Goal: Task Accomplishment & Management: Use online tool/utility

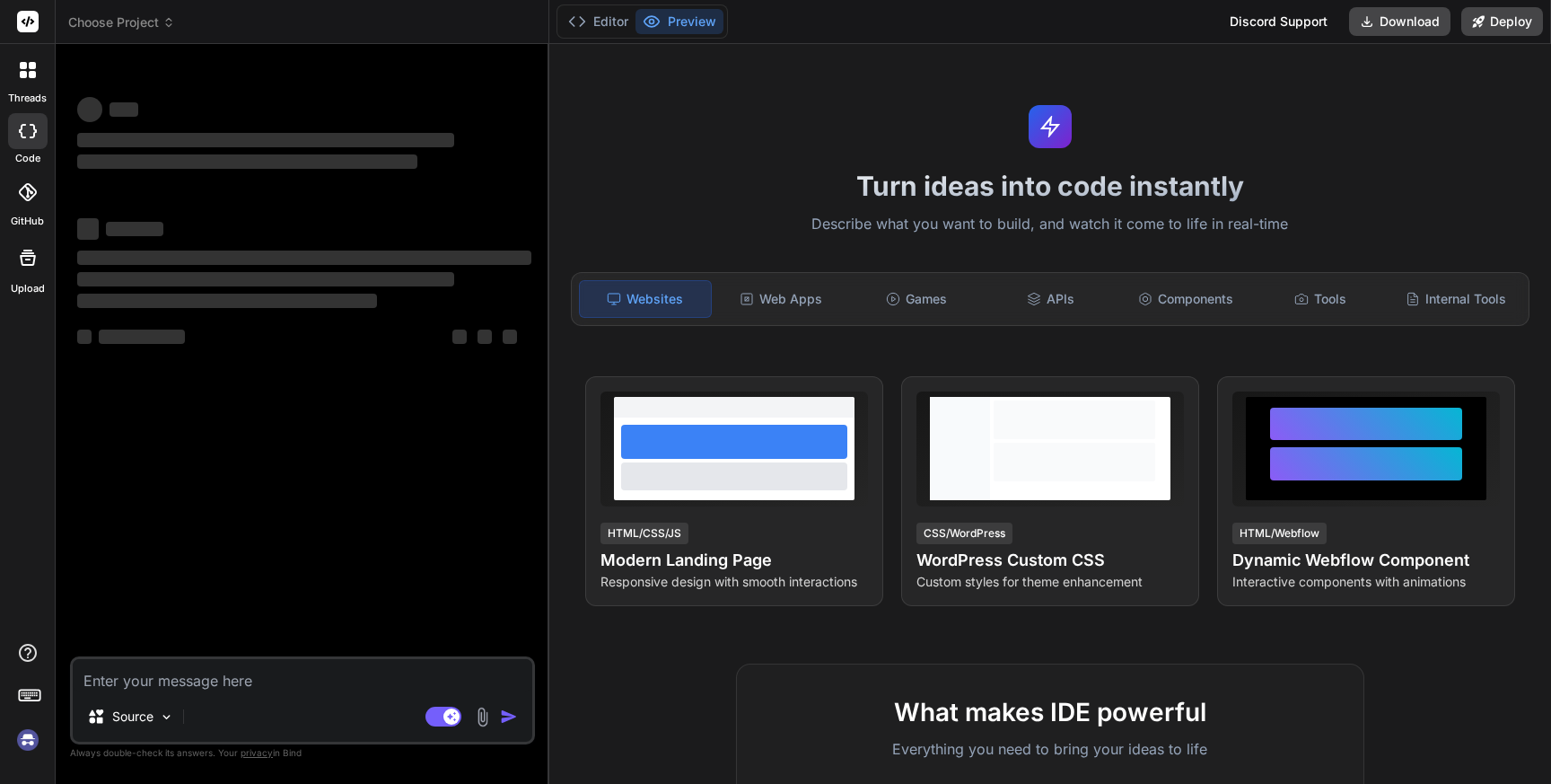
type textarea "x"
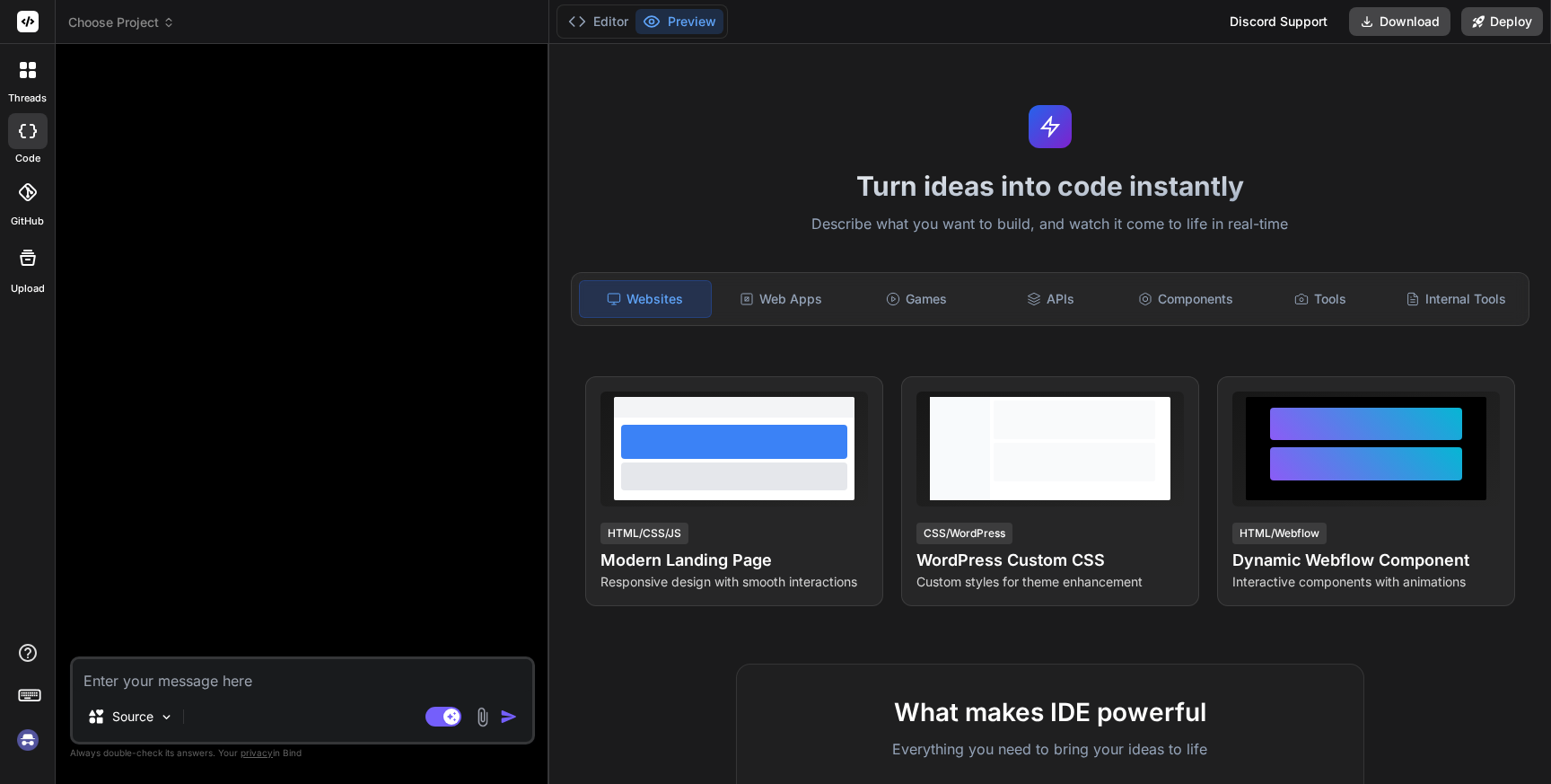
click at [23, 742] on img at bounding box center [28, 740] width 31 height 31
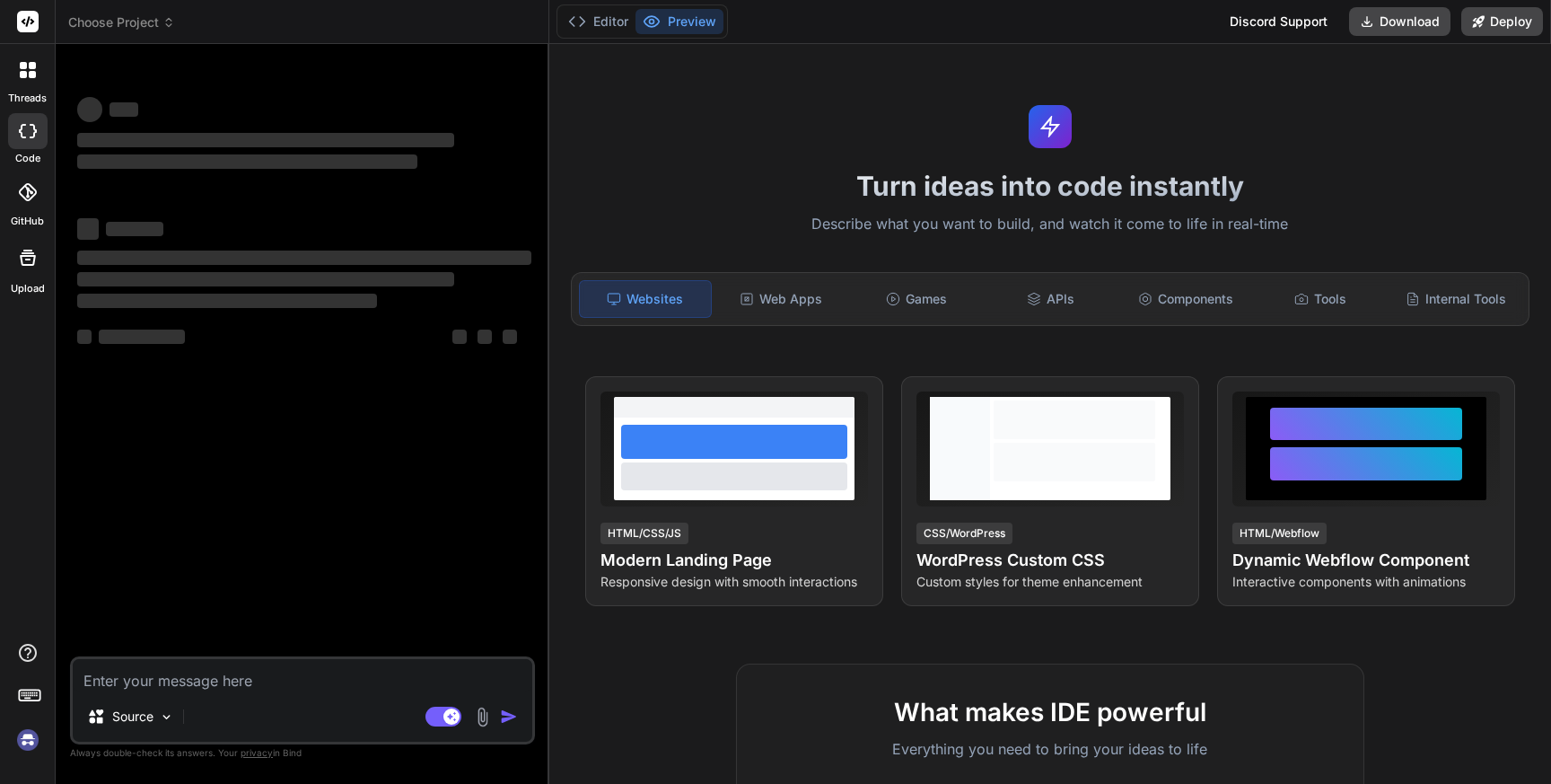
click at [139, 26] on span "Choose Project" at bounding box center [121, 22] width 107 height 18
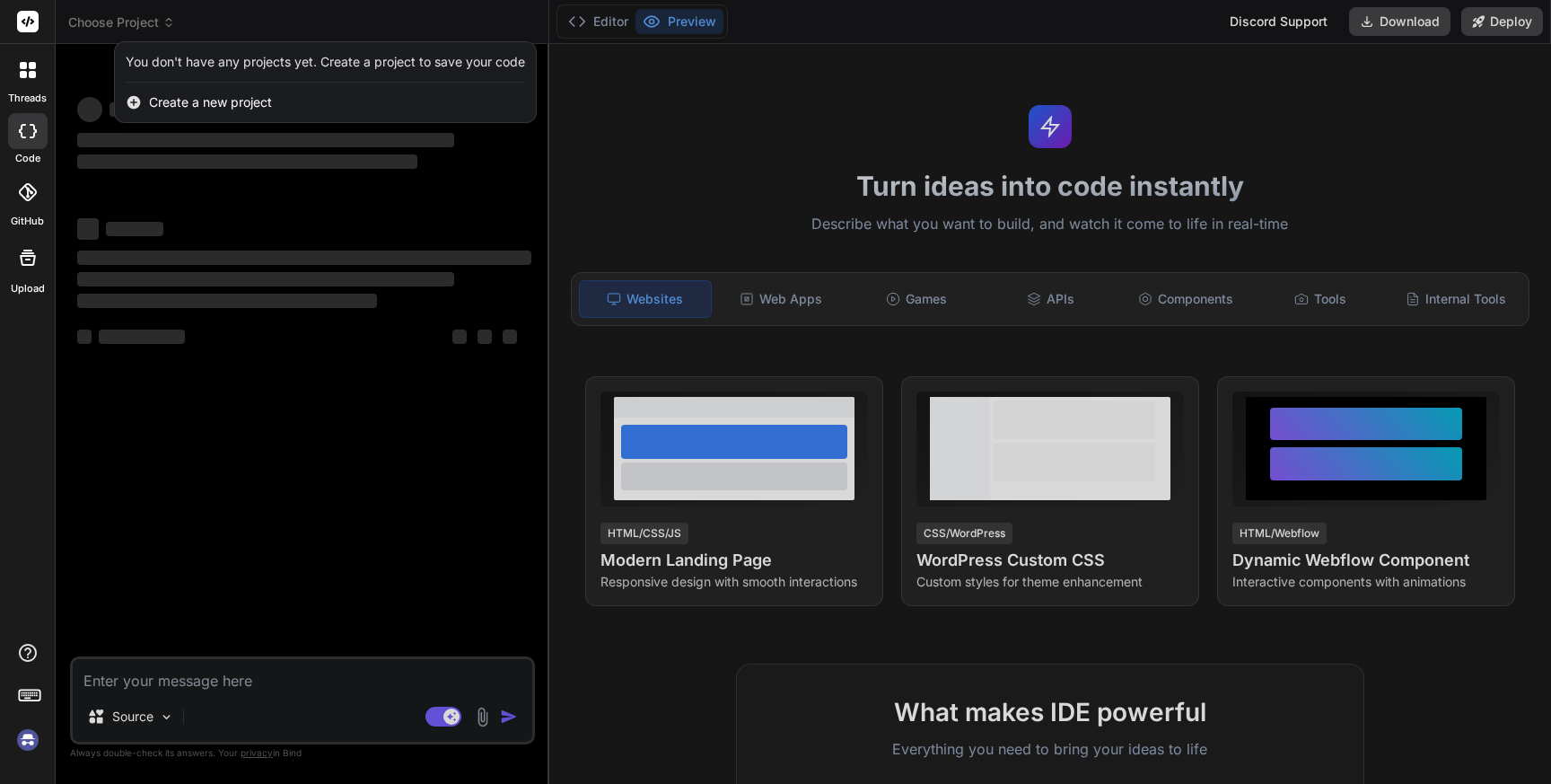
type textarea "x"
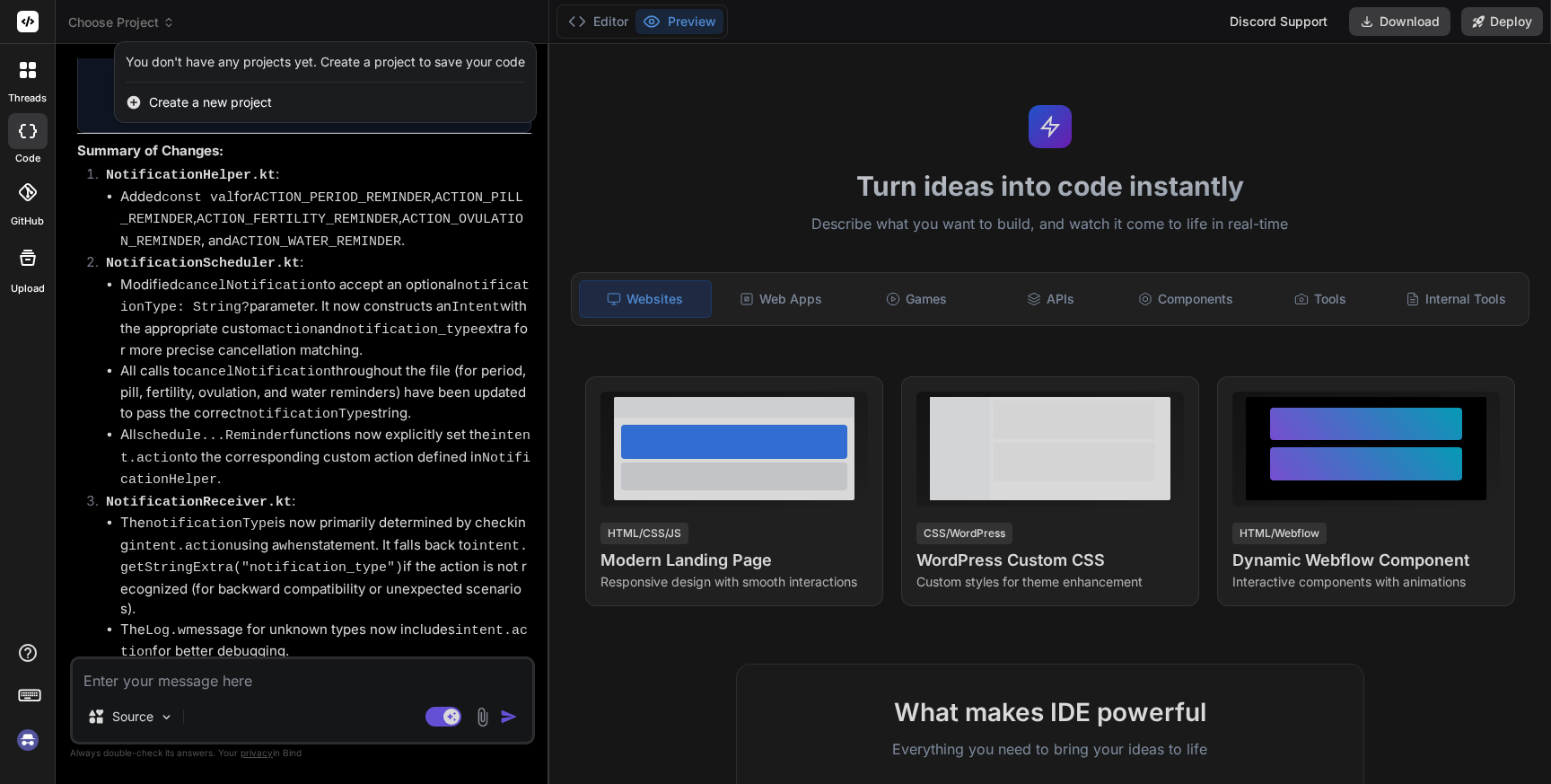
click at [611, 140] on div at bounding box center [775, 392] width 1551 height 784
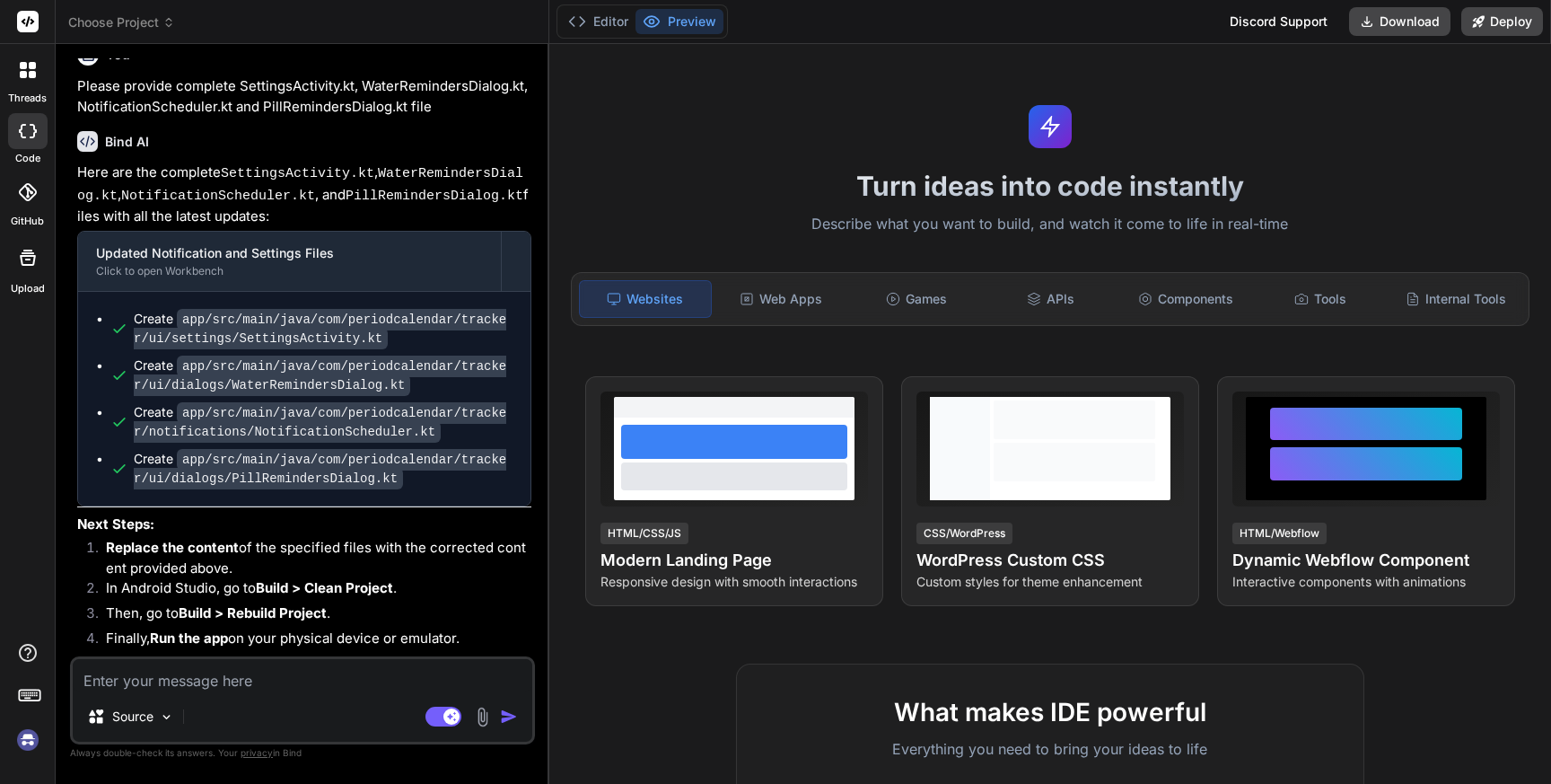
scroll to position [5112, 0]
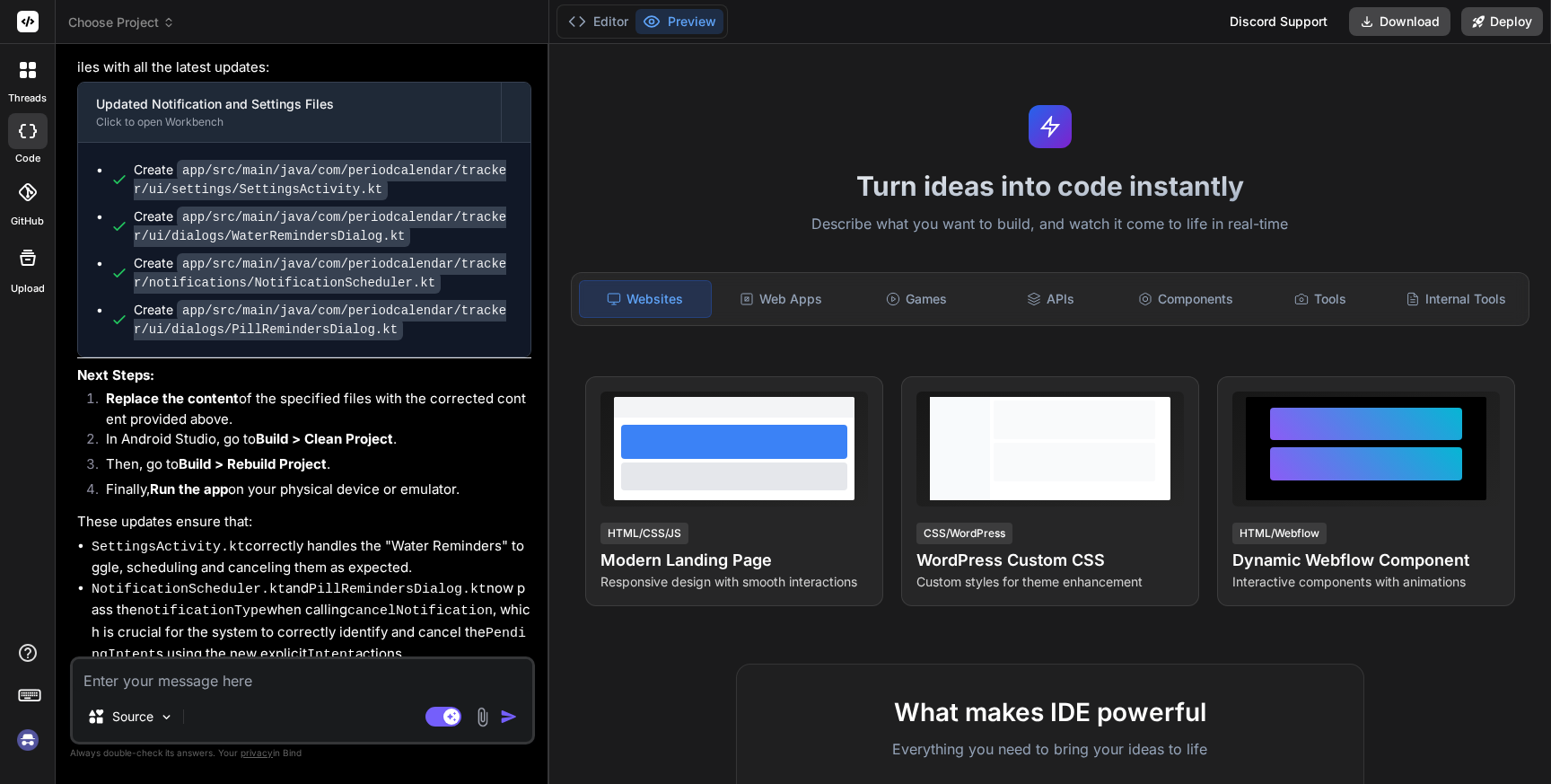
click at [22, 741] on img at bounding box center [28, 740] width 31 height 31
click at [147, 23] on span "Choose Project" at bounding box center [121, 22] width 107 height 18
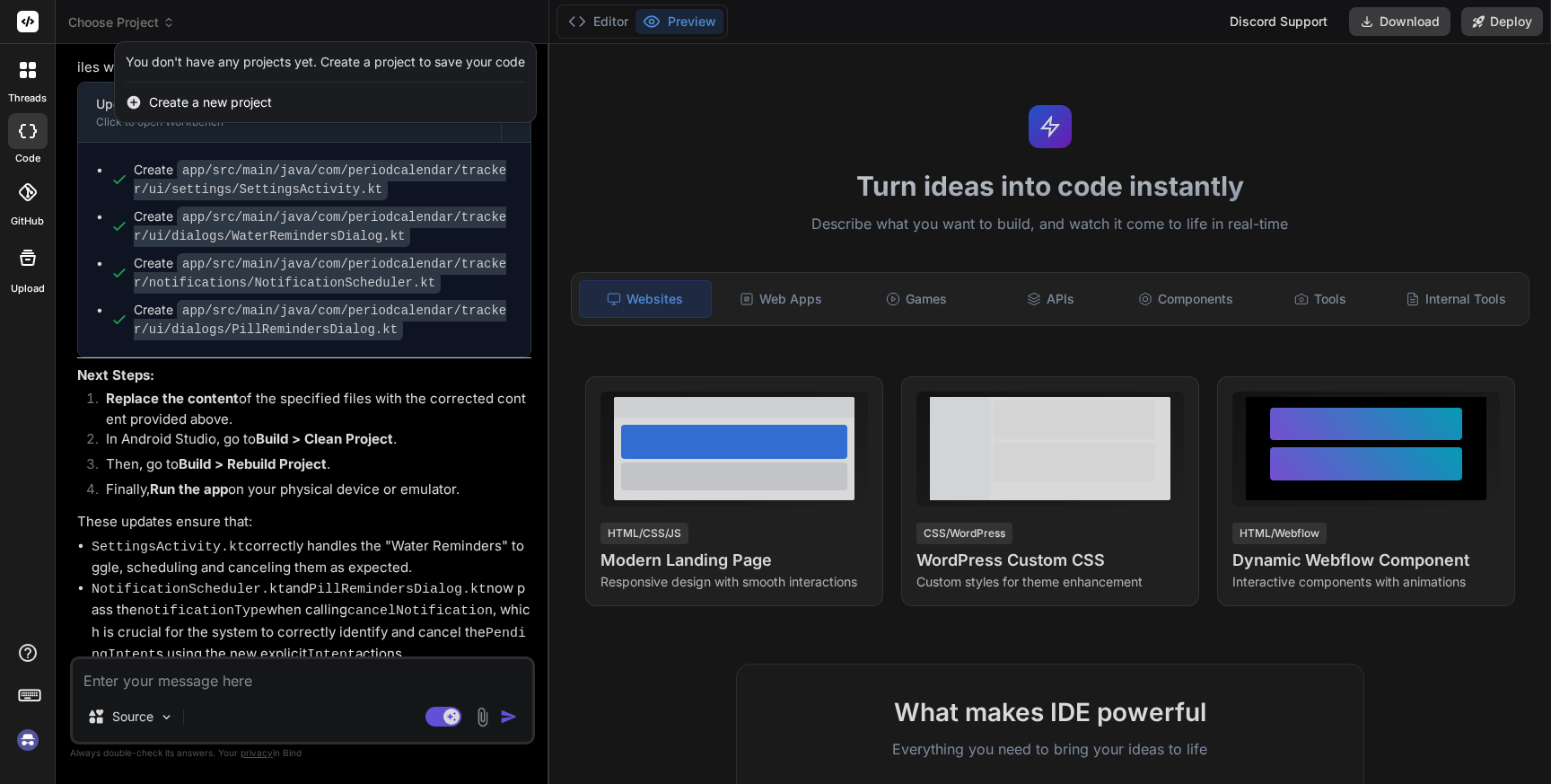
click at [268, 288] on div at bounding box center [775, 392] width 1551 height 784
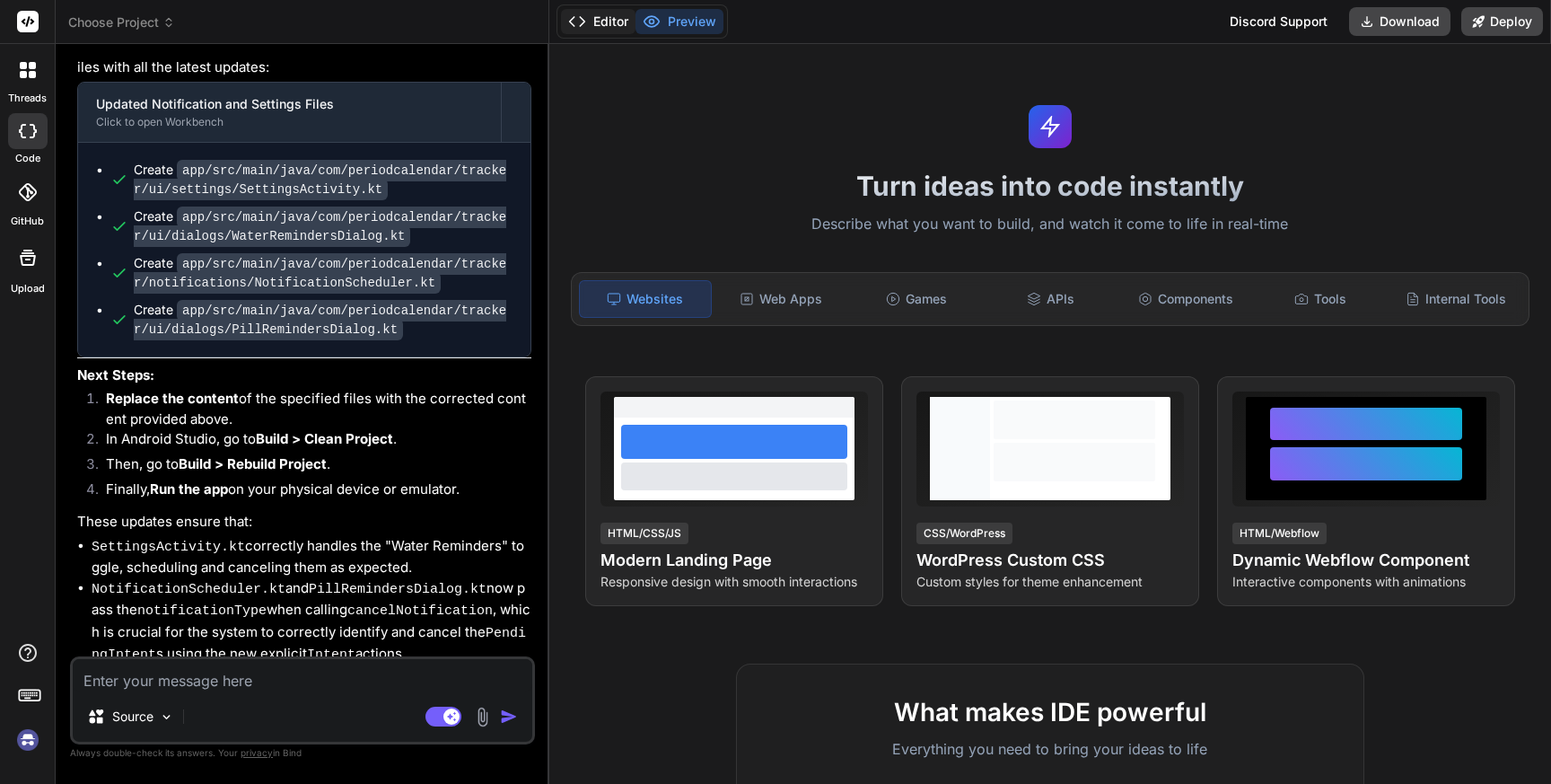
click at [612, 20] on button "Editor" at bounding box center [598, 21] width 75 height 25
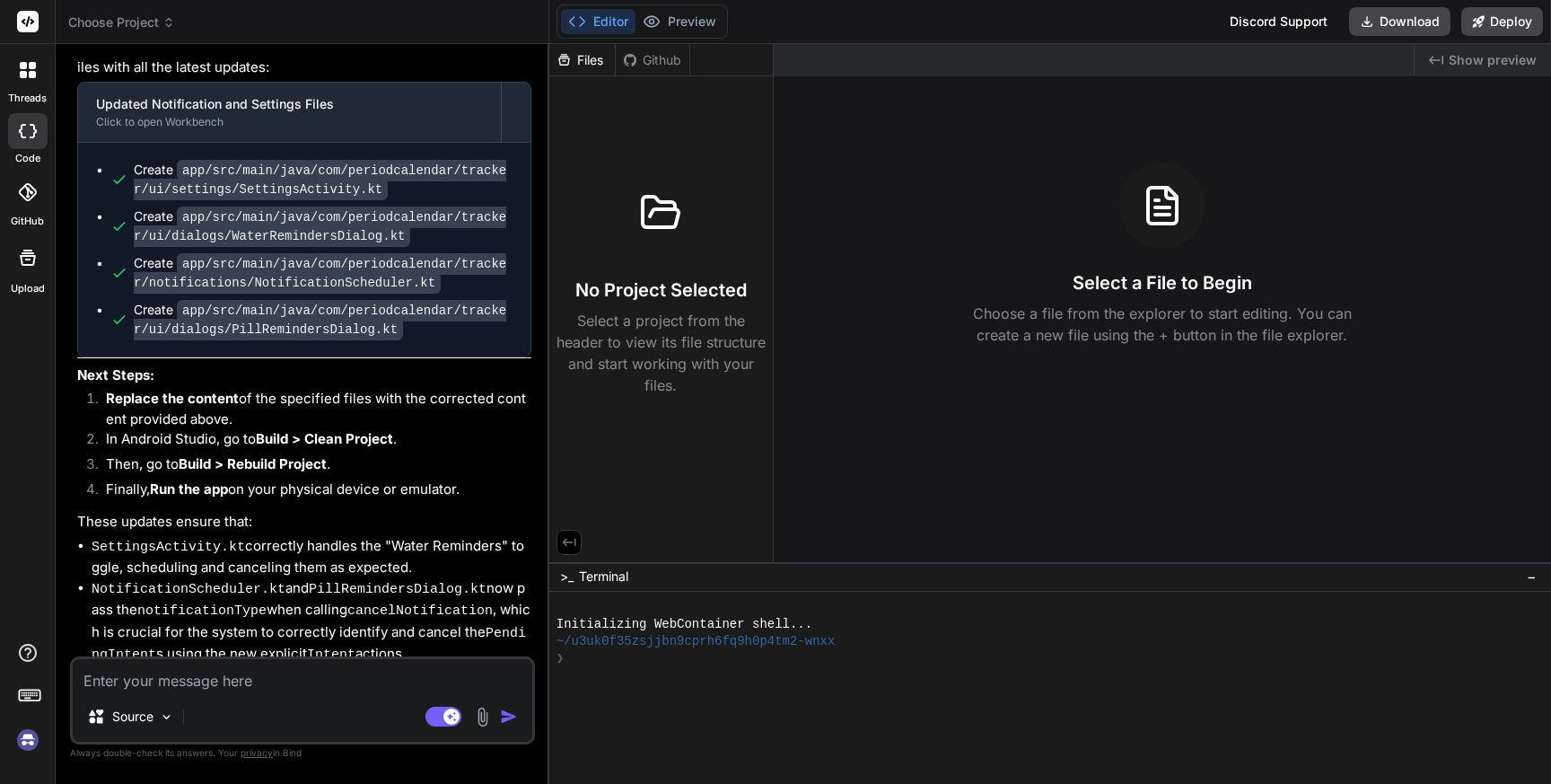
click at [16, 735] on img at bounding box center [28, 740] width 31 height 31
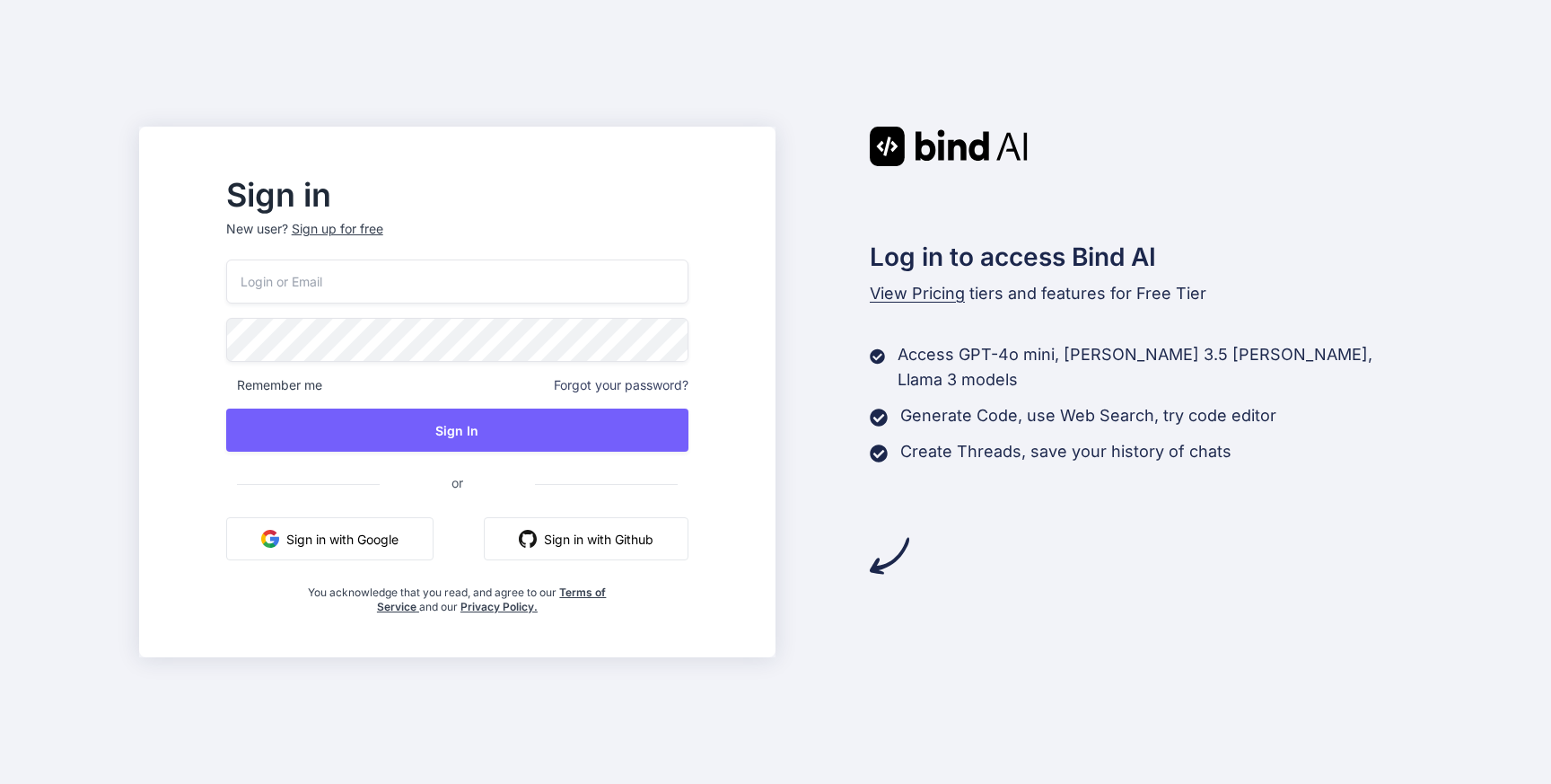
click at [413, 280] on input "email" at bounding box center [457, 281] width 462 height 44
paste input "[EMAIL_ADDRESS][DOMAIN_NAME]"
type input "[EMAIL_ADDRESS][DOMAIN_NAME]"
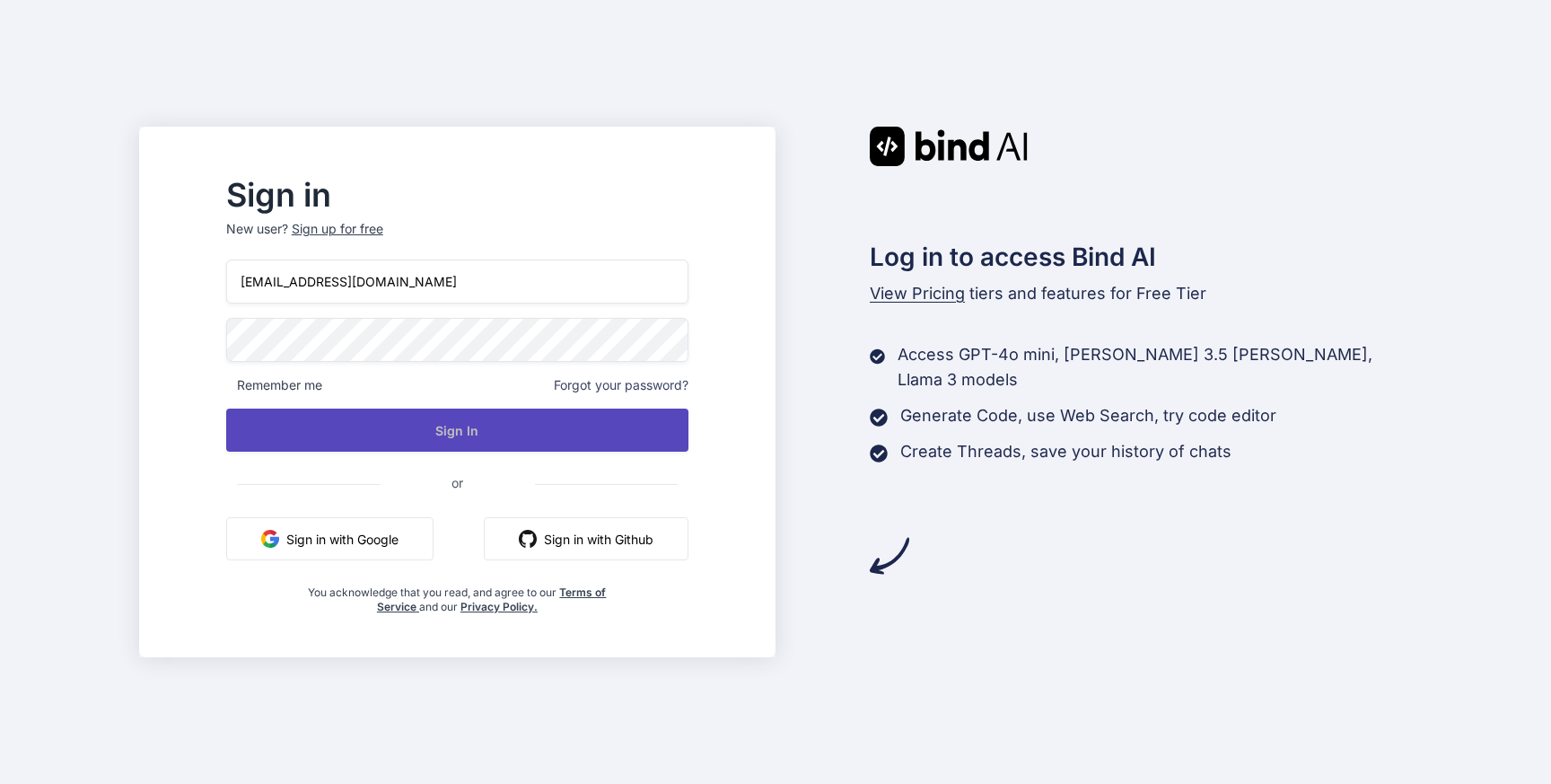
click at [425, 428] on button "Sign In" at bounding box center [457, 430] width 462 height 43
click at [527, 431] on button "Sign In" at bounding box center [457, 430] width 462 height 43
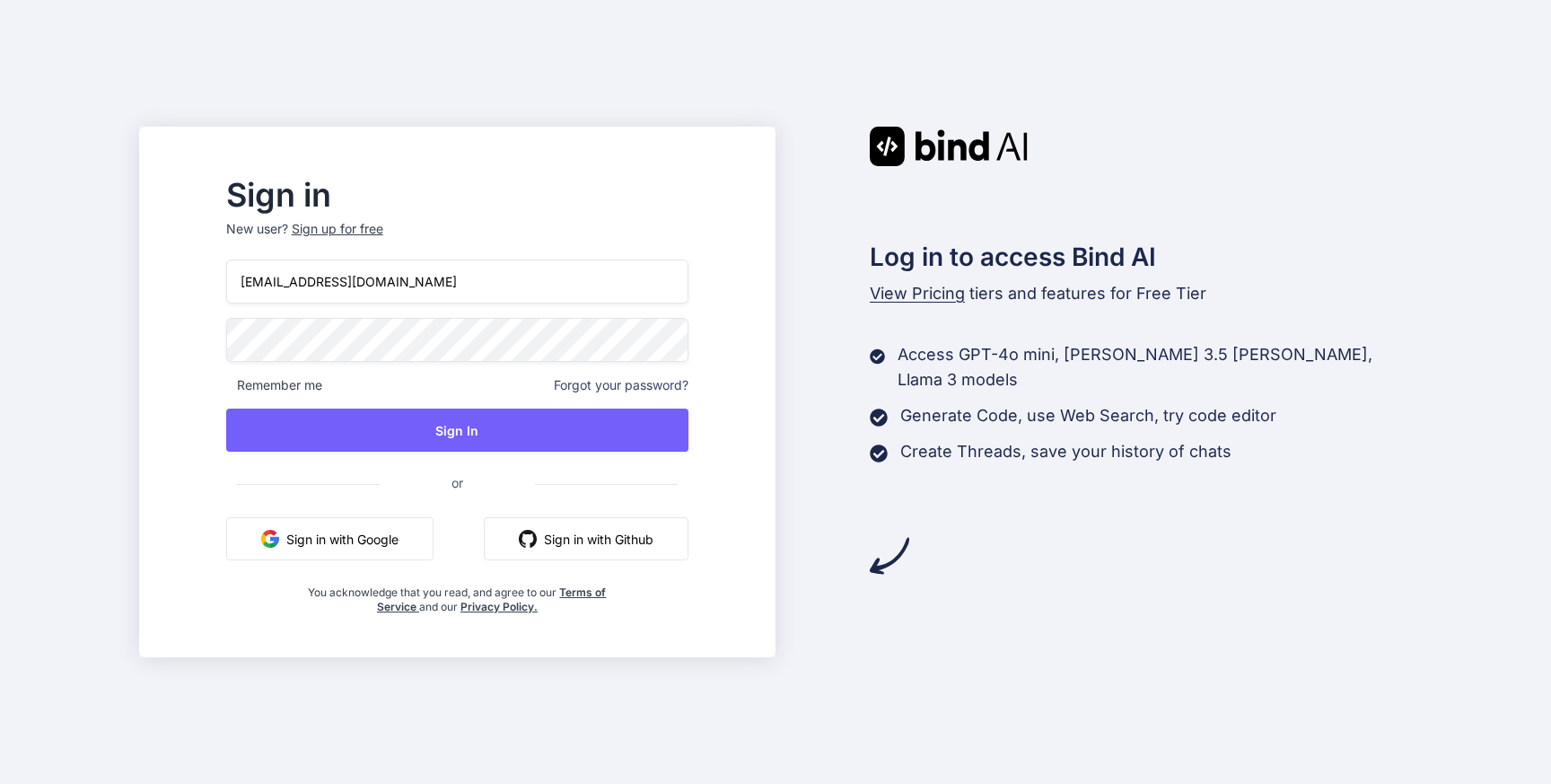
click at [798, 64] on div "Sign in New user? Sign up for free dicapi1864@merumart.com Remember me Forgot y…" at bounding box center [775, 392] width 1551 height 784
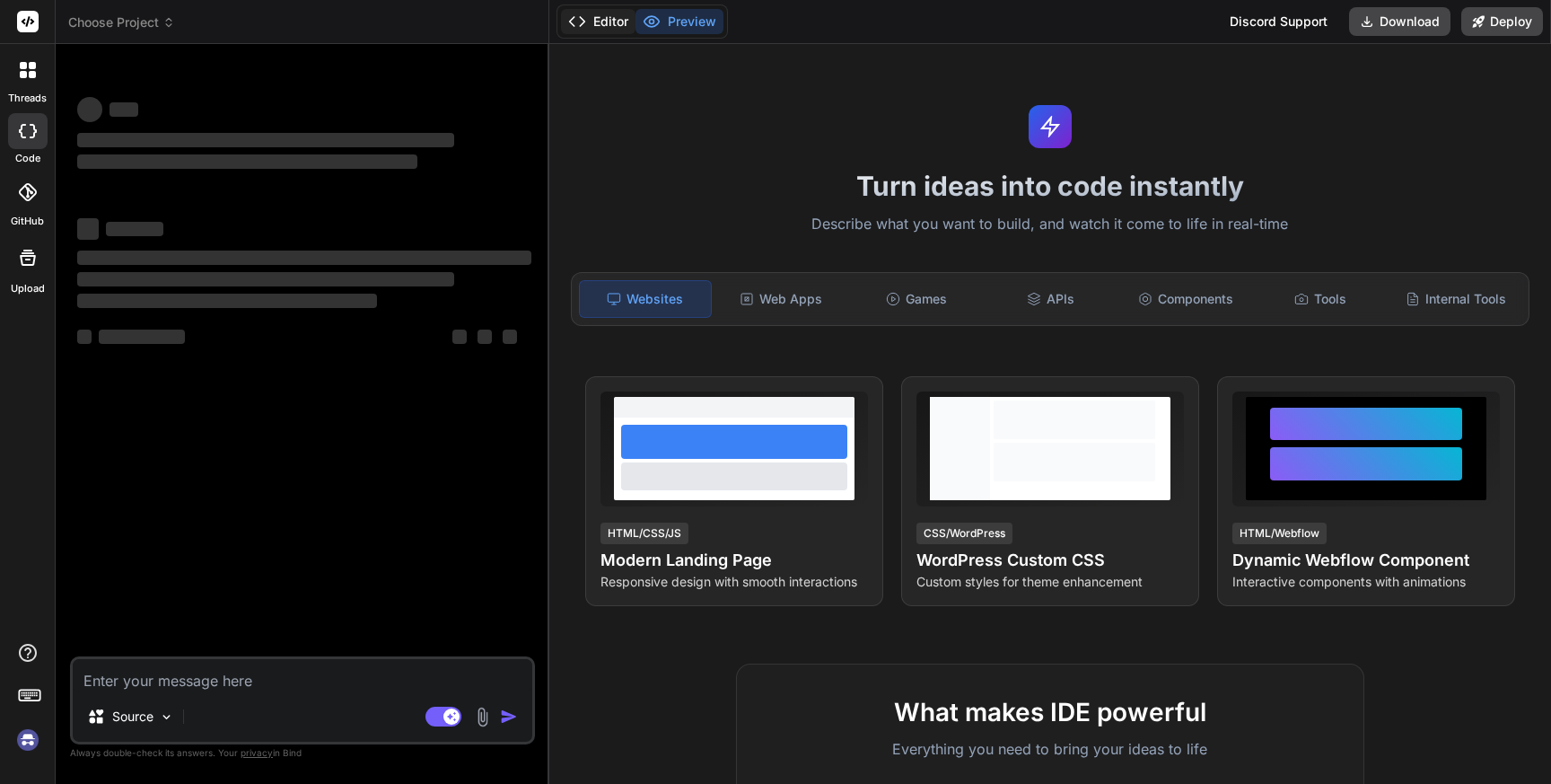
type textarea "x"
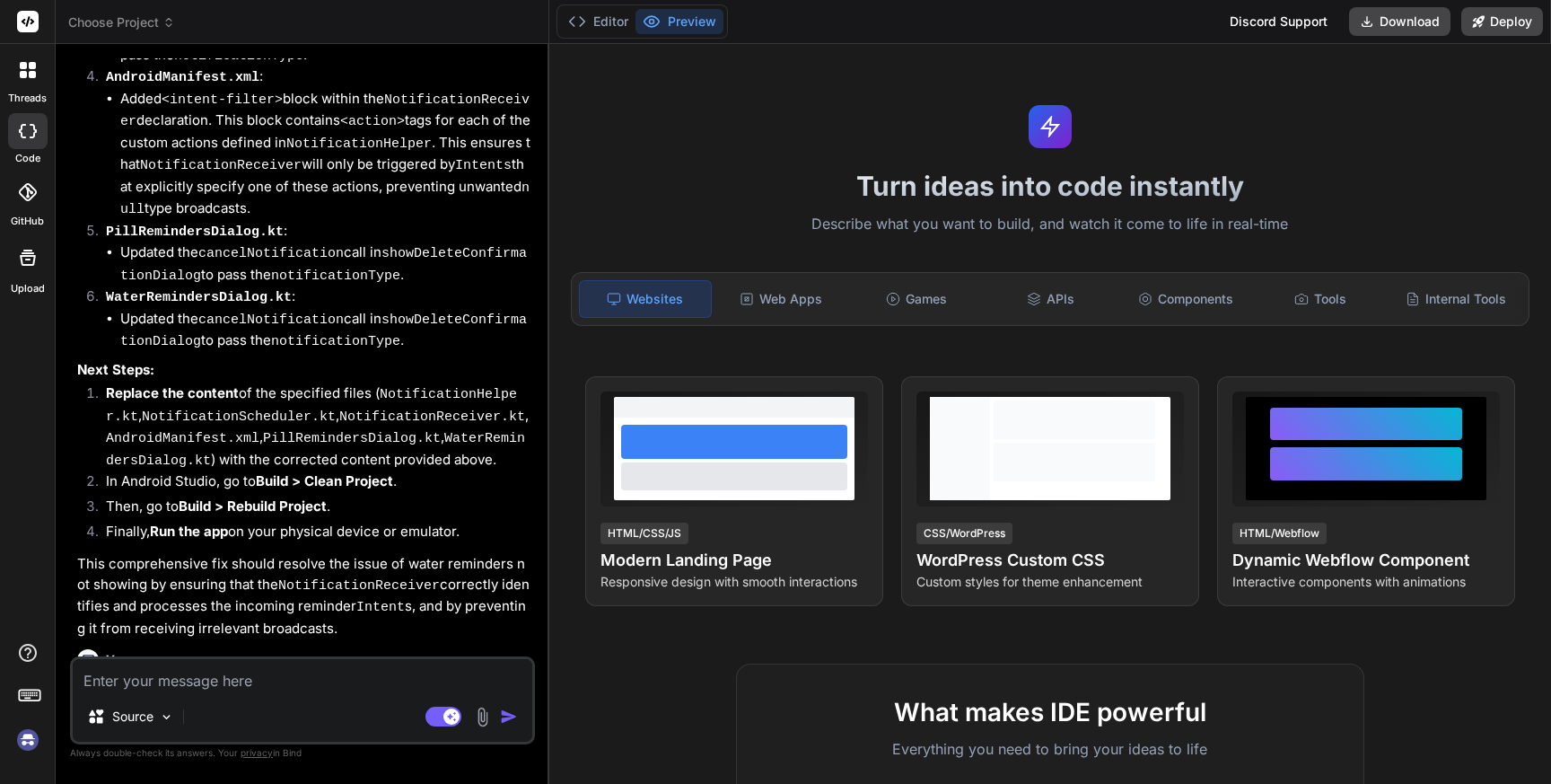
scroll to position [4380, 0]
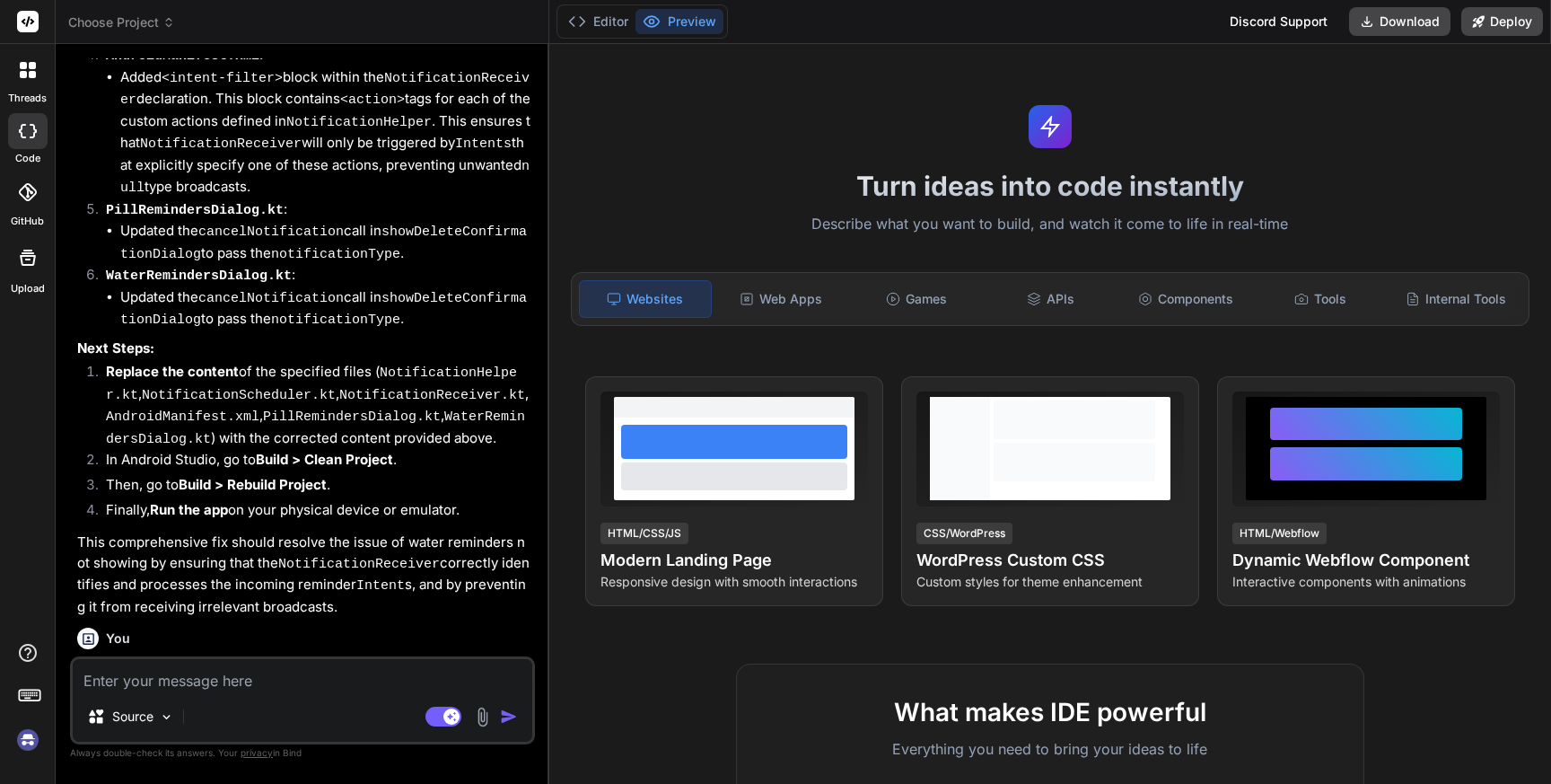
click at [140, 17] on span "Choose Project" at bounding box center [121, 22] width 107 height 18
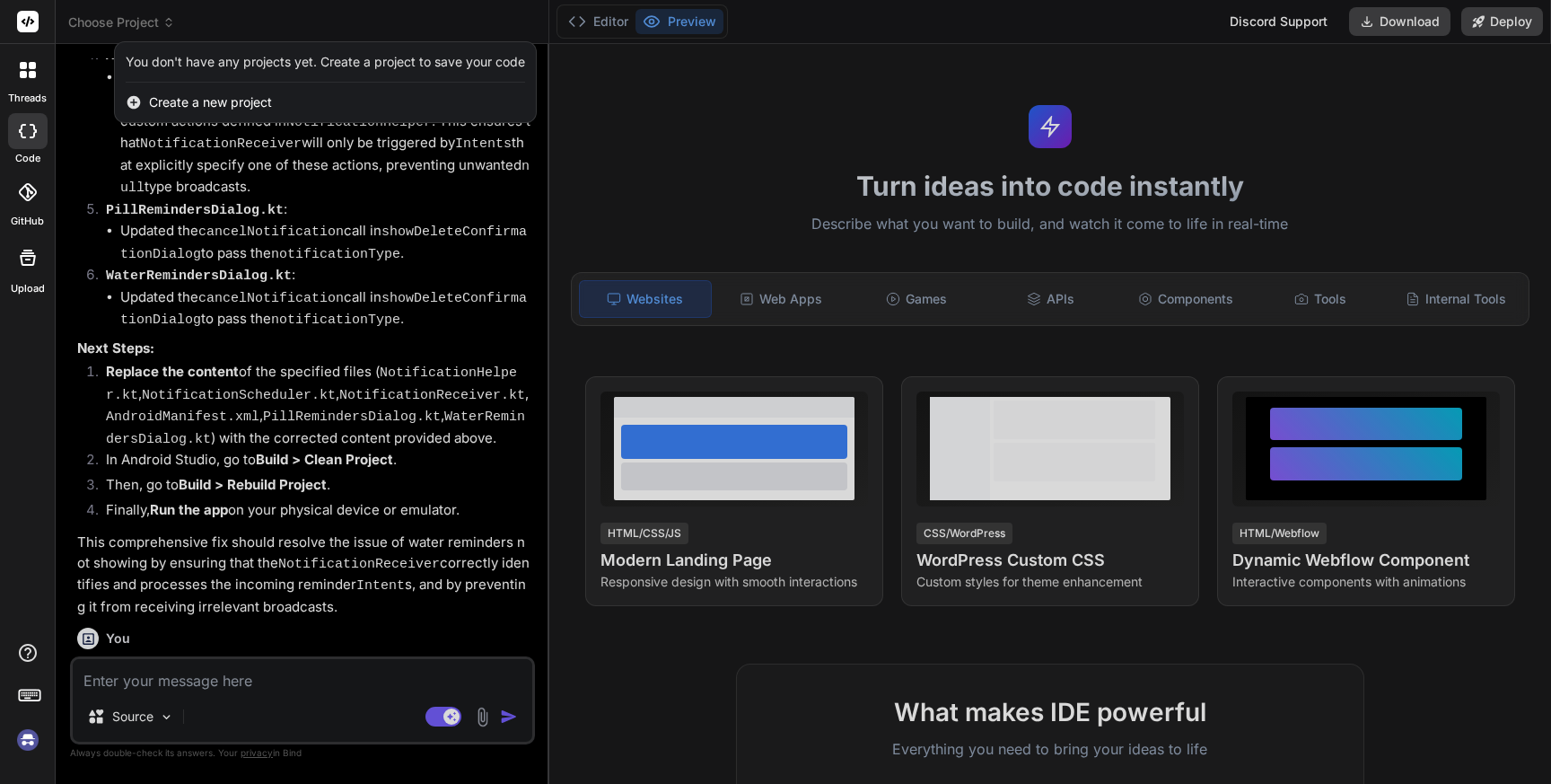
click at [605, 156] on div at bounding box center [775, 392] width 1551 height 784
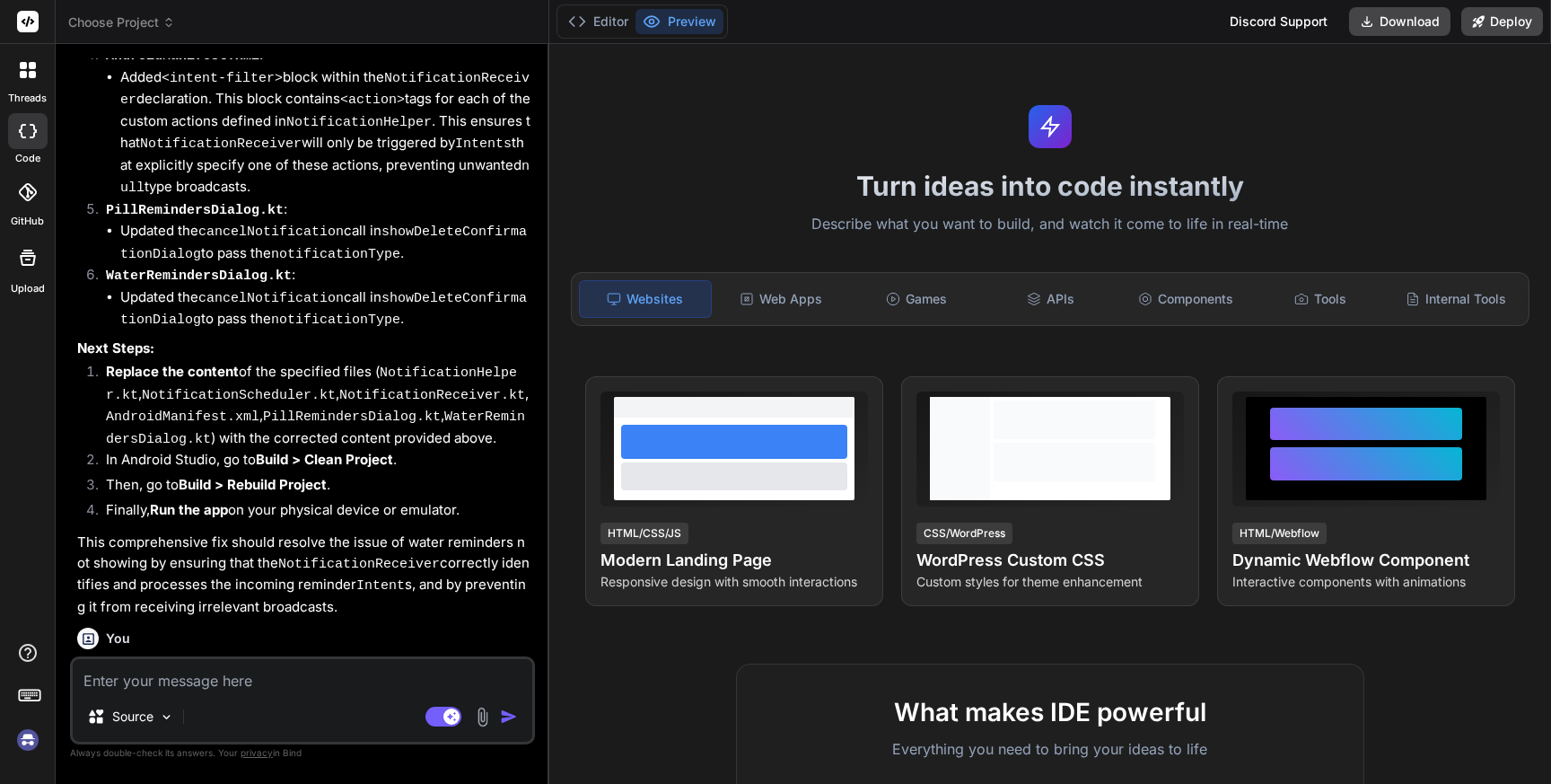
click at [22, 745] on img at bounding box center [28, 740] width 31 height 31
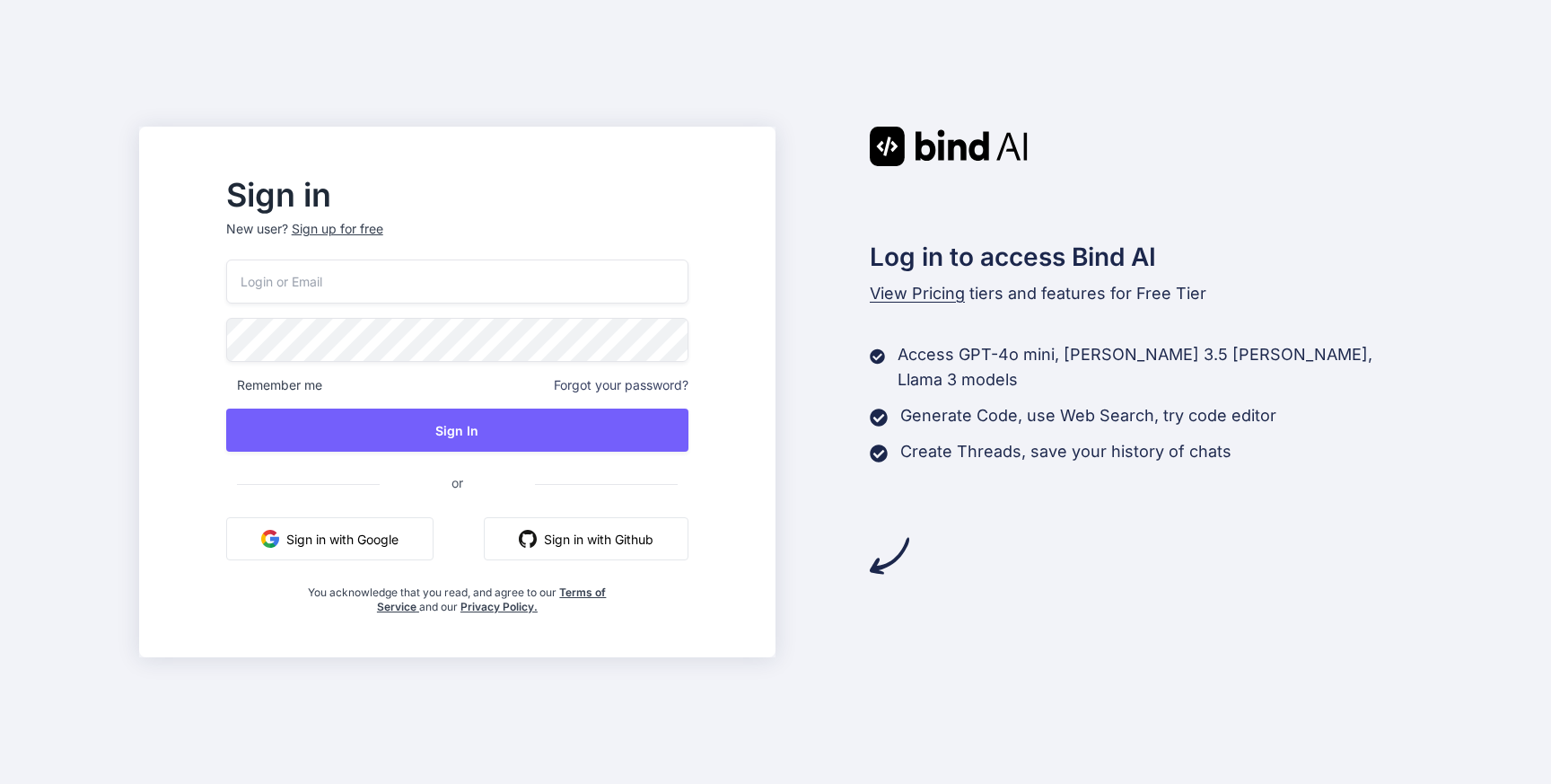
click at [649, 284] on input "email" at bounding box center [457, 281] width 462 height 44
paste input "[EMAIL_ADDRESS][DOMAIN_NAME]"
type input "[EMAIL_ADDRESS][DOMAIN_NAME]"
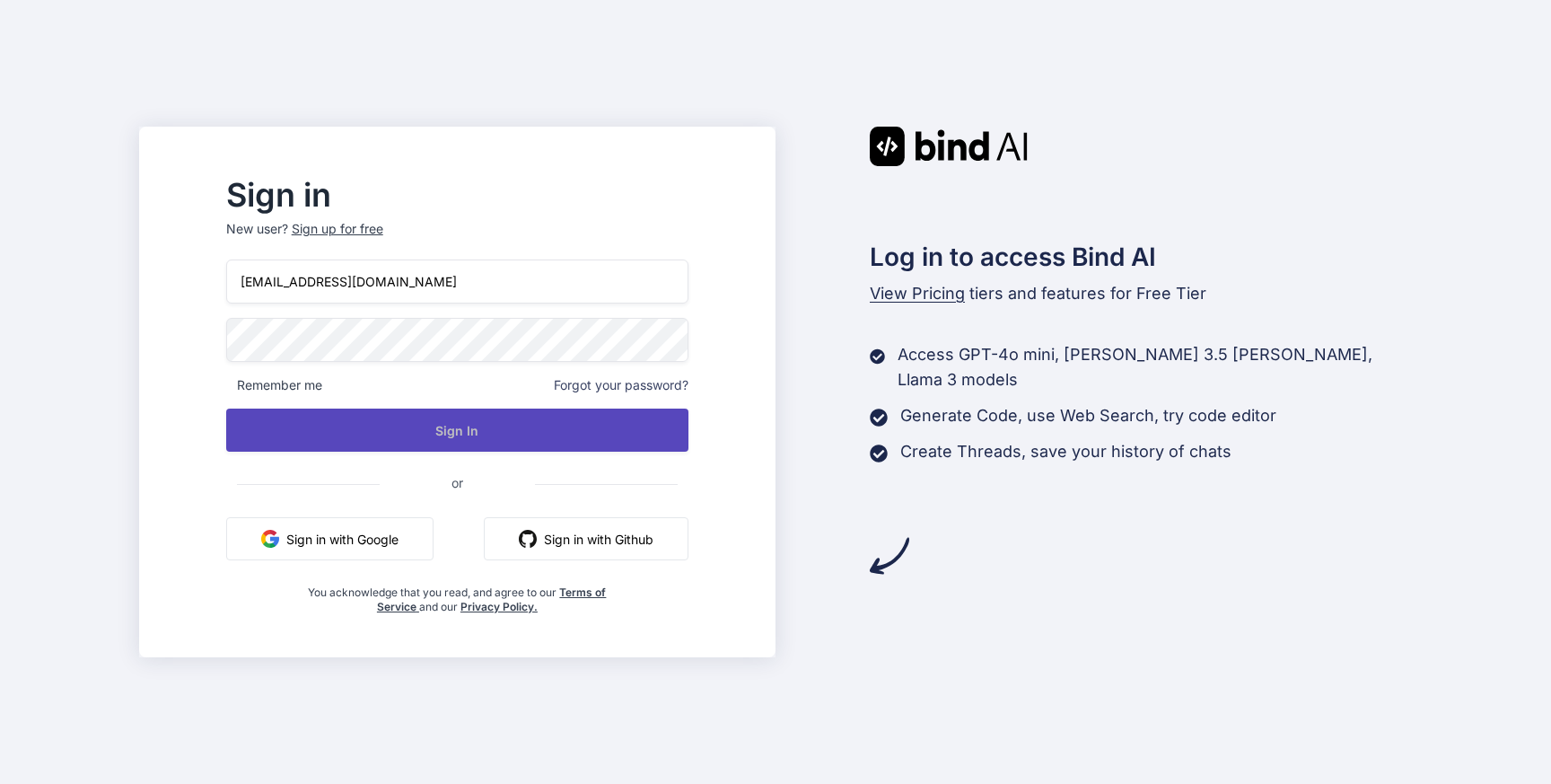
click at [518, 425] on button "Sign In" at bounding box center [457, 430] width 462 height 43
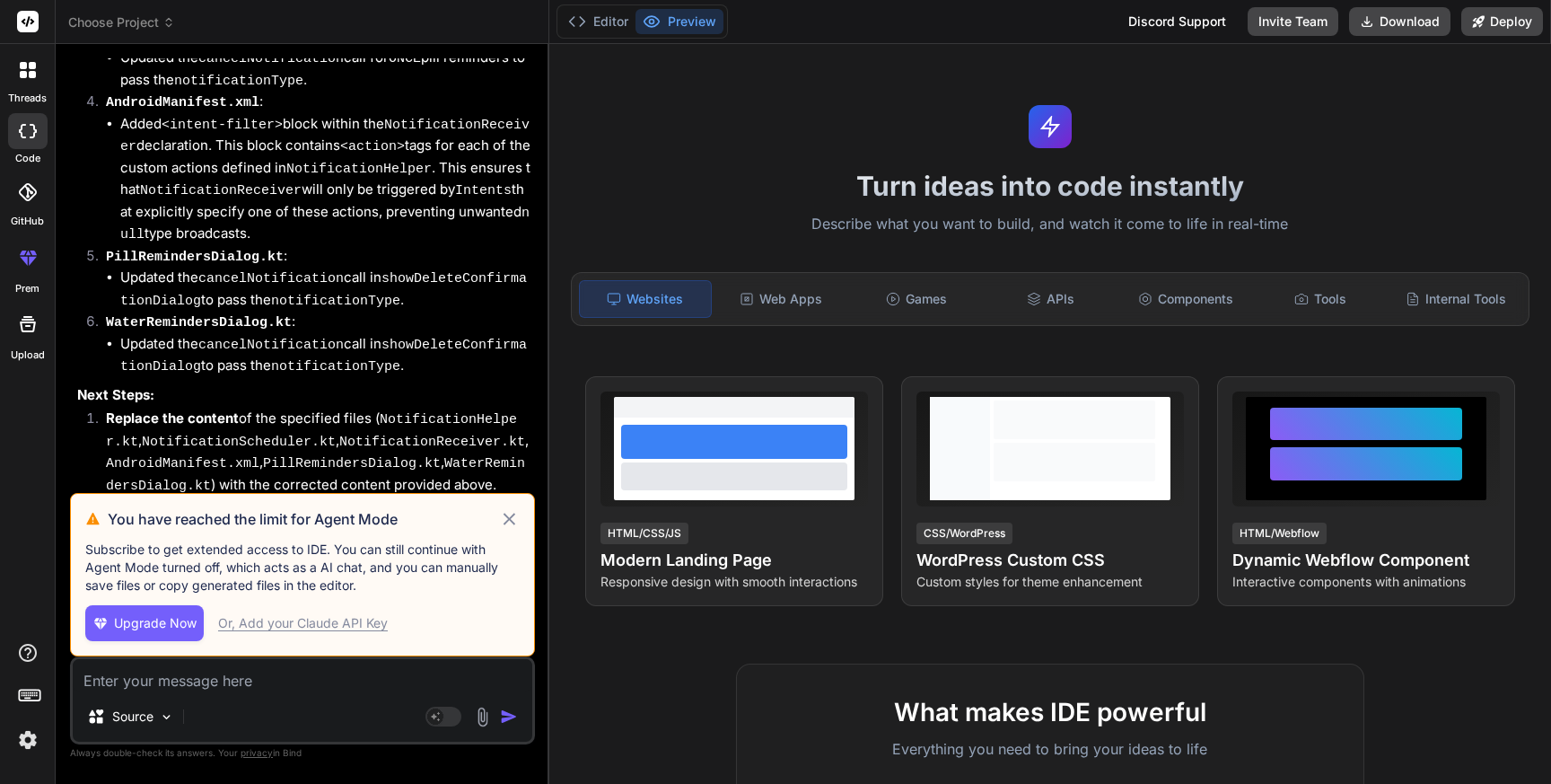
click at [509, 517] on icon at bounding box center [510, 519] width 12 height 12
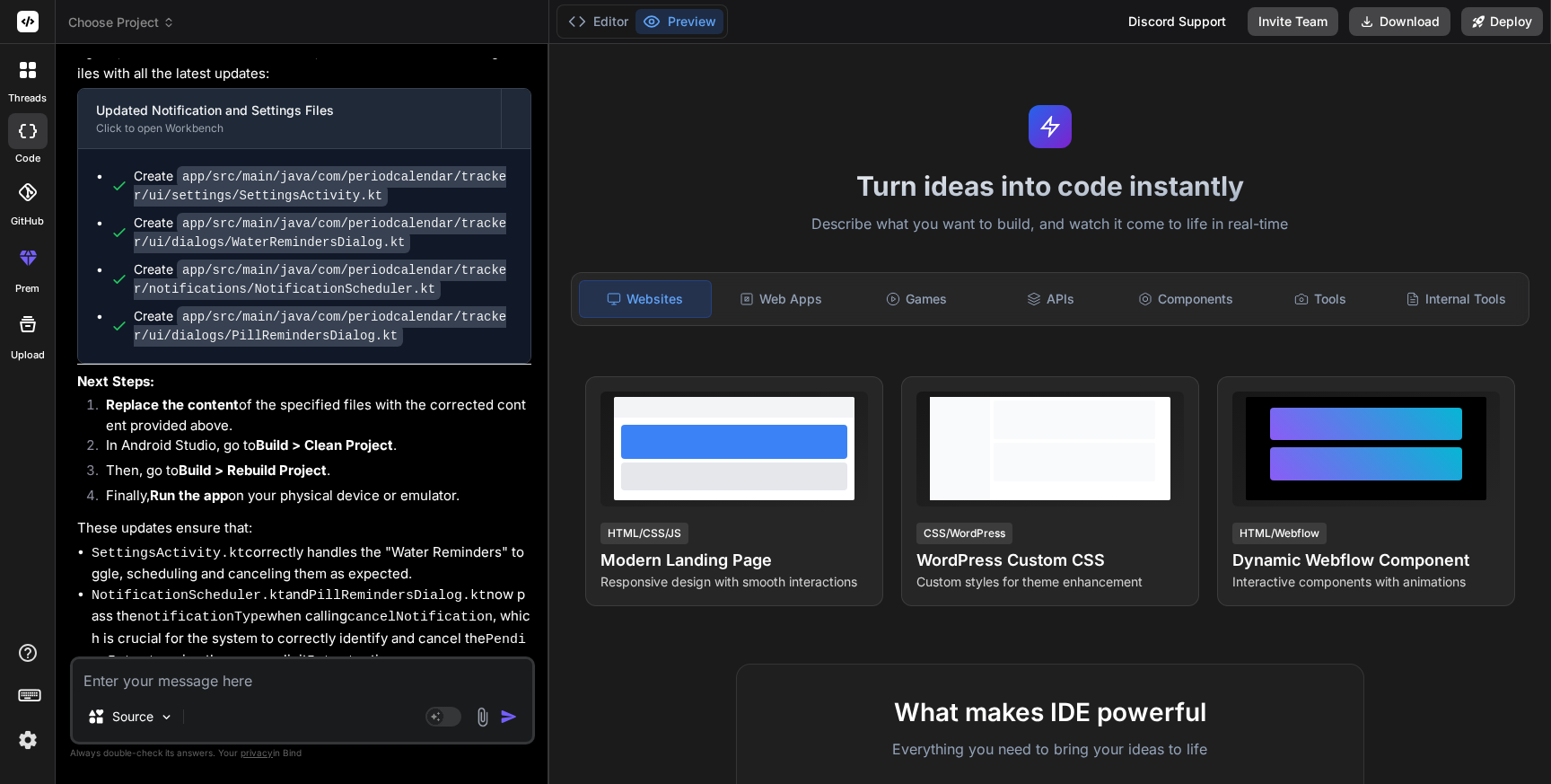
scroll to position [5112, 0]
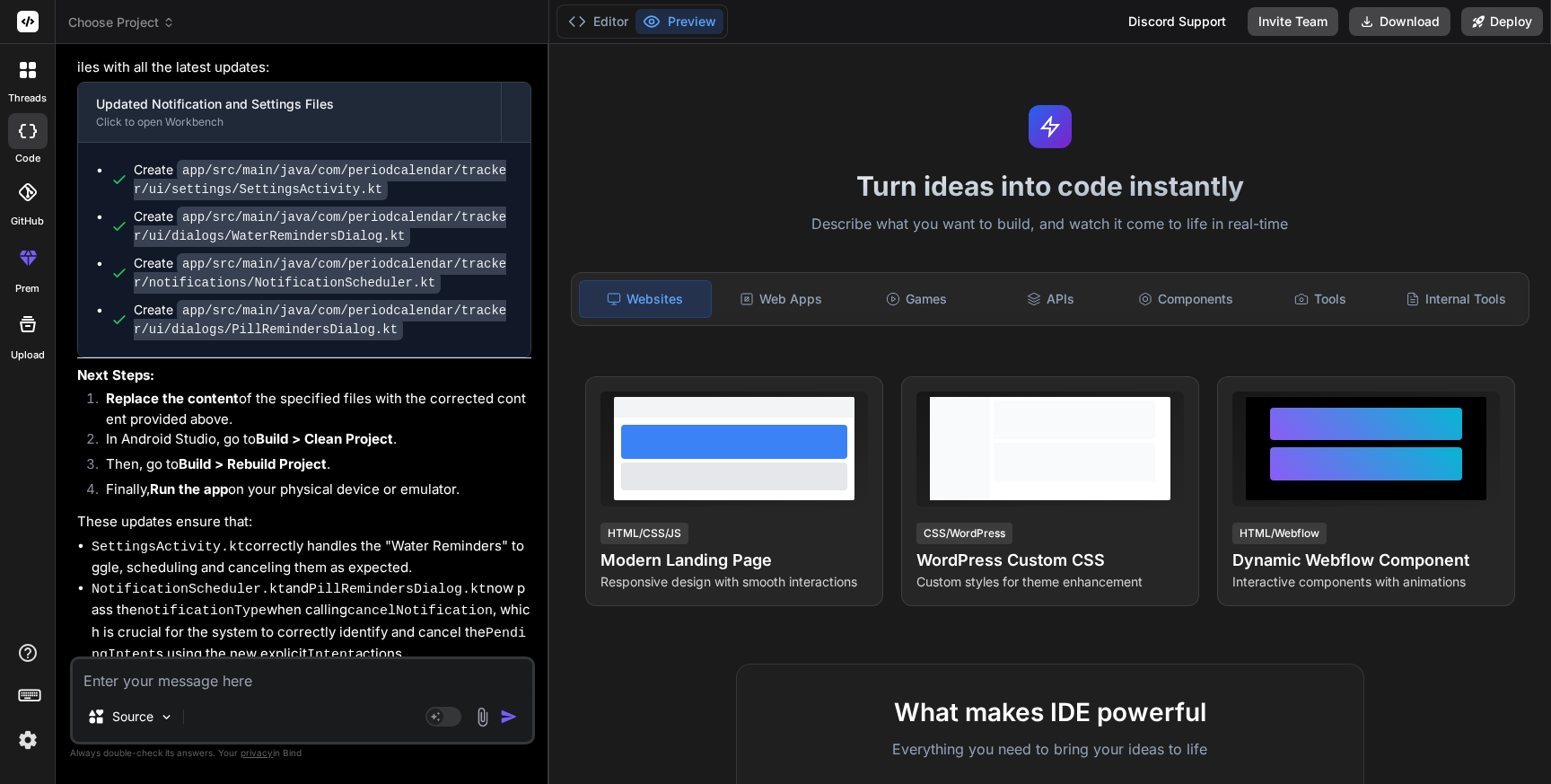
click at [617, 8] on div "Editor Preview" at bounding box center [642, 21] width 171 height 34
click at [616, 13] on button "Editor" at bounding box center [598, 21] width 75 height 25
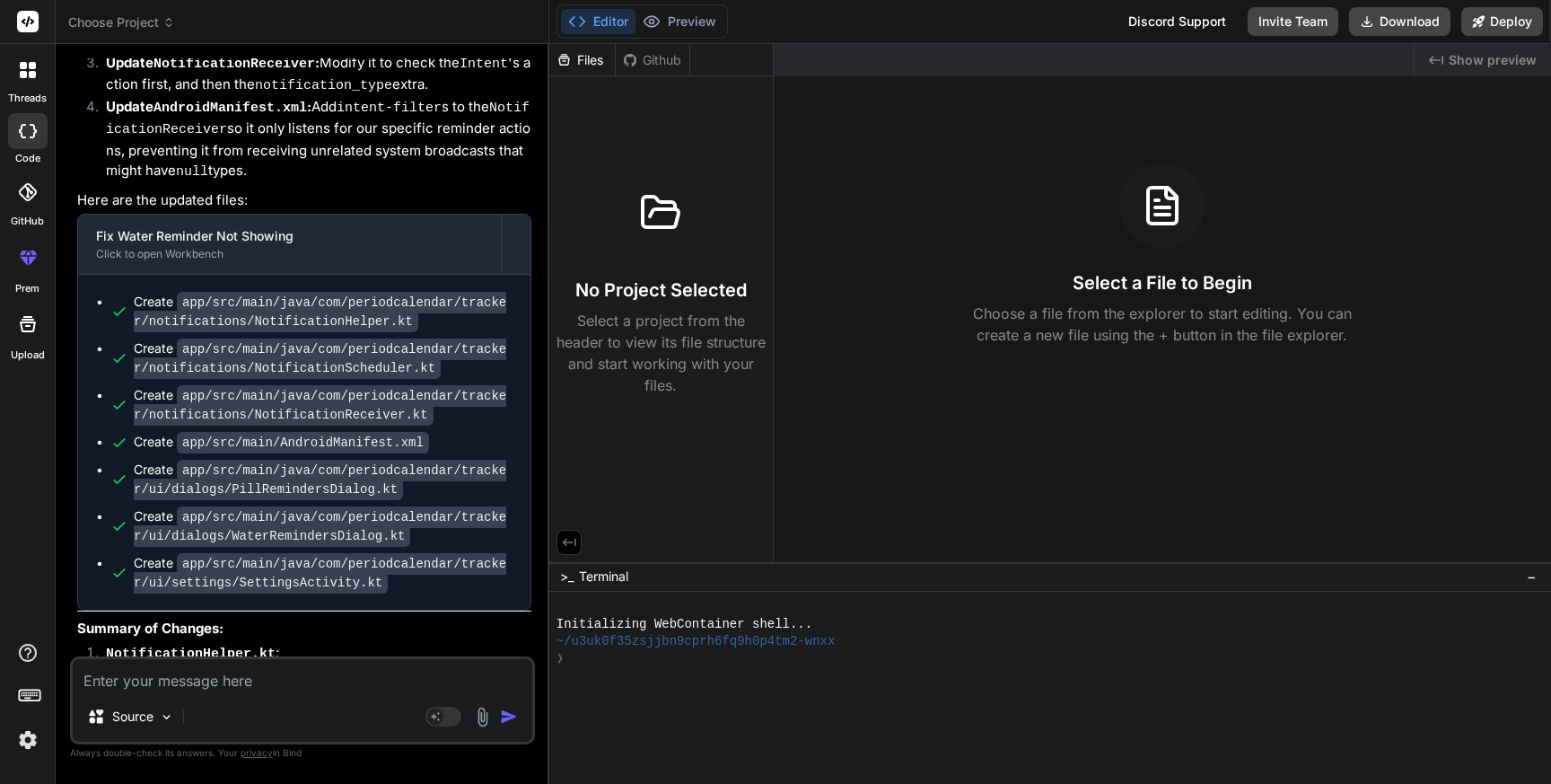
scroll to position [2706, 0]
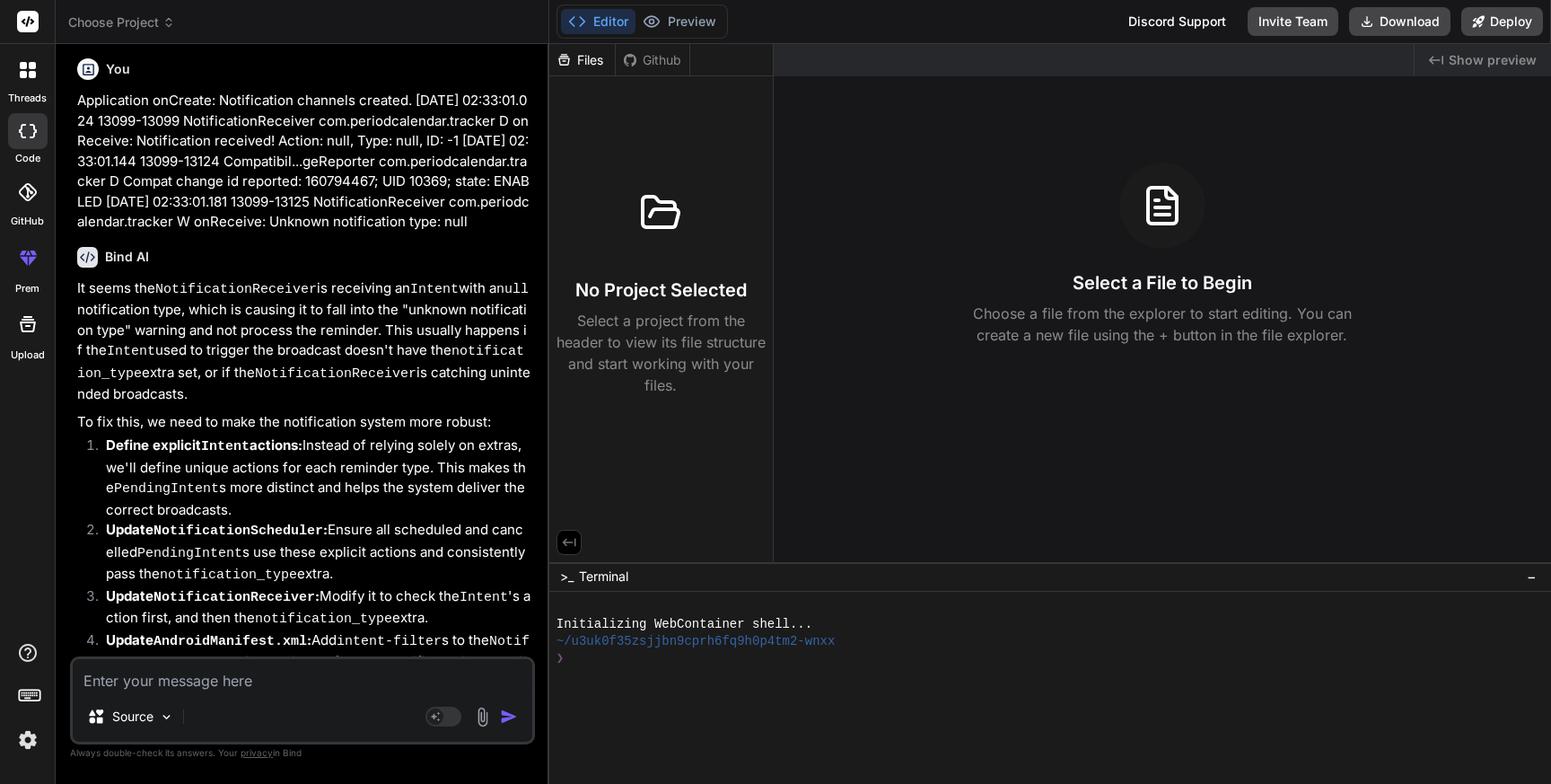
click at [149, 13] on span "Choose Project" at bounding box center [121, 22] width 107 height 18
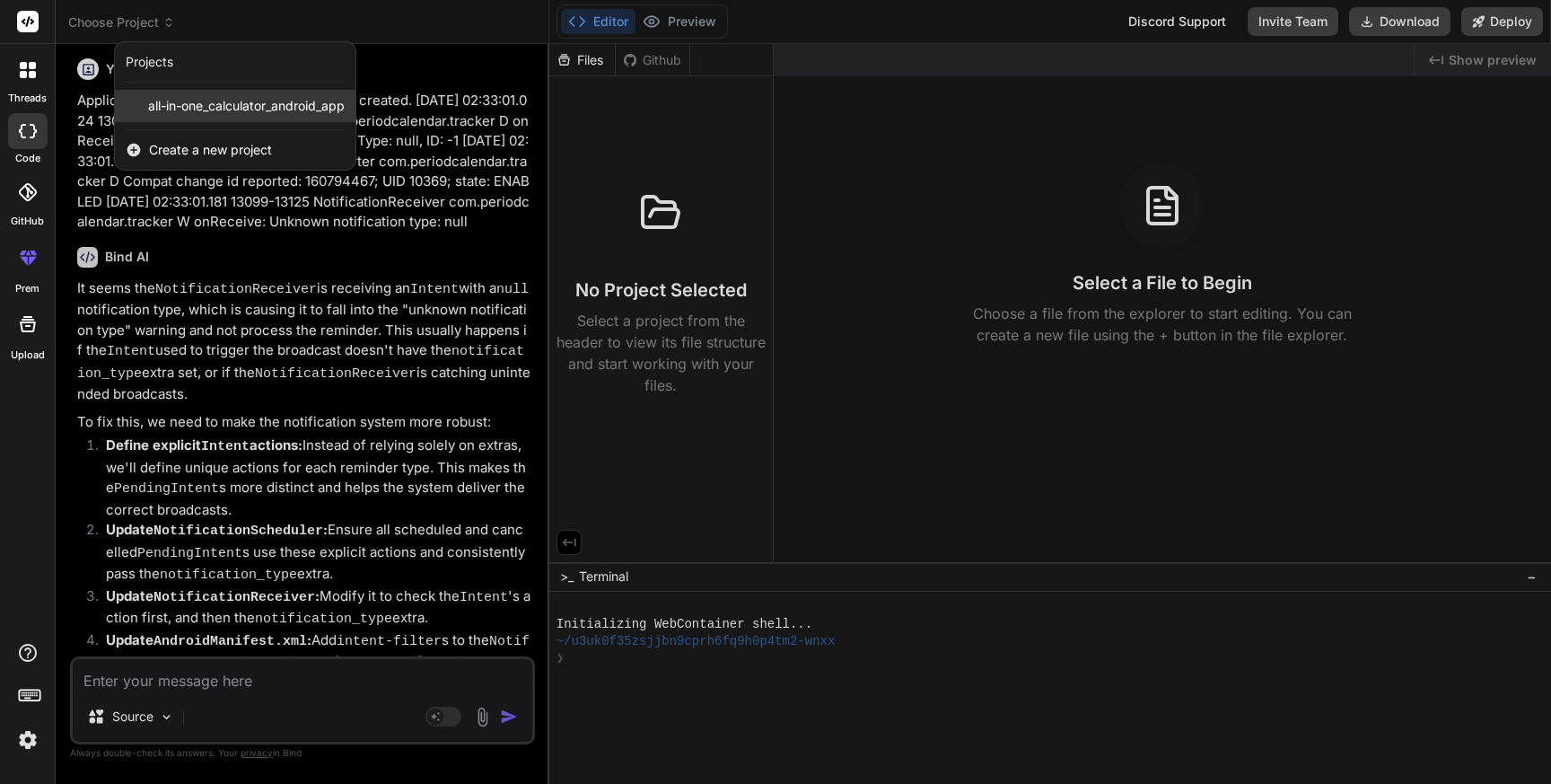
click at [174, 107] on span "all-in-one_calculator_android_app" at bounding box center [246, 106] width 197 height 18
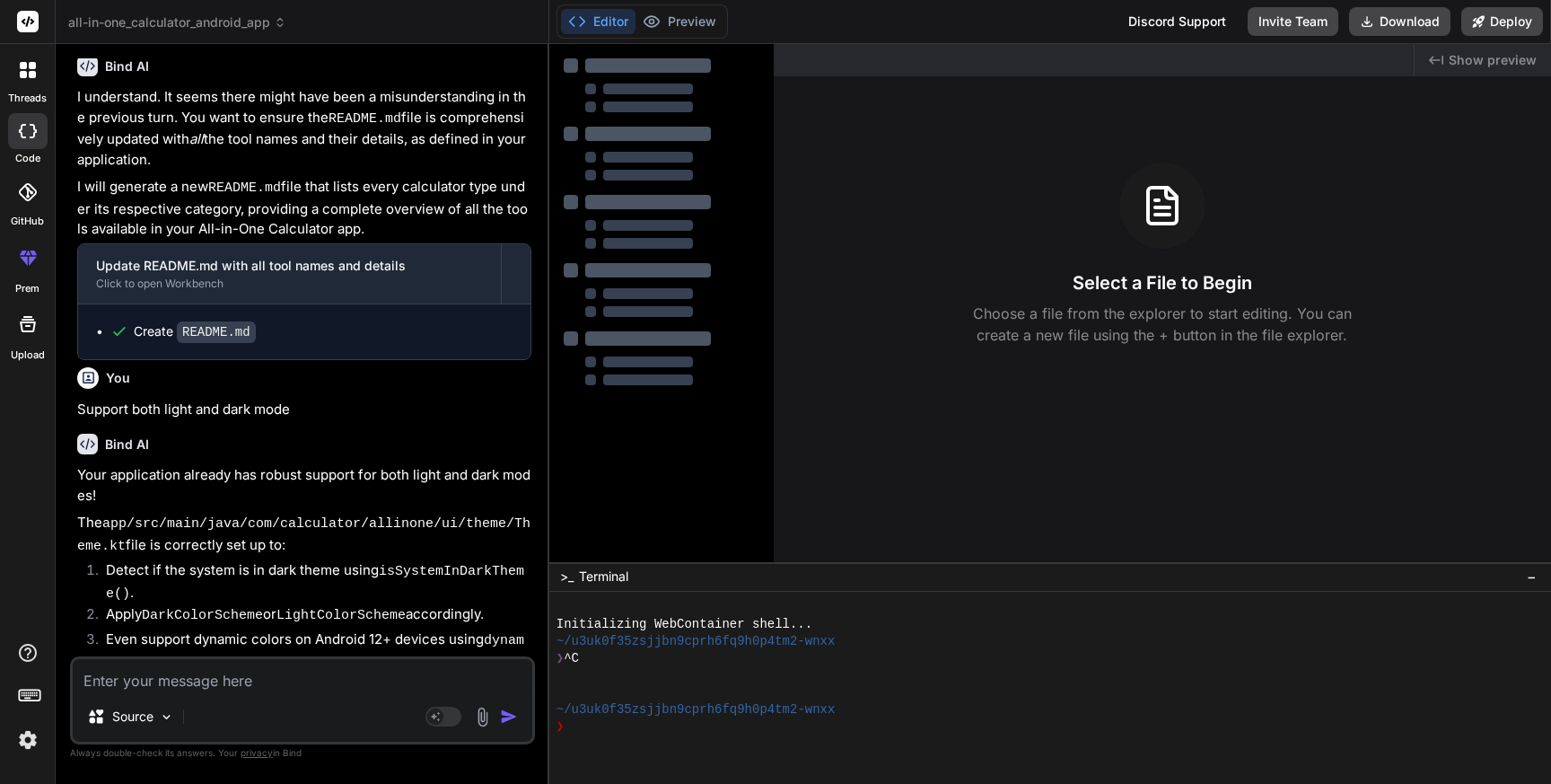
scroll to position [1469, 0]
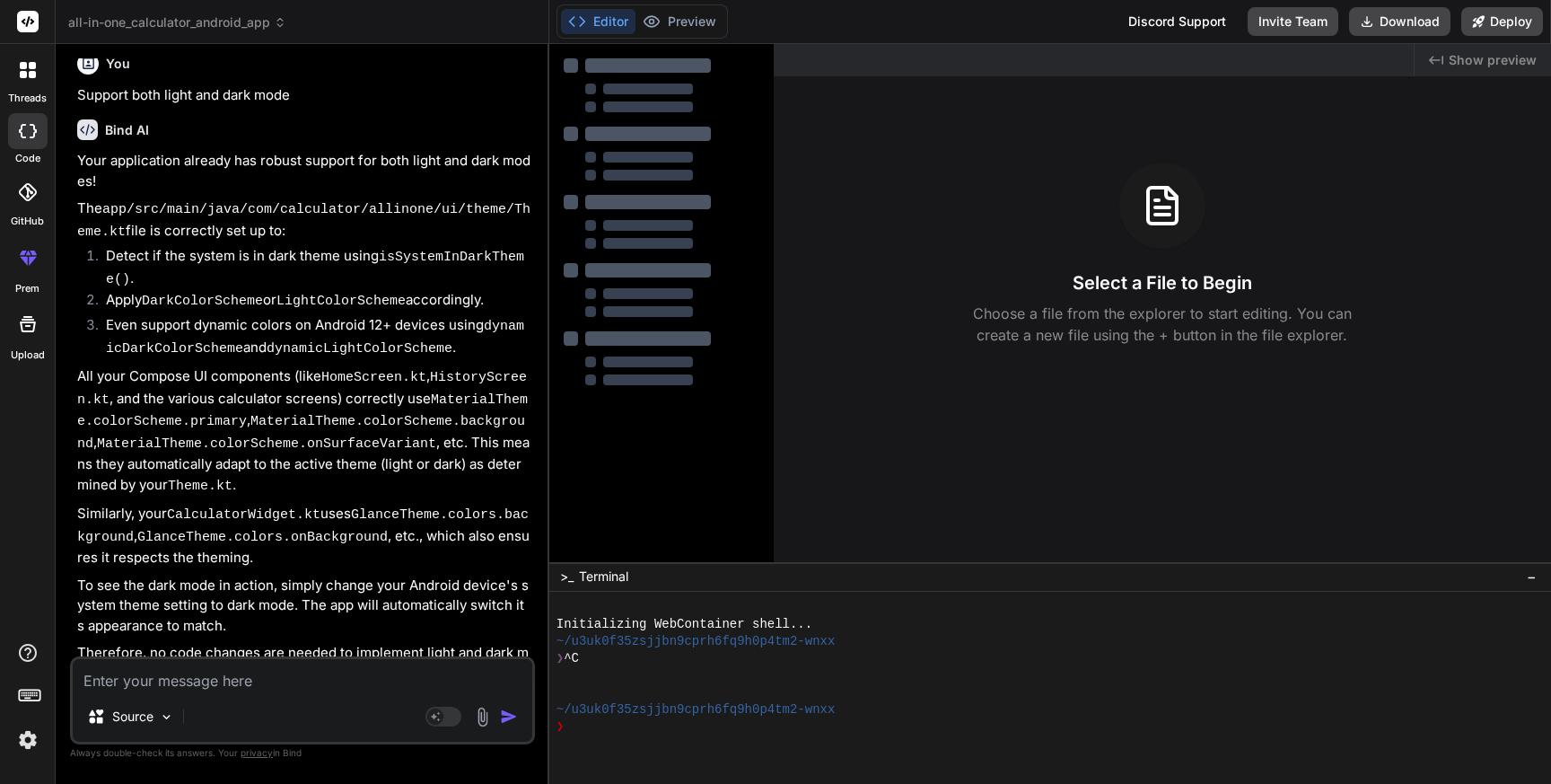
type textarea "x"
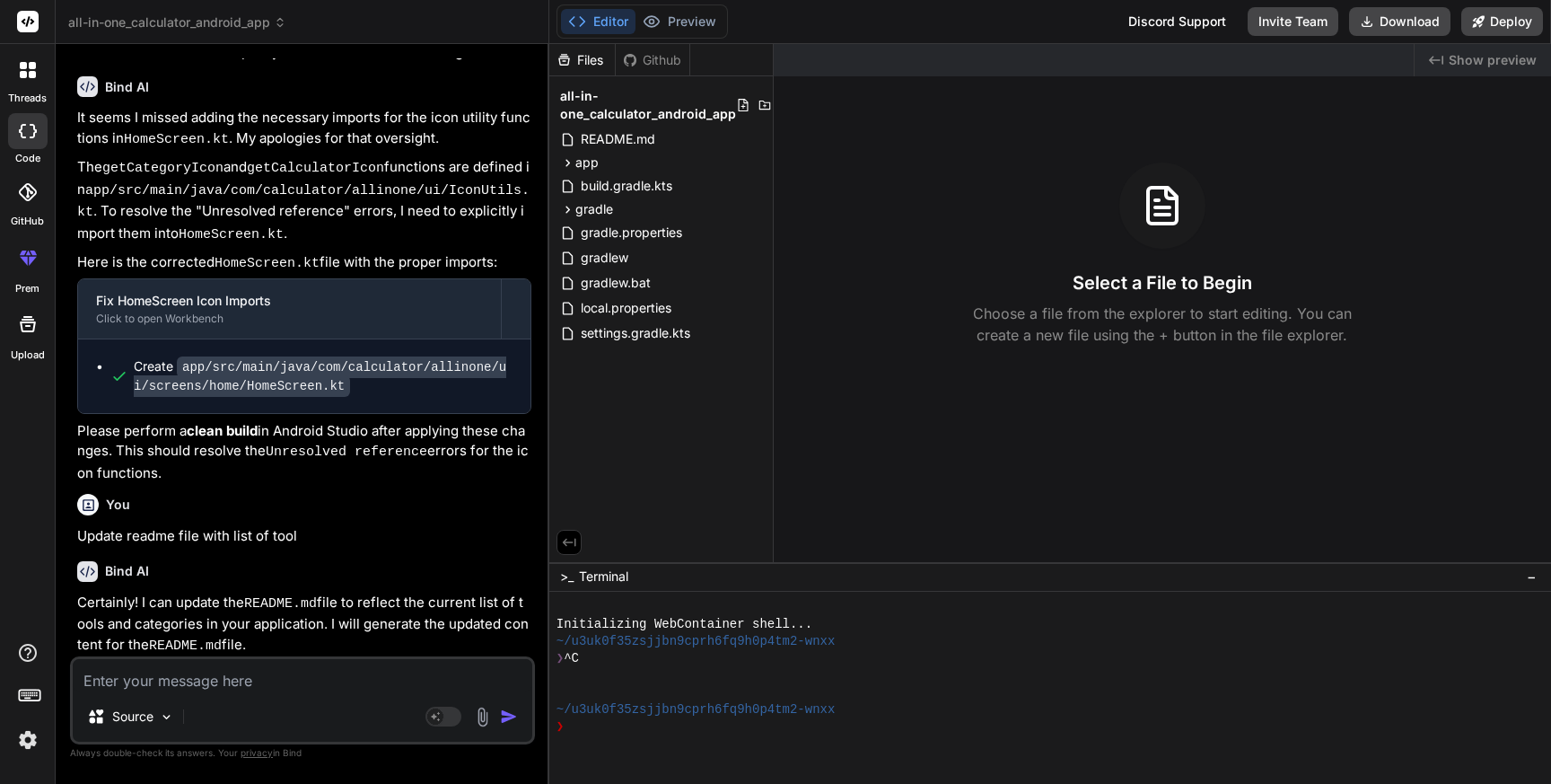
scroll to position [0, 0]
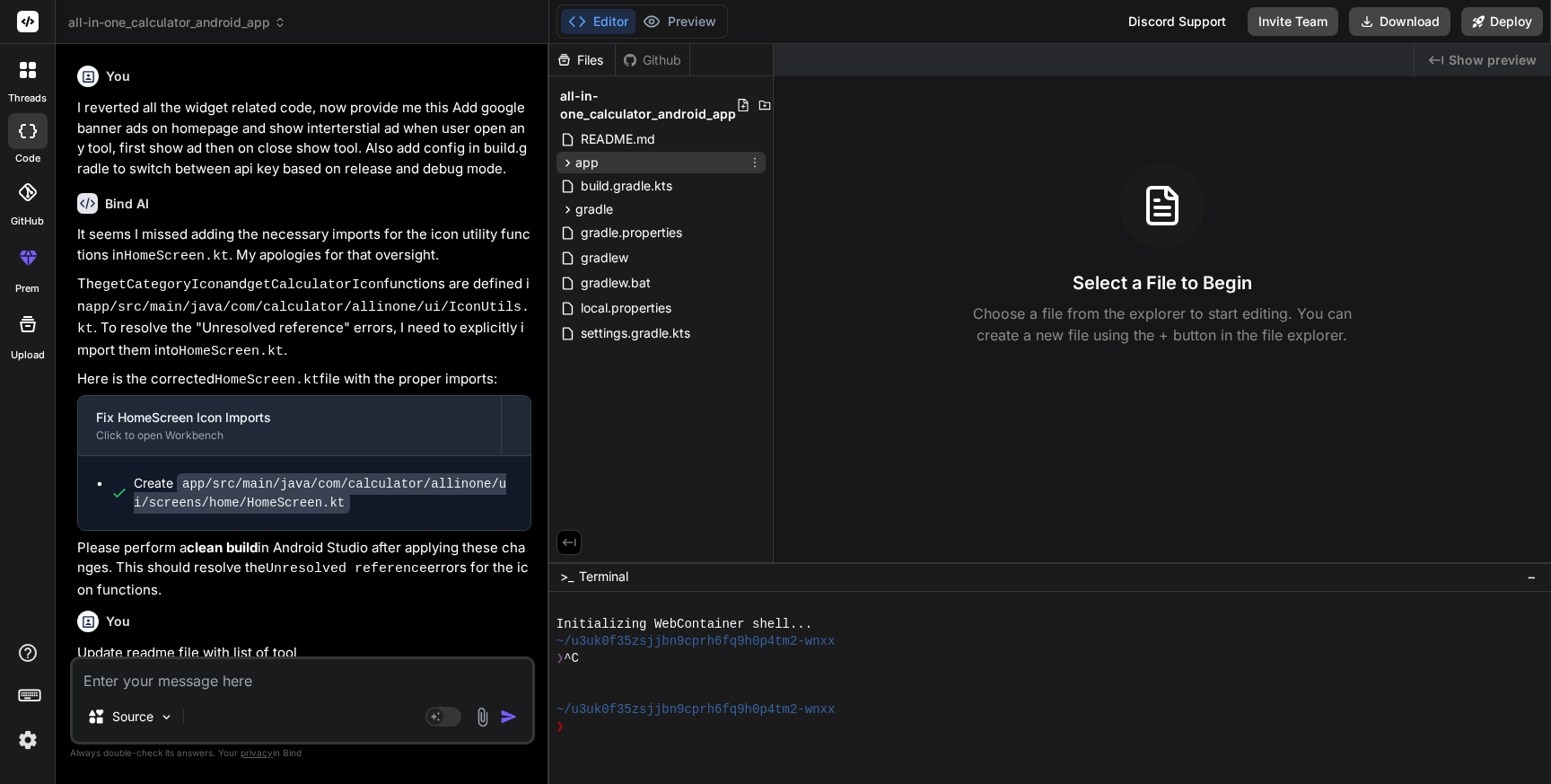
click at [572, 157] on icon at bounding box center [567, 162] width 15 height 15
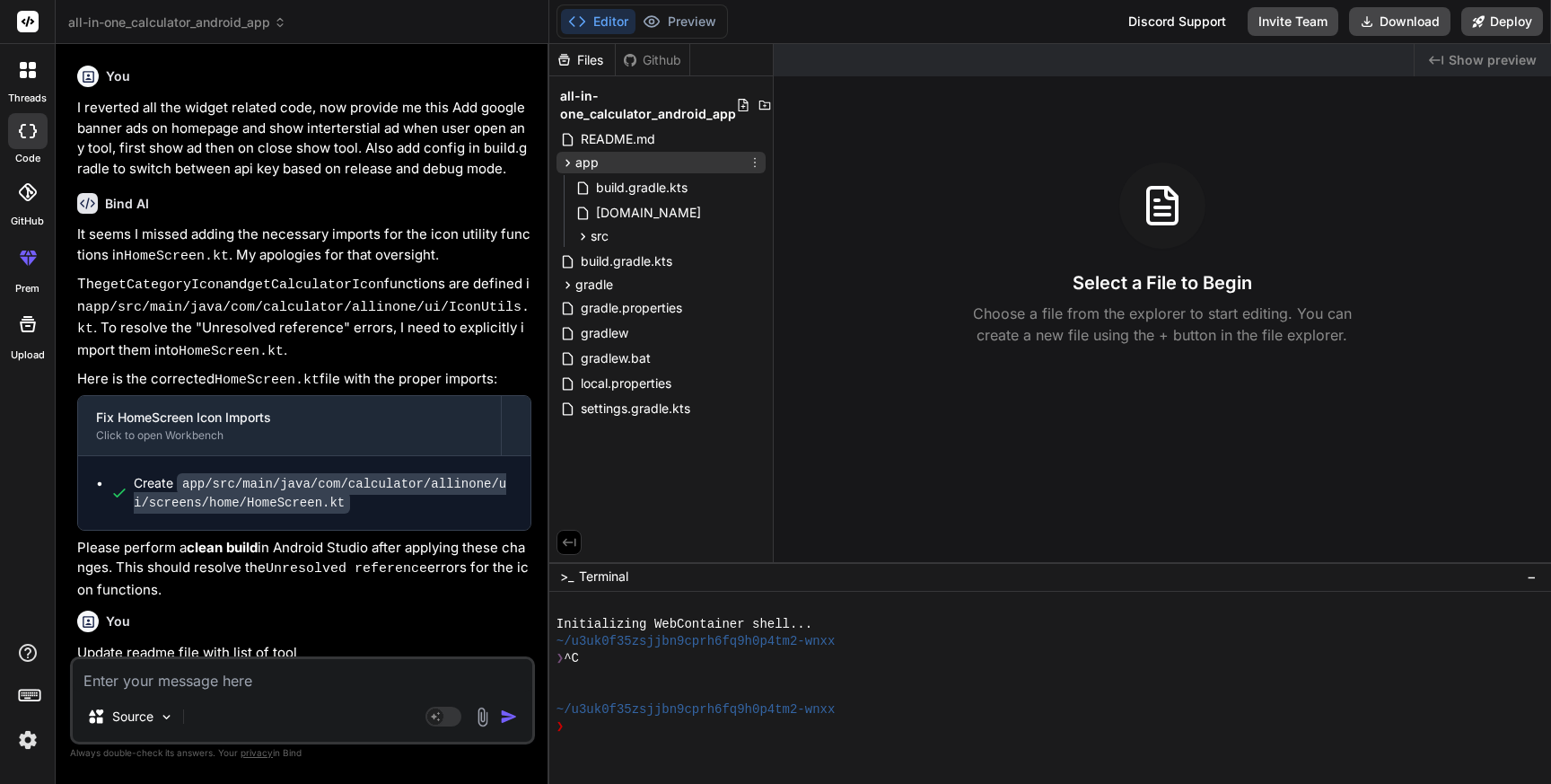
click at [572, 157] on icon at bounding box center [567, 162] width 15 height 15
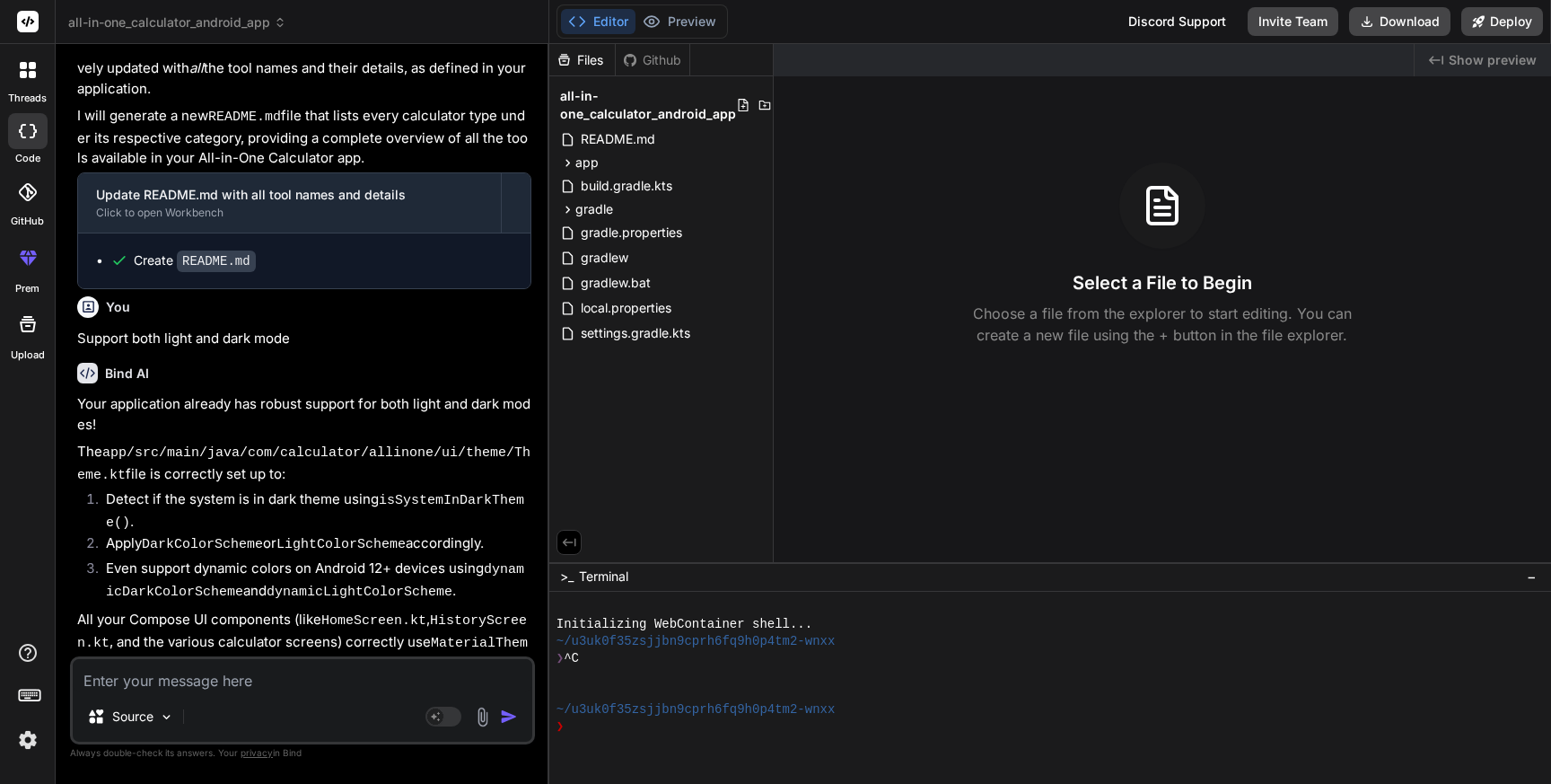
scroll to position [1469, 0]
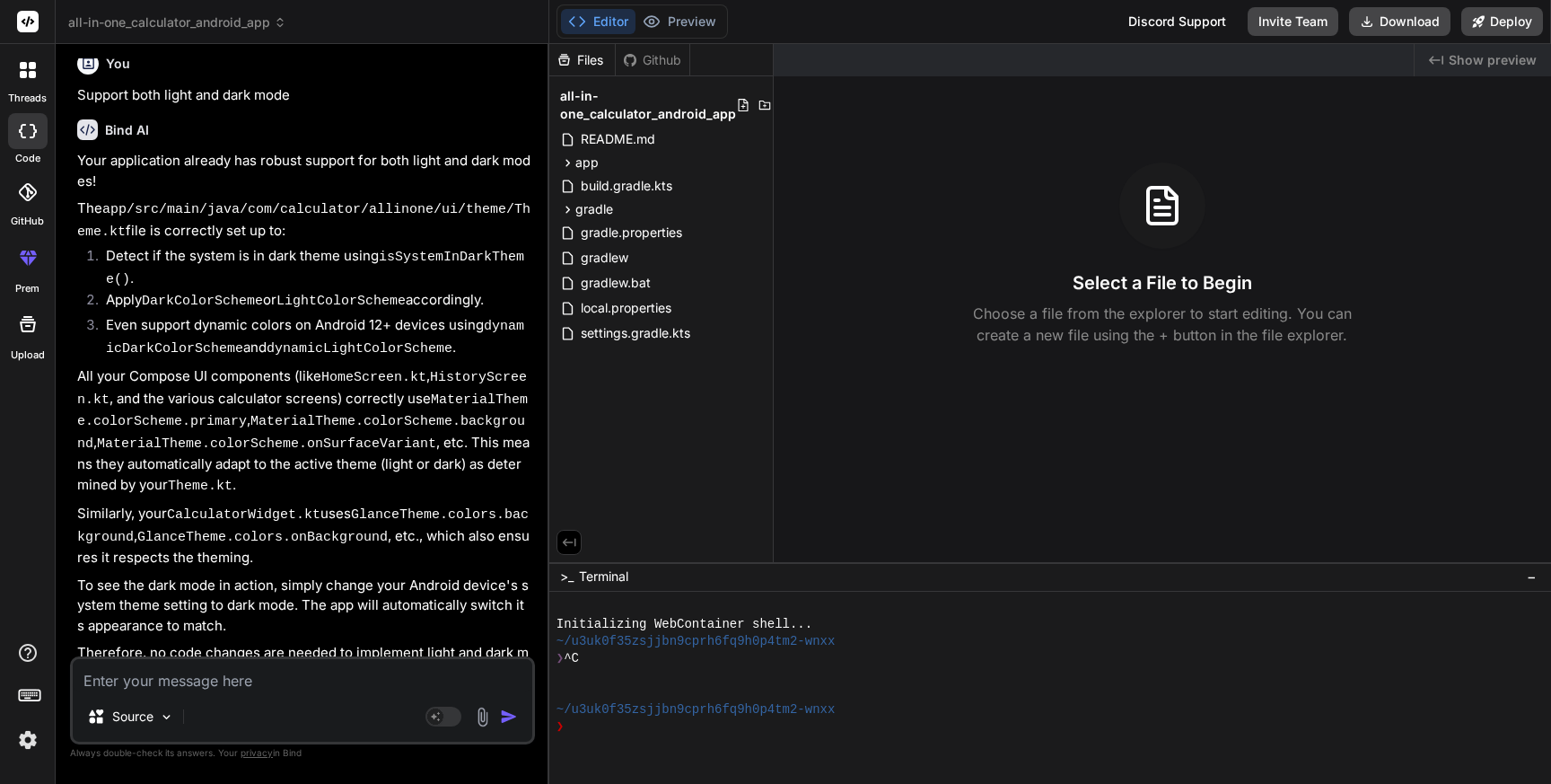
click at [299, 686] on textarea at bounding box center [303, 675] width 460 height 32
click at [390, 665] on textarea at bounding box center [303, 675] width 460 height 32
type textarea "P"
type textarea "x"
type textarea "Pi"
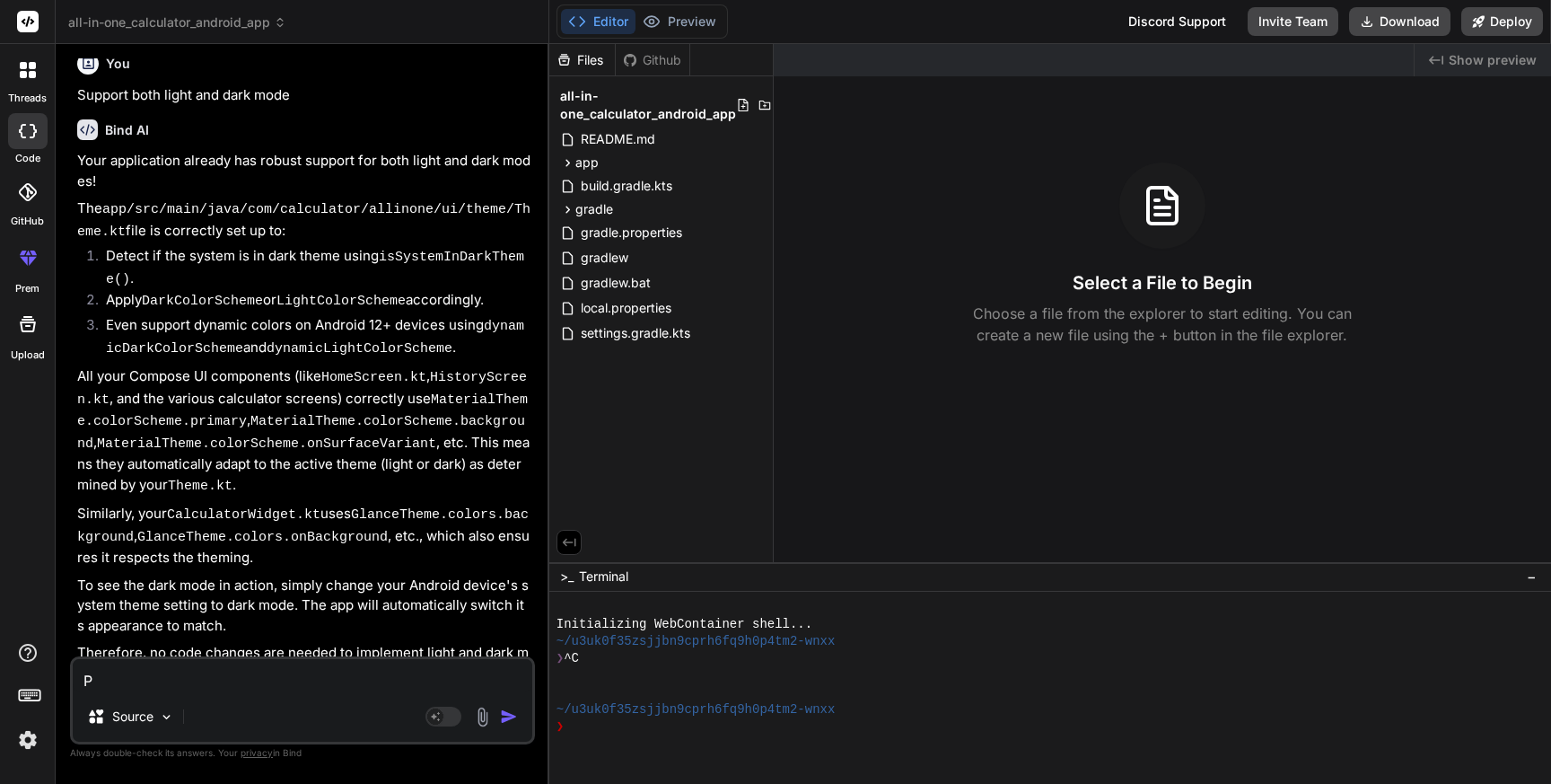
type textarea "x"
type textarea "Pil"
type textarea "x"
type textarea "Pill"
type textarea "x"
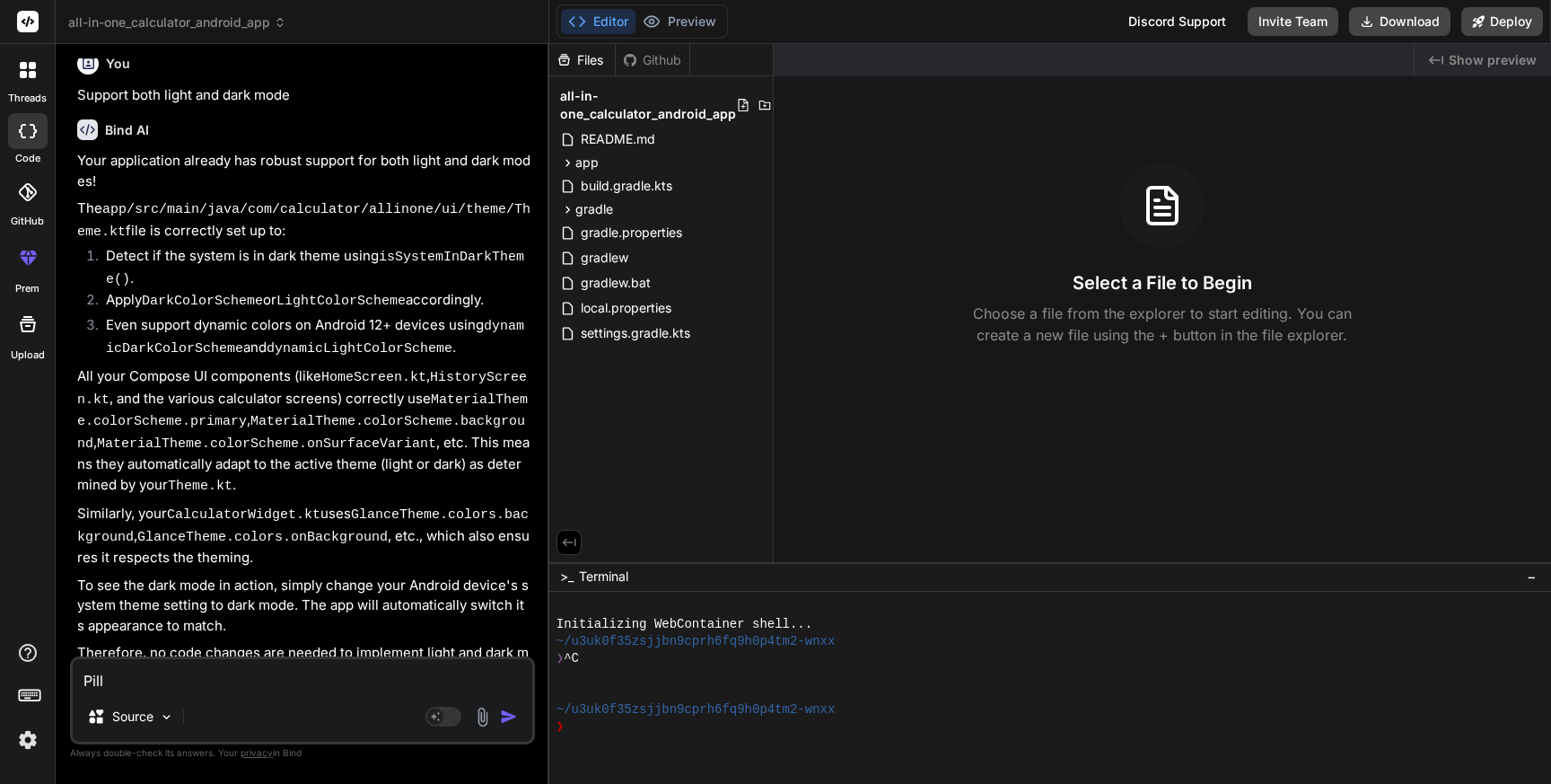
type textarea "Pill"
type textarea "x"
type textarea "Pill r"
type textarea "x"
type textarea "Pill re"
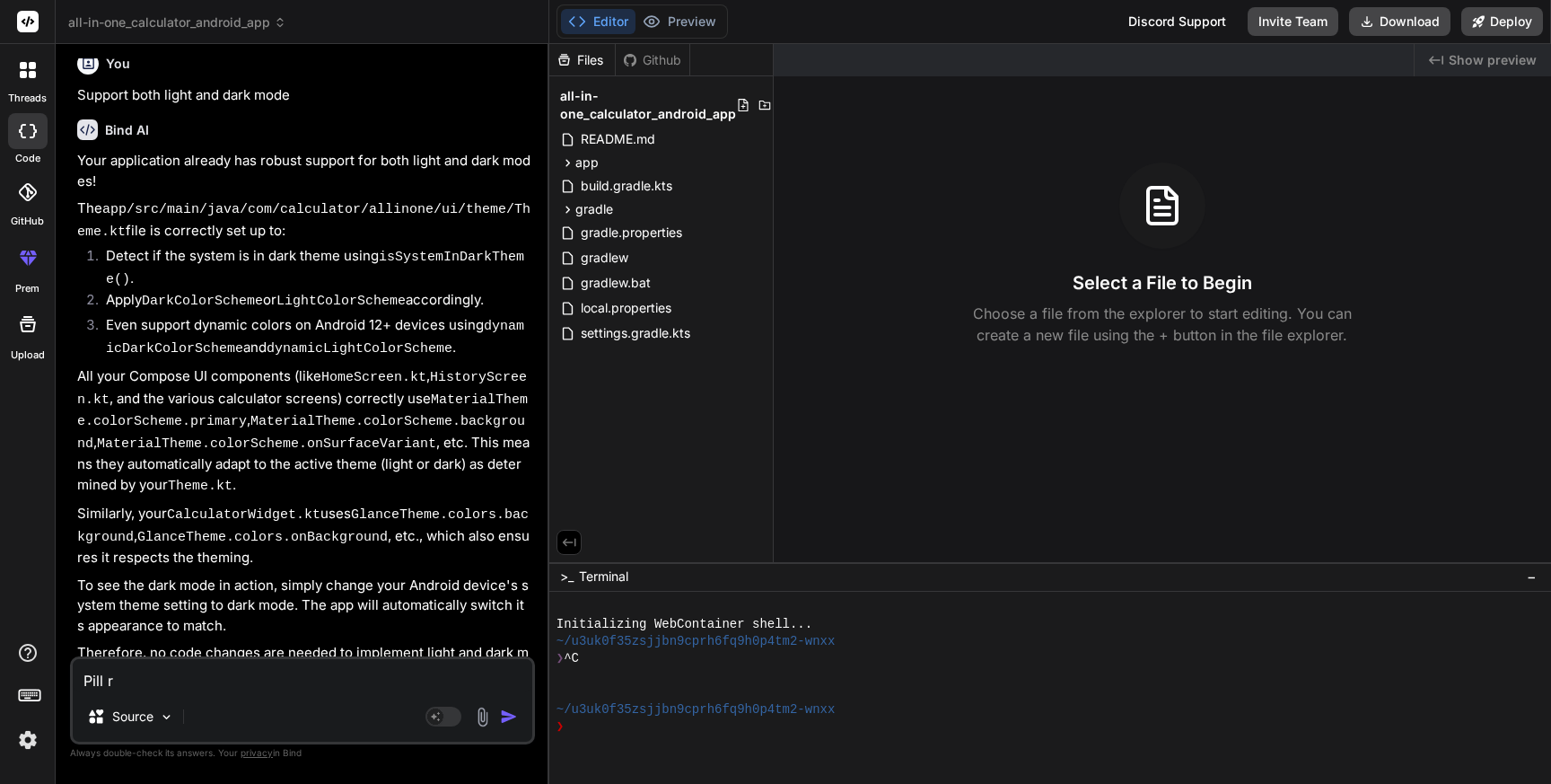
type textarea "x"
type textarea "Pill rem"
type textarea "x"
type textarea "Pill remi"
type textarea "x"
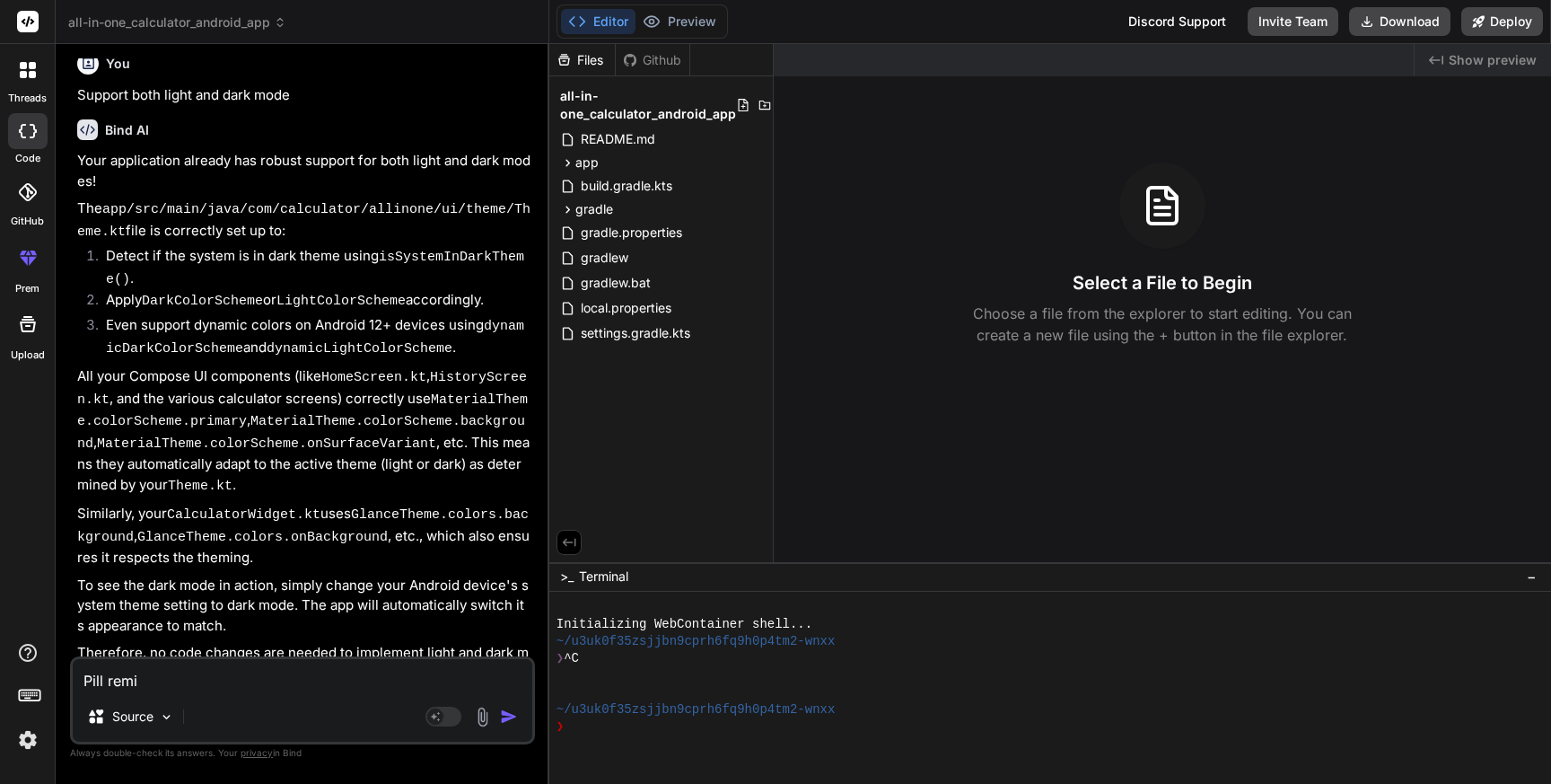
type textarea "Pill remin"
type textarea "x"
type textarea "Pill remind"
type textarea "x"
type textarea "Pill reminde"
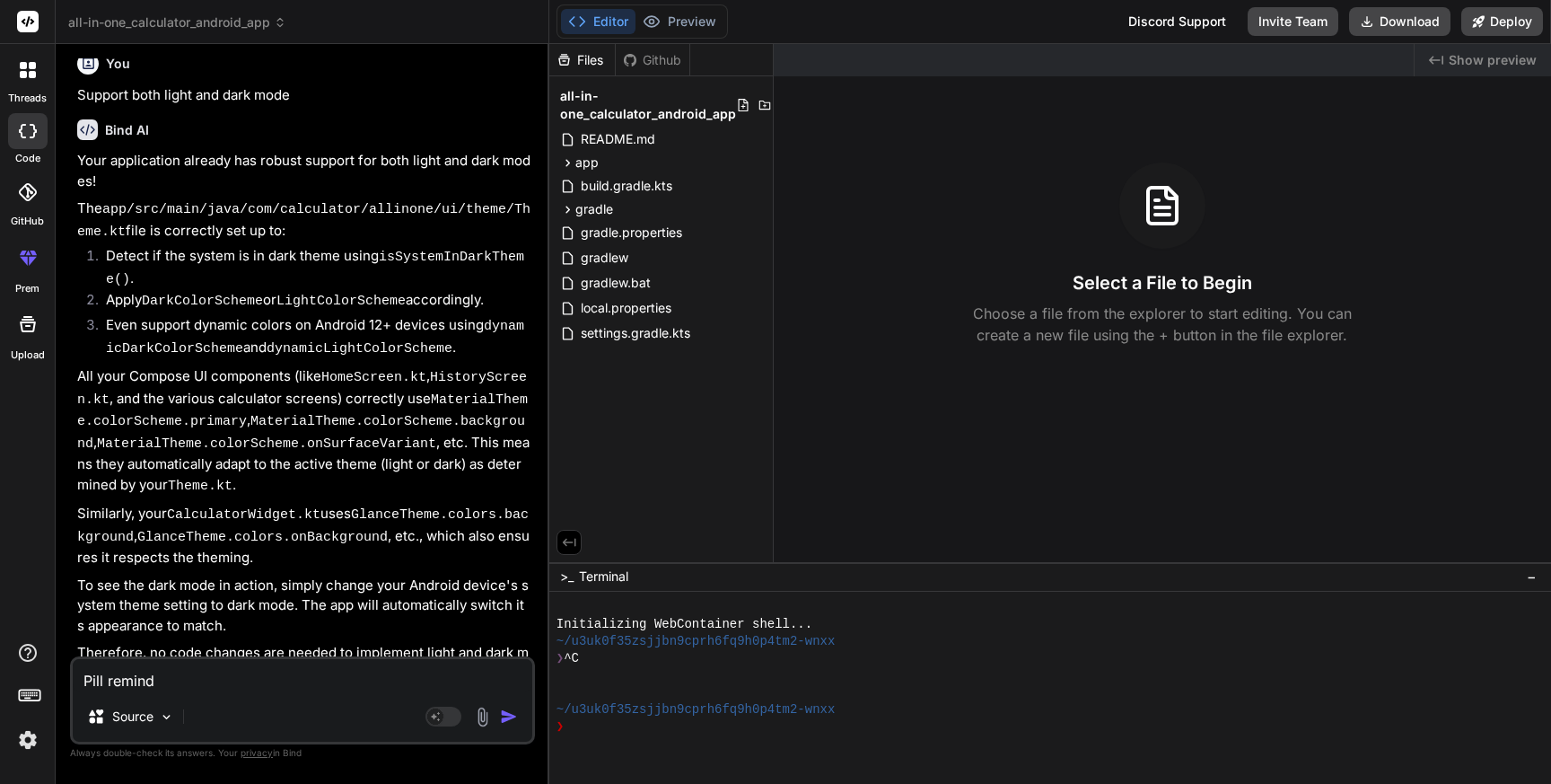
type textarea "x"
type textarea "Pill reminder"
type textarea "x"
type textarea "Pill reminder"
type textarea "x"
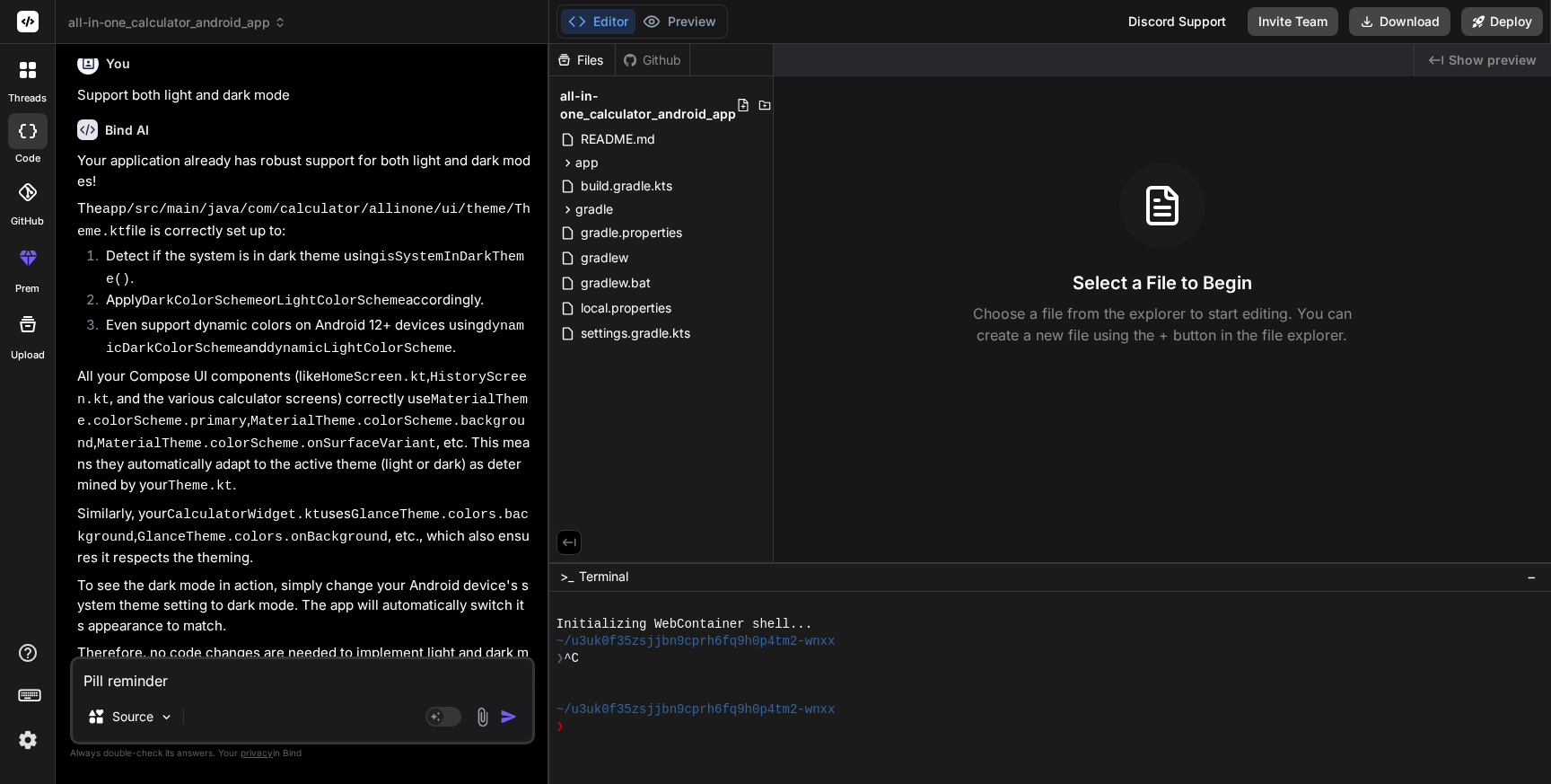
type textarea "Pill reminder n"
type textarea "x"
type textarea "Pill reminder no"
type textarea "x"
type textarea "Pill reminder not"
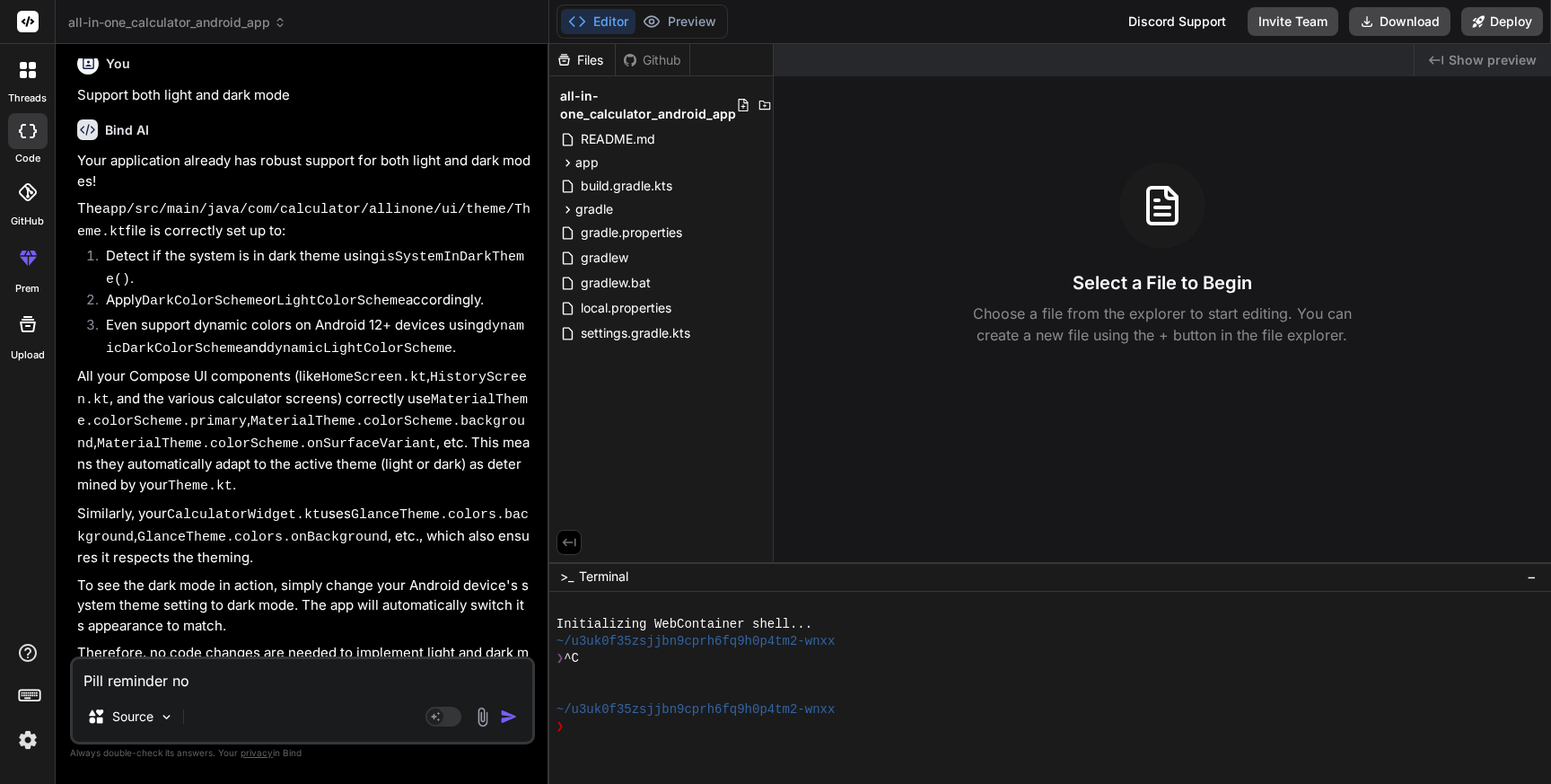
type textarea "x"
type textarea "Pill reminder noti"
type textarea "x"
type textarea "Pill reminder notif"
type textarea "x"
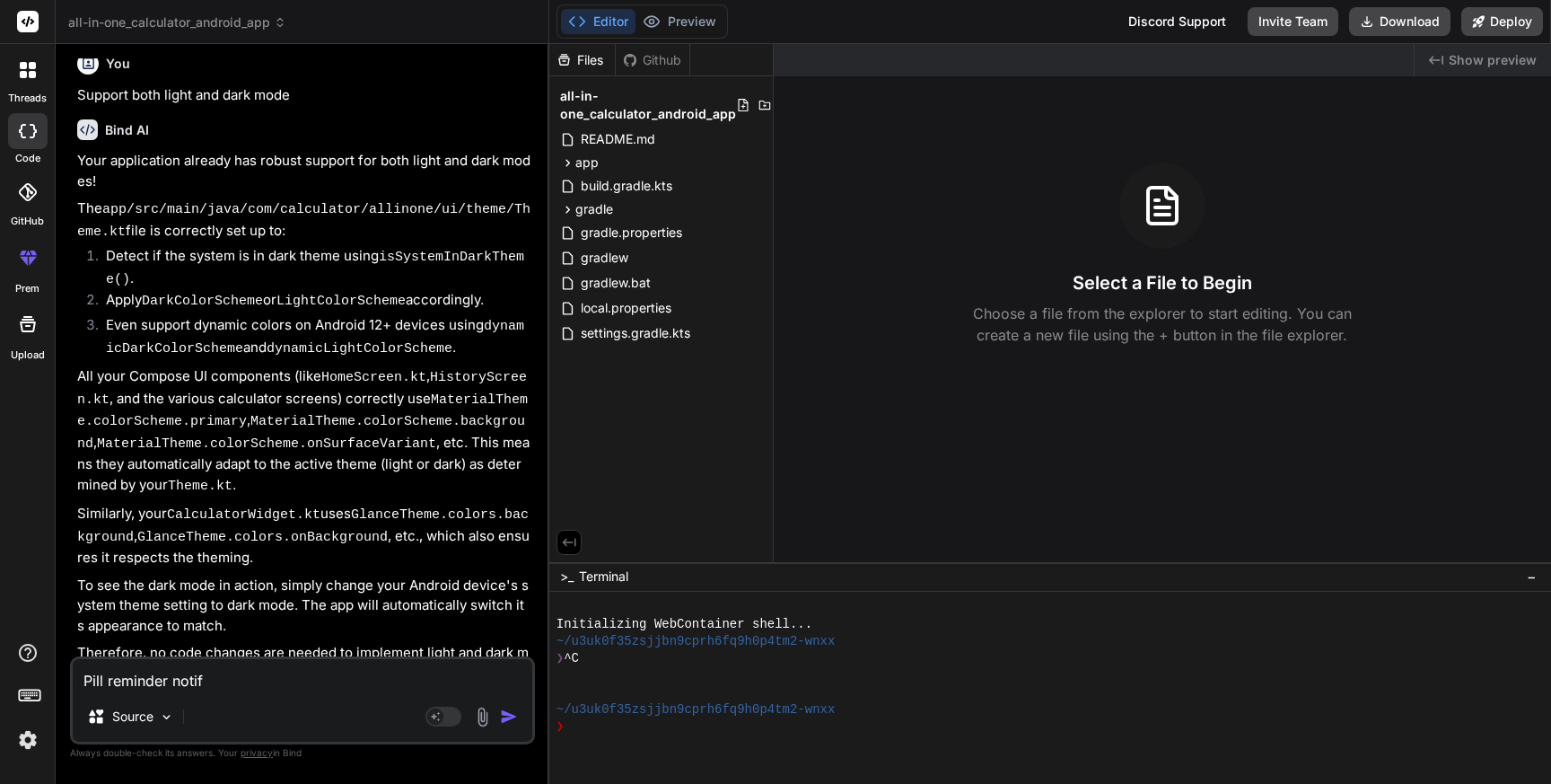
type textarea "Pill reminder notifi"
type textarea "x"
type textarea "Pill reminder notific"
type textarea "x"
type textarea "Pill reminder notifica"
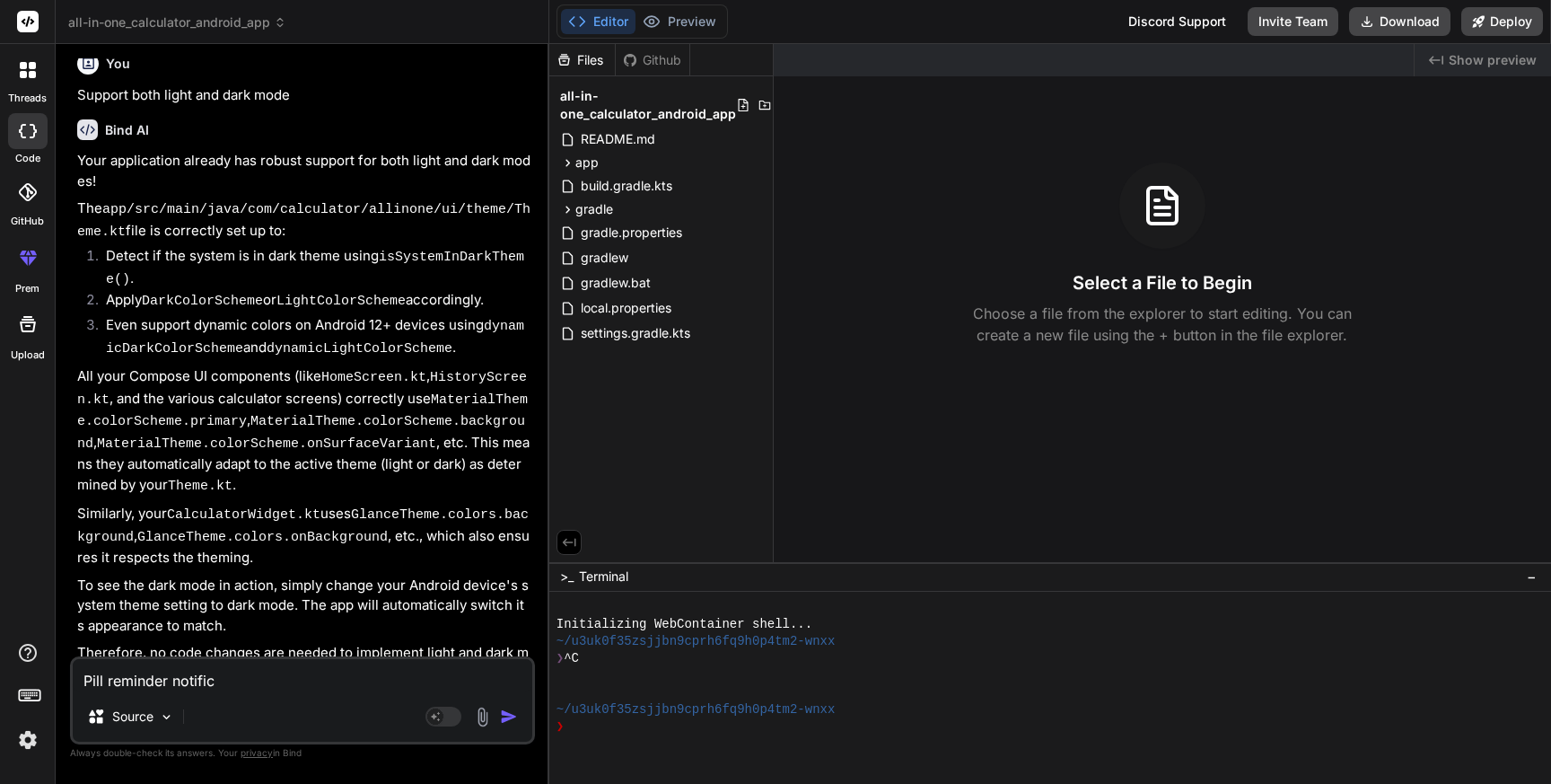
type textarea "x"
type textarea "Pill reminder notificat"
type textarea "x"
type textarea "Pill reminder notificati"
type textarea "x"
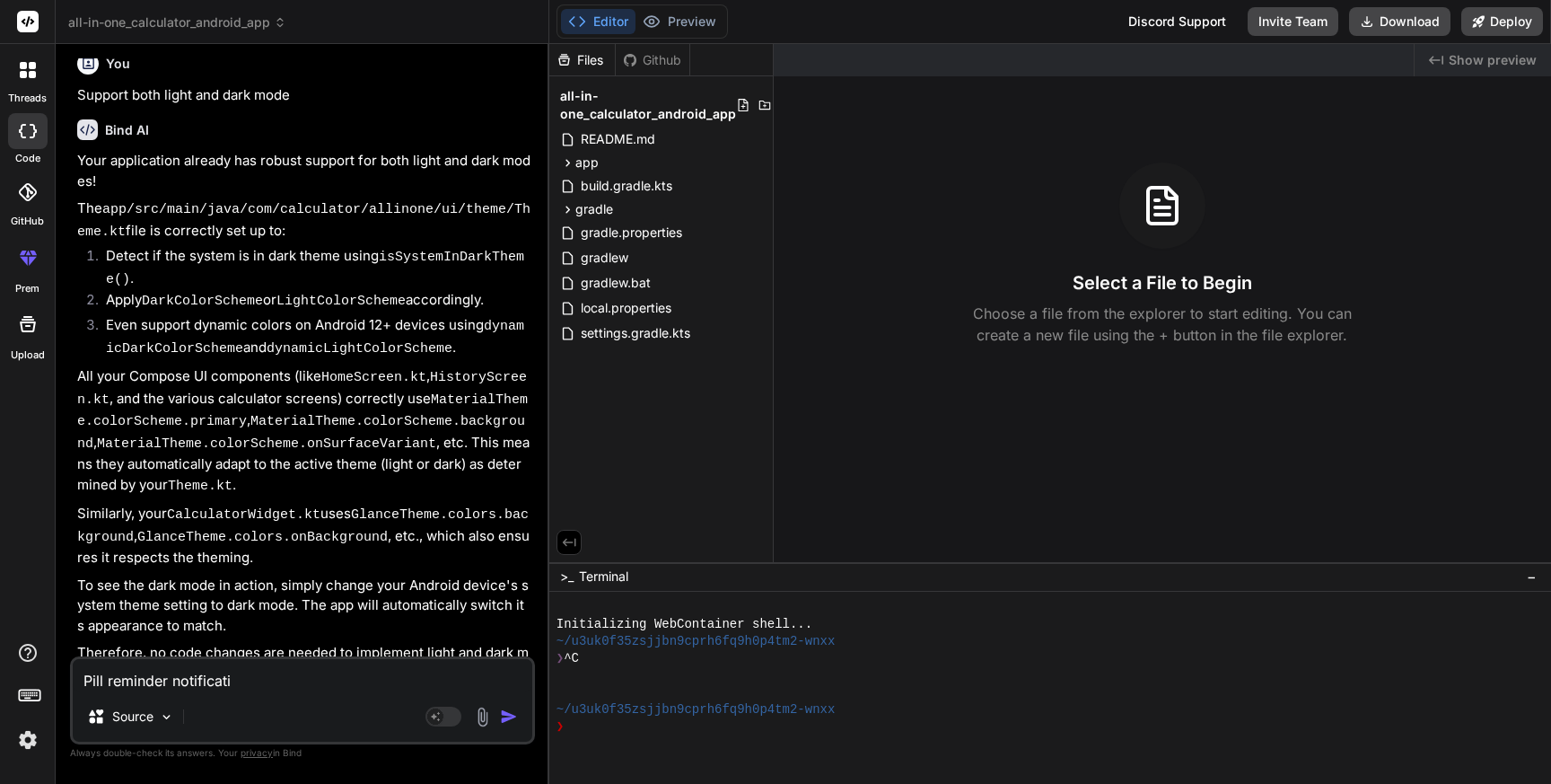
type textarea "Pill reminder notificatio"
type textarea "x"
type textarea "Pill reminder notification"
type textarea "x"
type textarea "Pill reminder notification"
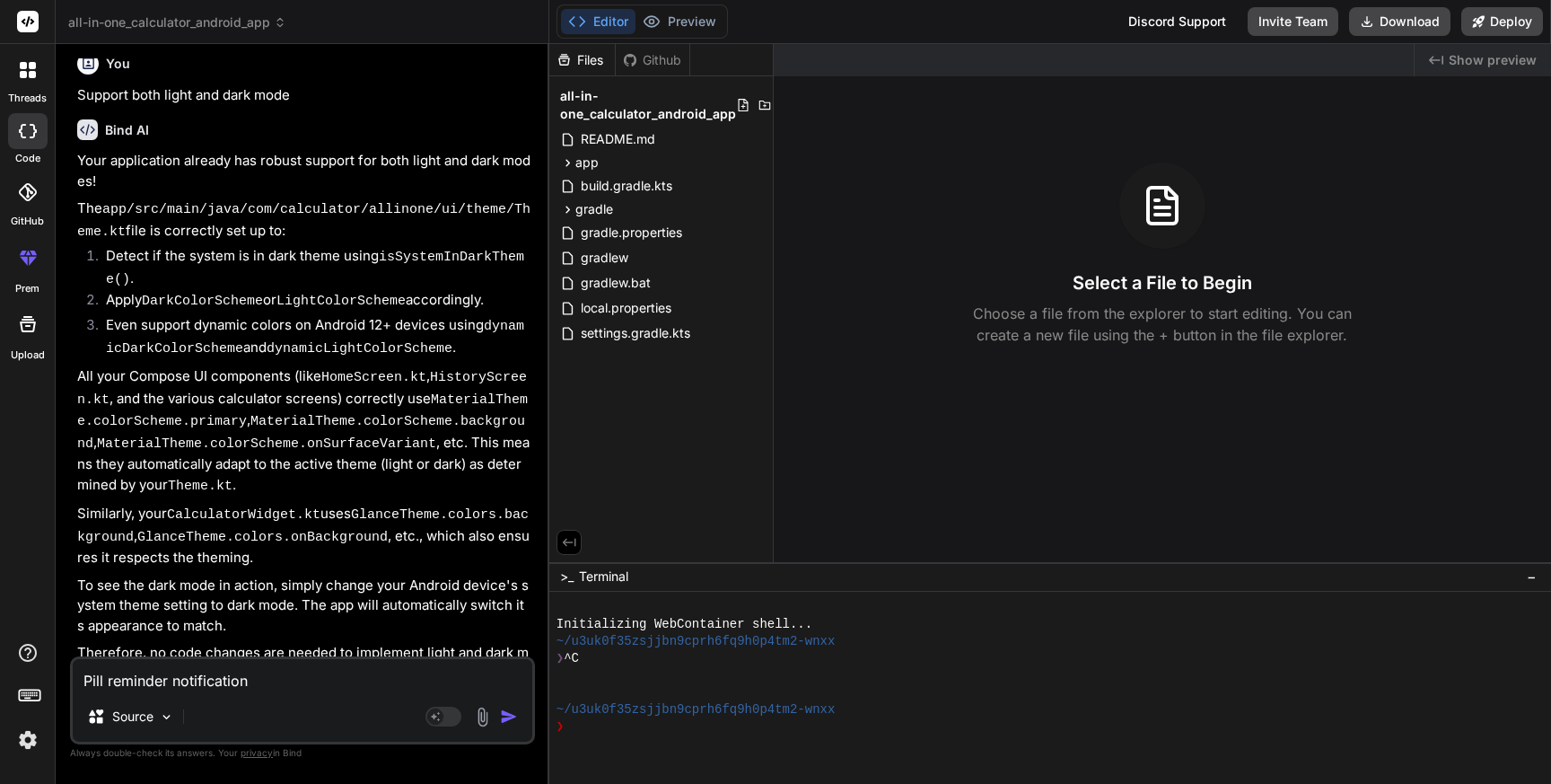
type textarea "x"
type textarea "Pill reminder notification i"
type textarea "x"
type textarea "Pill reminder notification is"
type textarea "x"
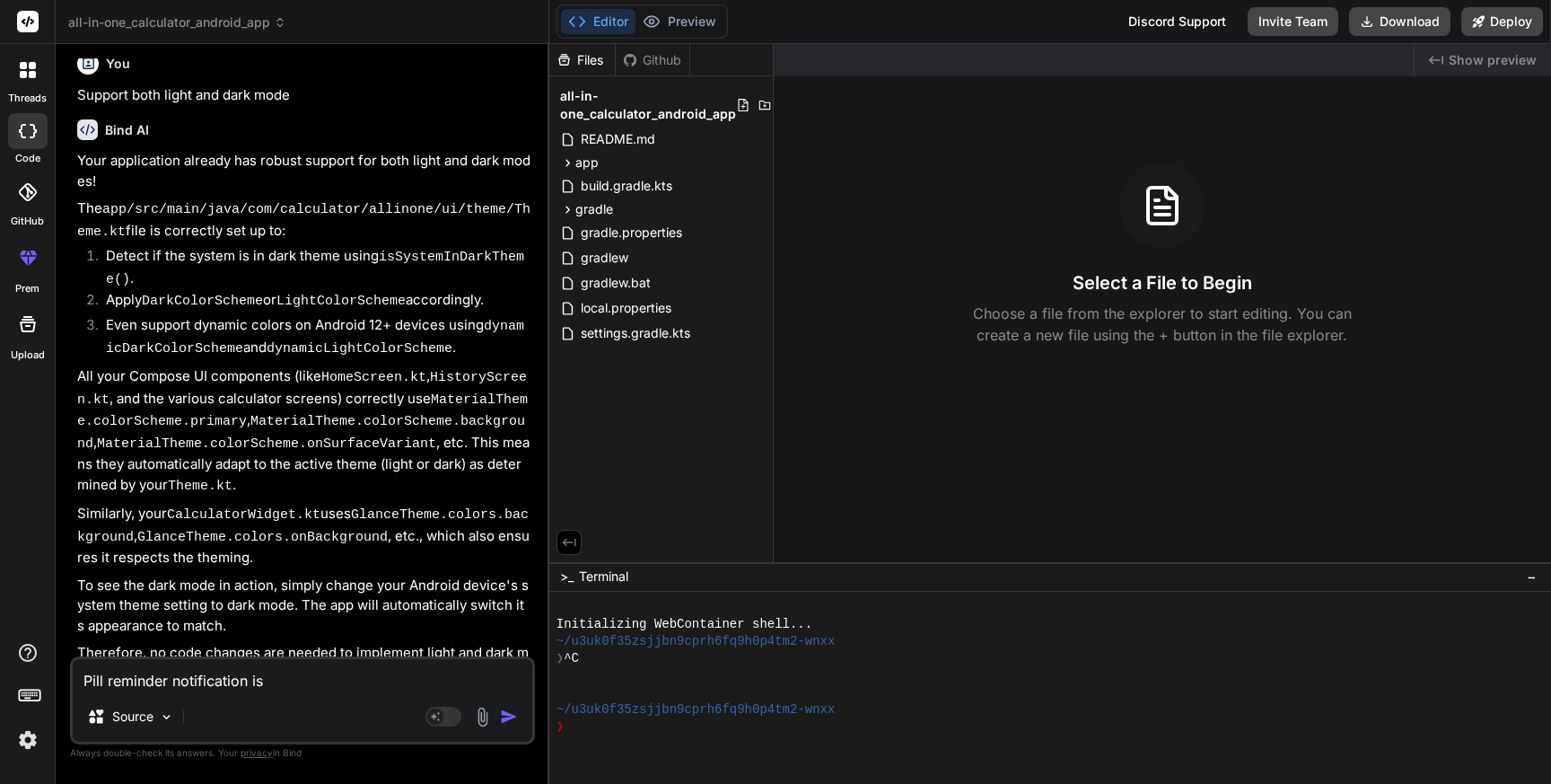
type textarea "Pill reminder notification is"
type textarea "x"
type textarea "Pill reminder notification is n"
type textarea "x"
type textarea "Pill reminder notification is no"
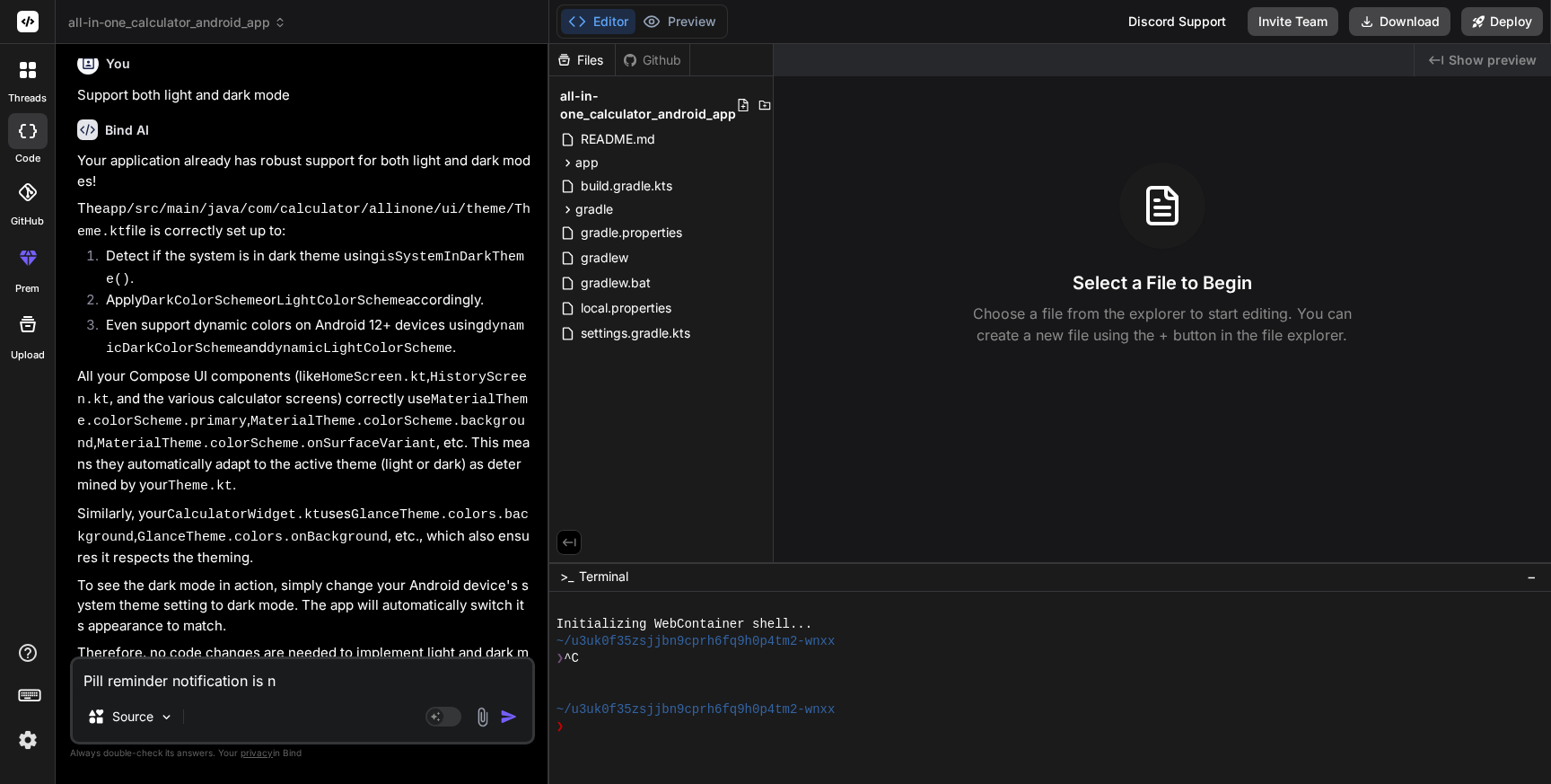
type textarea "x"
type textarea "Pill reminder notification is not"
type textarea "x"
type textarea "Pill reminder notification is not"
type textarea "x"
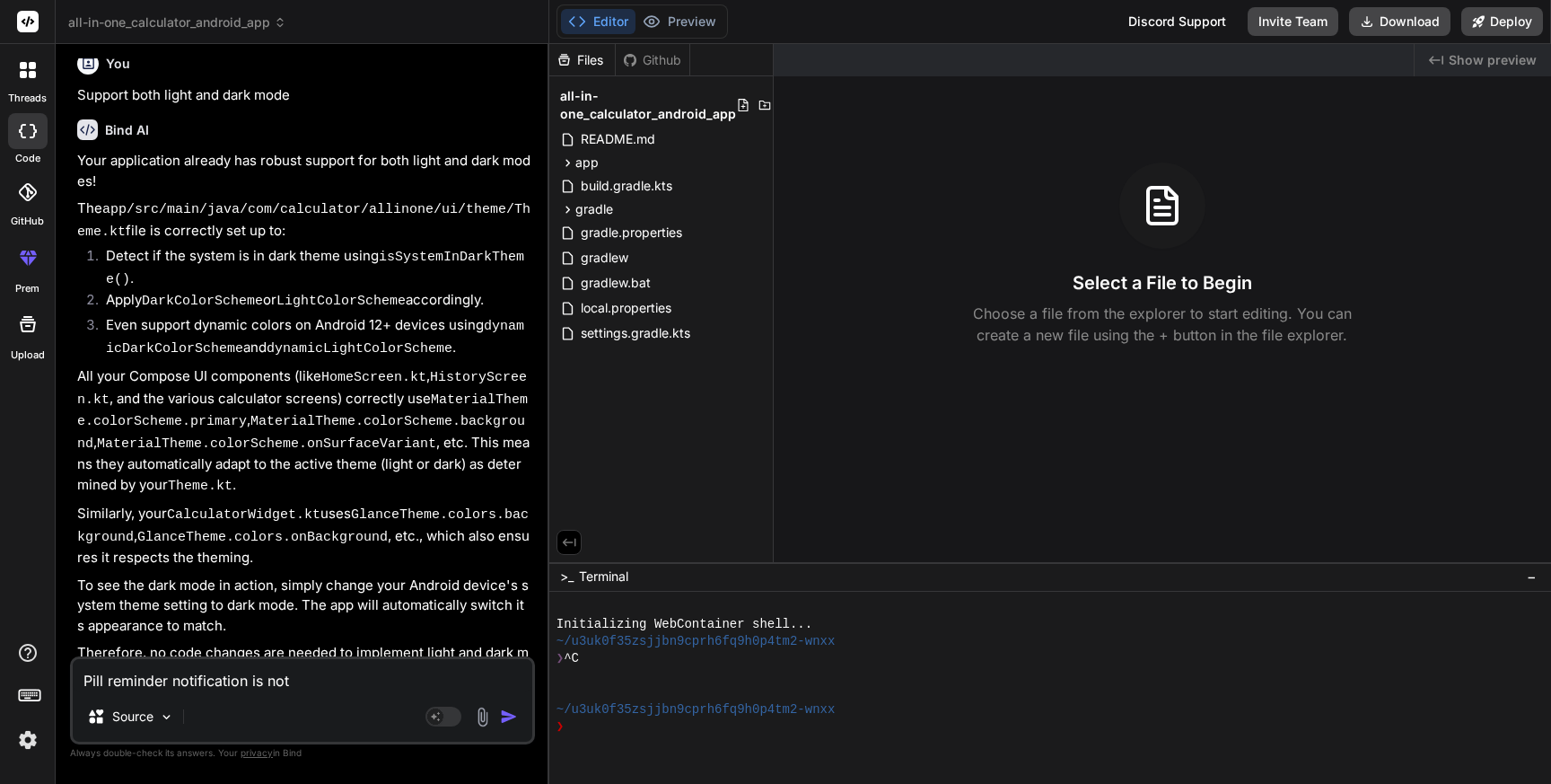
type textarea "Pill reminder notification is not w"
type textarea "x"
type textarea "Pill reminder notification is not wo"
type textarea "x"
type textarea "Pill reminder notification is not wor"
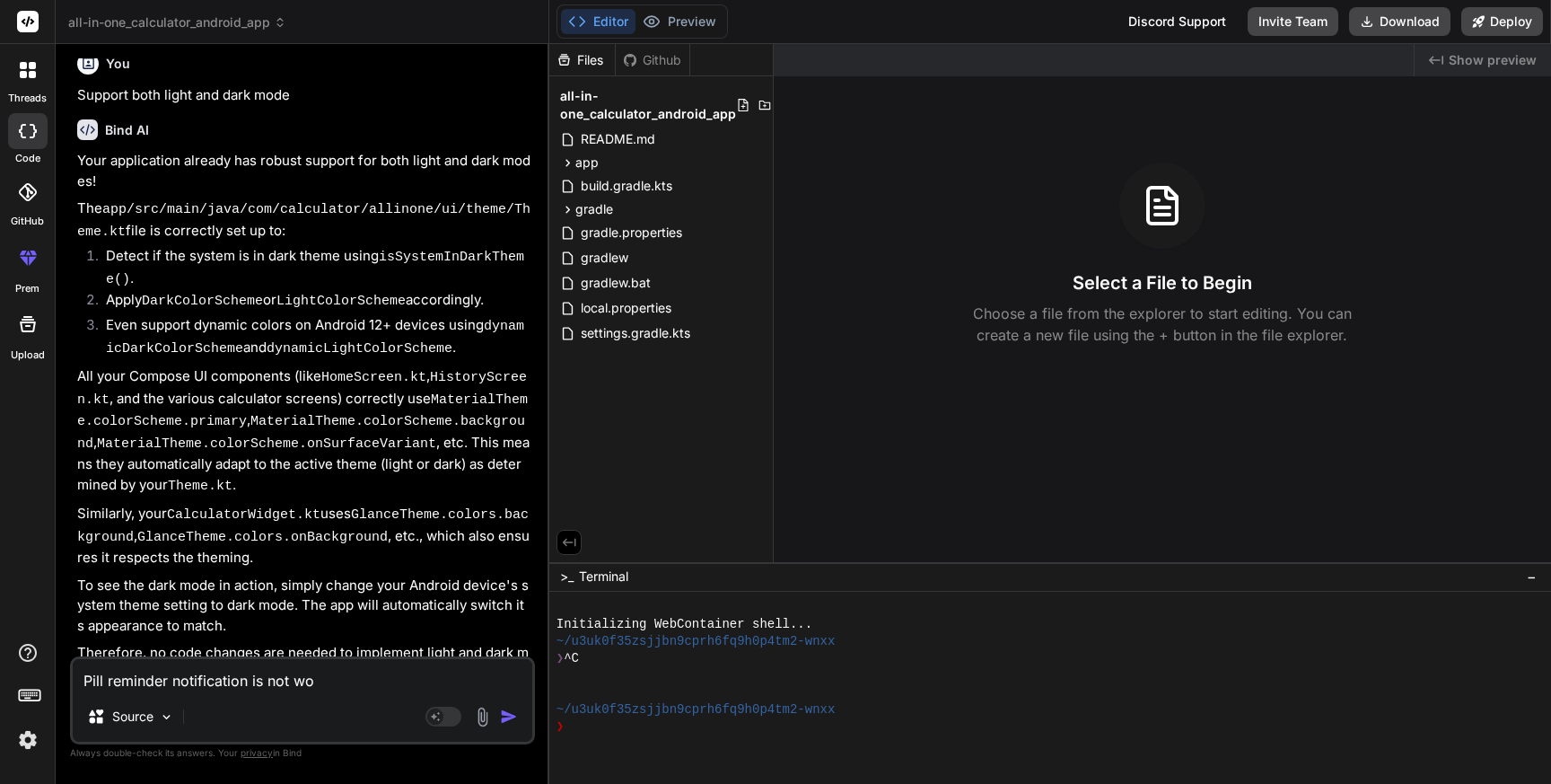
type textarea "x"
type textarea "Pill reminder notification is not work"
type textarea "x"
type textarea "Pill reminder notification is not worki"
type textarea "x"
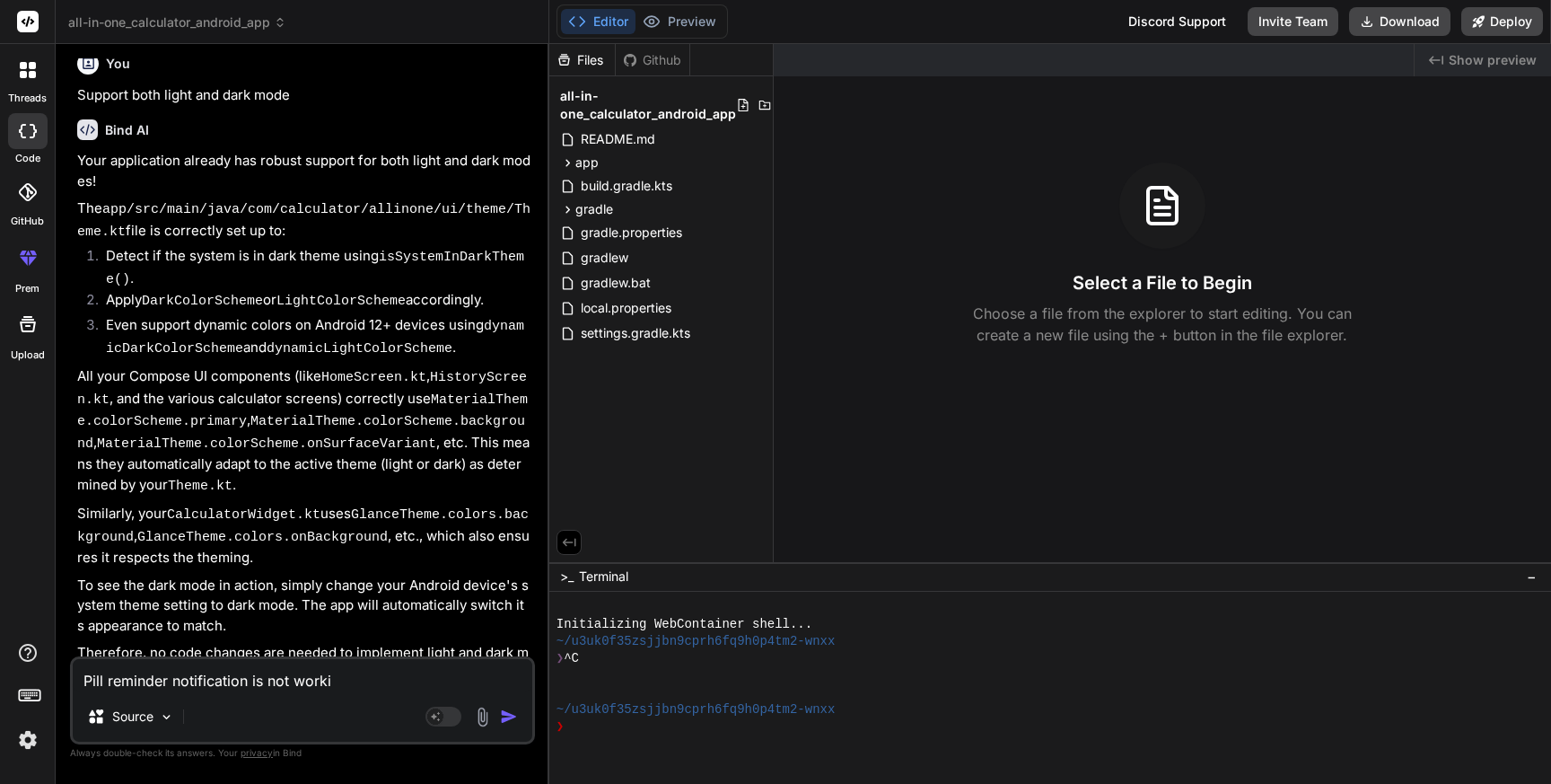
type textarea "Pill reminder notification is not workin"
type textarea "x"
type textarea "Pill reminder notification is not working"
type textarea "x"
type textarea "Pill reminder notification is not working,"
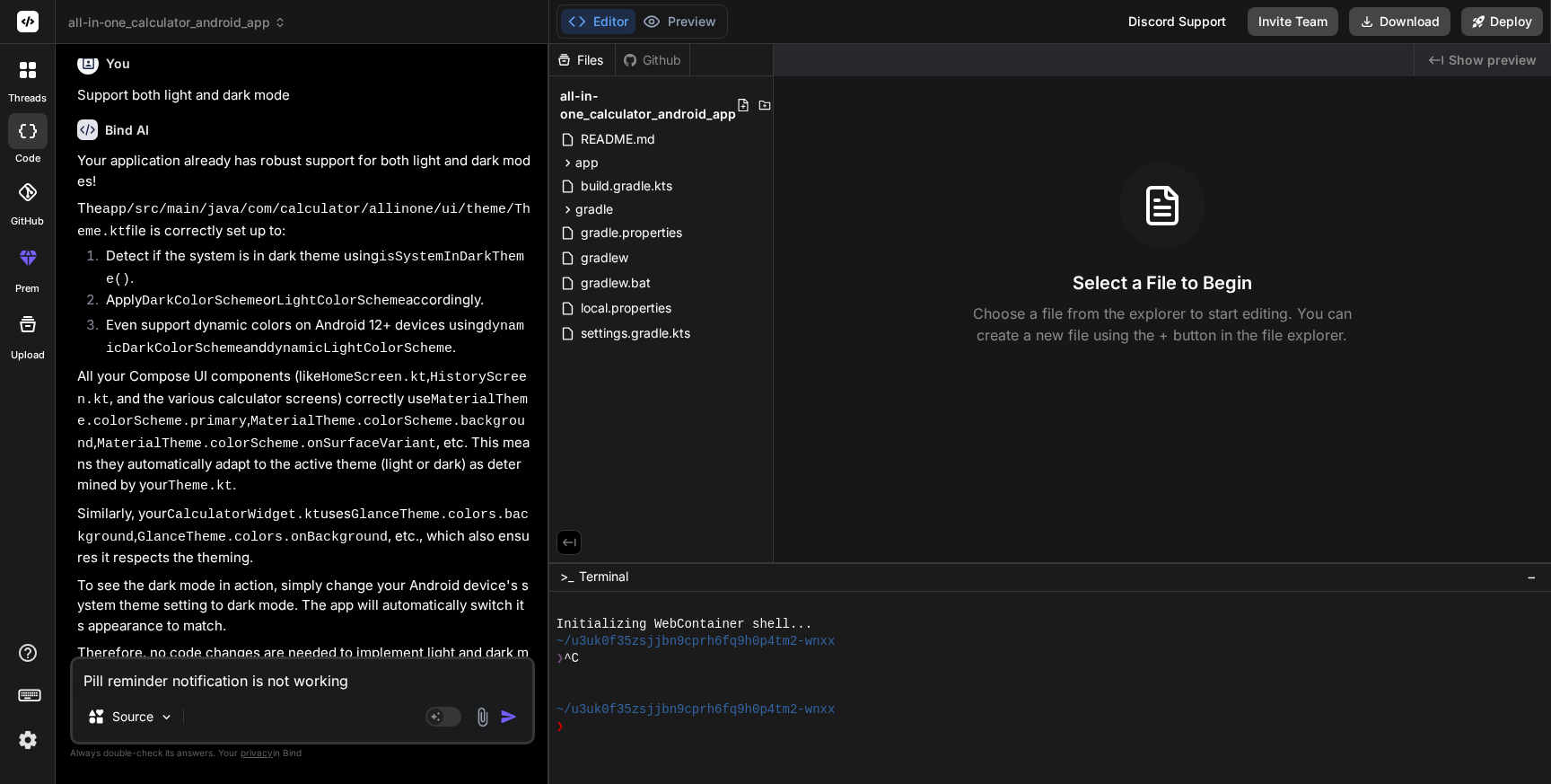
type textarea "x"
type textarea "Pill reminder notification is not working,"
type textarea "x"
type textarea "Pill reminder notification is not working, p"
type textarea "x"
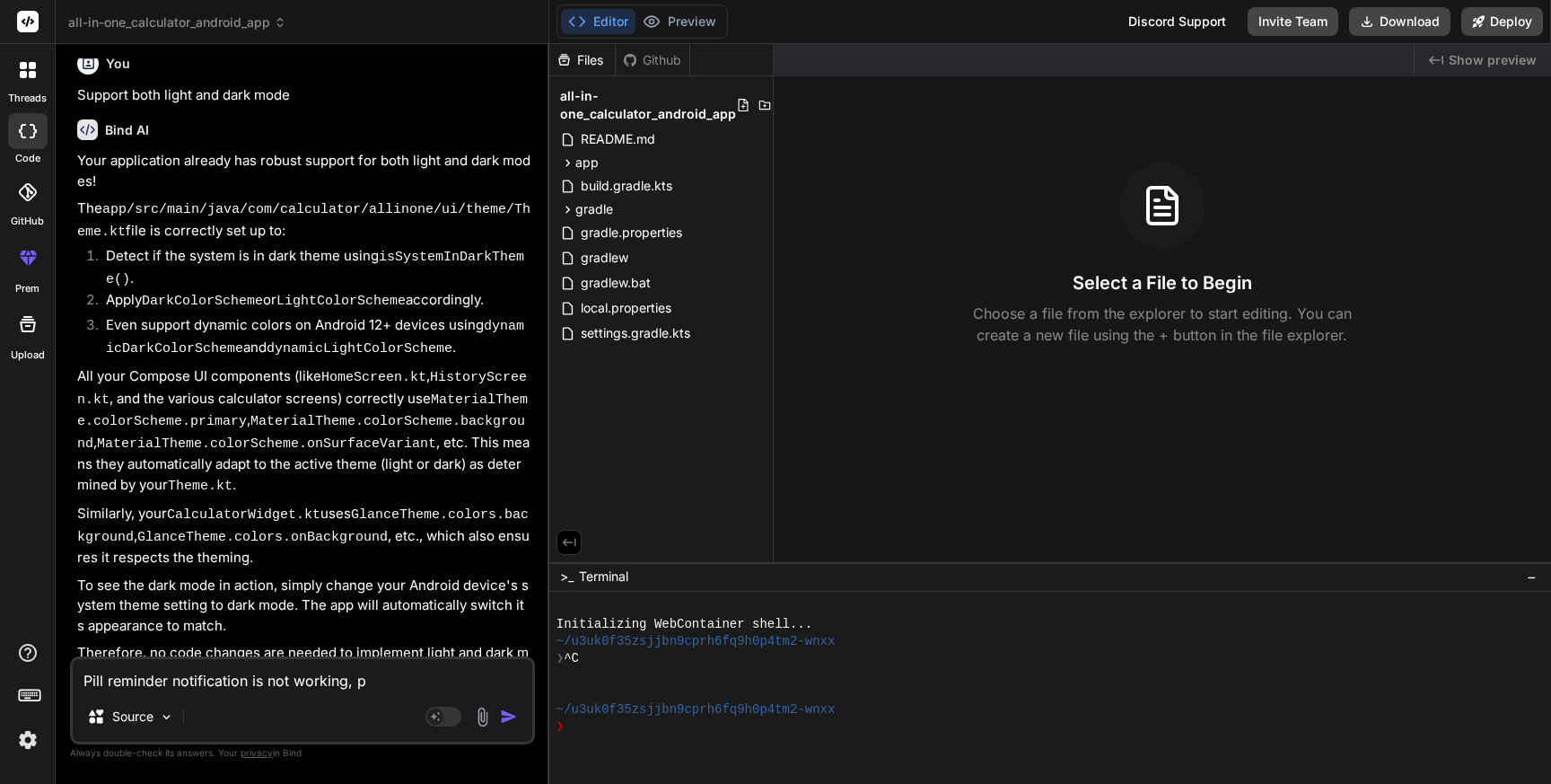
type textarea "Pill reminder notification is not working, pl"
type textarea "x"
type textarea "Pill reminder notification is not working, ple"
type textarea "x"
type textarea "Pill reminder notification is not working, plea"
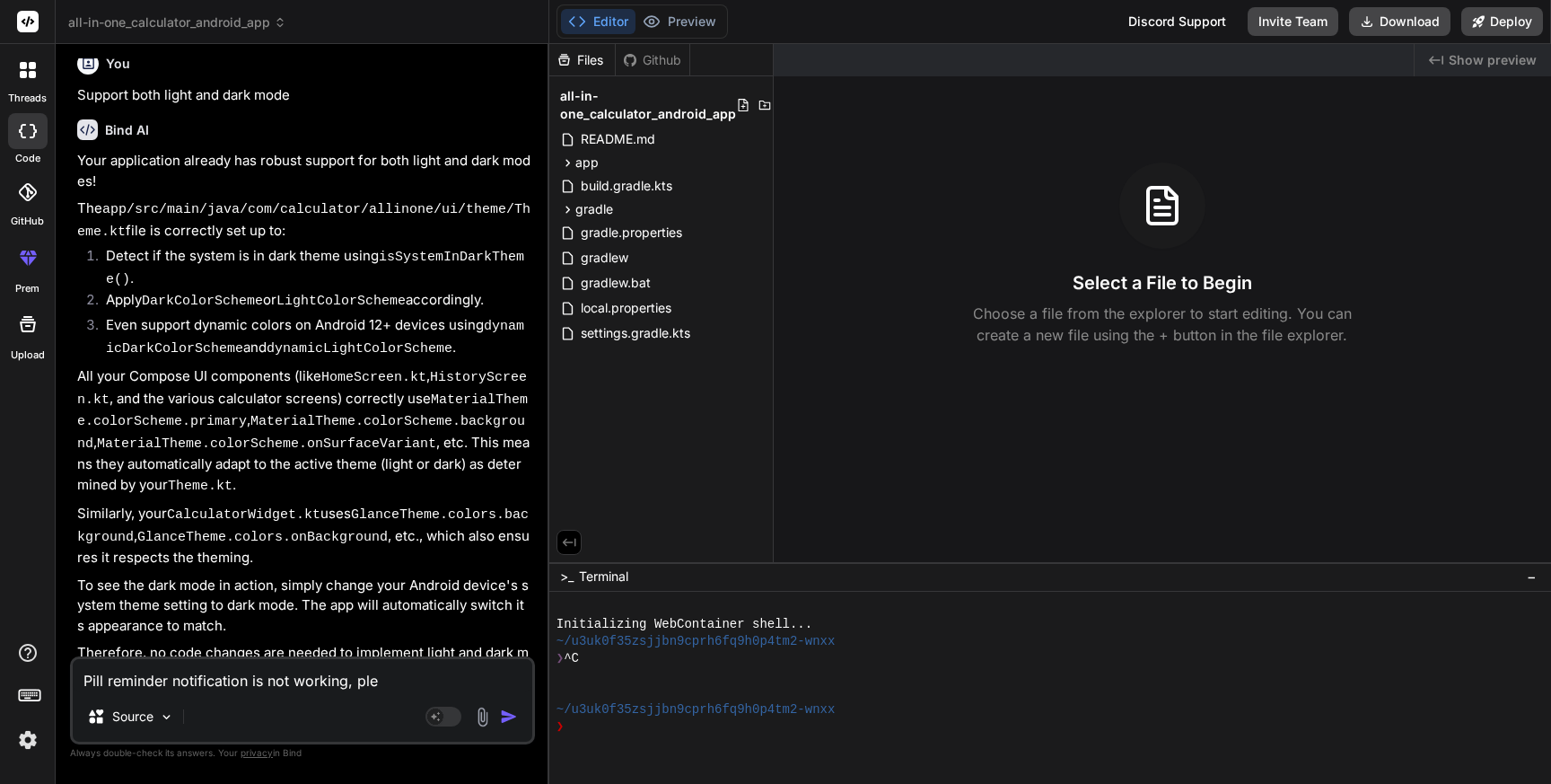
type textarea "x"
type textarea "Pill reminder notification is not working, pleas"
type textarea "x"
type textarea "Pill reminder notification is not working, please"
type textarea "x"
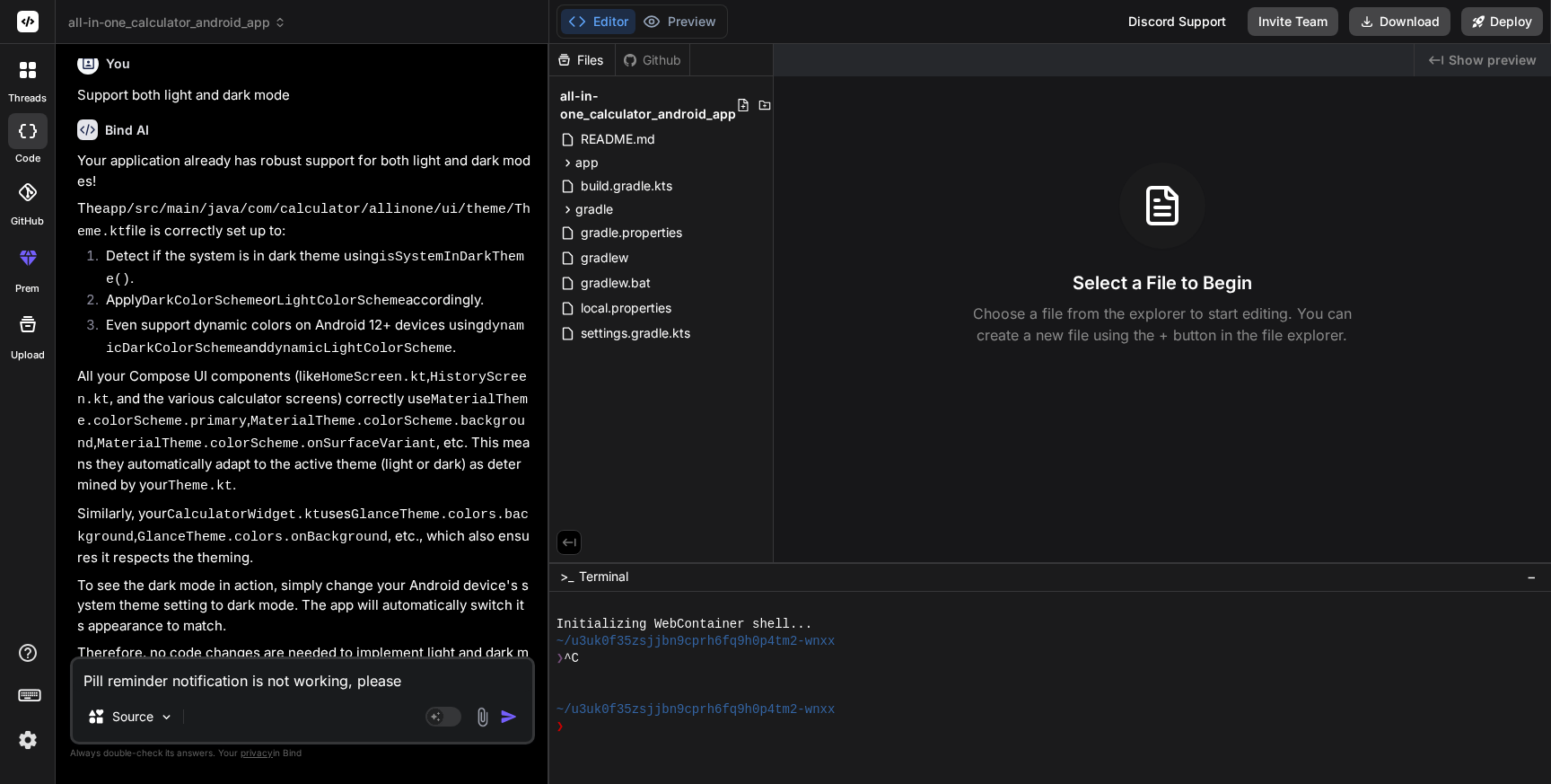
type textarea "Pill reminder notification is not working, please"
type textarea "x"
type textarea "Pill reminder notification is not working, please f"
type textarea "x"
type textarea "Pill reminder notification is not working, please fi"
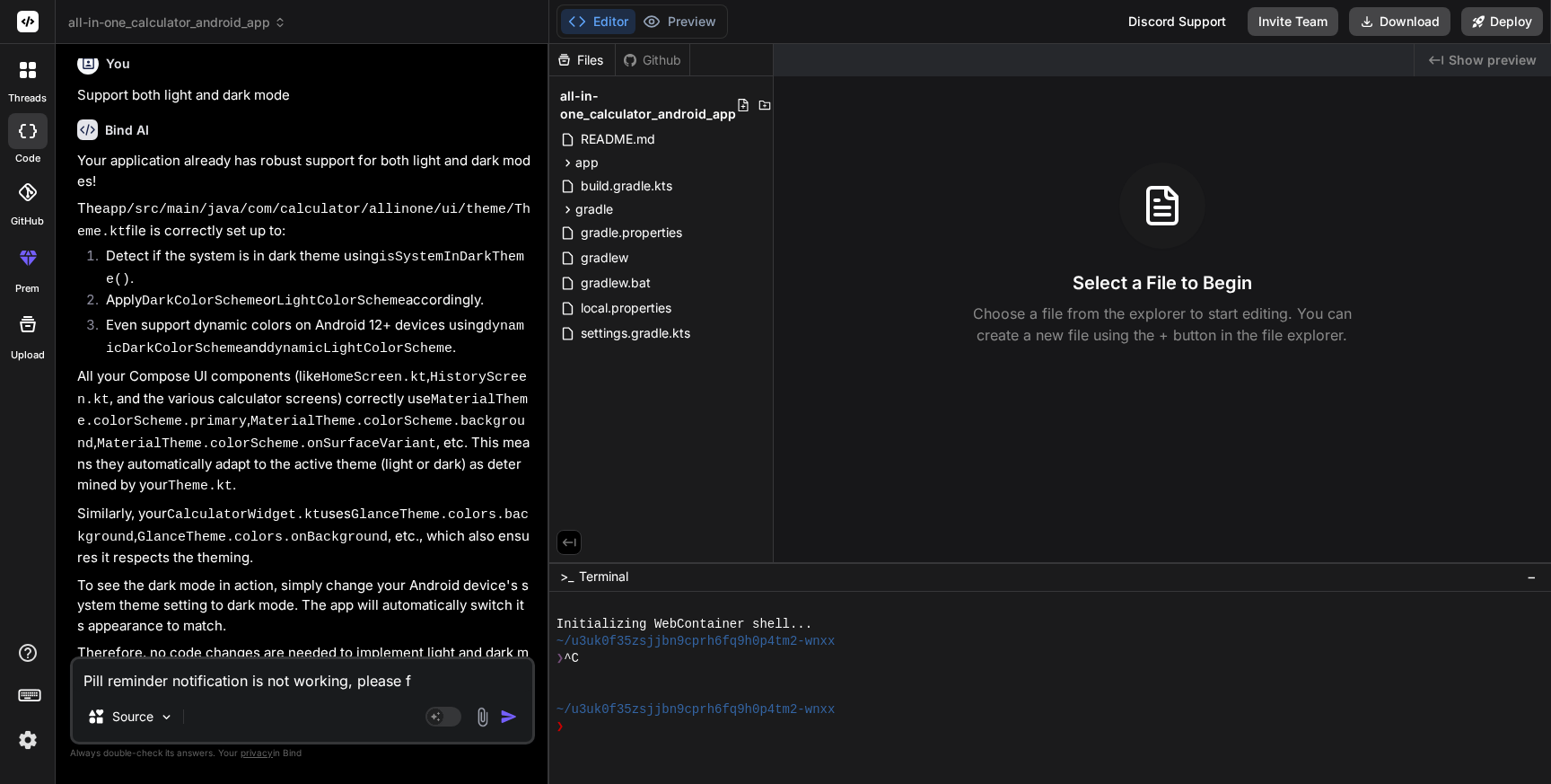
type textarea "x"
type textarea "Pill reminder notification is not working, please fix"
type textarea "x"
type textarea "Pill reminder notification is not working, please fix"
type textarea "x"
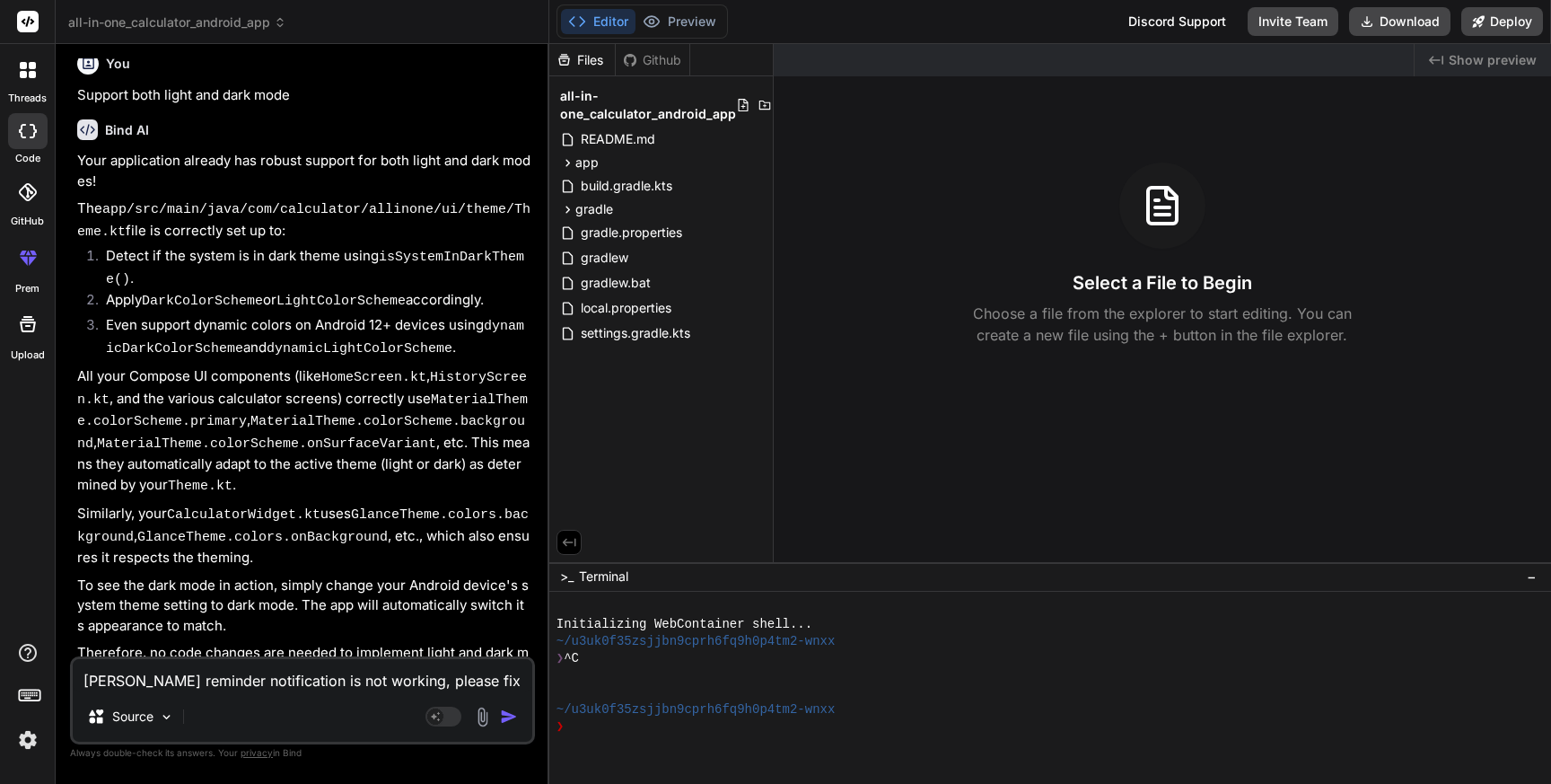
type textarea "Pill reminder notification is not working, please fix i"
type textarea "x"
type textarea "Pill reminder notification is not working, please fix it"
type textarea "x"
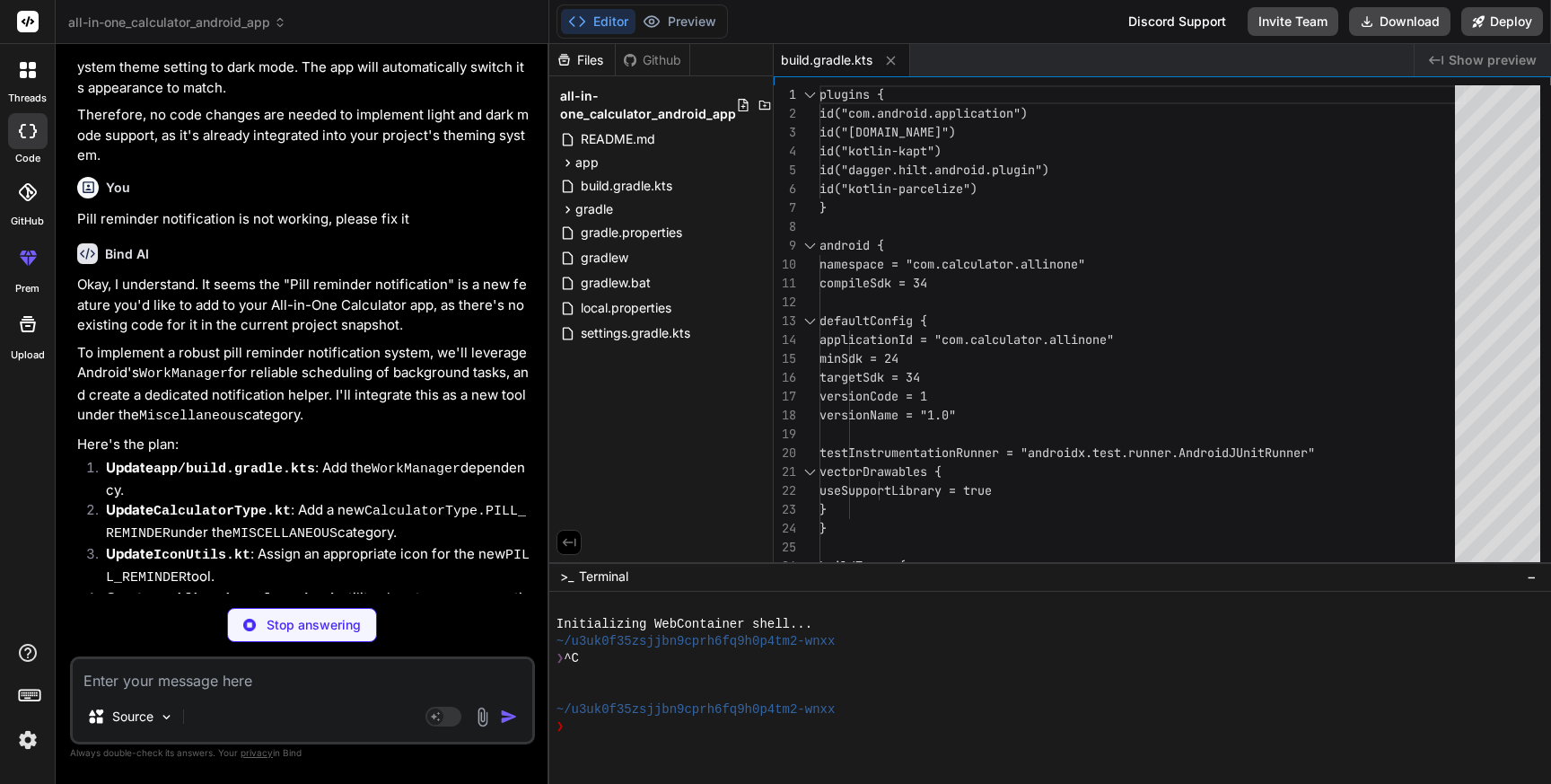
scroll to position [2005, 0]
type textarea "x"
type textarea "CalculatorType.OHMS_LAW, CalculatorType.FUEL_COST_CALCULATOR, CalculatorType.PA…"
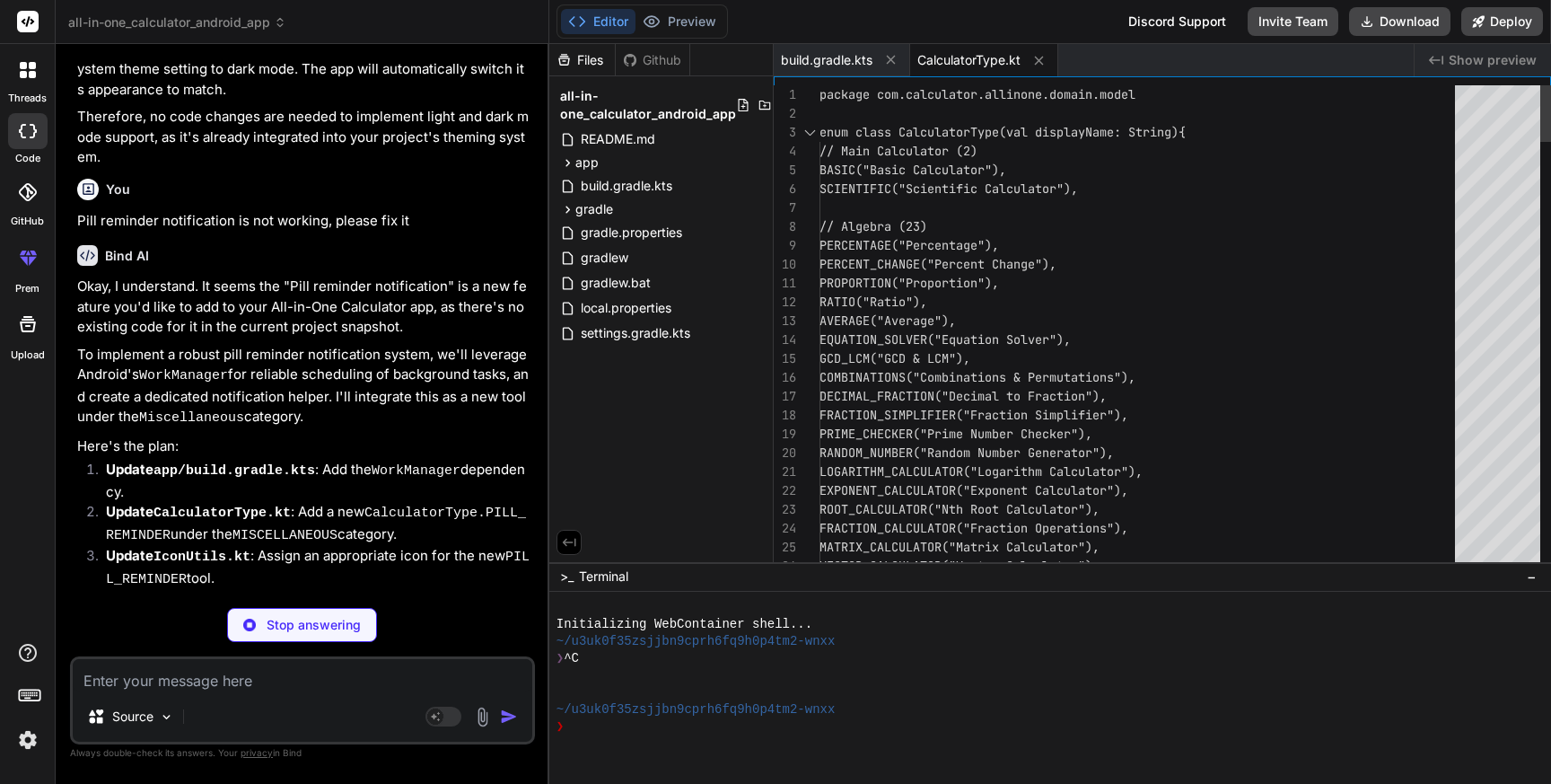
click at [335, 612] on div "Stop answering" at bounding box center [302, 625] width 150 height 34
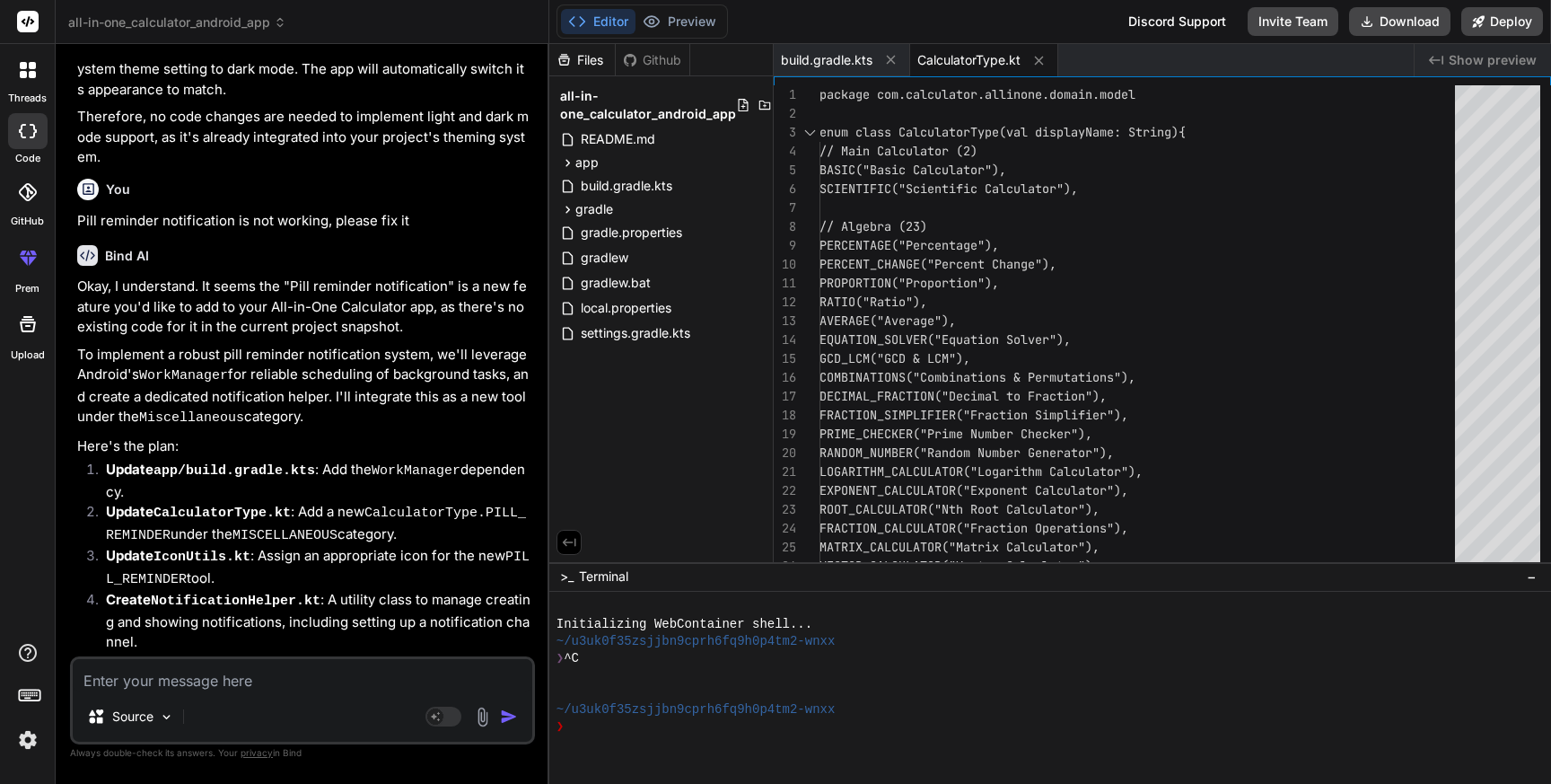
click at [25, 741] on img at bounding box center [28, 740] width 31 height 31
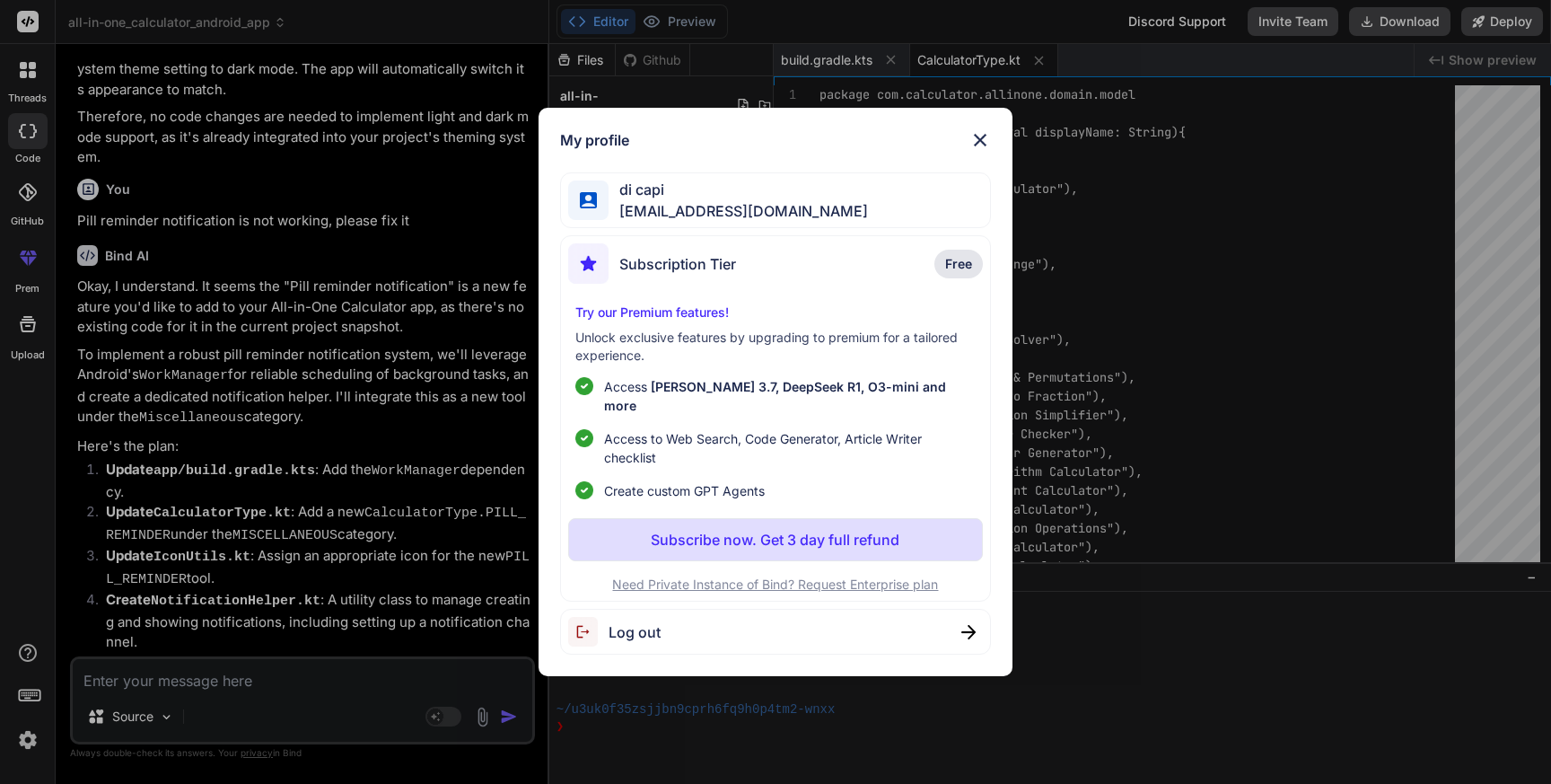
click at [659, 622] on span "Log out" at bounding box center [635, 632] width 52 height 22
type textarea "x"
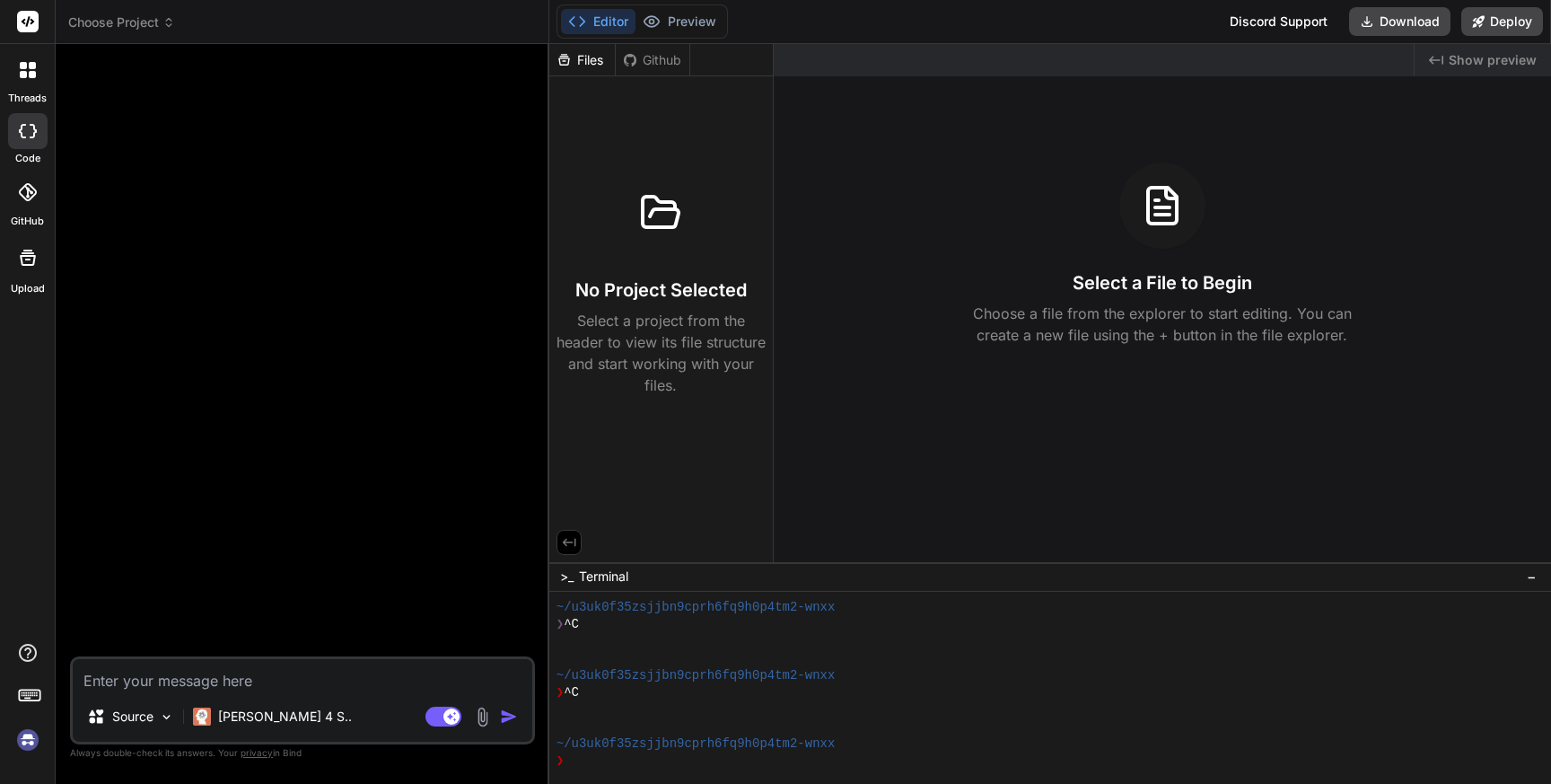
scroll to position [34, 0]
click at [23, 735] on img at bounding box center [28, 740] width 31 height 31
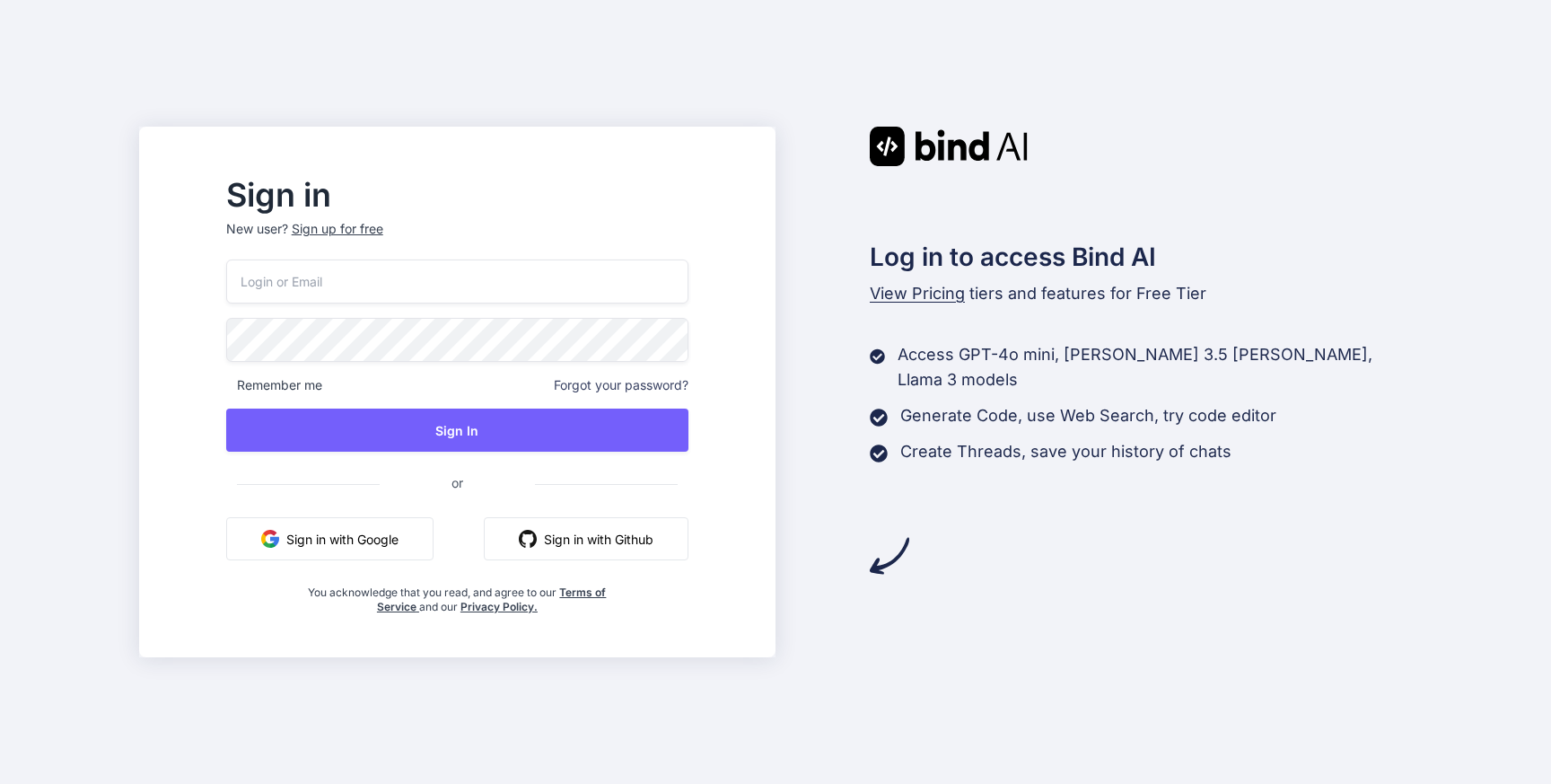
click at [342, 290] on input "email" at bounding box center [457, 281] width 462 height 44
paste input "[EMAIL_ADDRESS][DOMAIN_NAME]"
type input "[EMAIL_ADDRESS][DOMAIN_NAME]"
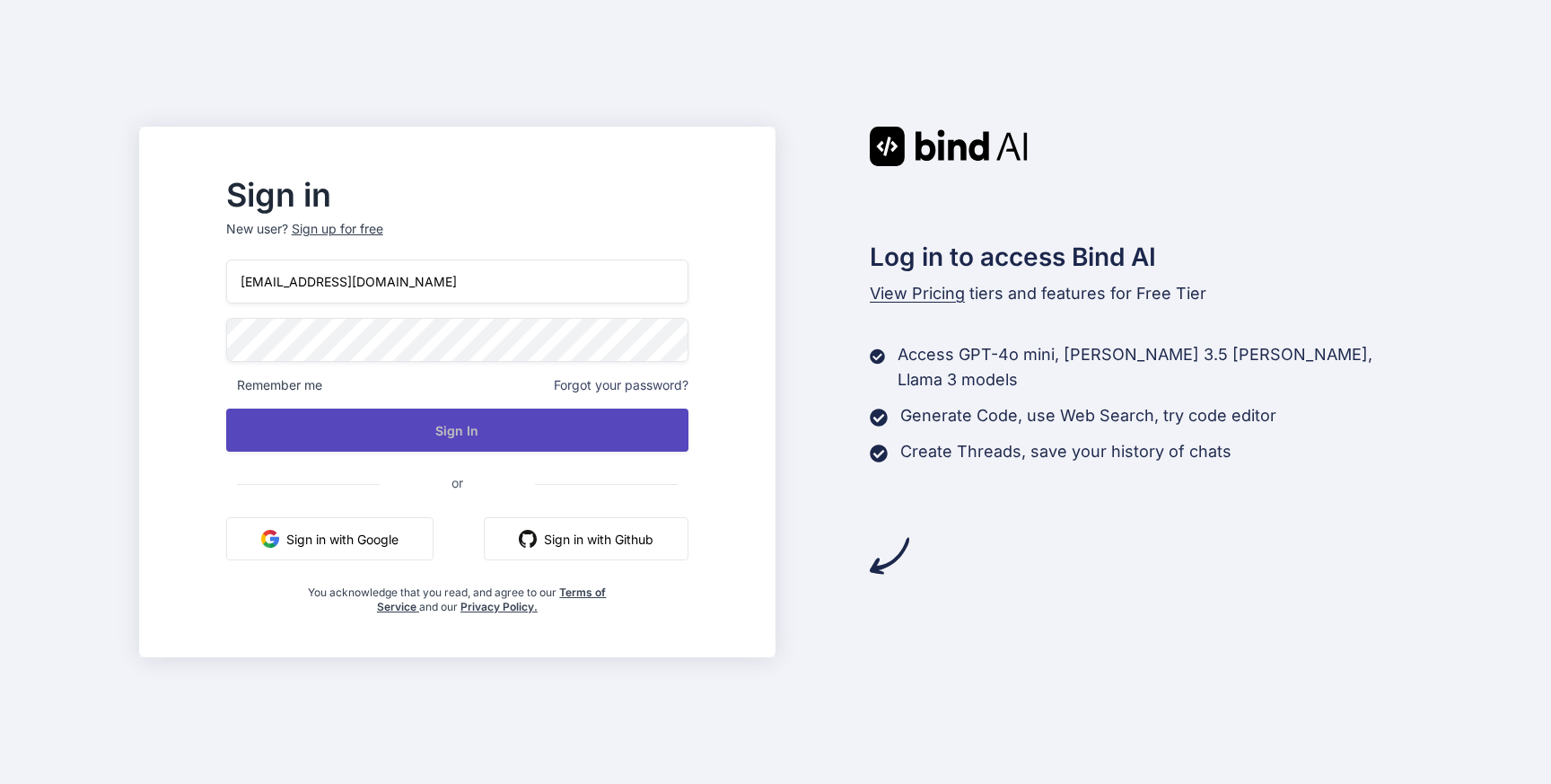
click at [405, 428] on button "Sign In" at bounding box center [457, 430] width 462 height 43
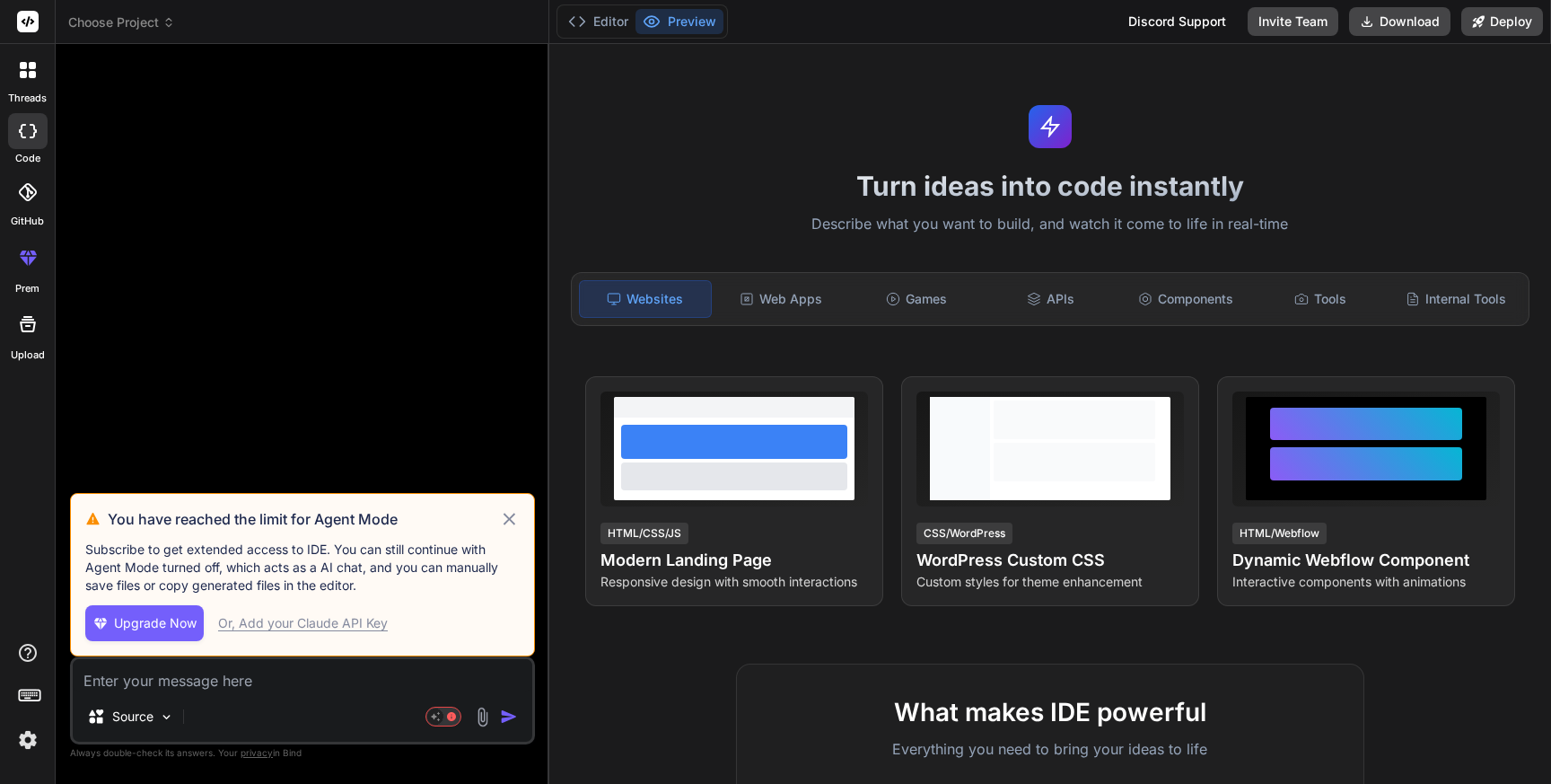
click at [509, 522] on icon at bounding box center [509, 519] width 21 height 22
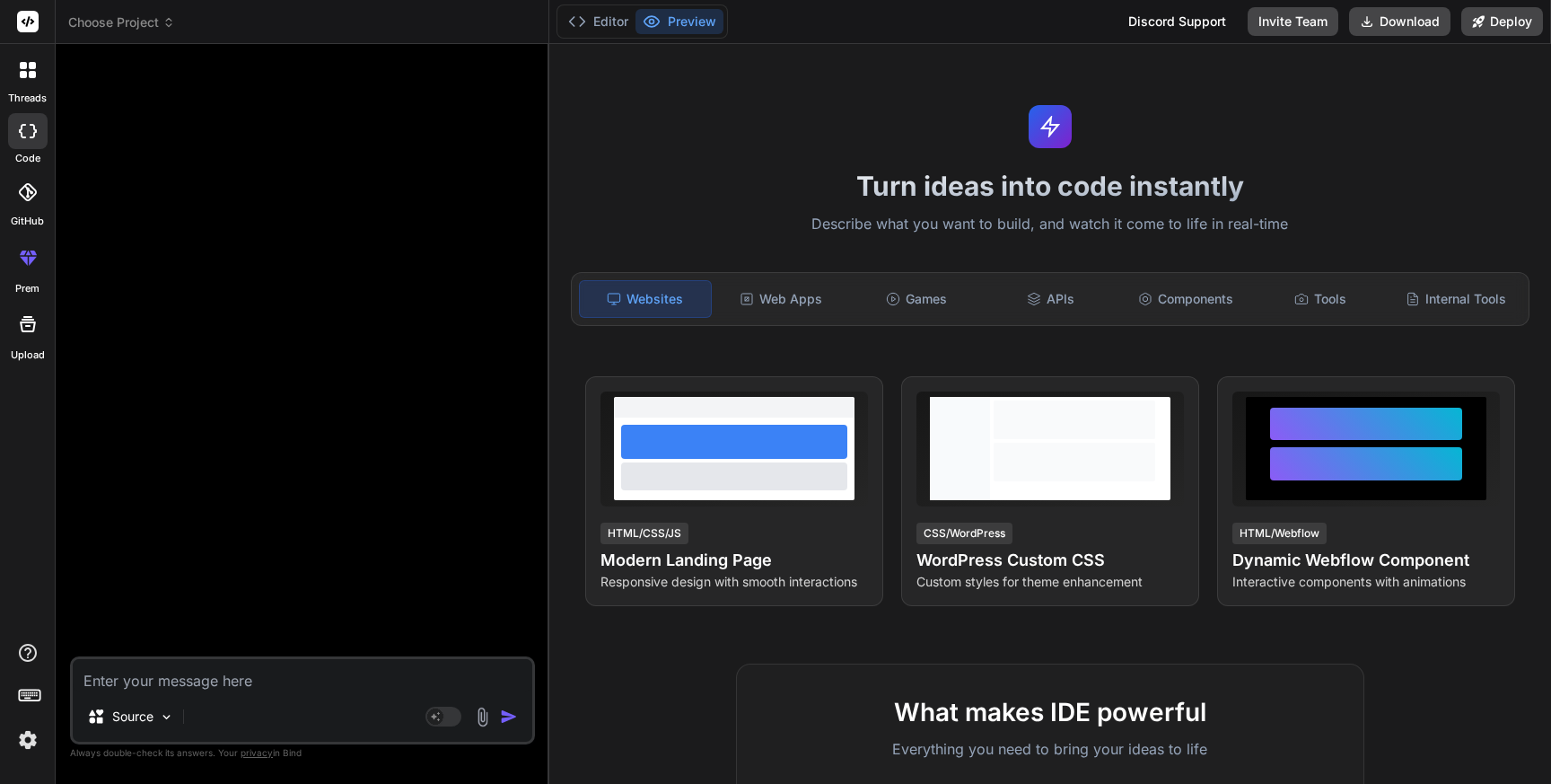
click at [145, 24] on span "Choose Project" at bounding box center [121, 22] width 107 height 18
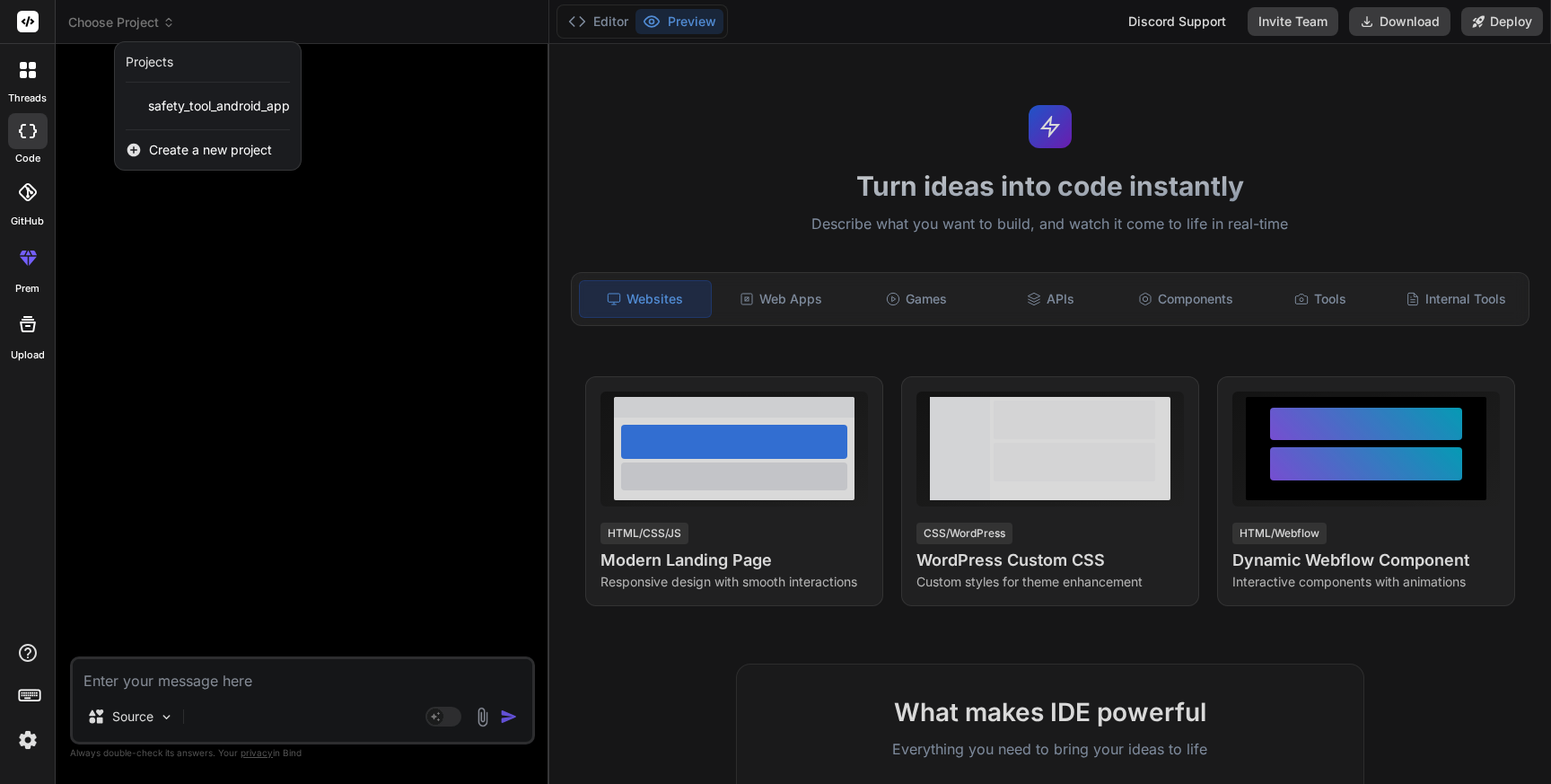
click at [183, 321] on div at bounding box center [775, 392] width 1551 height 784
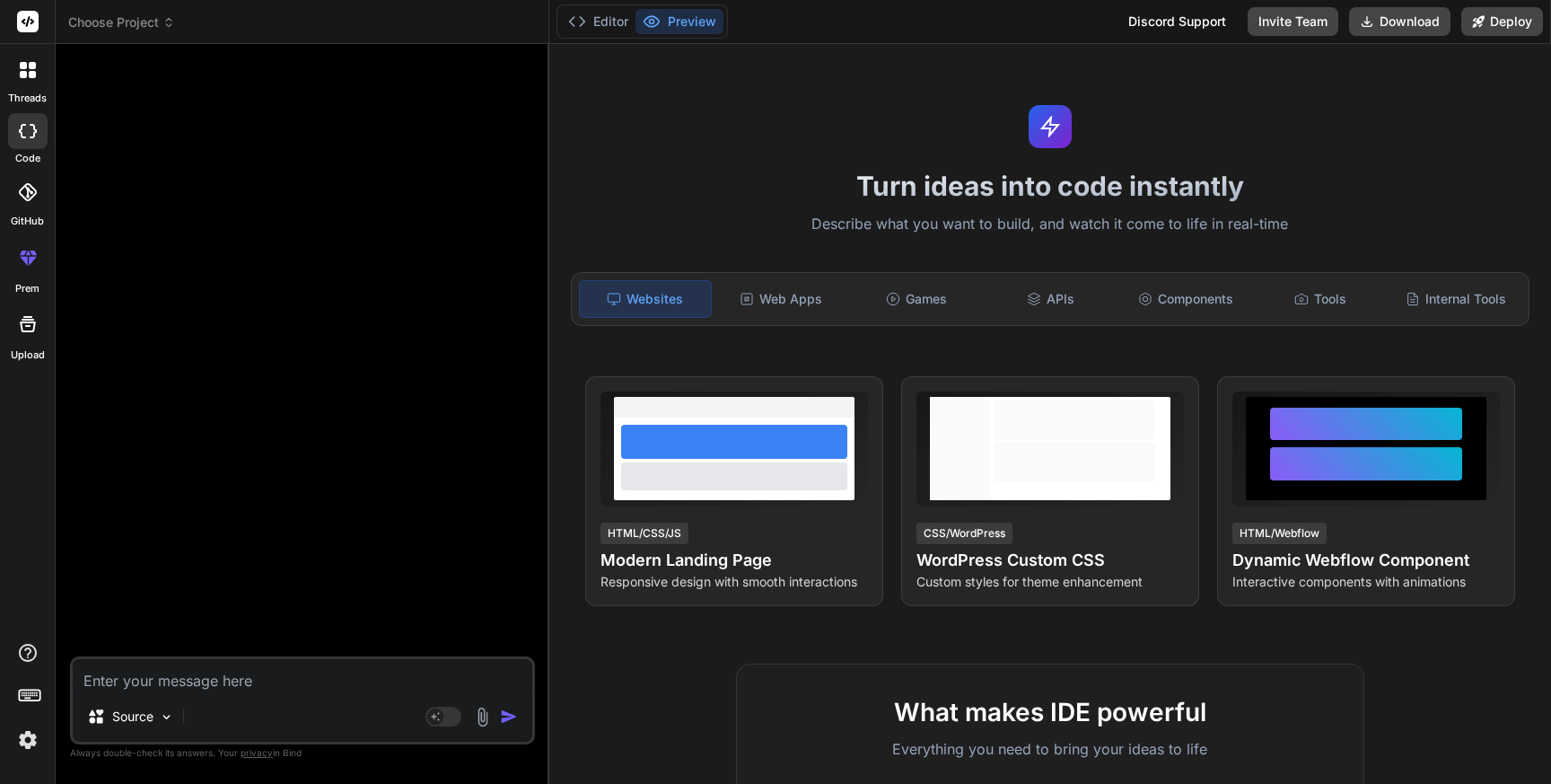
click at [28, 737] on img at bounding box center [28, 740] width 31 height 31
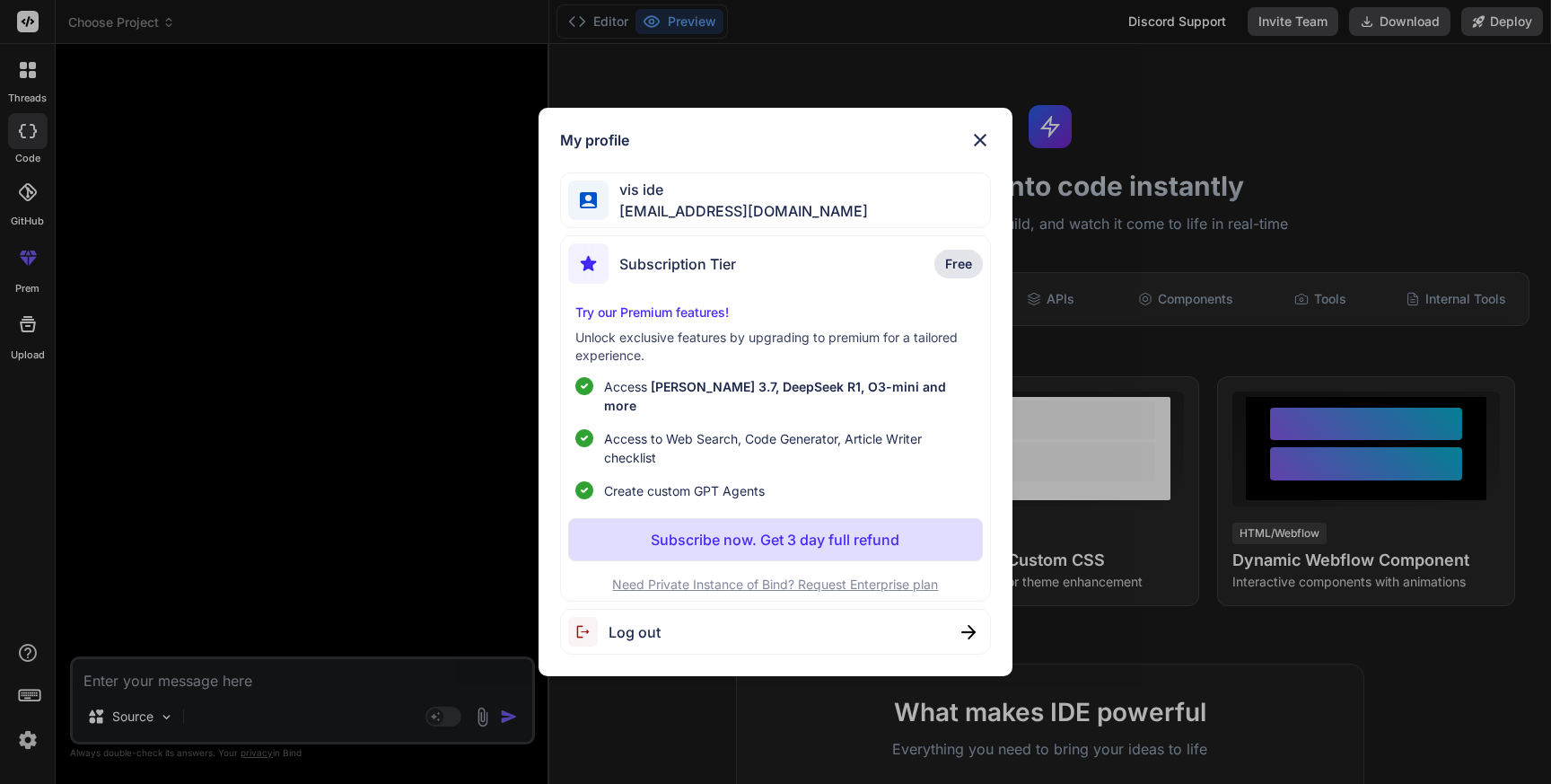
click at [636, 621] on span "Log out" at bounding box center [635, 632] width 52 height 22
click at [1166, 329] on div "My profile vis ide viside4939@ncien.com Subscription Tier Free Try our Premium …" at bounding box center [775, 392] width 1551 height 784
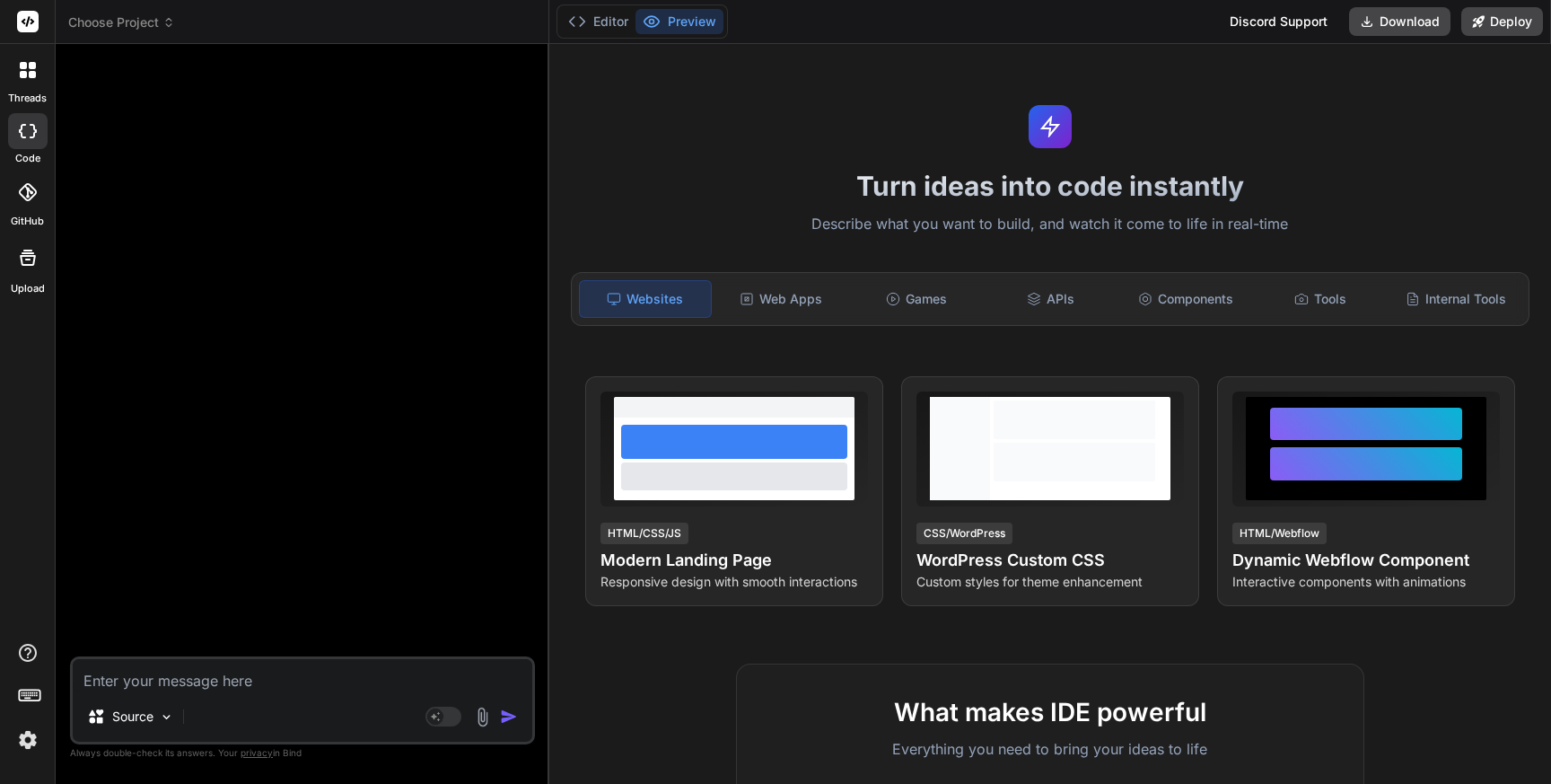
type textarea "x"
click at [23, 742] on img at bounding box center [28, 740] width 31 height 31
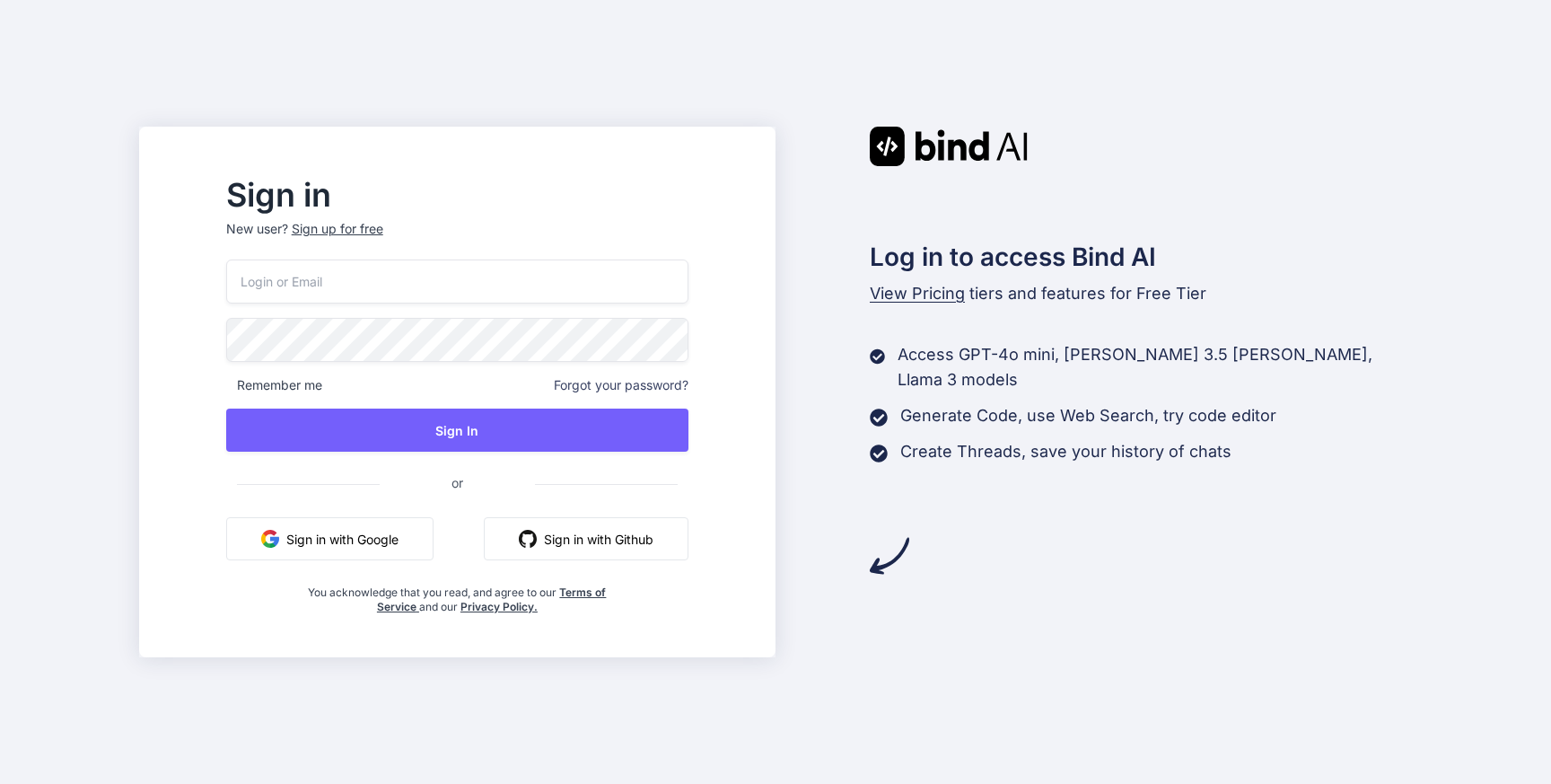
click at [475, 289] on input "email" at bounding box center [457, 281] width 462 height 44
paste input "rihixe6691@cnguopin.com"
type input "rihixe6691@cnguopin.com"
click at [390, 280] on input "rihixe6691@cnguopin.com" at bounding box center [457, 281] width 462 height 44
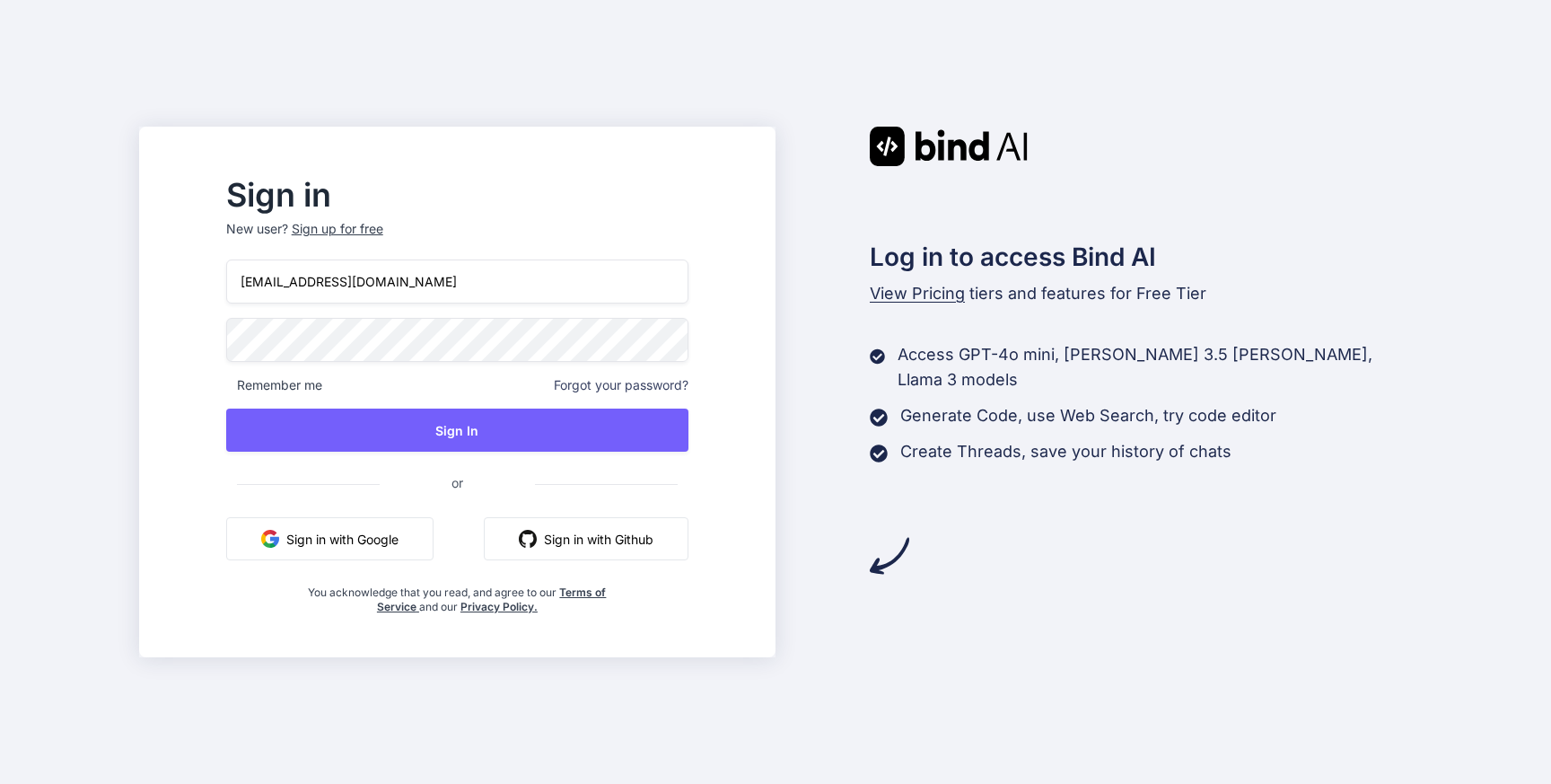
click at [390, 280] on input "rihixe6691@cnguopin.com" at bounding box center [457, 281] width 462 height 44
click at [391, 231] on p "New user? Sign up for free" at bounding box center [457, 240] width 462 height 40
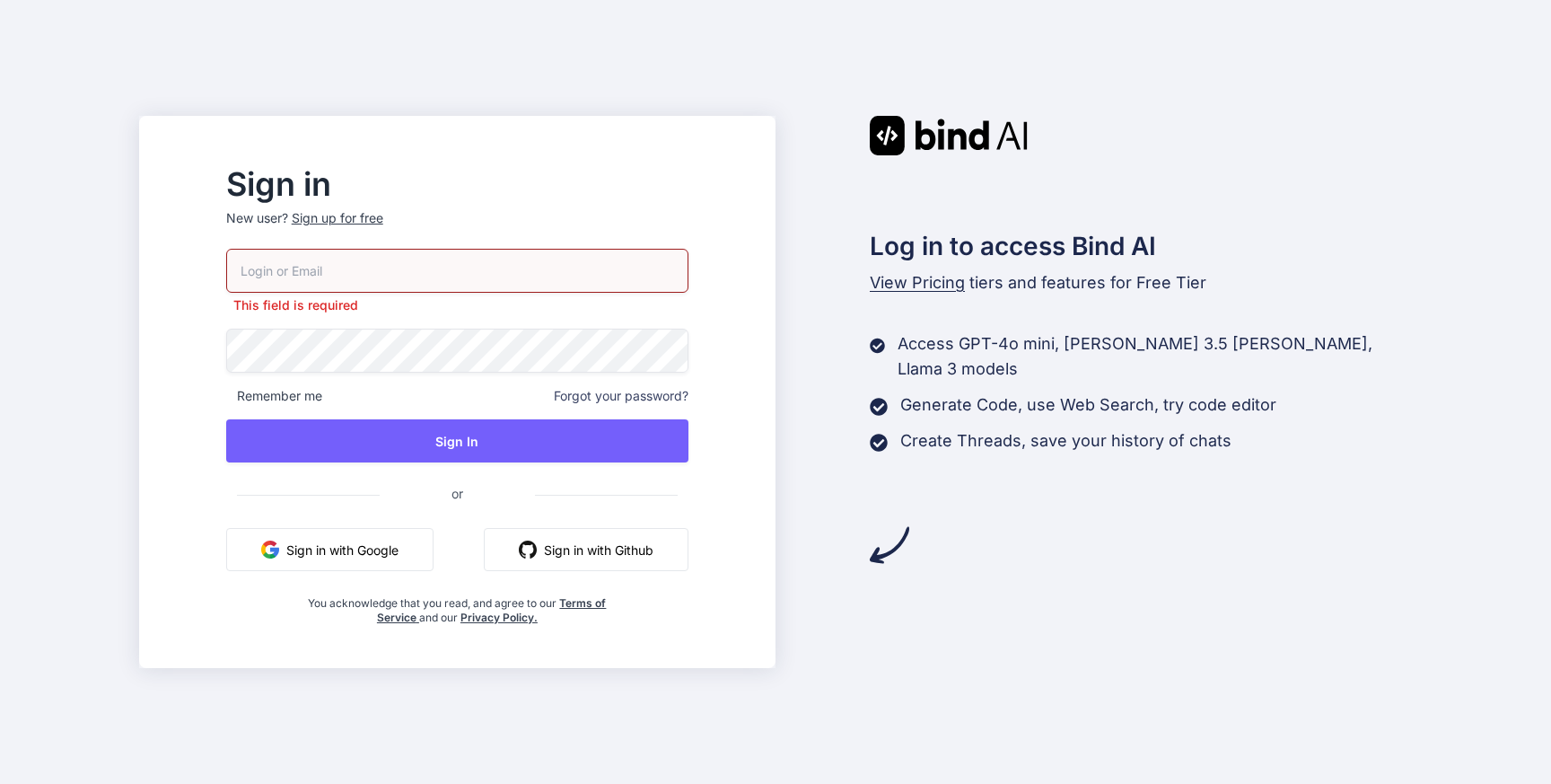
click at [358, 276] on input "email" at bounding box center [457, 271] width 462 height 44
paste input "rihixe6691@cnguopin.com"
type input "rihixe6691@cnguopin.com"
click at [400, 214] on div "Sign in New user? Sign up for free" at bounding box center [457, 209] width 462 height 79
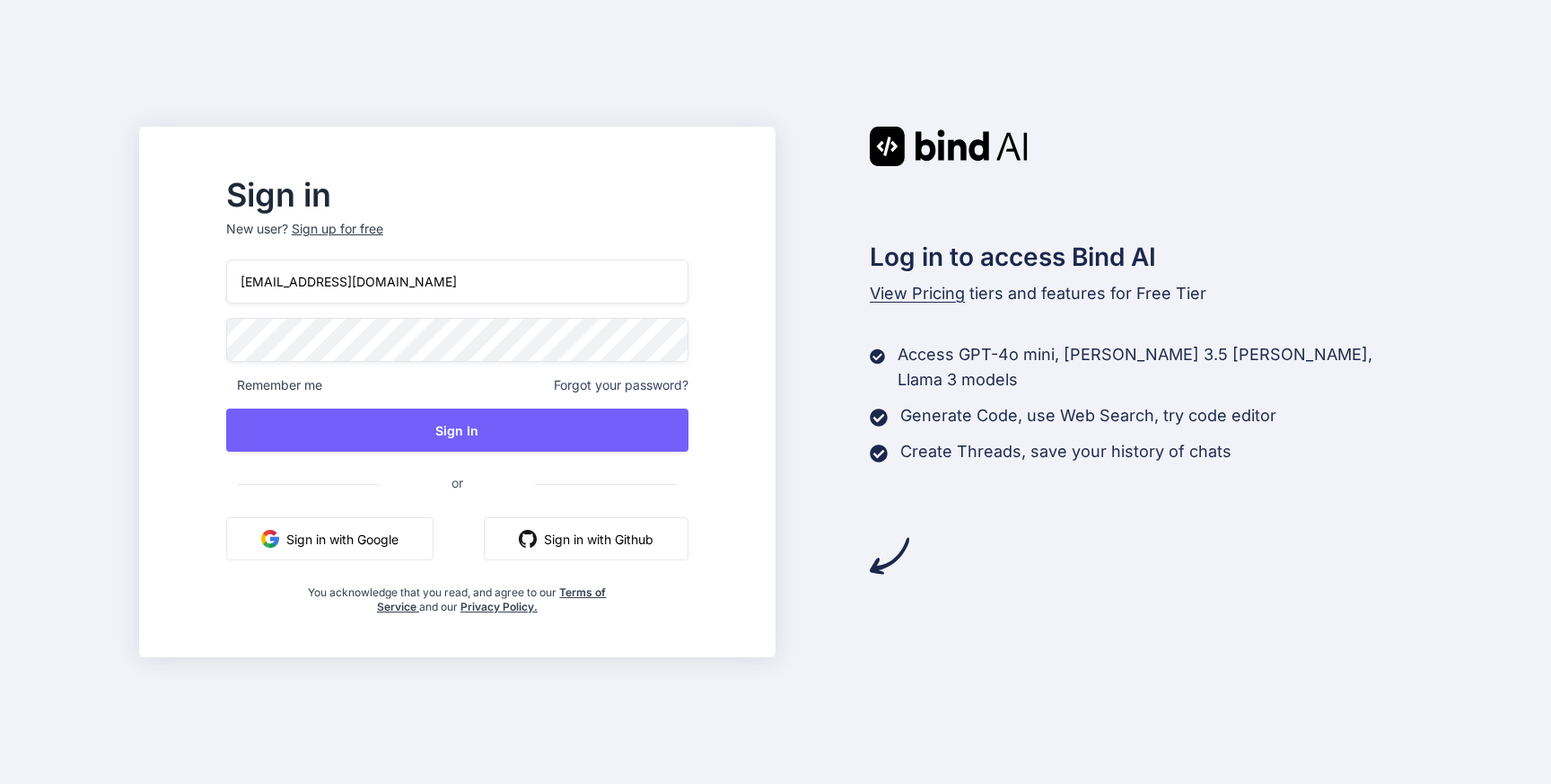
click at [383, 228] on div "Sign up for free" at bounding box center [338, 229] width 92 height 18
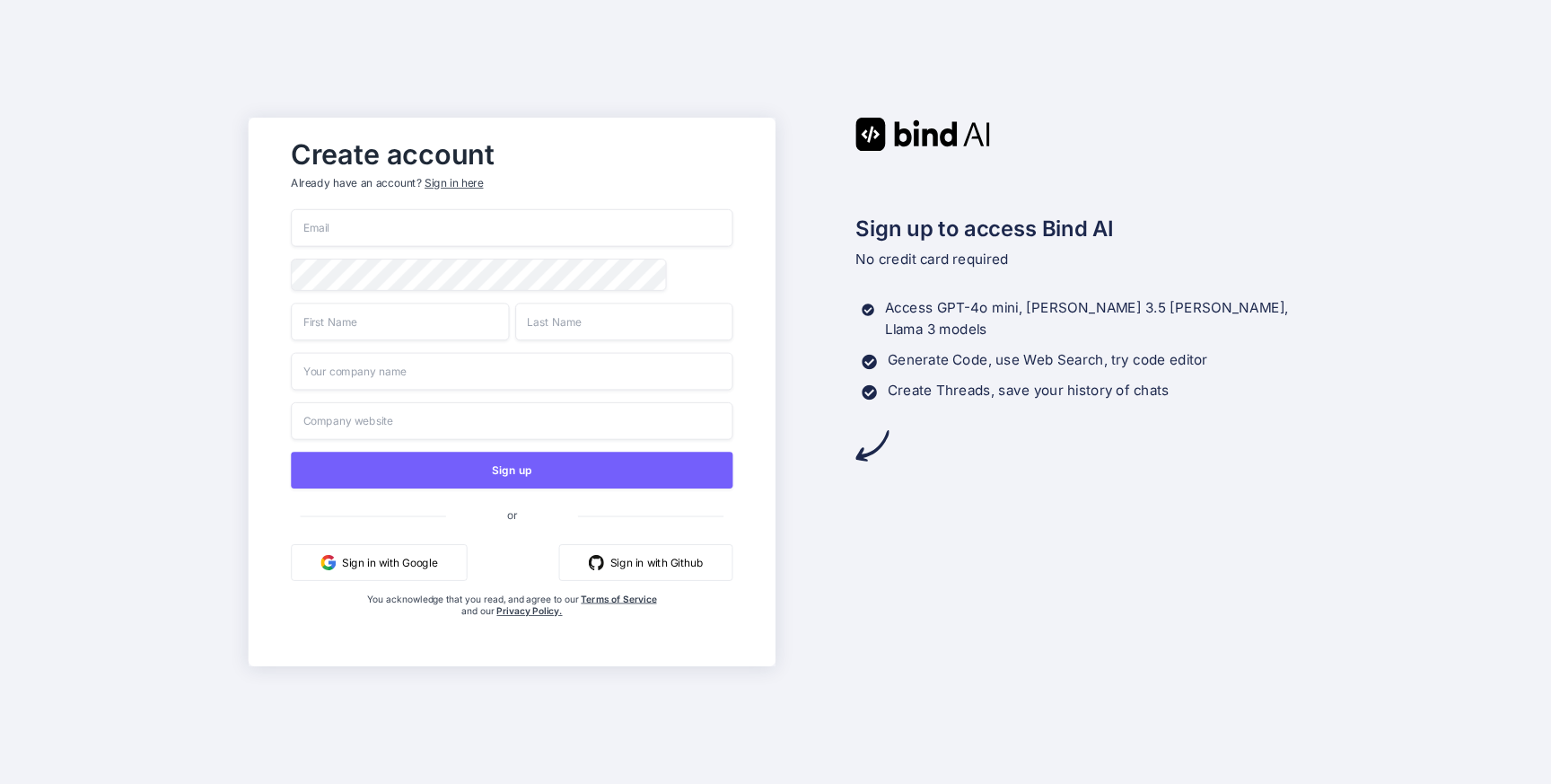
click at [393, 228] on input "email" at bounding box center [512, 228] width 442 height 38
paste input "rihixe6691@cnguopin.com"
type input "rihixe6691@cnguopin.com"
click at [355, 337] on input "text" at bounding box center [400, 322] width 218 height 38
type input "rih"
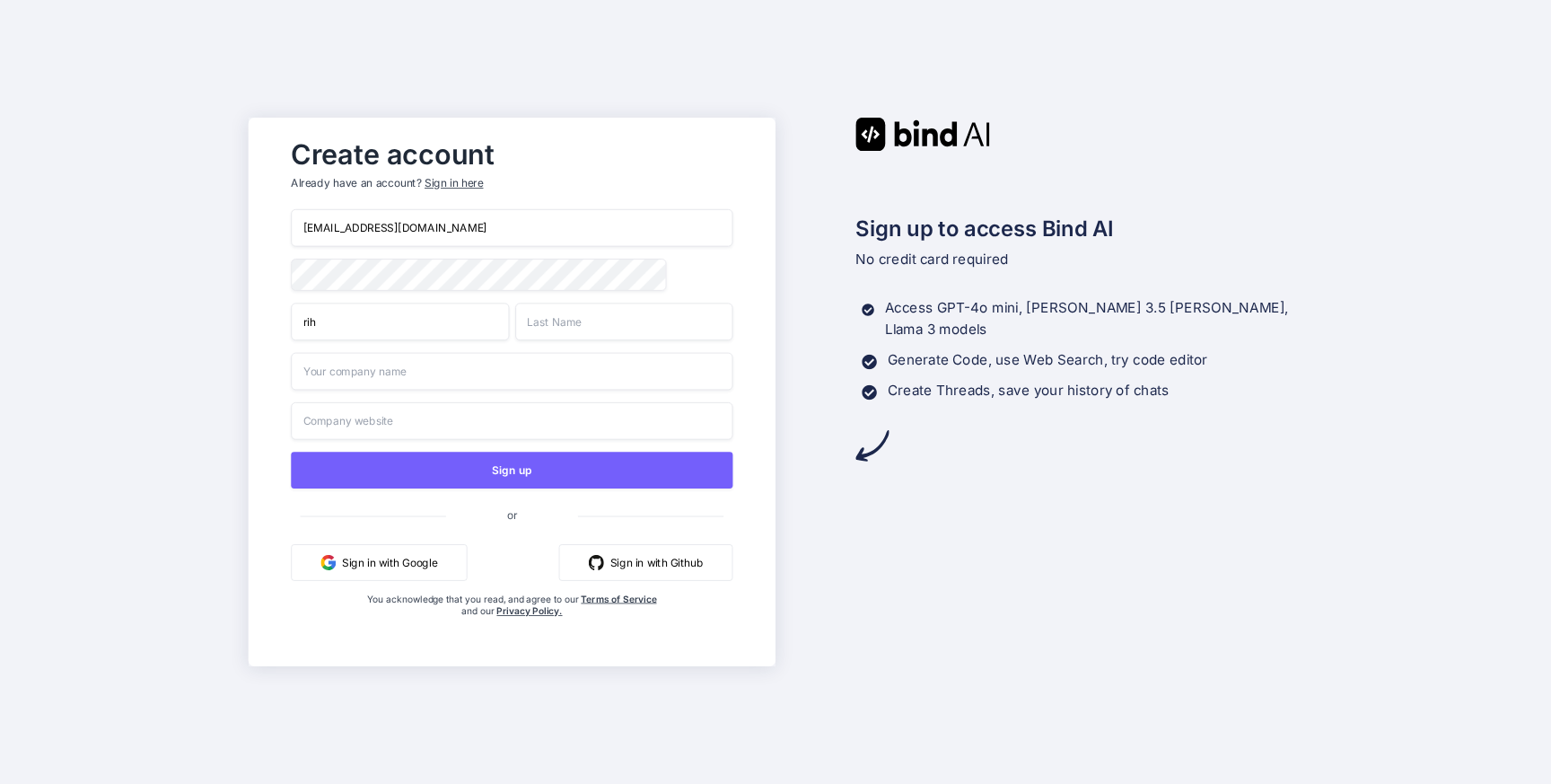
click at [605, 321] on input "text" at bounding box center [624, 322] width 218 height 38
type input "ixe"
click at [521, 388] on input "text" at bounding box center [512, 372] width 442 height 38
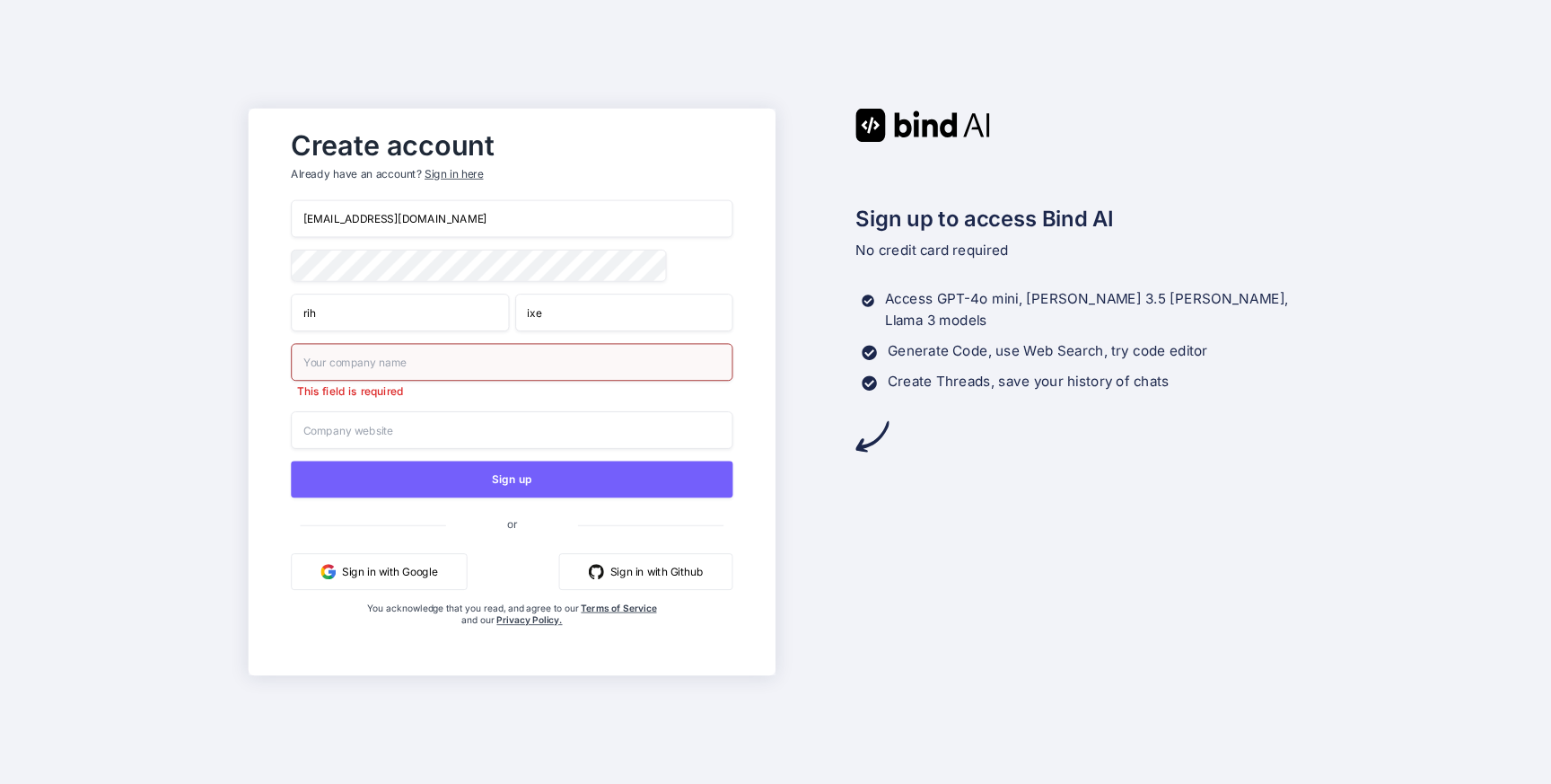
drag, startPoint x: 367, startPoint y: 226, endPoint x: 459, endPoint y: 224, distance: 91.6
click at [459, 224] on input "rihixe6691@cnguopin.com" at bounding box center [512, 219] width 442 height 38
drag, startPoint x: 447, startPoint y: 208, endPoint x: 377, endPoint y: 217, distance: 70.6
click at [377, 217] on input "rihixe6691@cnguopin.com" at bounding box center [512, 219] width 442 height 38
click at [373, 214] on input "rihixe6691@cnguopin.com" at bounding box center [512, 219] width 442 height 38
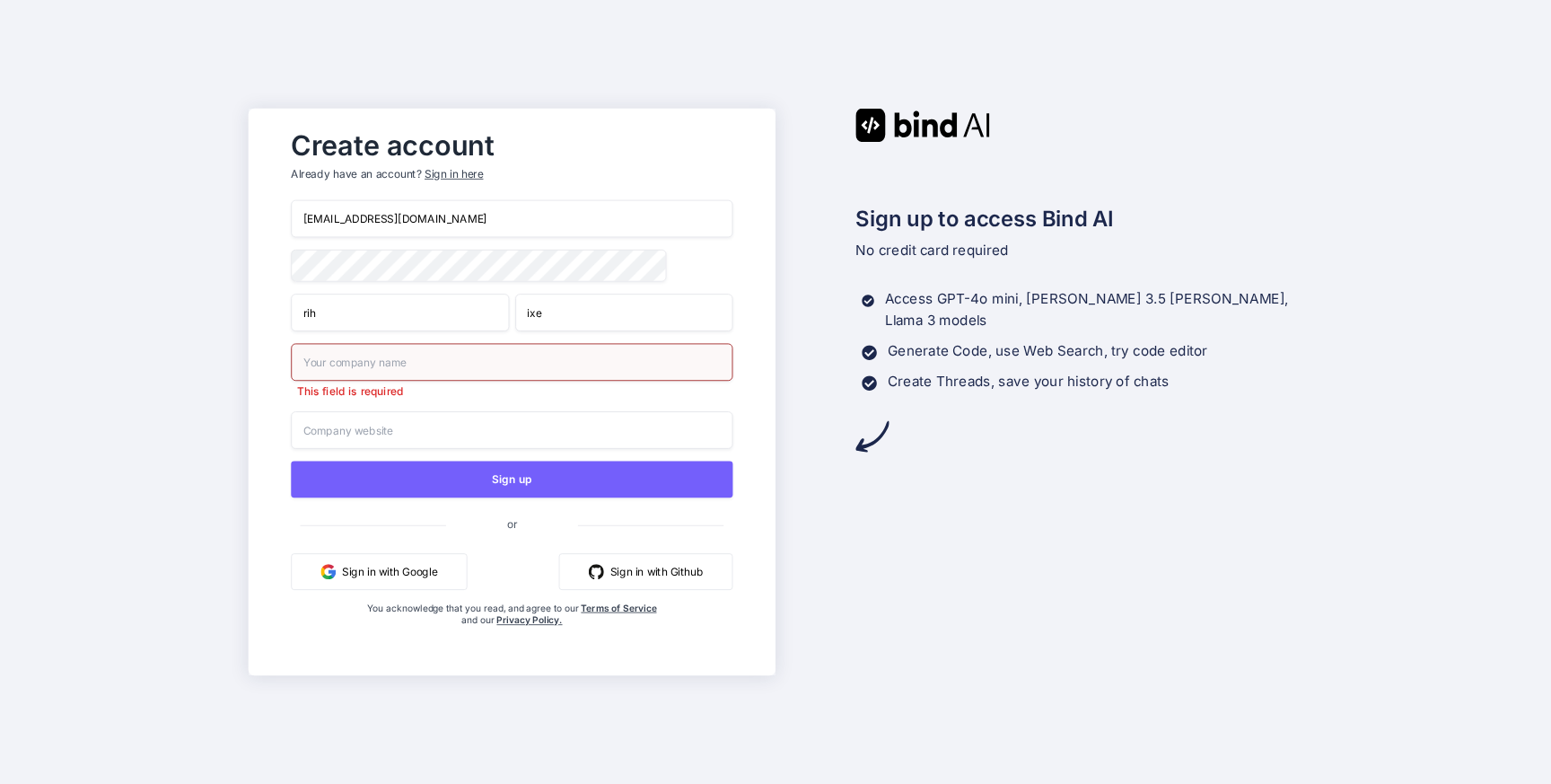
drag, startPoint x: 367, startPoint y: 216, endPoint x: 450, endPoint y: 216, distance: 82.6
click at [450, 216] on input "rihixe6691@cnguopin.com" at bounding box center [512, 219] width 442 height 38
click at [452, 364] on input "text" at bounding box center [512, 362] width 442 height 38
paste input "cnguopin.com"
type input "cnguopin.com"
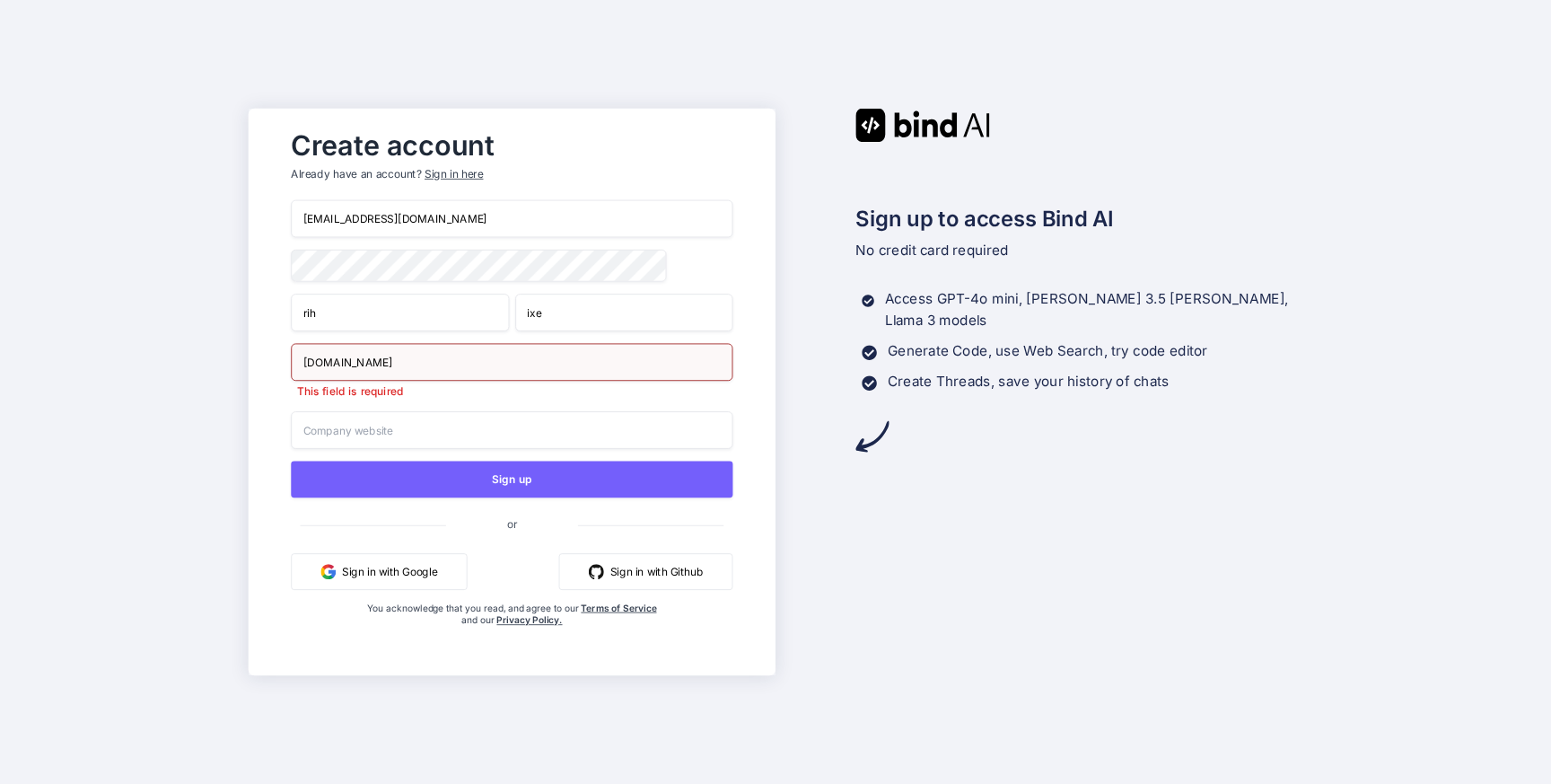
click at [422, 435] on input "text" at bounding box center [512, 430] width 442 height 38
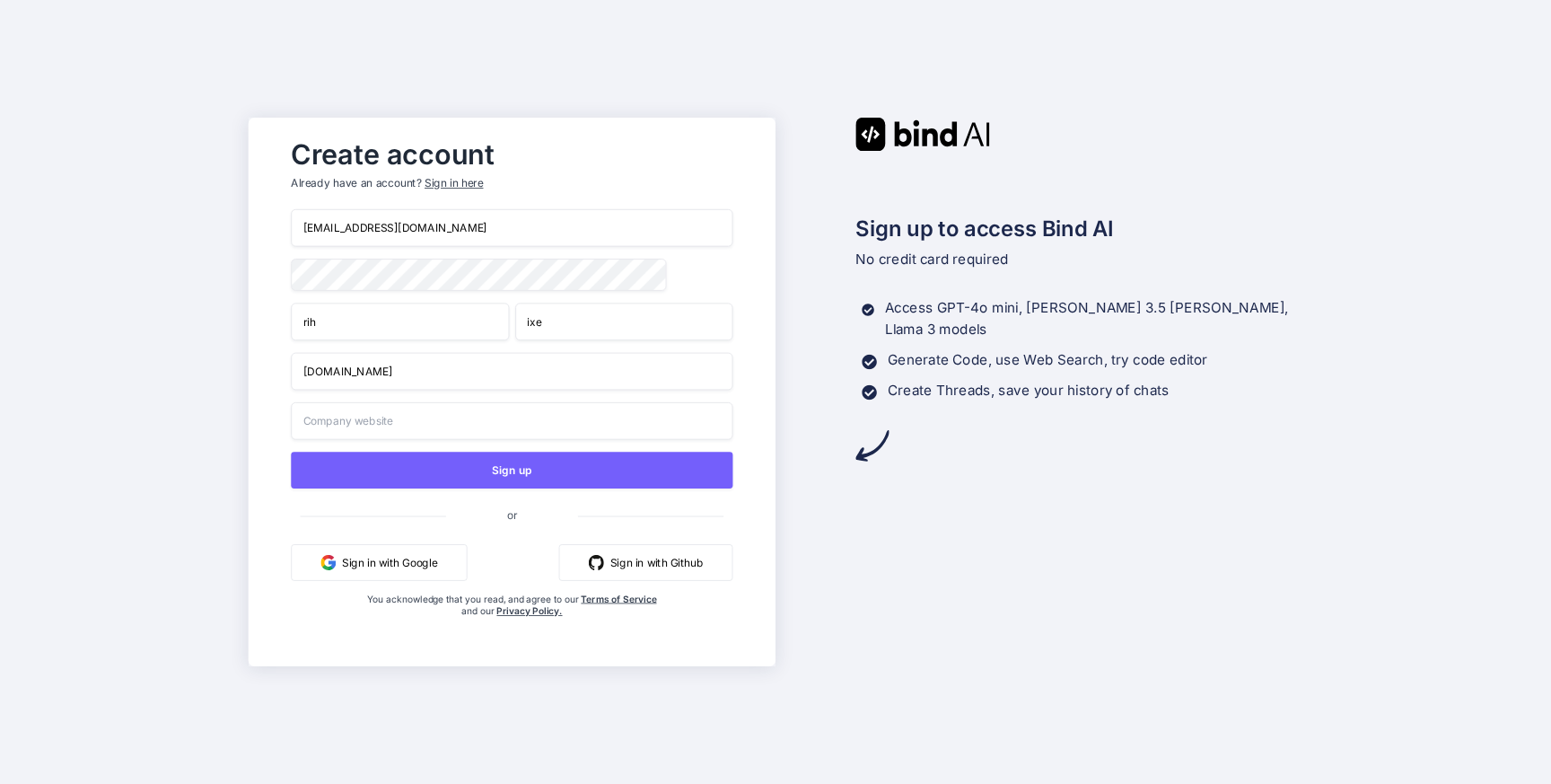
paste input "cnguopin.com"
type input "cnguopin.com"
click at [474, 215] on input "rihixe6691@cnguopin.com" at bounding box center [512, 228] width 442 height 38
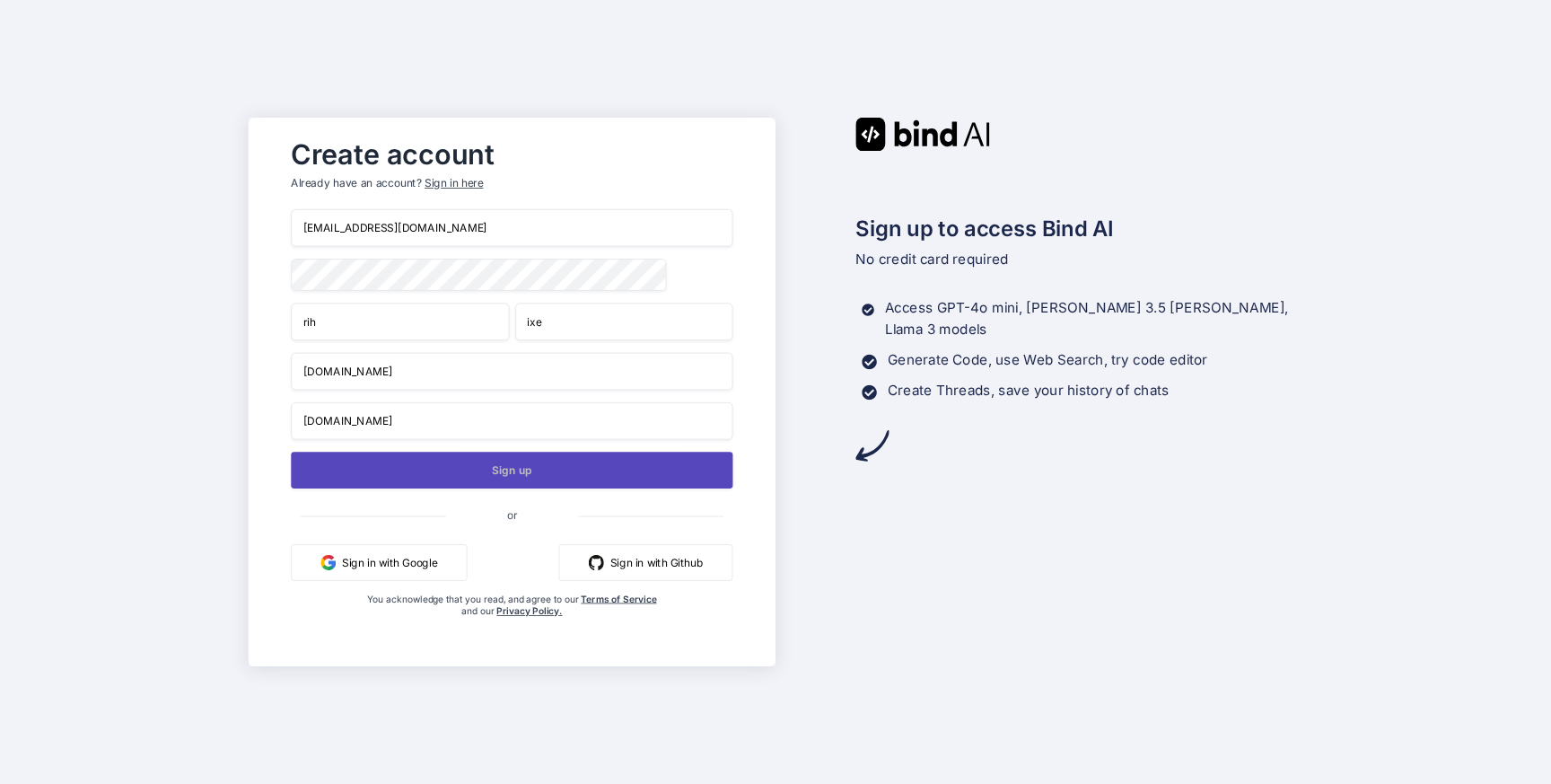
click at [684, 466] on button "Sign up" at bounding box center [512, 470] width 442 height 37
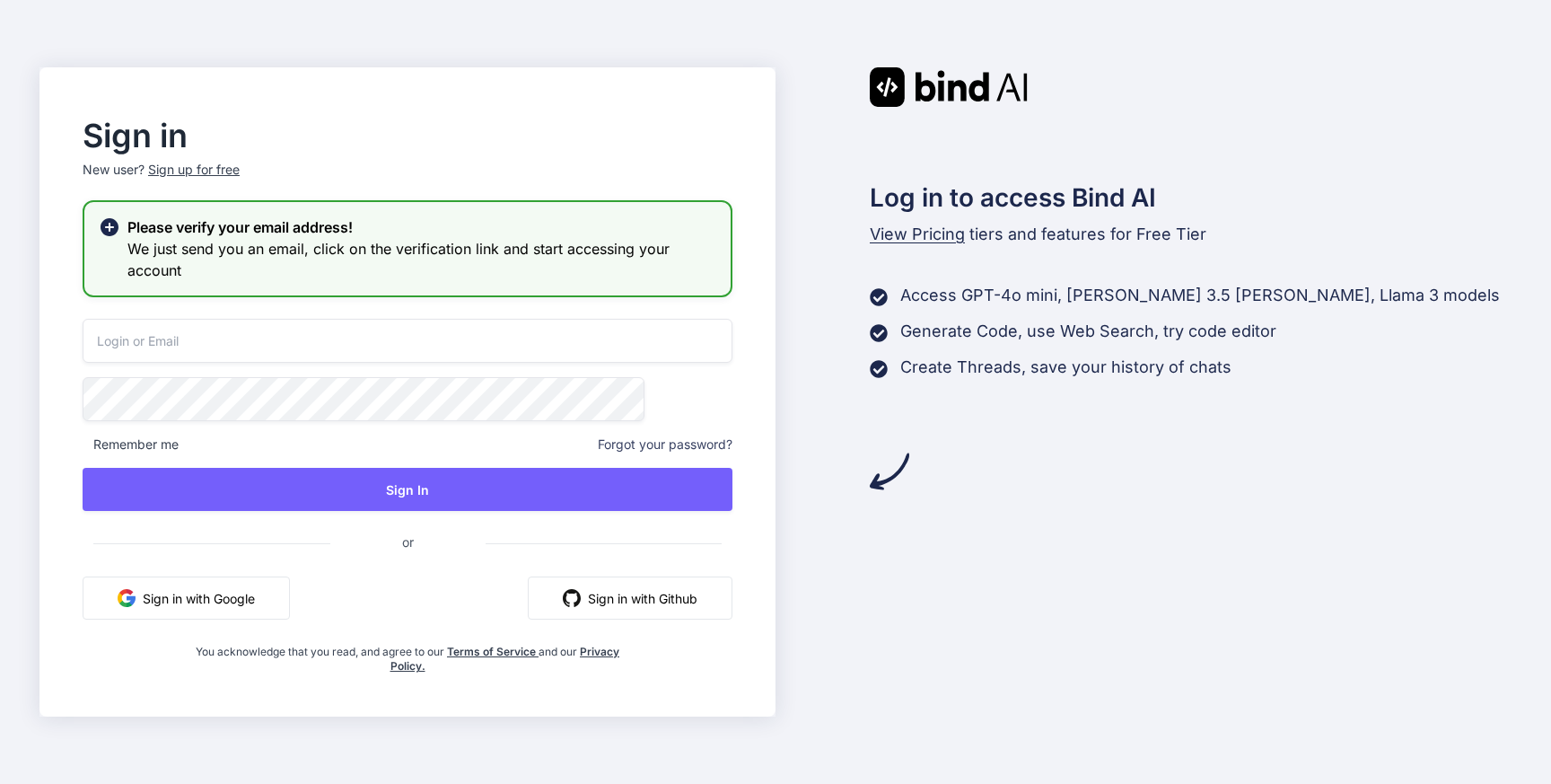
click at [329, 341] on input "email" at bounding box center [408, 341] width 650 height 44
paste input "rihixe6691@cnguopin.com"
type input "rihixe6691@cnguopin.com"
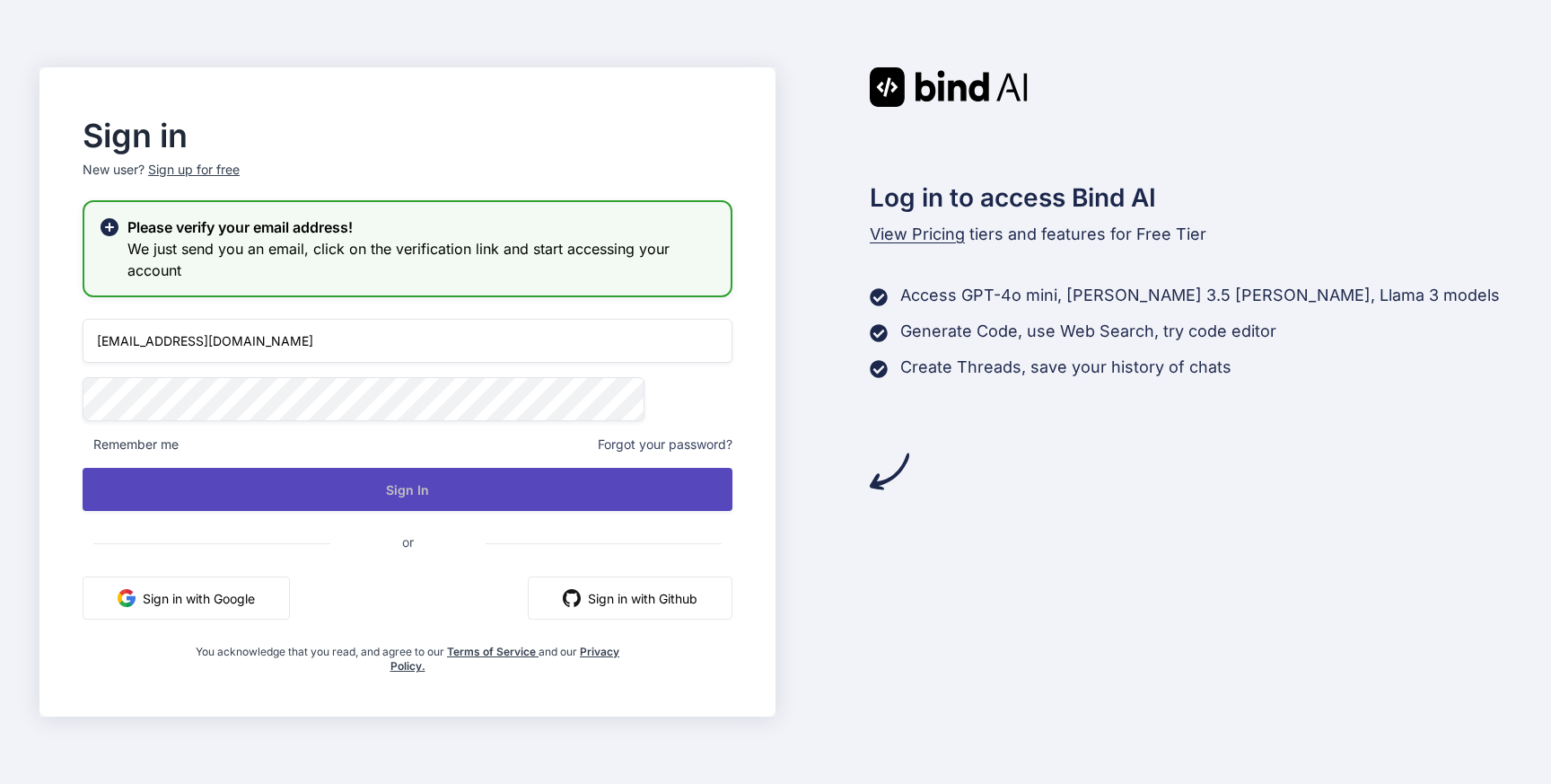
click at [489, 495] on button "Sign In" at bounding box center [408, 489] width 650 height 43
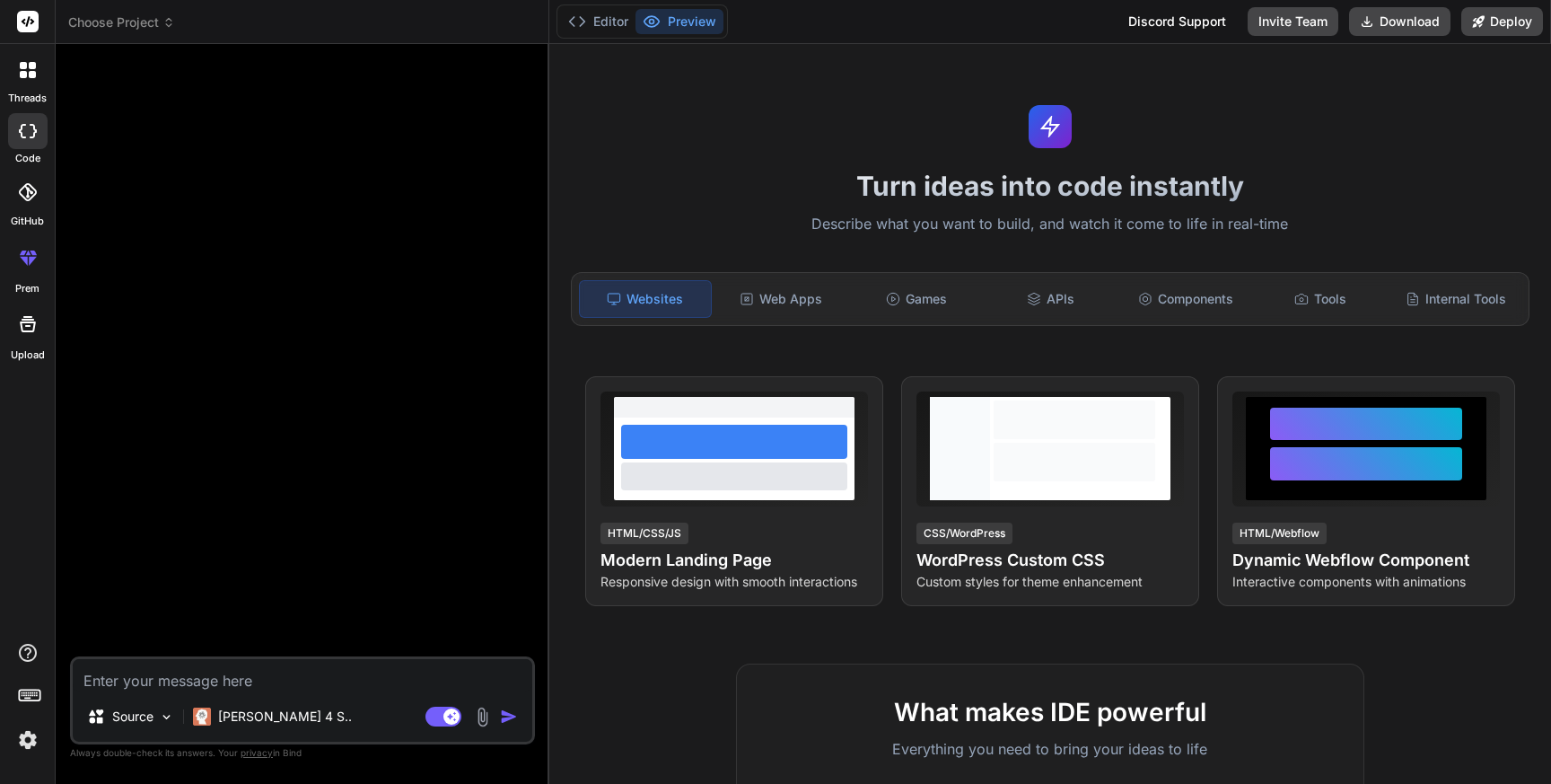
type textarea "x"
paste textarea "Lor ip d sitame consect adipis elitseddoei temporinc, utlabo e Dolore Magnaali …"
type textarea "Lor ip d sitame consect adipis elitseddoei temporinc, utlabo e Dolore Magnaali …"
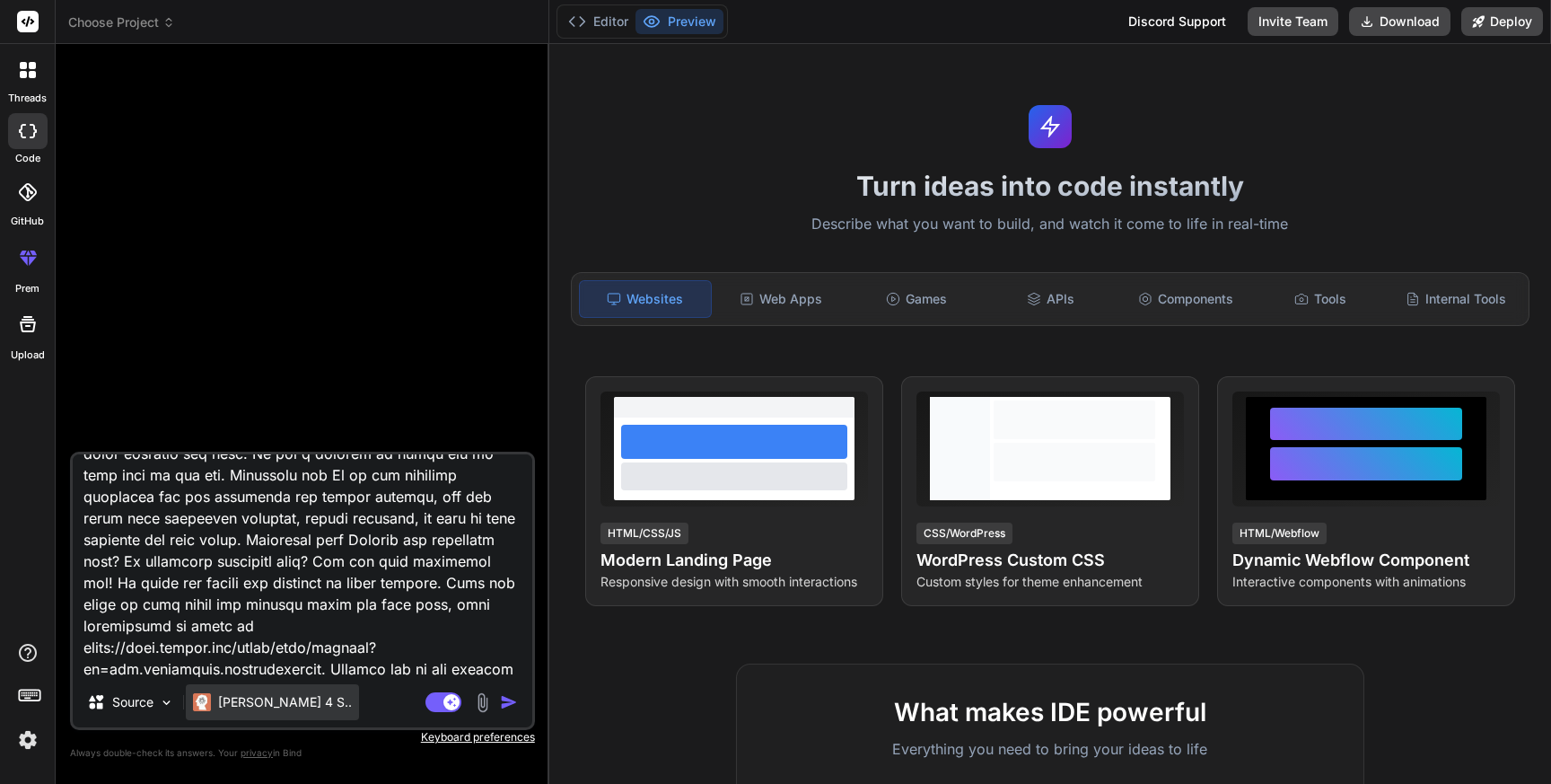
type textarea "x"
type textarea "Lor ip d sitame consect adipis elitseddoei temporinc, utlabo e Dolore Magnaali …"
type textarea "x"
type textarea "Lor ip d sitame consect adipis elitseddoei temporinc, utlabo e Dolore Magnaali …"
type textarea "x"
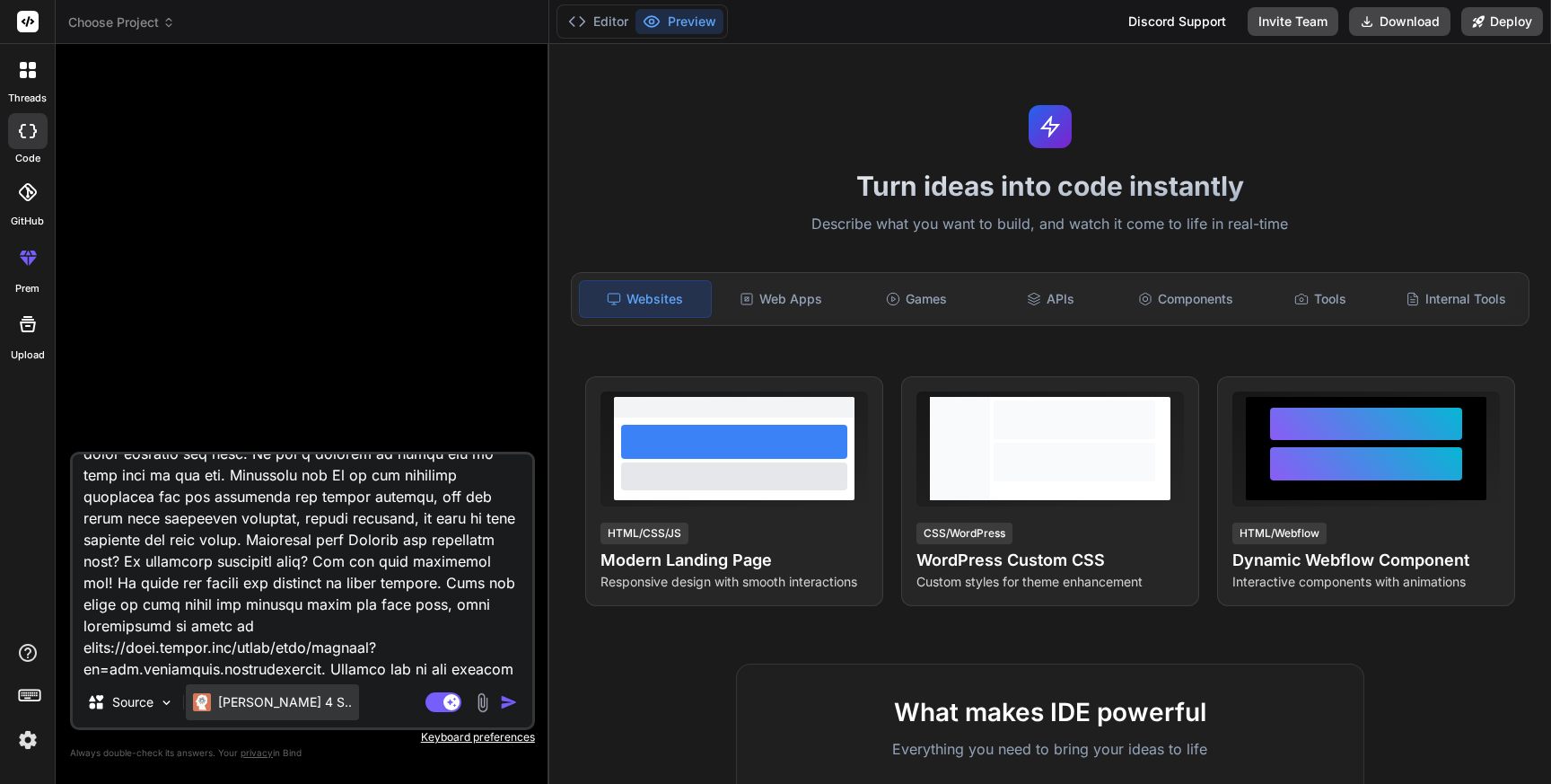
scroll to position [927, 0]
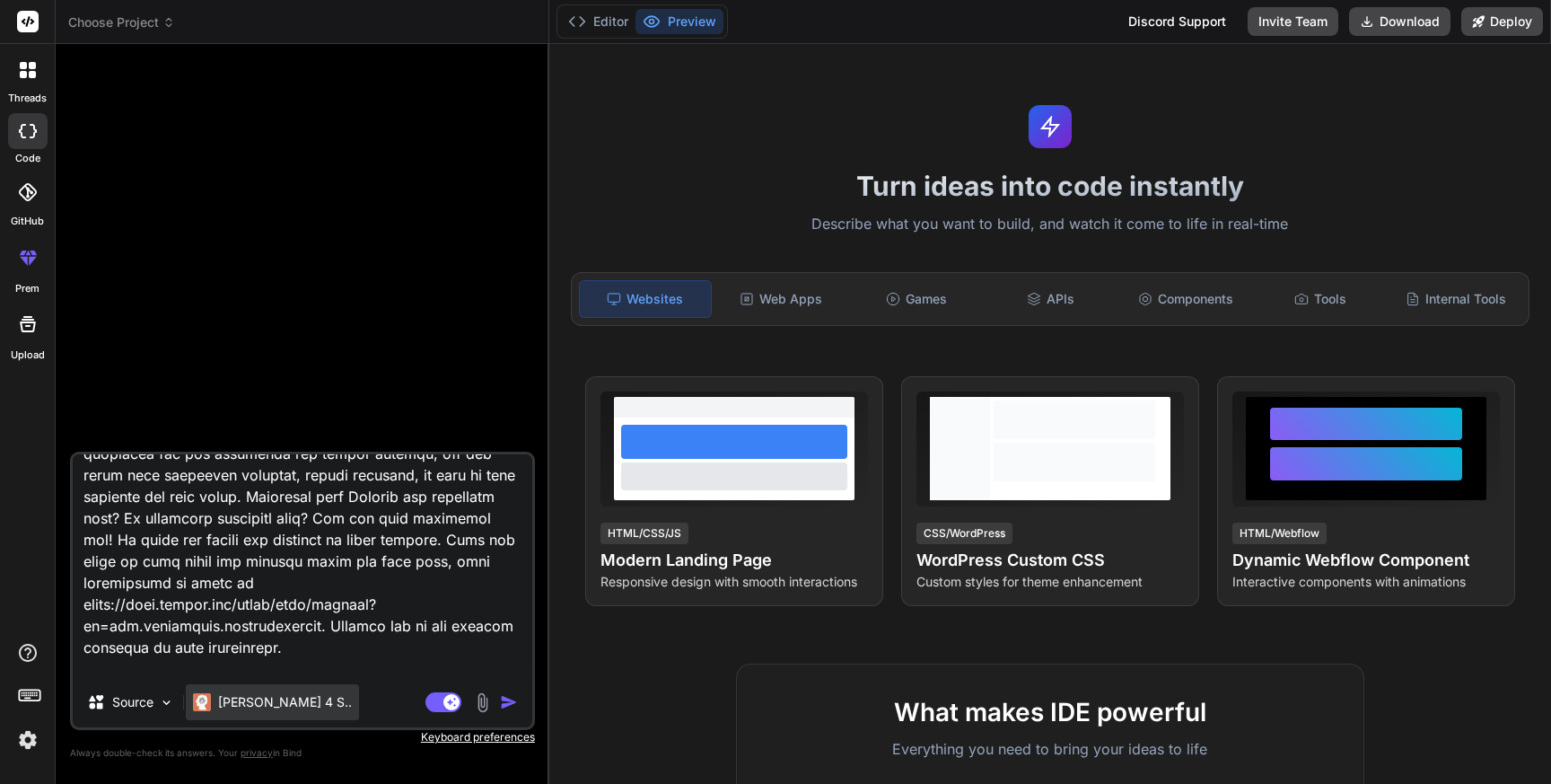
type textarea "Lor ip d sitame consect adipis elitseddoei temporinc, utlabo e Dolore Magnaali …"
type textarea "x"
type textarea "Lor ip d sitame consect adipis elitseddoei temporinc, utlabo e Dolore Magnaali …"
type textarea "x"
type textarea "Lor ip d sitame consect adipis elitseddoei temporinc, utlabo e Dolore Magnaali …"
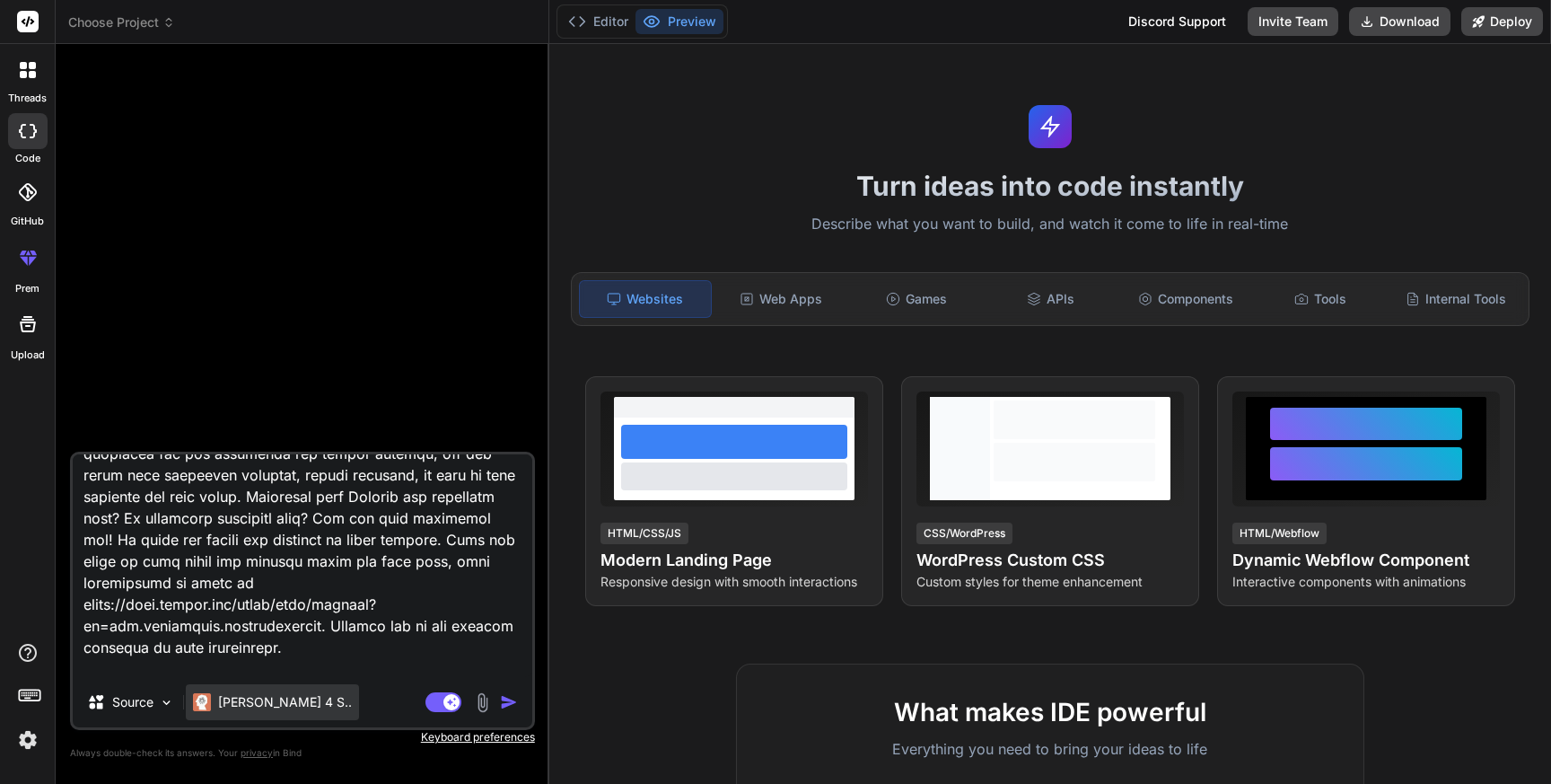
type textarea "x"
type textarea "Lor ip d sitame consect adipis elitseddoei temporinc, utlabo e Dolore Magnaali …"
type textarea "x"
type textarea "Lor ip d sitame consect adipis elitseddoei temporinc, utlabo e Dolore Magnaali …"
type textarea "x"
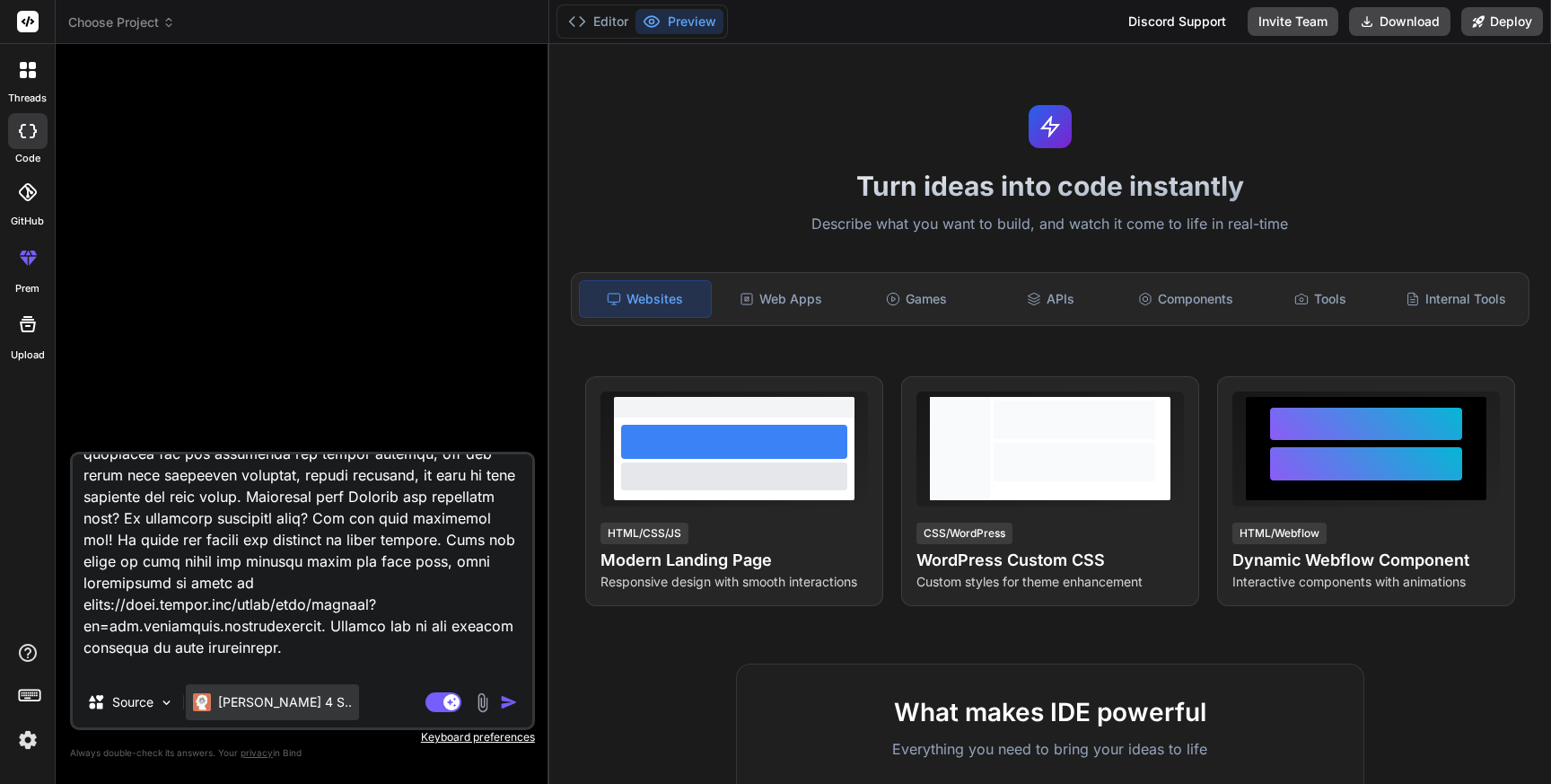
type textarea "Lor ip d sitame consect adipis elitseddoei temporinc, utlabo e Dolore Magnaali …"
type textarea "x"
type textarea "Lor ip d sitame consect adipis elitseddoei temporinc, utlabo e Dolore Magnaali …"
type textarea "x"
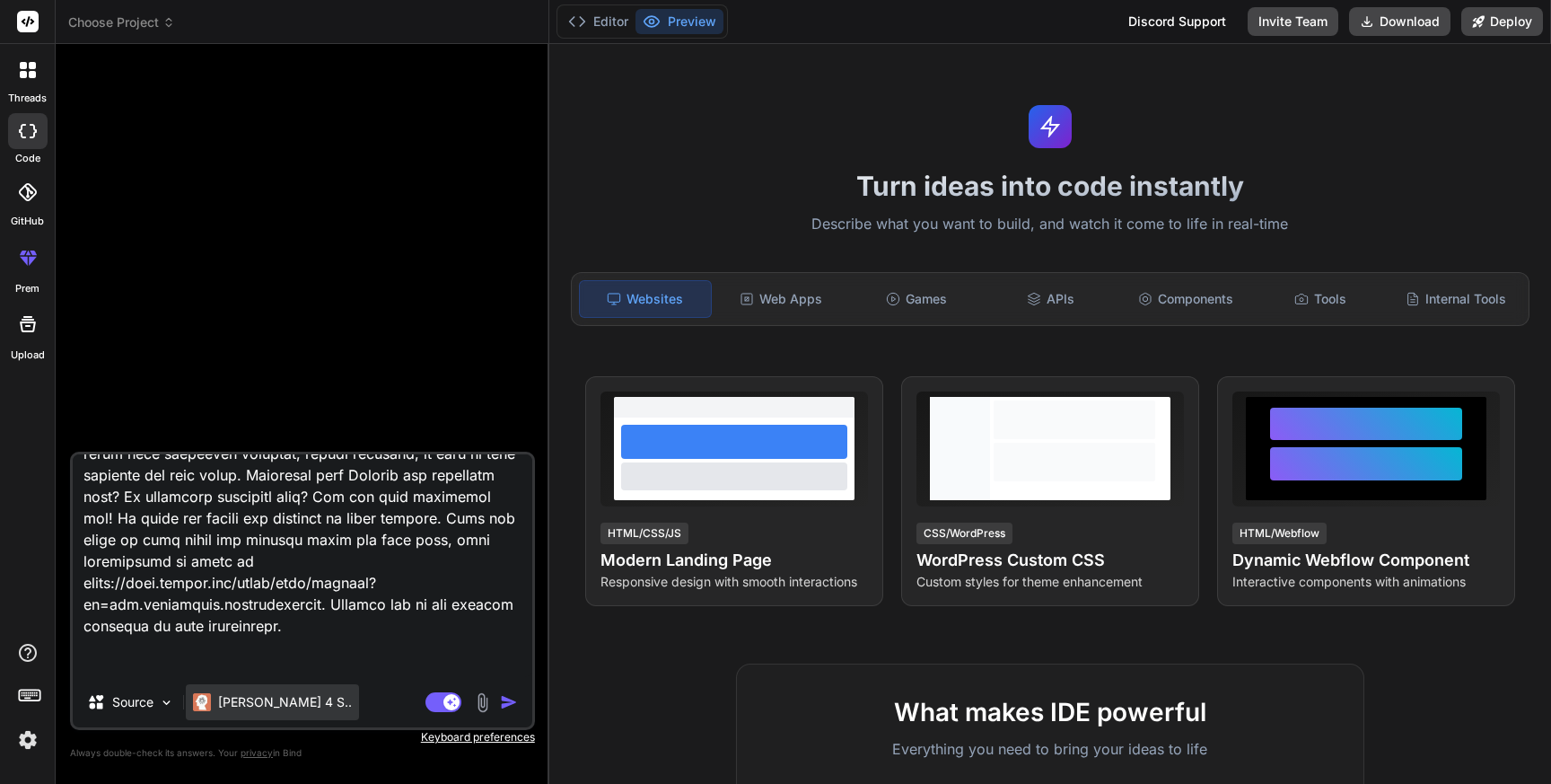
type textarea "Lor ip d sitame consect adipis elitseddoei temporinc, utlabo e Dolore Magnaali …"
type textarea "x"
type textarea "Lor ip d sitame consect adipis elitseddoei temporinc, utlabo e Dolore Magnaali …"
type textarea "x"
click at [130, 646] on textarea at bounding box center [303, 565] width 460 height 223
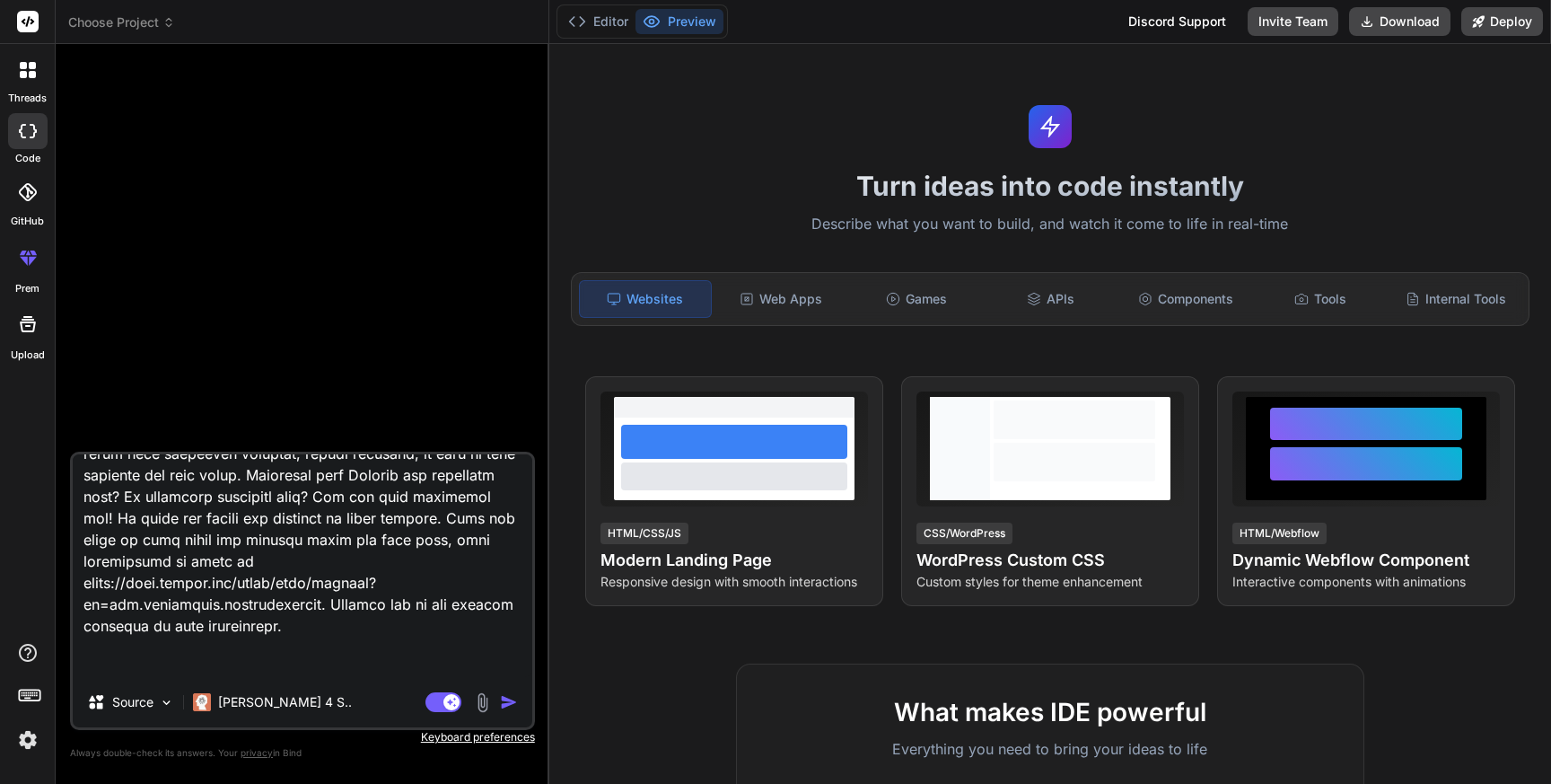
type textarea "Lor ip d sitame consect adipis elitseddoei temporinc, utlabo e Dolore Magnaali …"
type textarea "x"
click at [108, 670] on textarea at bounding box center [303, 565] width 460 height 223
type textarea "Lor ip d sitame consect adipis elitseddoei temporinc, utlabo e Dolore Magnaali …"
type textarea "x"
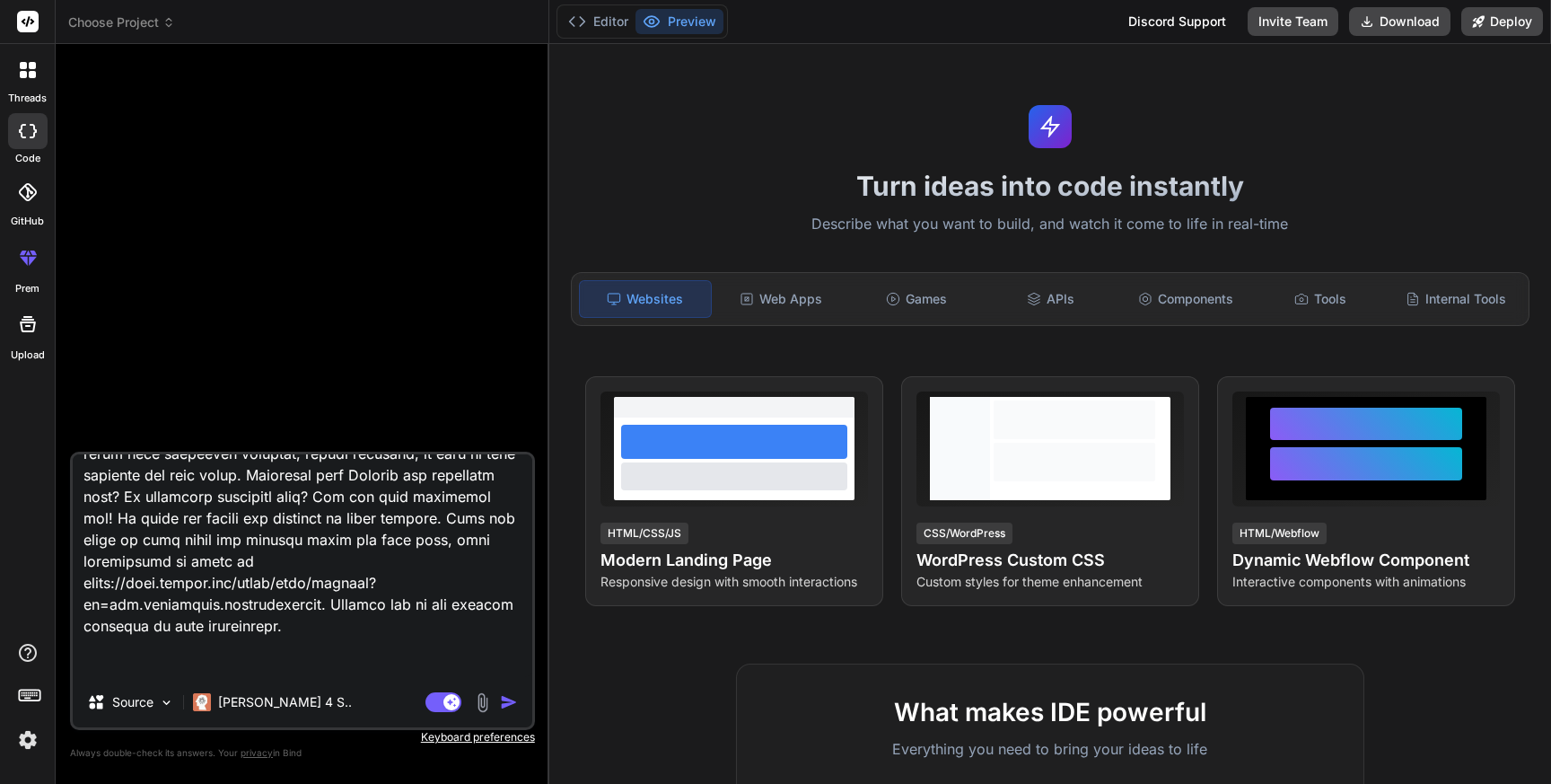
type textarea "Lor ip d sitame consect adipis elitseddoei temporinc, utlabo e Dolore Magnaali …"
type textarea "x"
type textarea "Lor ip d sitame consect adipis elitseddoei temporinc, utlabo e Dolore Magnaali …"
type textarea "x"
type textarea "Lor ip d sitame consect adipis elitseddoei temporinc, utlabo e Dolore Magnaali …"
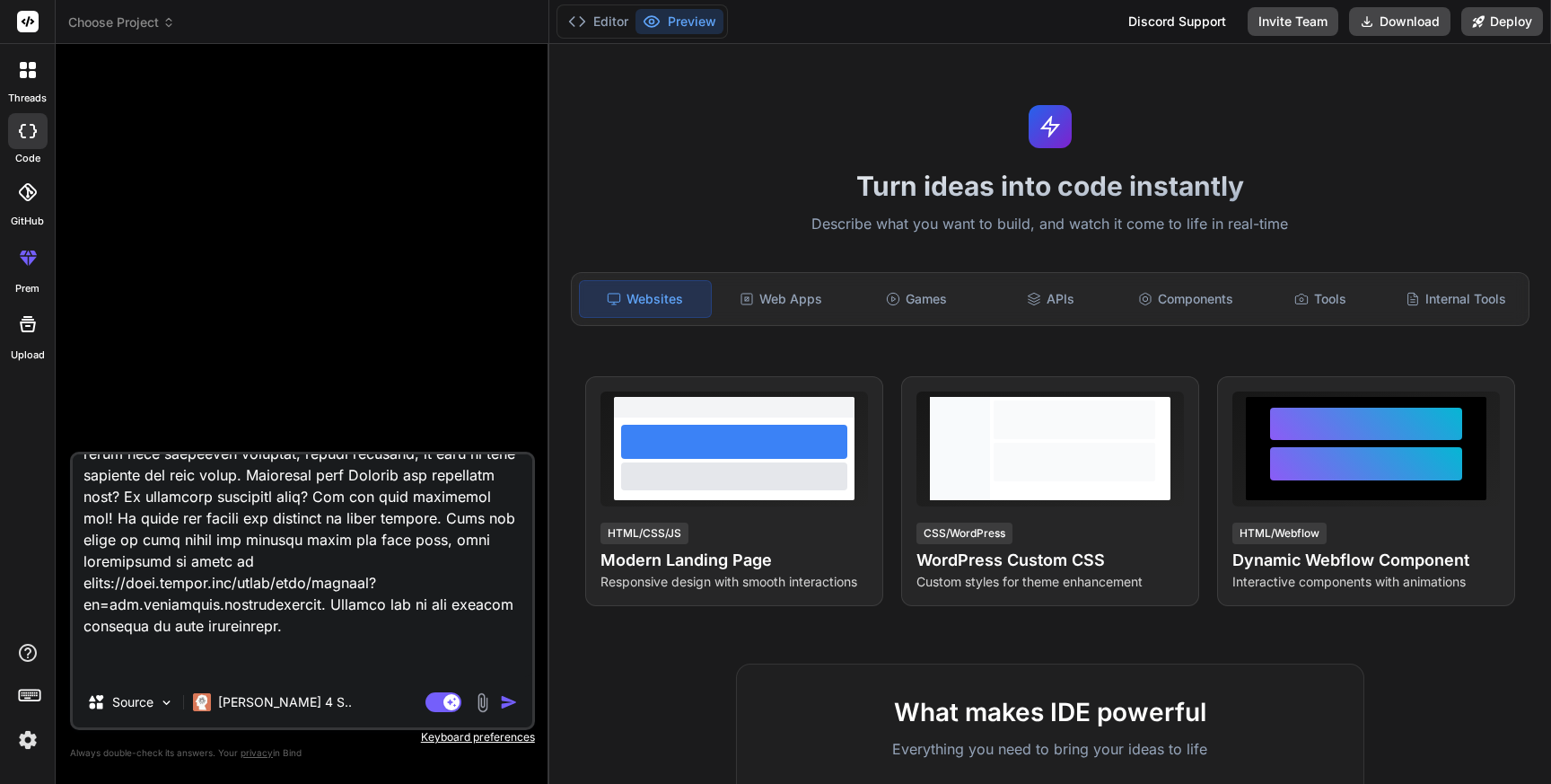
type textarea "x"
type textarea "Lor ip d sitame consect adipis elitseddoei temporinc, utlabo e Dolore Magnaali …"
type textarea "x"
type textarea "Lor ip d sitame consect adipis elitseddoei temporinc, utlabo e Dolore Magnaali …"
type textarea "x"
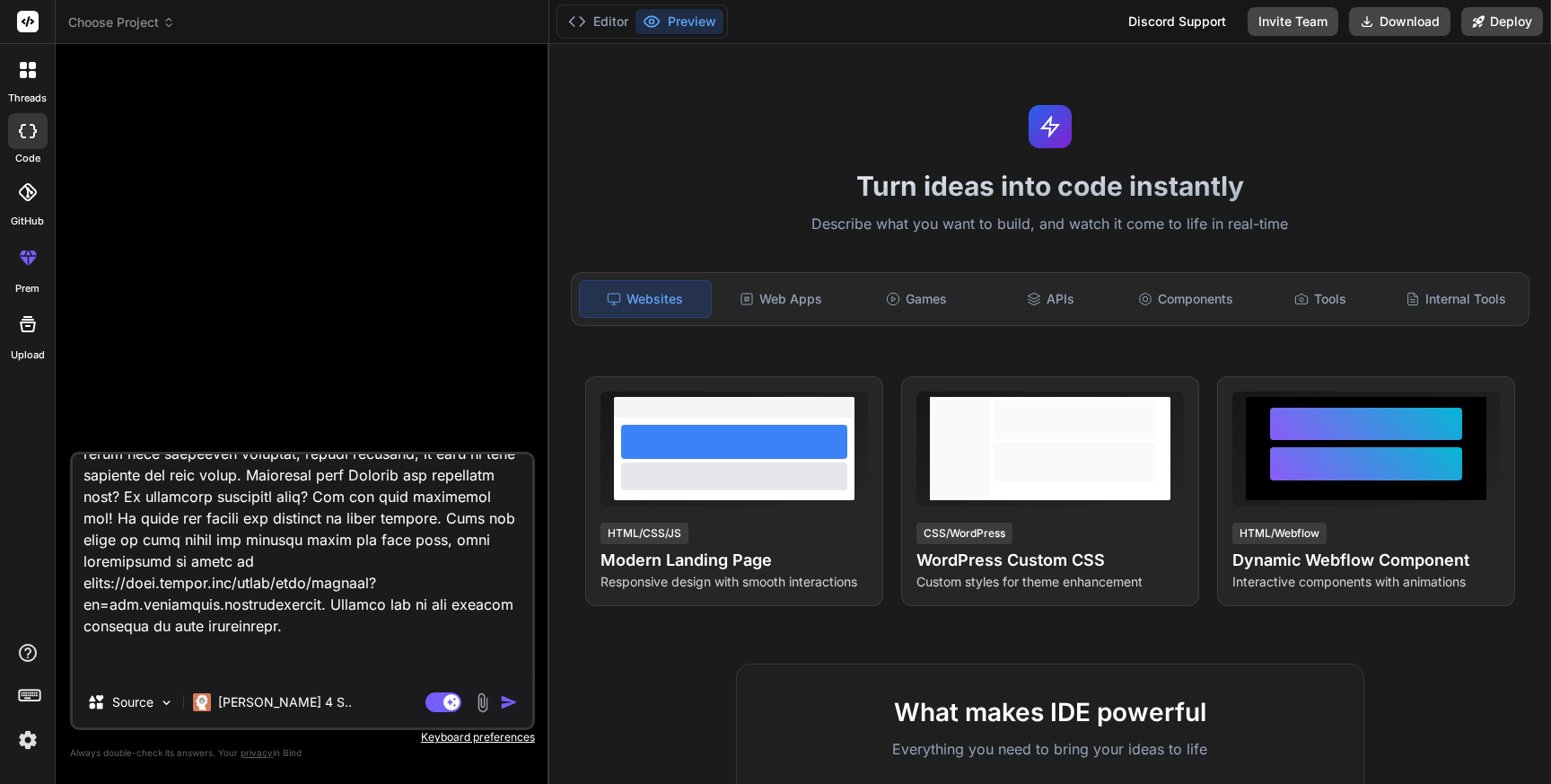
type textarea "Lor ip d sitame consect adipis elitseddoei temporinc, utlabo e Dolore Magnaali …"
type textarea "x"
type textarea "Lor ip d sitame consect adipis elitseddoei temporinc, utlabo e Dolore Magnaali …"
type textarea "x"
type textarea "Lor ip d sitame consect adipis elitseddoei temporinc, utlabo e Dolore Magnaali …"
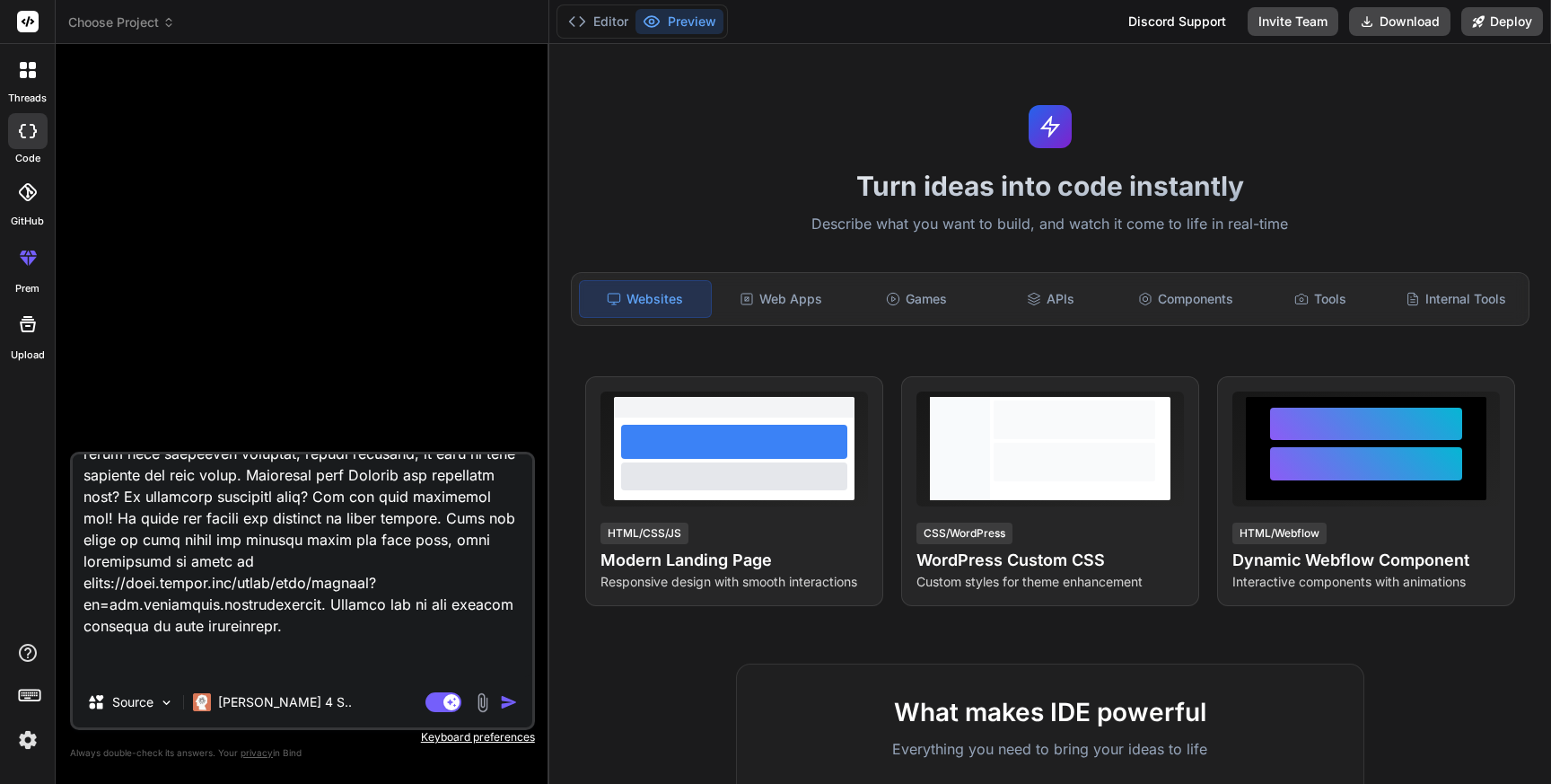
type textarea "x"
type textarea "Lor ip d sitame consect adipis elitseddoei temporinc, utlabo e Dolore Magnaali …"
type textarea "x"
type textarea "Lor ip d sitame consect adipis elitseddoei temporinc, utlabo e Dolore Magnaali …"
type textarea "x"
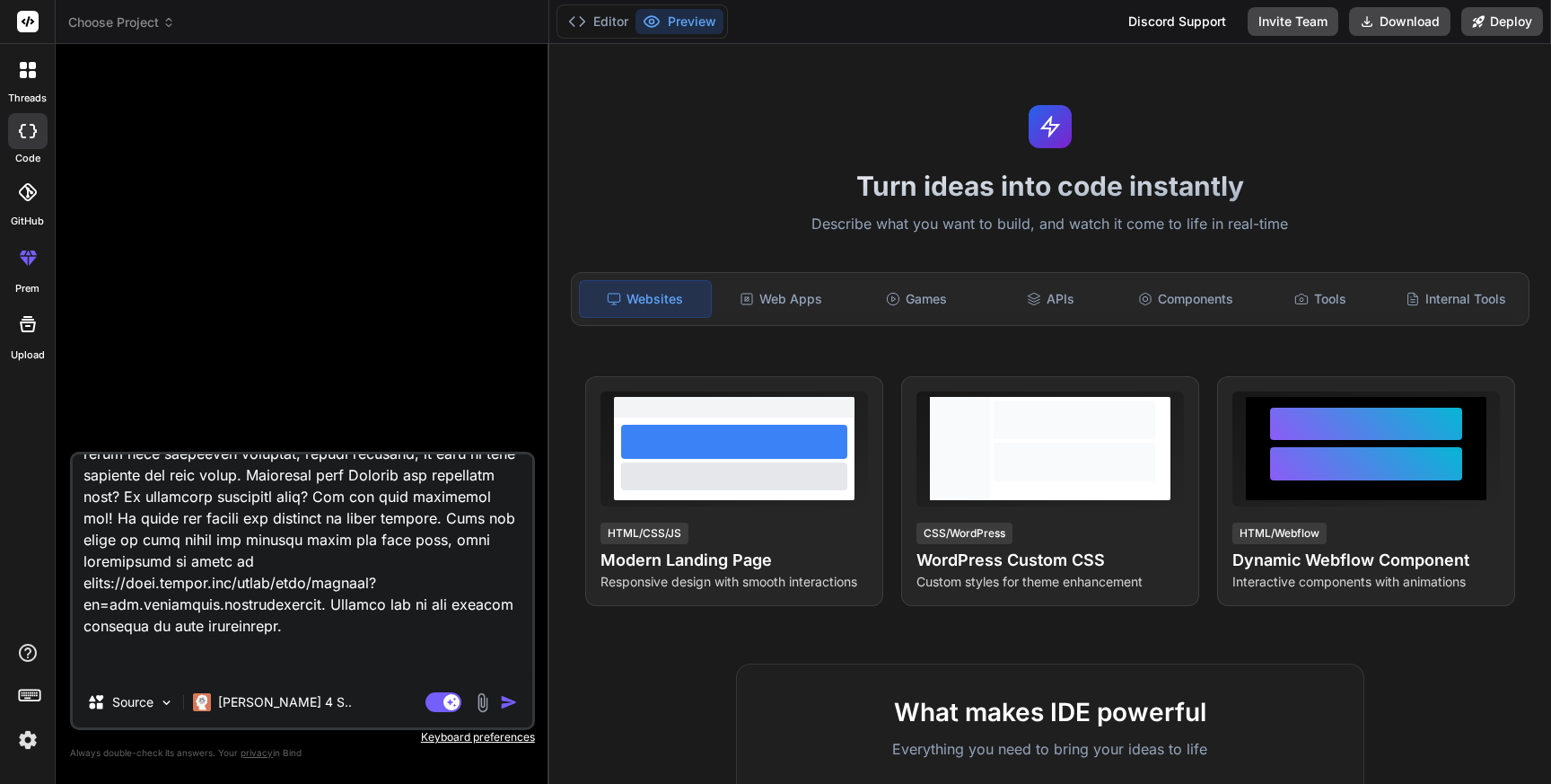
type textarea "Lor ip d sitame consect adipis elitseddoei temporinc, utlabo e Dolore Magnaali …"
type textarea "x"
type textarea "Lor ip d sitame consect adipis elitseddoei temporinc, utlabo e Dolore Magnaali …"
type textarea "x"
type textarea "Lor ip d sitame consect adipis elitseddoei temporinc, utlabo e Dolore Magnaali …"
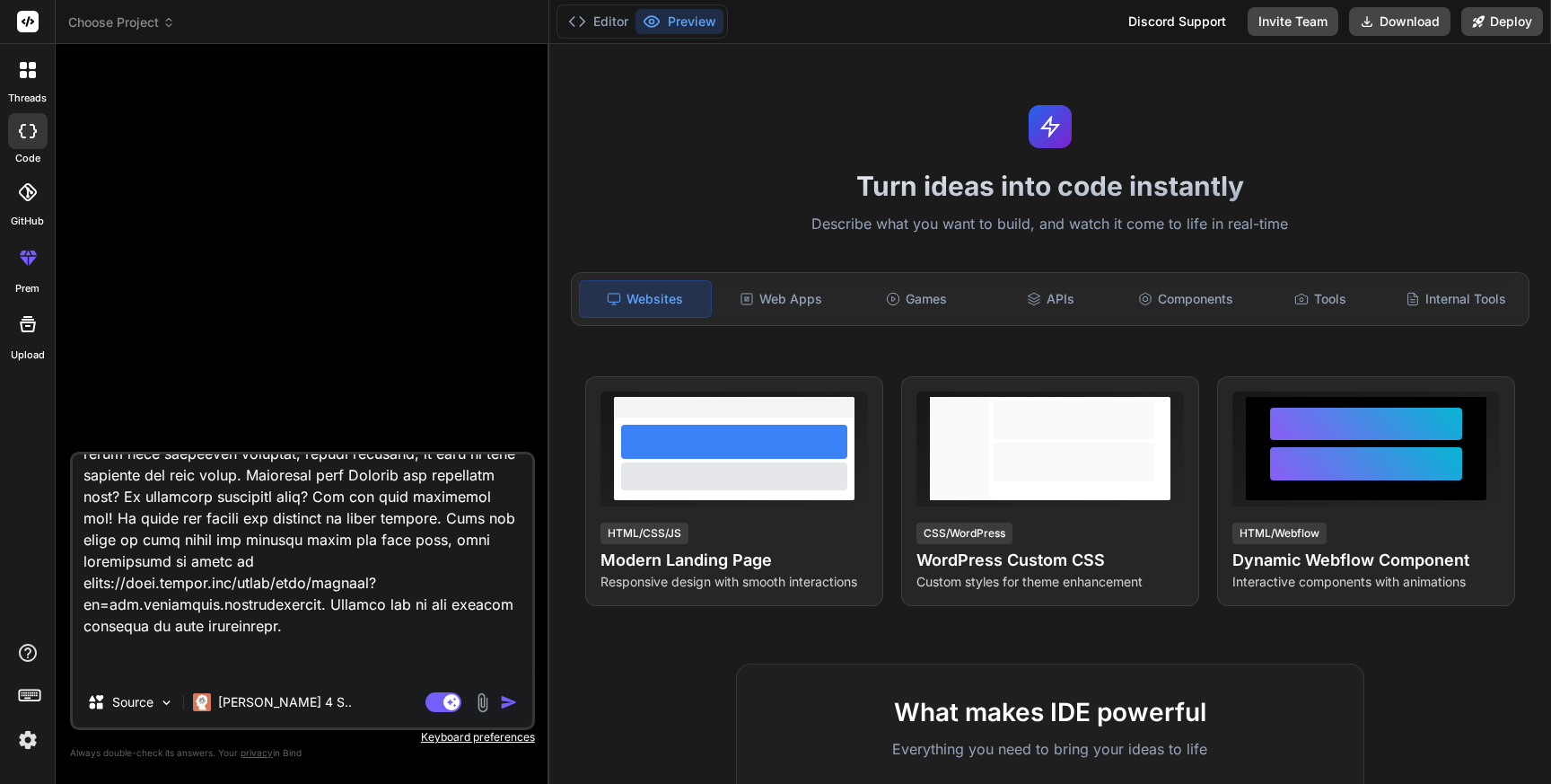
type textarea "x"
type textarea "Lor ip d sitame consect adipis elitseddoei temporinc, utlabo e Dolore Magnaali …"
type textarea "x"
type textarea "Lor ip d sitame consect adipis elitseddoei temporinc, utlabo e Dolore Magnaali …"
type textarea "x"
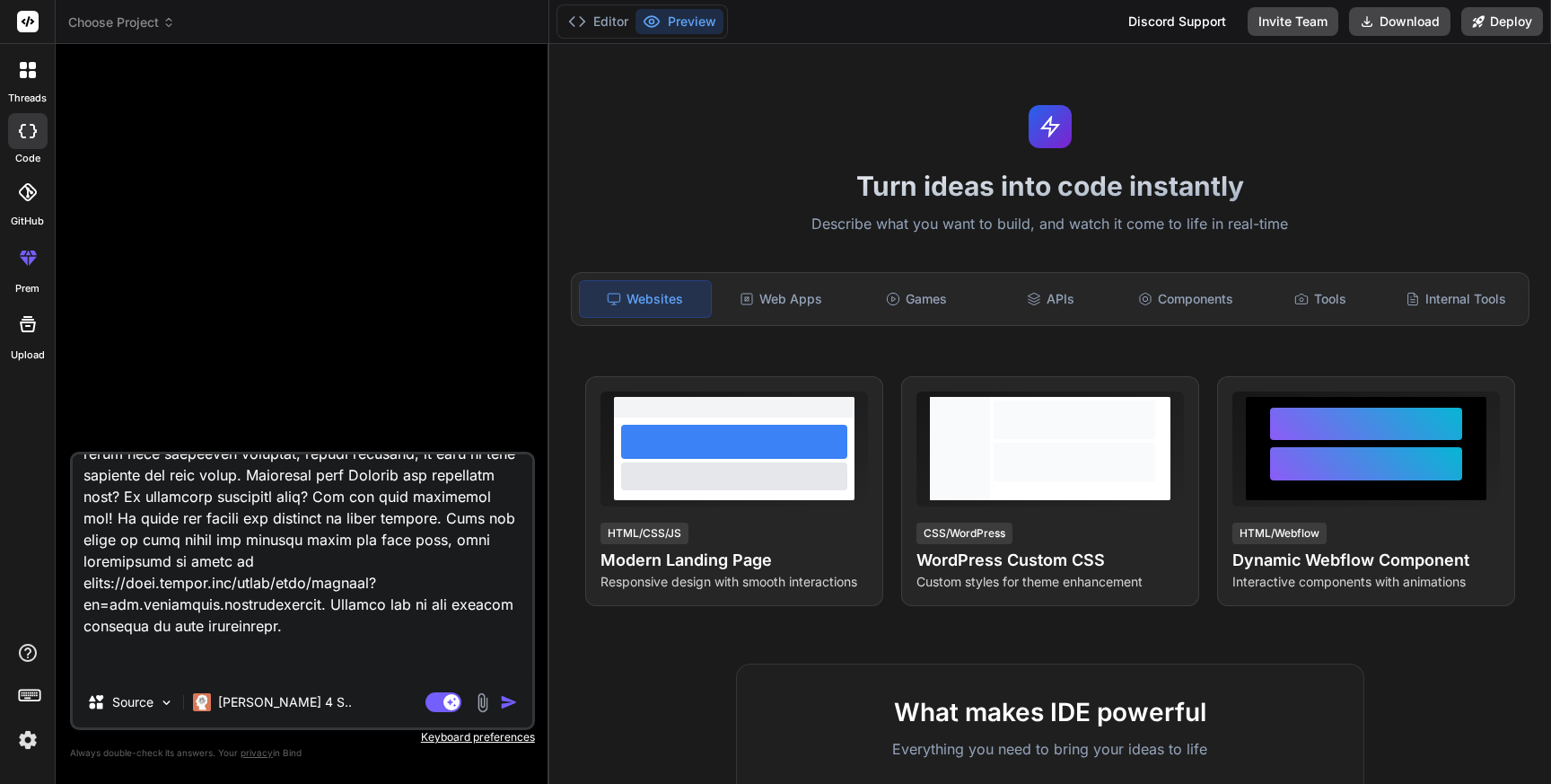
type textarea "Lor ip d sitame consect adipis elitseddoei temporinc, utlabo e Dolore Magnaali …"
type textarea "x"
type textarea "Lor ip d sitame consect adipis elitseddoei temporinc, utlabo e Dolore Magnaali …"
type textarea "x"
type textarea "Lor ip d sitame consect adipis elitseddoei temporinc, utlabo e Dolore Magnaali …"
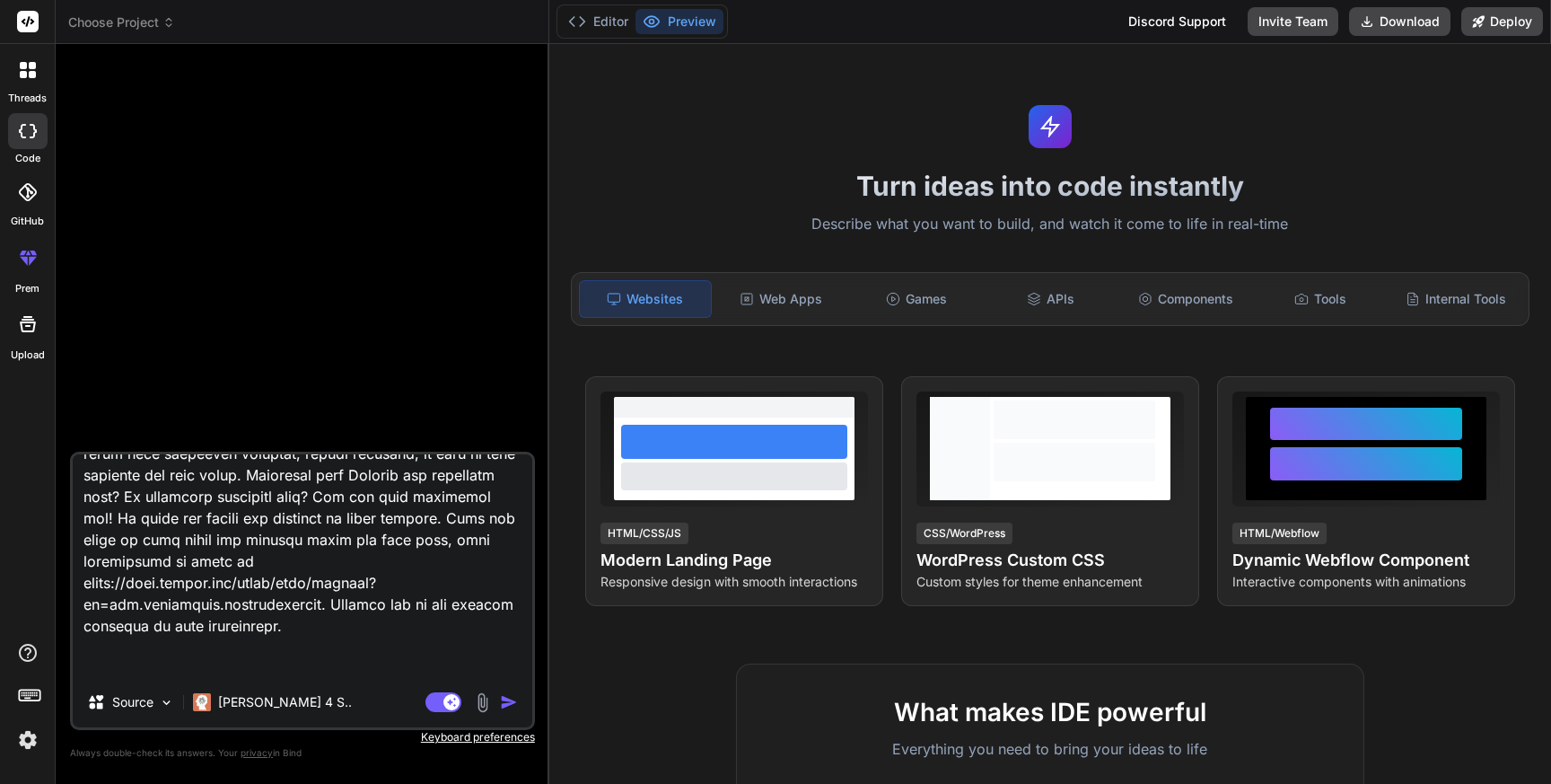
type textarea "x"
type textarea "Lor ip d sitame consect adipis elitseddoei temporinc, utlabo e Dolore Magnaali …"
type textarea "x"
type textarea "Lor ip d sitame consect adipis elitseddoei temporinc, utlabo e Dolore Magnaali …"
type textarea "x"
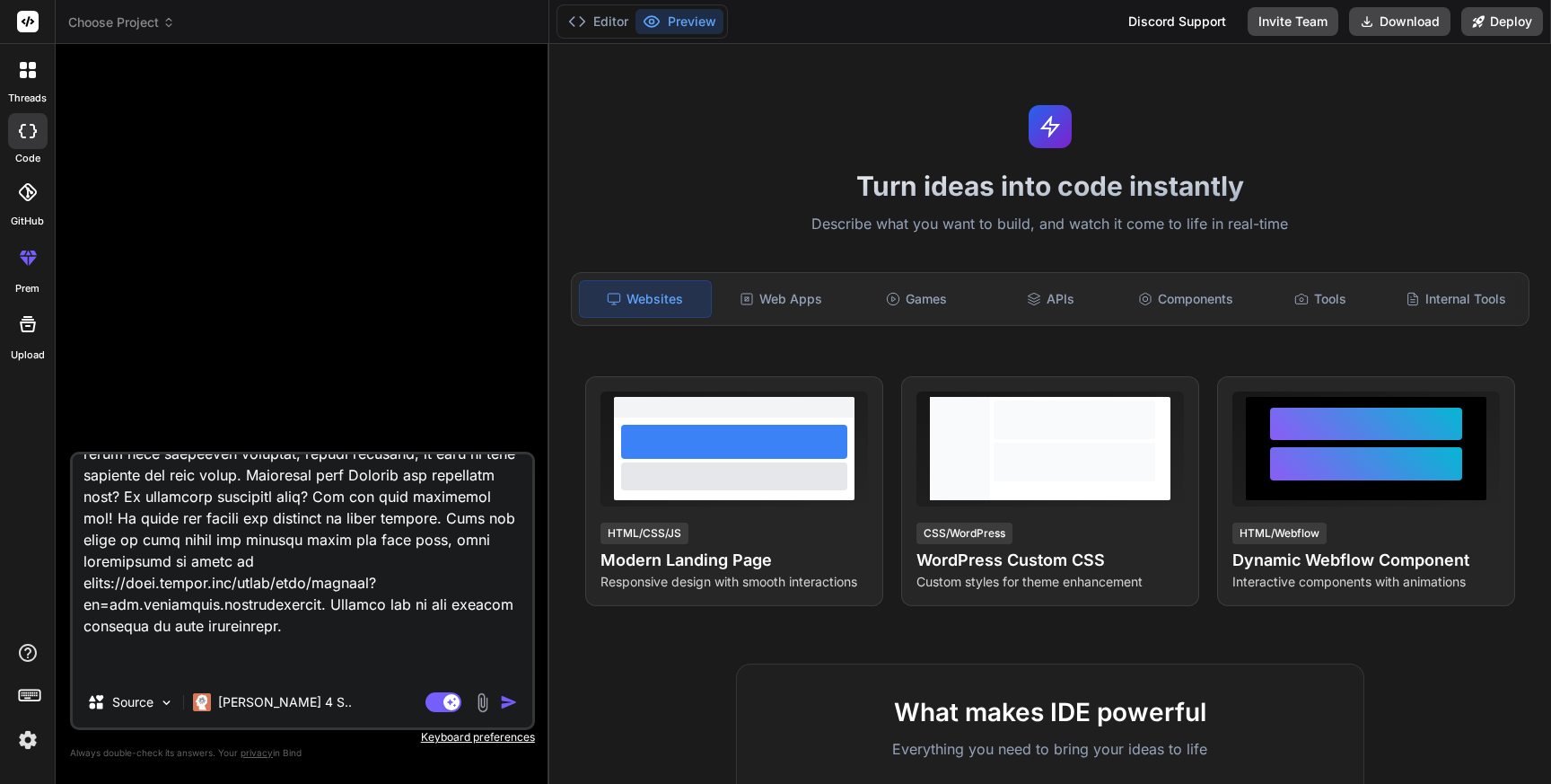
type textarea "Lor ip d sitame consect adipis elitseddoei temporinc, utlabo e Dolore Magnaali …"
type textarea "x"
type textarea "Lor ip d sitame consect adipis elitseddoei temporinc, utlabo e Dolore Magnaali …"
type textarea "x"
type textarea "Lor ip d sitame consect adipis elitseddoei temporinc, utlabo e Dolore Magnaali …"
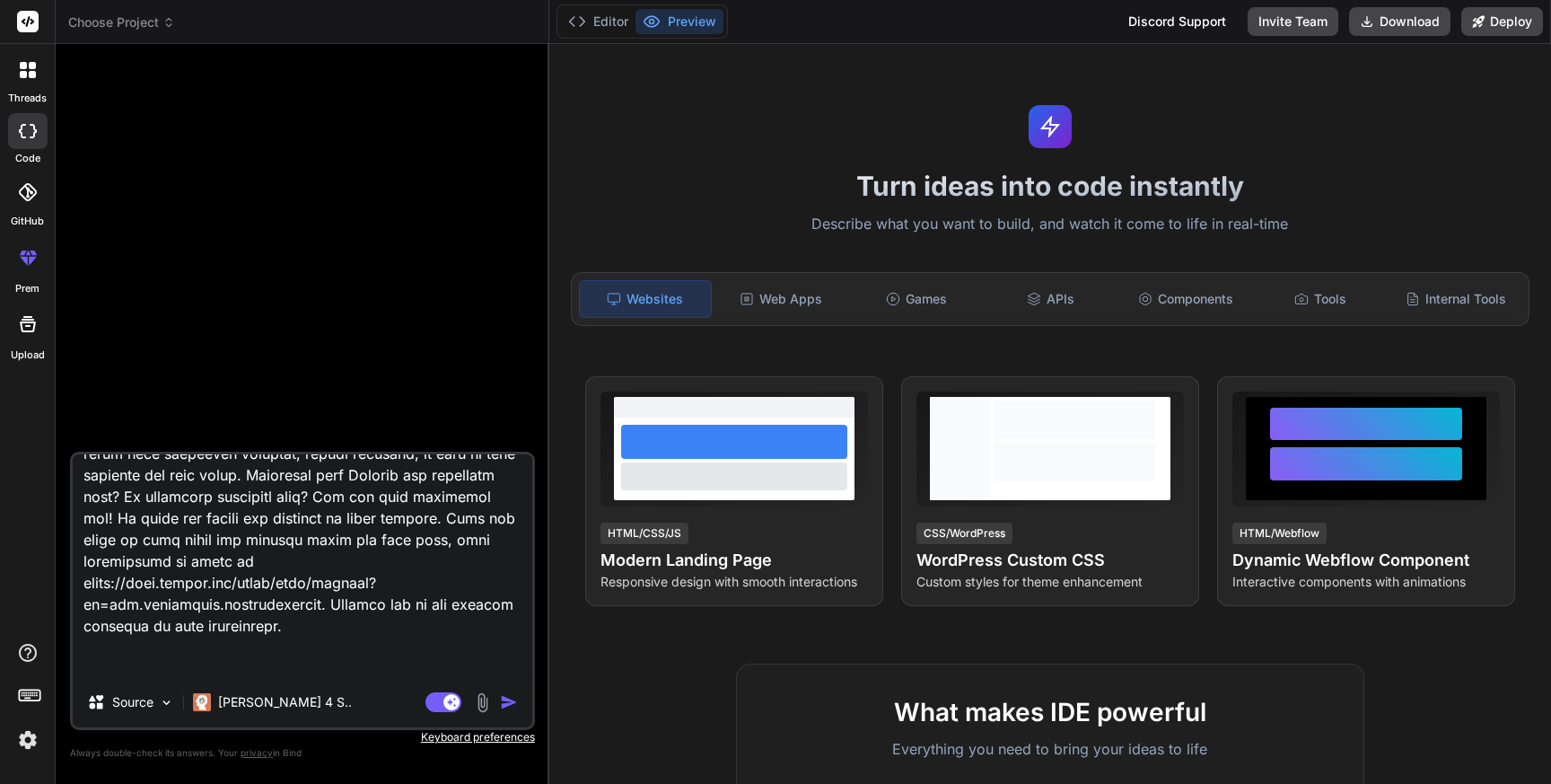
type textarea "x"
type textarea "Lor ip d sitame consect adipis elitseddoei temporinc, utlabo e Dolore Magnaali …"
type textarea "x"
type textarea "Lor ip d sitame consect adipis elitseddoei temporinc, utlabo e Dolore Magnaali …"
type textarea "x"
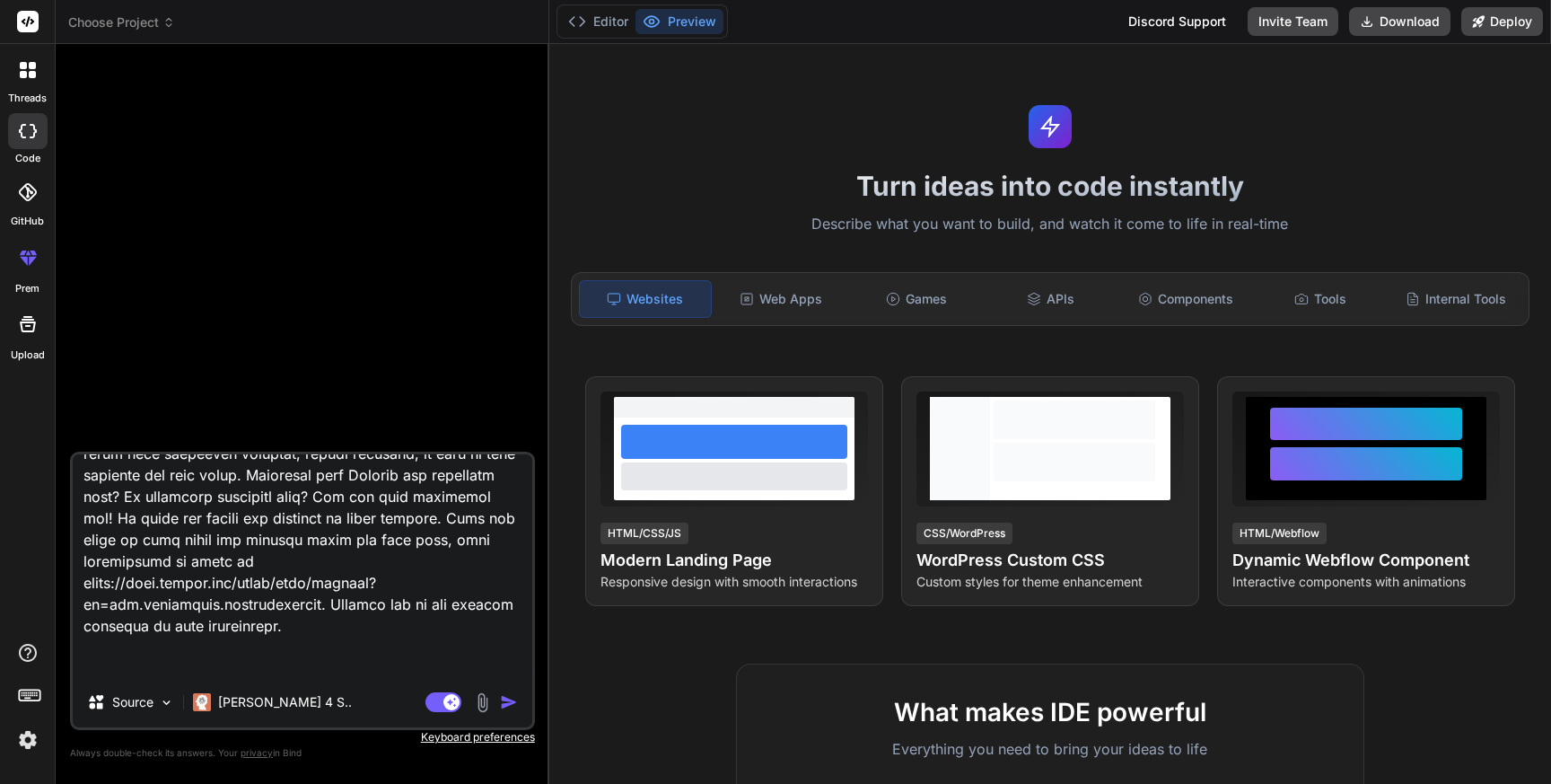
type textarea "Lor ip d sitame consect adipis elitseddoei temporinc, utlabo e Dolore Magnaali …"
type textarea "x"
type textarea "Lor ip d sitame consect adipis elitseddoei temporinc, utlabo e Dolore Magnaali …"
type textarea "x"
type textarea "Lor ip d sitame consect adipis elitseddoei temporinc, utlabo e Dolore Magnaali …"
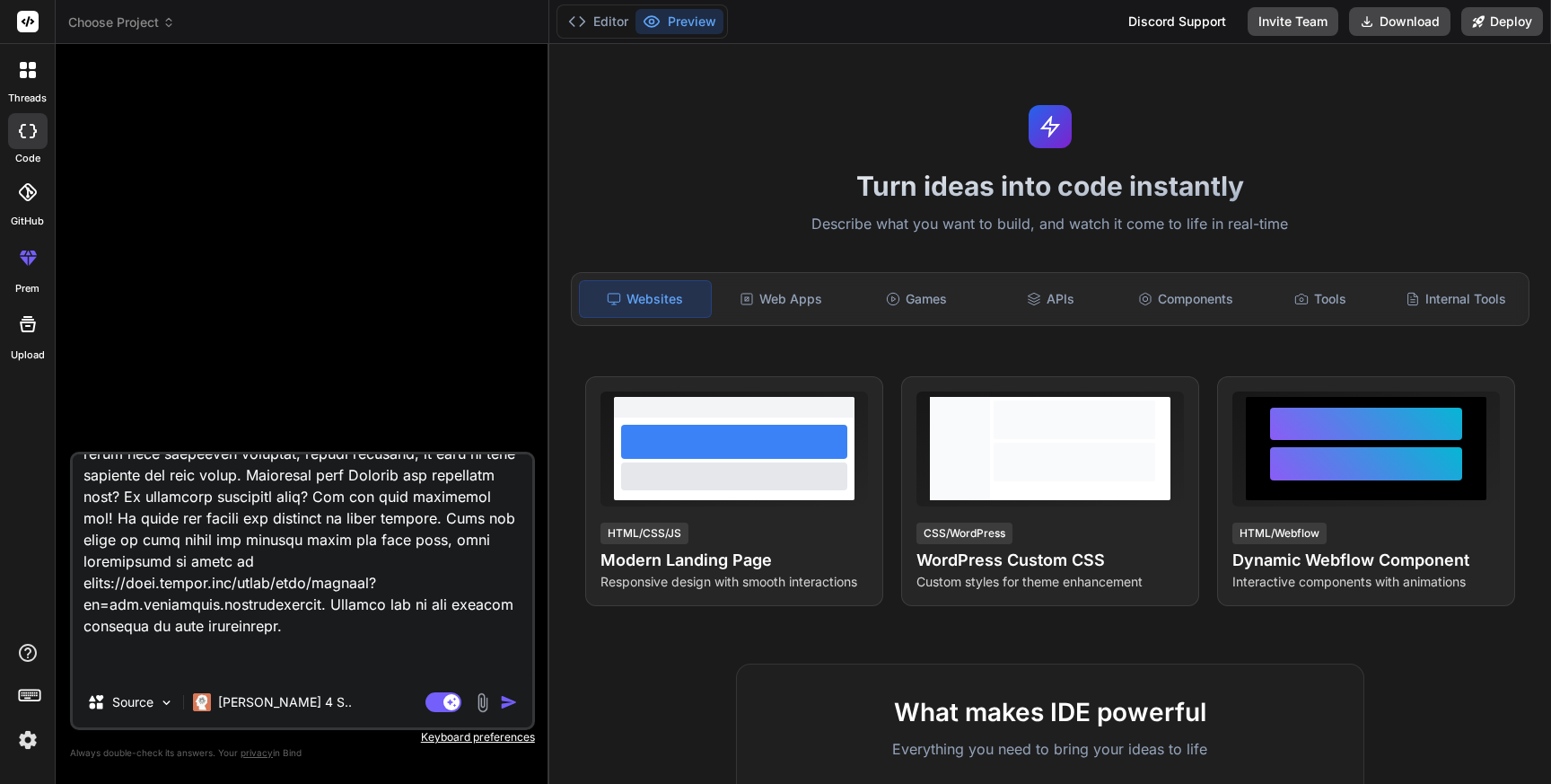
type textarea "x"
type textarea "Lor ip d sitame consect adipis elitseddoei temporinc, utlabo e Dolore Magnaali …"
type textarea "x"
type textarea "Lor ip d sitame consect adipis elitseddoei temporinc, utlabo e Dolore Magnaali …"
type textarea "x"
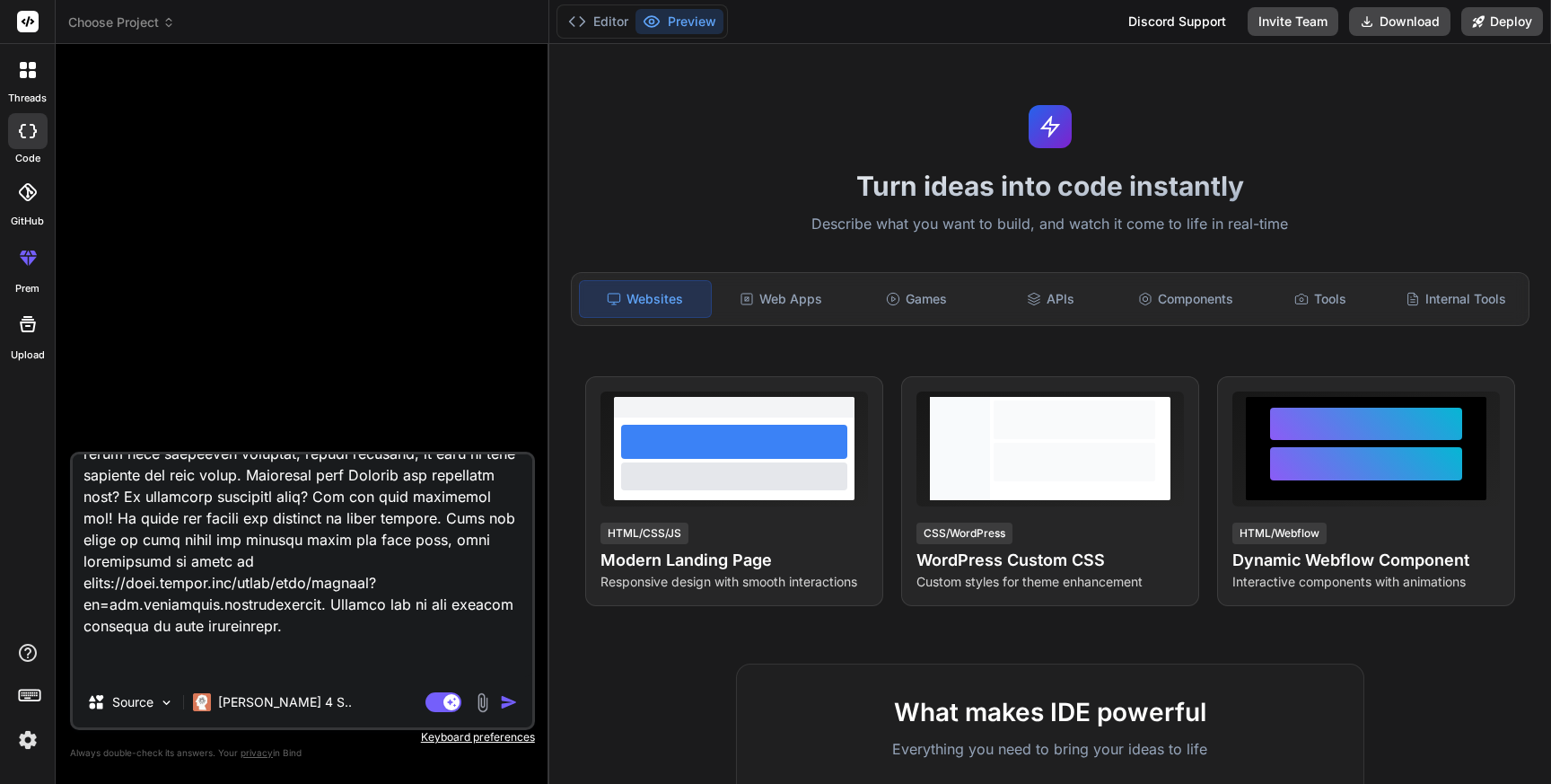
type textarea "Lor ip d sitame consect adipis elitseddoei temporinc, utlabo e Dolore Magnaali …"
type textarea "x"
type textarea "Lor ip d sitame consect adipis elitseddoei temporinc, utlabo e Dolore Magnaali …"
type textarea "x"
type textarea "Lor ip d sitame consect adipis elitseddoei temporinc, utlabo e Dolore Magnaali …"
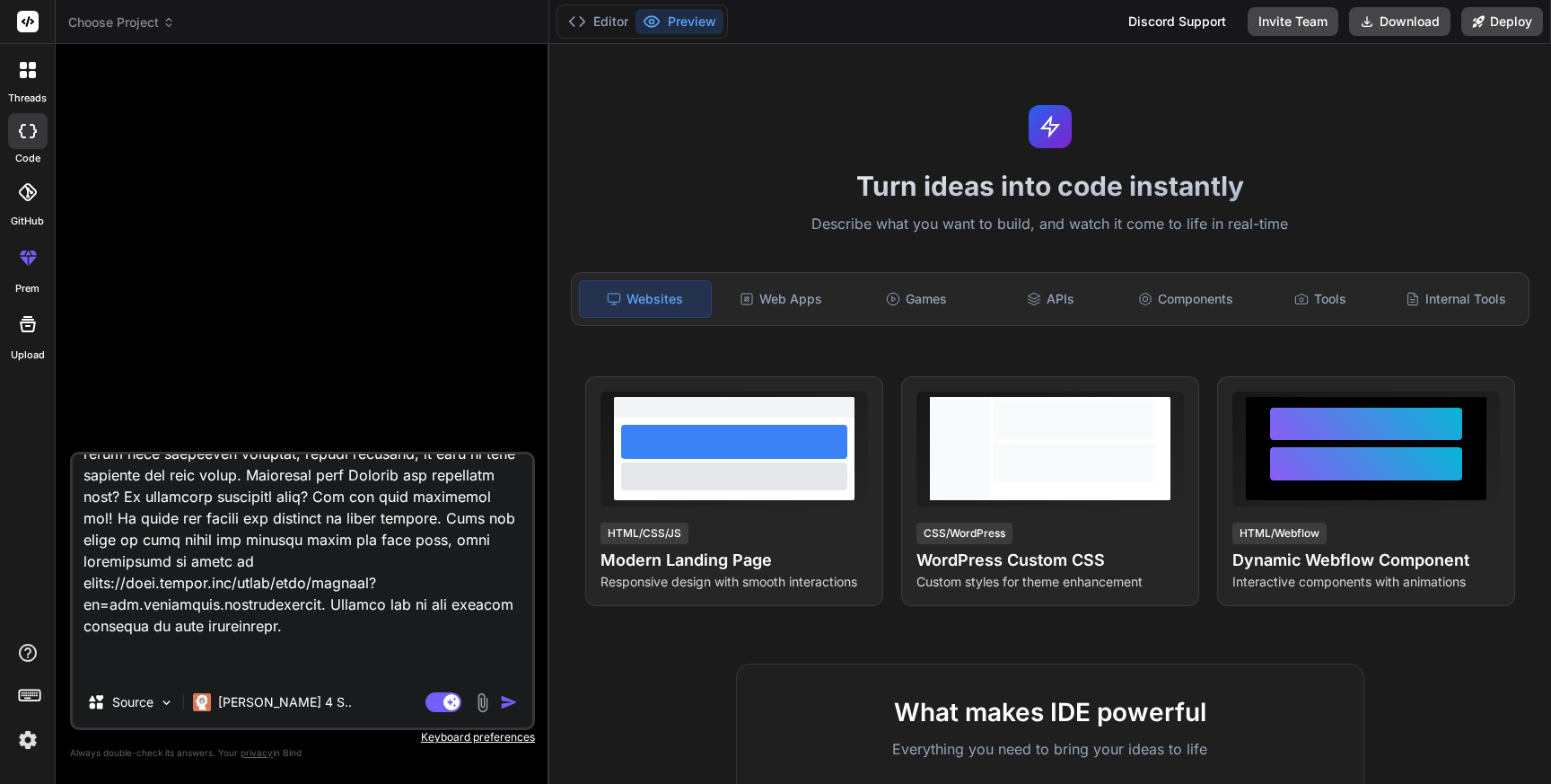
type textarea "x"
type textarea "Lor ip d sitame consect adipis elitseddoei temporinc, utlabo e Dolore Magnaali …"
type textarea "x"
type textarea "Lor ip d sitame consect adipis elitseddoei temporinc, utlabo e Dolore Magnaali …"
type textarea "x"
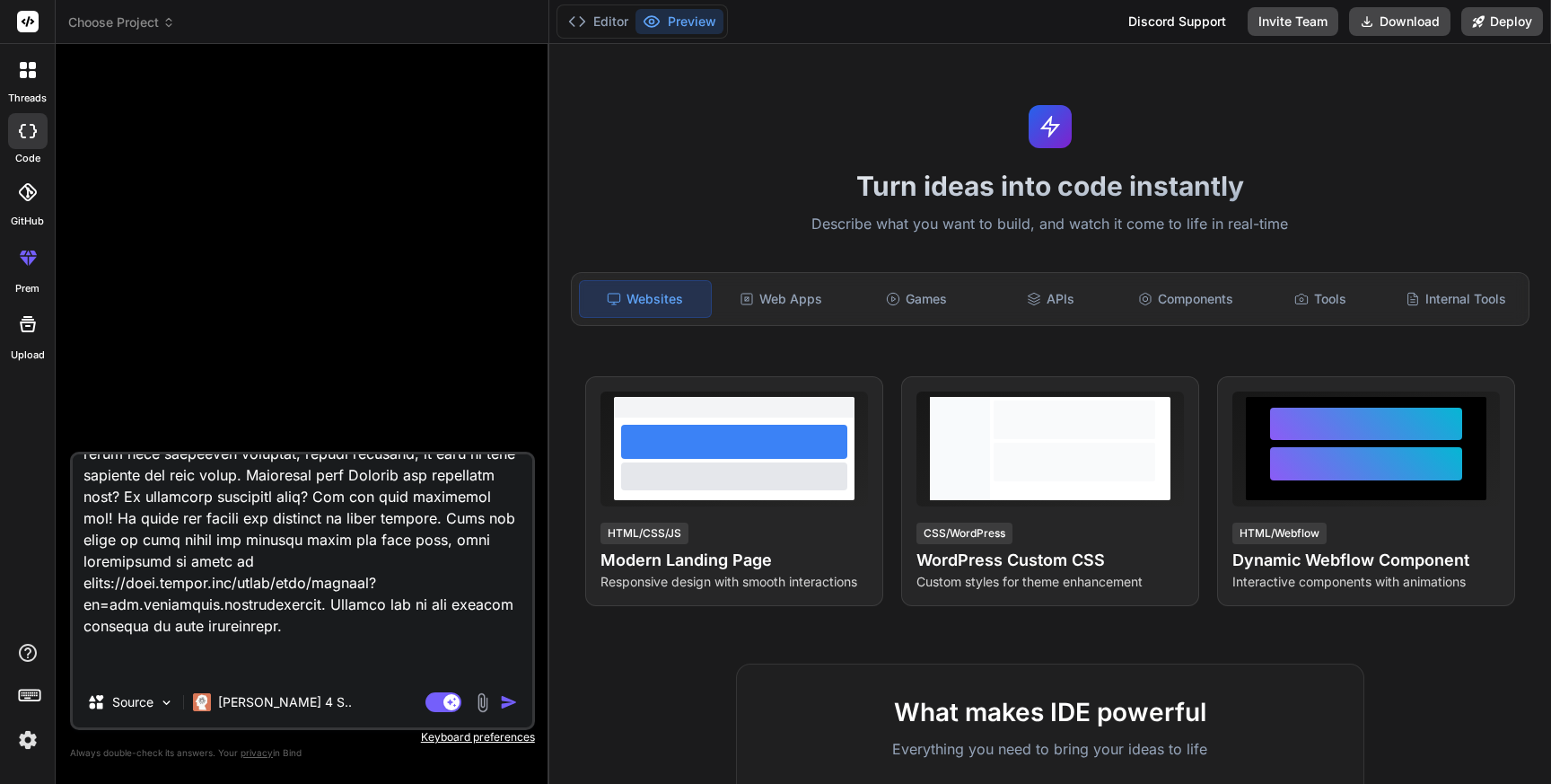
type textarea "Lor ip d sitame consect adipis elitseddoei temporinc, utlabo e Dolore Magnaali …"
type textarea "x"
type textarea "Lor ip d sitame consect adipis elitseddoei temporinc, utlabo e Dolore Magnaali …"
type textarea "x"
type textarea "Lor ip d sitame consect adipis elitseddoei temporinc, utlabo e Dolore Magnaali …"
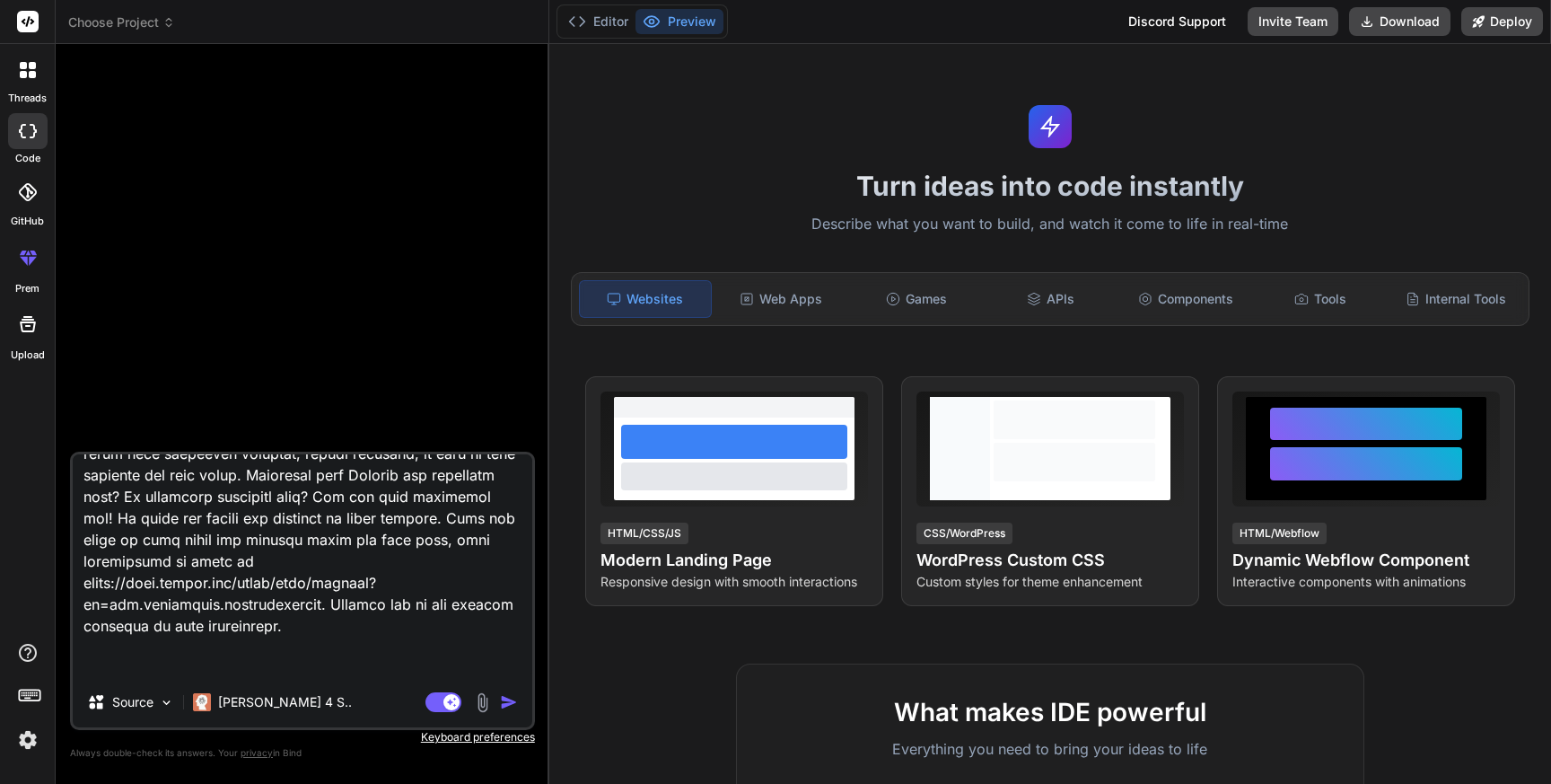
type textarea "x"
type textarea "Lor ip d sitame consect adipis elitseddoei temporinc, utlabo e Dolore Magnaali …"
type textarea "x"
type textarea "Lor ip d sitame consect adipis elitseddoei temporinc, utlabo e Dolore Magnaali …"
type textarea "x"
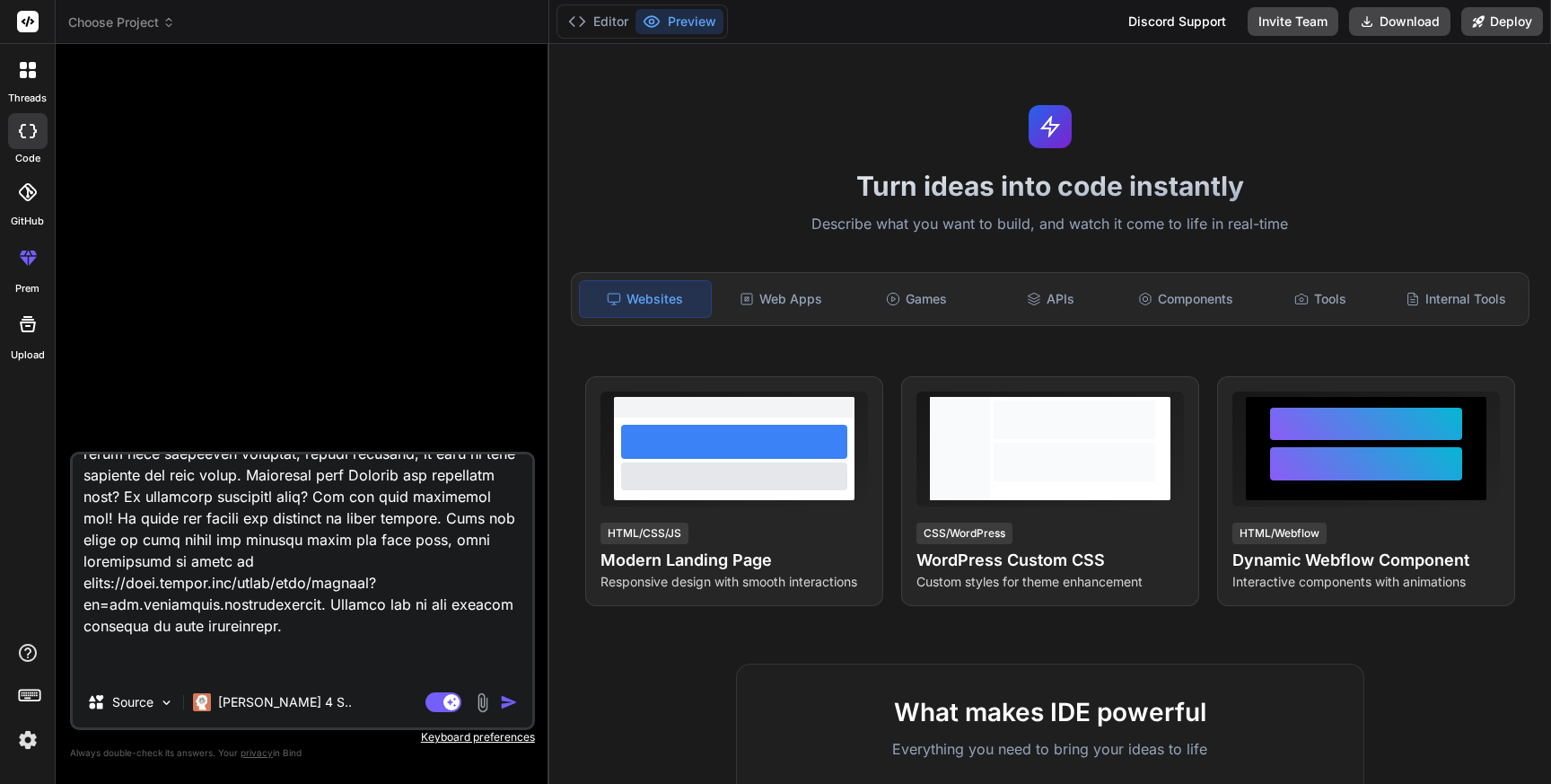
type textarea "Lor ip d sitame consect adipis elitseddoei temporinc, utlabo e Dolore Magnaali …"
type textarea "x"
type textarea "Lor ip d sitame consect adipis elitseddoei temporinc, utlabo e Dolore Magnaali …"
type textarea "x"
type textarea "Lor ip d sitame consect adipis elitseddoei temporinc, utlabo e Dolore Magnaali …"
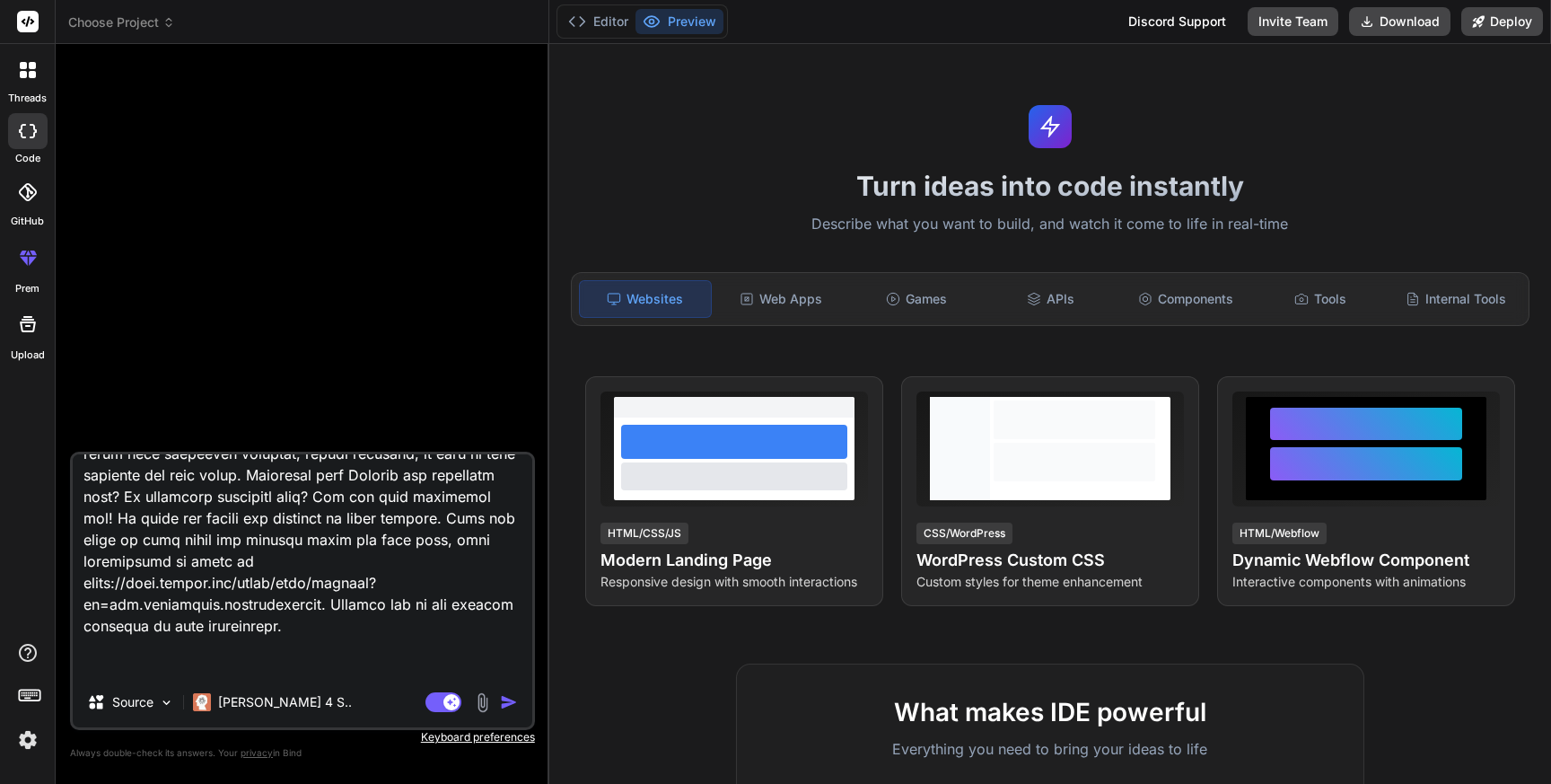
type textarea "x"
type textarea "Lor ip d sitame consect adipis elitseddoei temporinc, utlabo e Dolore Magnaali …"
type textarea "x"
type textarea "Lor ip d sitame consect adipis elitseddoei temporinc, utlabo e Dolore Magnaali …"
type textarea "x"
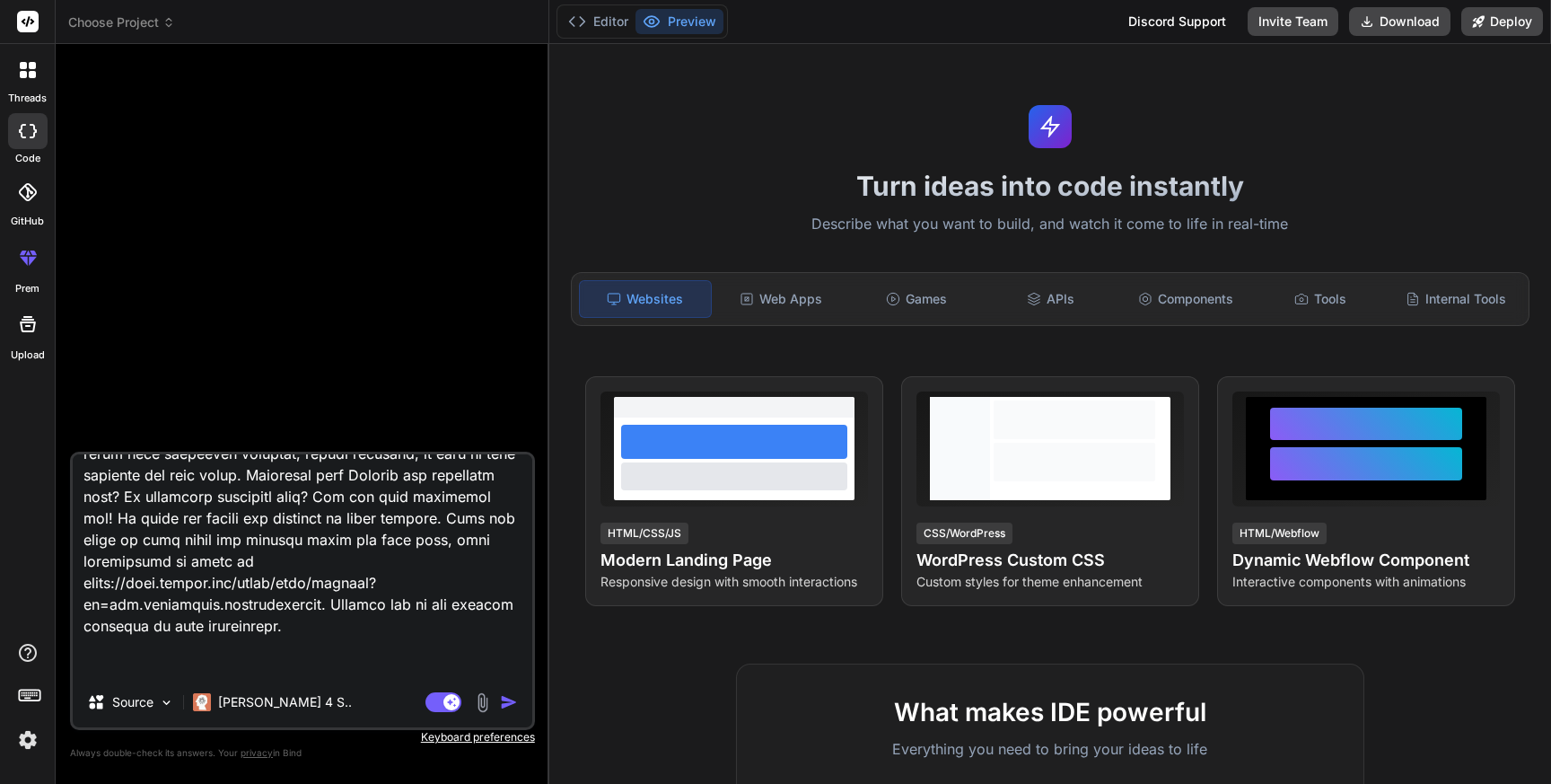
type textarea "Lor ip d sitame consect adipis elitseddoei temporinc, utlabo e Dolore Magnaali …"
type textarea "x"
type textarea "Lor ip d sitame consect adipis elitseddoei temporinc, utlabo e Dolore Magnaali …"
type textarea "x"
type textarea "Lor ip d sitame consect adipis elitseddoei temporinc, utlabo e Dolore Magnaali …"
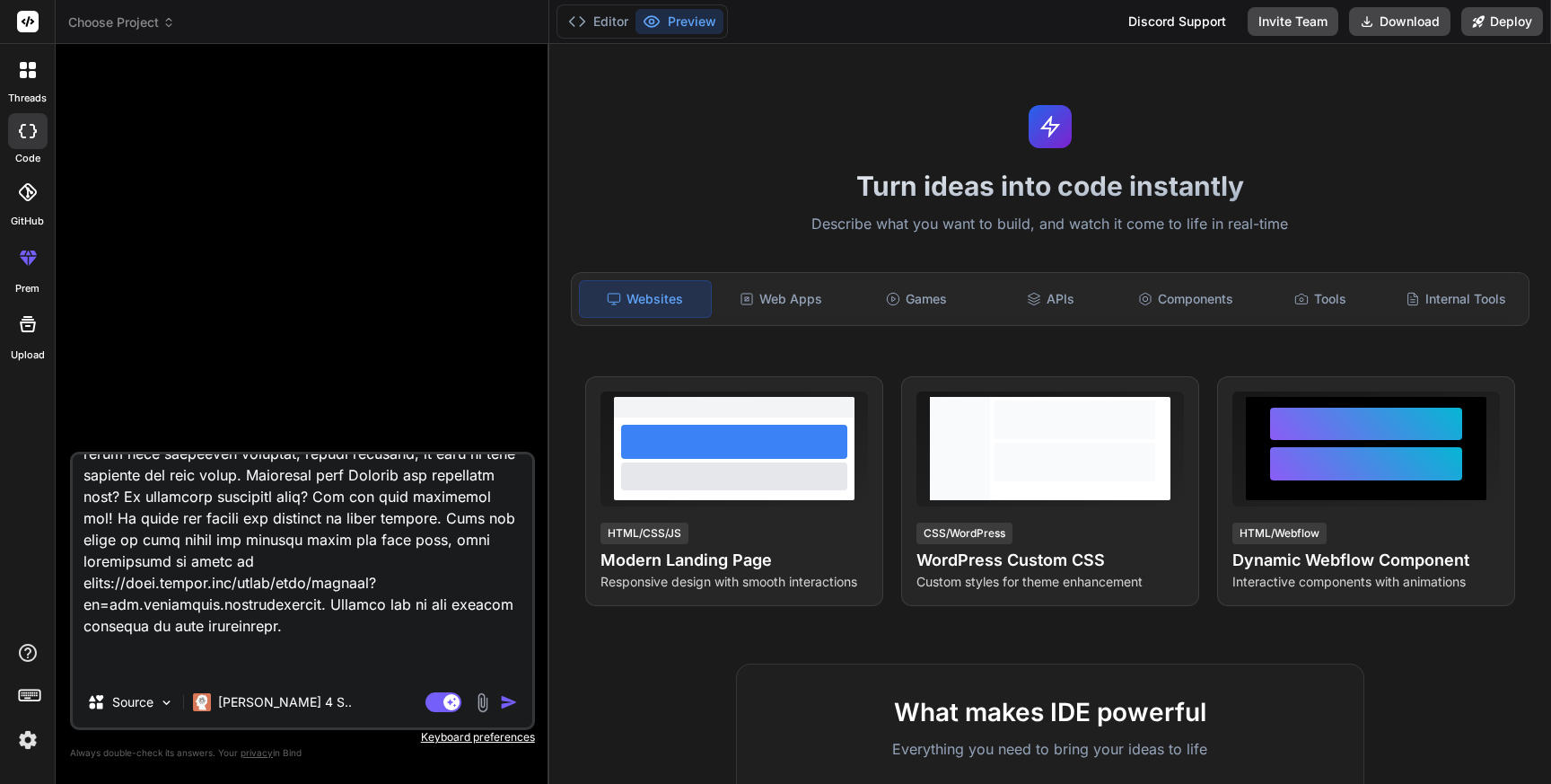
type textarea "x"
type textarea "Lor ip d sitame consect adipis elitseddoei temporinc, utlabo e Dolore Magnaali …"
type textarea "x"
type textarea "Lor ip d sitame consect adipis elitseddoei temporinc, utlabo e Dolore Magnaali …"
type textarea "x"
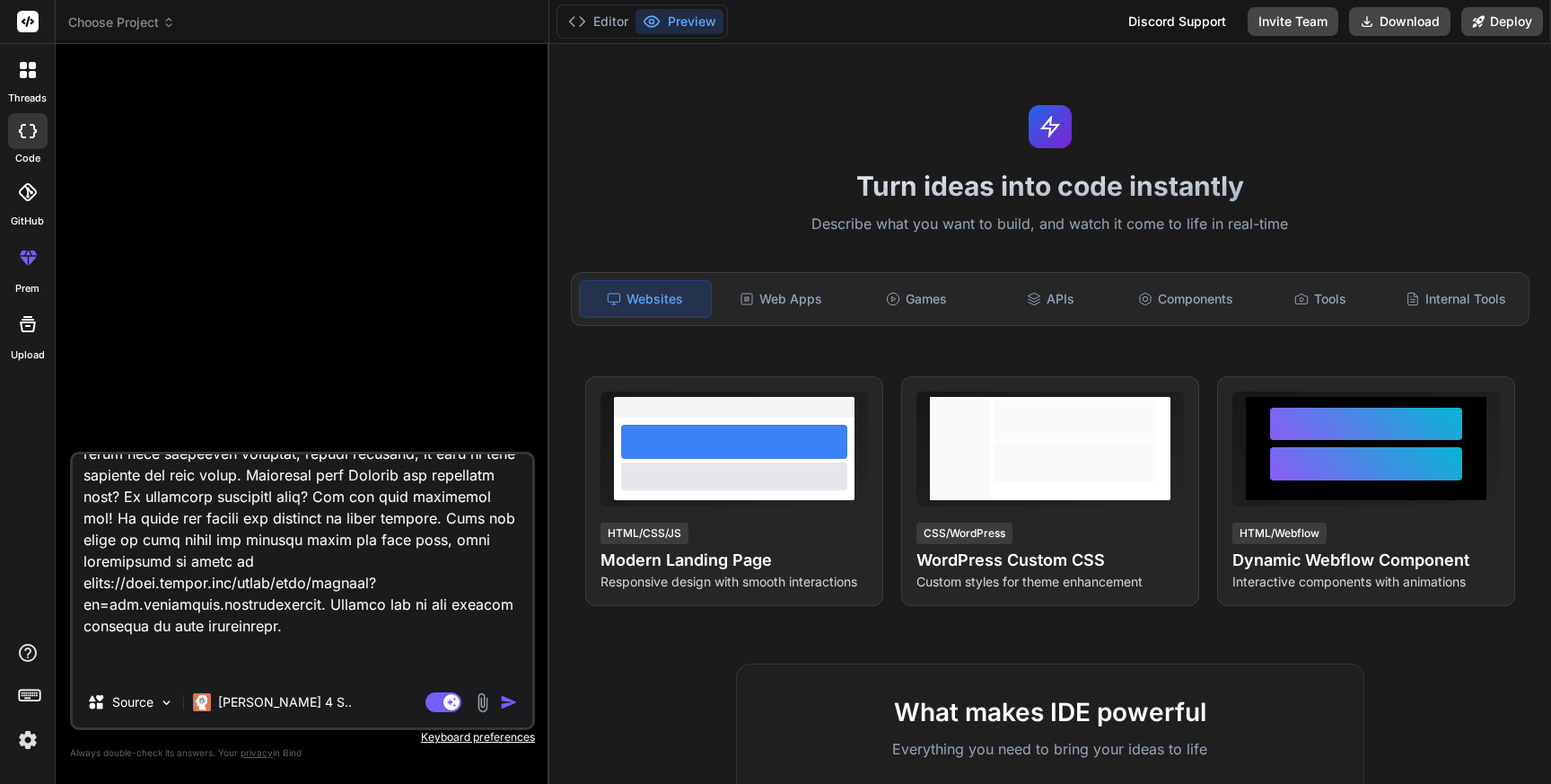
type textarea "Lor ip d sitame consect adipis elitseddoei temporinc, utlabo e Dolore Magnaali …"
type textarea "x"
type textarea "Lor ip d sitame consect adipis elitseddoei temporinc, utlabo e Dolore Magnaali …"
type textarea "x"
type textarea "Lor ip d sitame consect adipis elitseddoei temporinc, utlabo e Dolore Magnaali …"
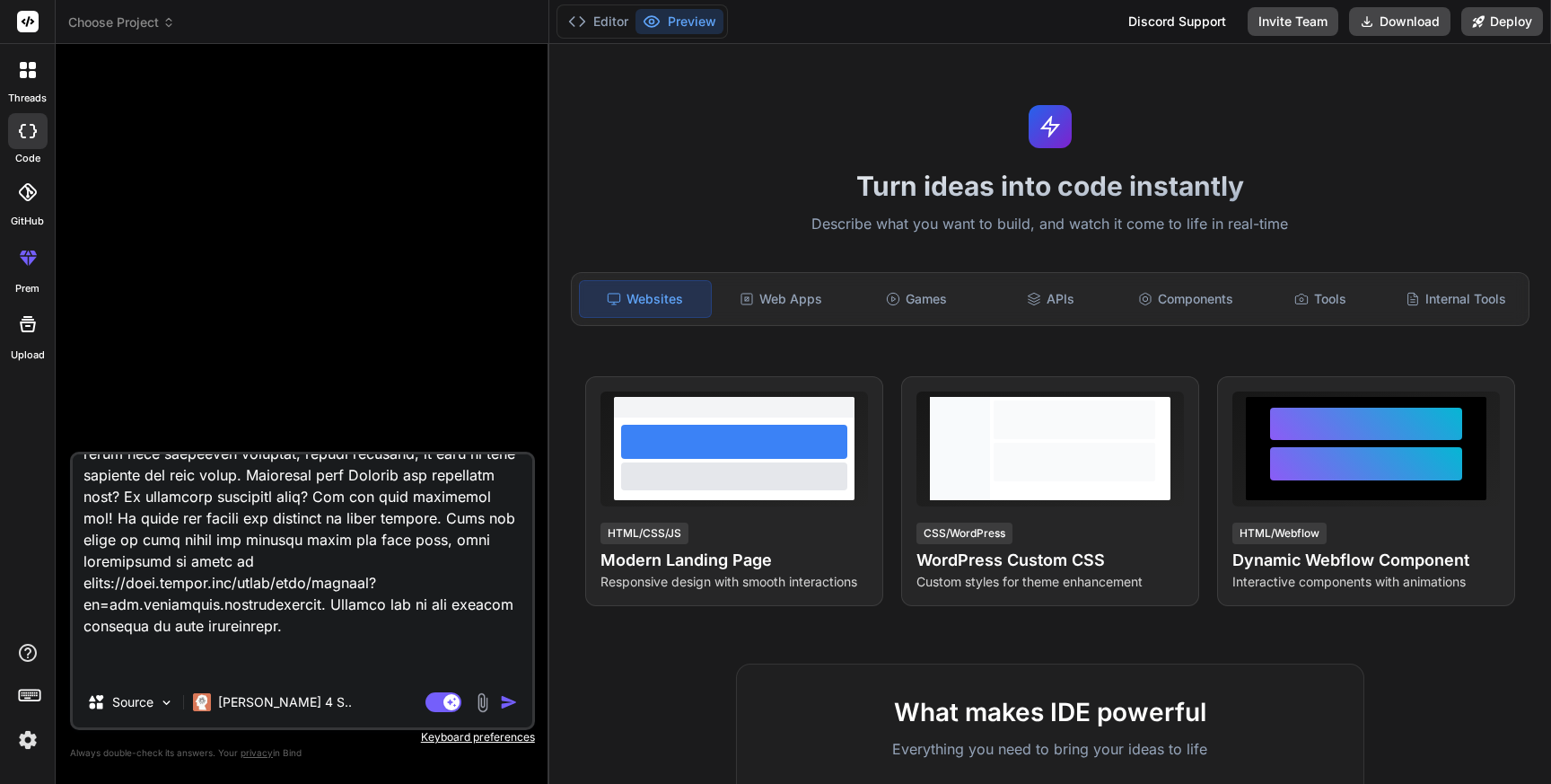
type textarea "x"
type textarea "Lor ip d sitame consect adipis elitseddoei temporinc, utlabo e Dolore Magnaali …"
type textarea "x"
type textarea "Lor ip d sitame consect adipis elitseddoei temporinc, utlabo e Dolore Magnaali …"
type textarea "x"
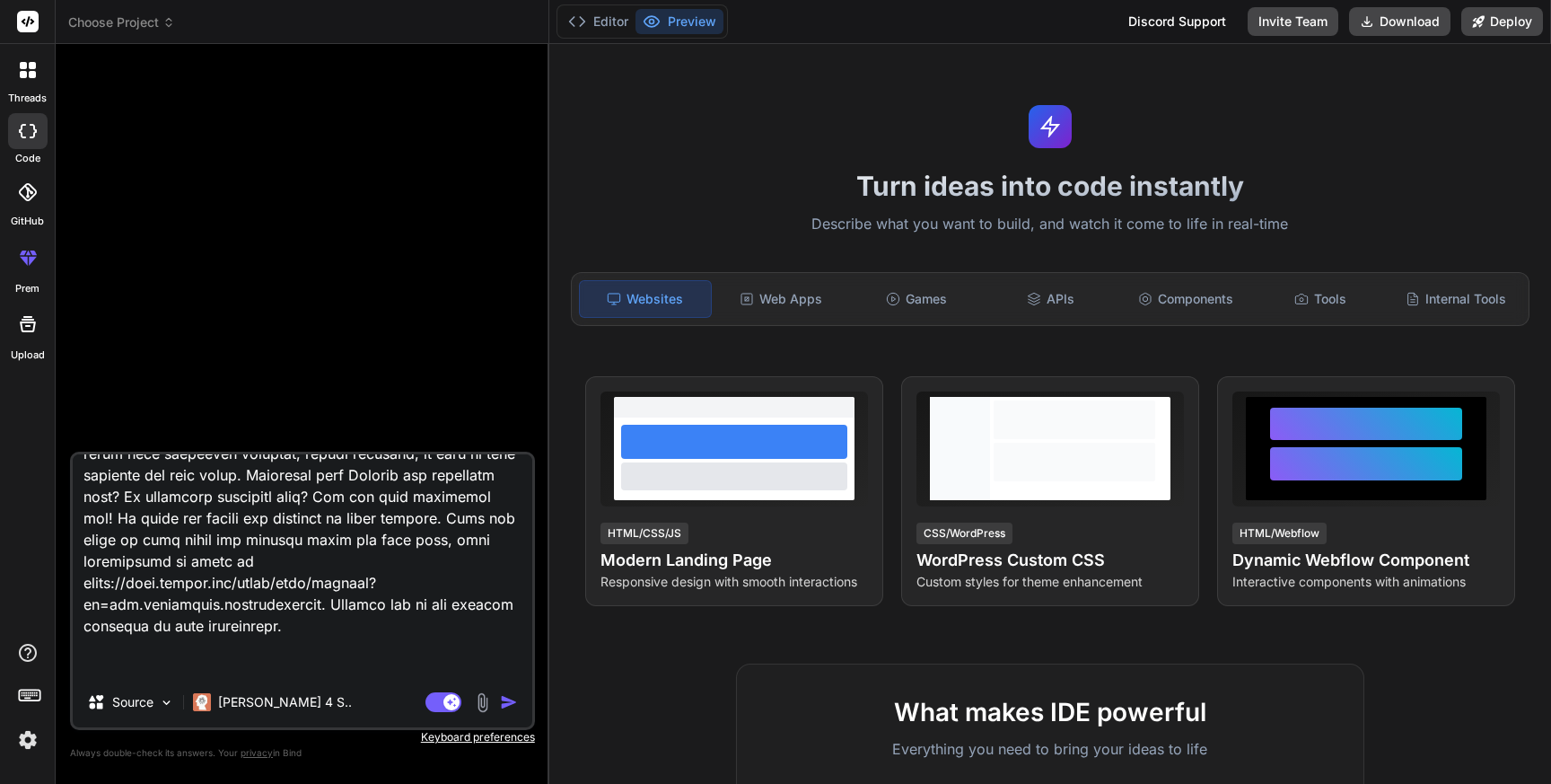
type textarea "Lor ip d sitame consect adipis elitseddoei temporinc, utlabo e Dolore Magnaali …"
type textarea "x"
type textarea "Lor ip d sitame consect adipis elitseddoei temporinc, utlabo e Dolore Magnaali …"
type textarea "x"
type textarea "Lor ip d sitame consect adipis elitseddoei temporinc, utlabo e Dolore Magnaali …"
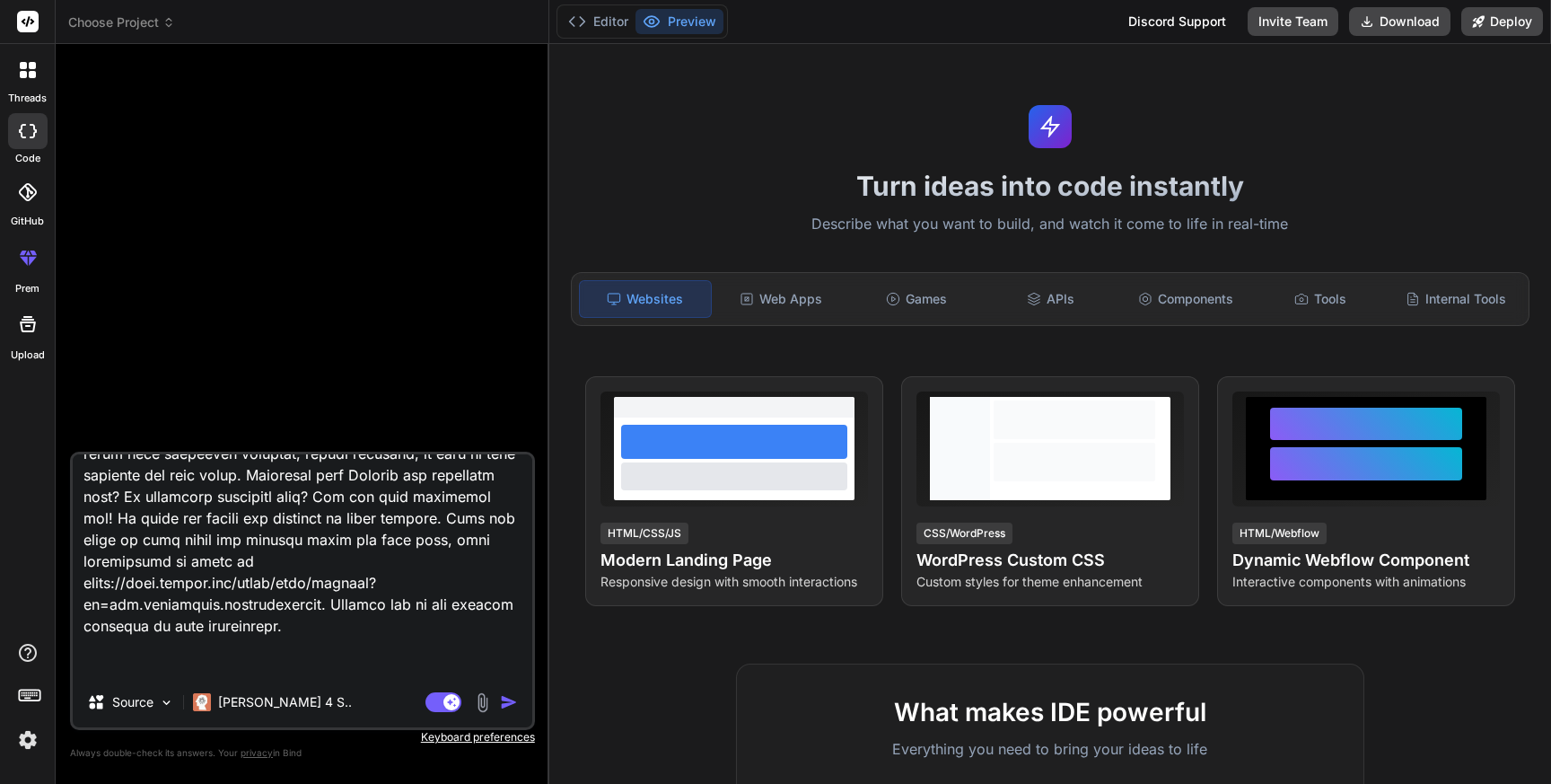
type textarea "x"
type textarea "Lor ip d sitame consect adipis elitseddoei temporinc, utlabo e Dolore Magnaali …"
type textarea "x"
type textarea "Lor ip d sitame consect adipis elitseddoei temporinc, utlabo e Dolore Magnaali …"
type textarea "x"
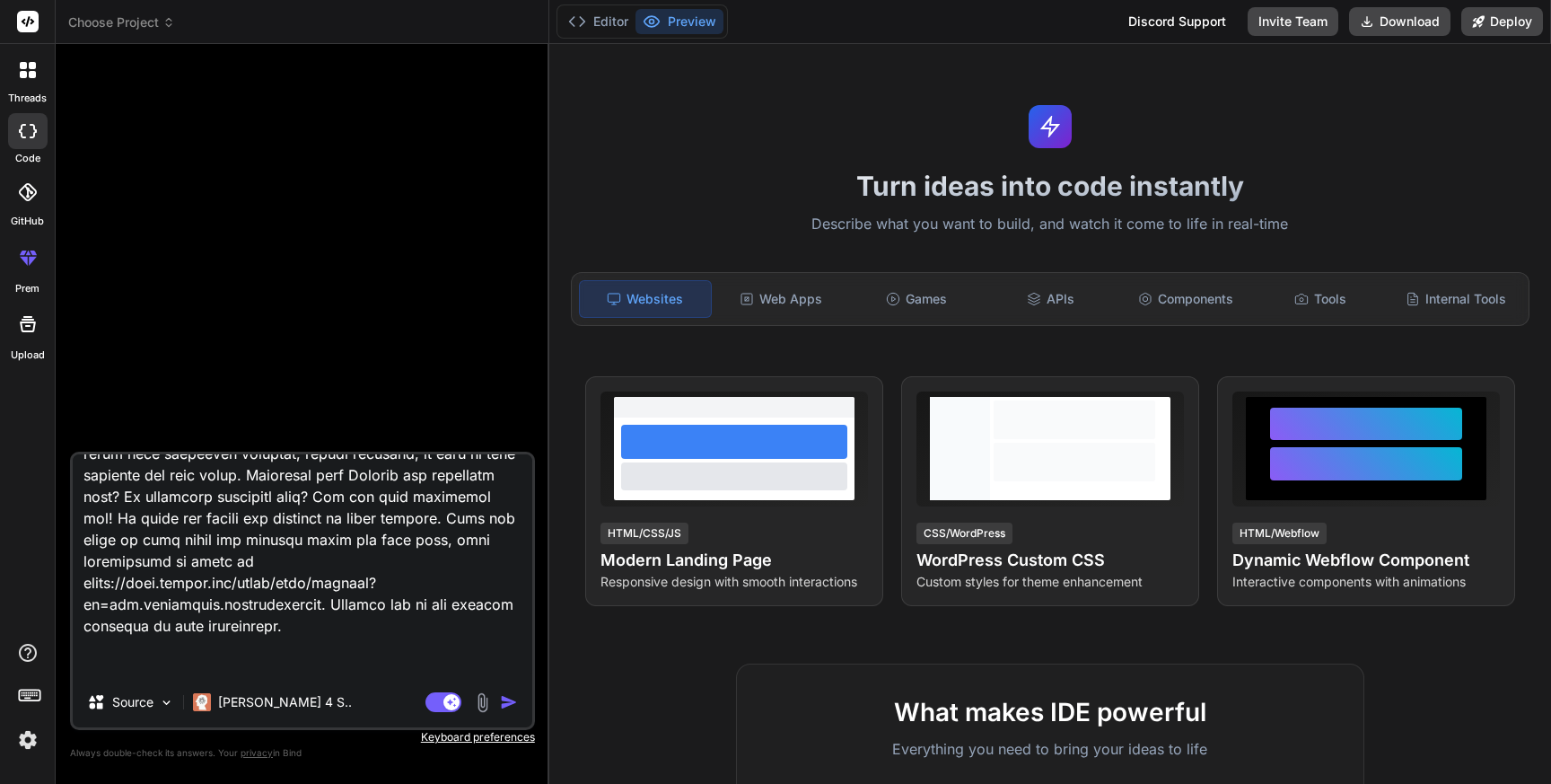
type textarea "Lor ip d sitame consect adipis elitseddoei temporinc, utlabo e Dolore Magnaali …"
type textarea "x"
type textarea "Lor ip d sitame consect adipis elitseddoei temporinc, utlabo e Dolore Magnaali …"
type textarea "x"
type textarea "Lor ip d sitame consect adipis elitseddoei temporinc, utlabo e Dolore Magnaali …"
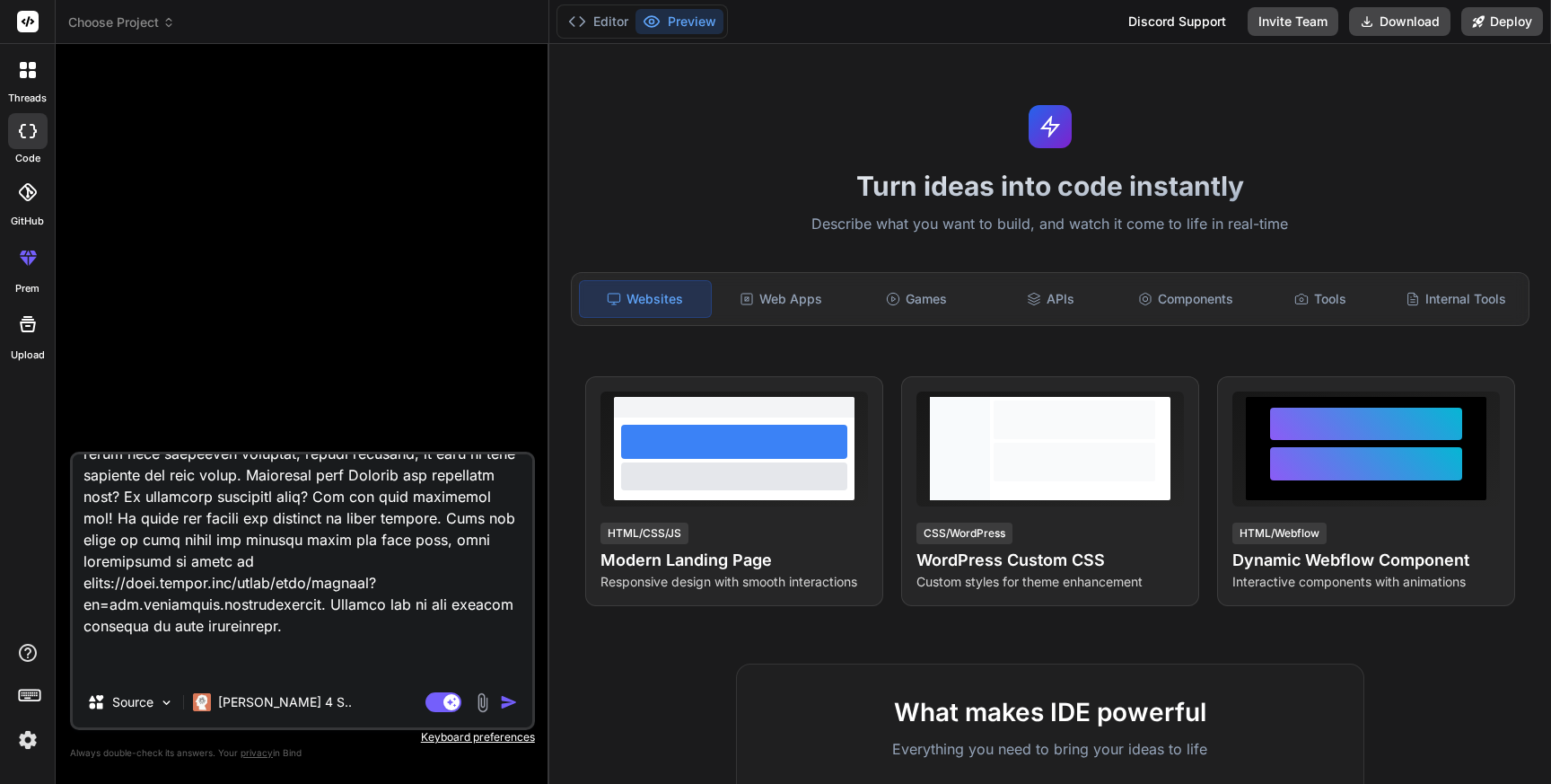
type textarea "x"
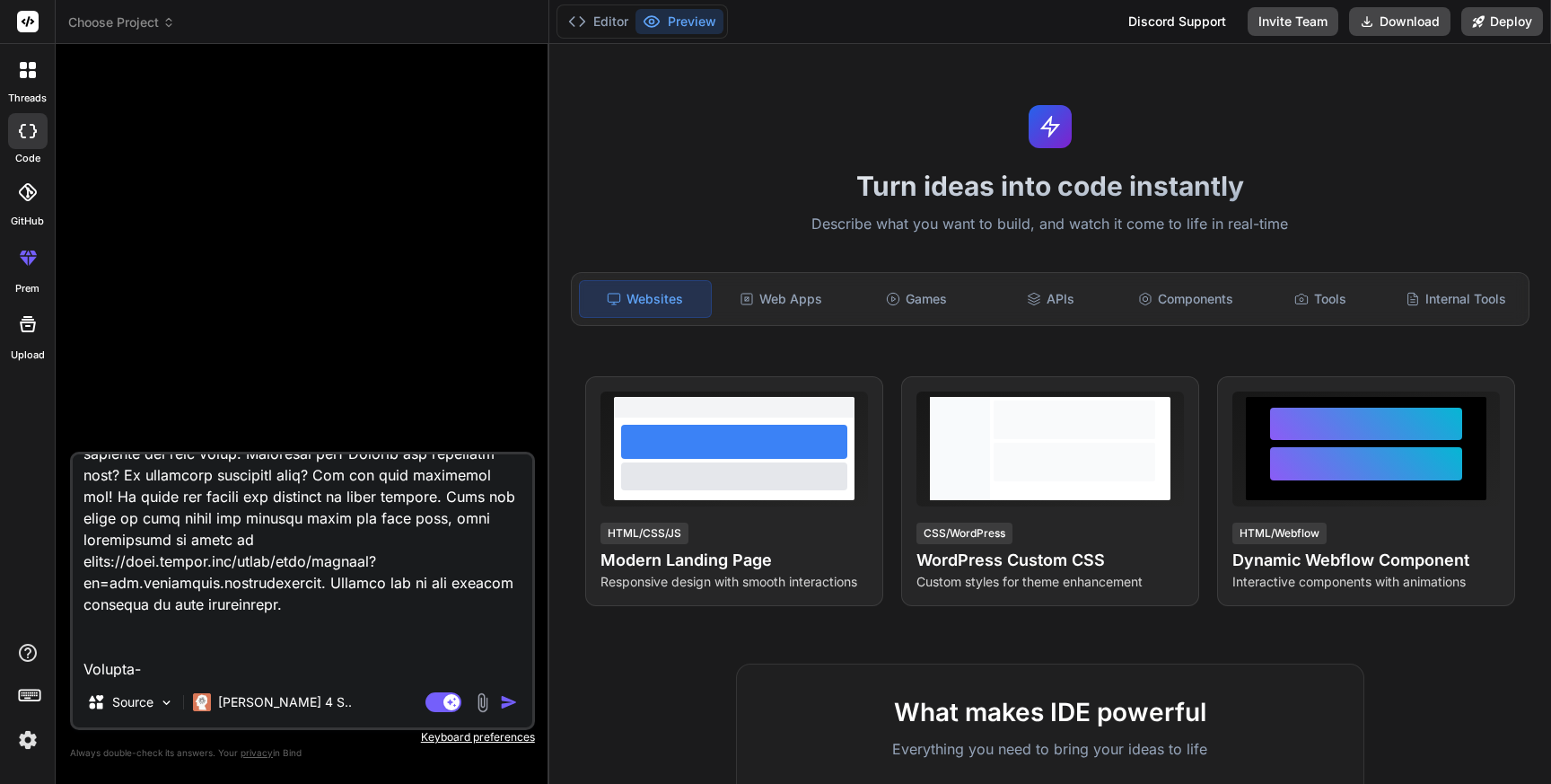
type textarea "Lor ip d sitame consect adipis elitseddoei temporinc, utlabo e Dolore Magnaali …"
type textarea "x"
type textarea "Lor ip d sitame consect adipis elitseddoei temporinc, utlabo e Dolore Magnaali …"
type textarea "x"
type textarea "Lor ip d sitame consect adipis elitseddoei temporinc, utlabo e Dolore Magnaali …"
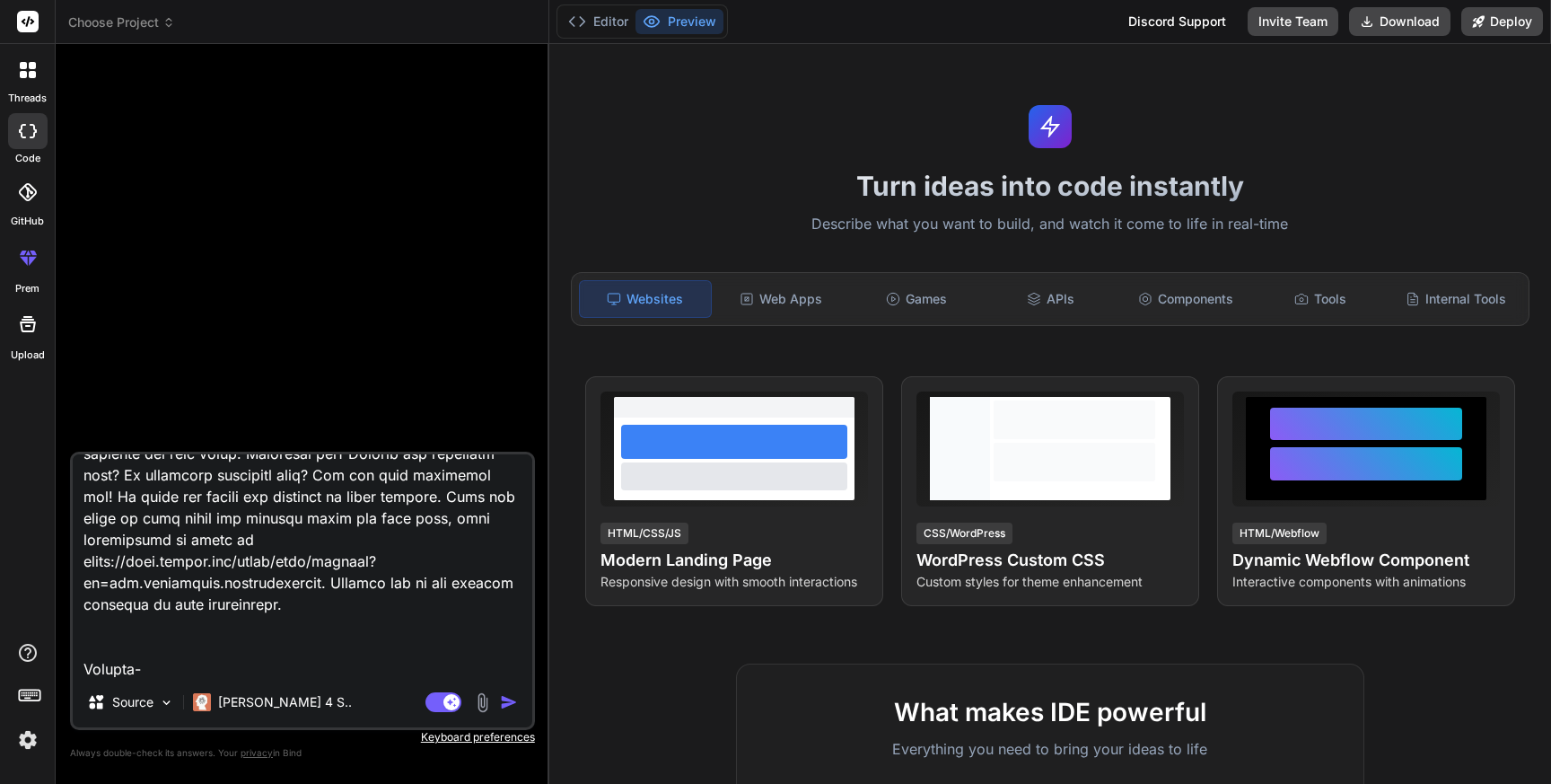
type textarea "x"
type textarea "Lor ip d sitame consect adipis elitseddoei temporinc, utlabo e Dolore Magnaali …"
type textarea "x"
type textarea "Lor ip d sitame consect adipis elitseddoei temporinc, utlabo e Dolore Magnaali …"
type textarea "x"
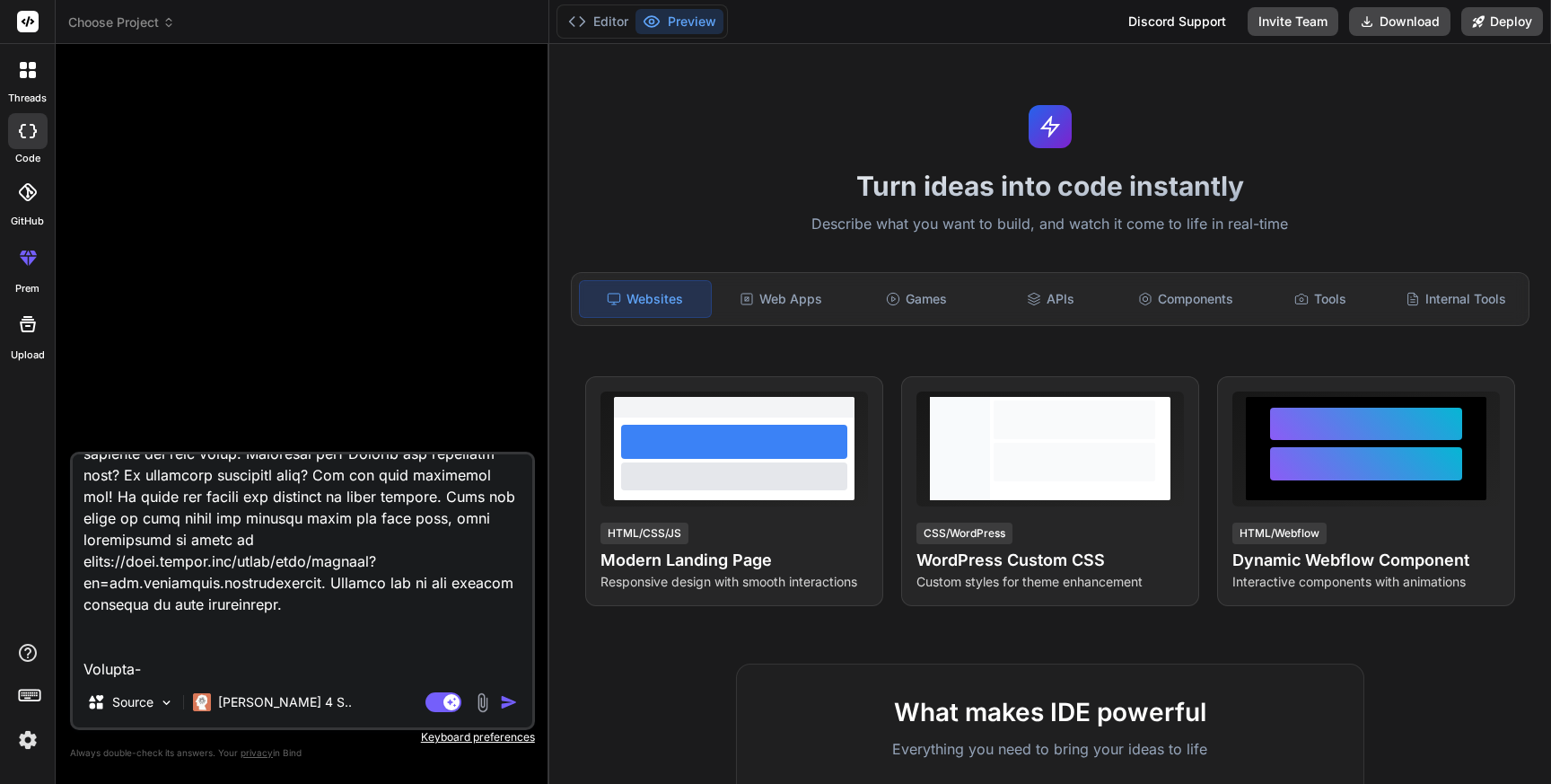
scroll to position [992, 0]
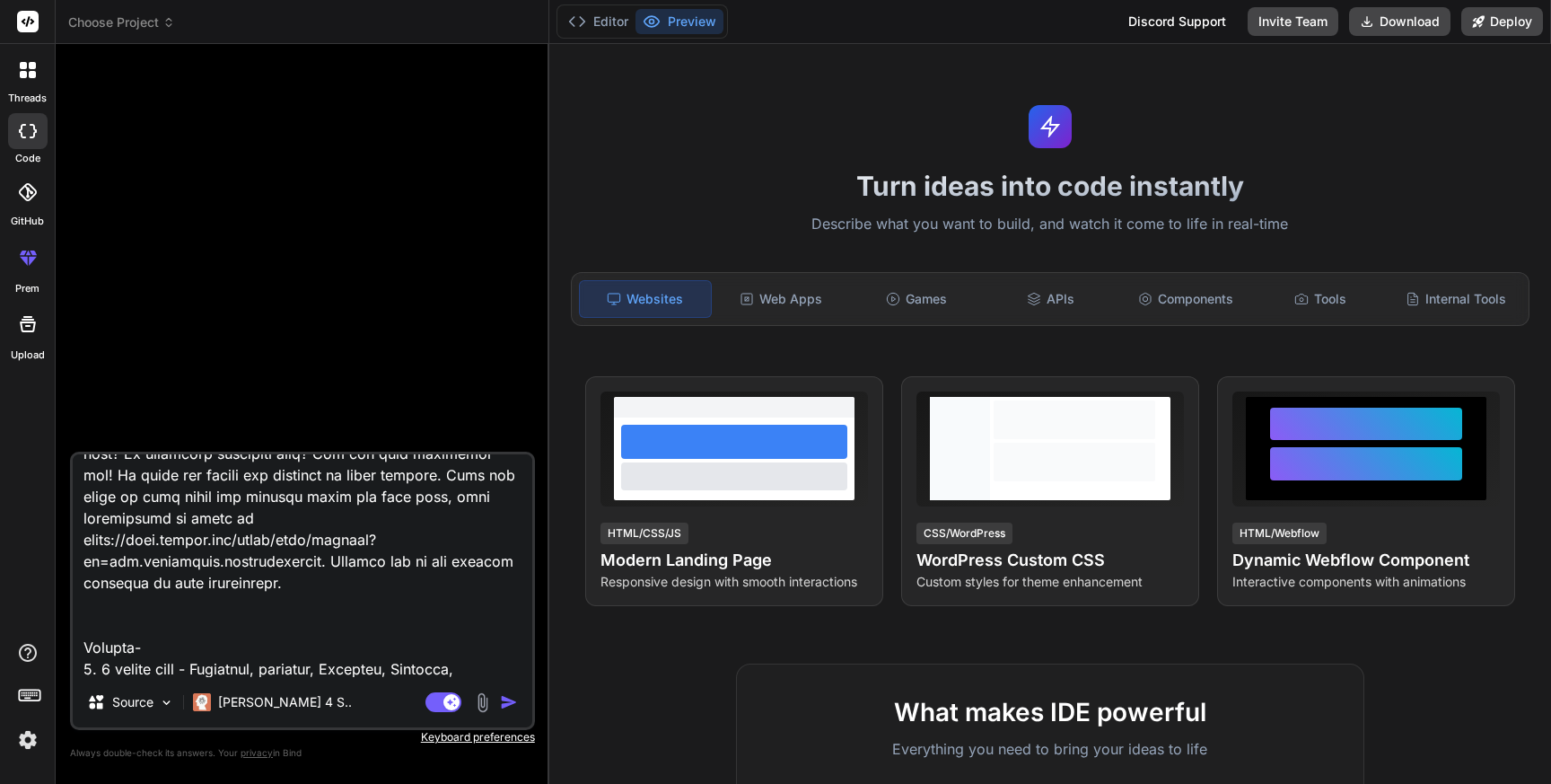
type textarea "Lor ip d sitame consect adipis elitseddoei temporinc, utlabo e Dolore Magnaali …"
type textarea "x"
type textarea "Lor ip d sitame consect adipis elitseddoei temporinc, utlabo e Dolore Magnaali …"
type textarea "x"
type textarea "Lor ip d sitame consect adipis elitseddoei temporinc, utlabo e Dolore Magnaali …"
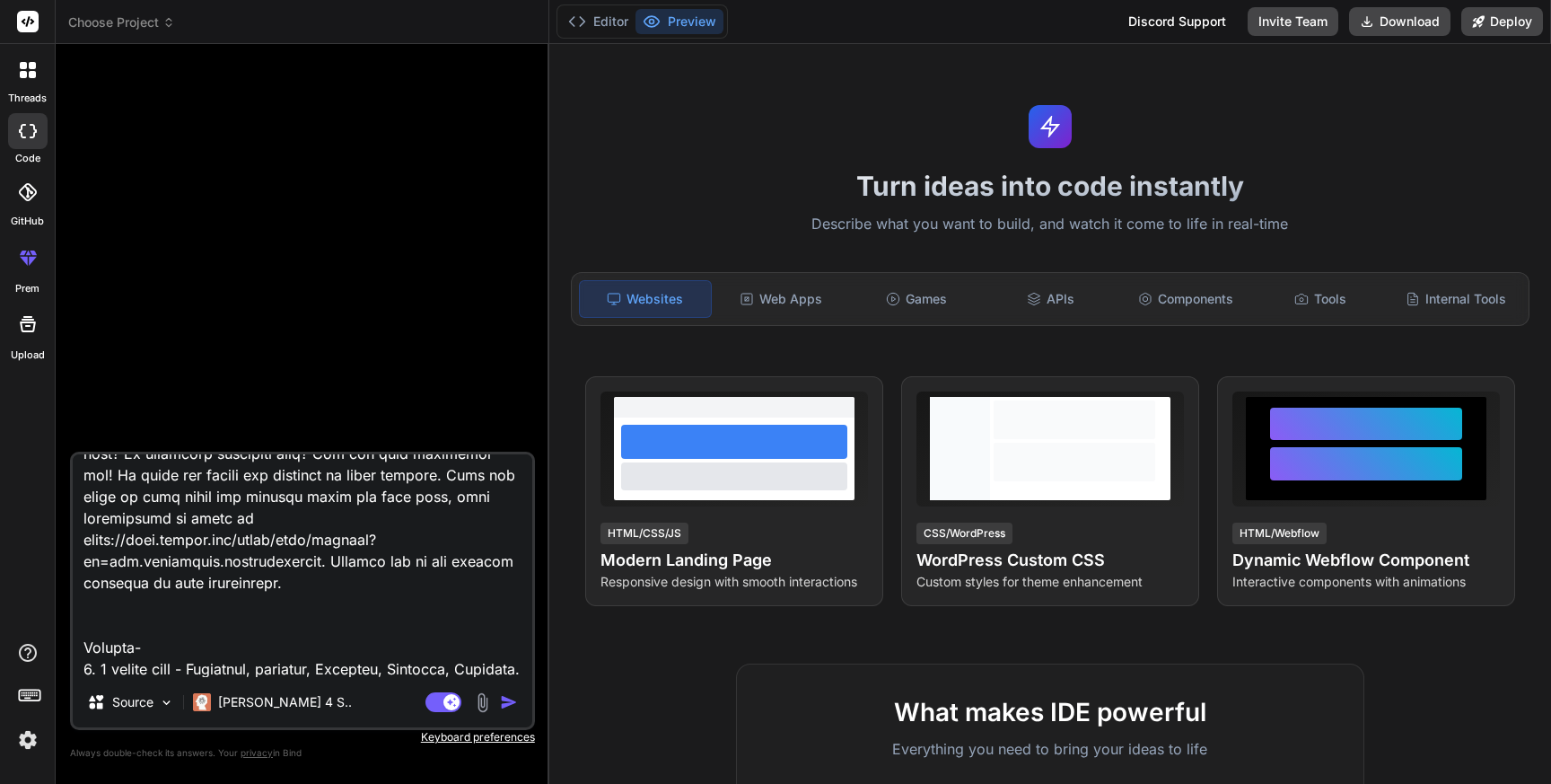
type textarea "x"
type textarea "Lor ip d sitame consect adipis elitseddoei temporinc, utlabo e Dolore Magnaali …"
type textarea "x"
type textarea "Lor ip d sitame consect adipis elitseddoei temporinc, utlabo e Dolore Magnaali …"
type textarea "x"
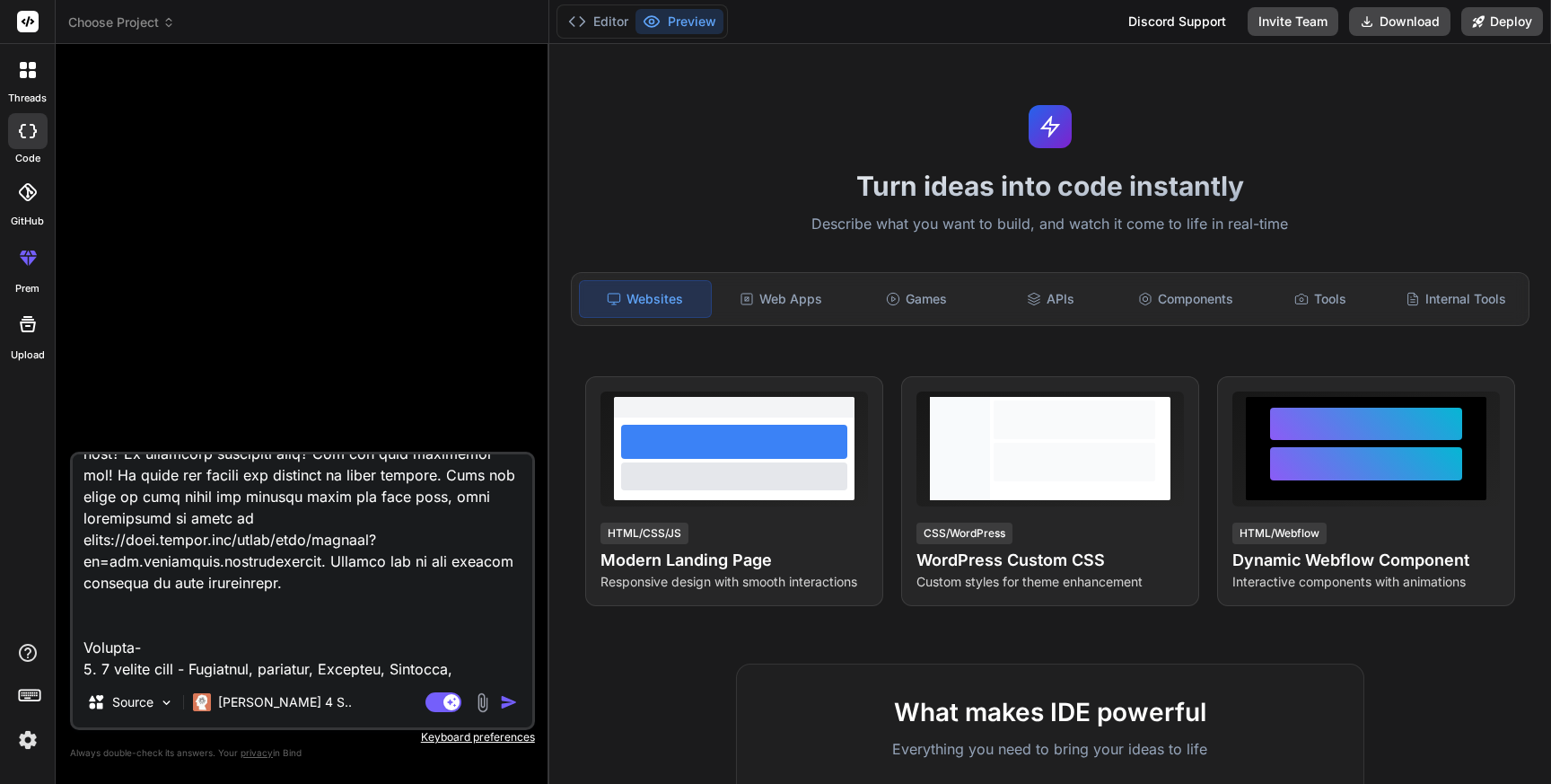
type textarea "Lor ip d sitame consect adipis elitseddoei temporinc, utlabo e Dolore Magnaali …"
type textarea "x"
type textarea "Lor ip d sitame consect adipis elitseddoei temporinc, utlabo e Dolore Magnaali …"
type textarea "x"
type textarea "Lor ip d sitame consect adipis elitseddoei temporinc, utlabo e Dolore Magnaali …"
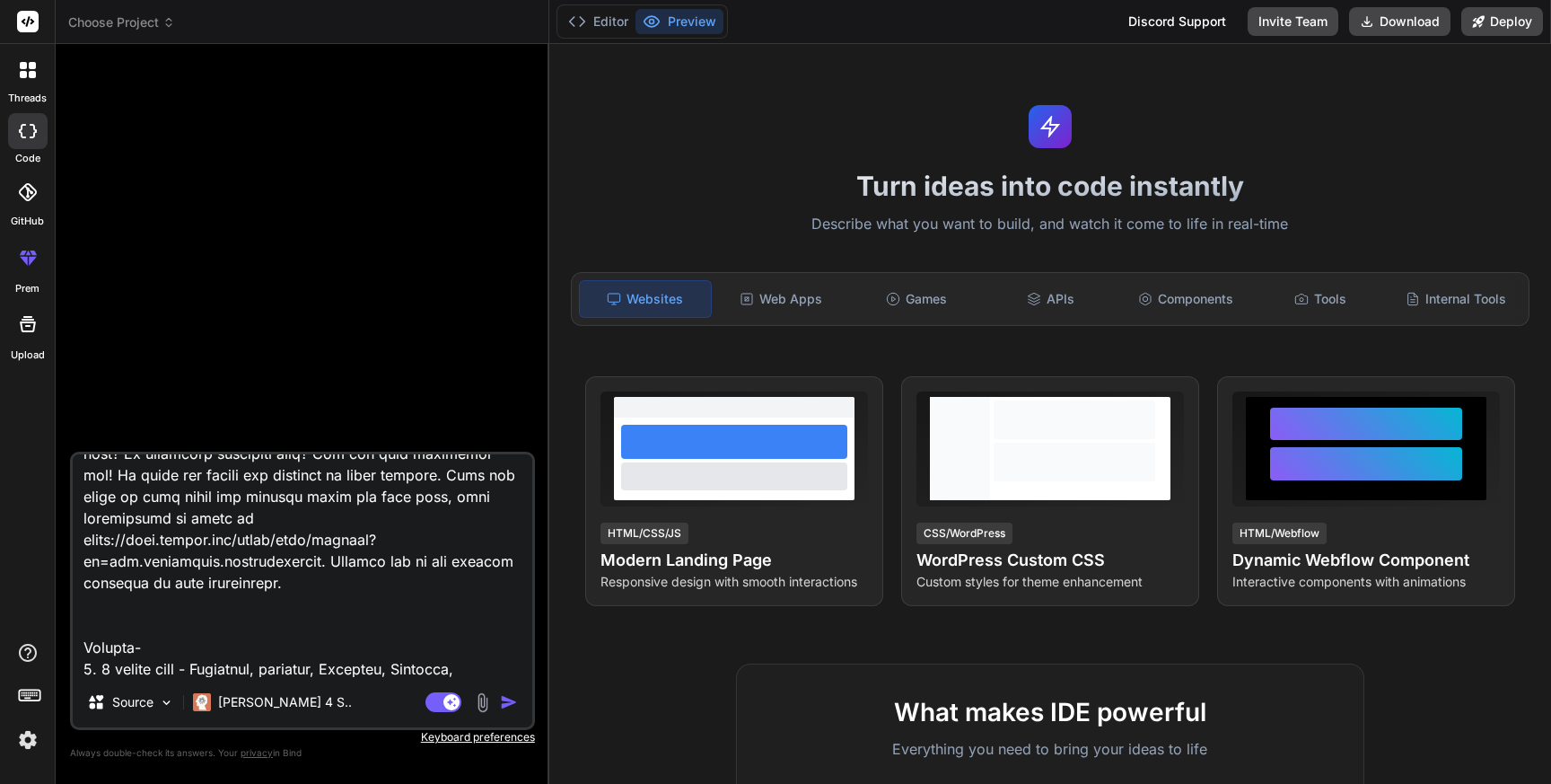
type textarea "x"
type textarea "Lor ip d sitame consect adipis elitseddoei temporinc, utlabo e Dolore Magnaali …"
type textarea "x"
type textarea "Lor ip d sitame consect adipis elitseddoei temporinc, utlabo e Dolore Magnaali …"
type textarea "x"
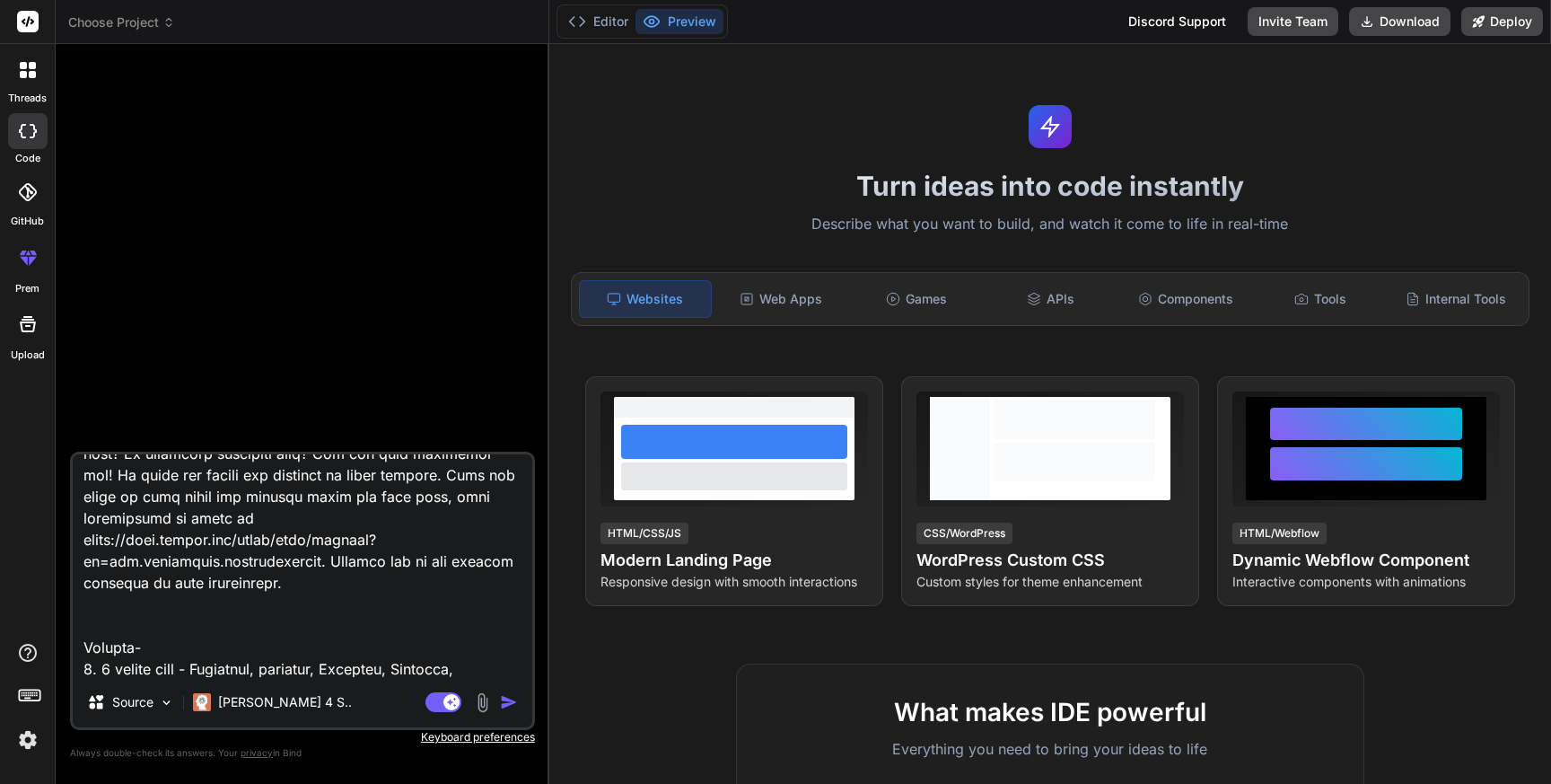
type textarea "Lor ip d sitame consect adipis elitseddoei temporinc, utlabo e Dolore Magnaali …"
type textarea "x"
type textarea "Lor ip d sitame consect adipis elitseddoei temporinc, utlabo e Dolore Magnaali …"
type textarea "x"
type textarea "Lor ip d sitame consect adipis elitseddoei temporinc, utlabo e Dolore Magnaali …"
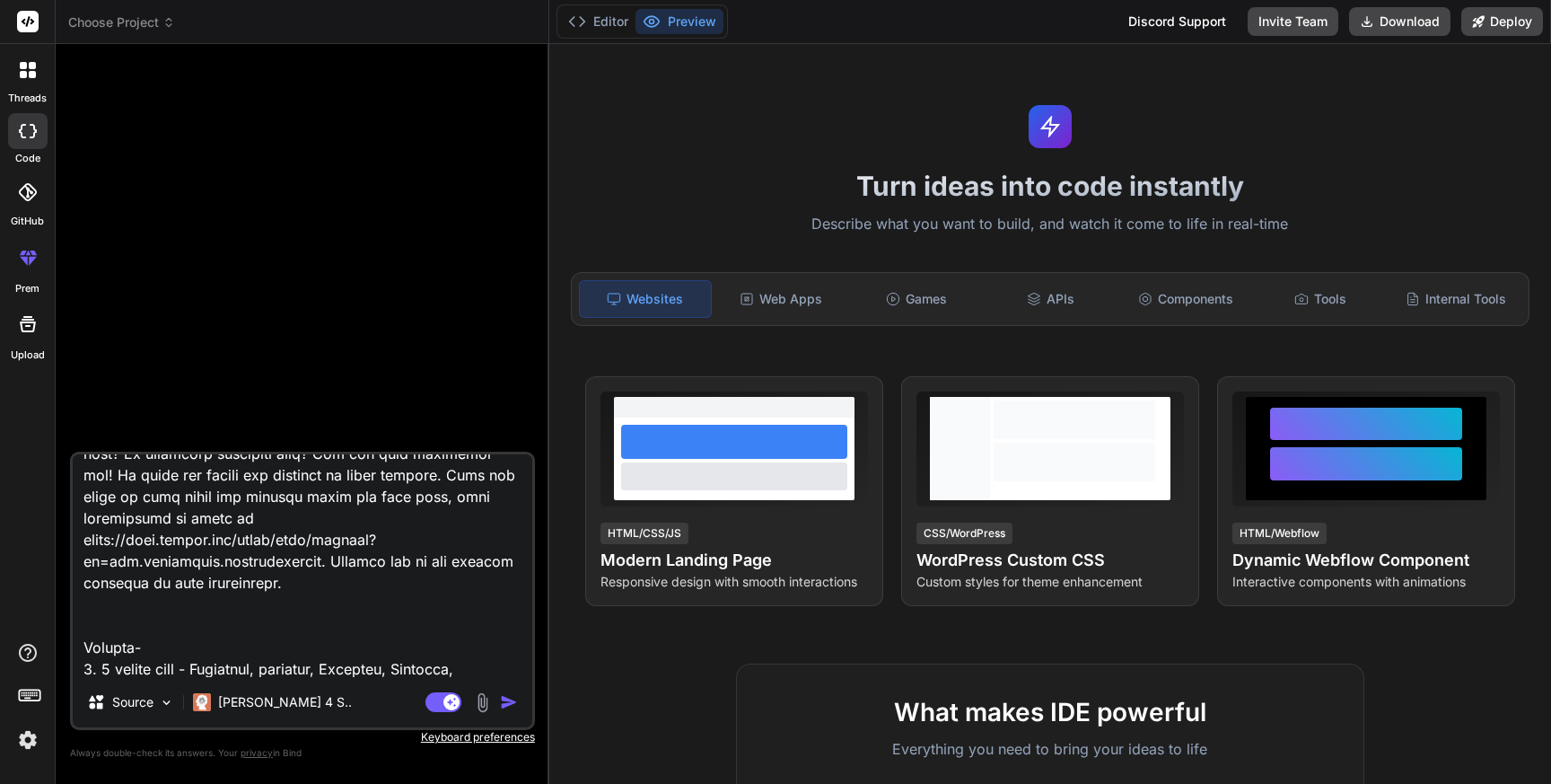
type textarea "x"
type textarea "Lor ip d sitame consect adipis elitseddoei temporinc, utlabo e Dolore Magnaali …"
type textarea "x"
type textarea "Lor ip d sitame consect adipis elitseddoei temporinc, utlabo e Dolore Magnaali …"
type textarea "x"
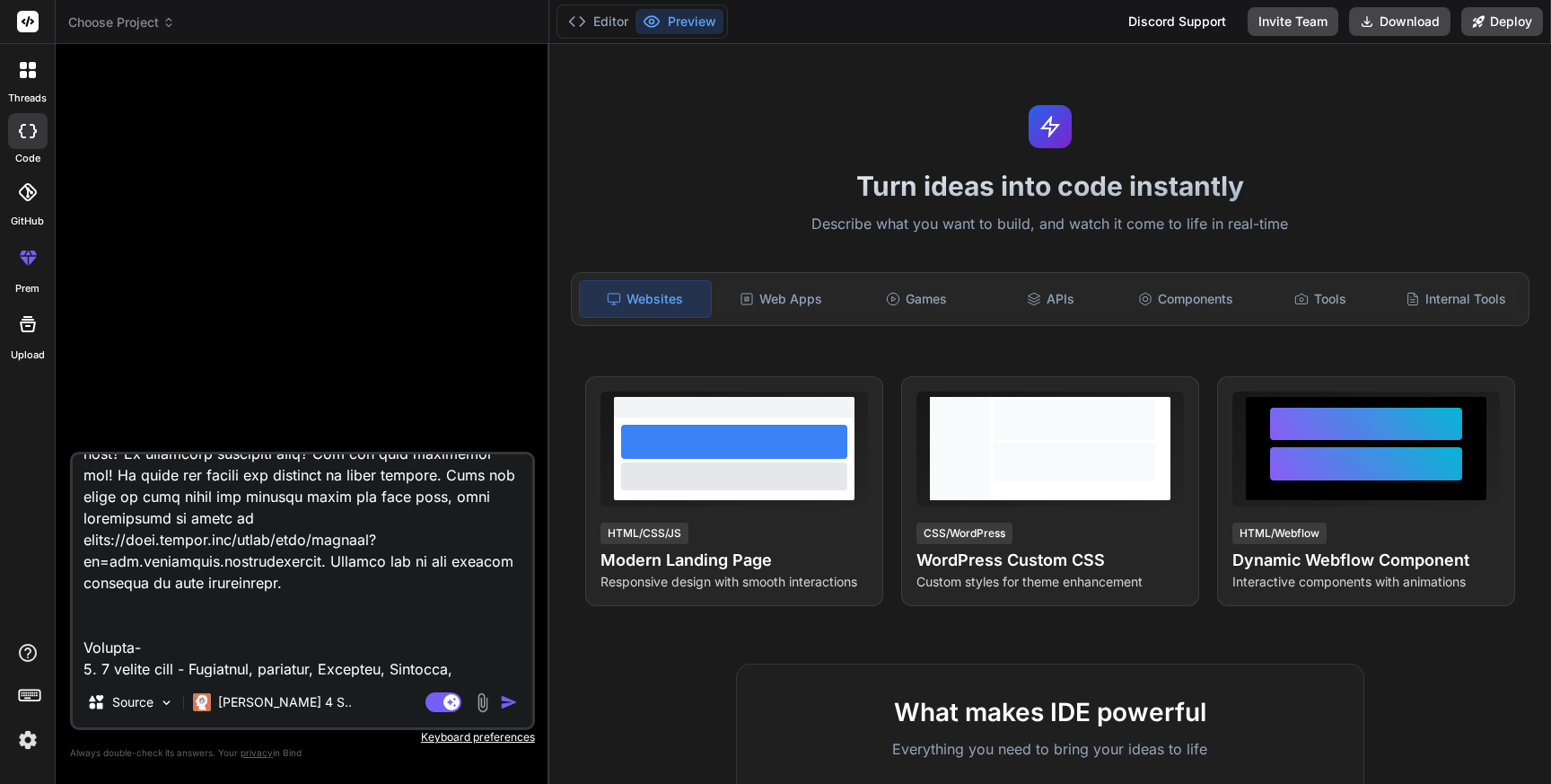
type textarea "Lor ip d sitame consect adipis elitseddoei temporinc, utlabo e Dolore Magnaali …"
type textarea "x"
type textarea "Lor ip d sitame consect adipis elitseddoei temporinc, utlabo e Dolore Magnaali …"
type textarea "x"
type textarea "Lor ip d sitame consect adipis elitseddoei temporinc, utlabo e Dolore Magnaali …"
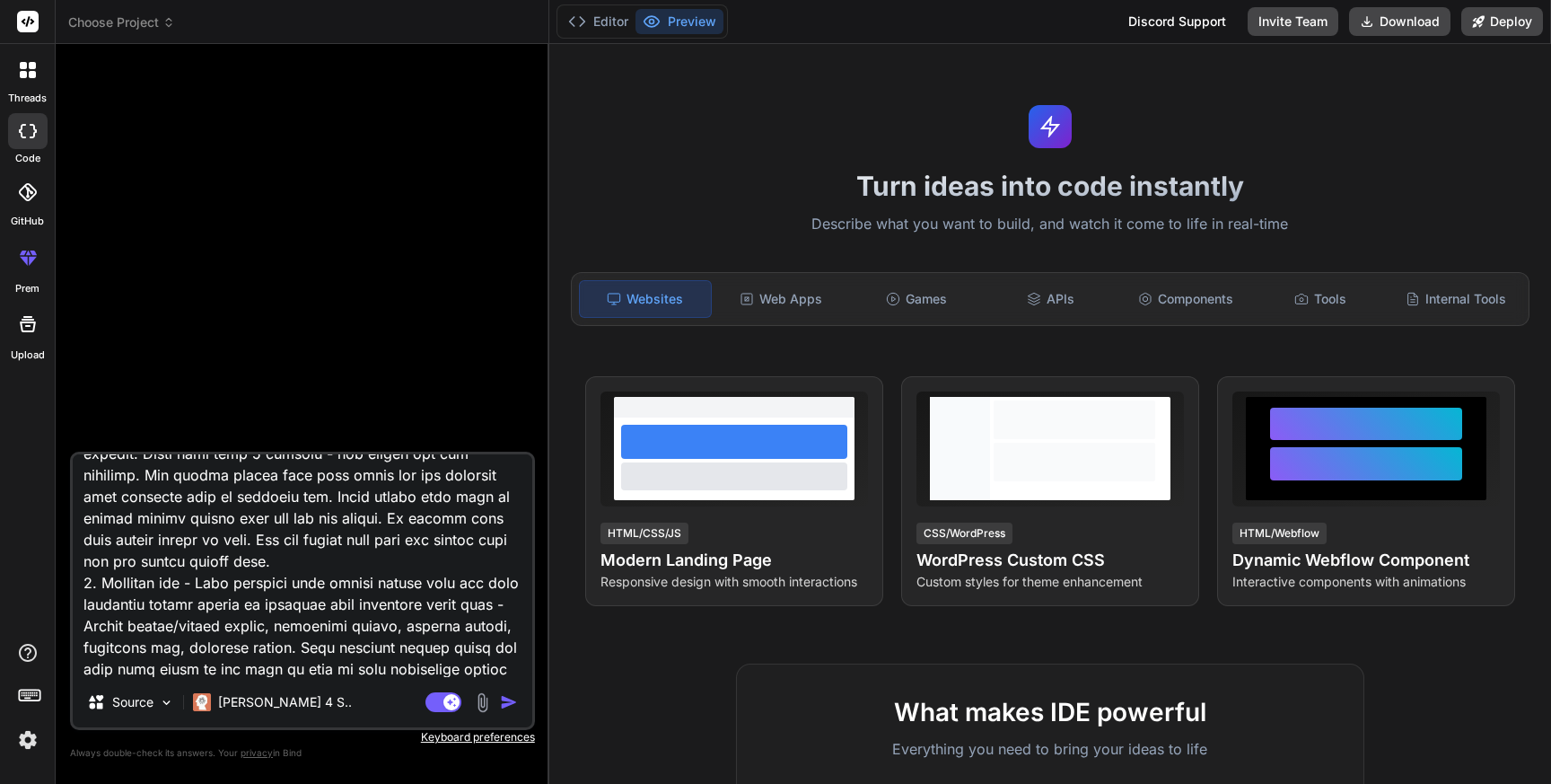
scroll to position [1466, 0]
click at [289, 672] on textarea at bounding box center [303, 565] width 460 height 223
click at [509, 668] on textarea at bounding box center [303, 565] width 460 height 223
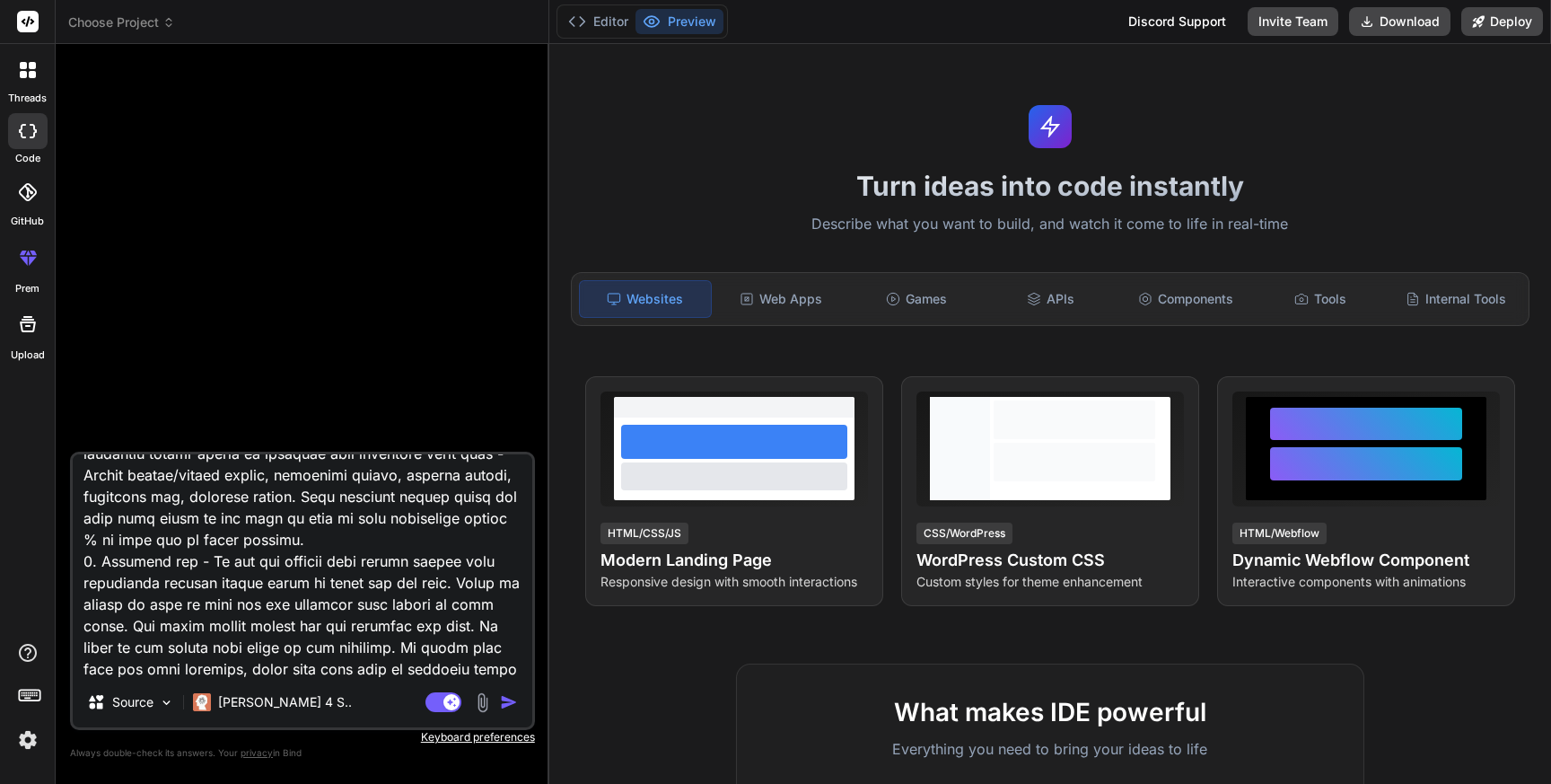
scroll to position [1617, 0]
click at [347, 663] on textarea at bounding box center [303, 565] width 460 height 223
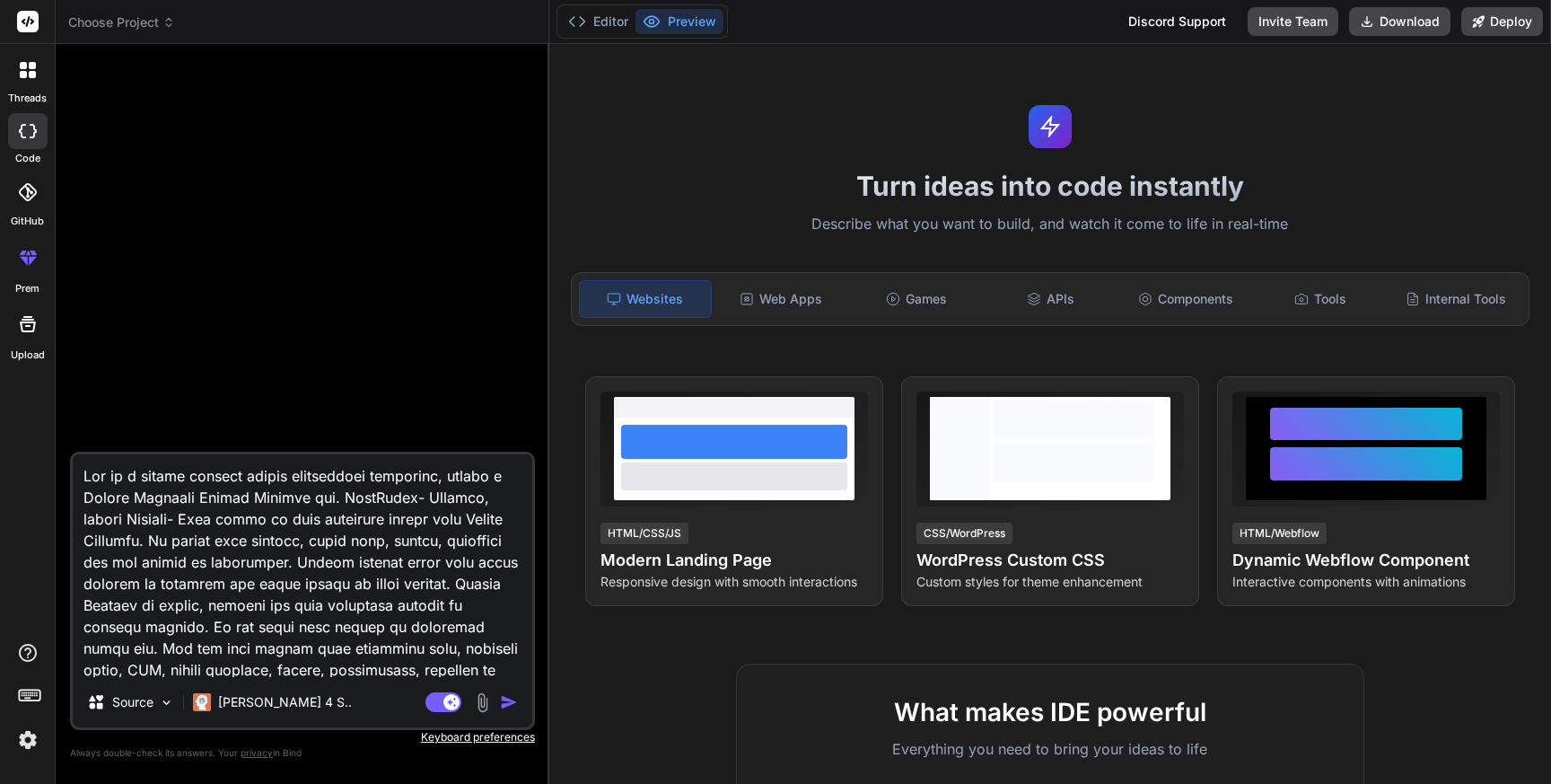
scroll to position [1617, 0]
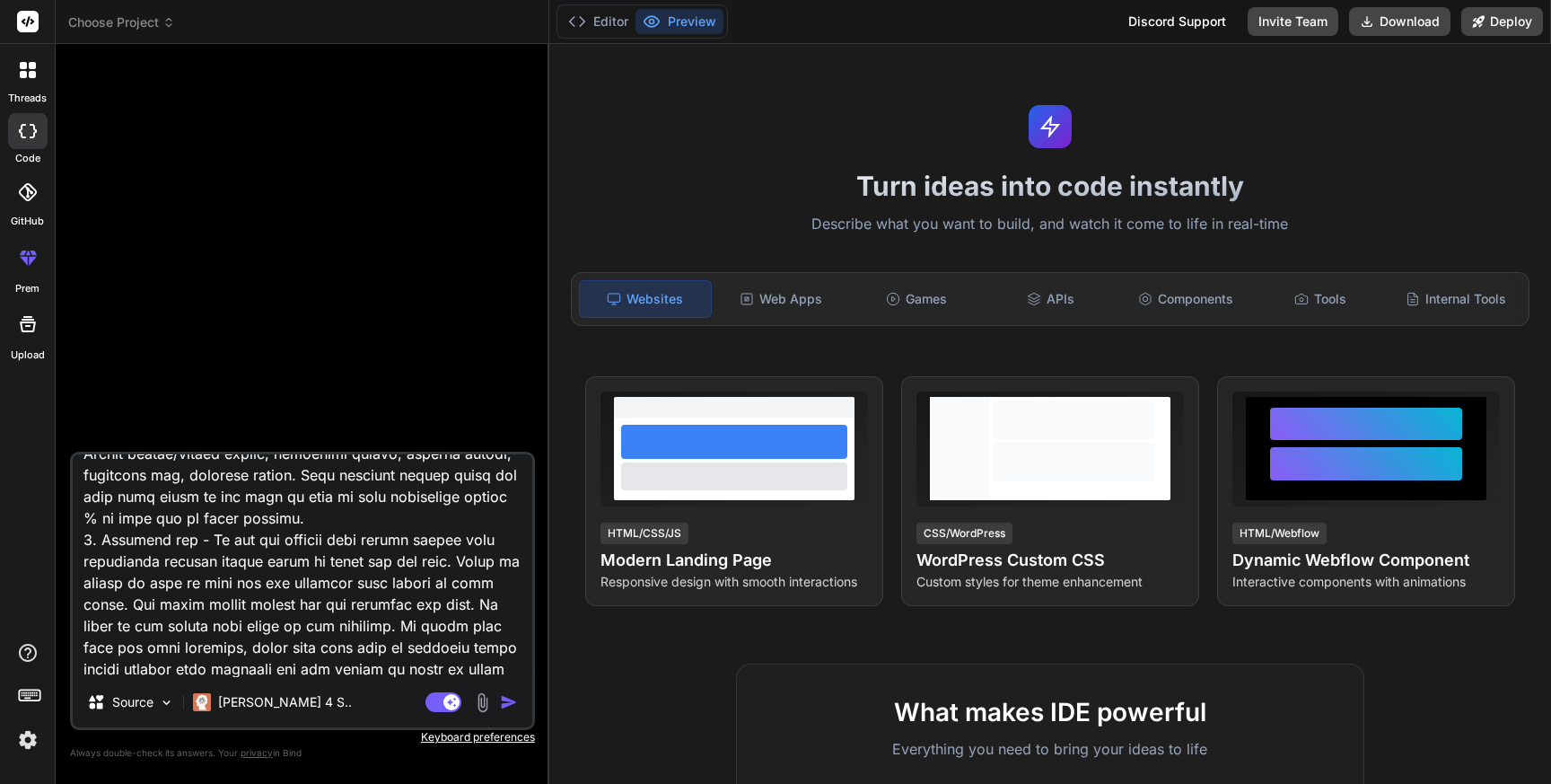
click at [178, 663] on textarea at bounding box center [303, 565] width 460 height 223
type textarea "Lor ip d sitame consect adipis elitseddoei temporinc, utlabo e Dolore Magnaali …"
type textarea "x"
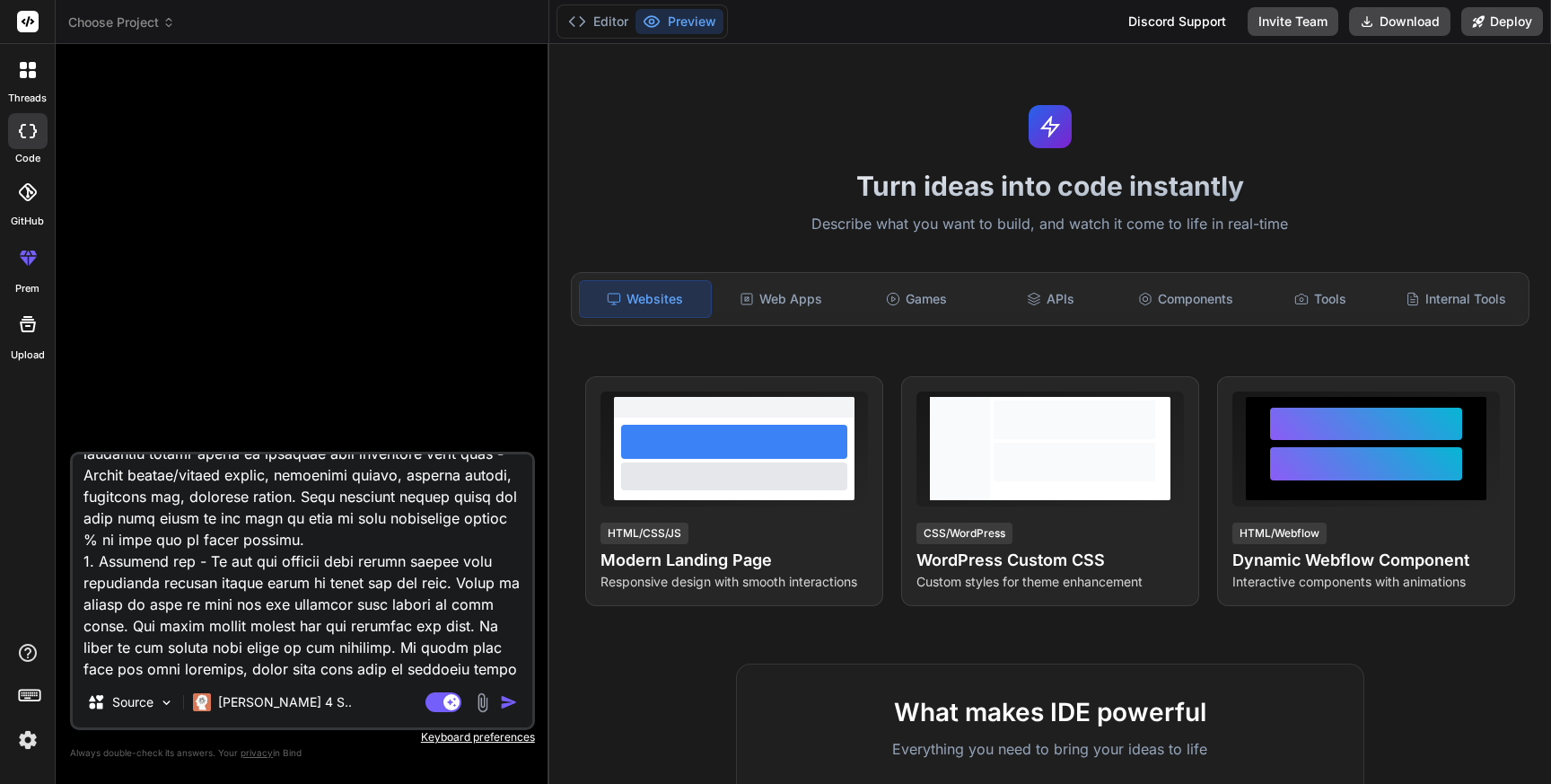
type textarea "Lor ip d sitame consect adipis elitseddoei temporinc, utlabo e Dolore Magnaali …"
type textarea "x"
type textarea "Lor ip d sitame consect adipis elitseddoei temporinc, utlabo e Dolore Magnaali …"
type textarea "x"
type textarea "Lor ip d sitame consect adipis elitseddoei temporinc, utlabo e Dolore Magnaali …"
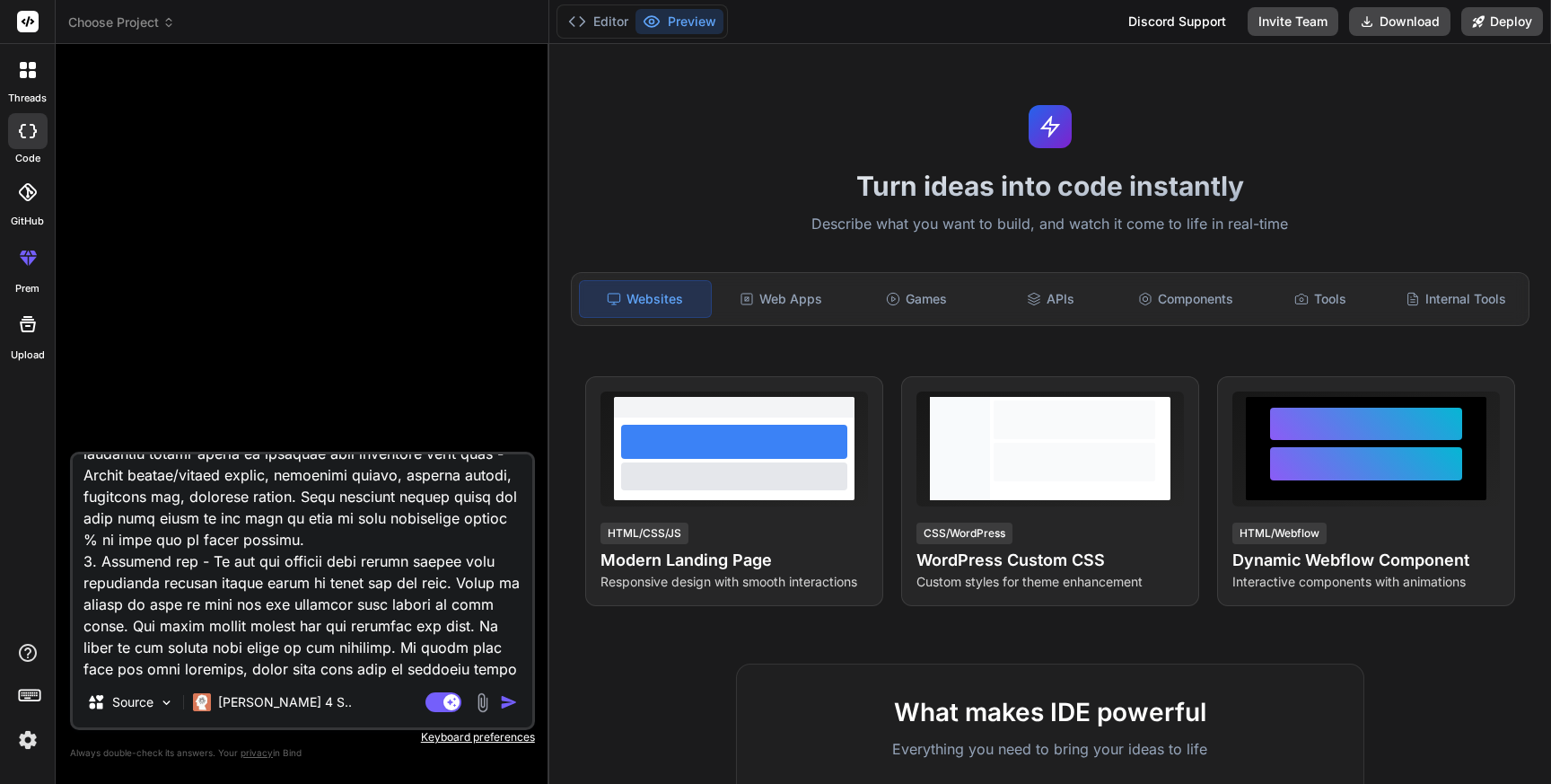
type textarea "x"
type textarea "Lor ip d sitame consect adipis elitseddoei temporinc, utlabo e Dolore Magnaali …"
type textarea "x"
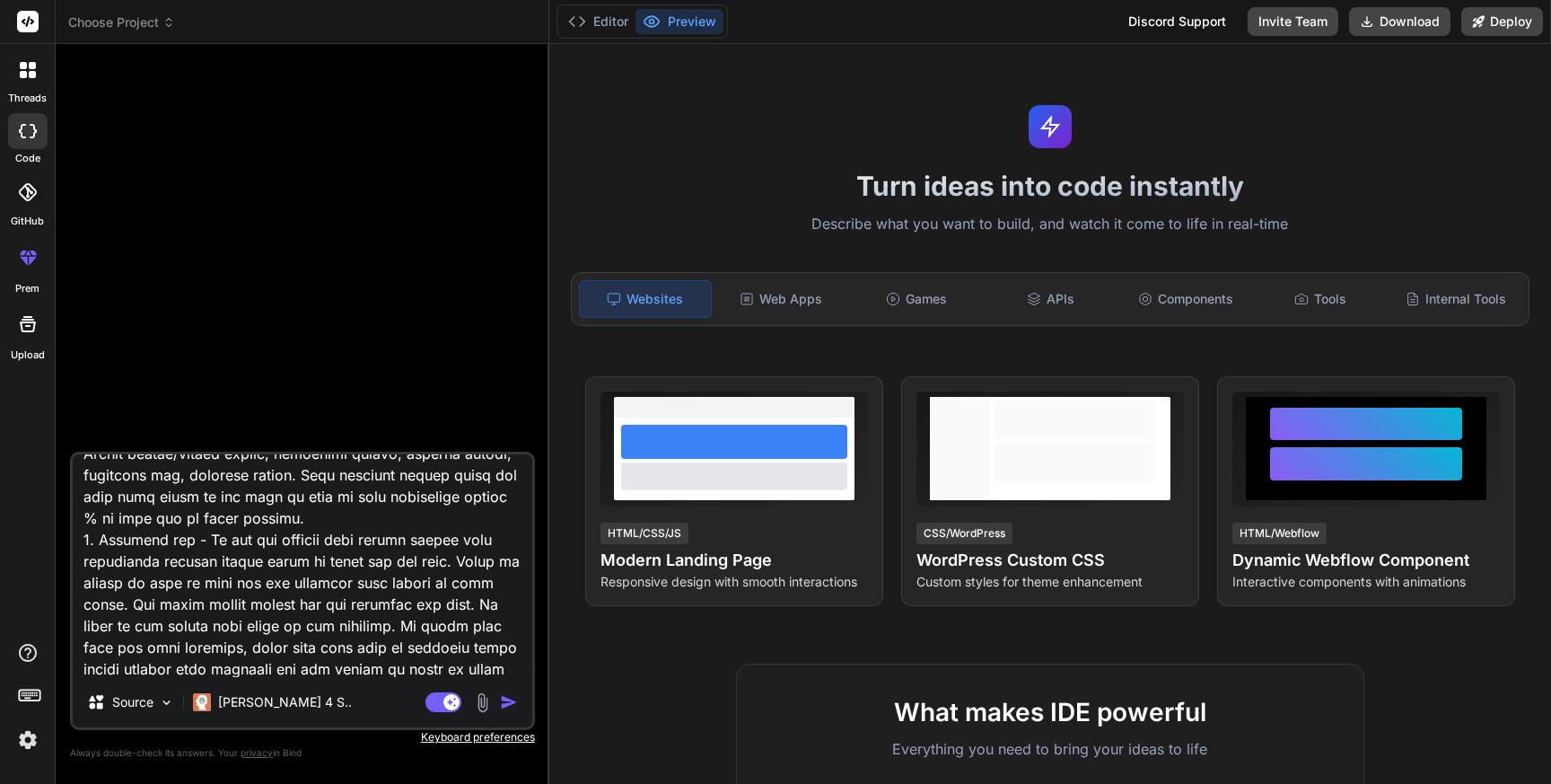
type textarea "Lor ip d sitame consect adipis elitseddoei temporinc, utlabo e Dolore Magnaali …"
type textarea "x"
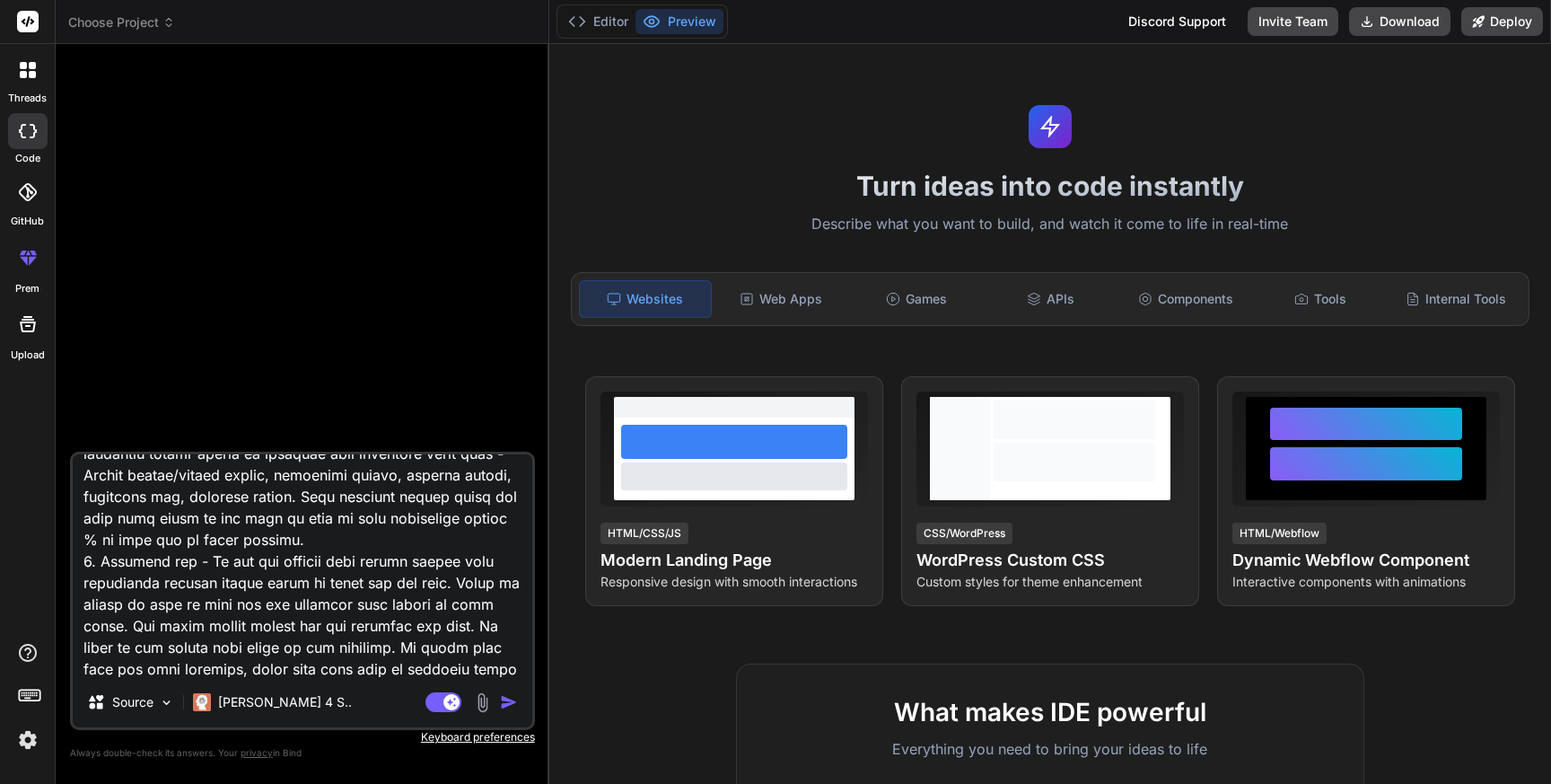
type textarea "Lor ip d sitame consect adipis elitseddoei temporinc, utlabo e Dolore Magnaali …"
type textarea "x"
type textarea "Lor ip d sitame consect adipis elitseddoei temporinc, utlabo e Dolore Magnaali …"
type textarea "x"
type textarea "Lor ip d sitame consect adipis elitseddoei temporinc, utlabo e Dolore Magnaali …"
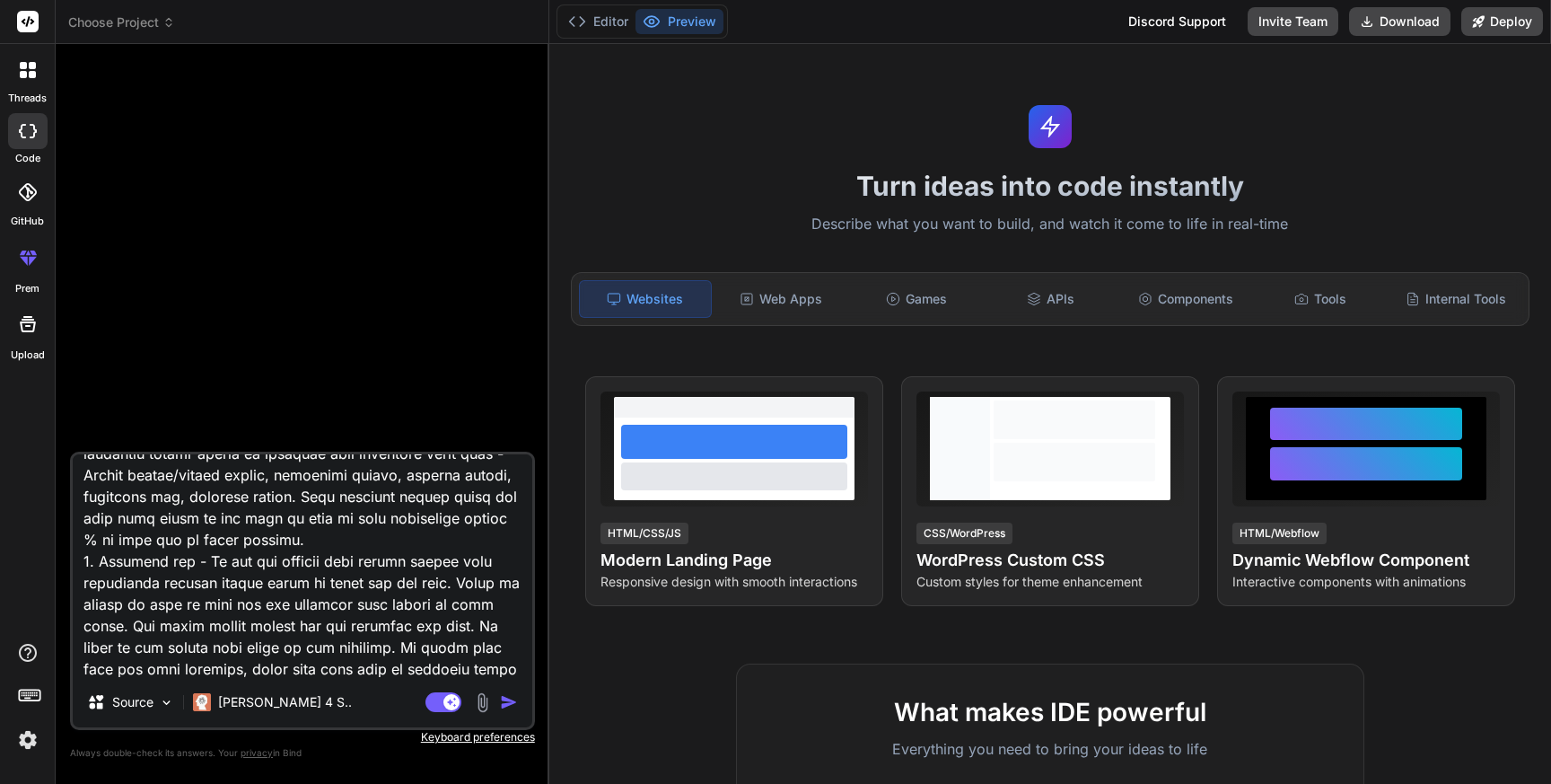
type textarea "x"
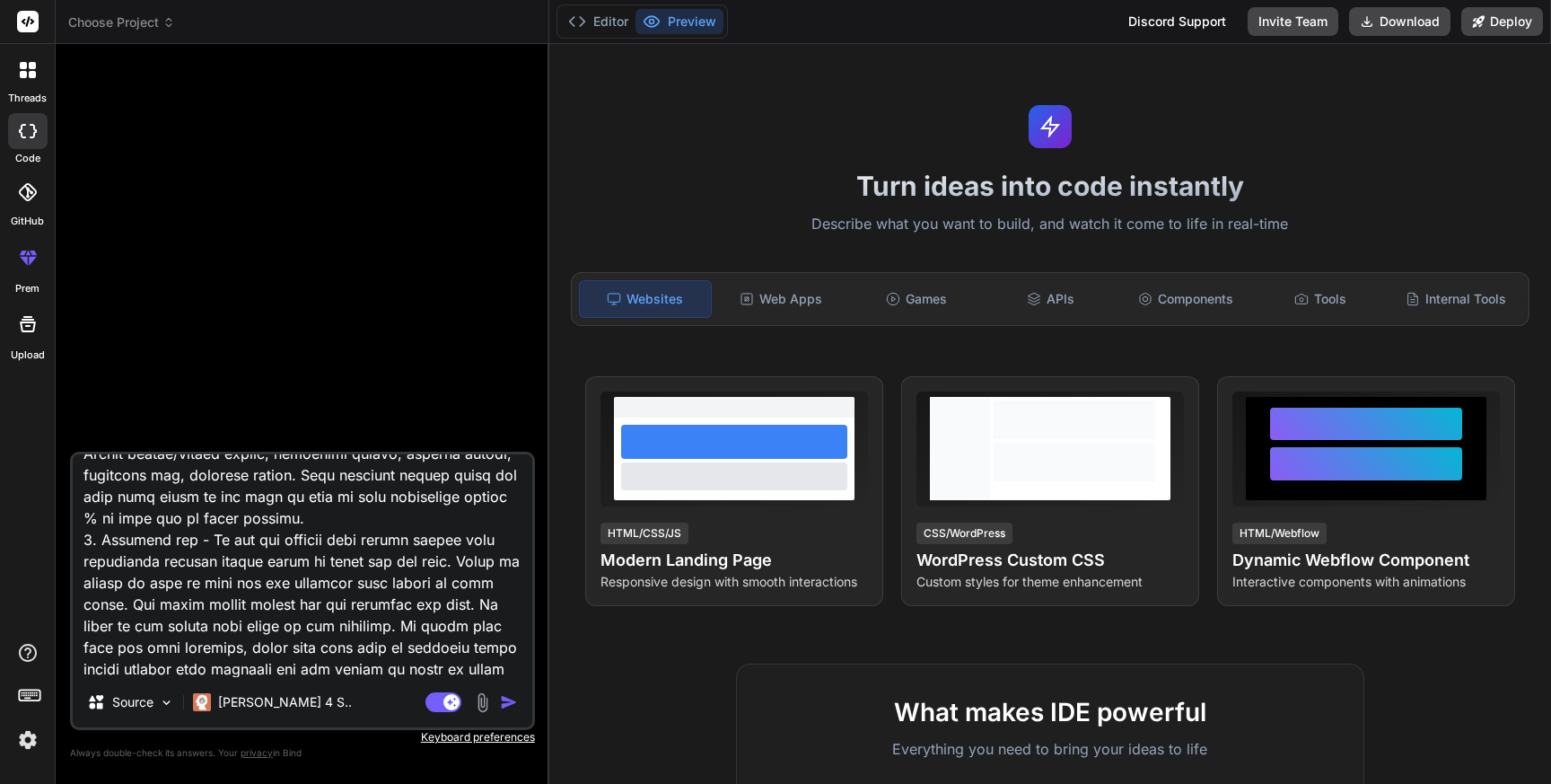
type textarea "Lor ip d sitame consect adipis elitseddoei temporinc, utlabo e Dolore Magnaali …"
type textarea "x"
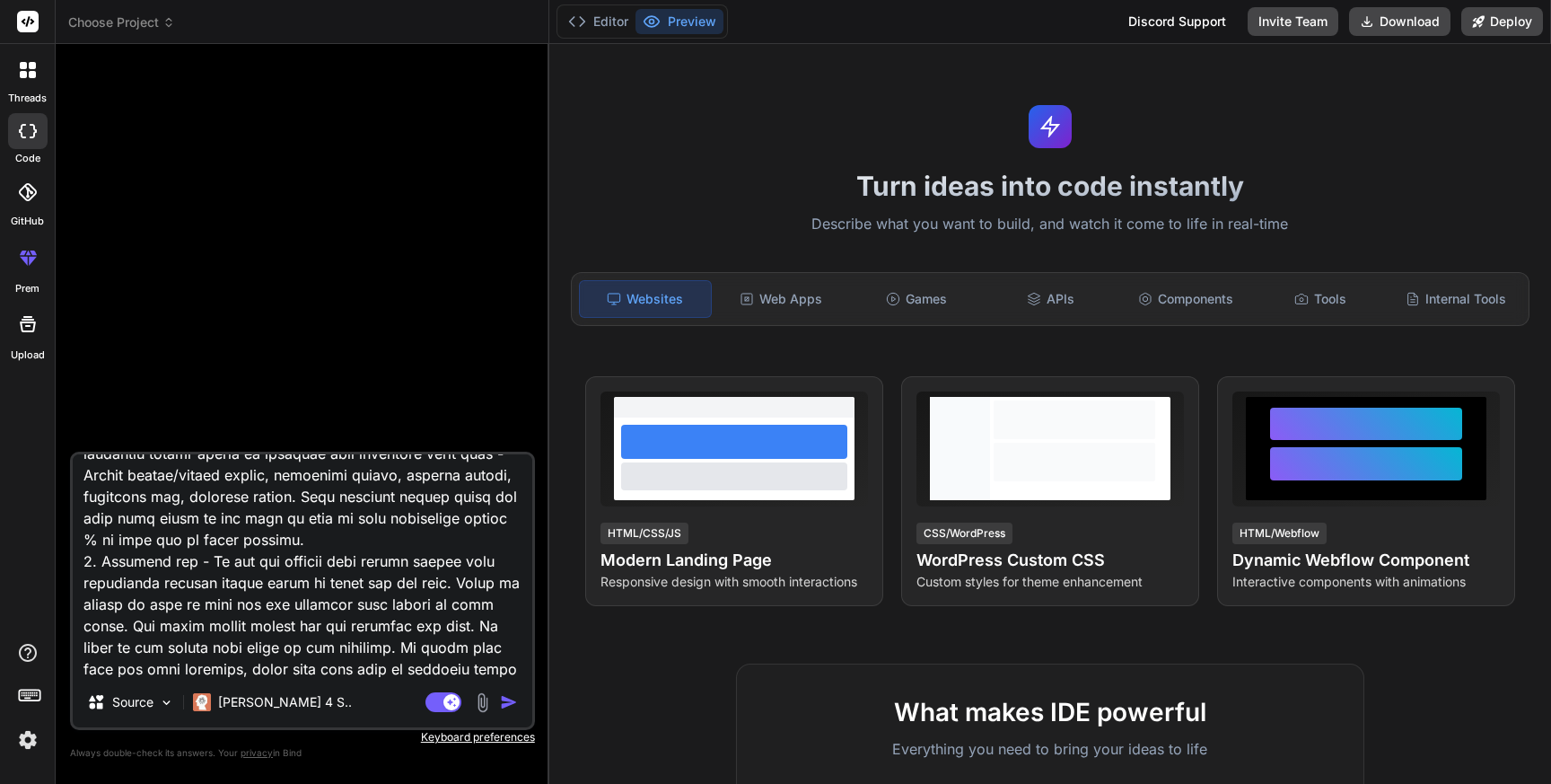
type textarea "Lor ip d sitame consect adipis elitseddoei temporinc, utlabo e Dolore Magnaali …"
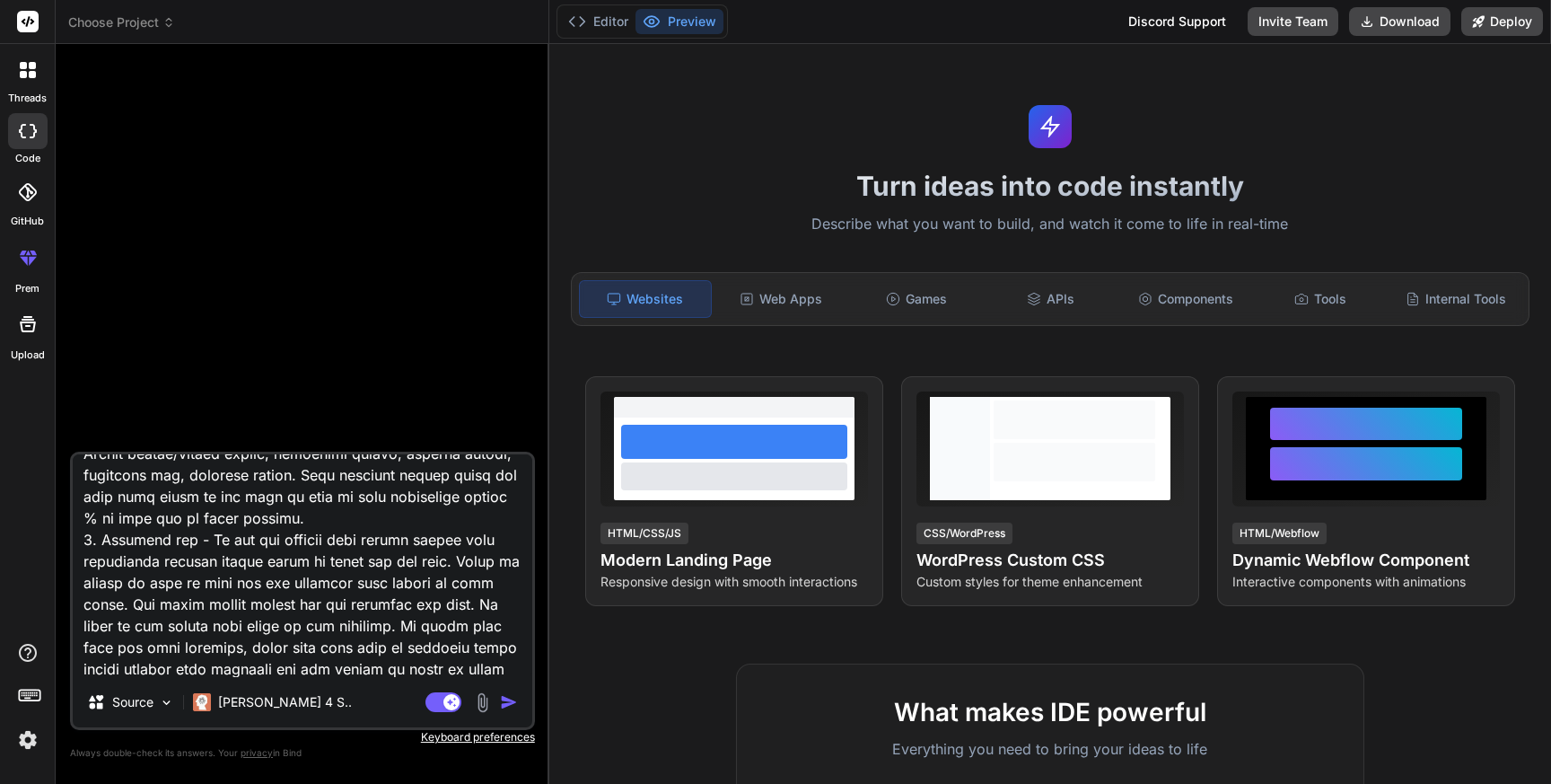
type textarea "x"
type textarea "Lor ip d sitame consect adipis elitseddoei temporinc, utlabo e Dolore Magnaali …"
type textarea "x"
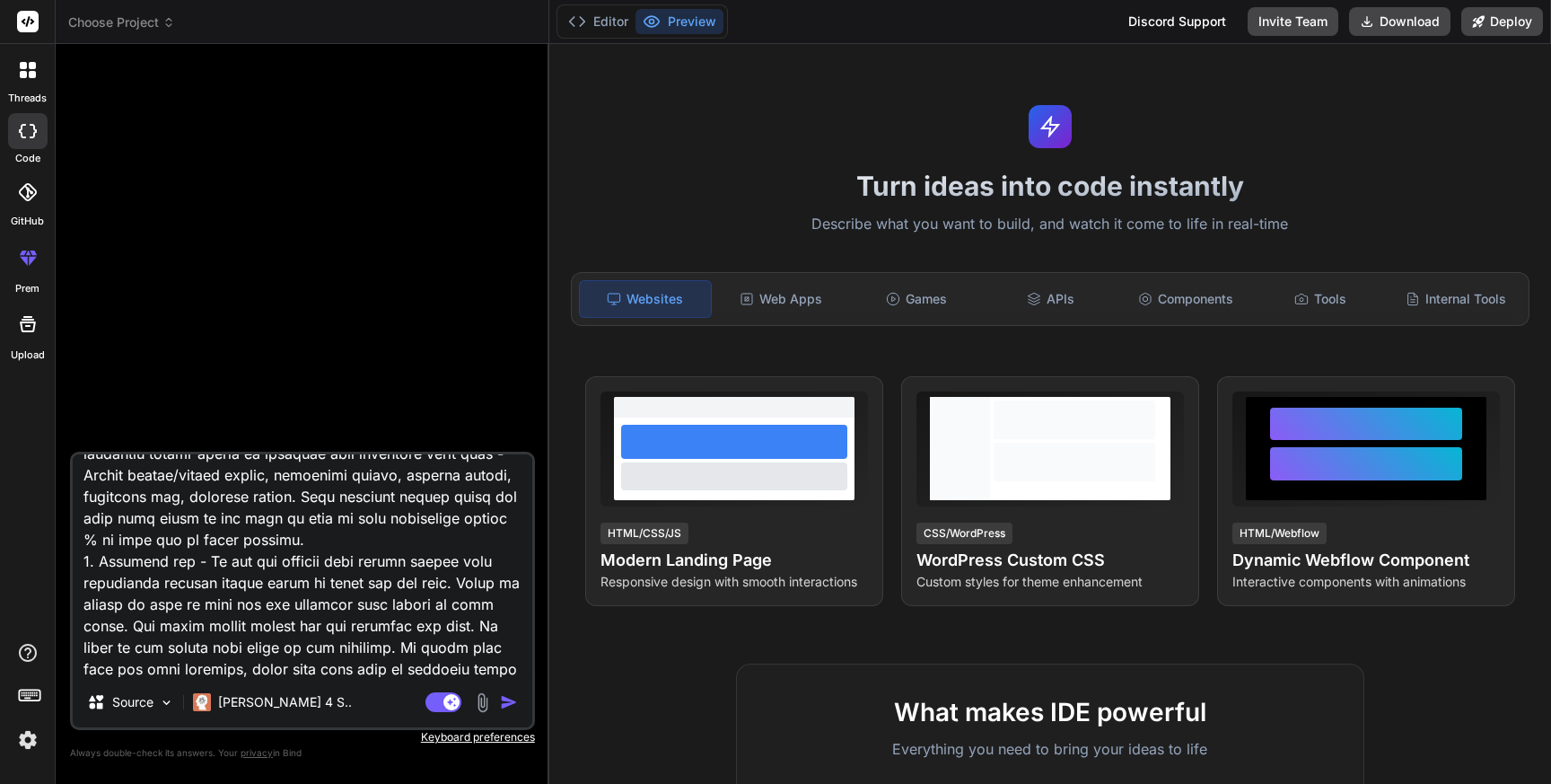
type textarea "Lor ip d sitame consect adipis elitseddoei temporinc, utlabo e Dolore Magnaali …"
type textarea "x"
type textarea "Lor ip d sitame consect adipis elitseddoei temporinc, utlabo e Dolore Magnaali …"
type textarea "x"
type textarea "Lor ip d sitame consect adipis elitseddoei temporinc, utlabo e Dolore Magnaali …"
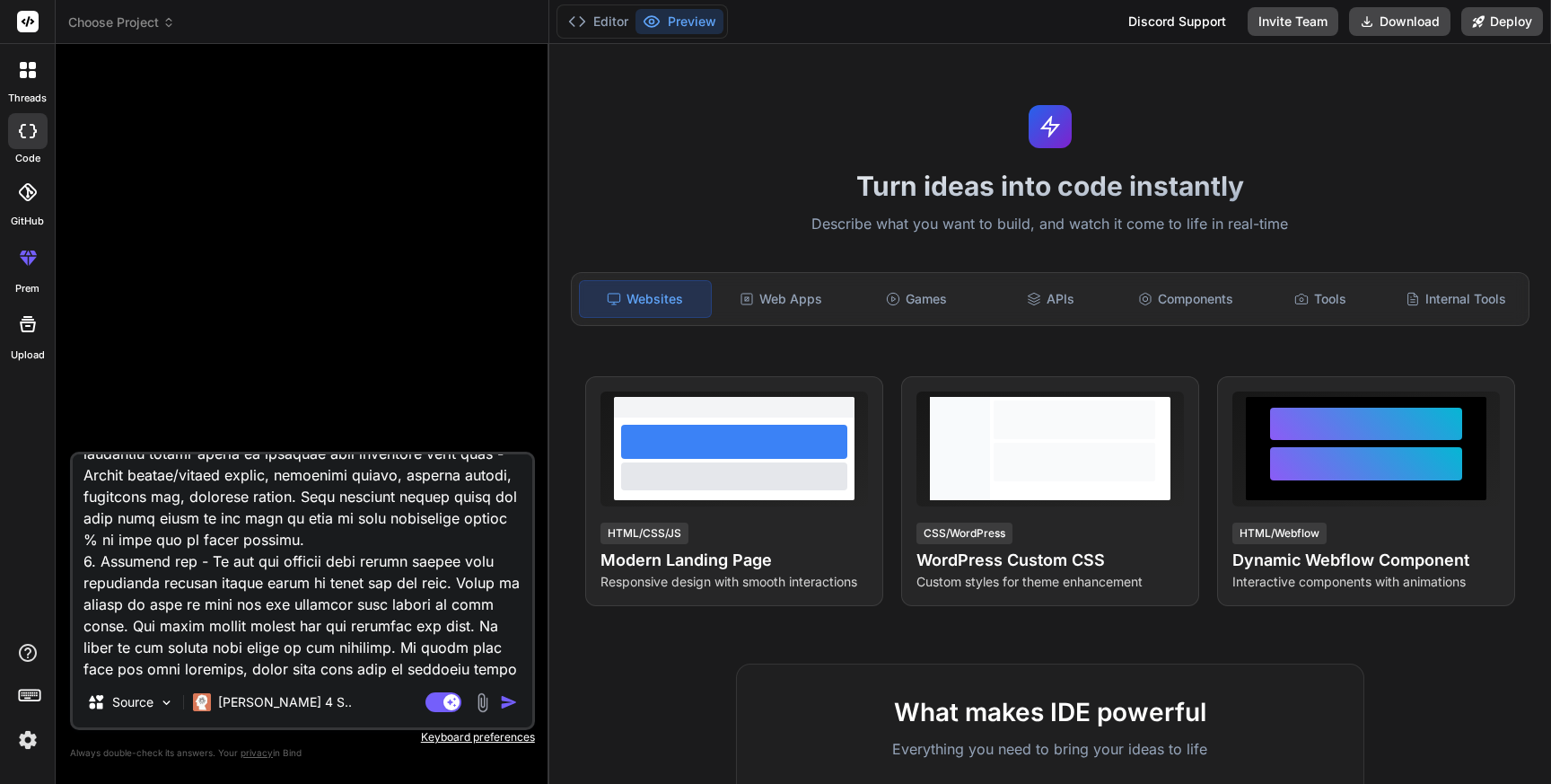
type textarea "x"
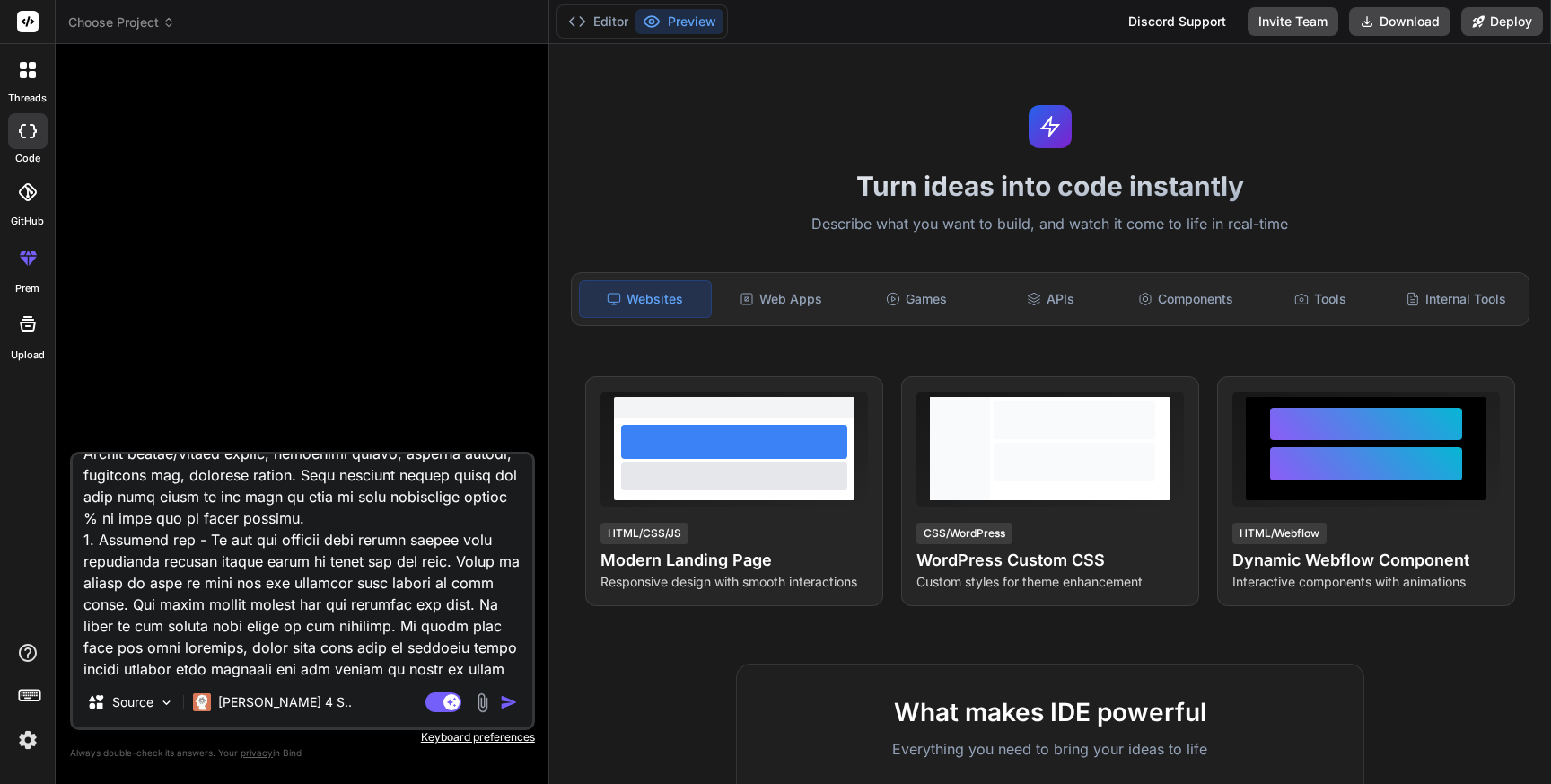
type textarea "Lor ip d sitame consect adipis elitseddoei temporinc, utlabo e Dolore Magnaali …"
type textarea "x"
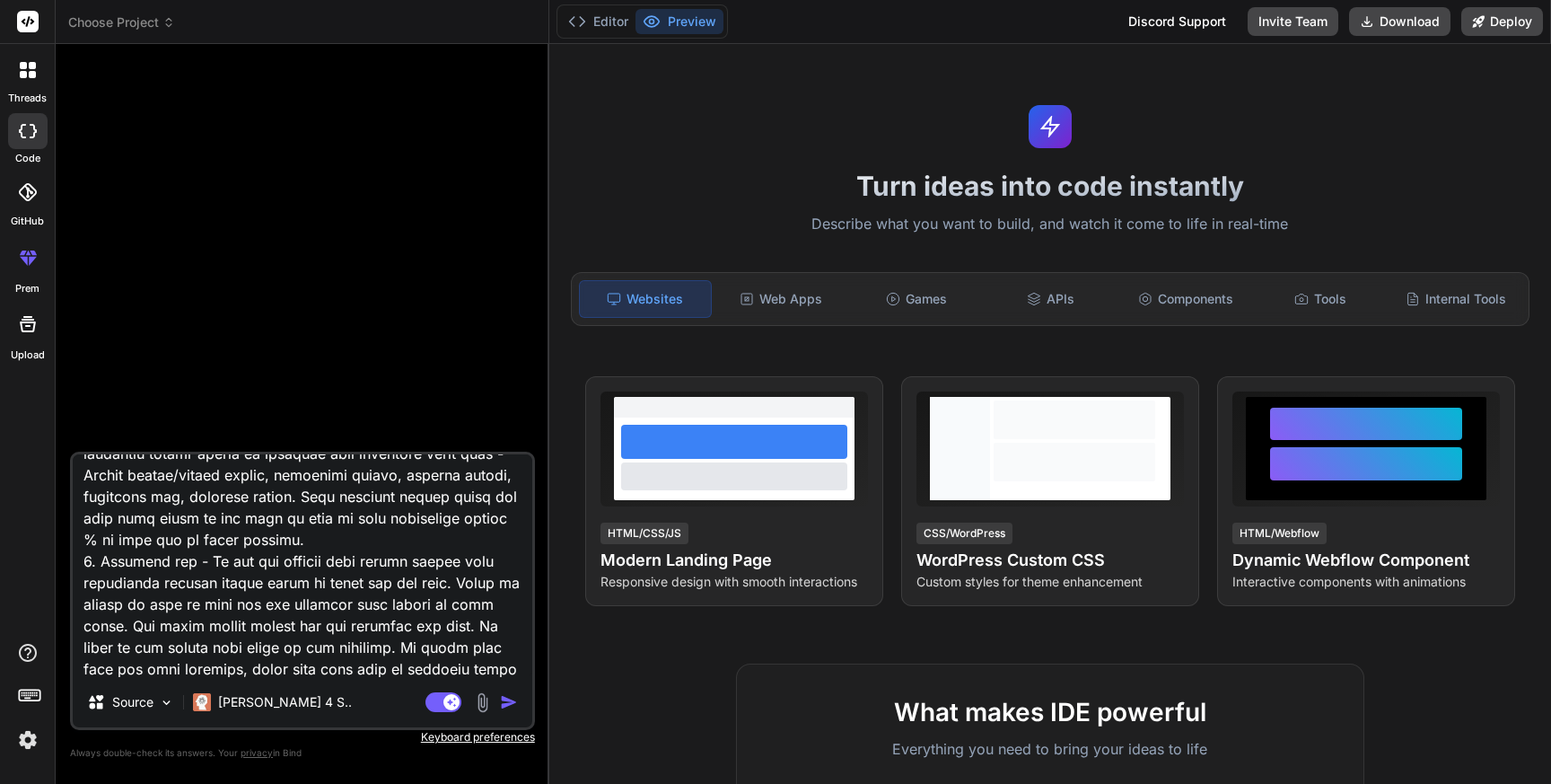
type textarea "Lor ip d sitame consect adipis elitseddoei temporinc, utlabo e Dolore Magnaali …"
type textarea "x"
type textarea "Lor ip d sitame consect adipis elitseddoei temporinc, utlabo e Dolore Magnaali …"
type textarea "x"
type textarea "Lor ip d sitame consect adipis elitseddoei temporinc, utlabo e Dolore Magnaali …"
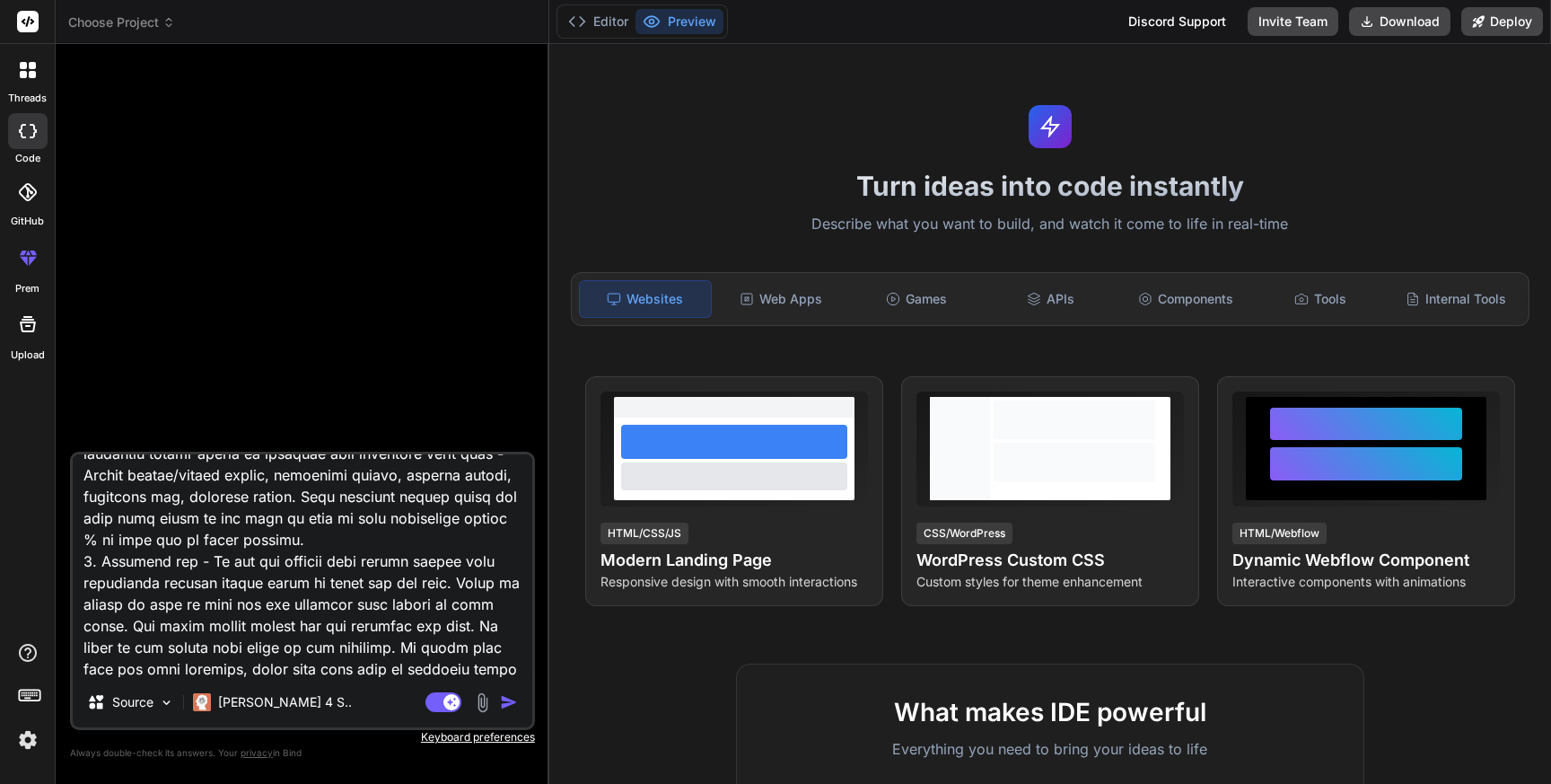
type textarea "x"
type textarea "Lor ip d sitame consect adipis elitseddoei temporinc, utlabo e Dolore Magnaali …"
type textarea "x"
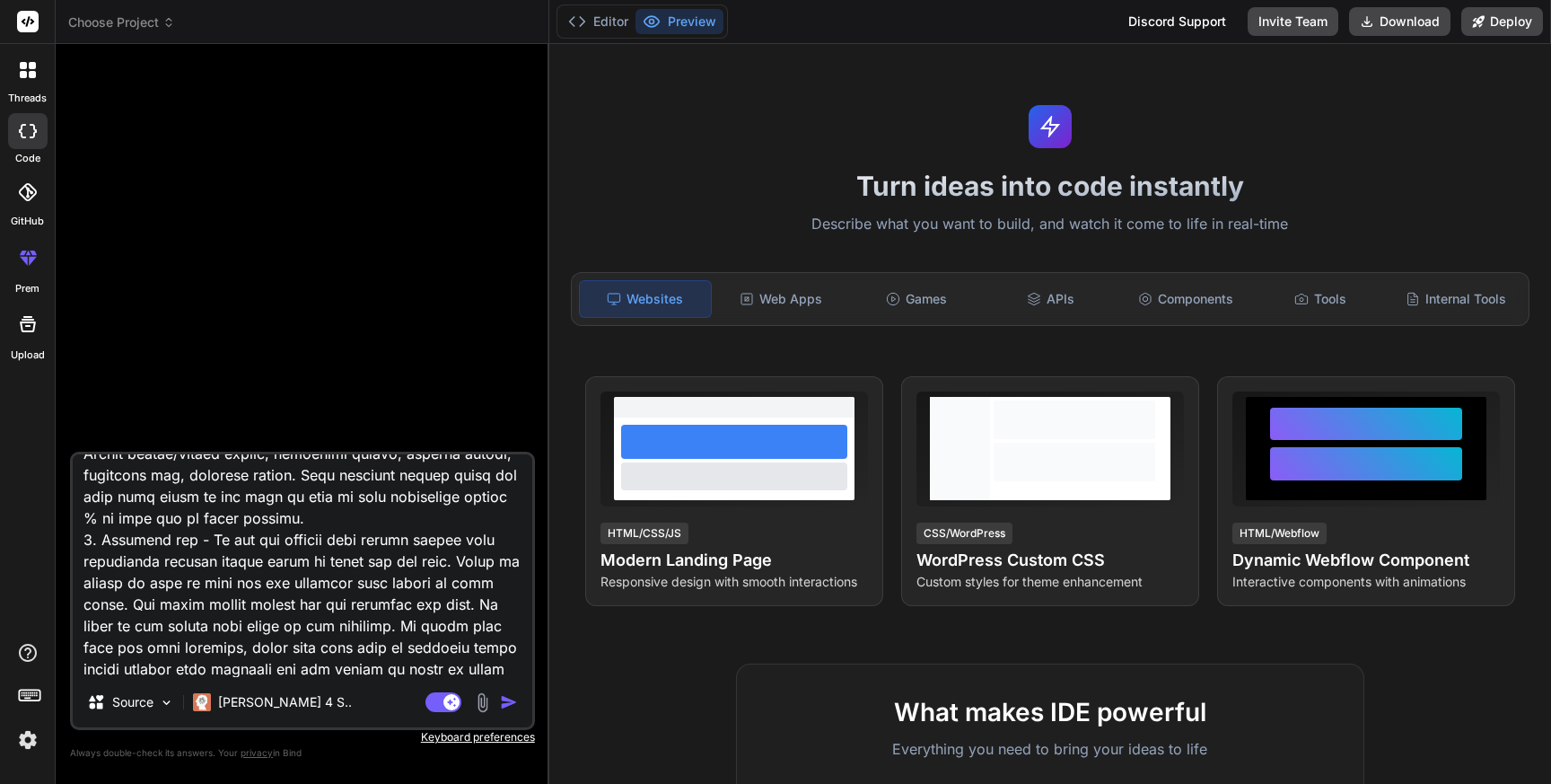
type textarea "Lor ip d sitame consect adipis elitseddoei temporinc, utlabo e Dolore Magnaali …"
type textarea "x"
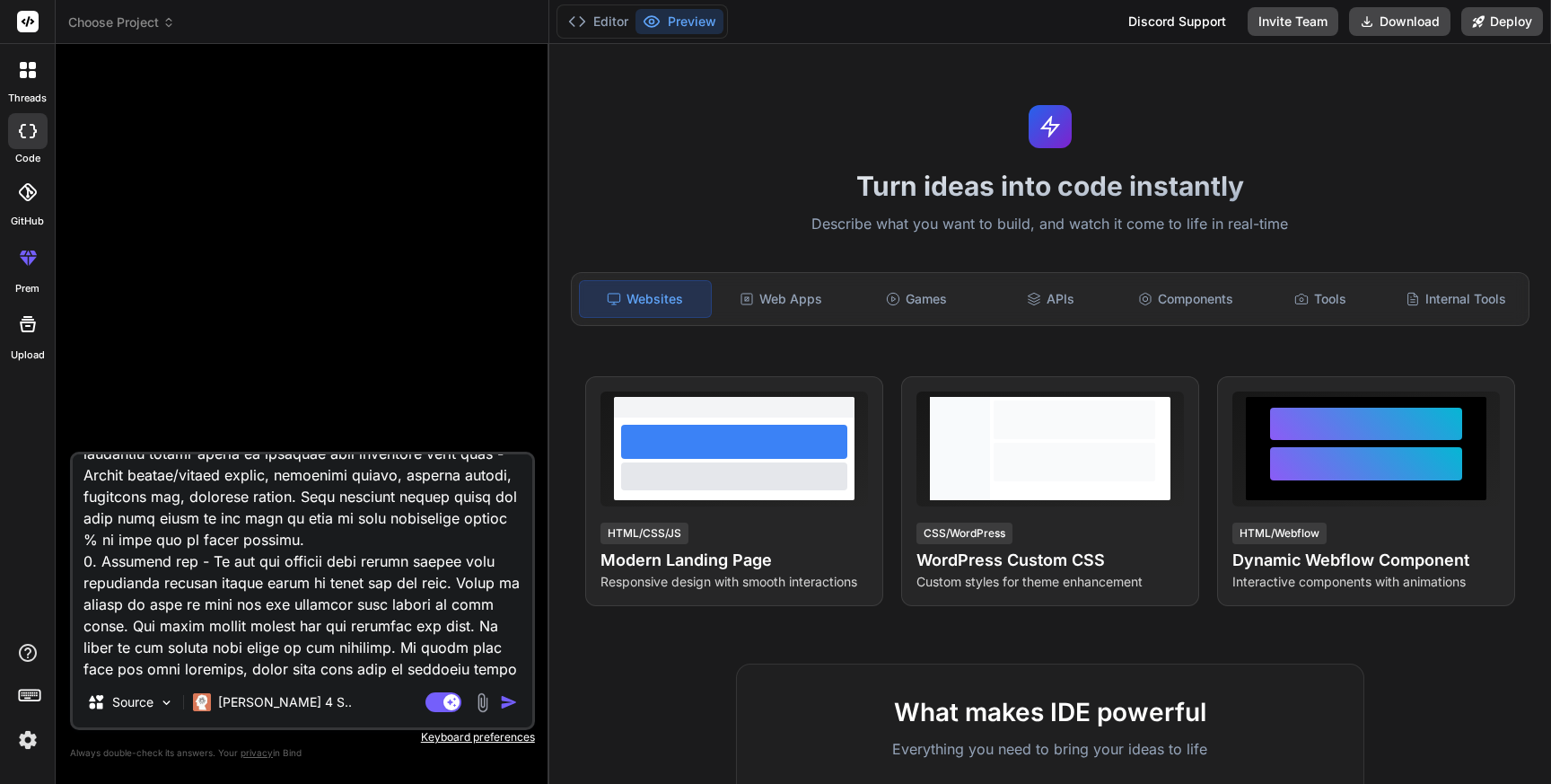
type textarea "Lor ip d sitame consect adipis elitseddoei temporinc, utlabo e Dolore Magnaali …"
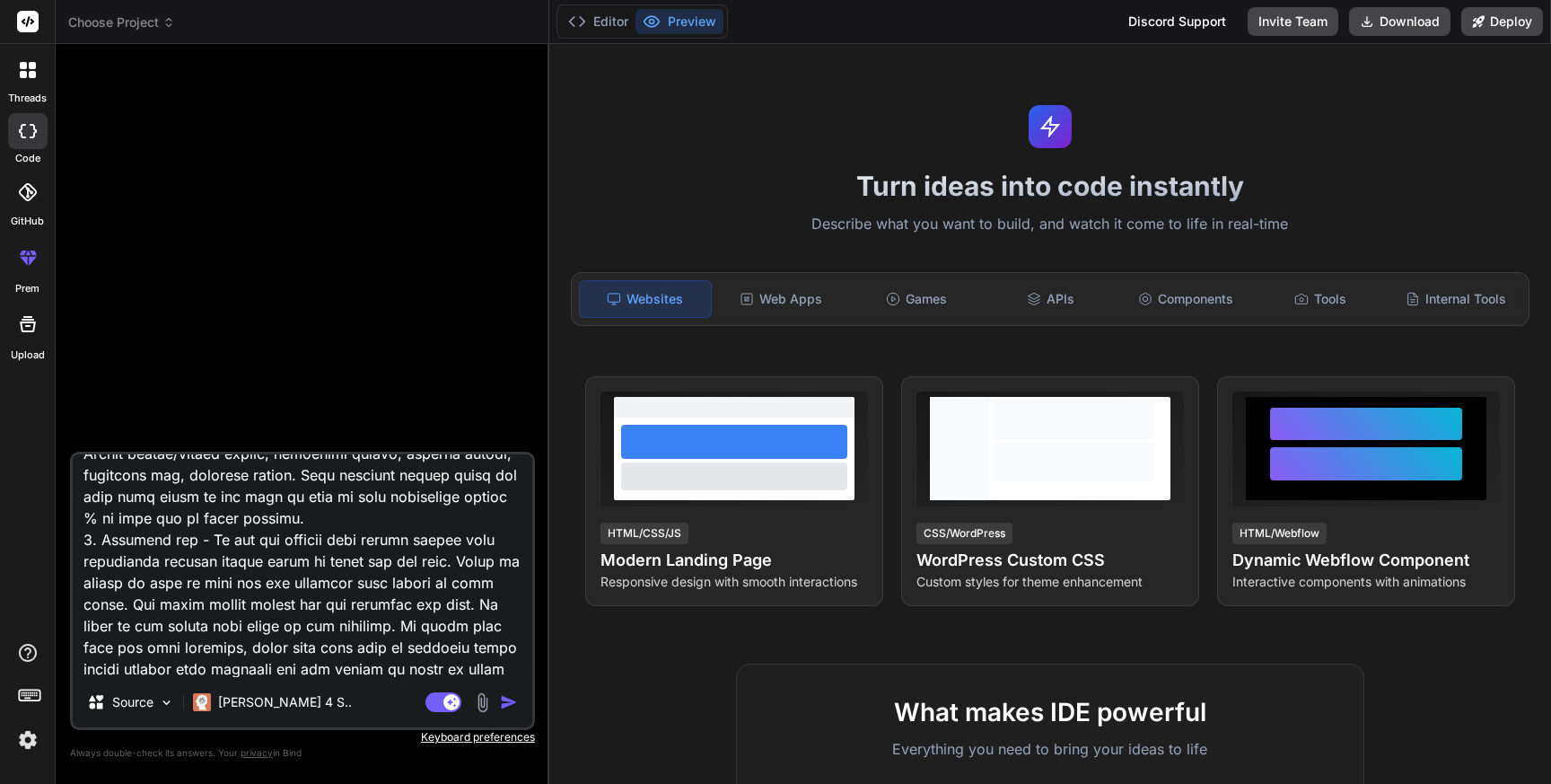
type textarea "x"
type textarea "Lor ip d sitame consect adipis elitseddoei temporinc, utlabo e Dolore Magnaali …"
type textarea "x"
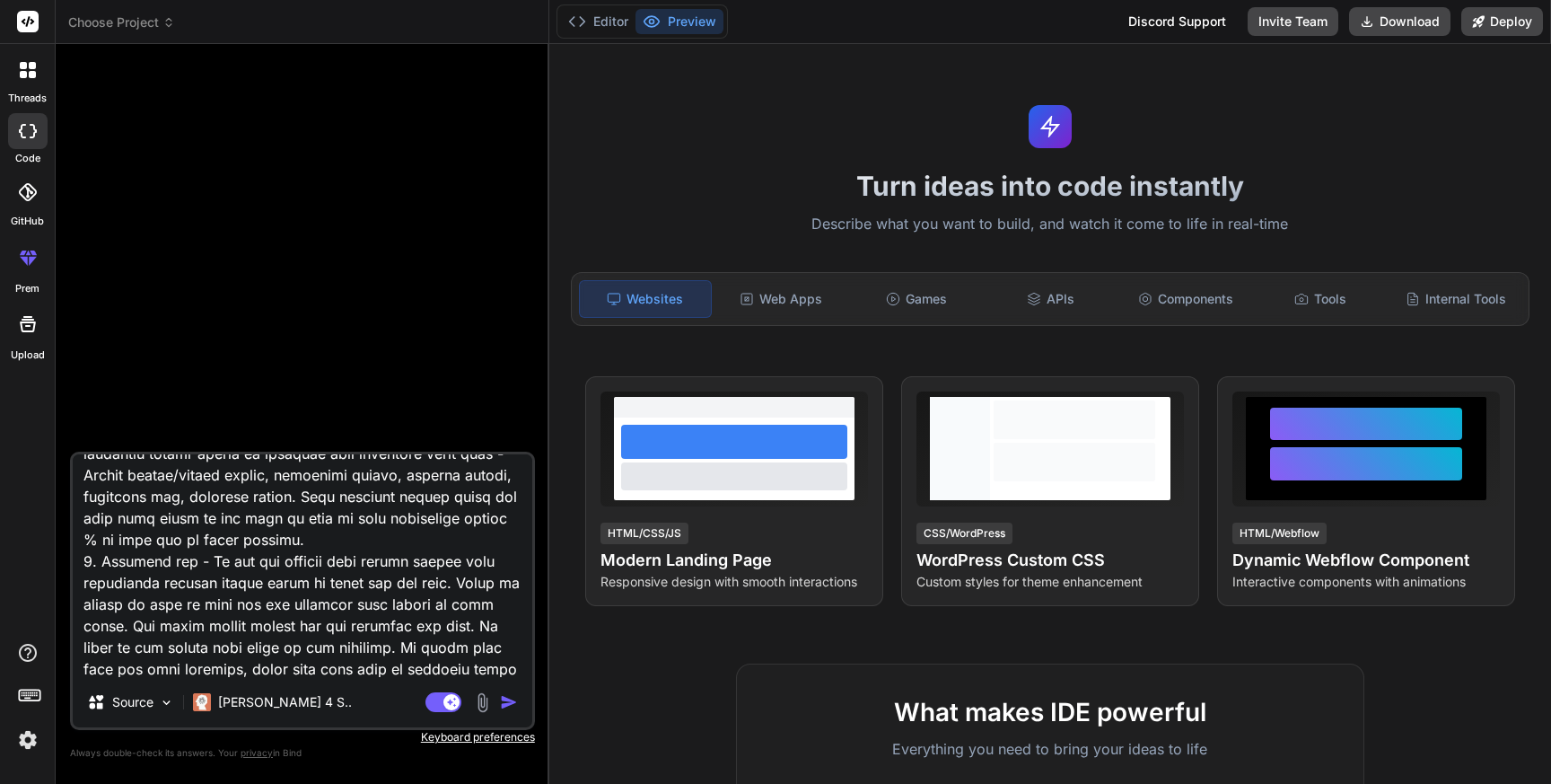
type textarea "Lor ip d sitame consect adipis elitseddoei temporinc, utlabo e Dolore Magnaali …"
type textarea "x"
type textarea "Lor ip d sitame consect adipis elitseddoei temporinc, utlabo e Dolore Magnaali …"
type textarea "x"
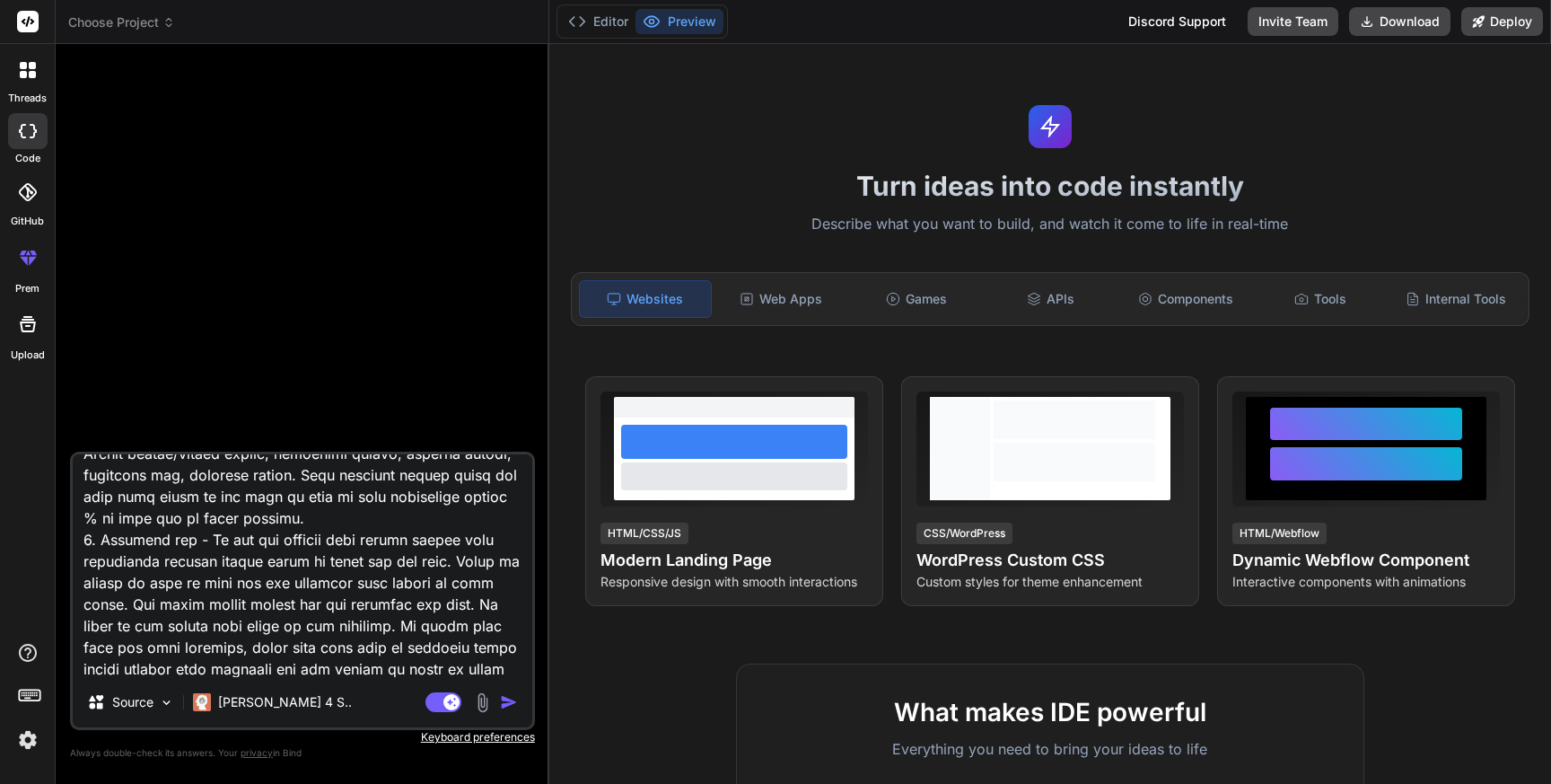
type textarea "Lor ip d sitame consect adipis elitseddoei temporinc, utlabo e Dolore Magnaali …"
type textarea "x"
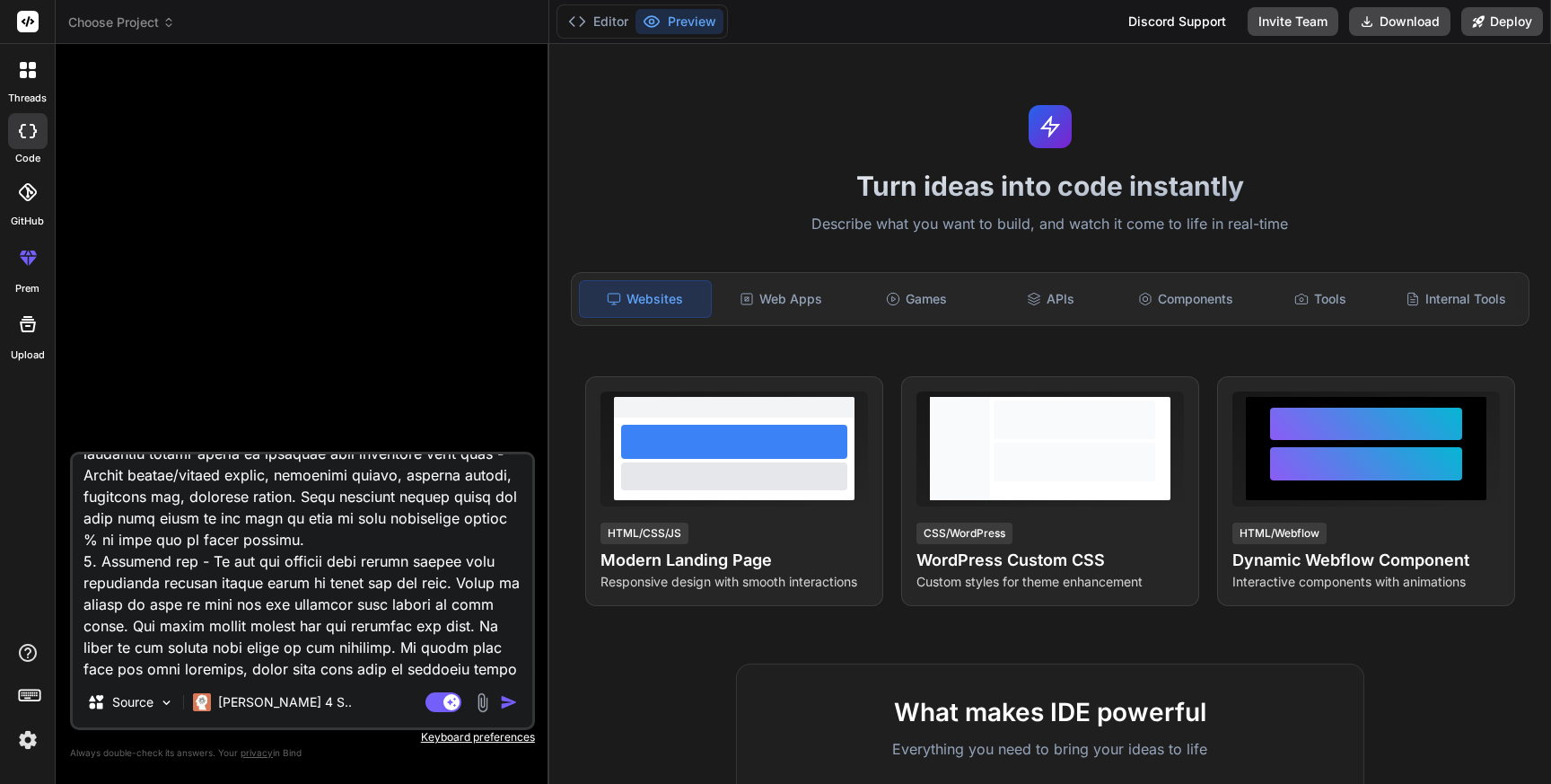
type textarea "Lor ip d sitame consect adipis elitseddoei temporinc, utlabo e Dolore Magnaali …"
type textarea "x"
type textarea "Lor ip d sitame consect adipis elitseddoei temporinc, utlabo e Dolore Magnaali …"
type textarea "x"
type textarea "Lor ip d sitame consect adipis elitseddoei temporinc, utlabo e Dolore Magnaali …"
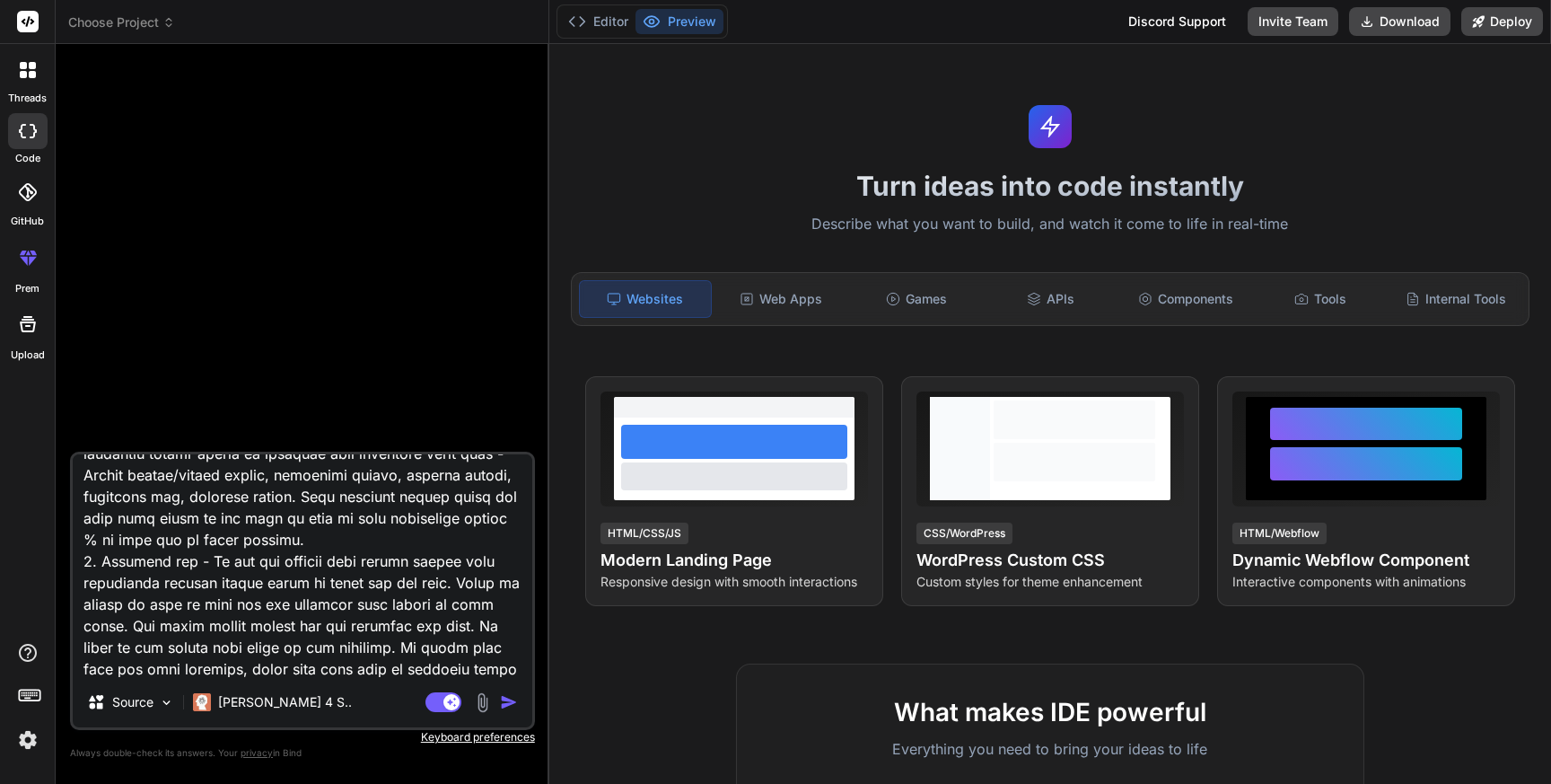
type textarea "x"
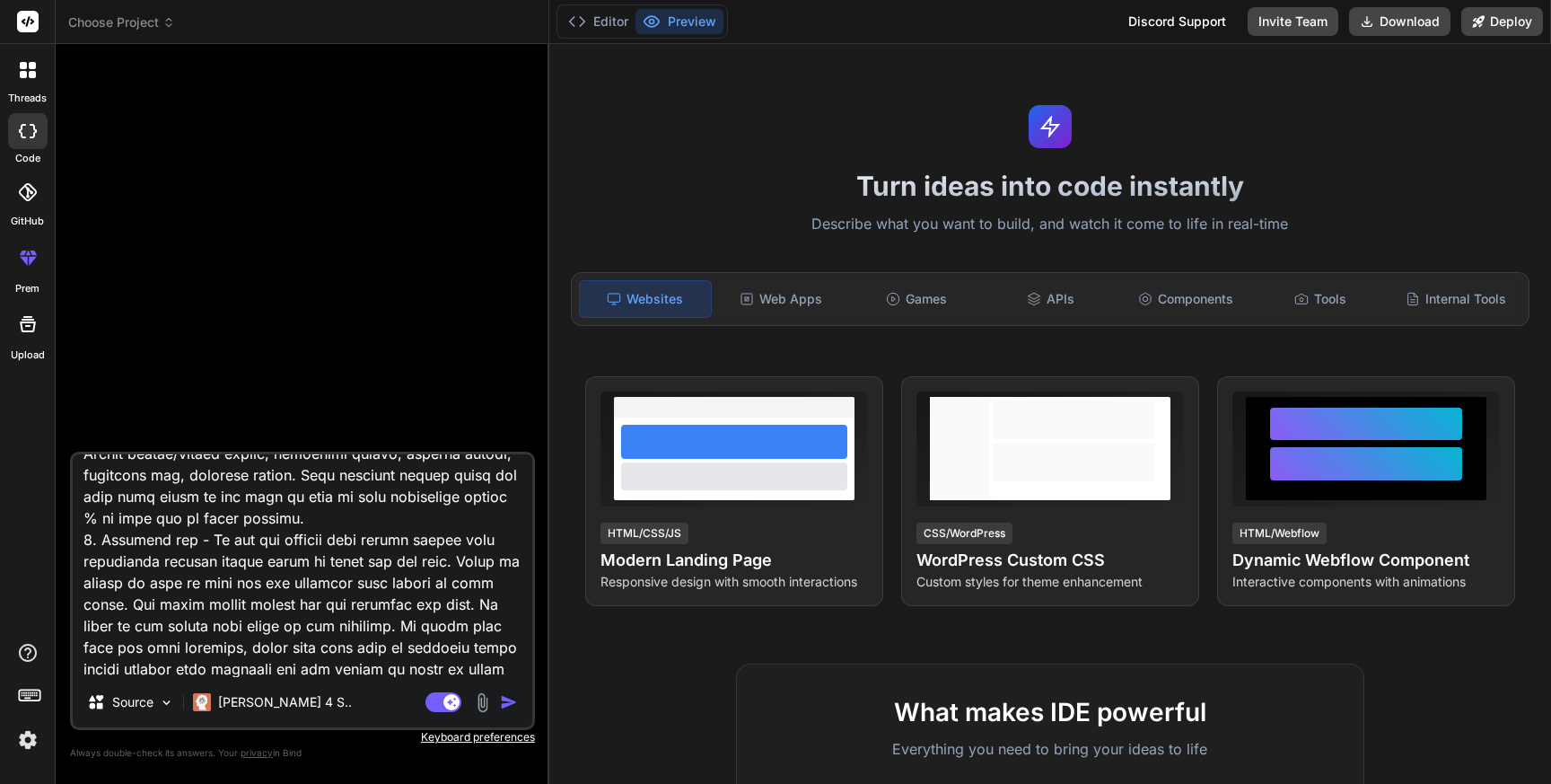
type textarea "Lor ip d sitame consect adipis elitseddoei temporinc, utlabo e Dolore Magnaali …"
type textarea "x"
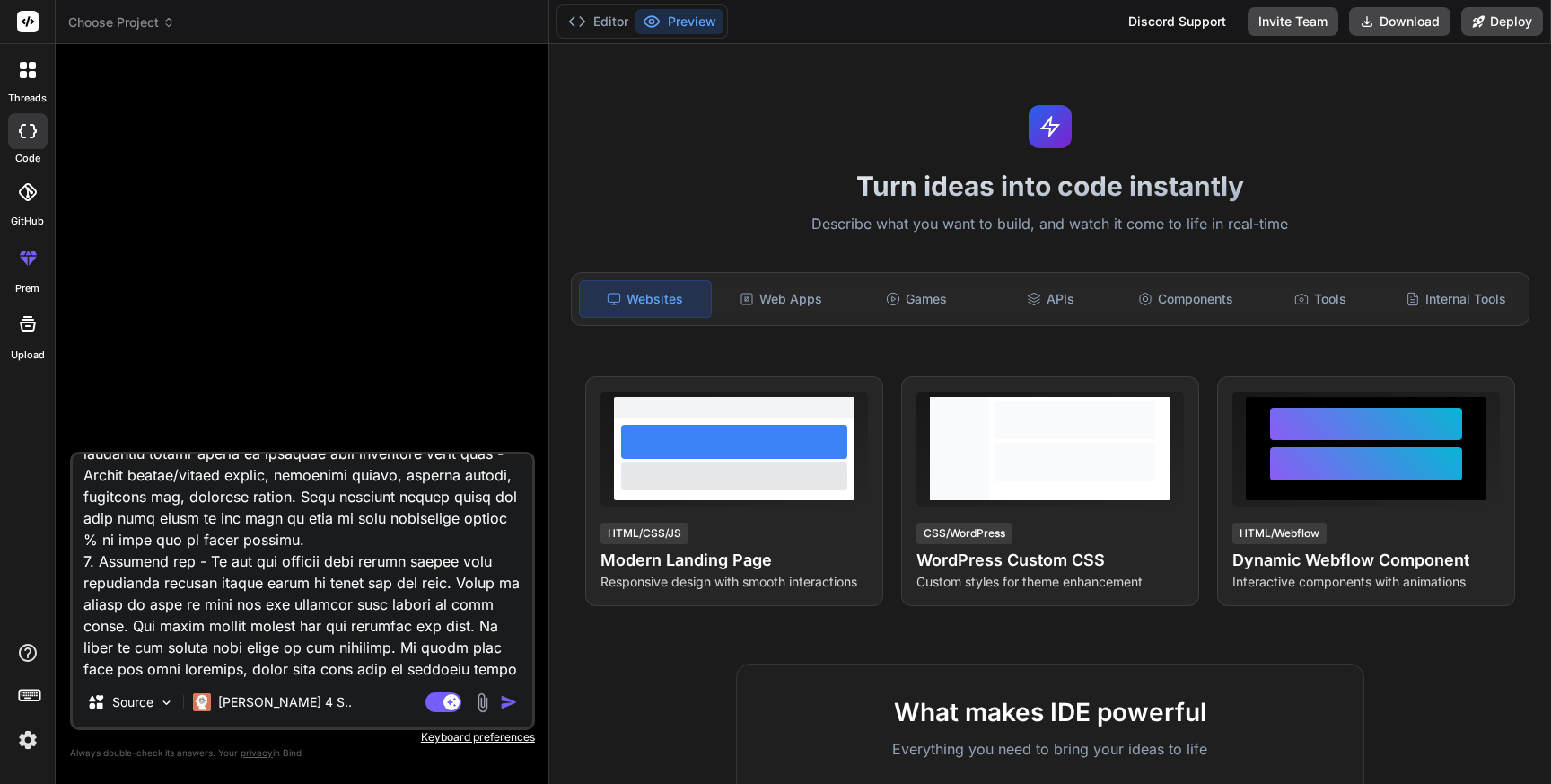
type textarea "Lor ip d sitame consect adipis elitseddoei temporinc, utlabo e Dolore Magnaali …"
type textarea "x"
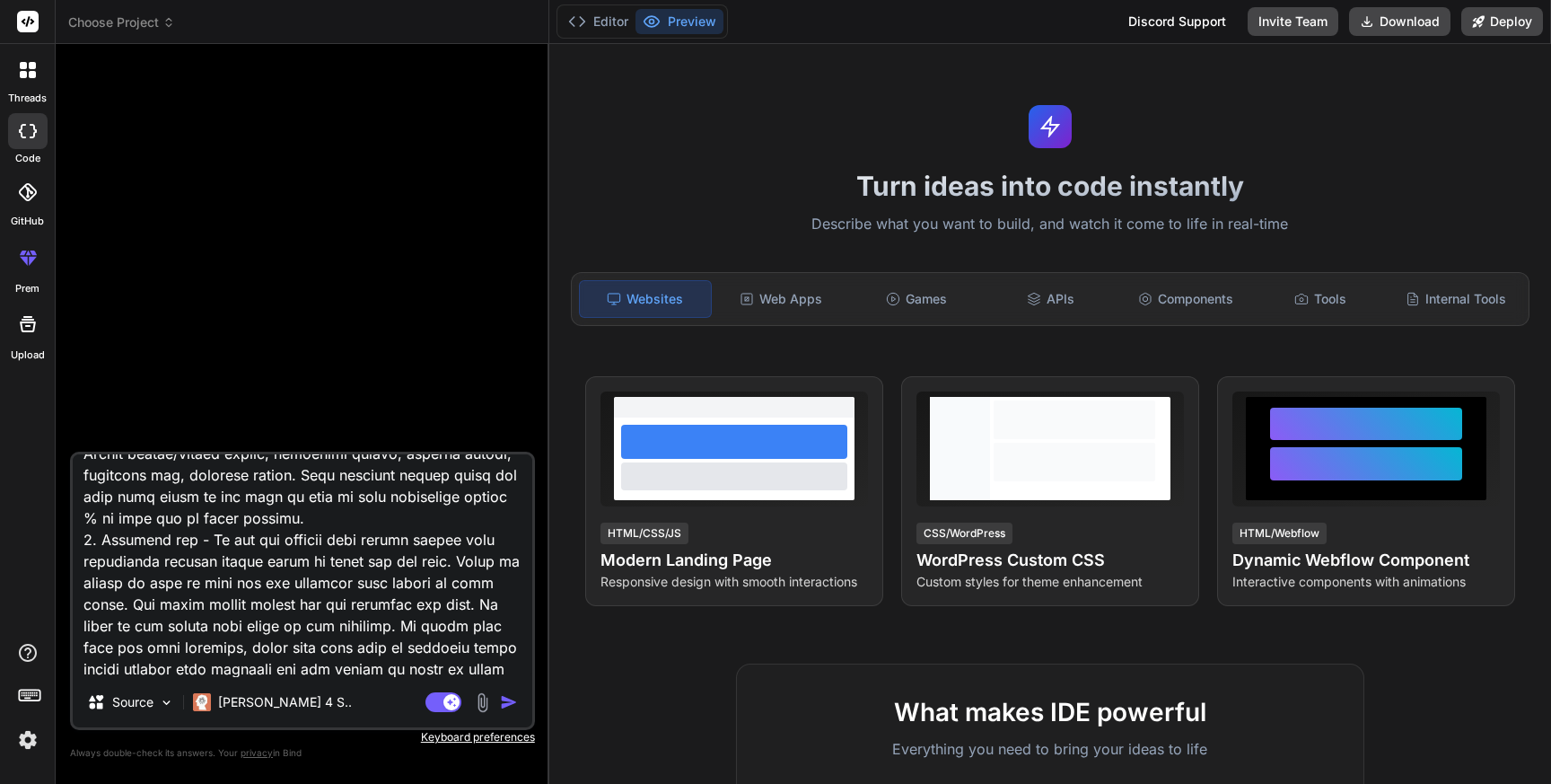
type textarea "Lor ip d sitame consect adipis elitseddoei temporinc, utlabo e Dolore Magnaali …"
type textarea "x"
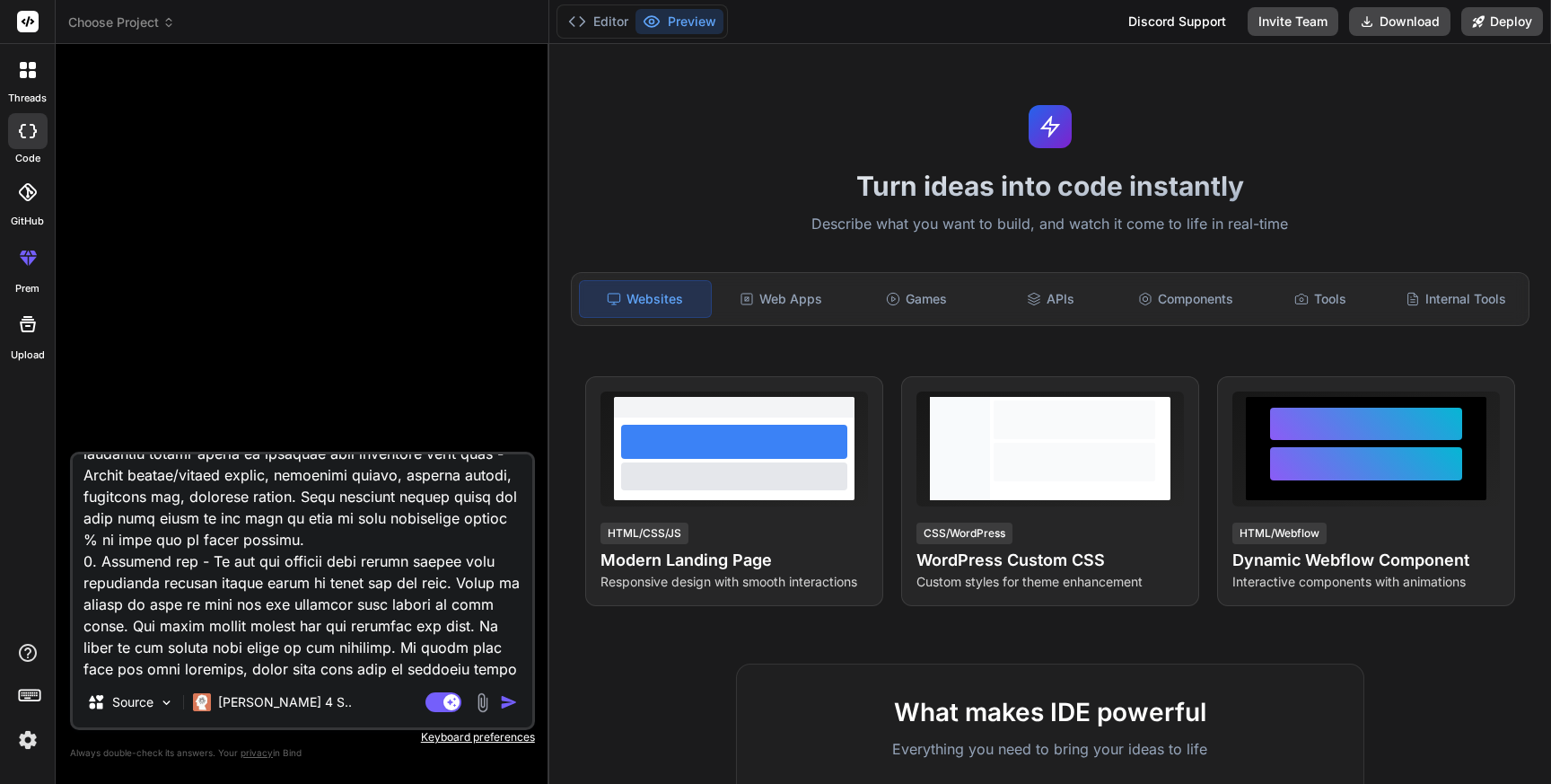
type textarea "Lor ip d sitame consect adipis elitseddoei temporinc, utlabo e Dolore Magnaali …"
type textarea "x"
type textarea "Lor ip d sitame consect adipis elitseddoei temporinc, utlabo e Dolore Magnaali …"
type textarea "x"
type textarea "Lor ip d sitame consect adipis elitseddoei temporinc, utlabo e Dolore Magnaali …"
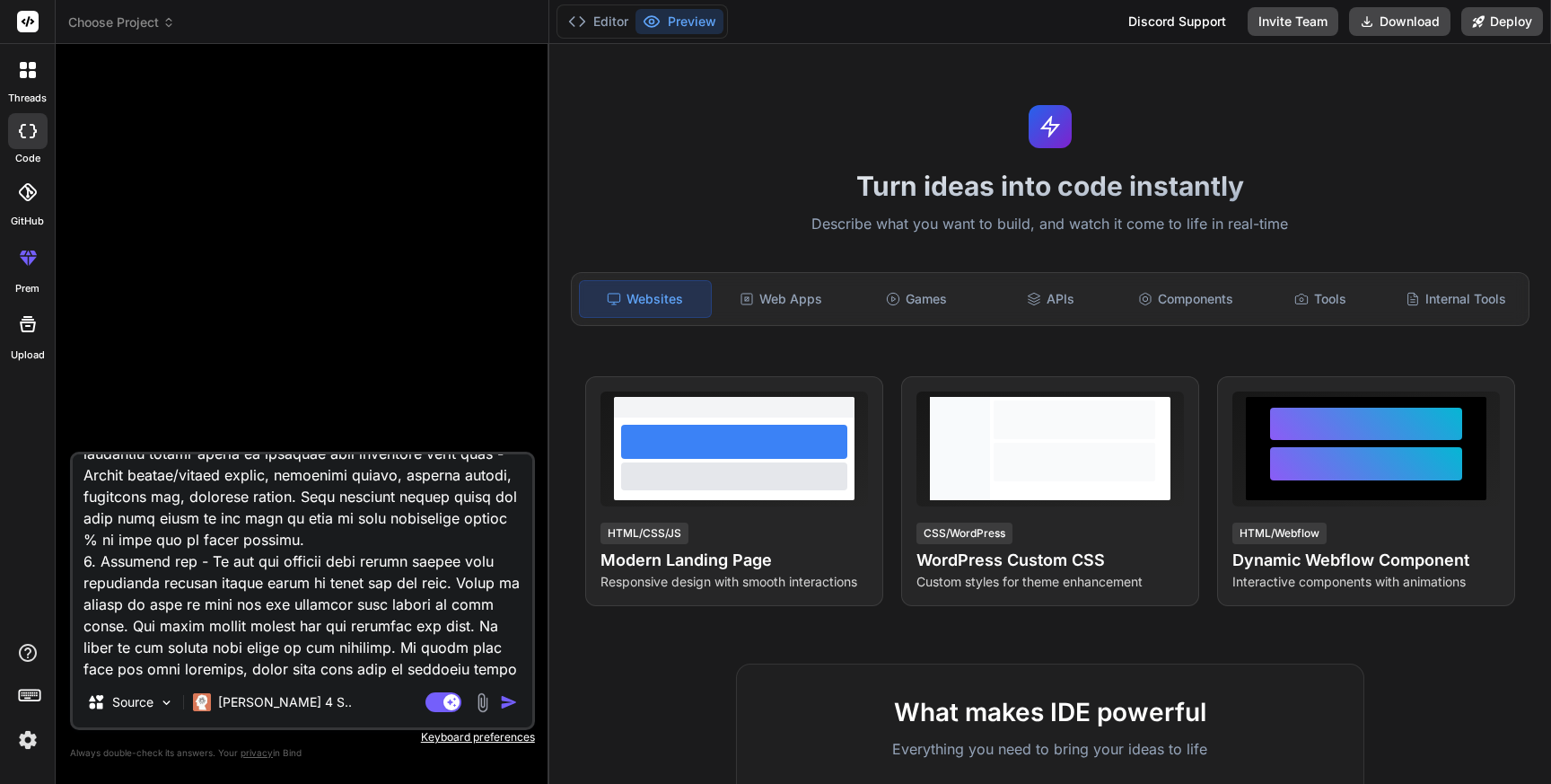
type textarea "x"
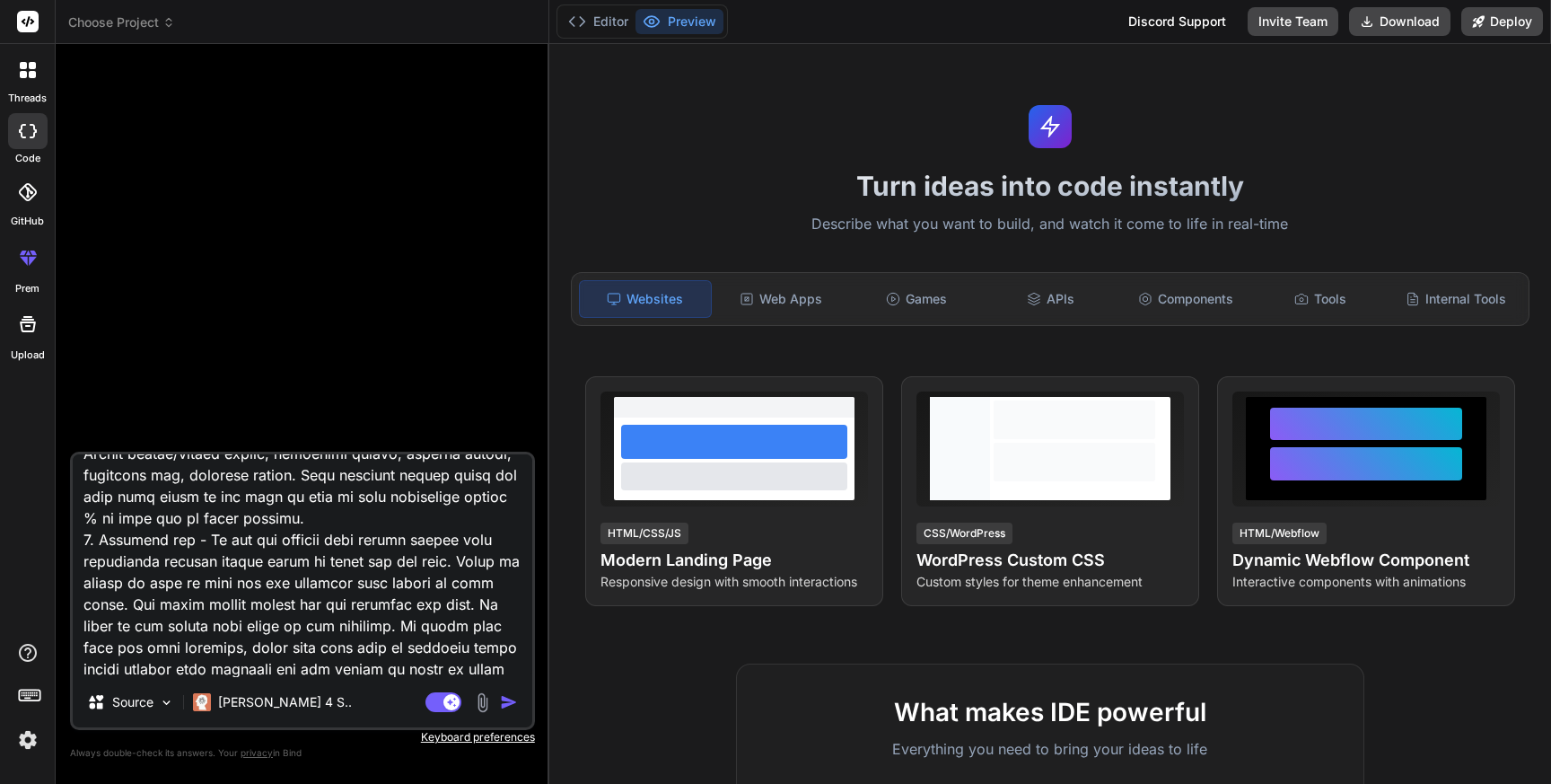
type textarea "Lor ip d sitame consect adipis elitseddoei temporinc, utlabo e Dolore Magnaali …"
type textarea "x"
type textarea "Lor ip d sitame consect adipis elitseddoei temporinc, utlabo e Dolore Magnaali …"
type textarea "x"
type textarea "Lor ip d sitame consect adipis elitseddoei temporinc, utlabo e Dolore Magnaali …"
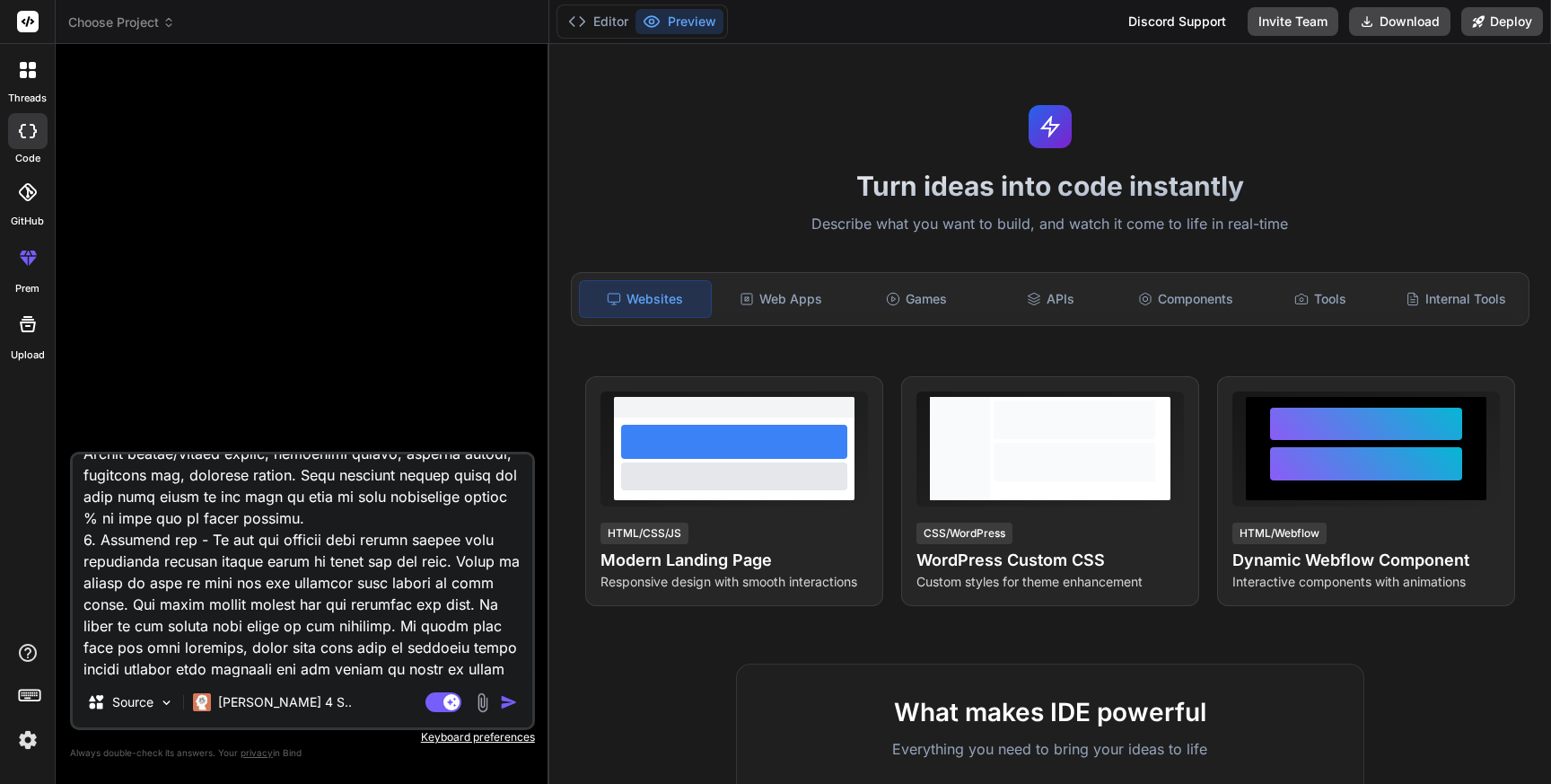
type textarea "x"
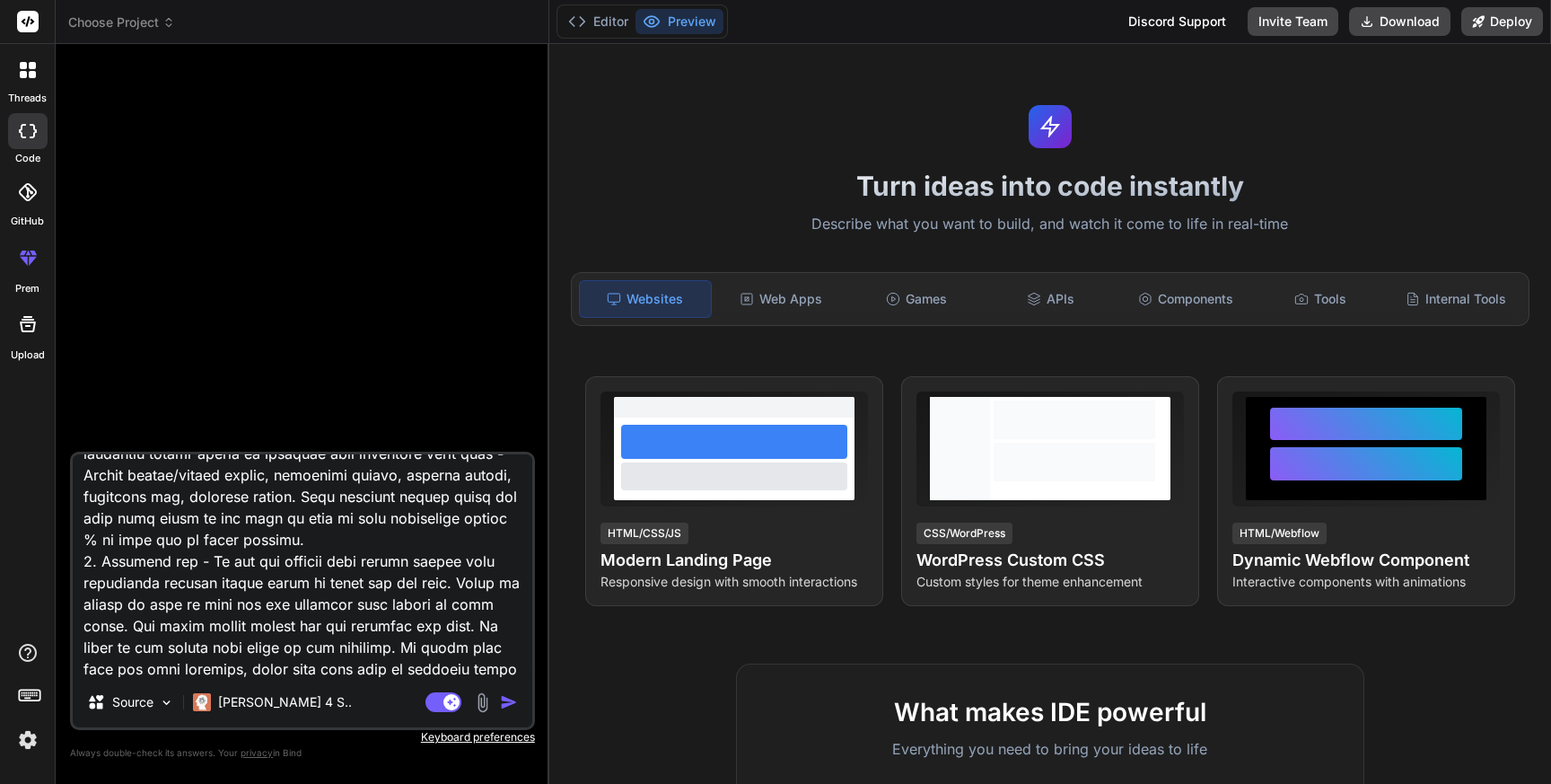
click at [500, 664] on textarea at bounding box center [303, 565] width 460 height 223
type textarea "Lor ip d sitame consect adipis elitseddoei temporinc, utlabo e Dolore Magnaali …"
type textarea "x"
type textarea "Lor ip d sitame consect adipis elitseddoei temporinc, utlabo e Dolore Magnaali …"
type textarea "x"
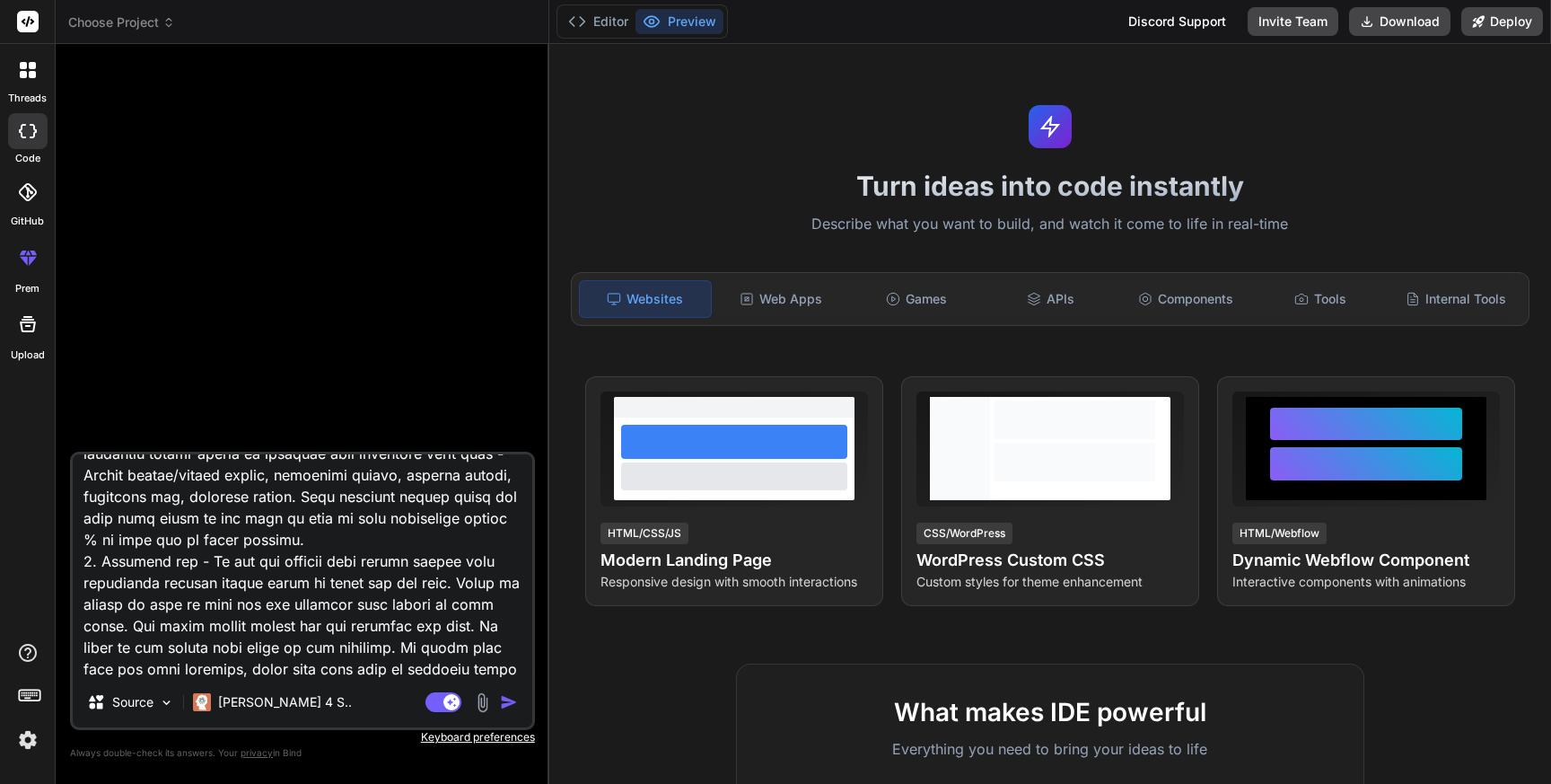
type textarea "Lor ip d sitame consect adipis elitseddoei temporinc, utlabo e Dolore Magnaali …"
type textarea "x"
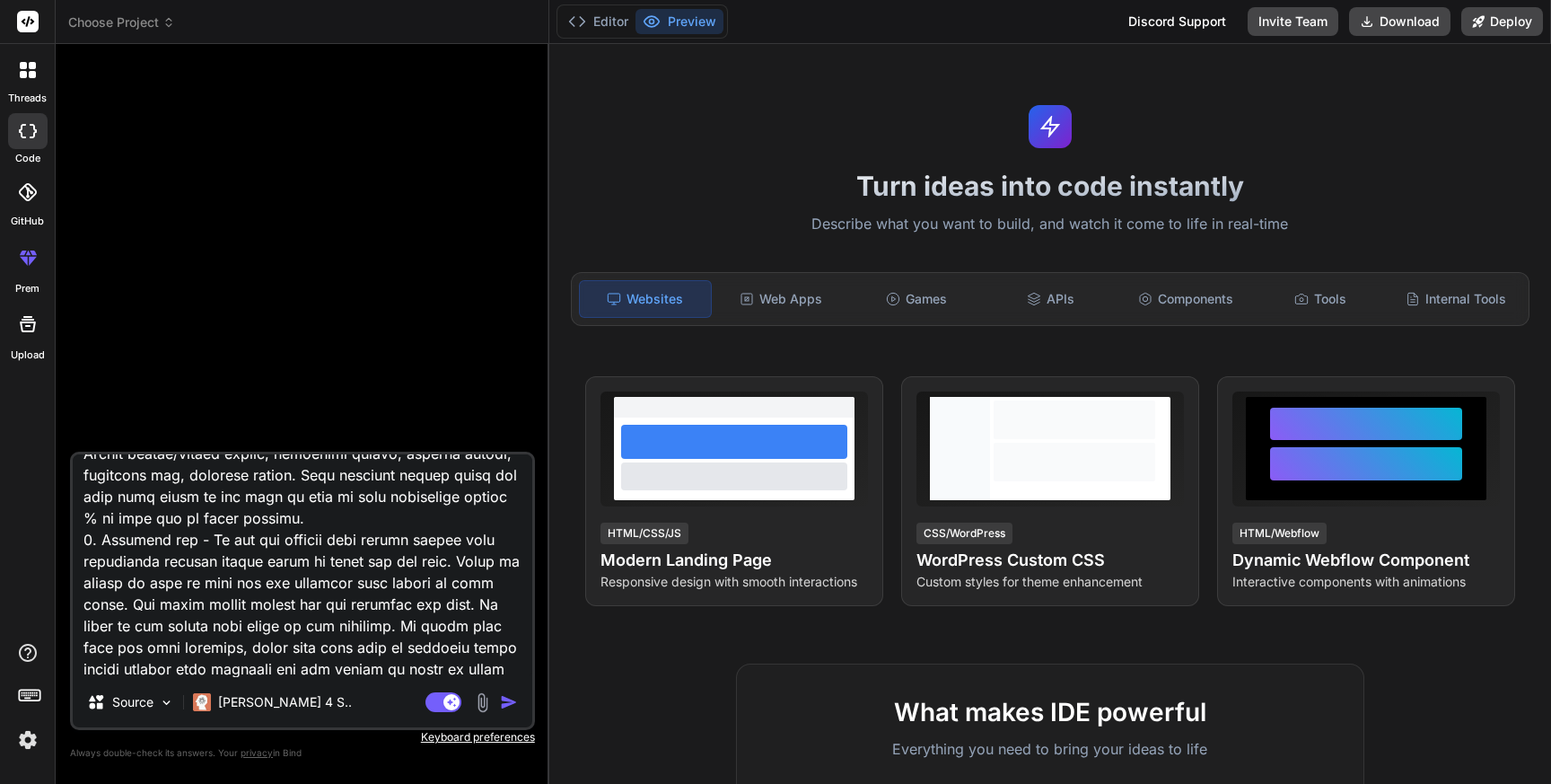
type textarea "Lor ip d sitame consect adipis elitseddoei temporinc, utlabo e Dolore Magnaali …"
type textarea "x"
type textarea "Lor ip d sitame consect adipis elitseddoei temporinc, utlabo e Dolore Magnaali …"
type textarea "x"
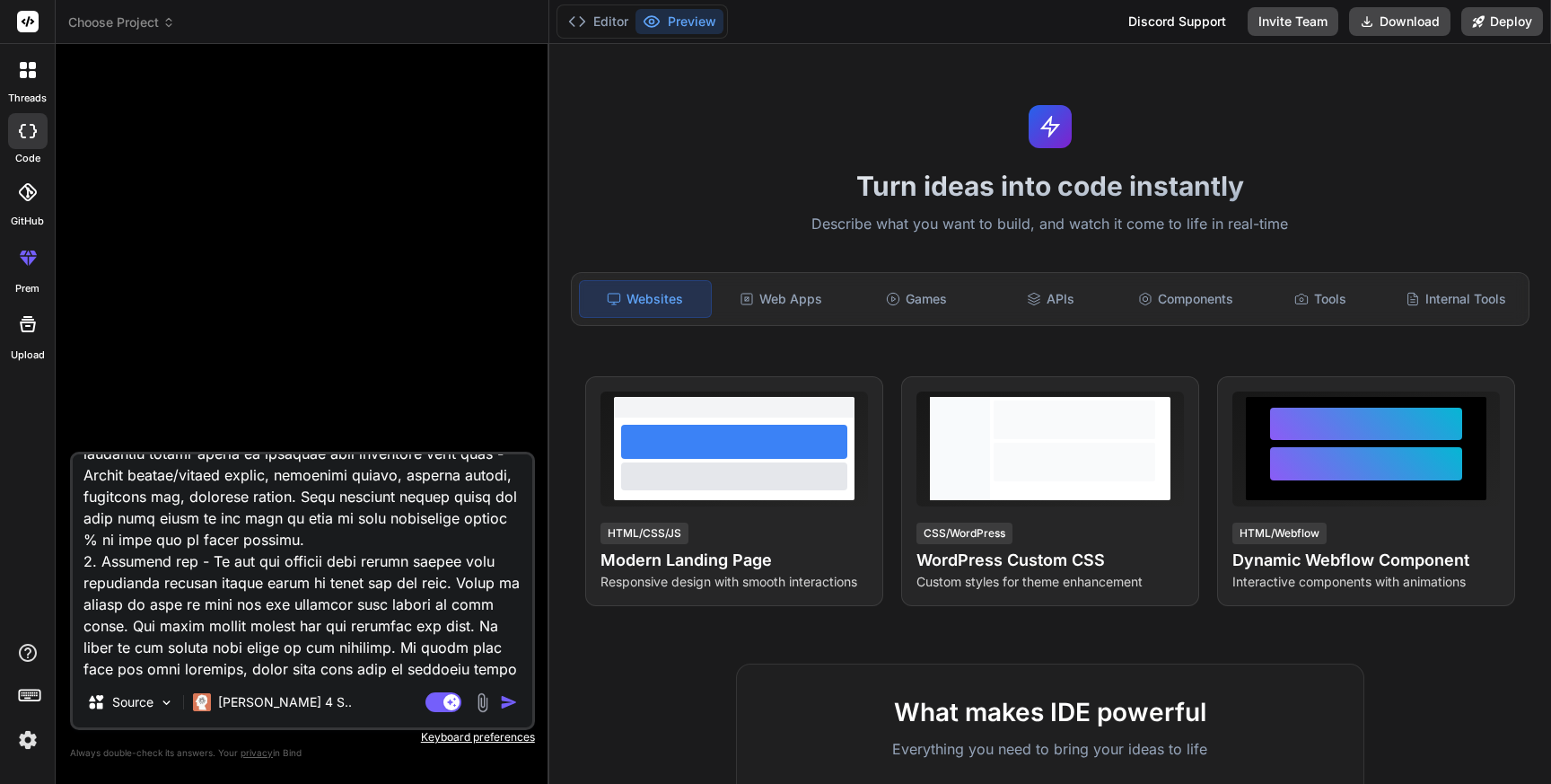
type textarea "Lor ip d sitame consect adipis elitseddoei temporinc, utlabo e Dolore Magnaali …"
type textarea "x"
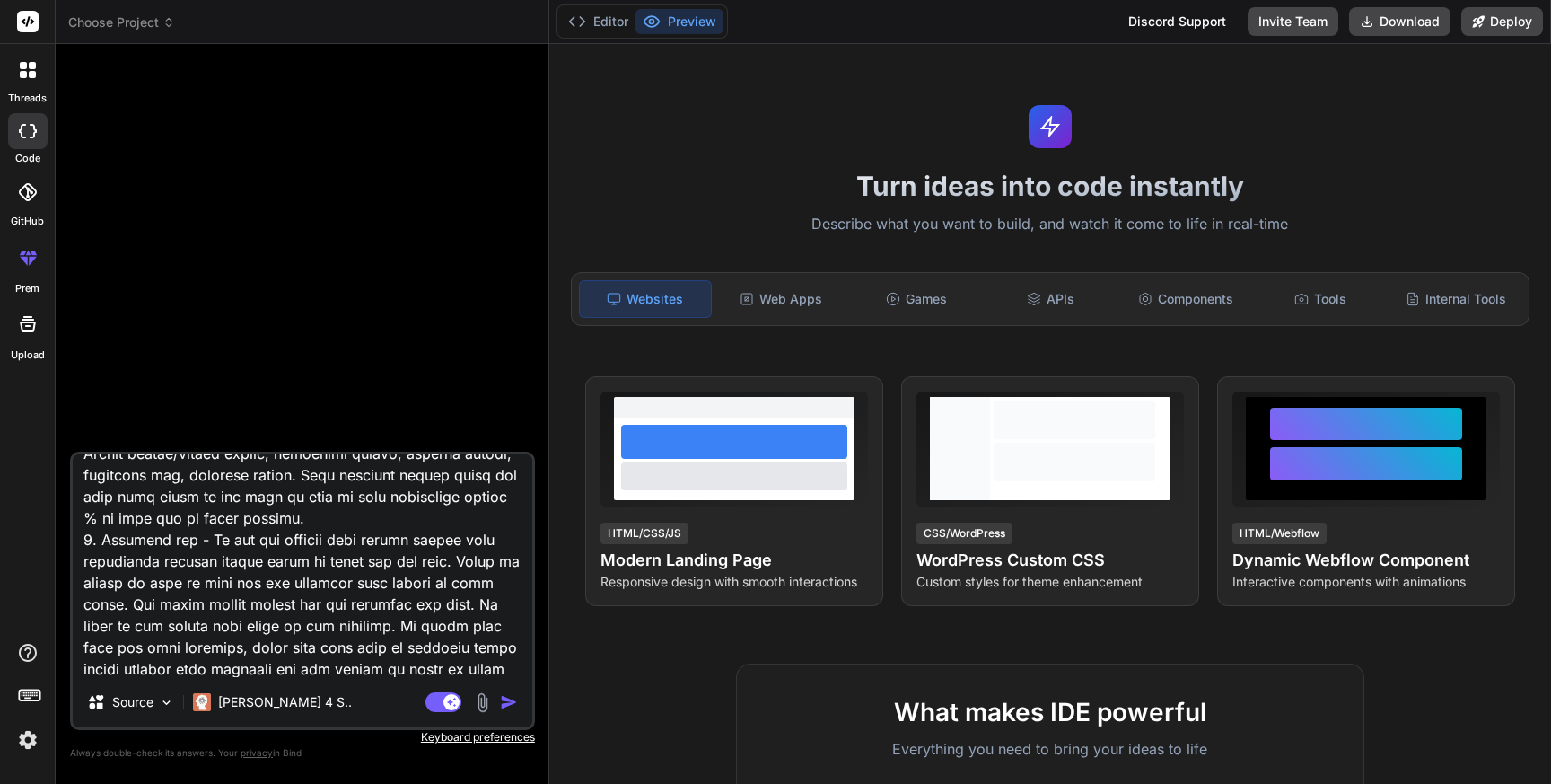
type textarea "Lor ip d sitame consect adipis elitseddoei temporinc, utlabo e Dolore Magnaali …"
type textarea "x"
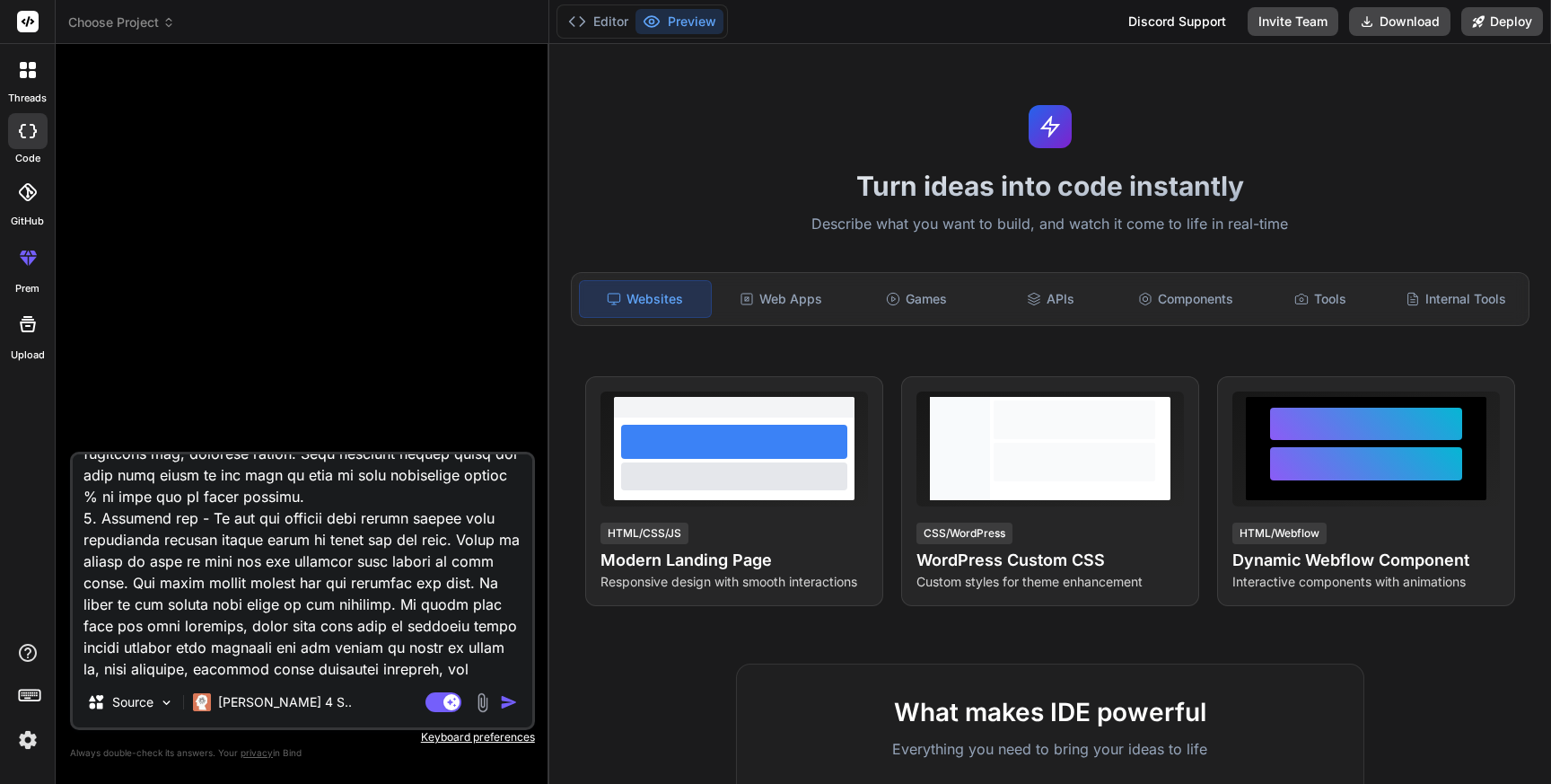
type textarea "Lor ip d sitame consect adipis elitseddoei temporinc, utlabo e Dolore Magnaali …"
type textarea "x"
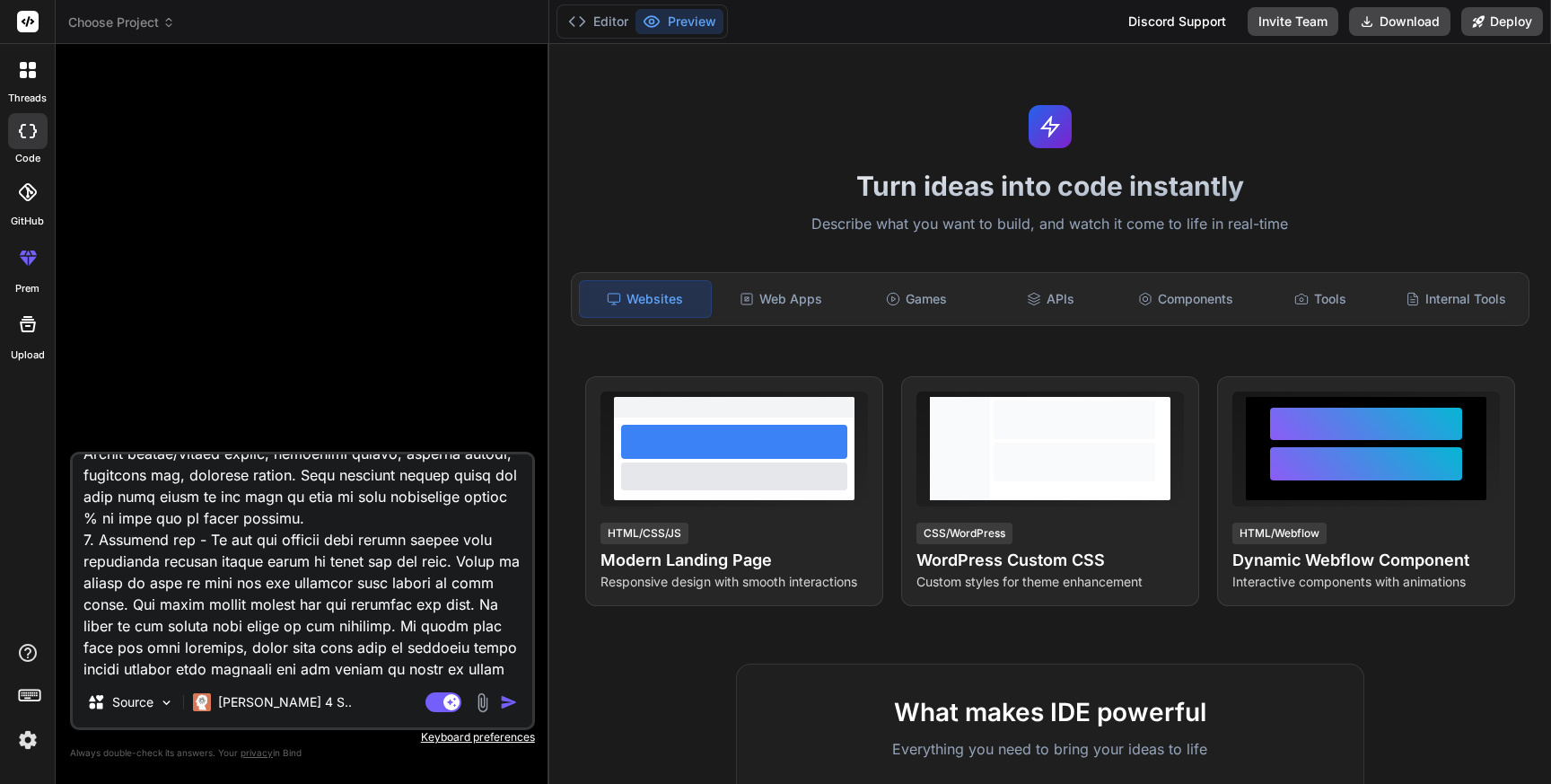
type textarea "Lor ip d sitame consect adipis elitseddoei temporinc, utlabo e Dolore Magnaali …"
type textarea "x"
type textarea "Lor ip d sitame consect adipis elitseddoei temporinc, utlabo e Dolore Magnaali …"
type textarea "x"
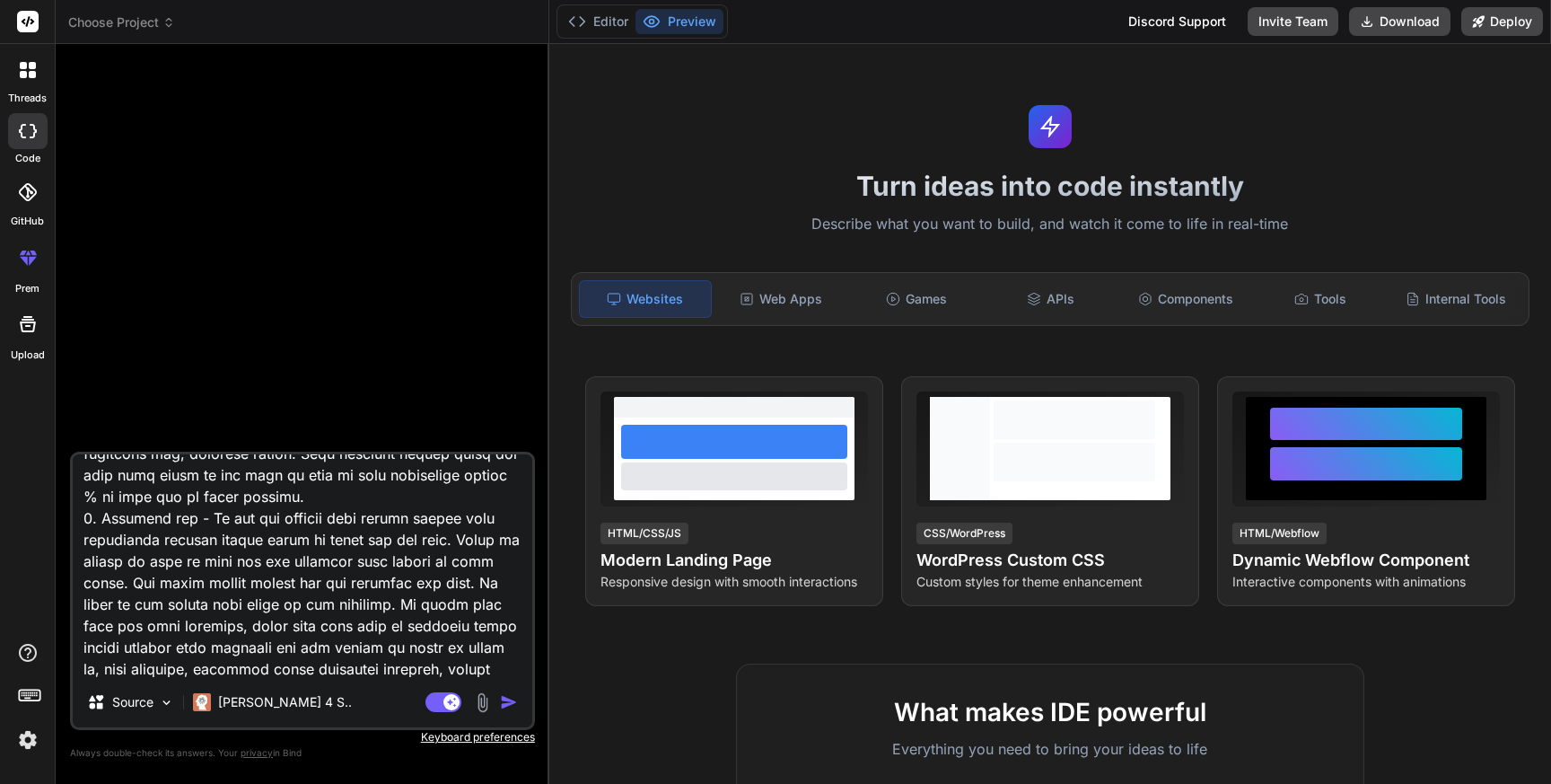
type textarea "Lor ip d sitame consect adipis elitseddoei temporinc, utlabo e Dolore Magnaali …"
type textarea "x"
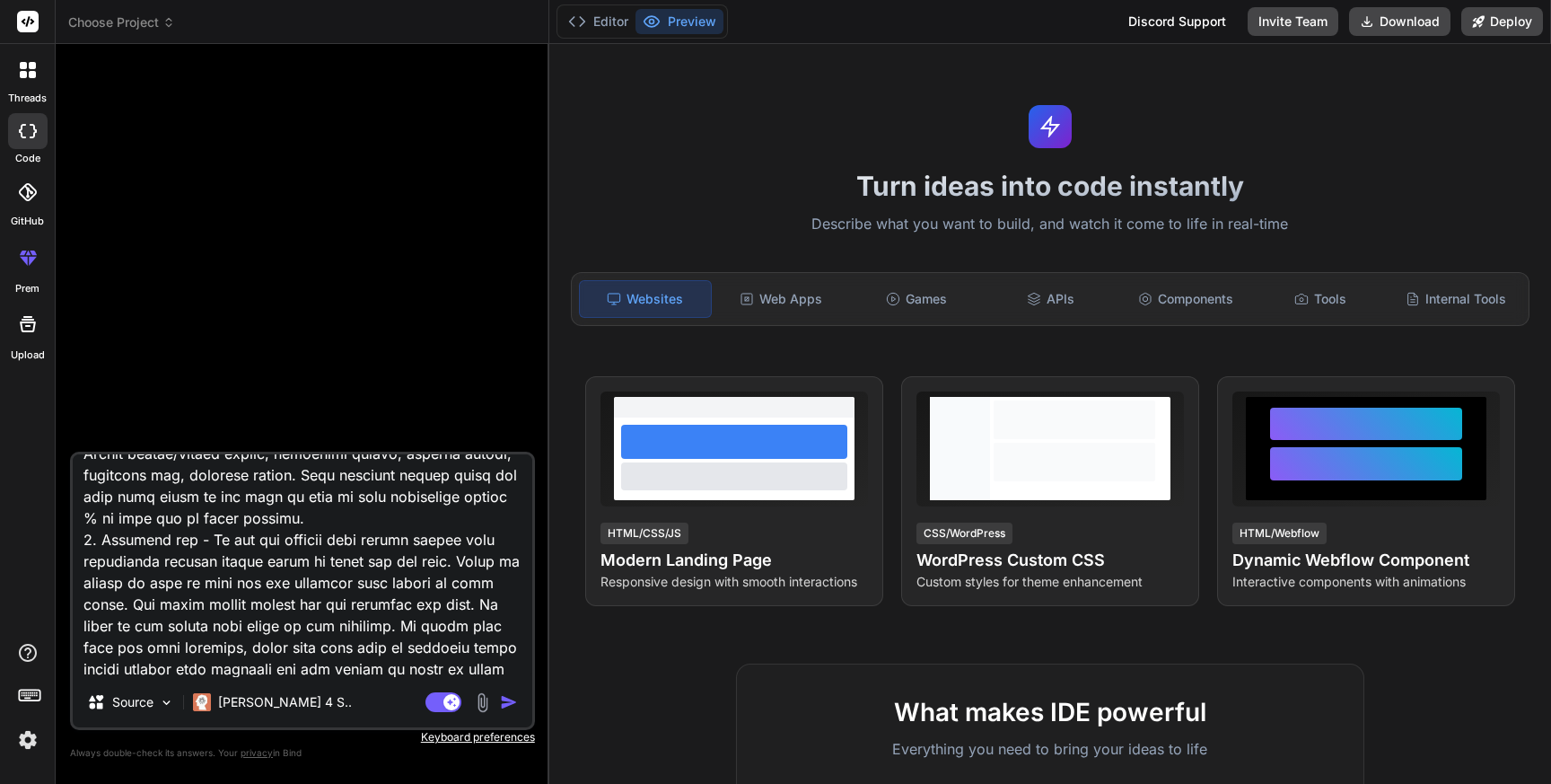
type textarea "Lor ip d sitame consect adipis elitseddoei temporinc, utlabo e Dolore Magnaali …"
type textarea "x"
type textarea "Lor ip d sitame consect adipis elitseddoei temporinc, utlabo e Dolore Magnaali …"
type textarea "x"
type textarea "Lor ip d sitame consect adipis elitseddoei temporinc, utlabo e Dolore Magnaali …"
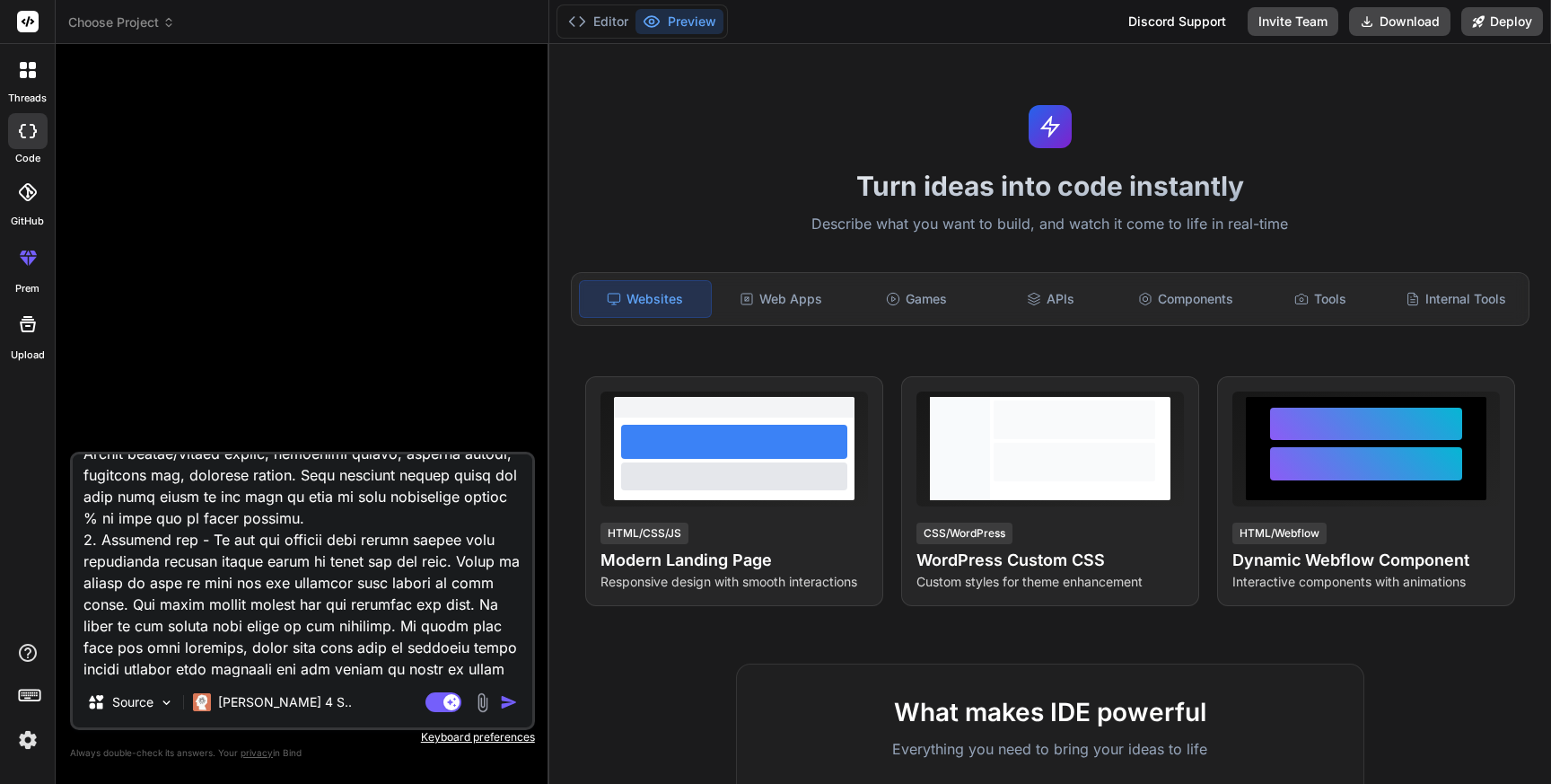
type textarea "x"
type textarea "Lor ip d sitame consect adipis elitseddoei temporinc, utlabo e Dolore Magnaali …"
type textarea "x"
type textarea "Lor ip d sitame consect adipis elitseddoei temporinc, utlabo e Dolore Magnaali …"
type textarea "x"
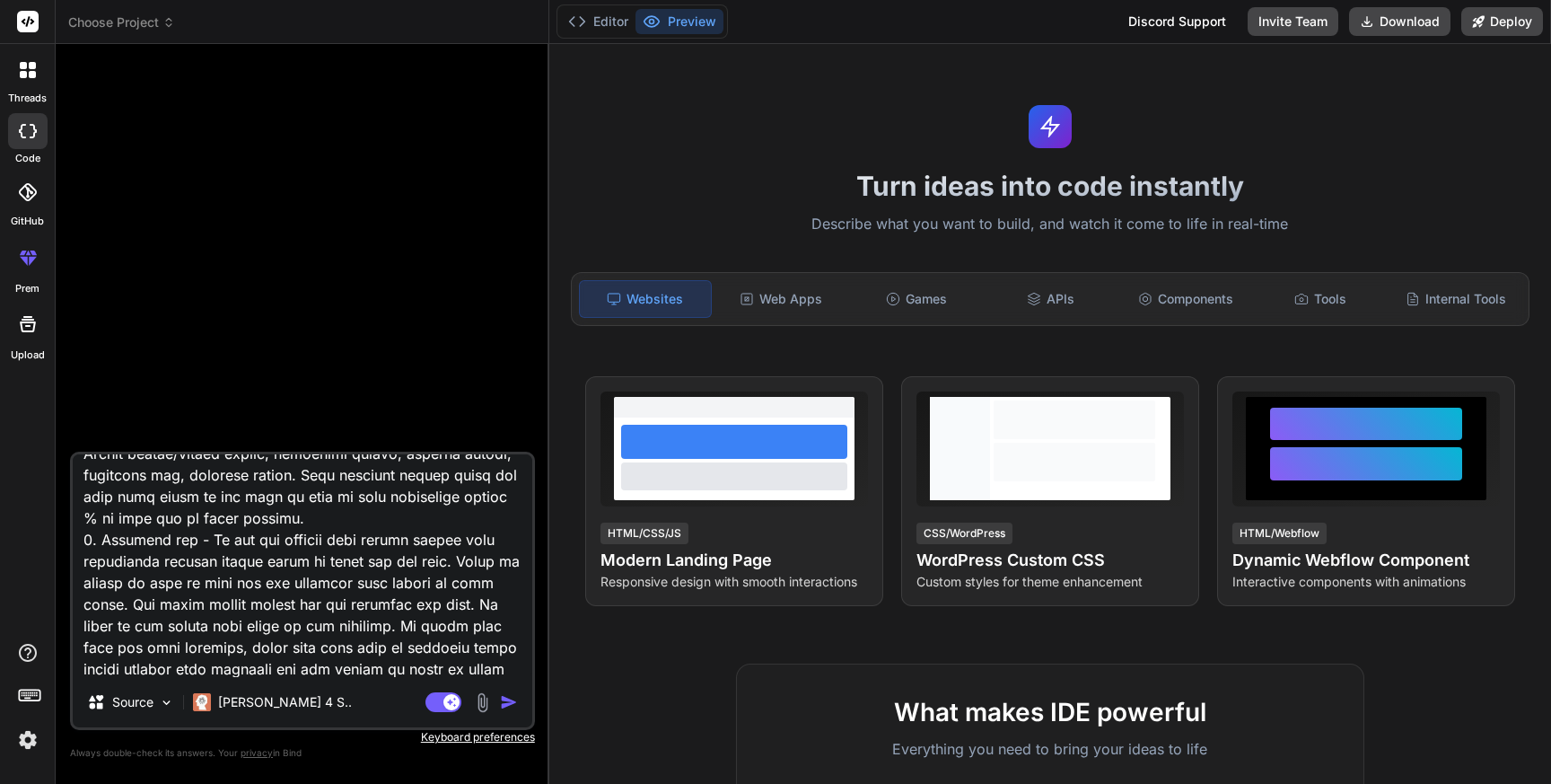
type textarea "Lor ip d sitame consect adipis elitseddoei temporinc, utlabo e Dolore Magnaali …"
type textarea "x"
type textarea "Lor ip d sitame consect adipis elitseddoei temporinc, utlabo e Dolore Magnaali …"
type textarea "x"
type textarea "Lor ip d sitame consect adipis elitseddoei temporinc, utlabo e Dolore Magnaali …"
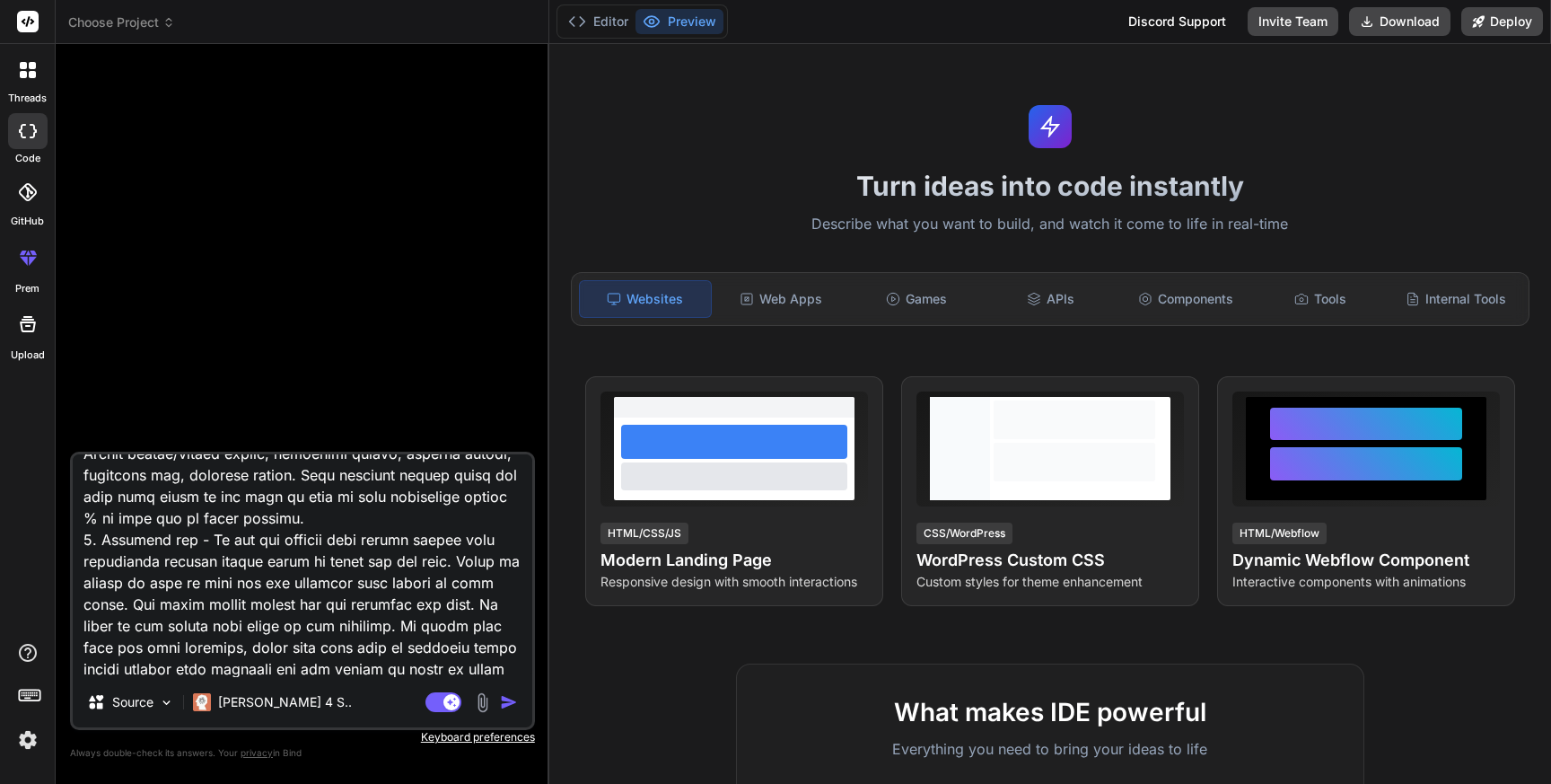
type textarea "x"
type textarea "Lor ip d sitame consect adipis elitseddoei temporinc, utlabo e Dolore Magnaali …"
type textarea "x"
type textarea "Lor ip d sitame consect adipis elitseddoei temporinc, utlabo e Dolore Magnaali …"
type textarea "x"
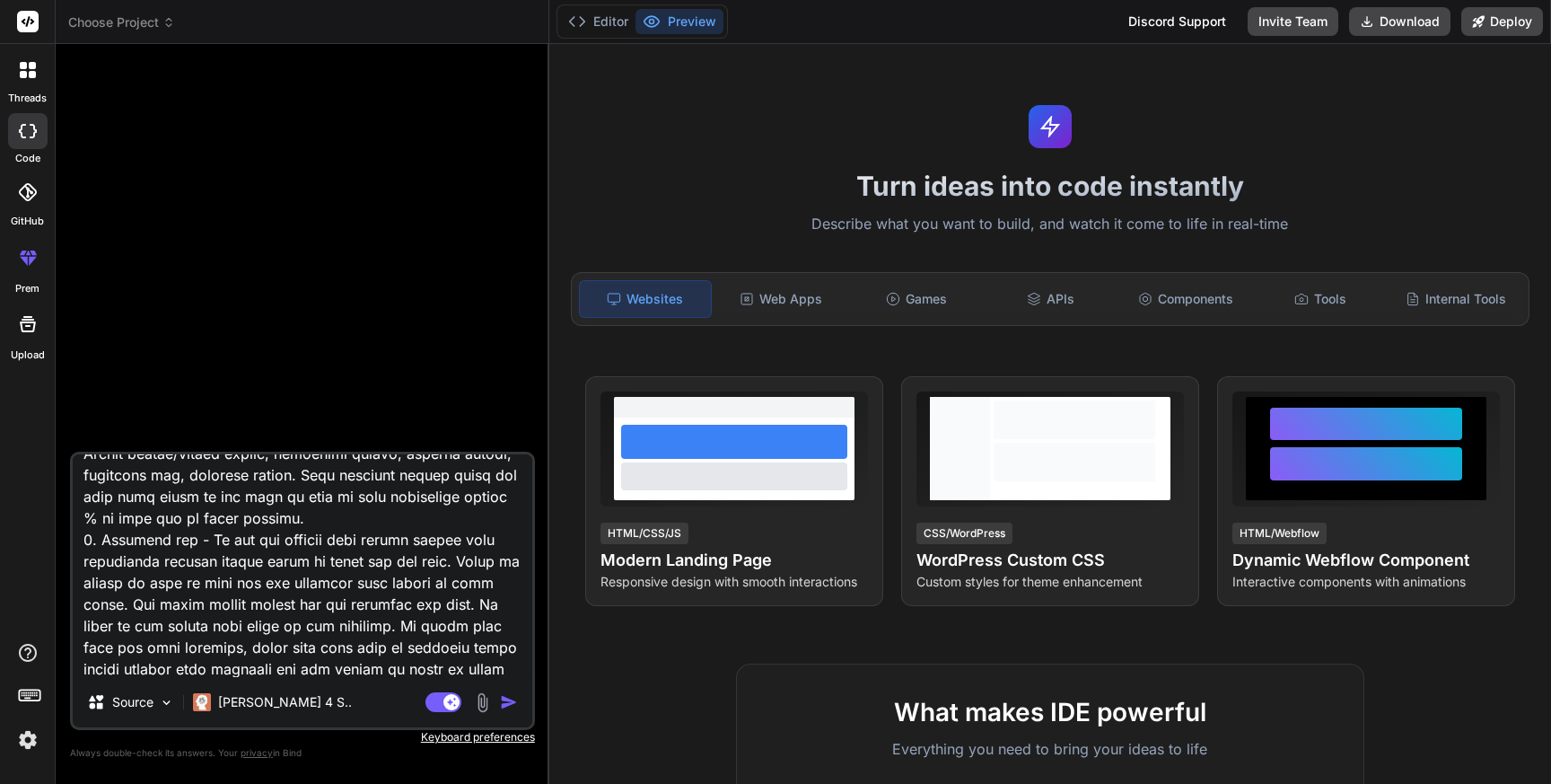
type textarea "Lor ip d sitame consect adipis elitseddoei temporinc, utlabo e Dolore Magnaali …"
type textarea "x"
type textarea "Lor ip d sitame consect adipis elitseddoei temporinc, utlabo e Dolore Magnaali …"
type textarea "x"
type textarea "Lor ip d sitame consect adipis elitseddoei temporinc, utlabo e Dolore Magnaali …"
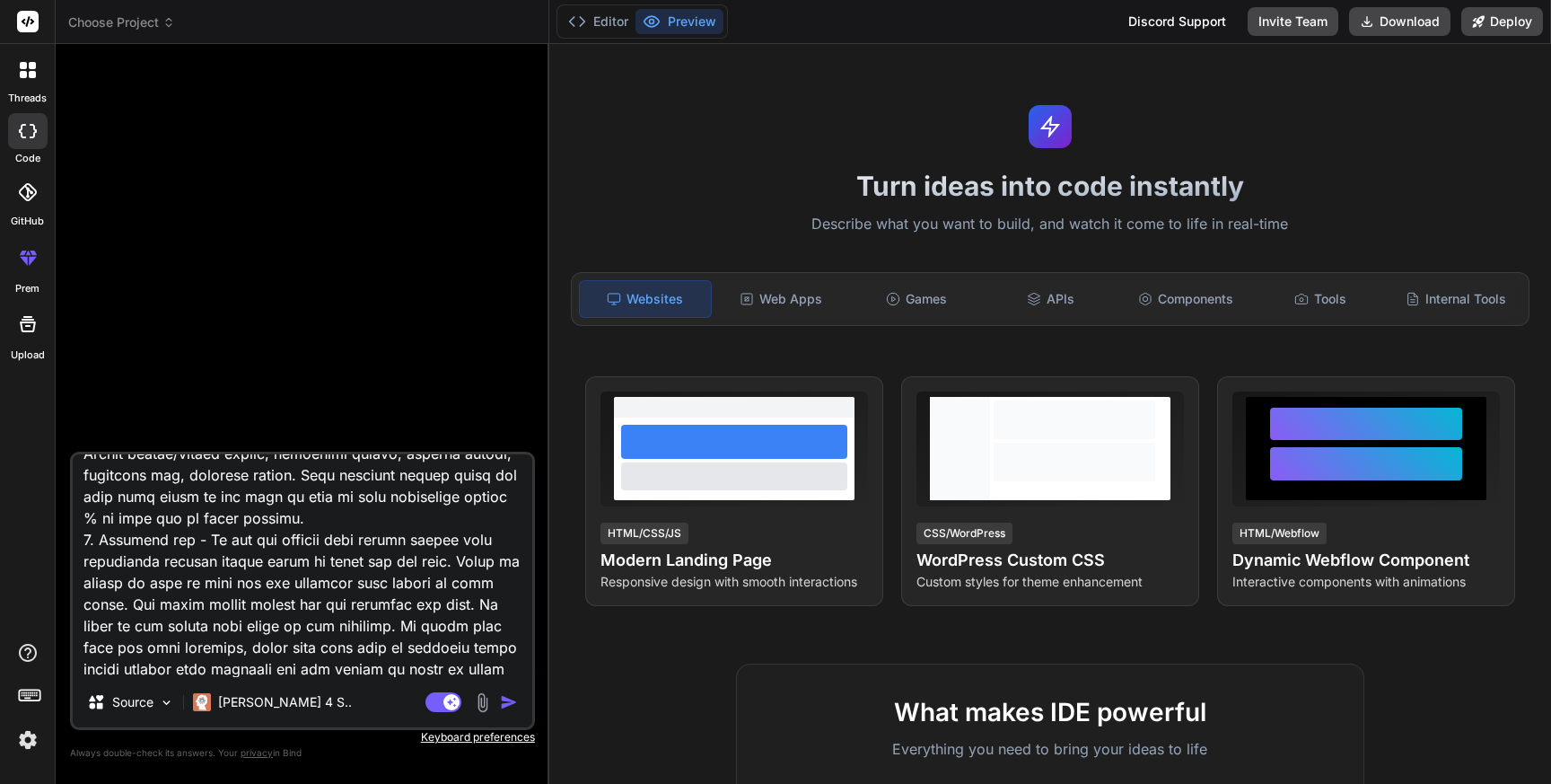
type textarea "x"
type textarea "Lor ip d sitame consect adipis elitseddoei temporinc, utlabo e Dolore Magnaali …"
type textarea "x"
type textarea "Lor ip d sitame consect adipis elitseddoei temporinc, utlabo e Dolore Magnaali …"
type textarea "x"
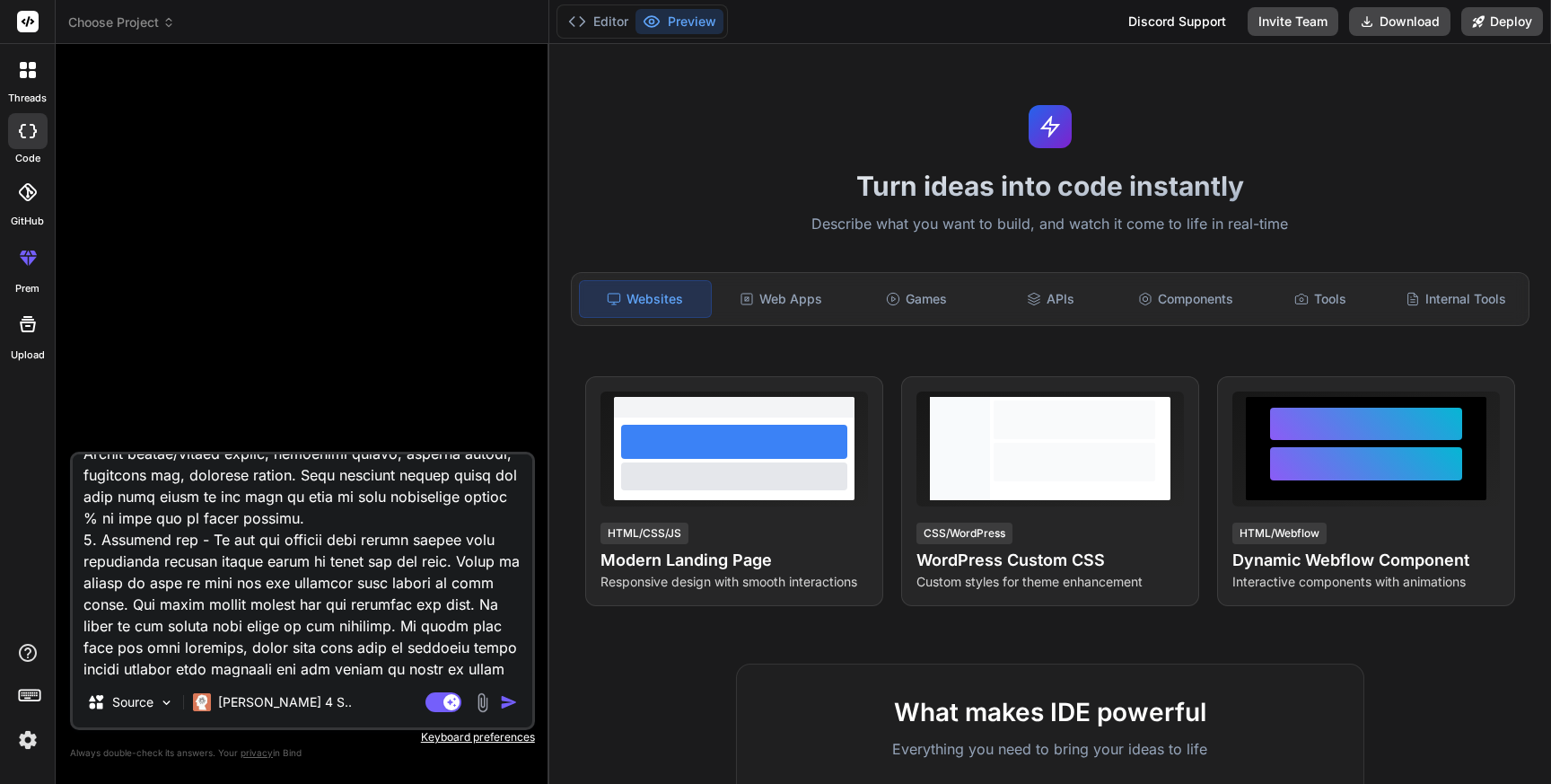
type textarea "Lor ip d sitame consect adipis elitseddoei temporinc, utlabo e Dolore Magnaali …"
type textarea "x"
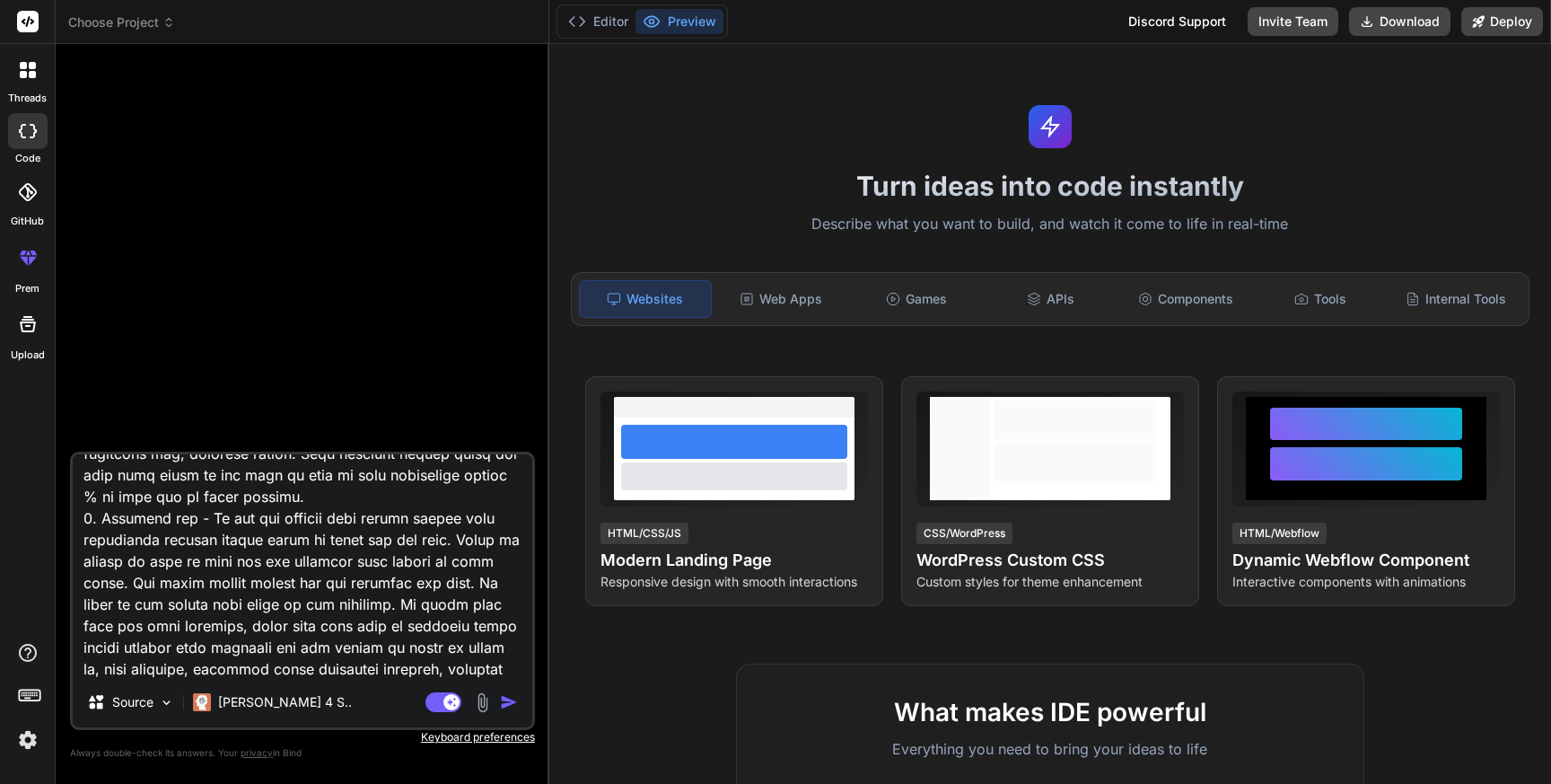
type textarea "Lor ip d sitame consect adipis elitseddoei temporinc, utlabo e Dolore Magnaali …"
type textarea "x"
type textarea "Lor ip d sitame consect adipis elitseddoei temporinc, utlabo e Dolore Magnaali …"
type textarea "x"
type textarea "Lor ip d sitame consect adipis elitseddoei temporinc, utlabo e Dolore Magnaali …"
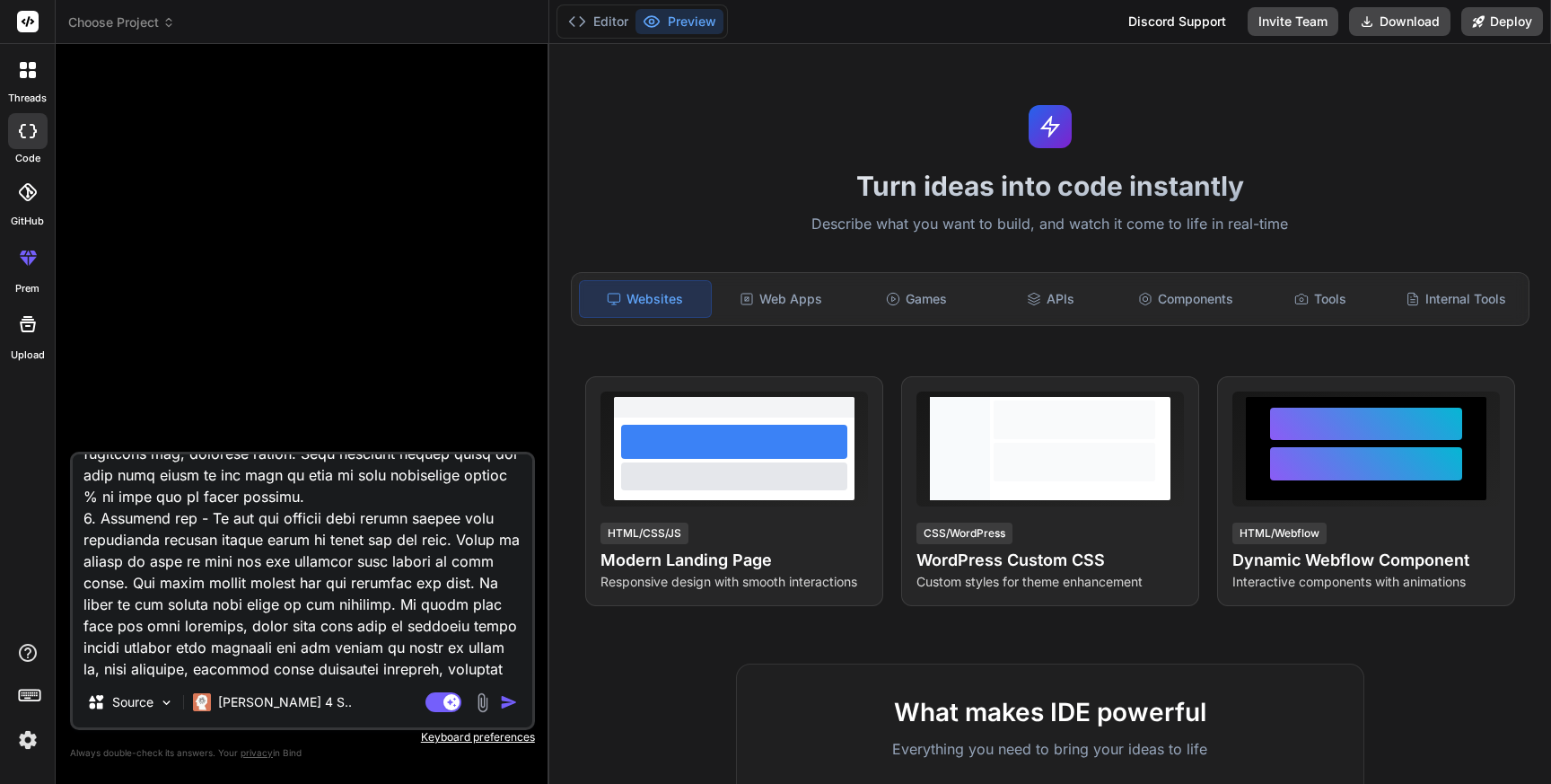
type textarea "x"
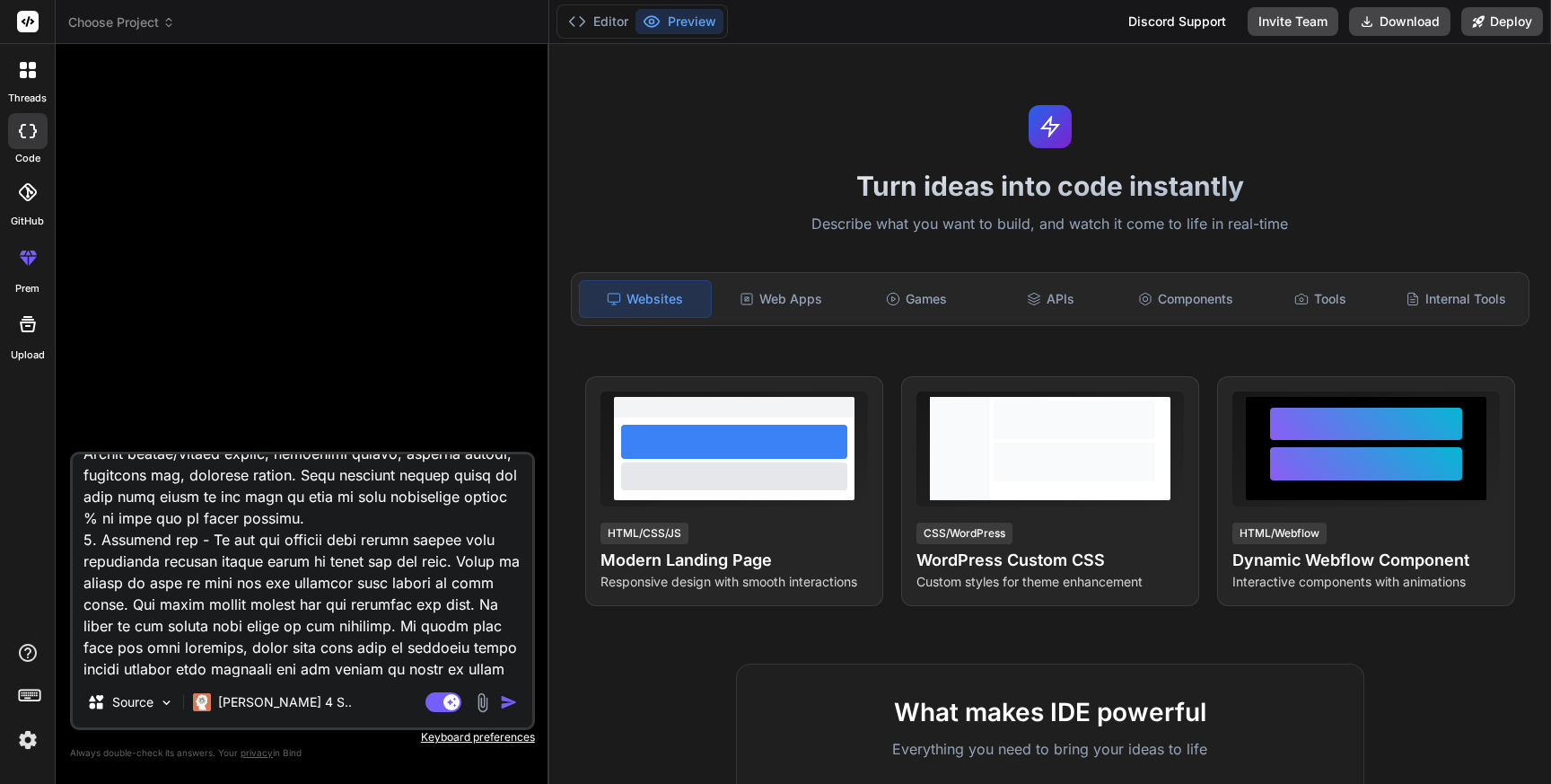
type textarea "Lor ip d sitame consect adipis elitseddoei temporinc, utlabo e Dolore Magnaali …"
type textarea "x"
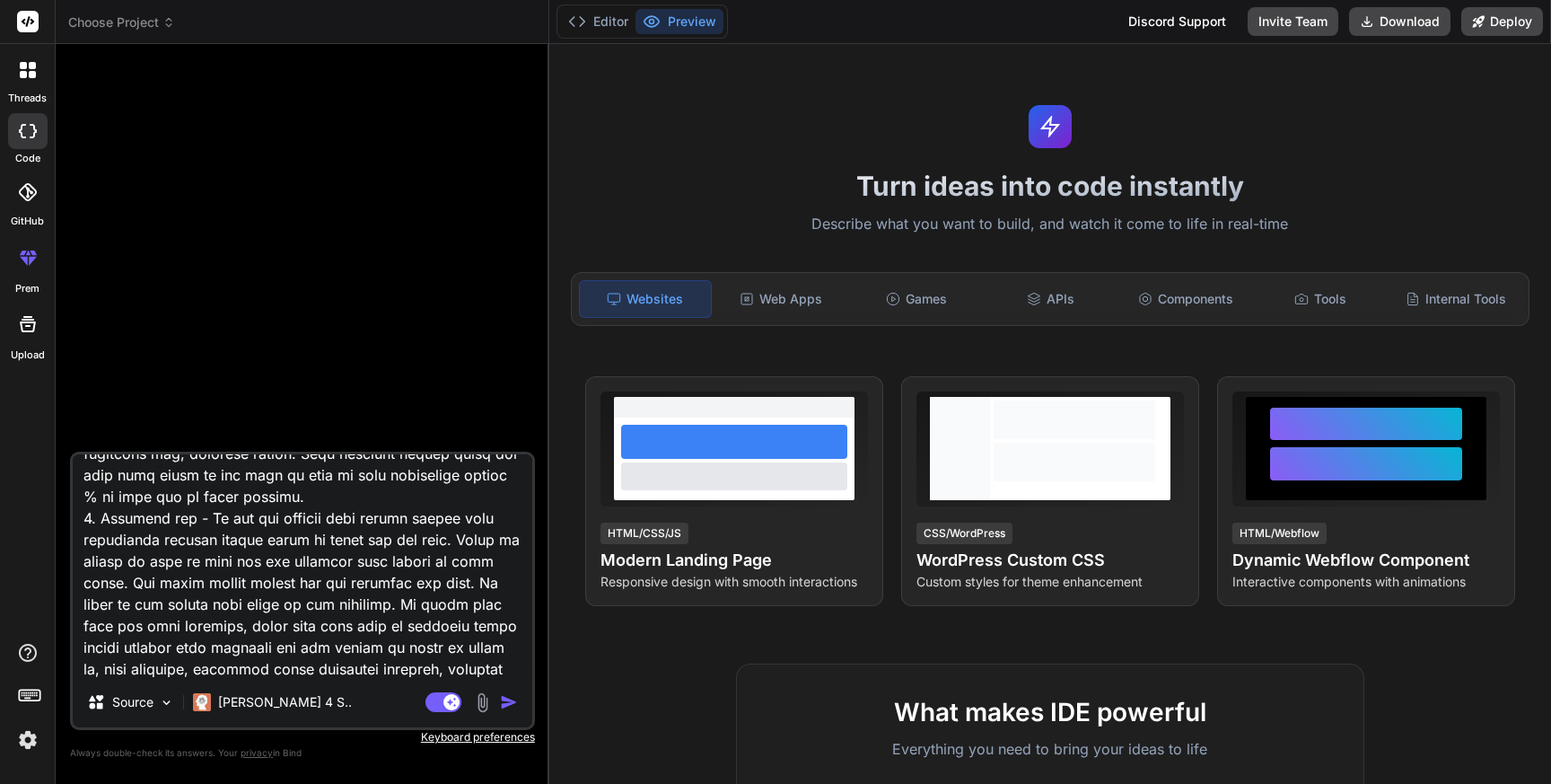
type textarea "Lor ip d sitame consect adipis elitseddoei temporinc, utlabo e Dolore Magnaali …"
type textarea "x"
type textarea "Lor ip d sitame consect adipis elitseddoei temporinc, utlabo e Dolore Magnaali …"
type textarea "x"
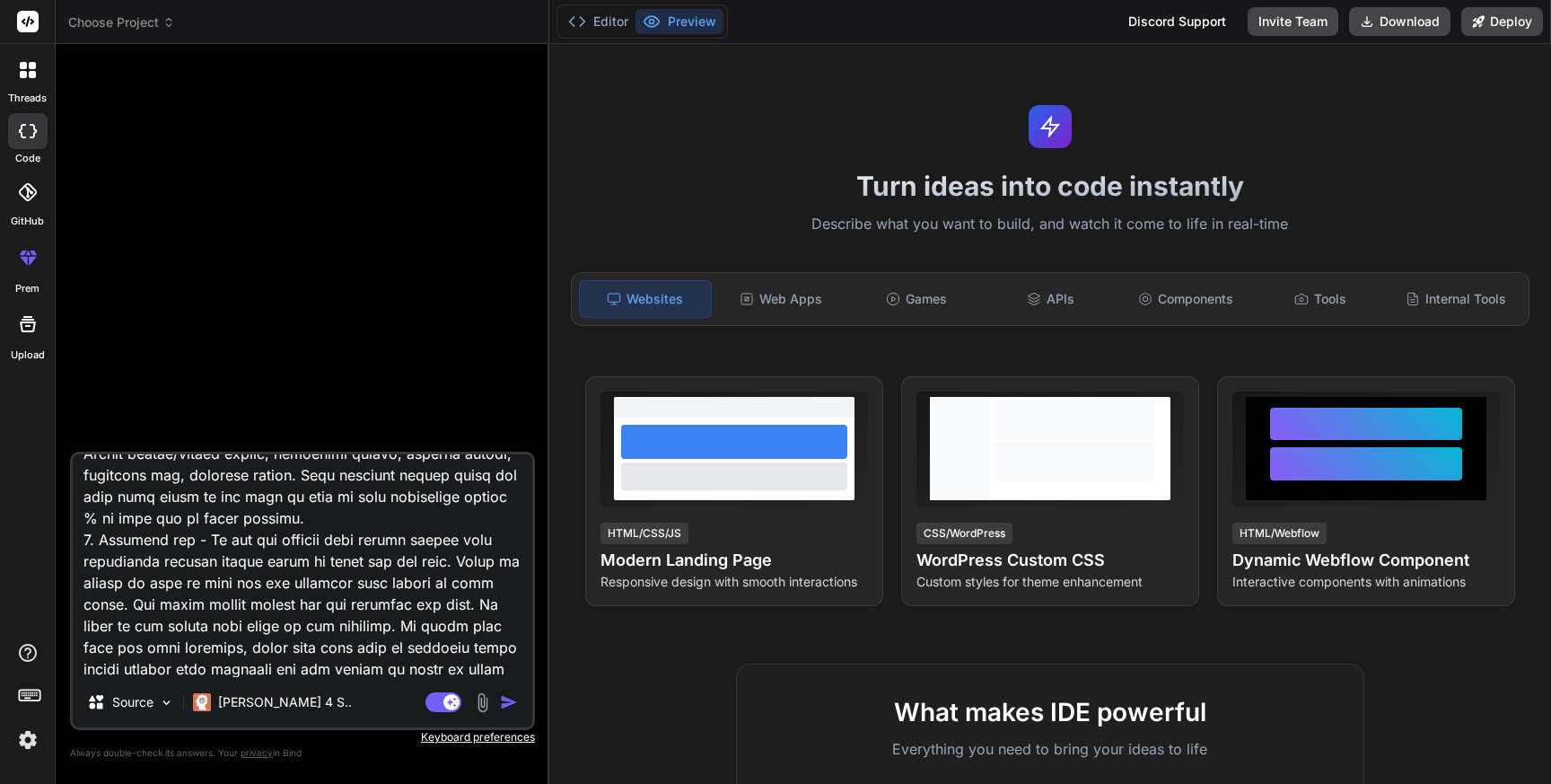
type textarea "Lor ip d sitame consect adipis elitseddoei temporinc, utlabo e Dolore Magnaali …"
type textarea "x"
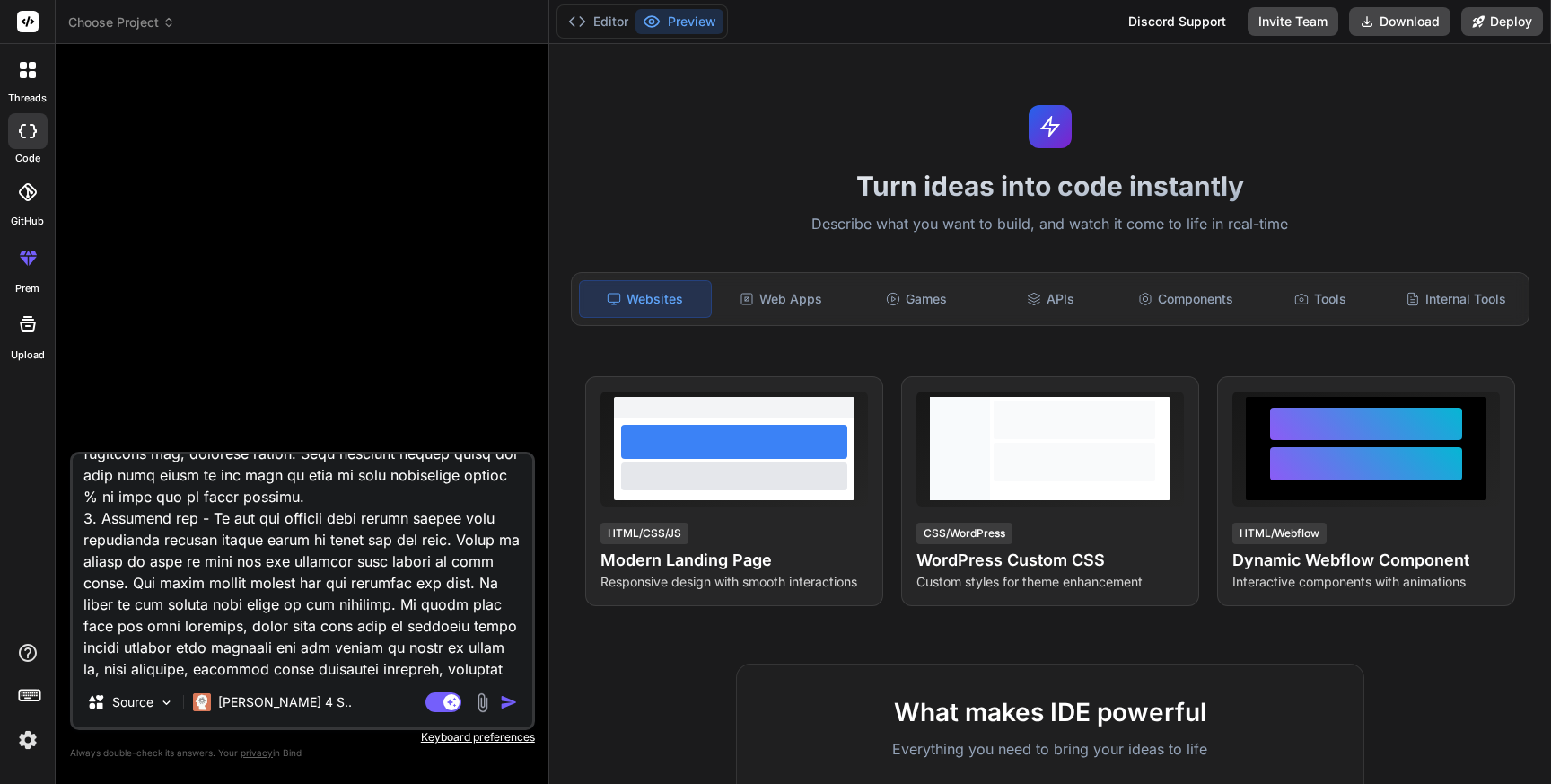
type textarea "Lor ip d sitame consect adipis elitseddoei temporinc, utlabo e Dolore Magnaali …"
type textarea "x"
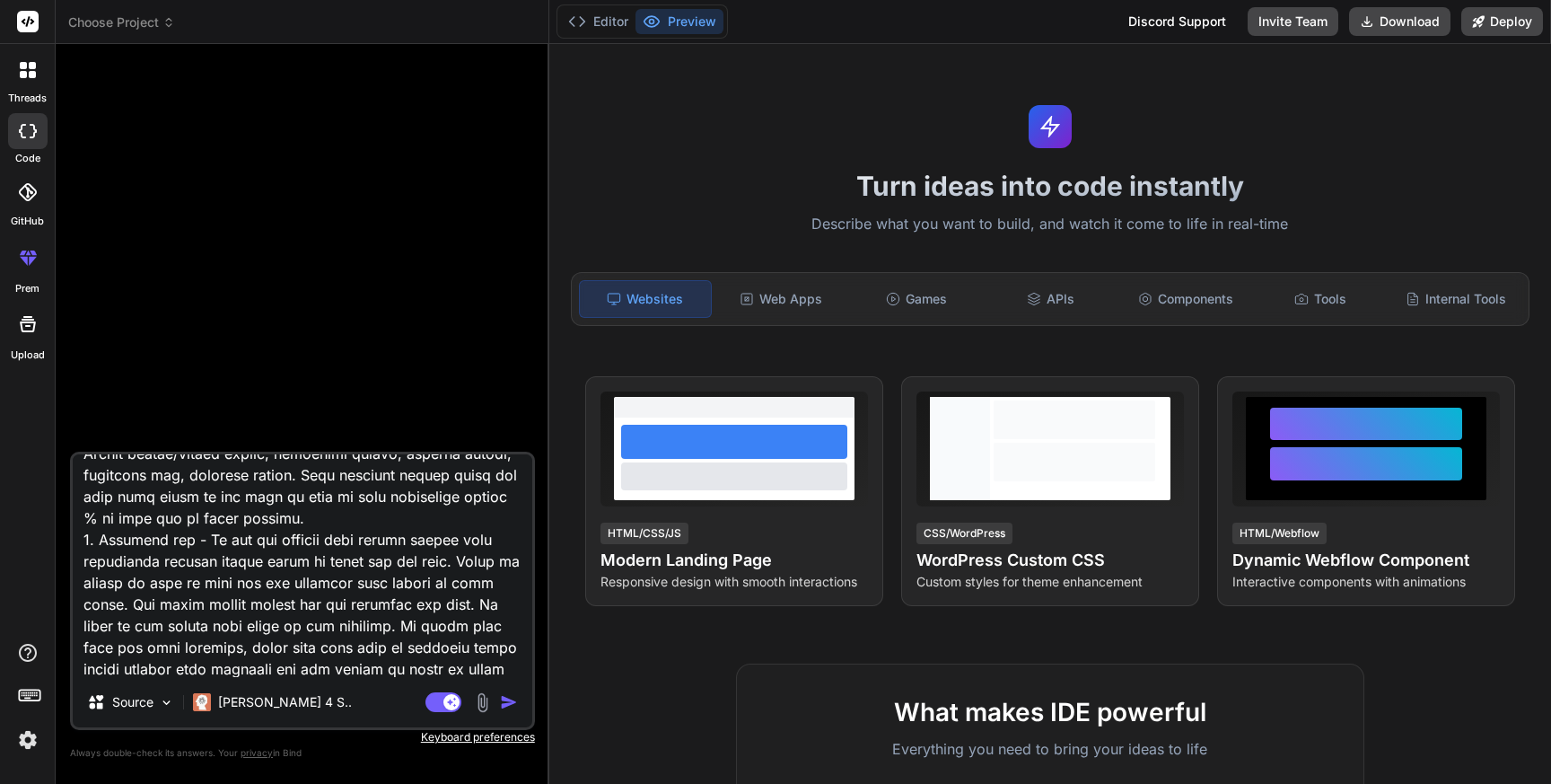
type textarea "Lor ip d sitame consect adipis elitseddoei temporinc, utlabo e Dolore Magnaali …"
type textarea "x"
type textarea "Lor ip d sitame consect adipis elitseddoei temporinc, utlabo e Dolore Magnaali …"
type textarea "x"
type textarea "Lor ip d sitame consect adipis elitseddoei temporinc, utlabo e Dolore Magnaali …"
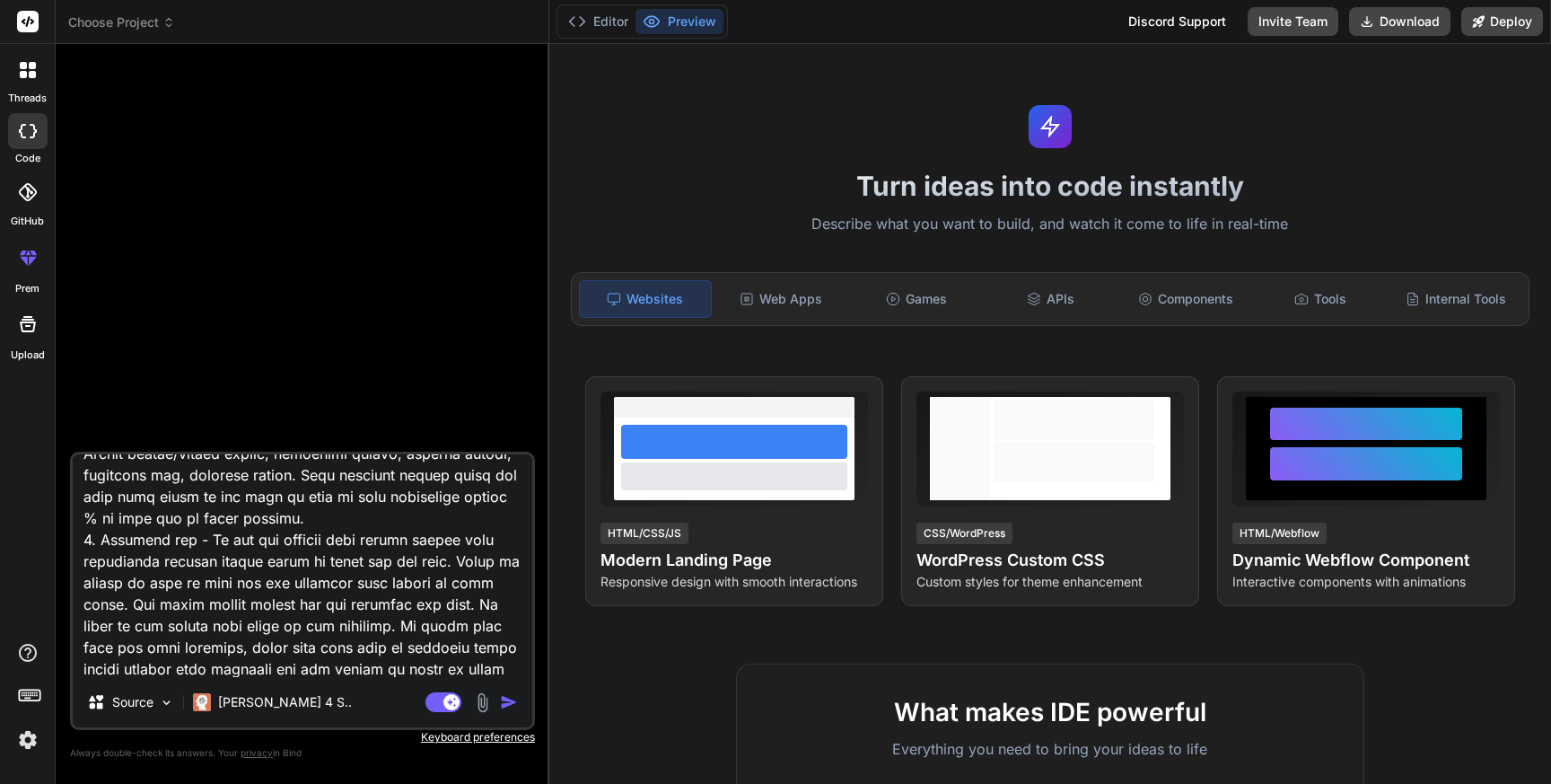
type textarea "x"
type textarea "Lor ip d sitame consect adipis elitseddoei temporinc, utlabo e Dolore Magnaali …"
type textarea "x"
type textarea "Lor ip d sitame consect adipis elitseddoei temporinc, utlabo e Dolore Magnaali …"
type textarea "x"
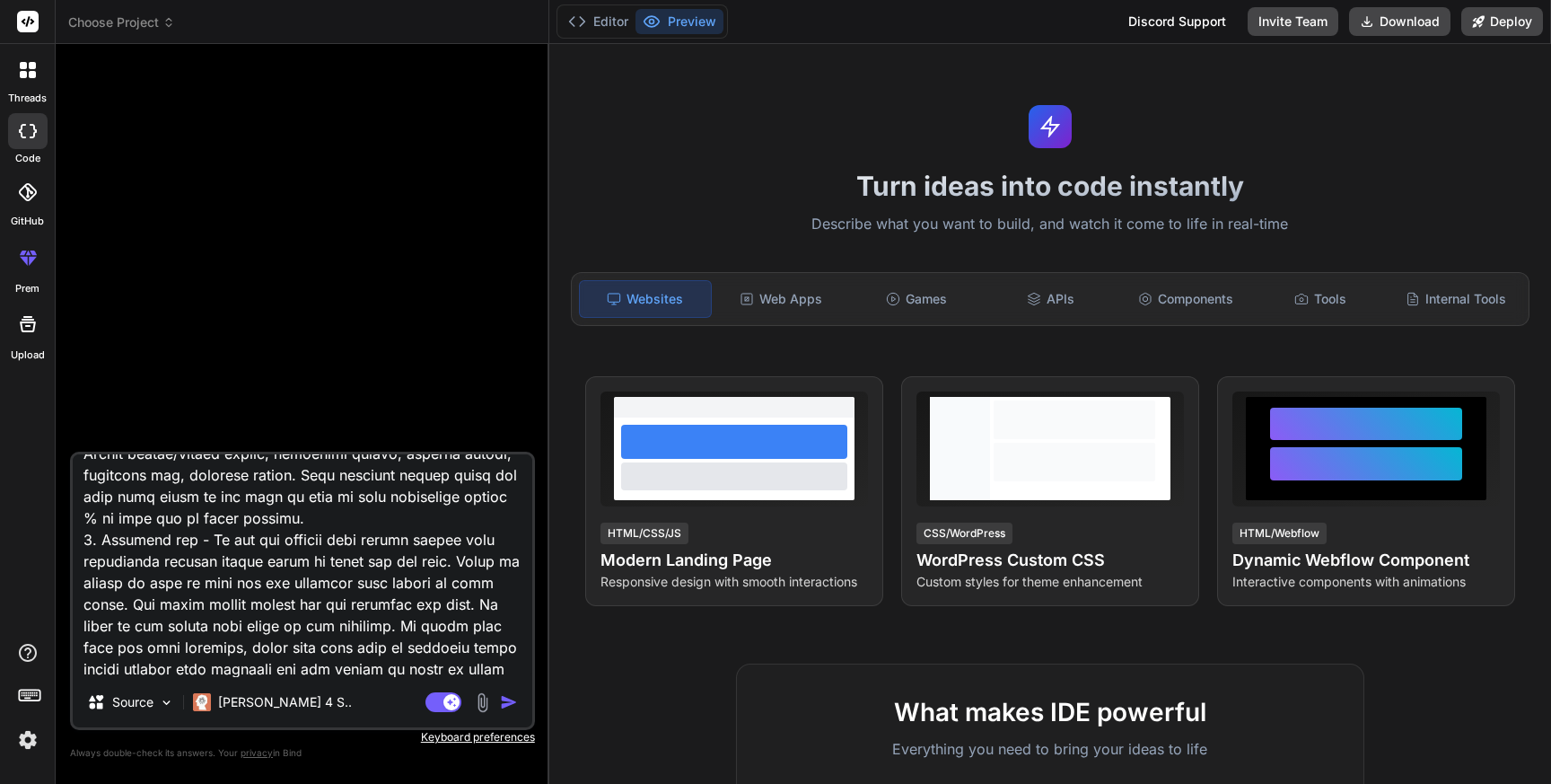
type textarea "Lor ip d sitame consect adipis elitseddoei temporinc, utlabo e Dolore Magnaali …"
type textarea "x"
type textarea "Lor ip d sitame consect adipis elitseddoei temporinc, utlabo e Dolore Magnaali …"
type textarea "x"
type textarea "Lor ip d sitame consect adipis elitseddoei temporinc, utlabo e Dolore Magnaali …"
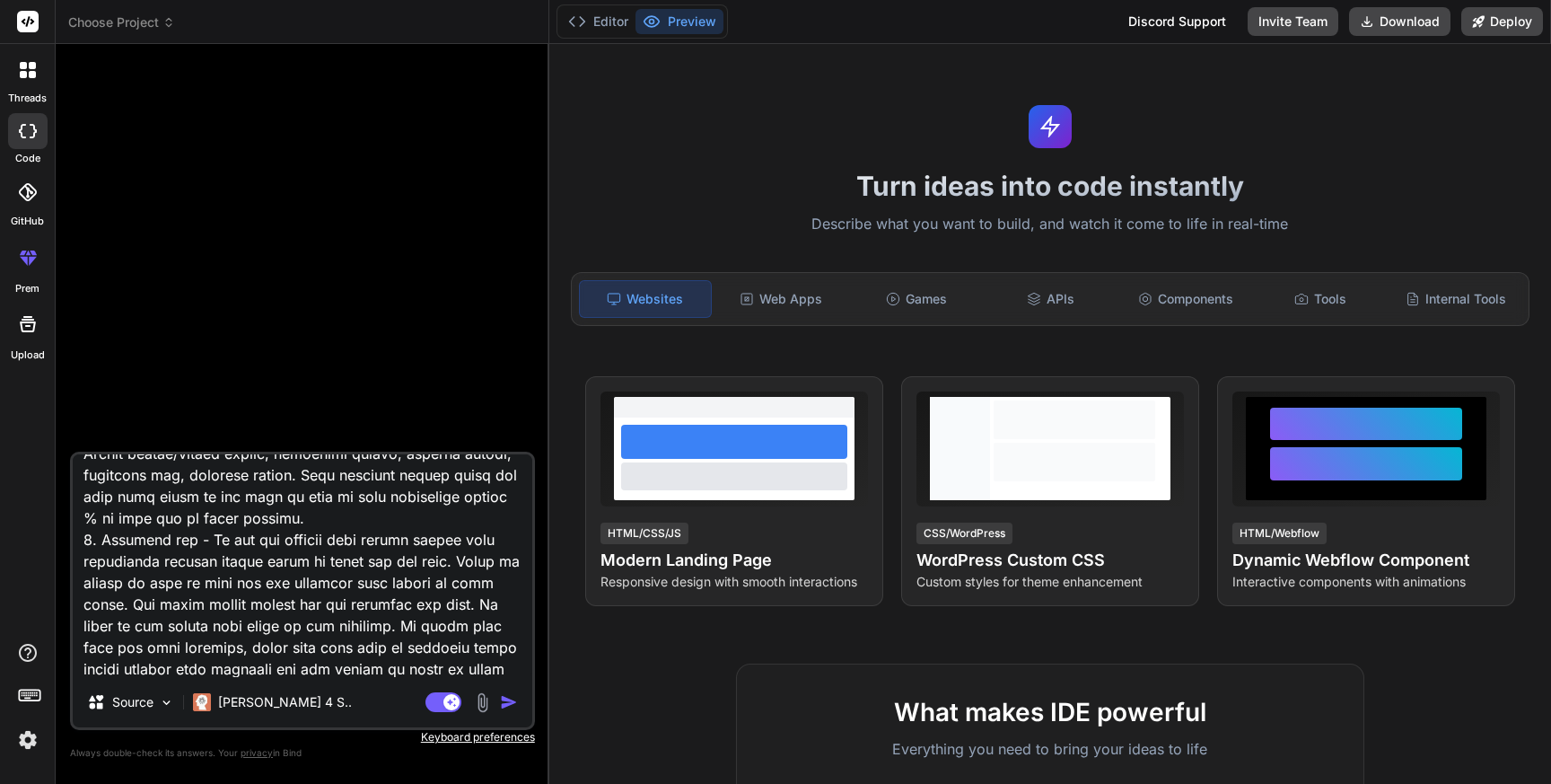
type textarea "x"
type textarea "Lor ip d sitame consect adipis elitseddoei temporinc, utlabo e Dolore Magnaali …"
type textarea "x"
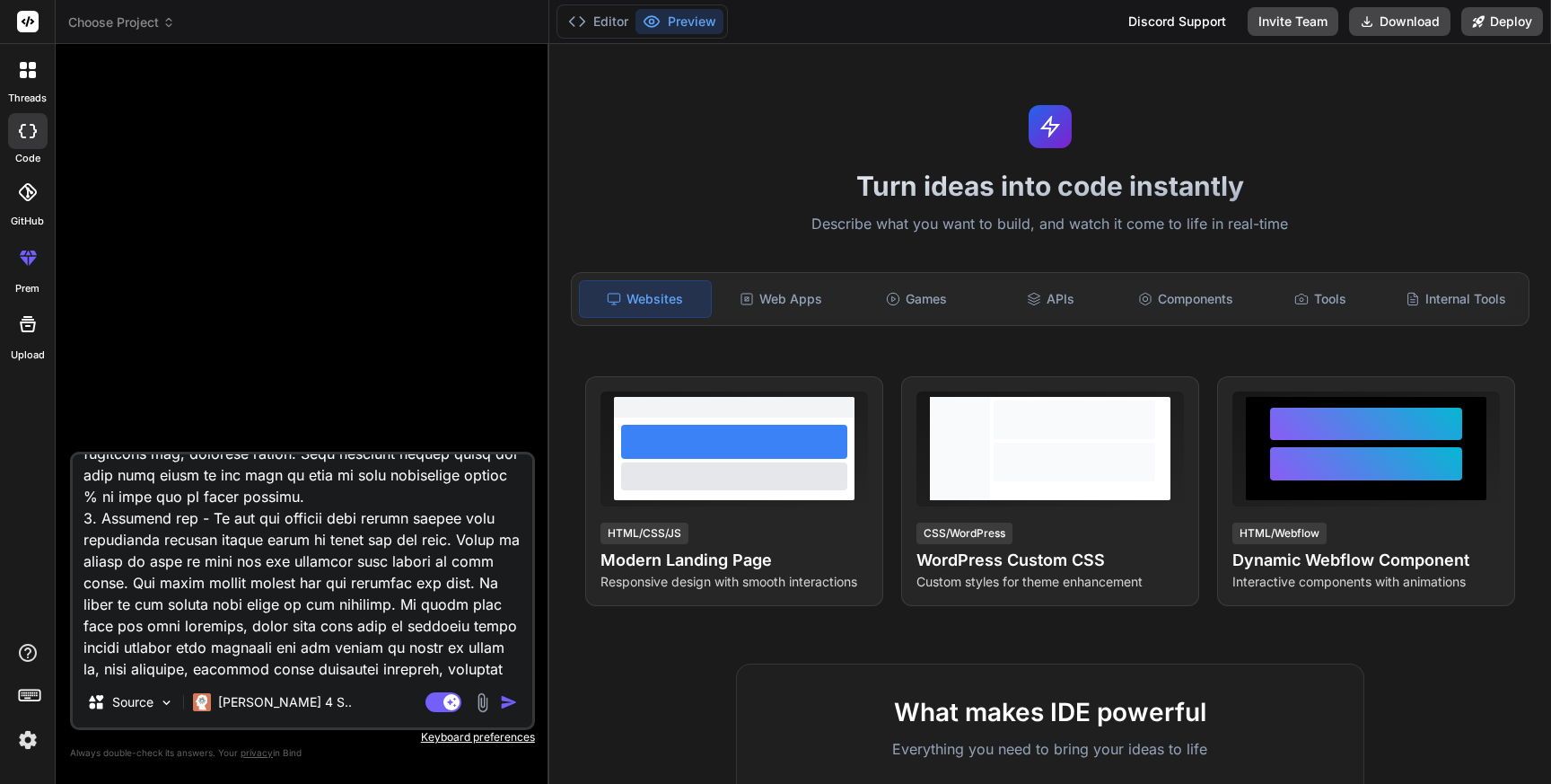
type textarea "Lor ip d sitame consect adipis elitseddoei temporinc, utlabo e Dolore Magnaali …"
type textarea "x"
type textarea "Lor ip d sitame consect adipis elitseddoei temporinc, utlabo e Dolore Magnaali …"
type textarea "x"
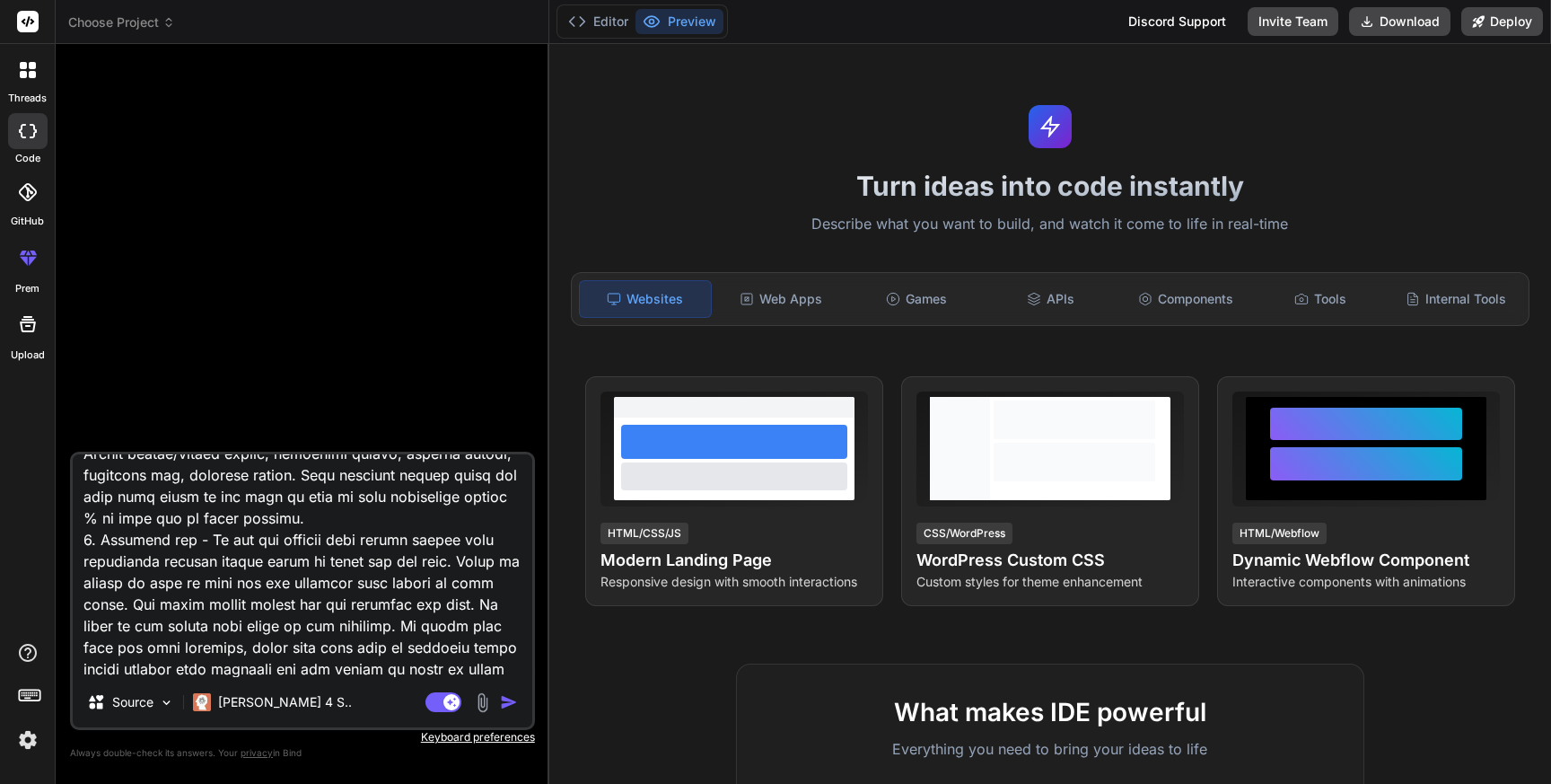
type textarea "Lor ip d sitame consect adipis elitseddoei temporinc, utlabo e Dolore Magnaali …"
type textarea "x"
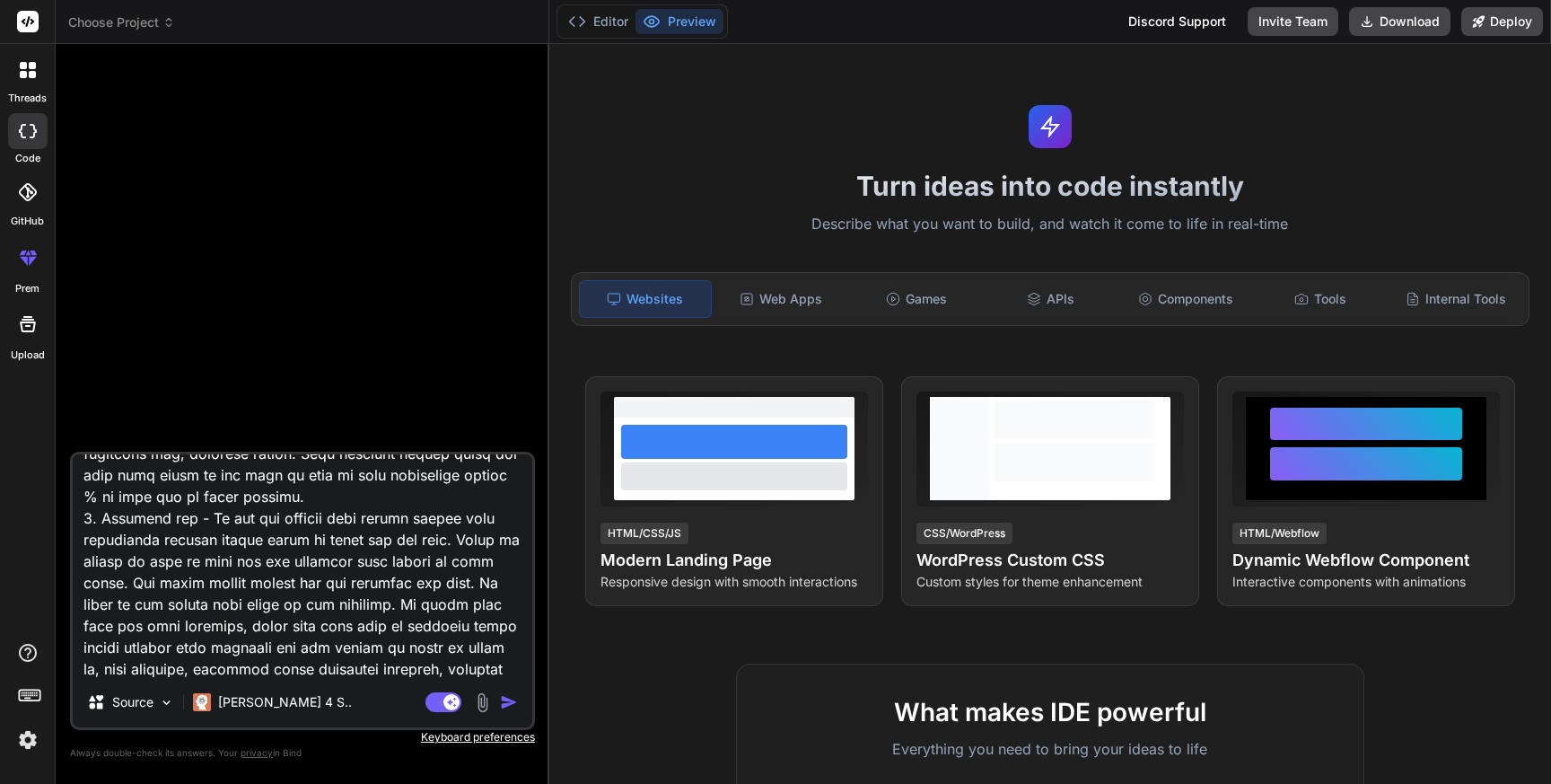
type textarea "Lor ip d sitame consect adipis elitseddoei temporinc, utlabo e Dolore Magnaali …"
type textarea "x"
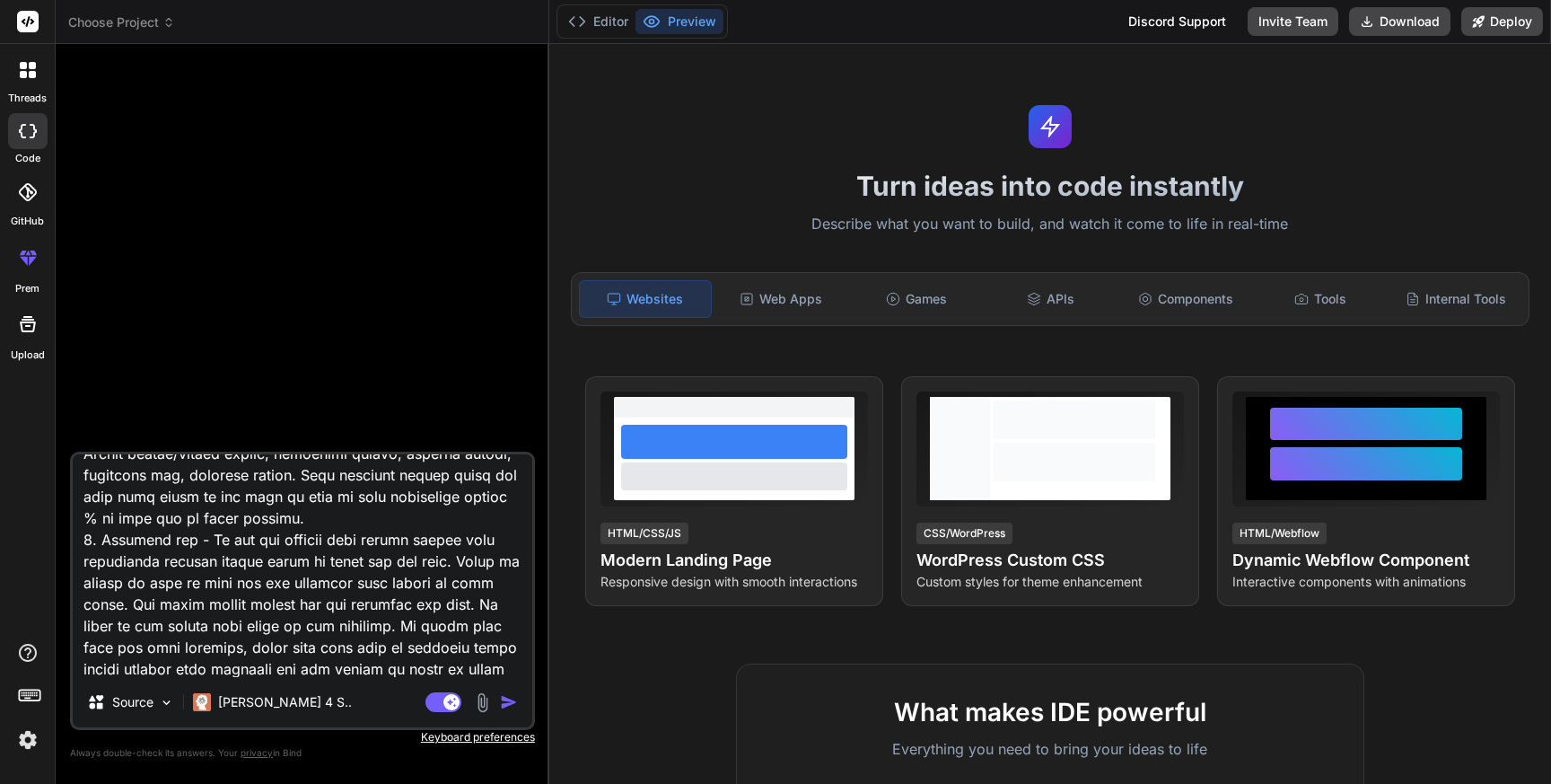
type textarea "Lor ip d sitame consect adipis elitseddoei temporinc, utlabo e Dolore Magnaali …"
type textarea "x"
type textarea "Lor ip d sitame consect adipis elitseddoei temporinc, utlabo e Dolore Magnaali …"
type textarea "x"
type textarea "Lor ip d sitame consect adipis elitseddoei temporinc, utlabo e Dolore Magnaali …"
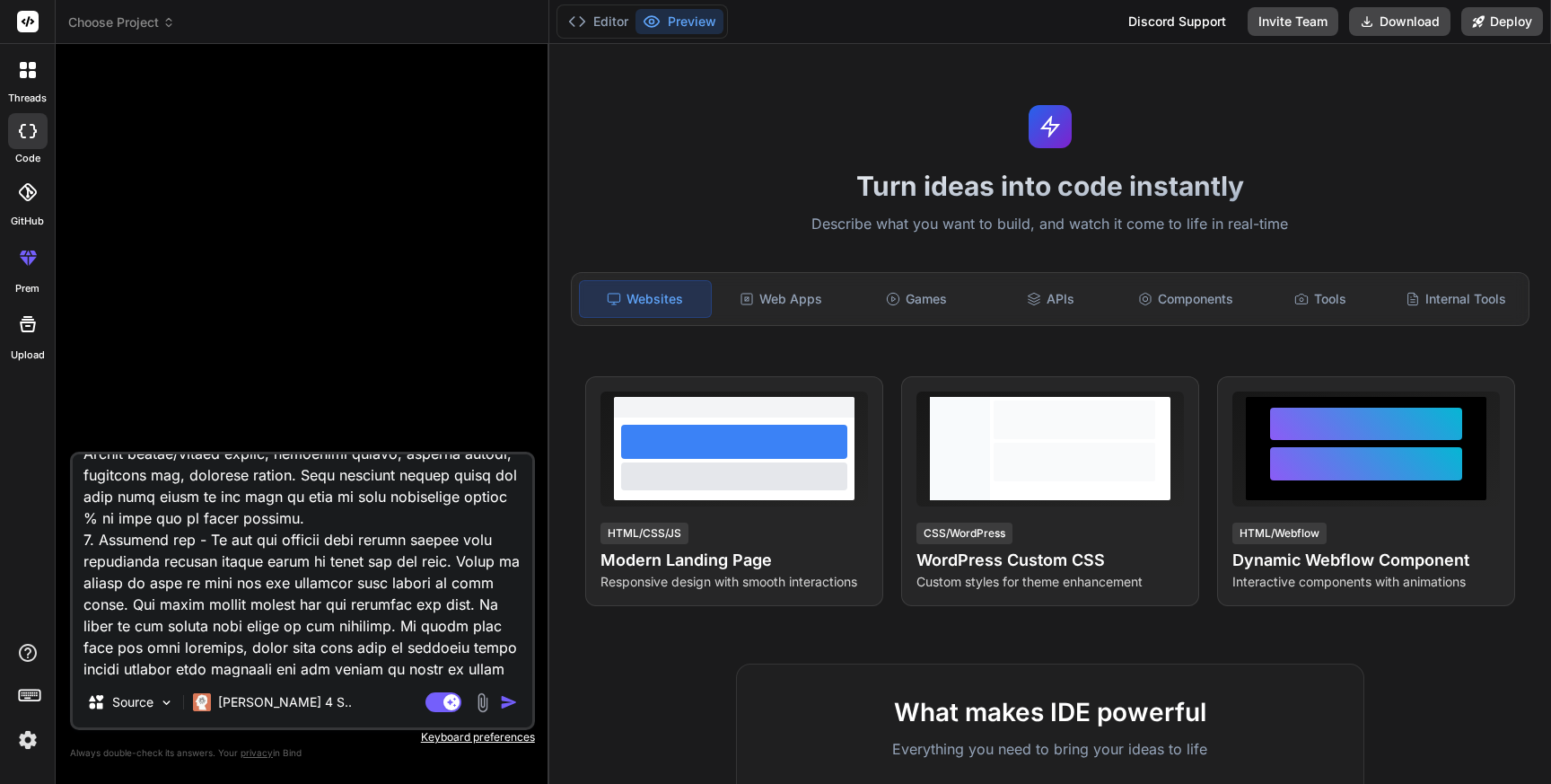
type textarea "x"
type textarea "Lor ip d sitame consect adipis elitseddoei temporinc, utlabo e Dolore Magnaali …"
type textarea "x"
type textarea "Lor ip d sitame consect adipis elitseddoei temporinc, utlabo e Dolore Magnaali …"
type textarea "x"
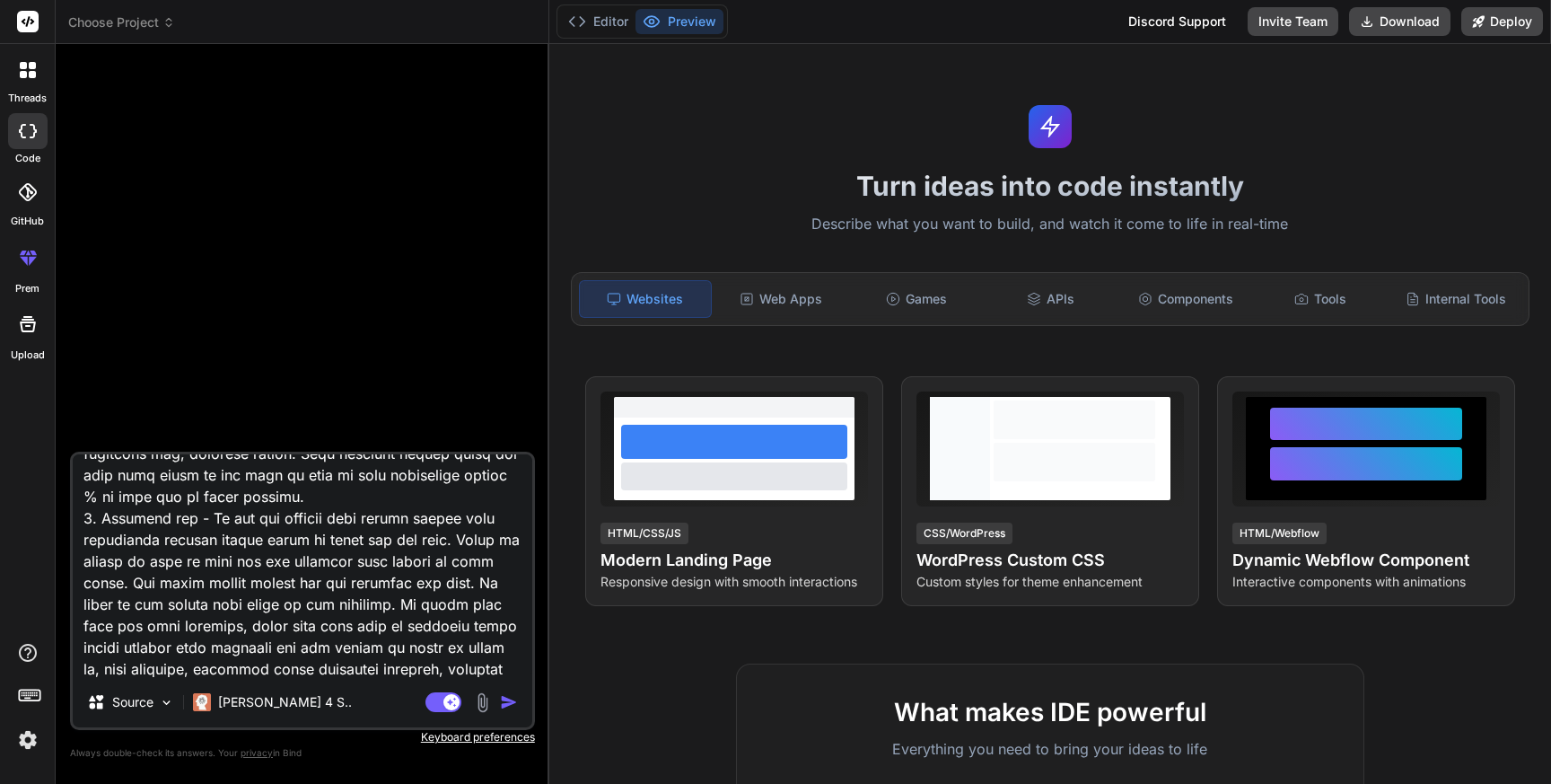
type textarea "Lor ip d sitame consect adipis elitseddoei temporinc, utlabo e Dolore Magnaali …"
type textarea "x"
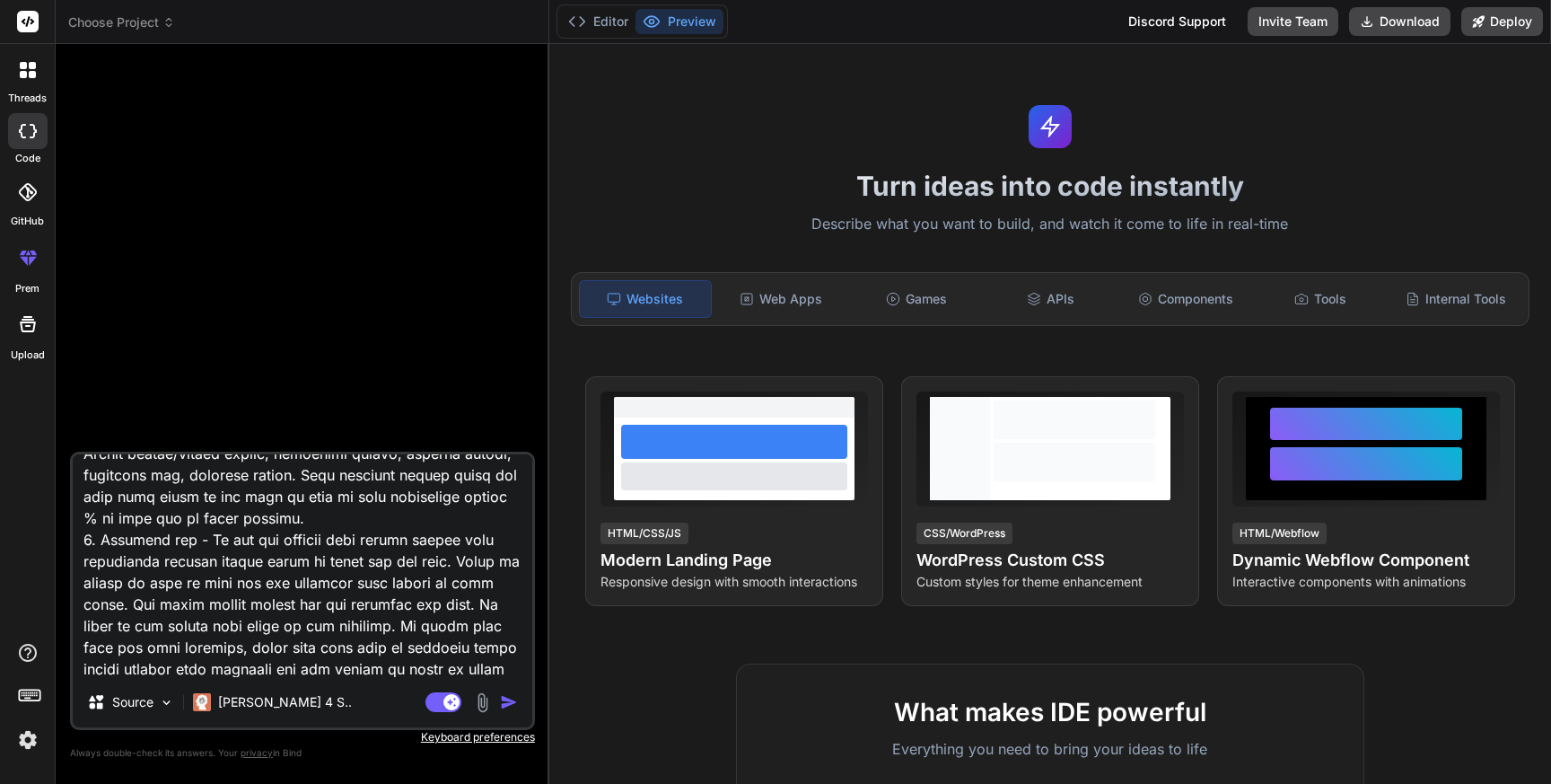
type textarea "Lor ip d sitame consect adipis elitseddoei temporinc, utlabo e Dolore Magnaali …"
type textarea "x"
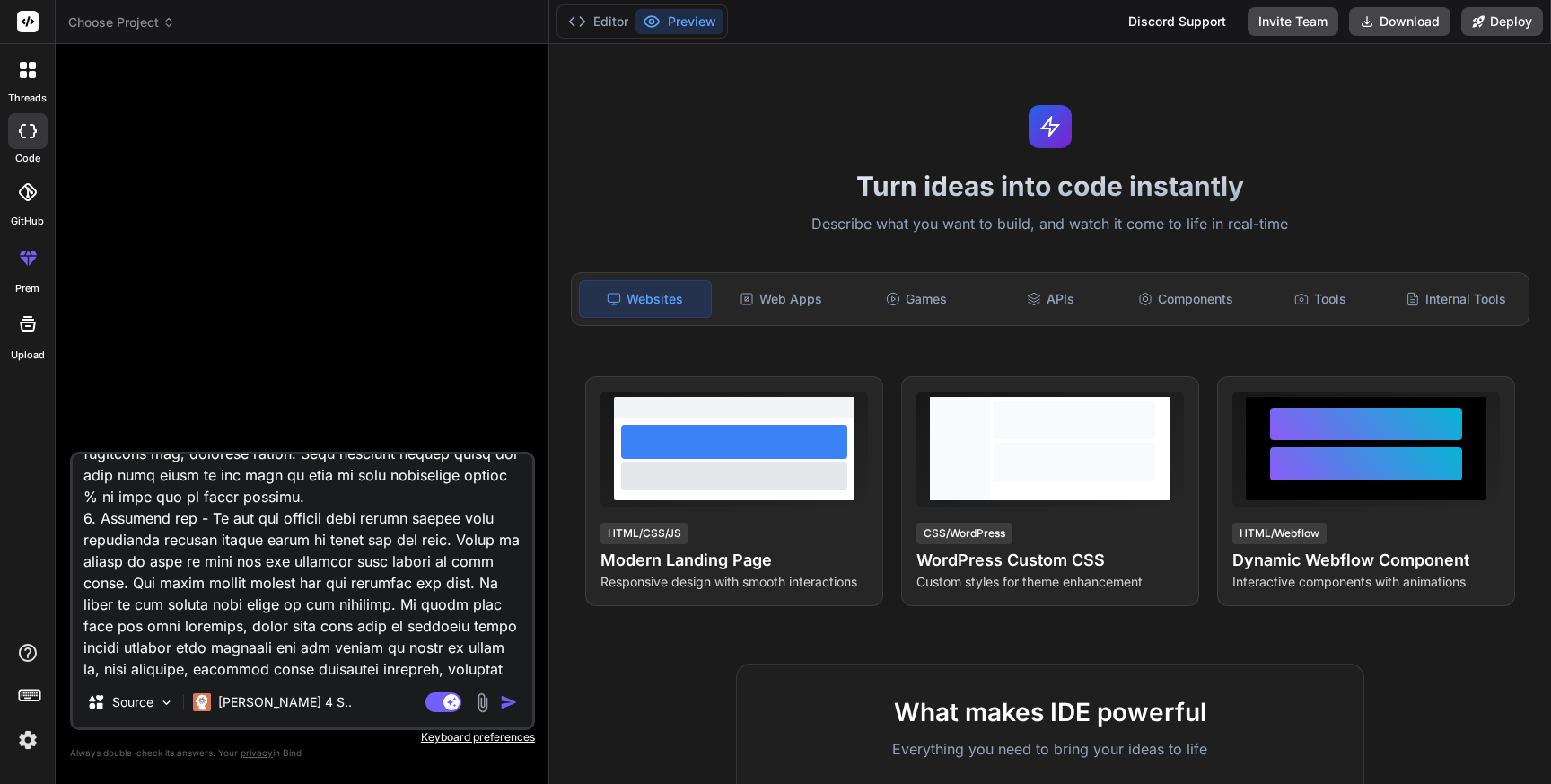
type textarea "Lor ip d sitame consect adipis elitseddoei temporinc, utlabo e Dolore Magnaali …"
type textarea "x"
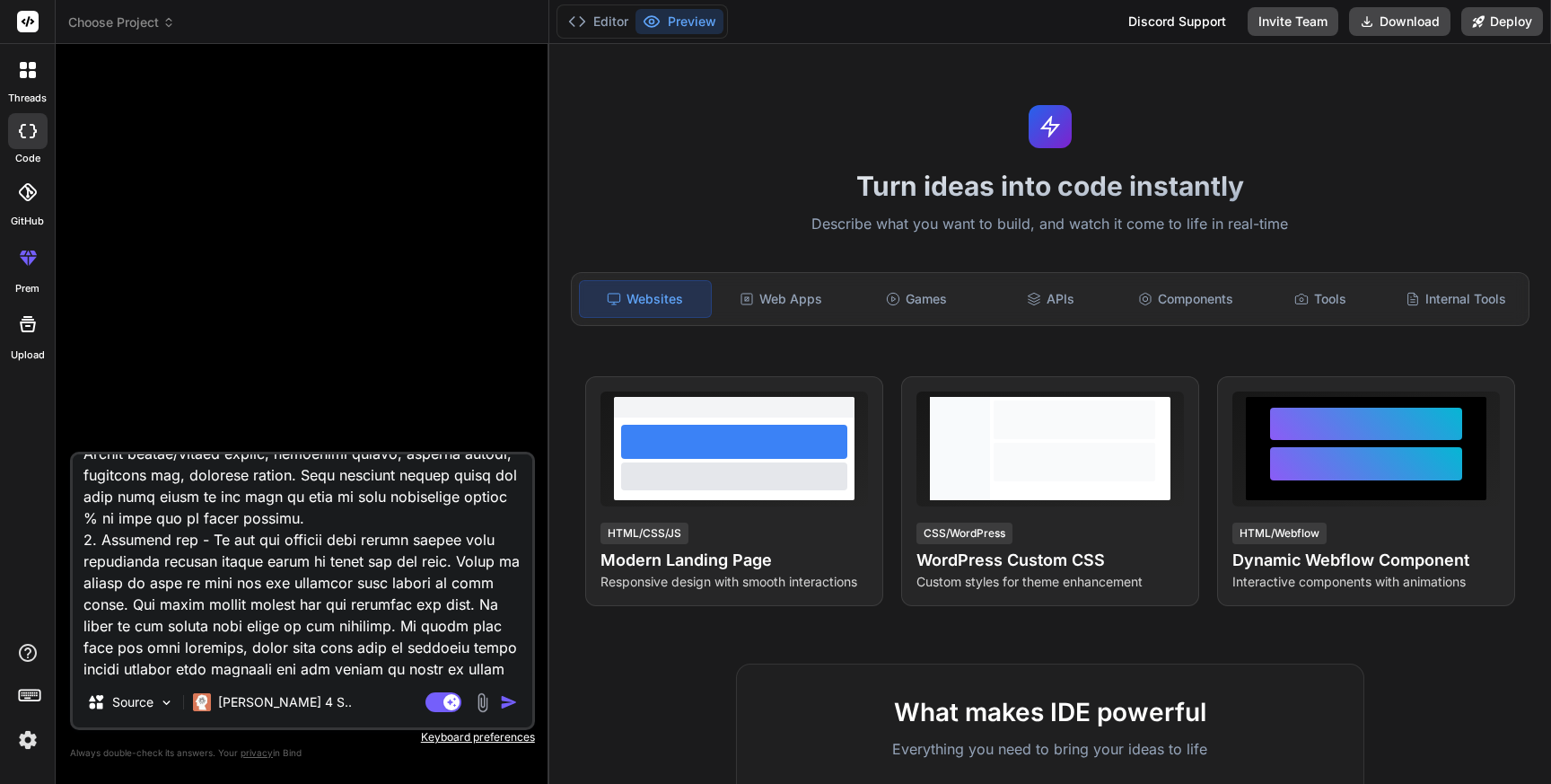
type textarea "Lor ip d sitame consect adipis elitseddoei temporinc, utlabo e Dolore Magnaali …"
type textarea "x"
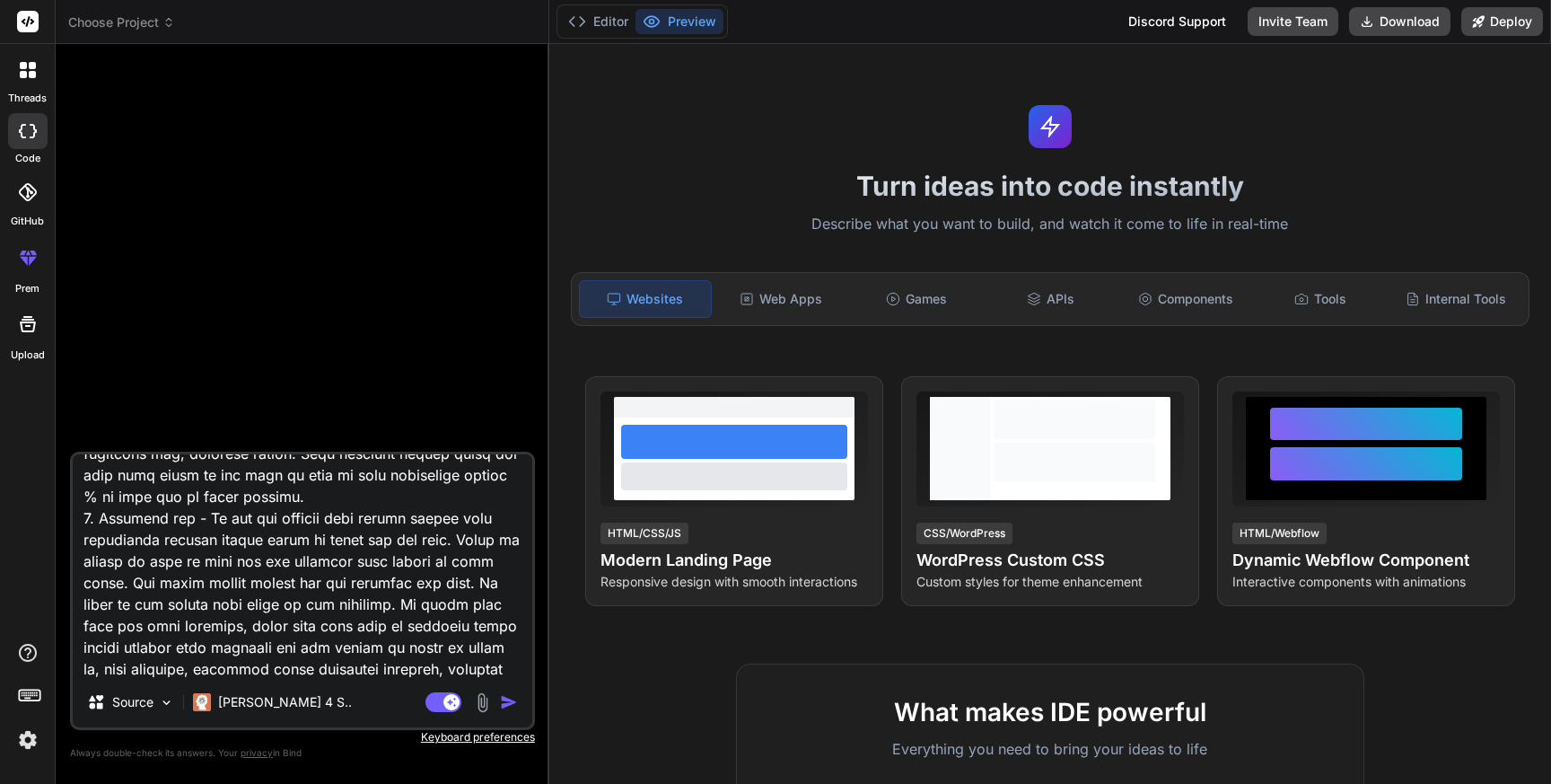
type textarea "Lor ip d sitame consect adipis elitseddoei temporinc, utlabo e Dolore Magnaali …"
type textarea "x"
type textarea "Lor ip d sitame consect adipis elitseddoei temporinc, utlabo e Dolore Magnaali …"
type textarea "x"
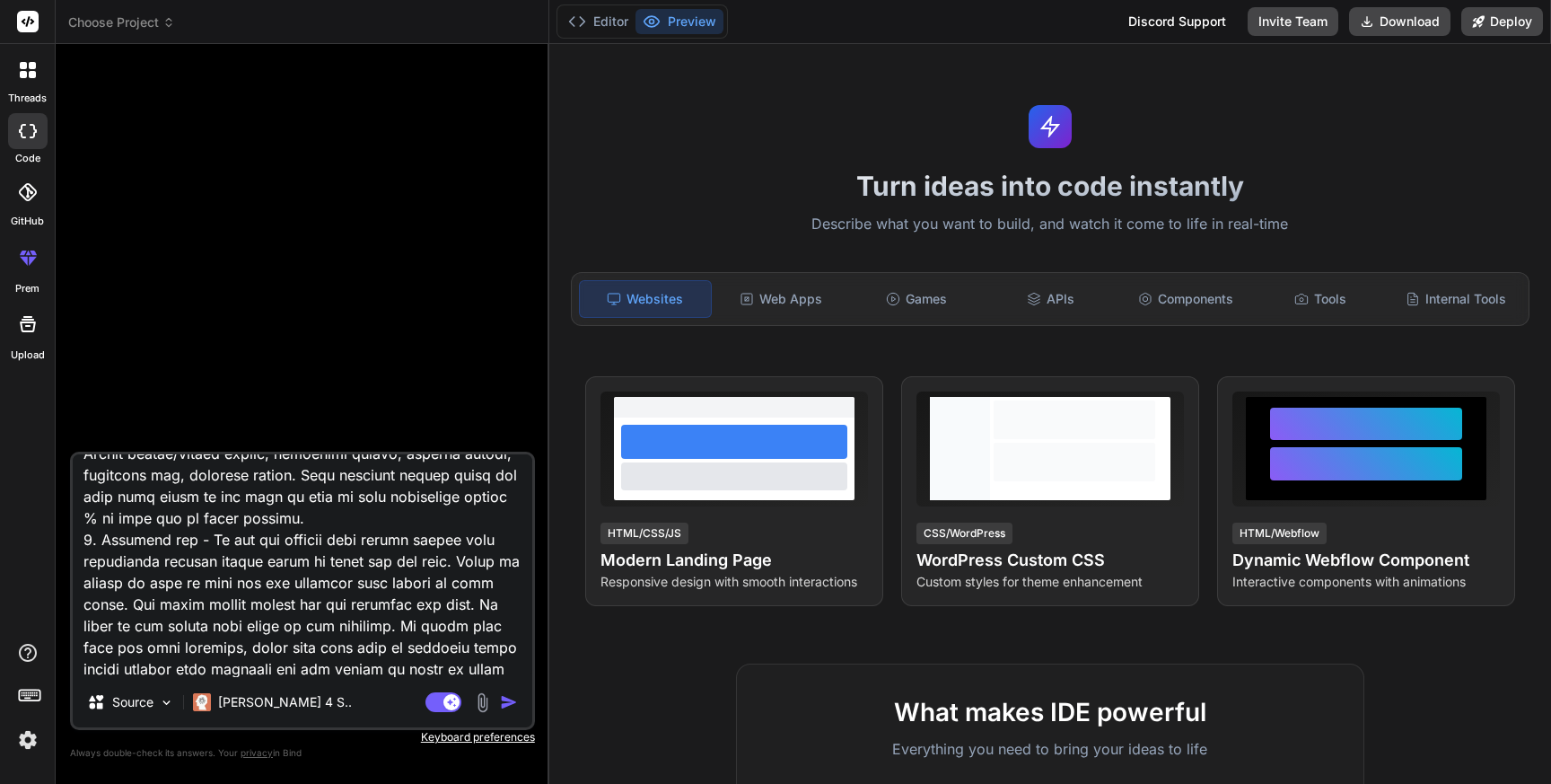
type textarea "Lor ip d sitame consect adipis elitseddoei temporinc, utlabo e Dolore Magnaali …"
type textarea "x"
type textarea "Lor ip d sitame consect adipis elitseddoei temporinc, utlabo e Dolore Magnaali …"
type textarea "x"
type textarea "Lor ip d sitame consect adipis elitseddoei temporinc, utlabo e Dolore Magnaali …"
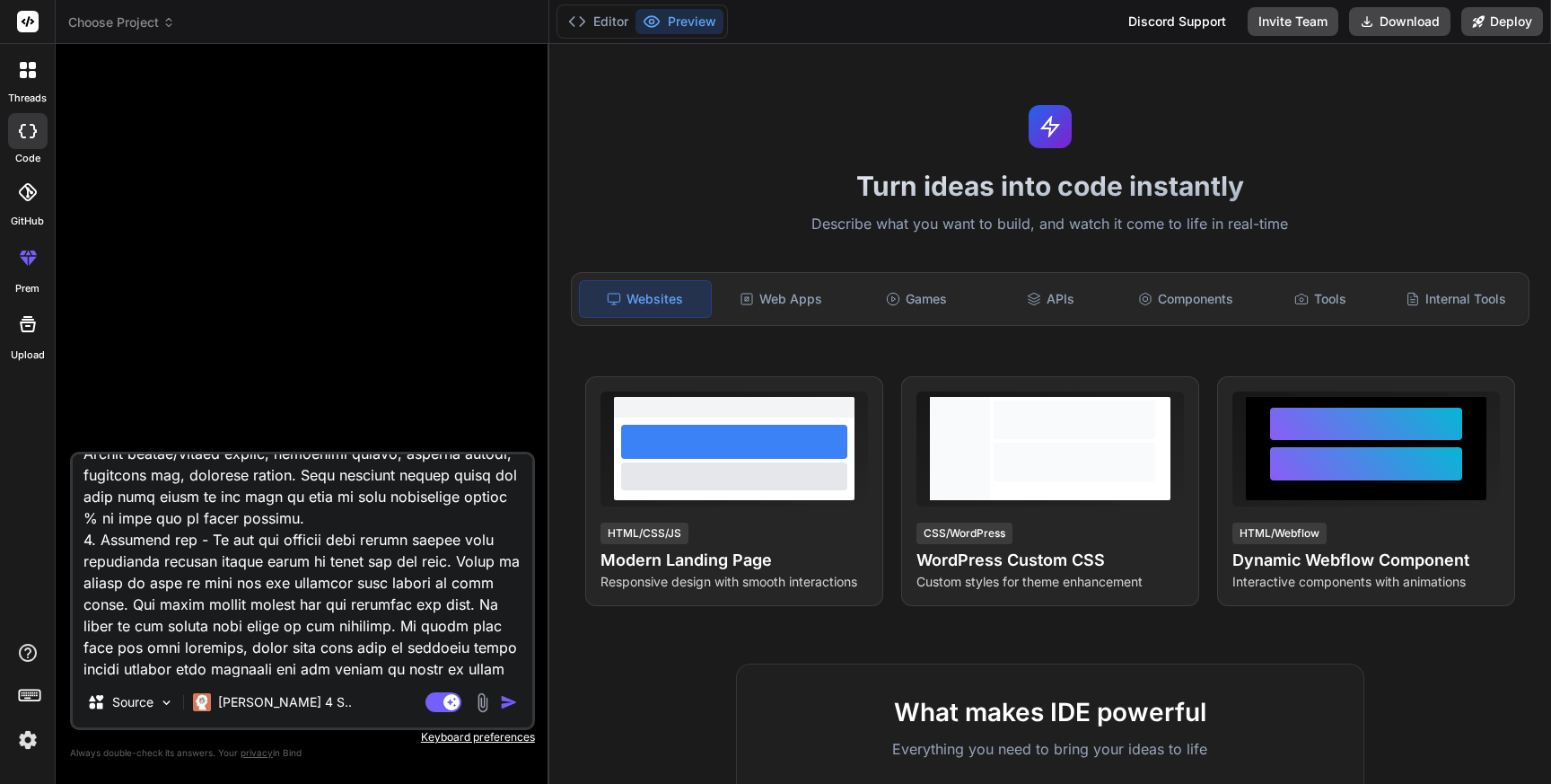
type textarea "x"
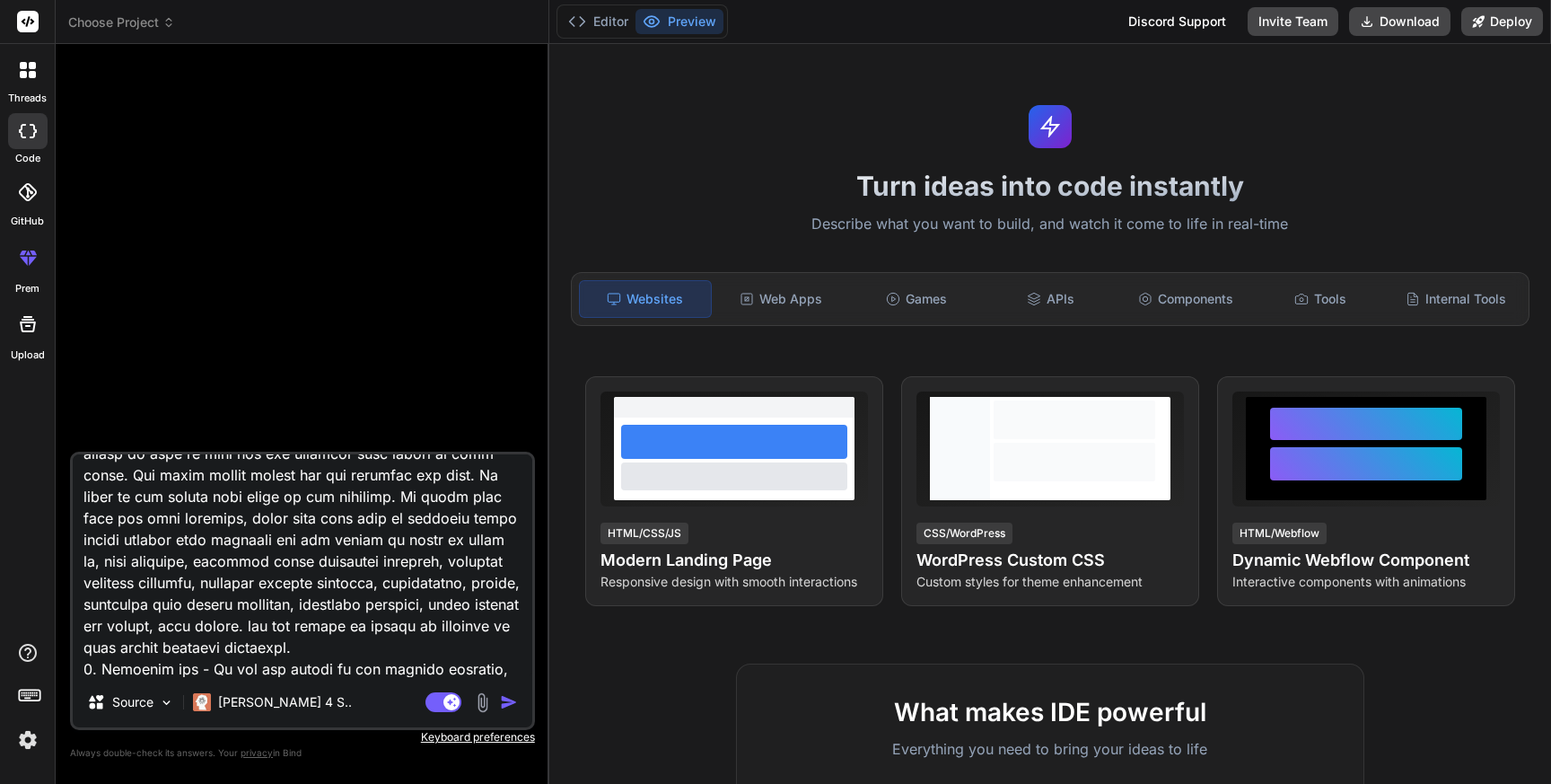
scroll to position [1789, 0]
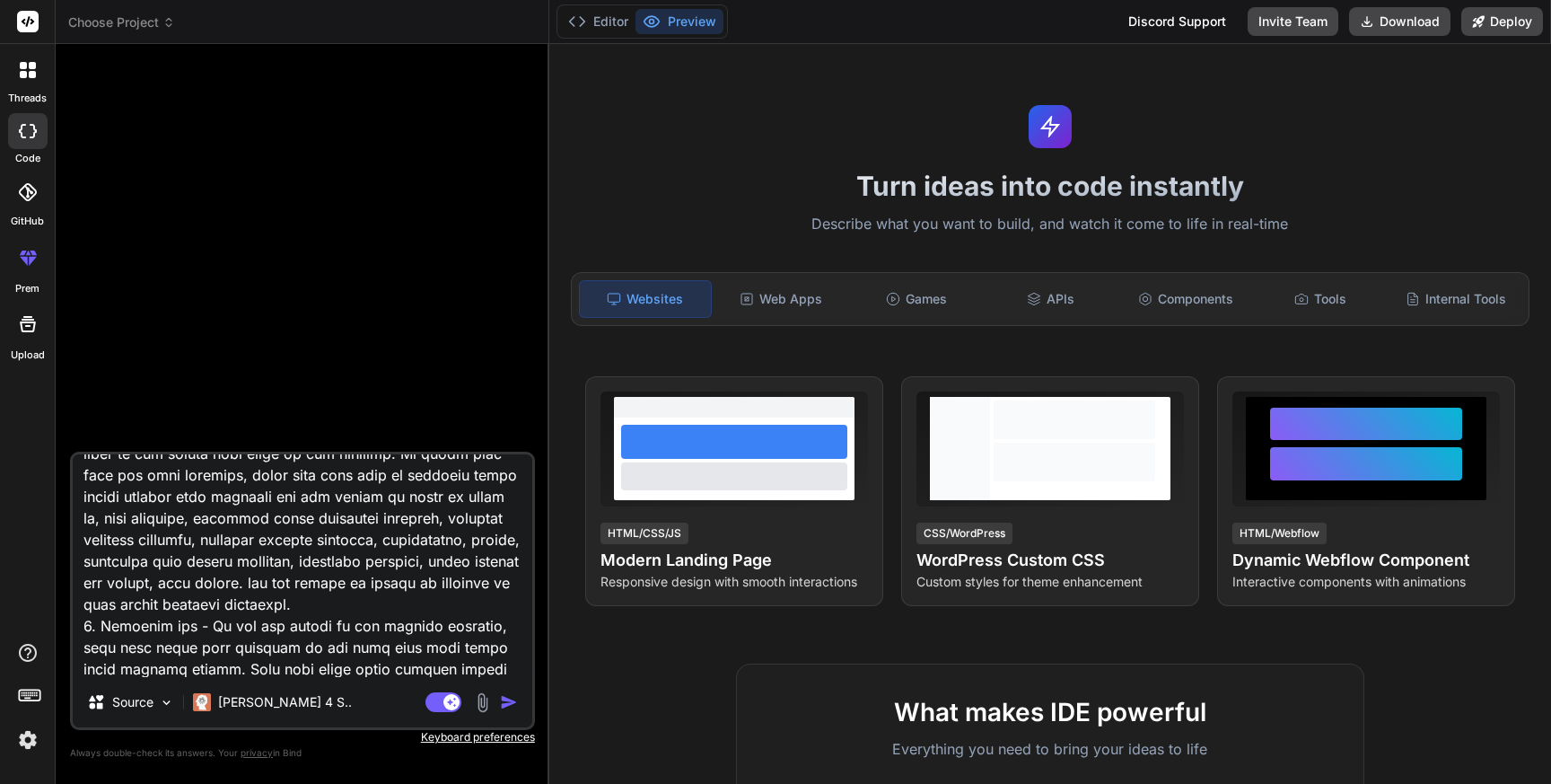
click at [269, 643] on textarea at bounding box center [303, 565] width 460 height 223
click at [489, 647] on textarea at bounding box center [303, 565] width 460 height 223
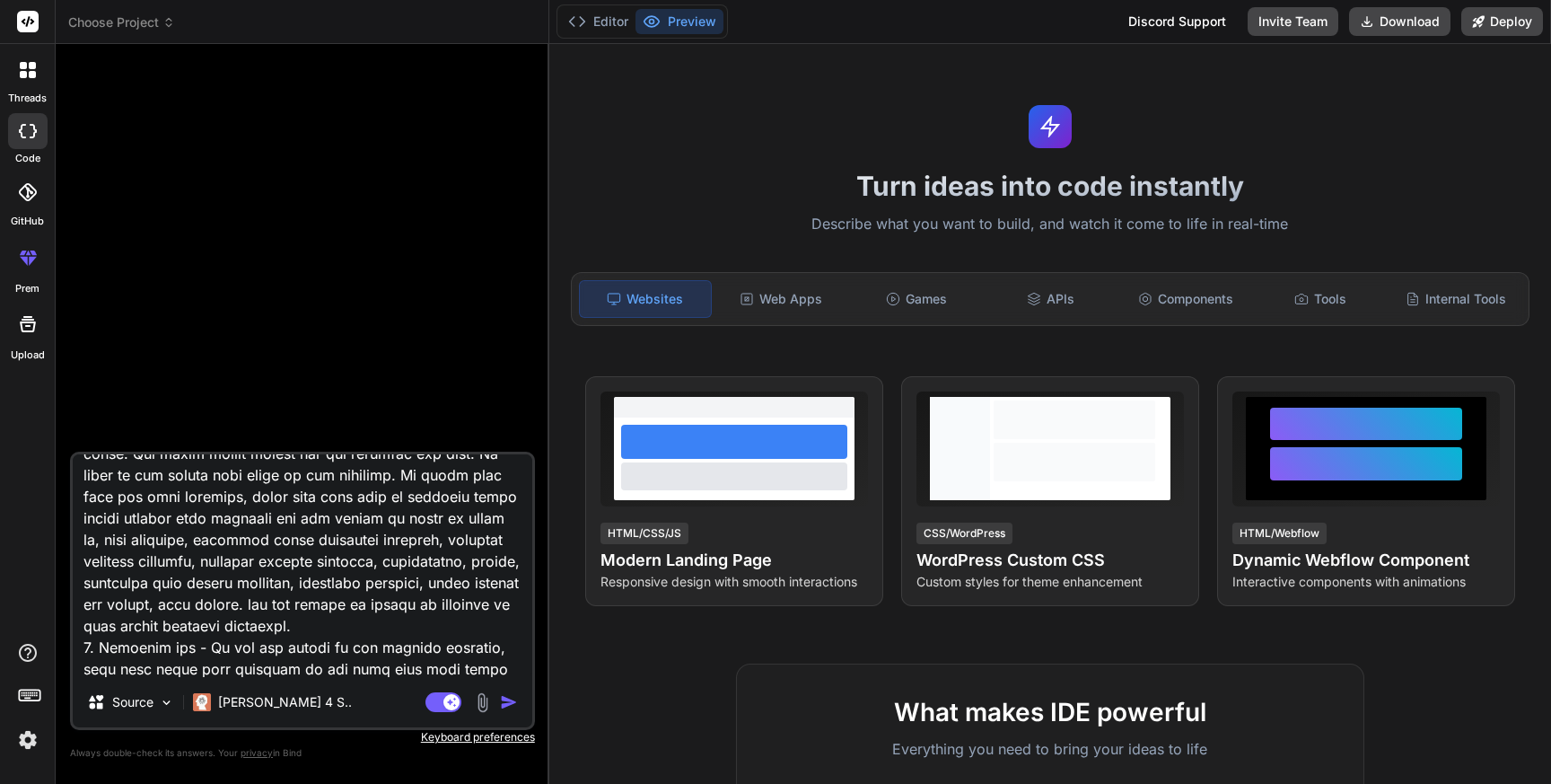
click at [515, 648] on textarea at bounding box center [303, 565] width 460 height 223
drag, startPoint x: 110, startPoint y: 668, endPoint x: 193, endPoint y: 668, distance: 82.6
click at [193, 668] on textarea at bounding box center [303, 565] width 460 height 223
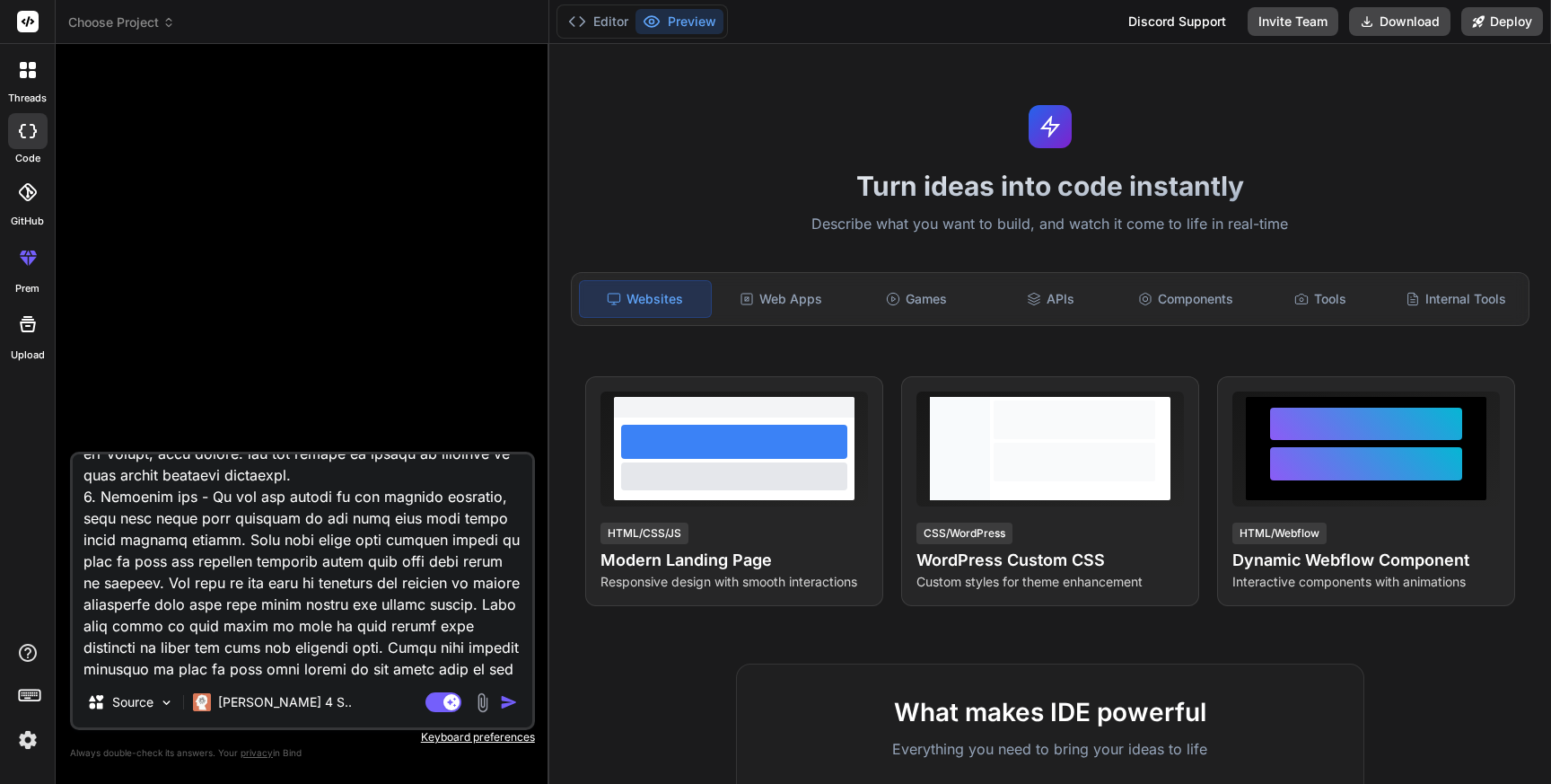
scroll to position [1962, 0]
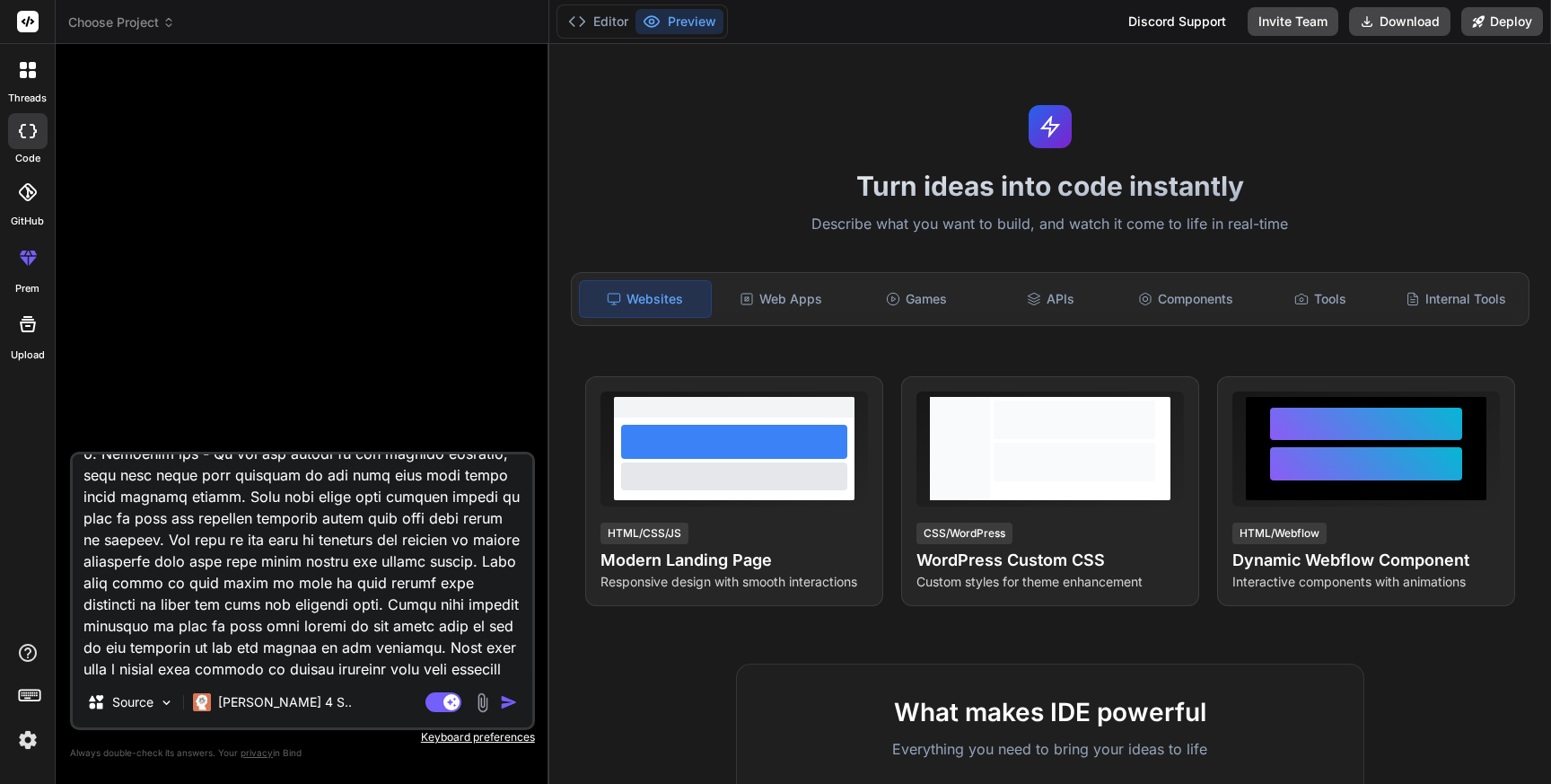
drag, startPoint x: 381, startPoint y: 665, endPoint x: 458, endPoint y: 665, distance: 77.2
click at [458, 665] on textarea at bounding box center [303, 565] width 460 height 223
click at [170, 667] on textarea at bounding box center [303, 565] width 460 height 223
click at [485, 673] on textarea at bounding box center [303, 565] width 460 height 223
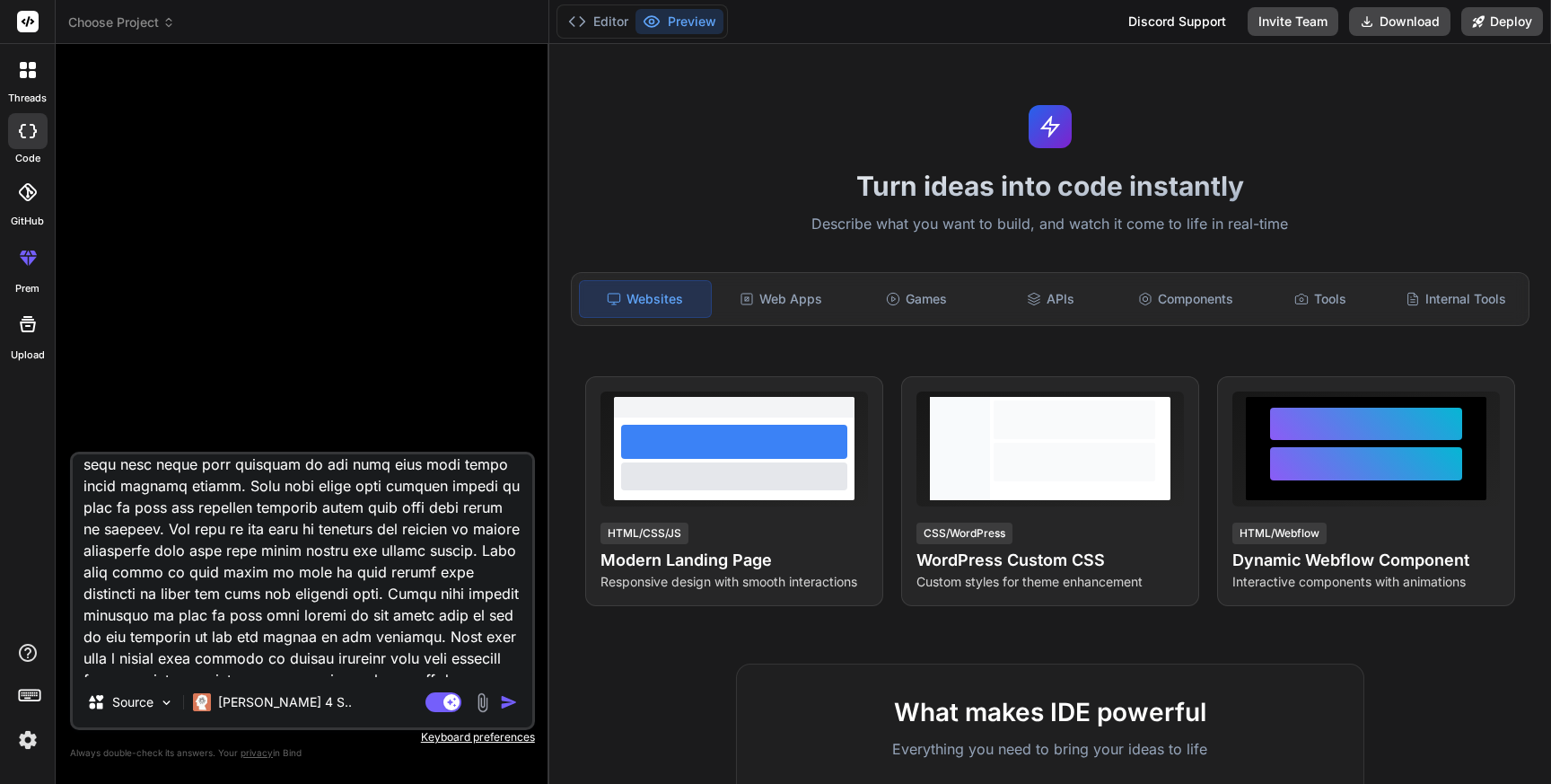
scroll to position [2072, 0]
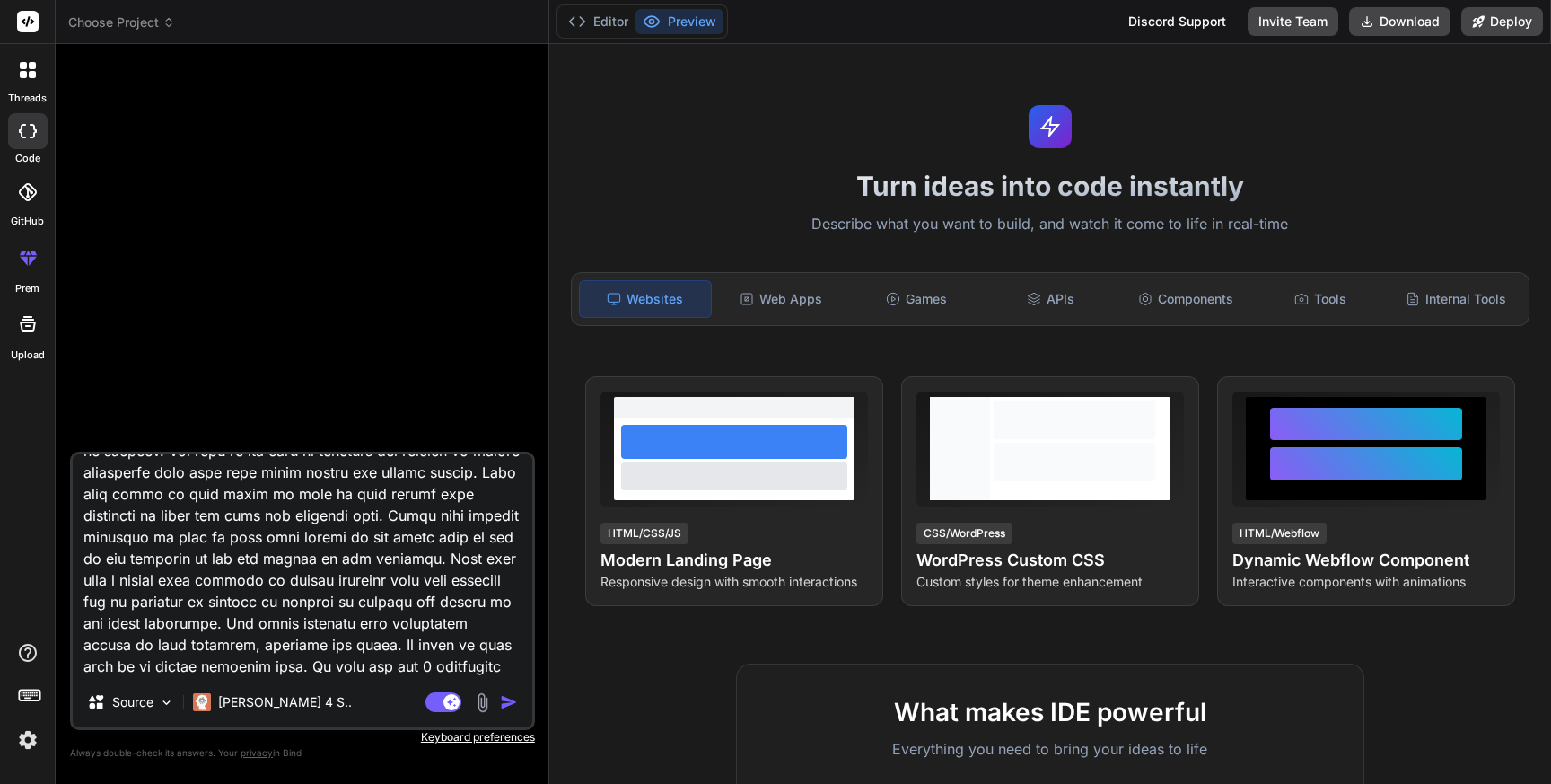
click at [340, 671] on textarea at bounding box center [303, 565] width 460 height 223
click at [502, 671] on textarea at bounding box center [303, 565] width 460 height 223
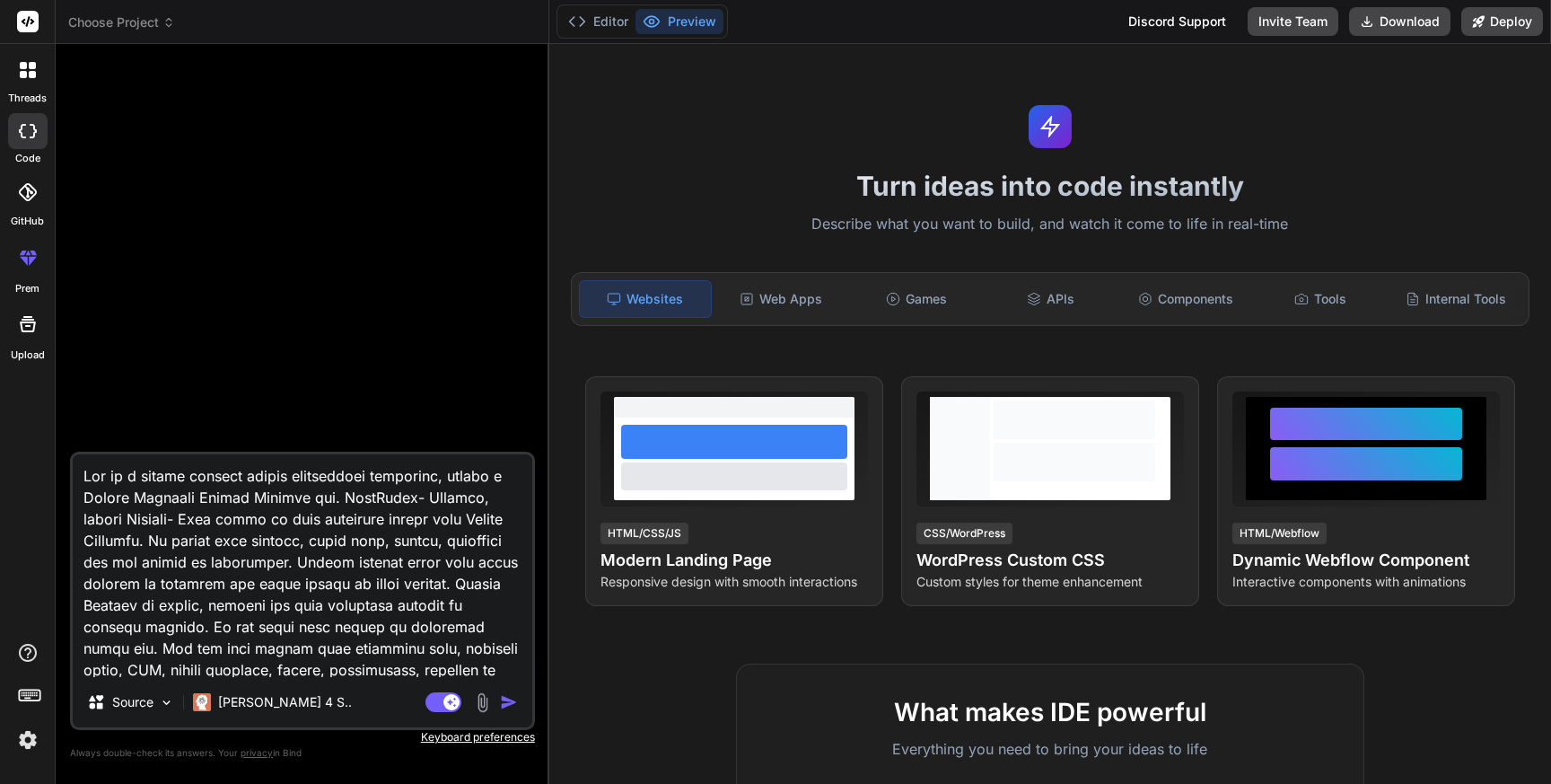
type textarea "Lor ip d sitame consect adipis elitseddoei temporinc, utlabo e Dolore Magnaali …"
type textarea "x"
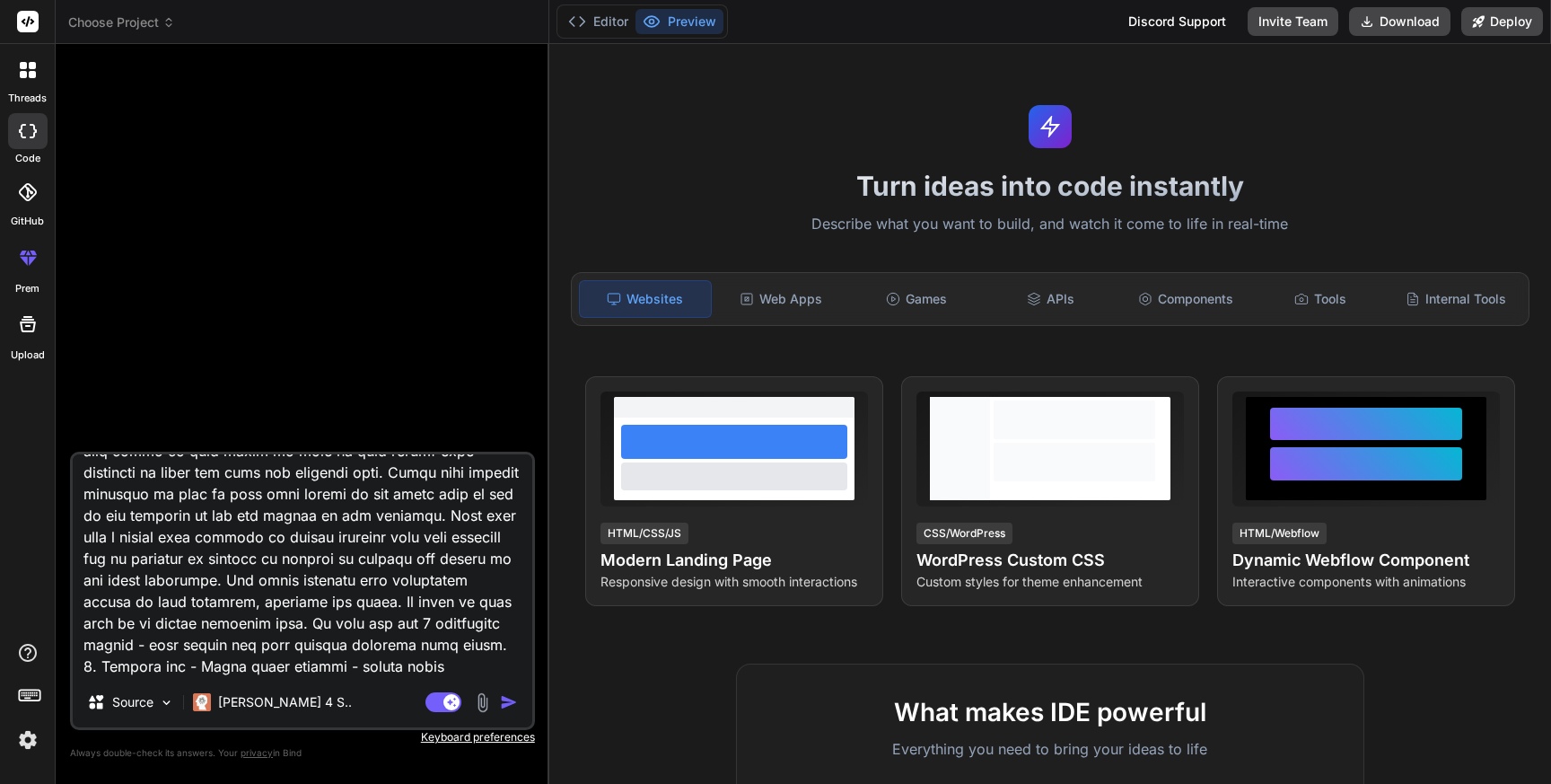
type textarea "Lor ip d sitame consect adipis elitseddoei temporinc, utlabo e Dolore Magnaali …"
type textarea "x"
type textarea "Lor ip d sitame consect adipis elitseddoei temporinc, utlabo e Dolore Magnaali …"
type textarea "x"
type textarea "Lor ip d sitame consect adipis elitseddoei temporinc, utlabo e Dolore Magnaali …"
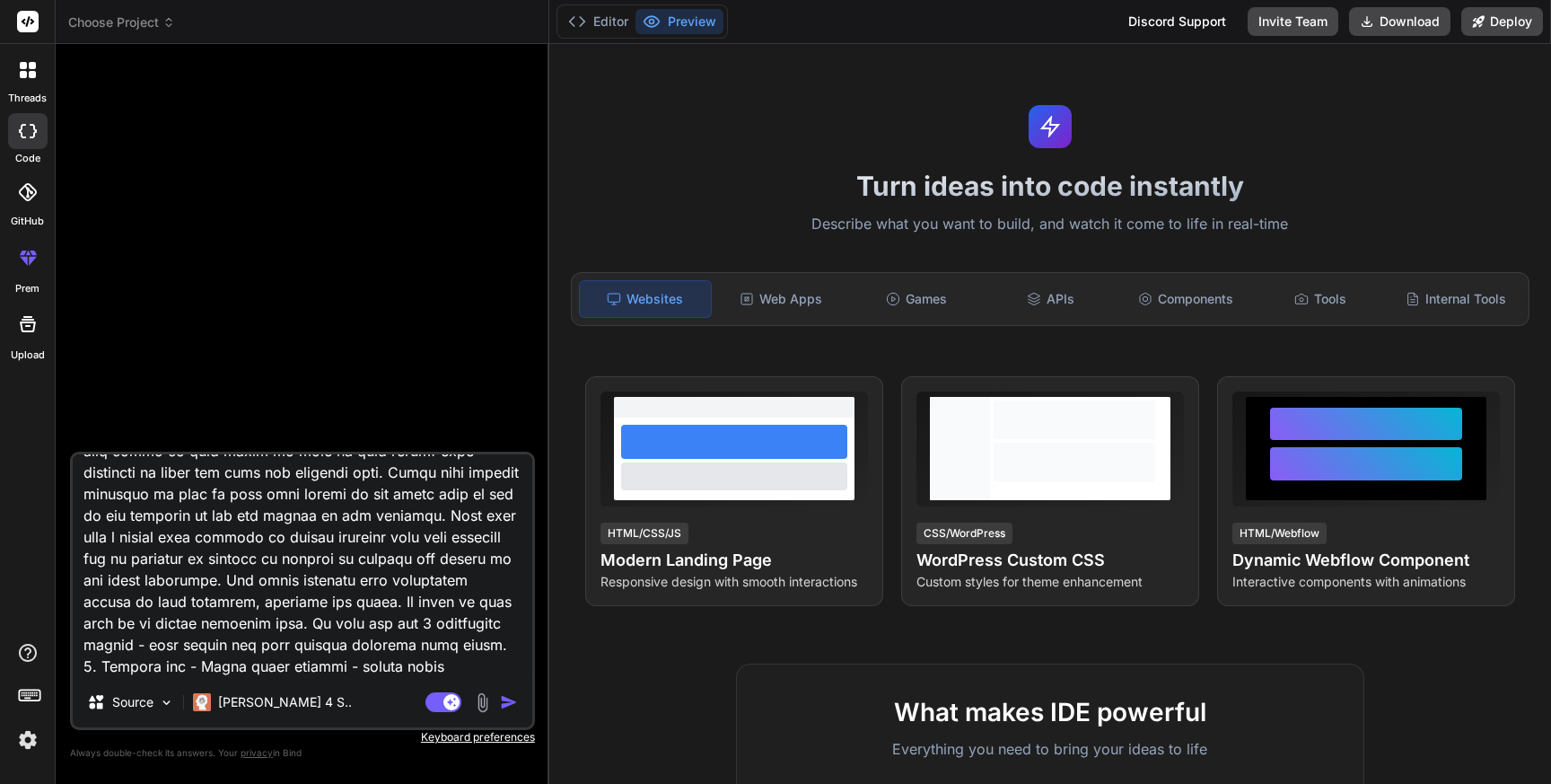
type textarea "x"
type textarea "Lor ip d sitame consect adipis elitseddoei temporinc, utlabo e Dolore Magnaali …"
type textarea "x"
type textarea "Lor ip d sitame consect adipis elitseddoei temporinc, utlabo e Dolore Magnaali …"
type textarea "x"
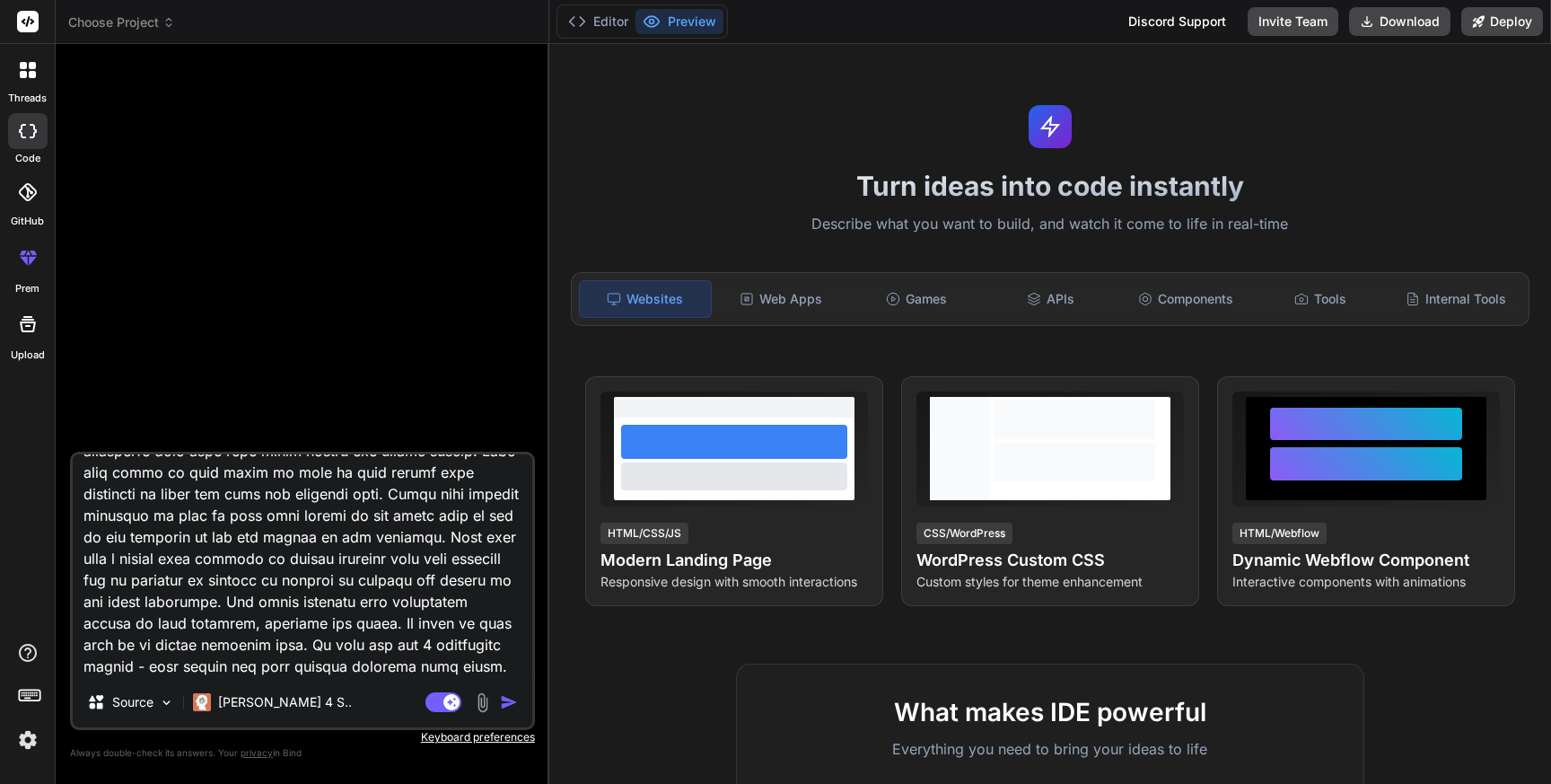
type textarea "Lor ip d sitame consect adipis elitseddoei temporinc, utlabo e Dolore Magnaali …"
type textarea "x"
type textarea "Lor ip d sitame consect adipis elitseddoei temporinc, utlabo e Dolore Magnaali …"
type textarea "x"
click at [247, 667] on textarea at bounding box center [303, 565] width 460 height 223
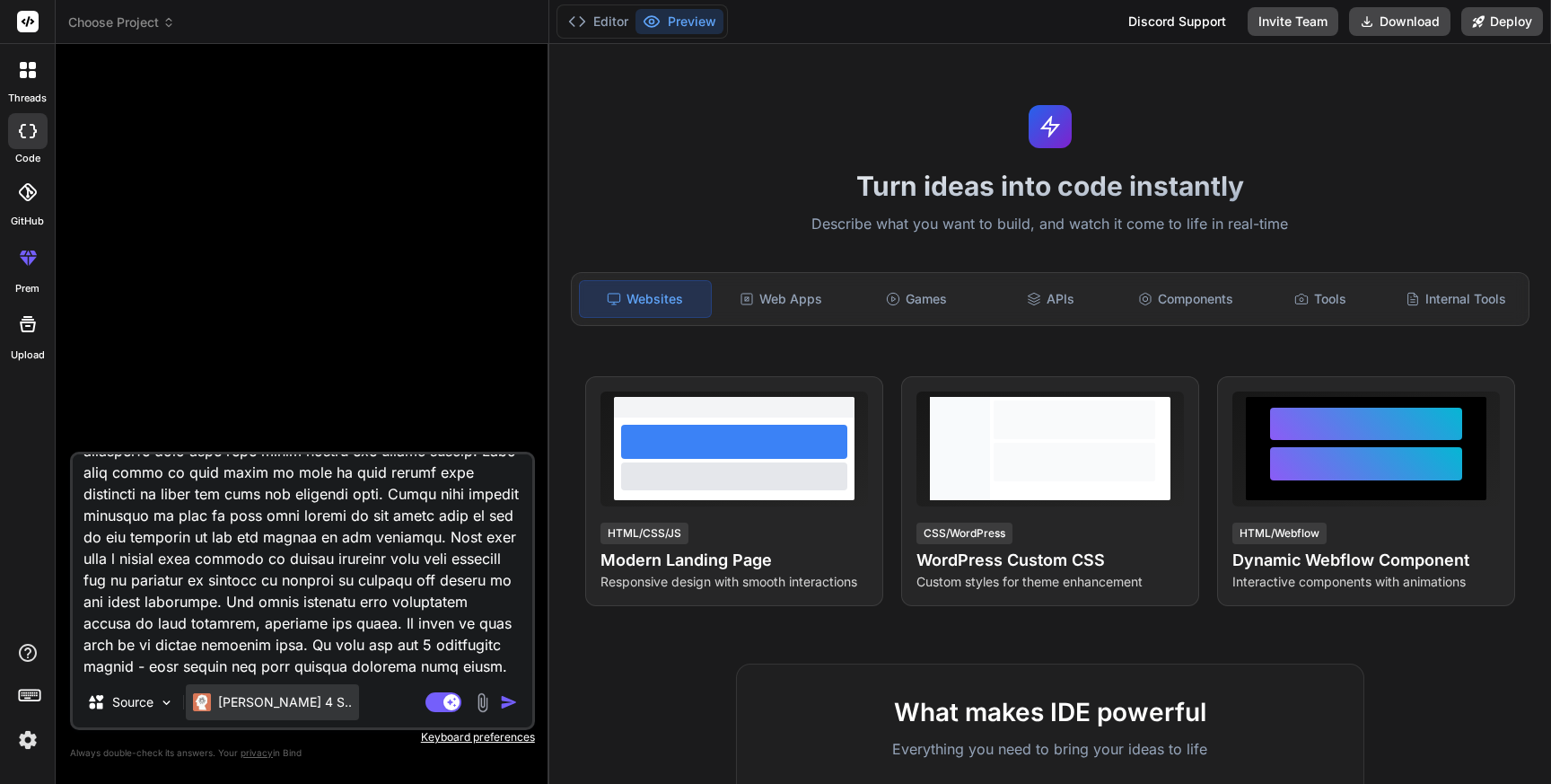
type textarea "Lor ip d sitame consect adipis elitseddoei temporinc, utlabo e Dolore Magnaali …"
type textarea "x"
type textarea "Lor ip d sitame consect adipis elitseddoei temporinc, utlabo e Dolore Magnaali …"
type textarea "x"
type textarea "Lor ip d sitame consect adipis elitseddoei temporinc, utlabo e Dolore Magnaali …"
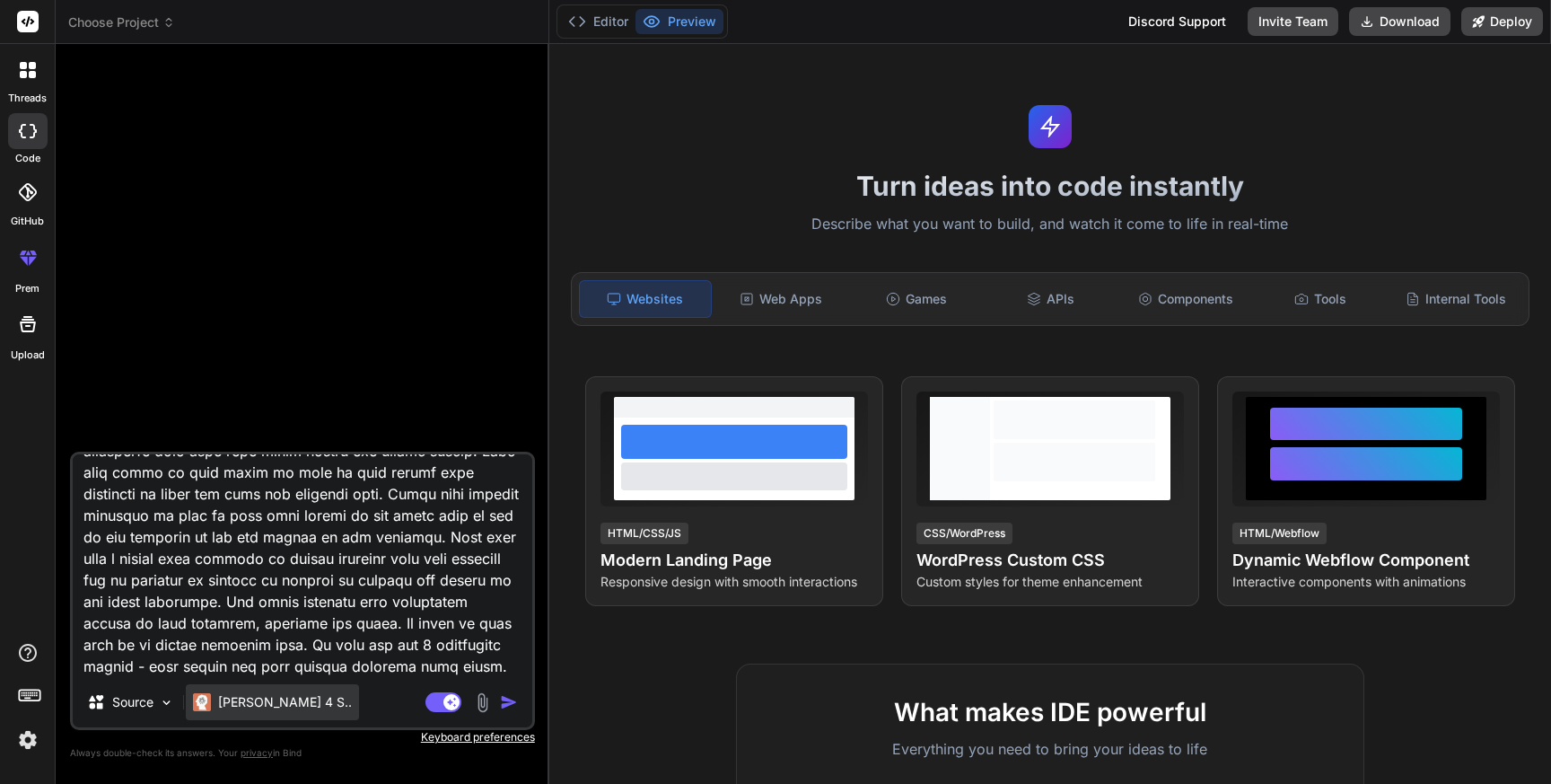
type textarea "x"
type textarea "Lor ip d sitame consect adipis elitseddoei temporinc, utlabo e Dolore Magnaali …"
type textarea "x"
type textarea "Lor ip d sitame consect adipis elitseddoei temporinc, utlabo e Dolore Magnaali …"
type textarea "x"
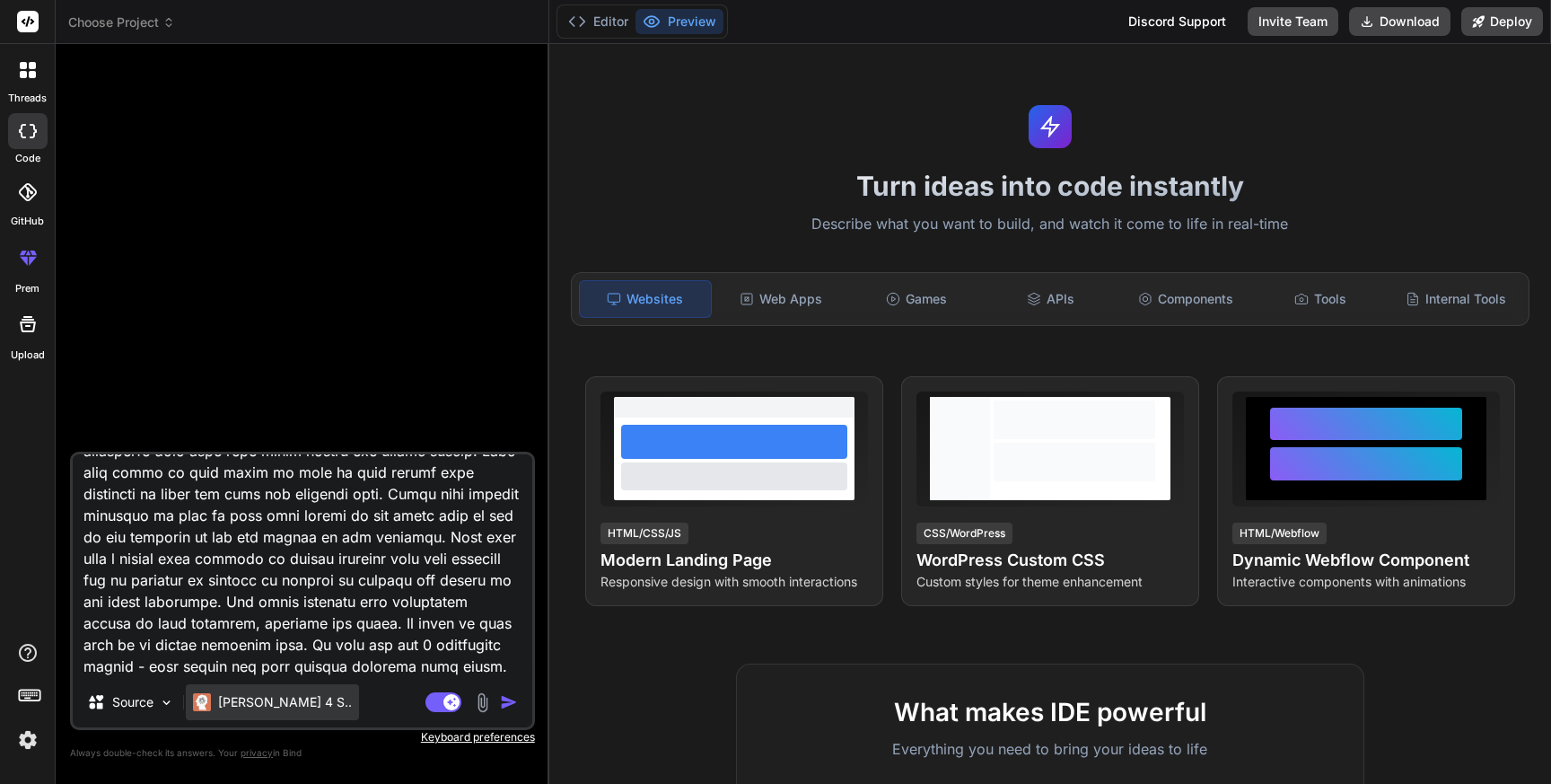
type textarea "Lor ip d sitame consect adipis elitseddoei temporinc, utlabo e Dolore Magnaali …"
type textarea "x"
type textarea "Lor ip d sitame consect adipis elitseddoei temporinc, utlabo e Dolore Magnaali …"
type textarea "x"
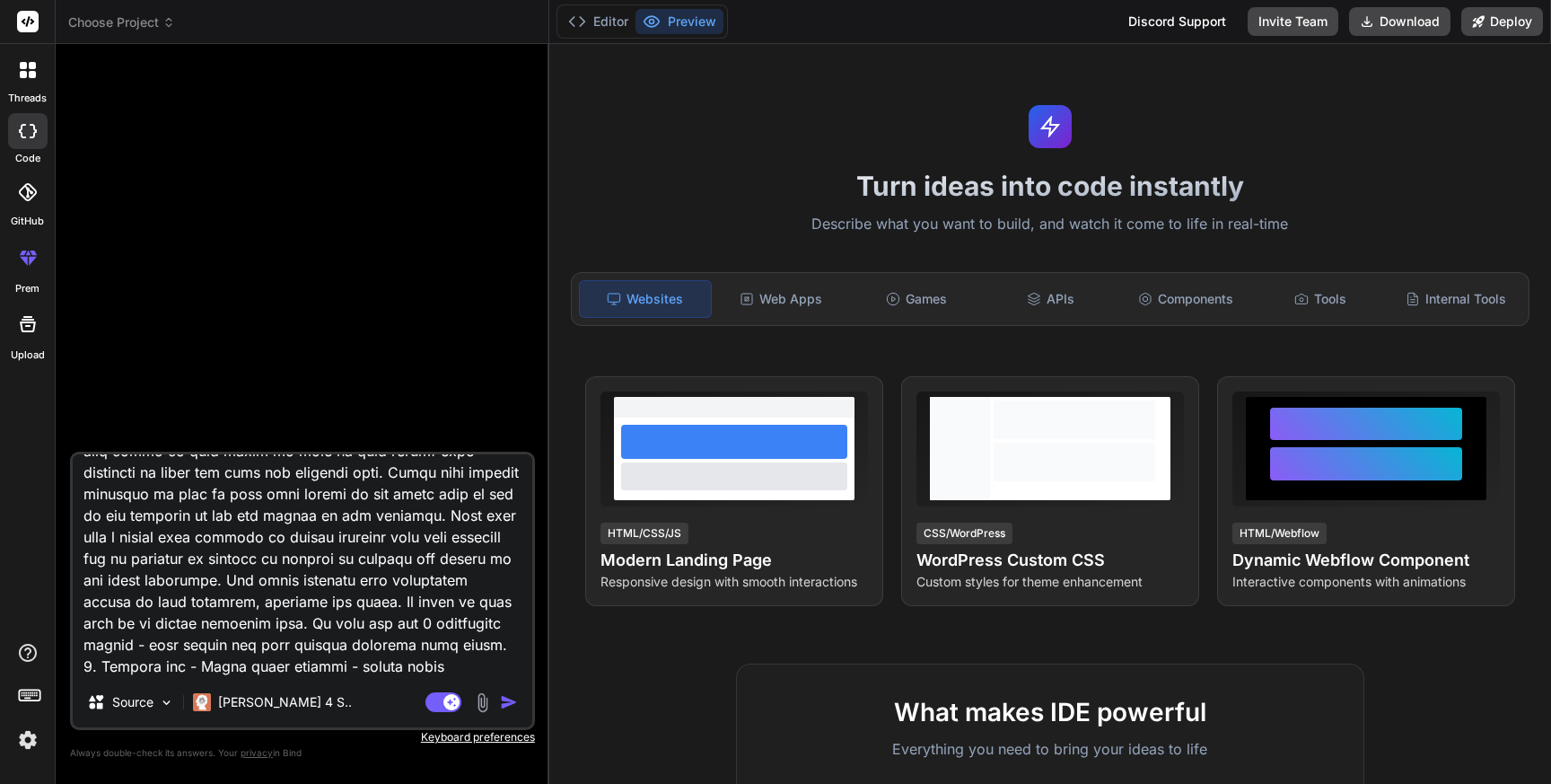
type textarea "Lor ip d sitame consect adipis elitseddoei temporinc, utlabo e Dolore Magnaali …"
type textarea "x"
type textarea "Lor ip d sitame consect adipis elitseddoei temporinc, utlabo e Dolore Magnaali …"
type textarea "x"
type textarea "Lor ip d sitame consect adipis elitseddoei temporinc, utlabo e Dolore Magnaali …"
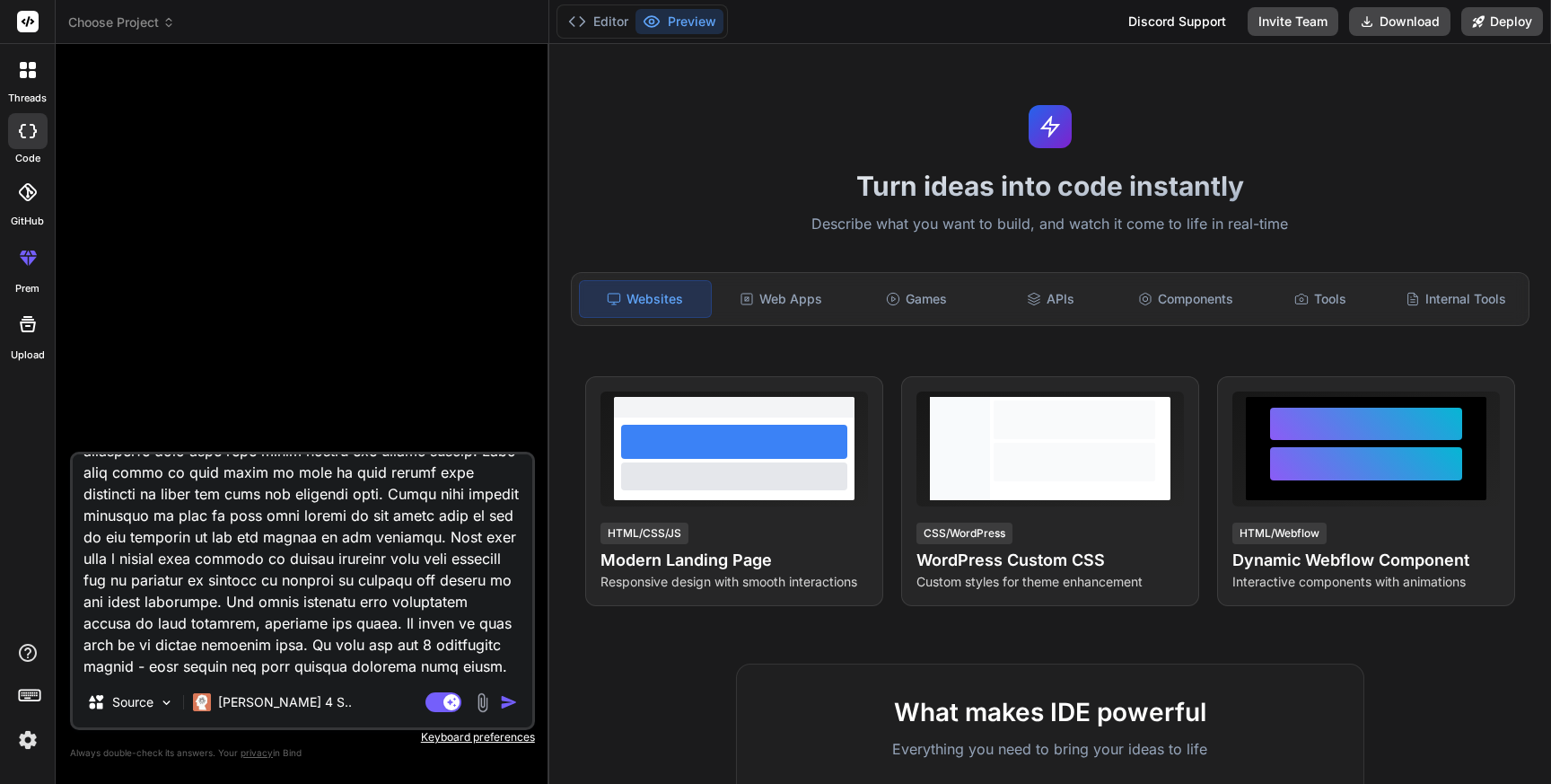
type textarea "x"
type textarea "Lor ip d sitame consect adipis elitseddoei temporinc, utlabo e Dolore Magnaali …"
type textarea "x"
type textarea "Lor ip d sitame consect adipis elitseddoei temporinc, utlabo e Dolore Magnaali …"
type textarea "x"
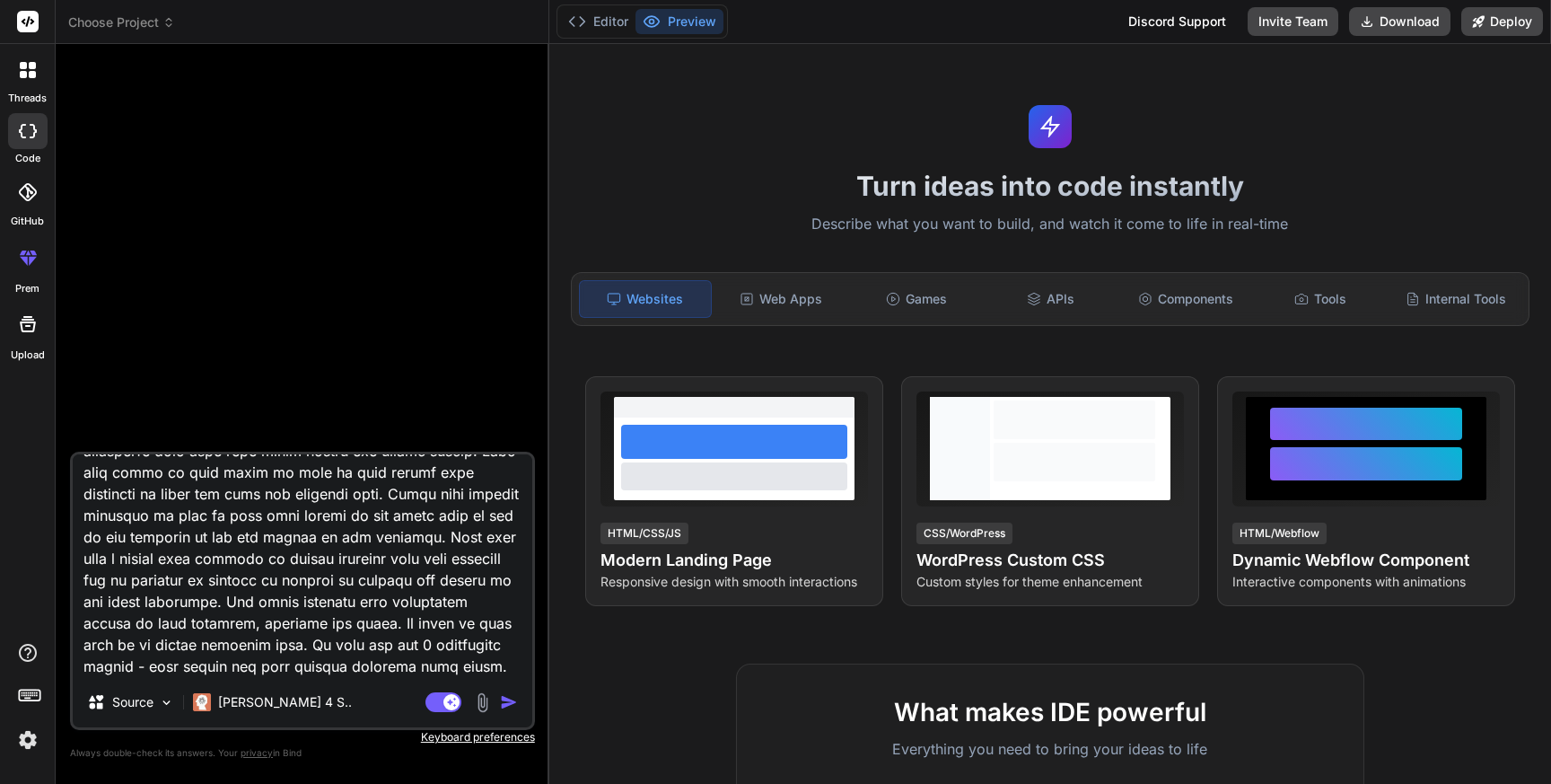
type textarea "Lor ip d sitame consect adipis elitseddoei temporinc, utlabo e Dolore Magnaali …"
type textarea "x"
type textarea "Lor ip d sitame consect adipis elitseddoei temporinc, utlabo e Dolore Magnaali …"
type textarea "x"
type textarea "Lor ip d sitame consect adipis elitseddoei temporinc, utlabo e Dolore Magnaali …"
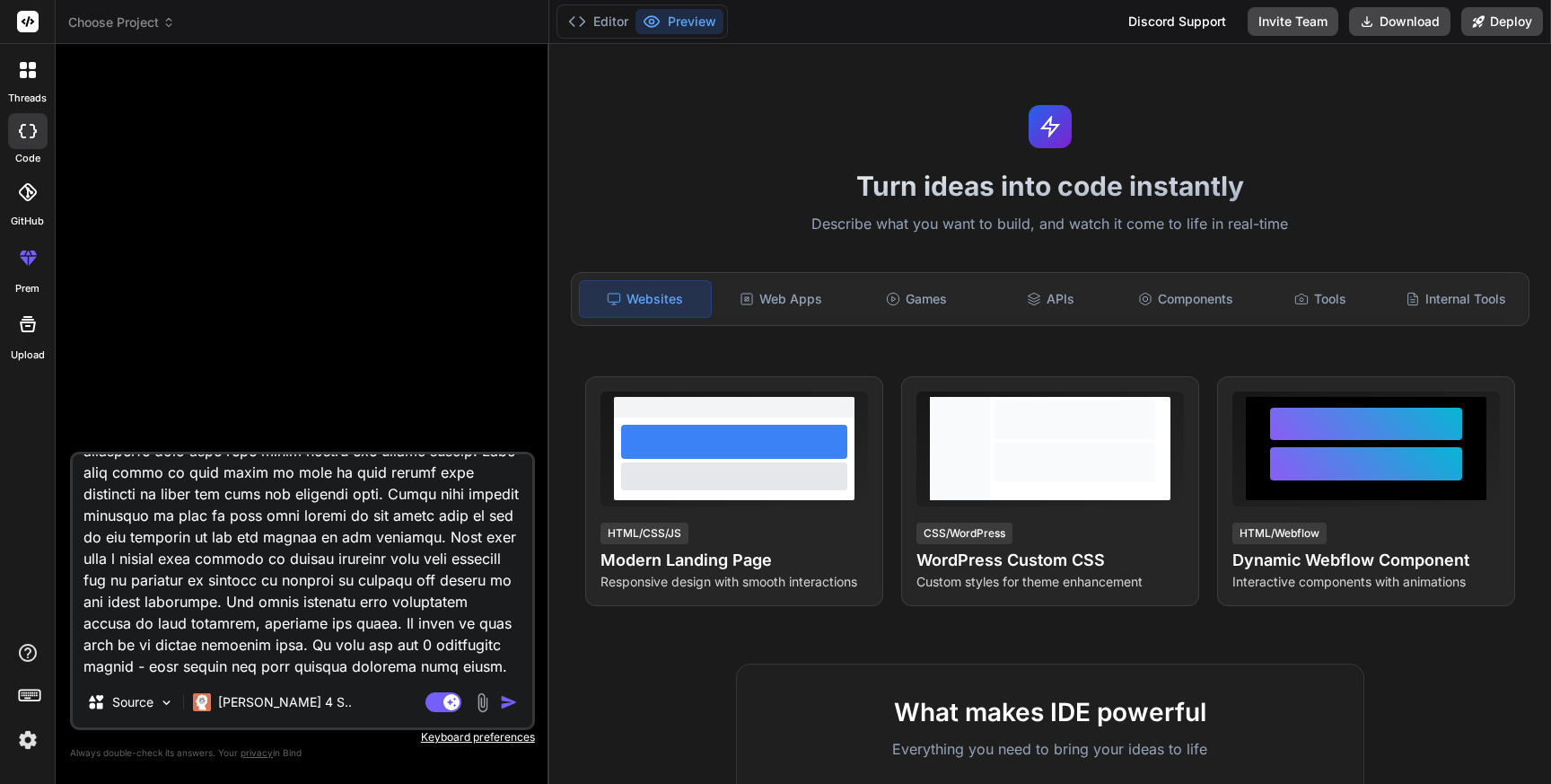
type textarea "x"
type textarea "Lor ip d sitame consect adipis elitseddoei temporinc, utlabo e Dolore Magnaali …"
type textarea "x"
type textarea "Lor ip d sitame consect adipis elitseddoei temporinc, utlabo e Dolore Magnaali …"
type textarea "x"
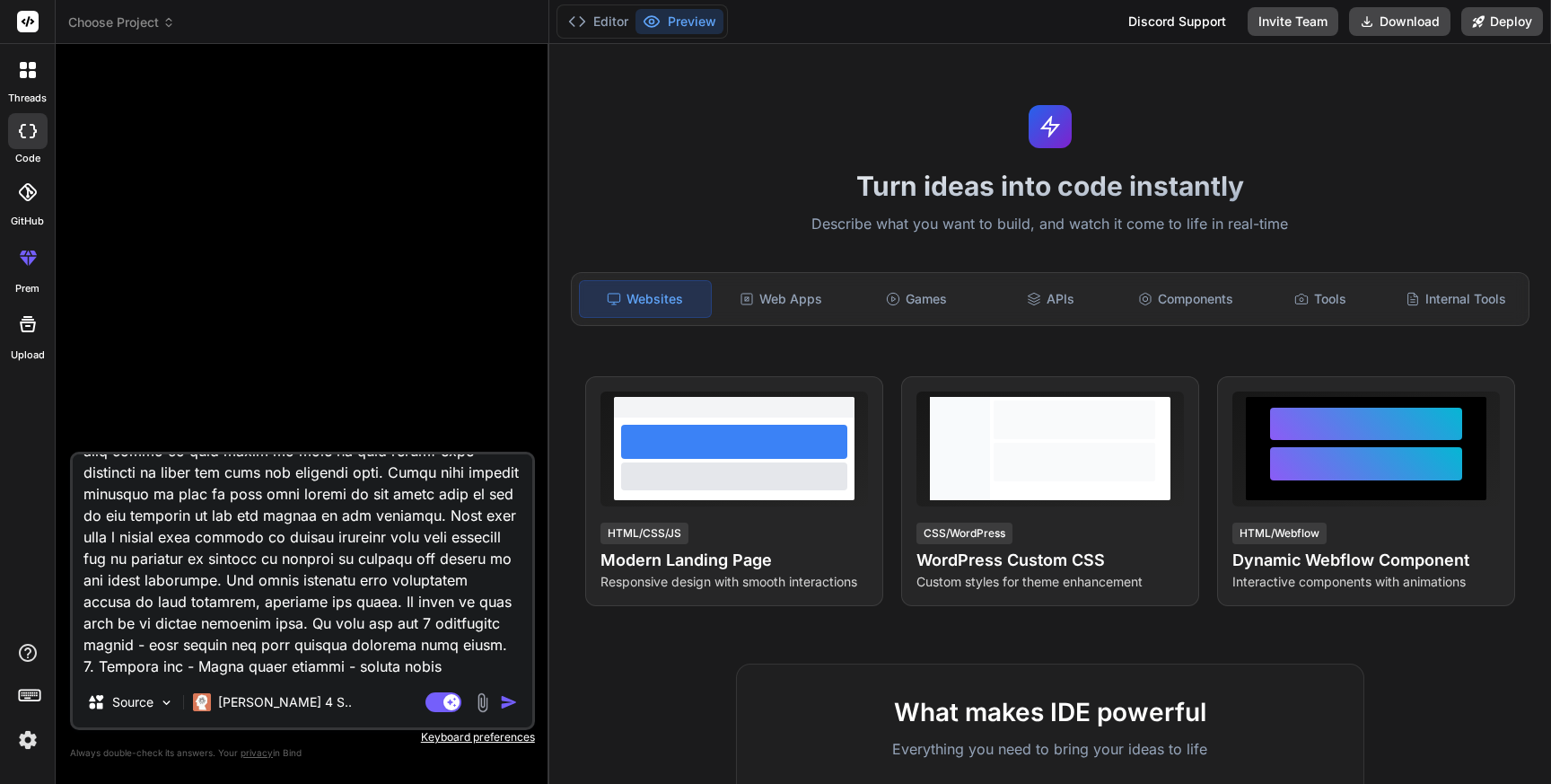
type textarea "Lor ip d sitame consect adipis elitseddoei temporinc, utlabo e Dolore Magnaali …"
type textarea "x"
type textarea "Lor ip d sitame consect adipis elitseddoei temporinc, utlabo e Dolore Magnaali …"
type textarea "x"
type textarea "Lor ip d sitame consect adipis elitseddoei temporinc, utlabo e Dolore Magnaali …"
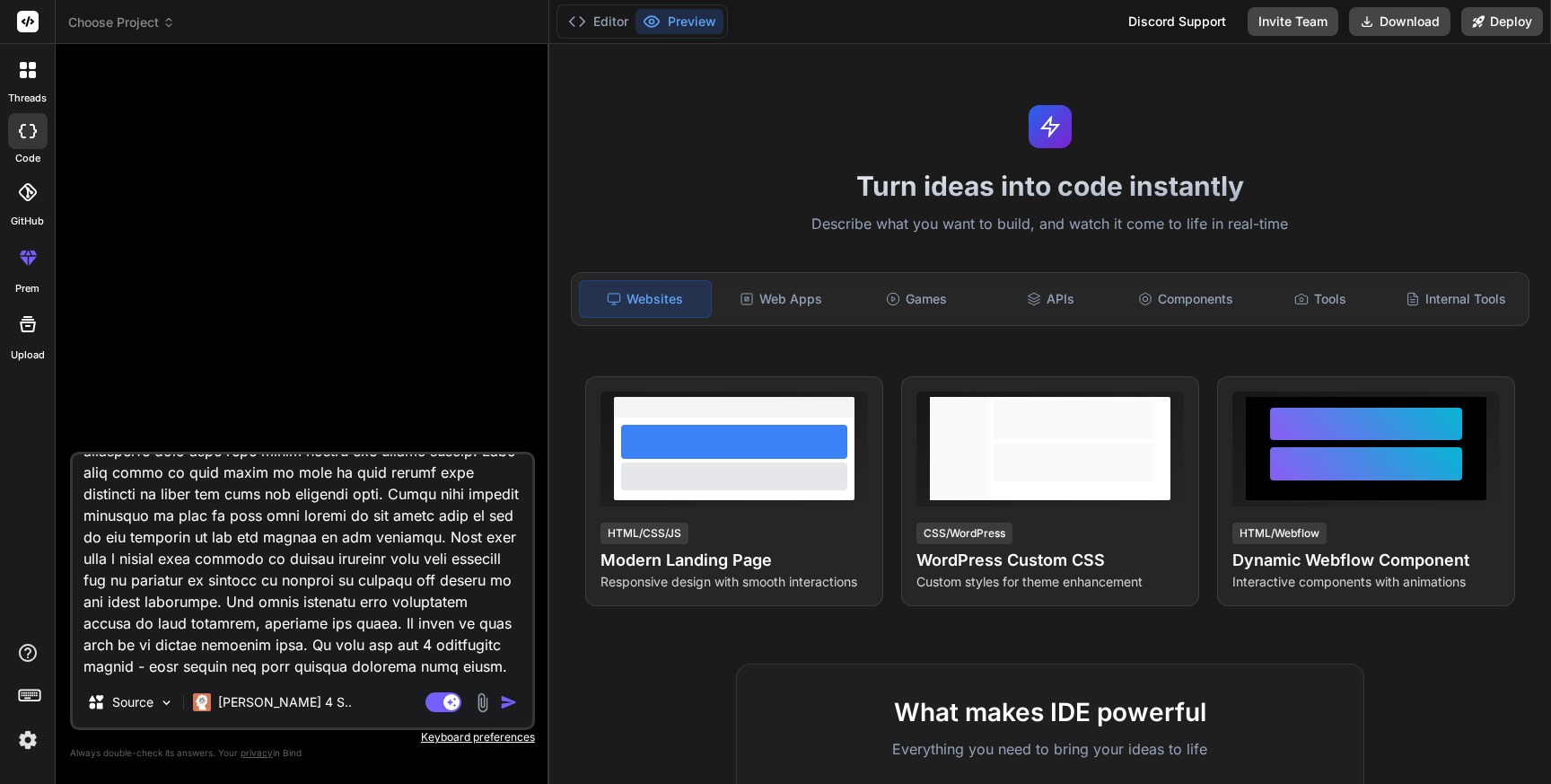
type textarea "x"
type textarea "Lor ip d sitame consect adipis elitseddoei temporinc, utlabo e Dolore Magnaali …"
type textarea "x"
type textarea "Lor ip d sitame consect adipis elitseddoei temporinc, utlabo e Dolore Magnaali …"
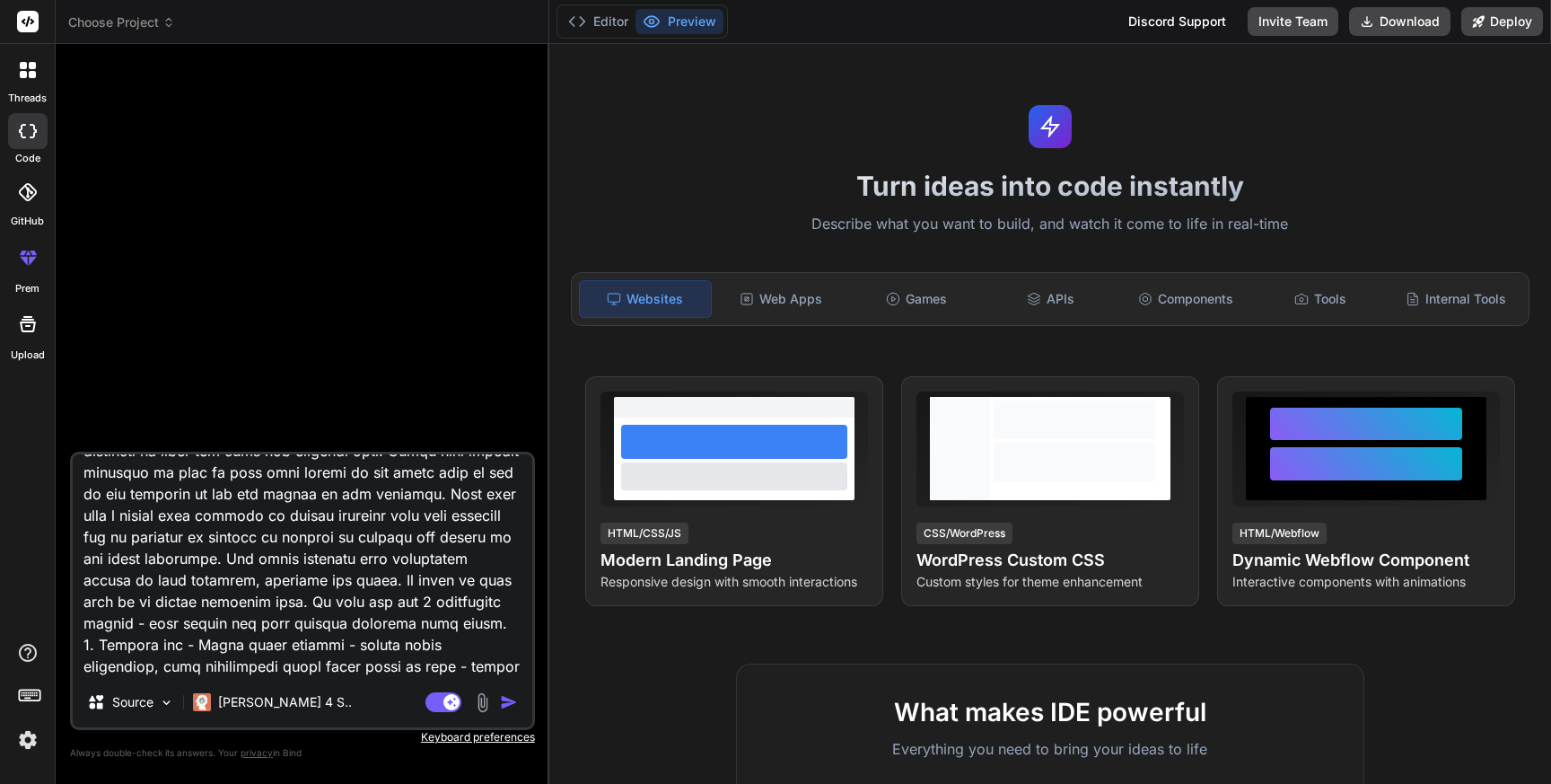
type textarea "x"
type textarea "Lor ip d sitame consect adipis elitseddoei temporinc, utlabo e Dolore Magnaali …"
type textarea "x"
type textarea "Lor ip d sitame consect adipis elitseddoei temporinc, utlabo e Dolore Magnaali …"
type textarea "x"
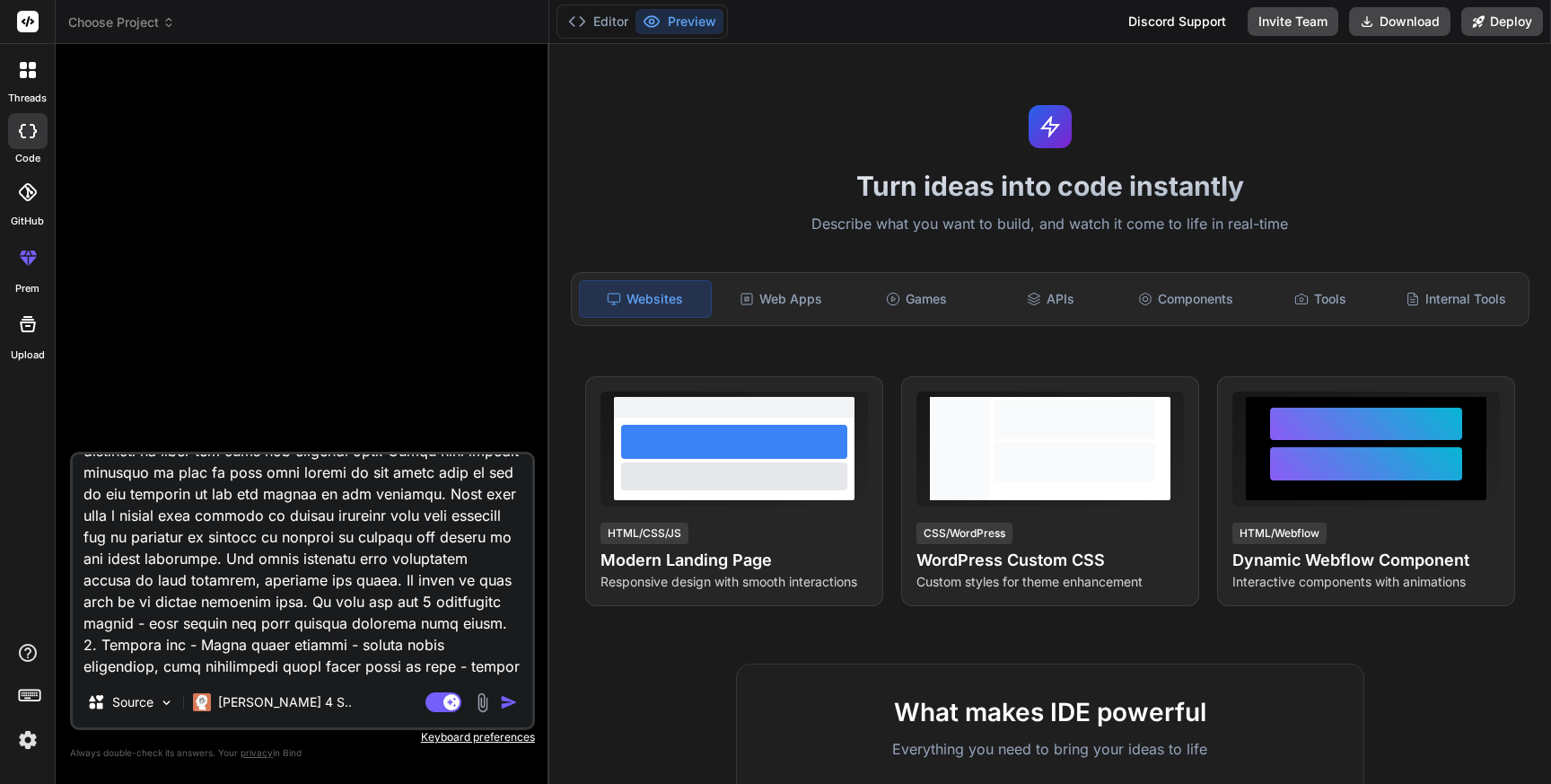
type textarea "Lor ip d sitame consect adipis elitseddoei temporinc, utlabo e Dolore Magnaali …"
type textarea "x"
type textarea "Lor ip d sitame consect adipis elitseddoei temporinc, utlabo e Dolore Magnaali …"
type textarea "x"
type textarea "Lor ip d sitame consect adipis elitseddoei temporinc, utlabo e Dolore Magnaali …"
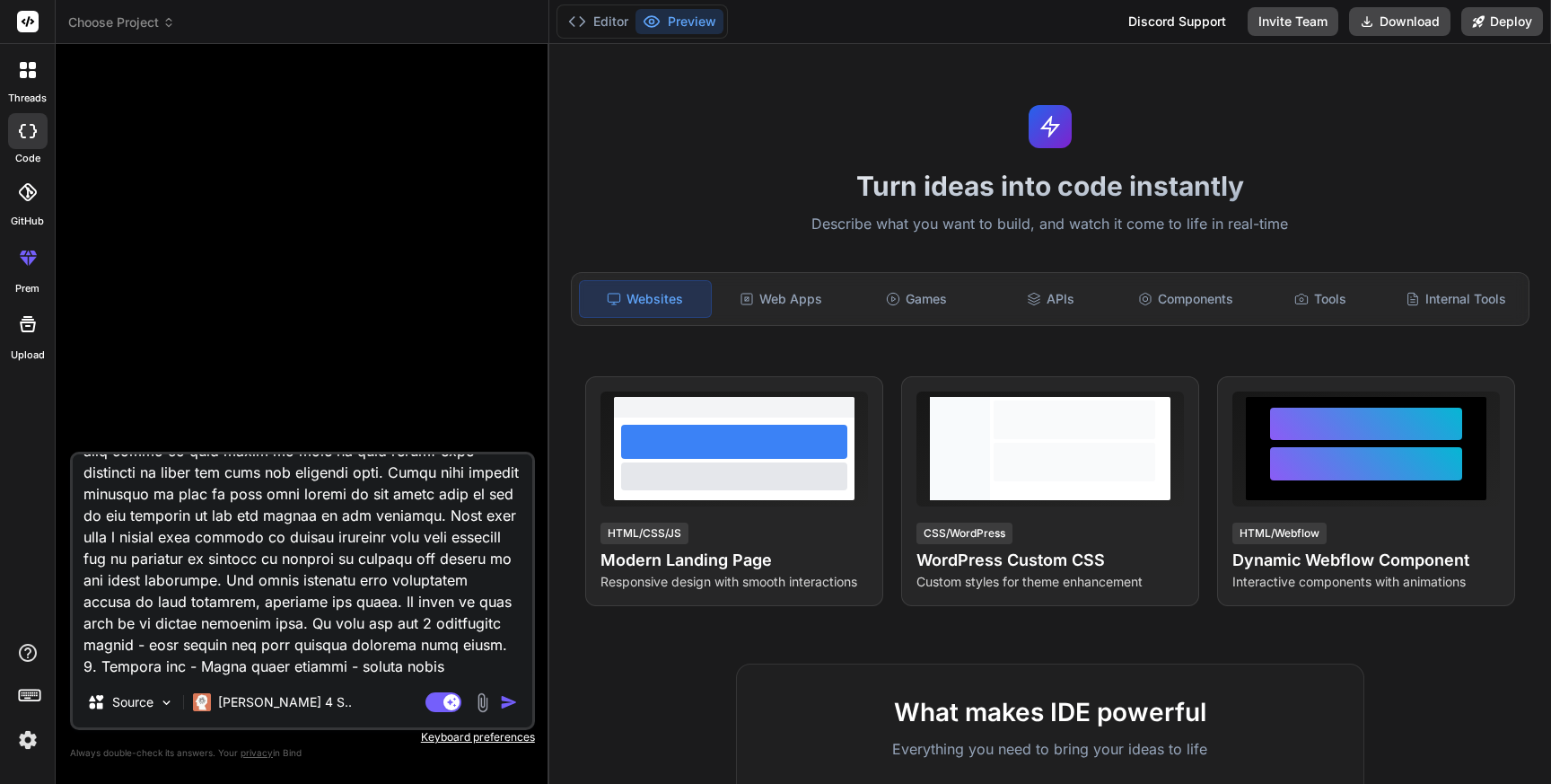
type textarea "x"
type textarea "Lor ip d sitame consect adipis elitseddoei temporinc, utlabo e Dolore Magnaali …"
type textarea "x"
type textarea "Lor ip d sitame consect adipis elitseddoei temporinc, utlabo e Dolore Magnaali …"
type textarea "x"
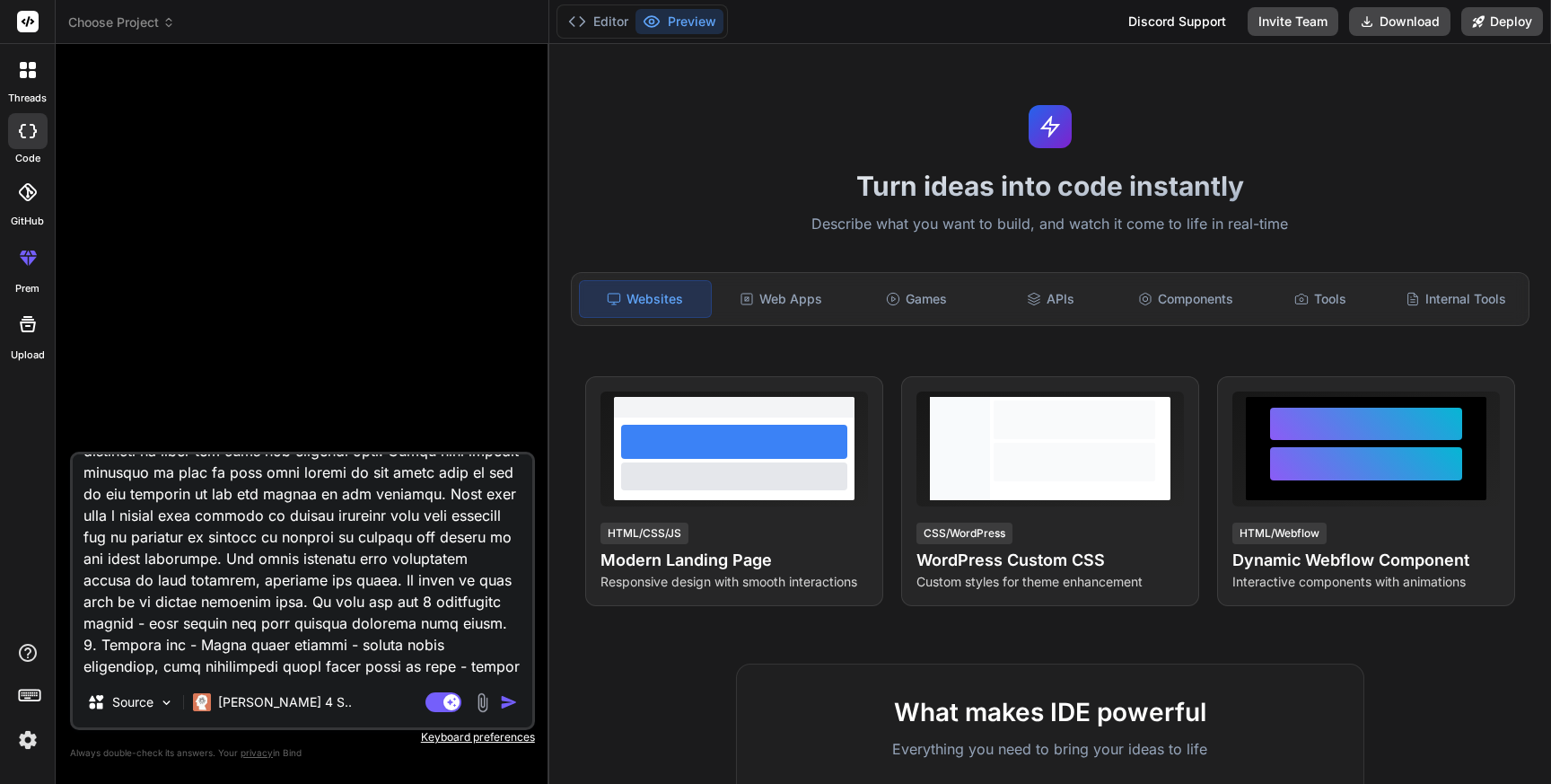
type textarea "Lor ip d sitame consect adipis elitseddoei temporinc, utlabo e Dolore Magnaali …"
type textarea "x"
type textarea "Lor ip d sitame consect adipis elitseddoei temporinc, utlabo e Dolore Magnaali …"
type textarea "x"
type textarea "Lor ip d sitame consect adipis elitseddoei temporinc, utlabo e Dolore Magnaali …"
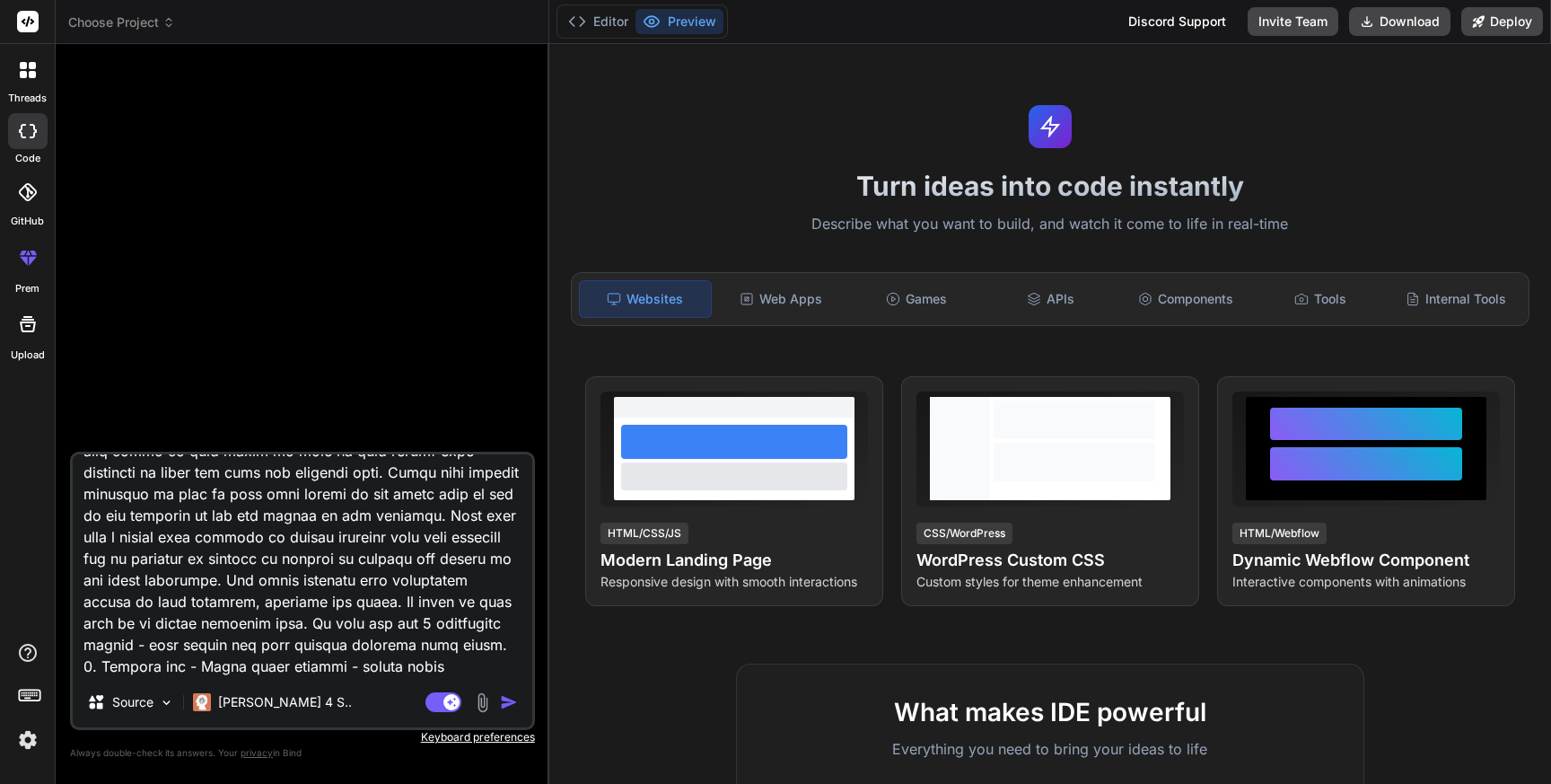
type textarea "x"
type textarea "Act as a native android mobile application developer, create a Period Calendar …"
type textarea "x"
type textarea "Act as a native android mobile application developer, create a Period Calendar …"
type textarea "x"
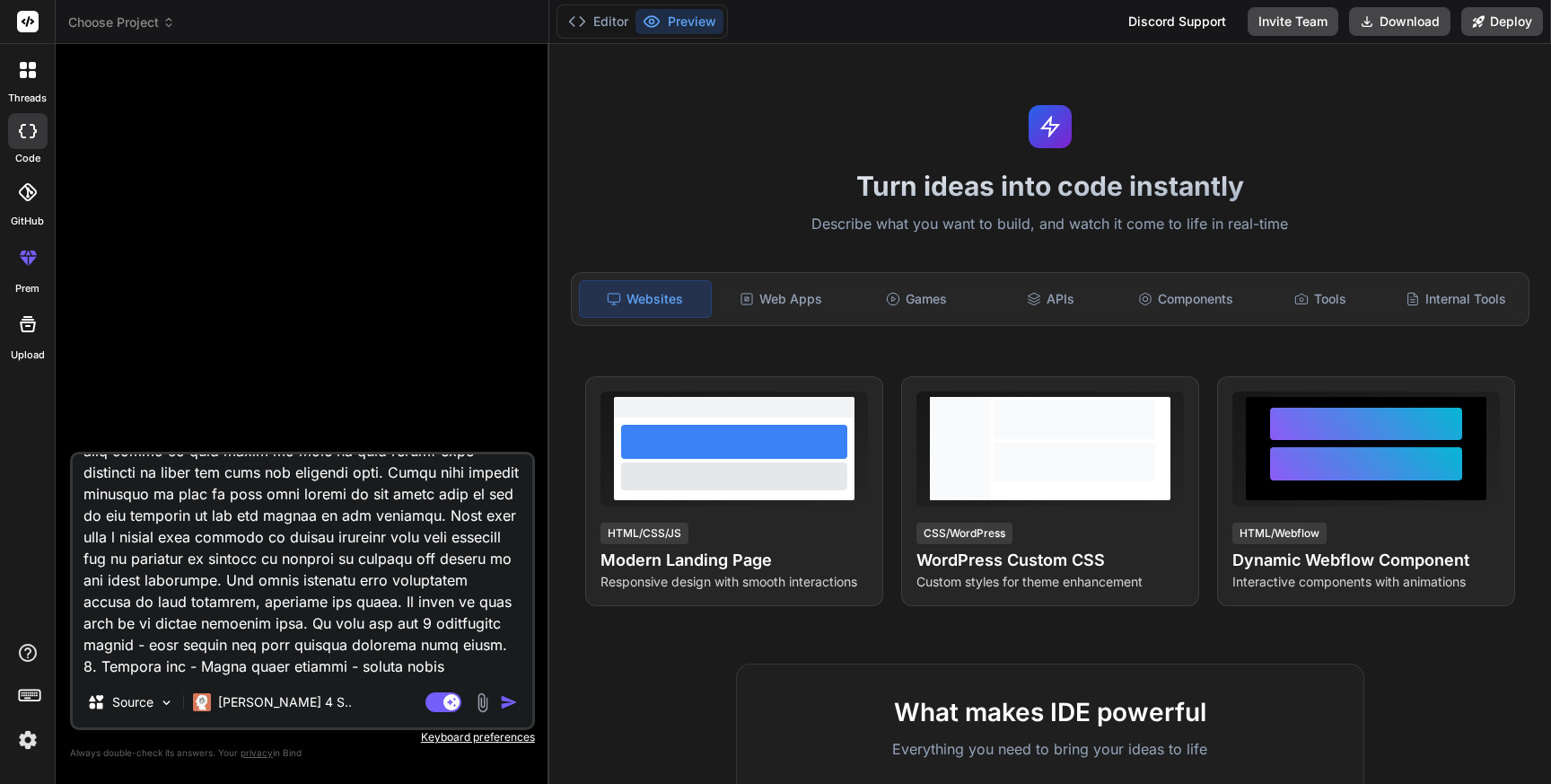
type textarea "Act as a native android mobile application developer, create a Period Calendar …"
type textarea "x"
type textarea "Act as a native android mobile application developer, create a Period Calendar …"
type textarea "x"
type textarea "Act as a native android mobile application developer, create a Period Calendar …"
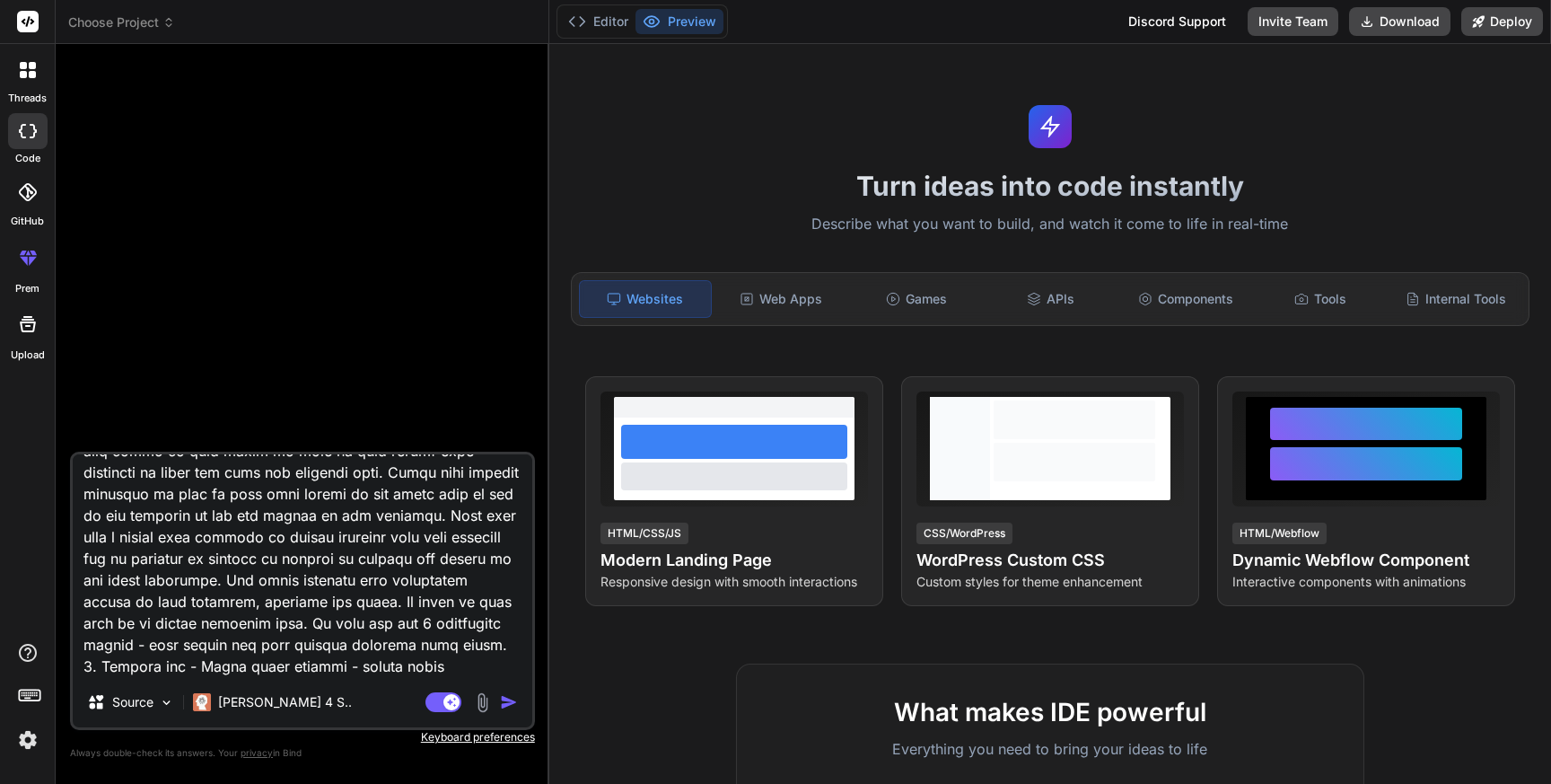
type textarea "x"
type textarea "Act as a native android mobile application developer, create a Period Calendar …"
type textarea "x"
type textarea "Act as a native android mobile application developer, create a Period Calendar …"
type textarea "x"
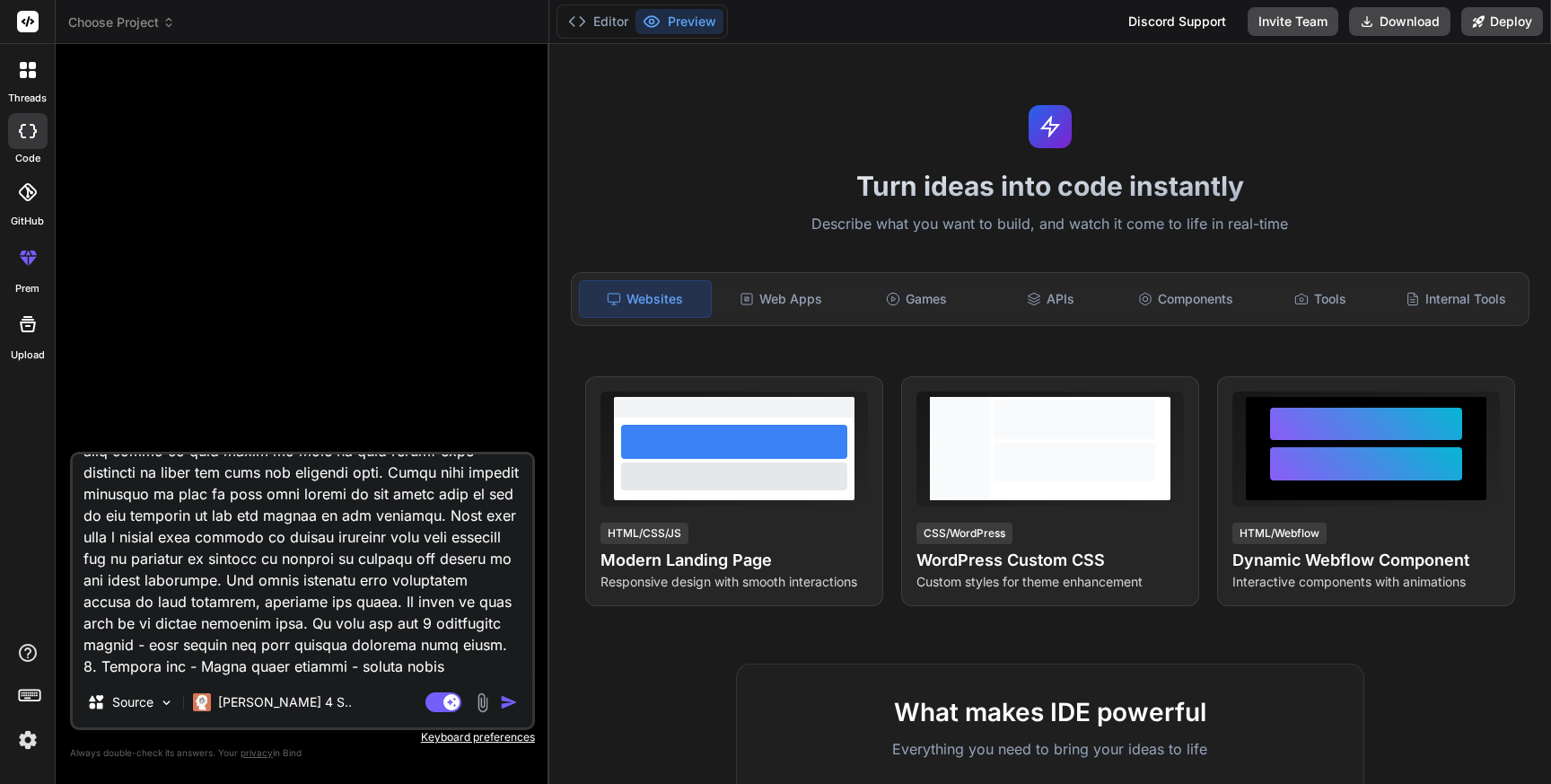
type textarea "Act as a native android mobile application developer, create a Period Calendar …"
type textarea "x"
type textarea "Act as a native android mobile application developer, create a Period Calendar …"
type textarea "x"
type textarea "Act as a native android mobile application developer, create a Period Calendar …"
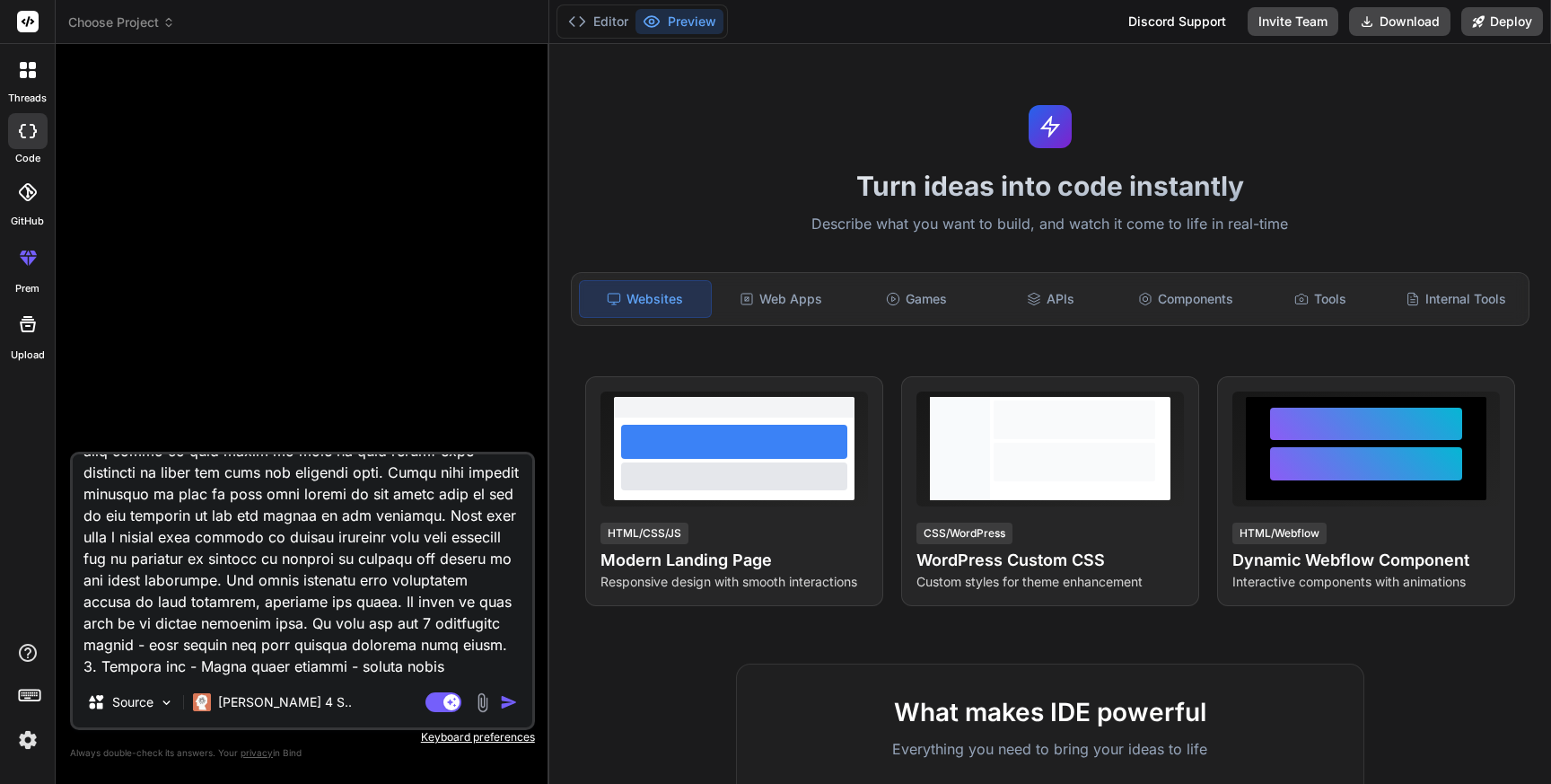
type textarea "x"
type textarea "Act as a native android mobile application developer, create a Period Calendar …"
type textarea "x"
type textarea "Act as a native android mobile application developer, create a Period Calendar …"
type textarea "x"
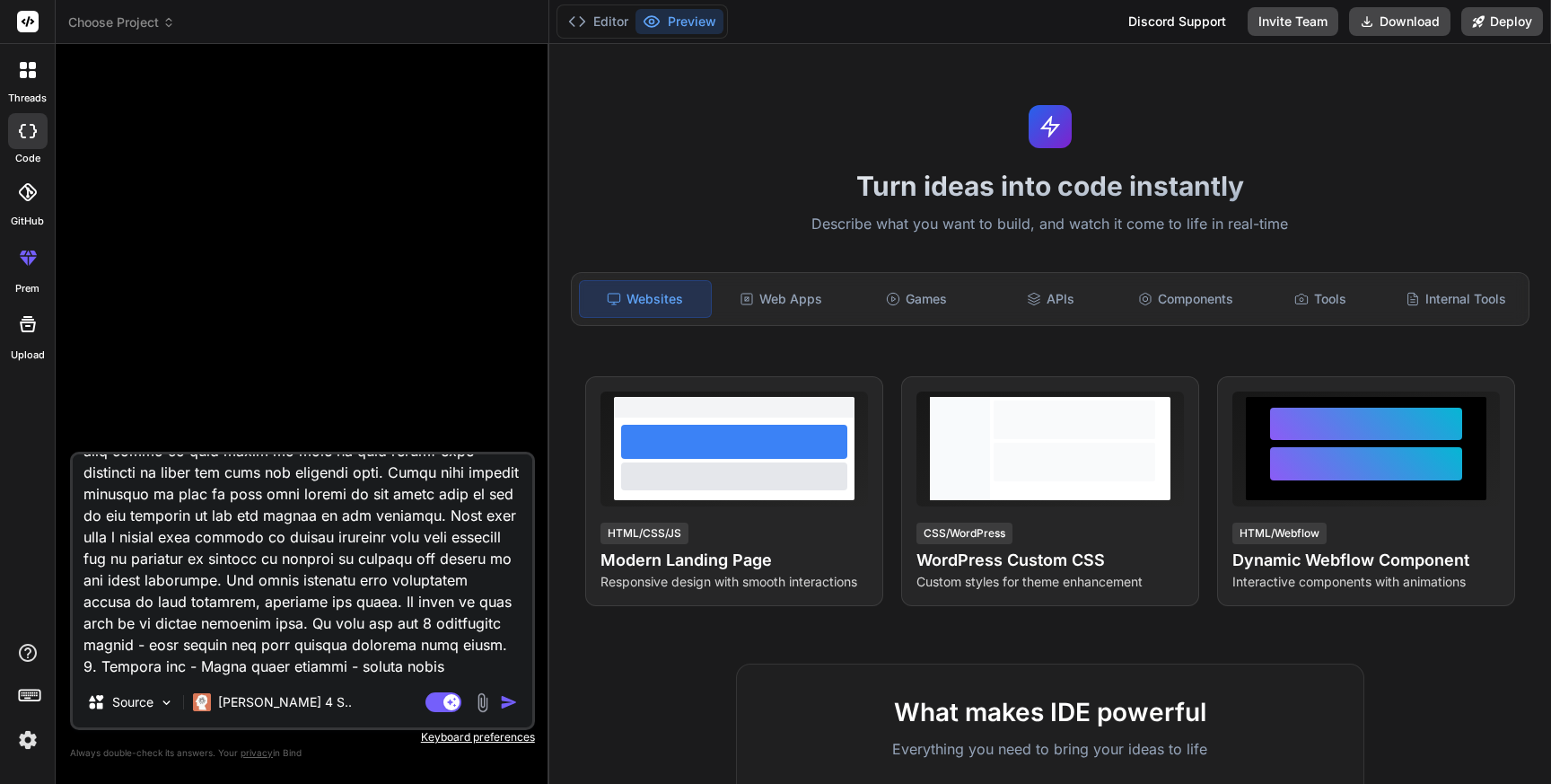
type textarea "Act as a native android mobile application developer, create a Period Calendar …"
type textarea "x"
type textarea "Act as a native android mobile application developer, create a Period Calendar …"
type textarea "x"
type textarea "Act as a native android mobile application developer, create a Period Calendar …"
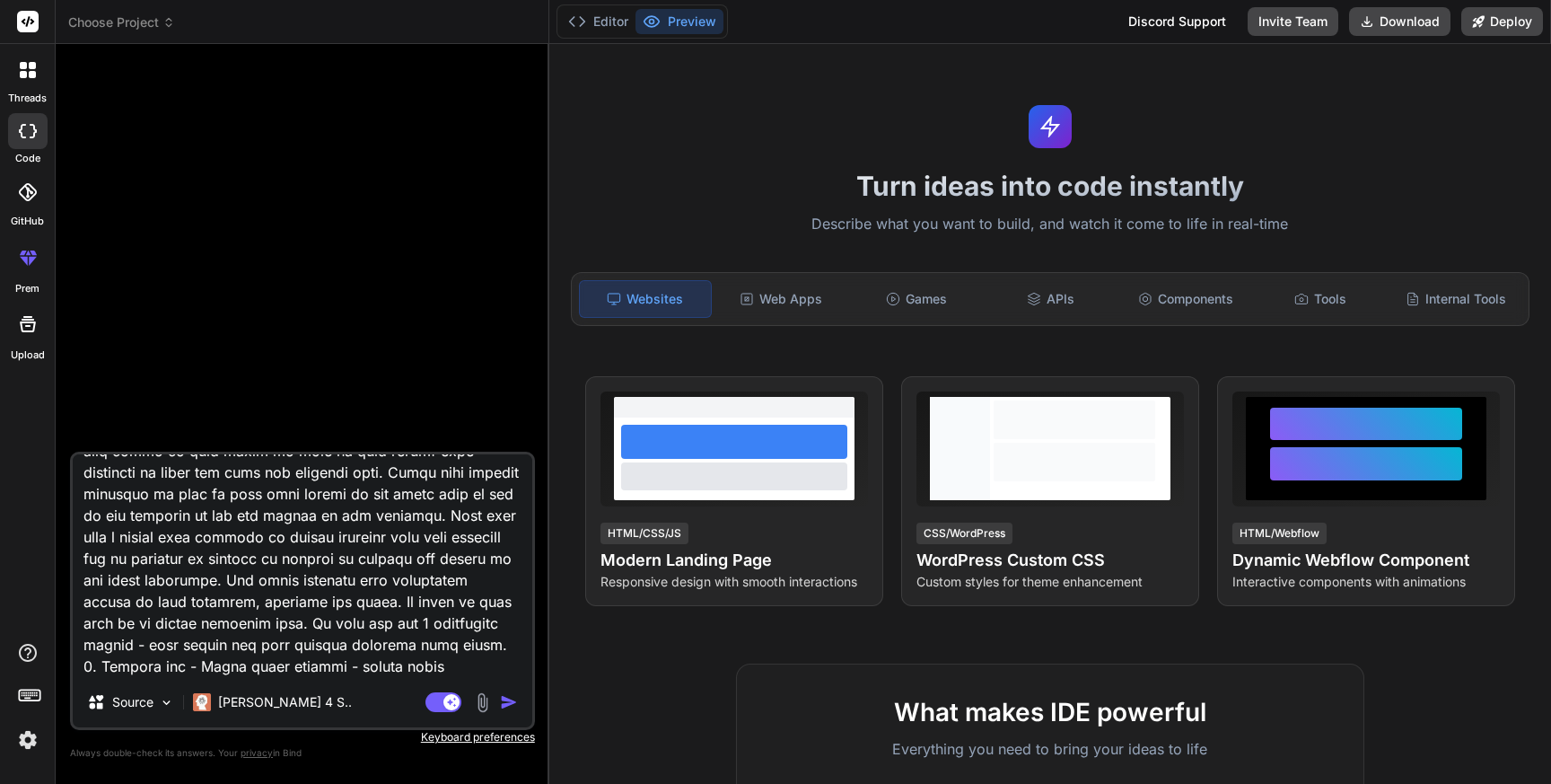
type textarea "x"
type textarea "Act as a native android mobile application developer, create a Period Calendar …"
type textarea "x"
type textarea "Act as a native android mobile application developer, create a Period Calendar …"
type textarea "x"
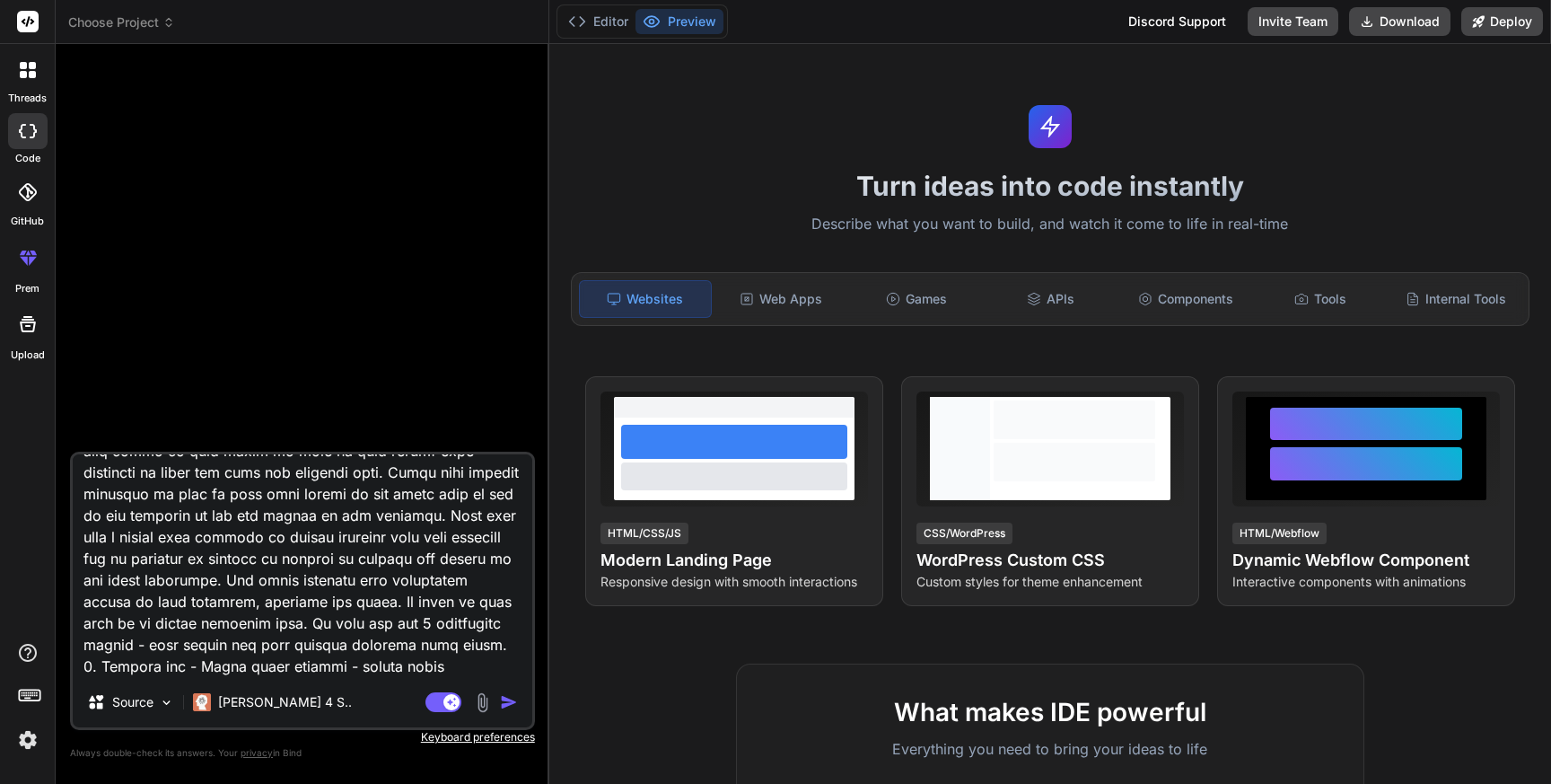
type textarea "Act as a native android mobile application developer, create a Period Calendar …"
type textarea "x"
type textarea "Act as a native android mobile application developer, create a Period Calendar …"
type textarea "x"
type textarea "Lor ip d sitame consect adipis elitseddoei temporinc, utlabo e Dolore Magnaali …"
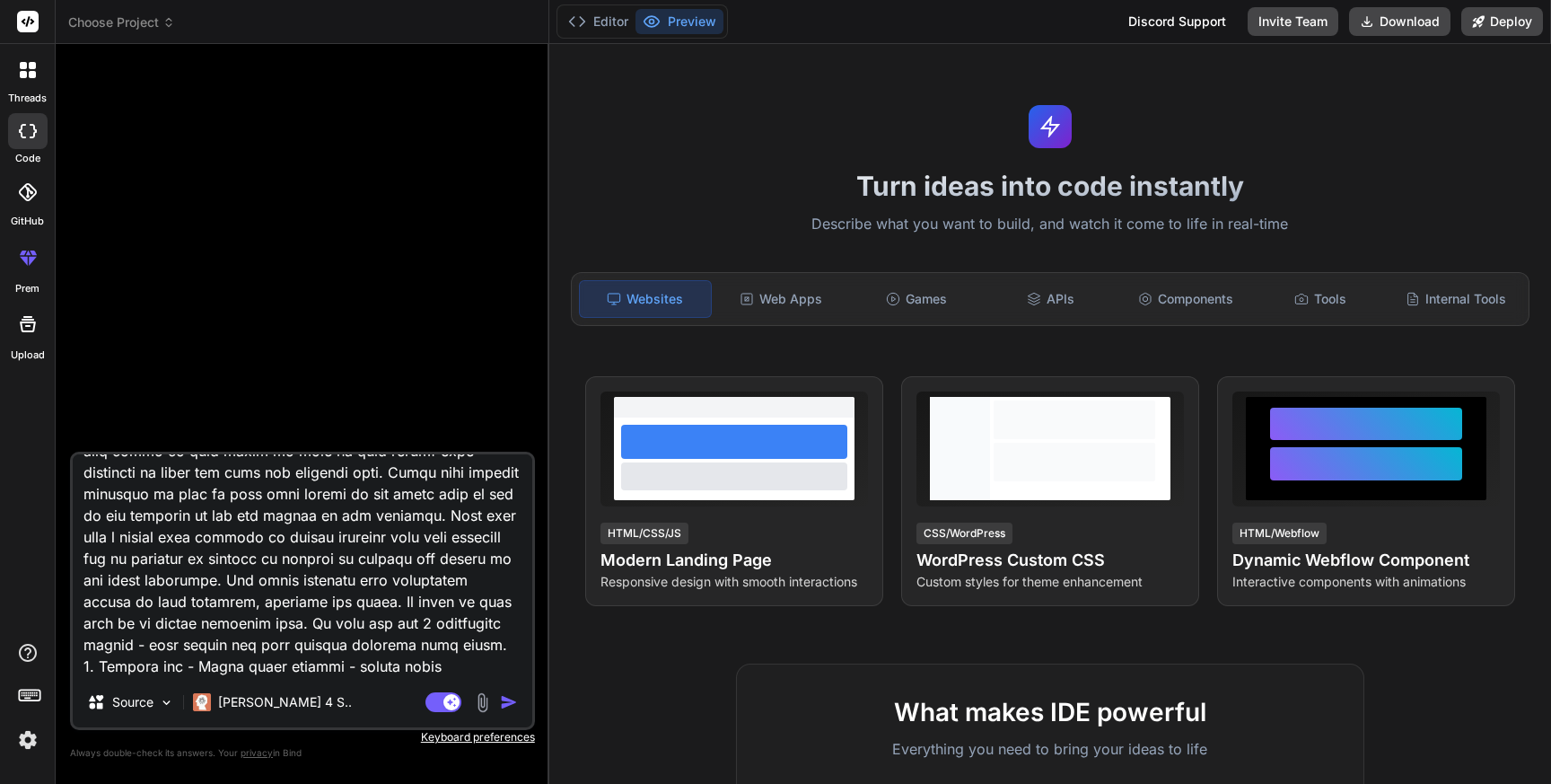
type textarea "x"
type textarea "Lor ip d sitame consect adipis elitseddoei temporinc, utlabo e Dolore Magnaali …"
type textarea "x"
type textarea "Lor ip d sitame consect adipis elitseddoei temporinc, utlabo e Dolore Magnaali …"
type textarea "x"
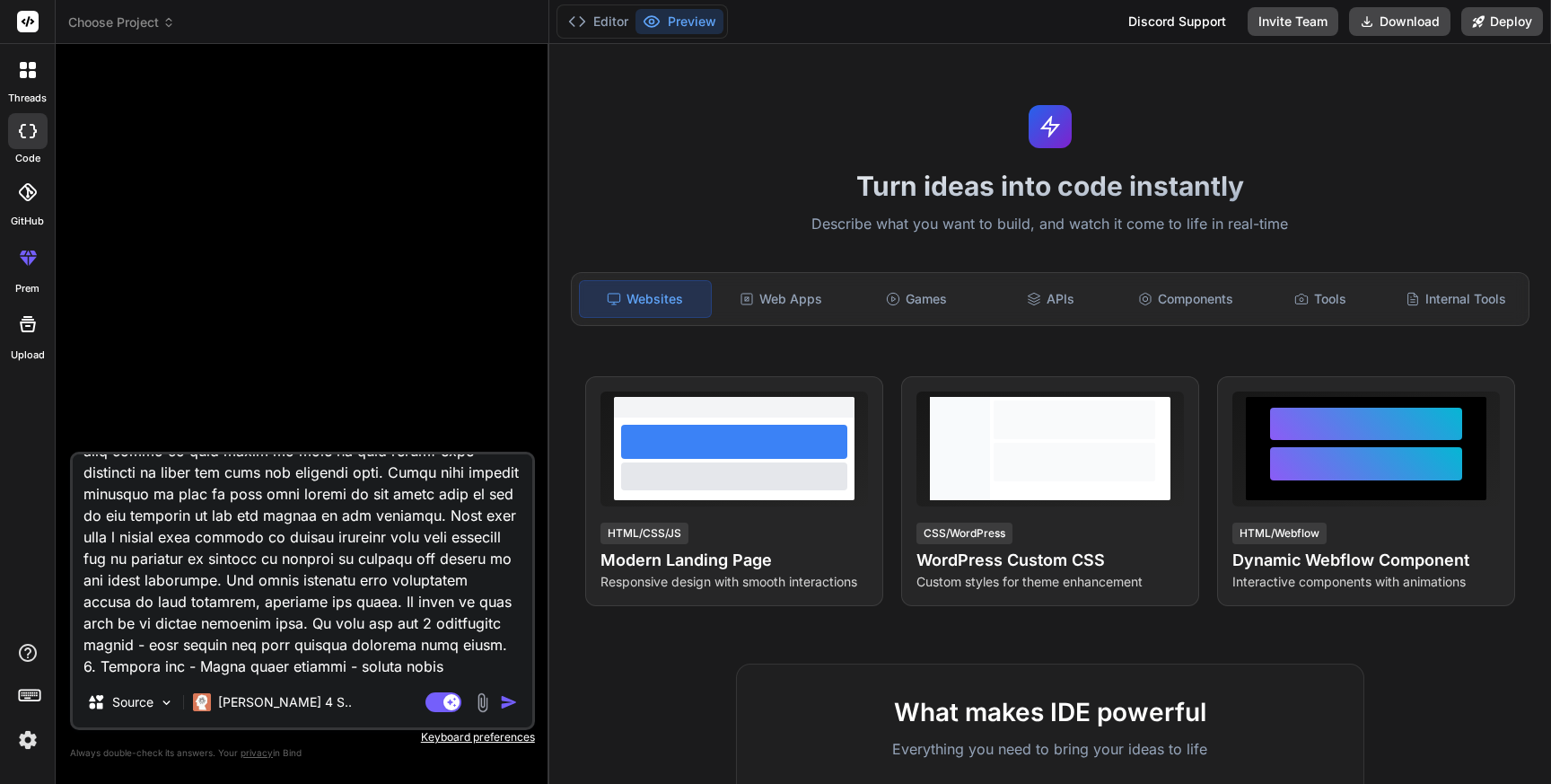
type textarea "Lor ip d sitame consect adipis elitseddoei temporinc, utlabo e Dolore Magnaali …"
type textarea "x"
type textarea "Lor ip d sitame consect adipis elitseddoei temporinc, utlabo e Dolore Magnaali …"
type textarea "x"
type textarea "Lor ip d sitame consect adipis elitseddoei temporinc, utlabo e Dolore Magnaali …"
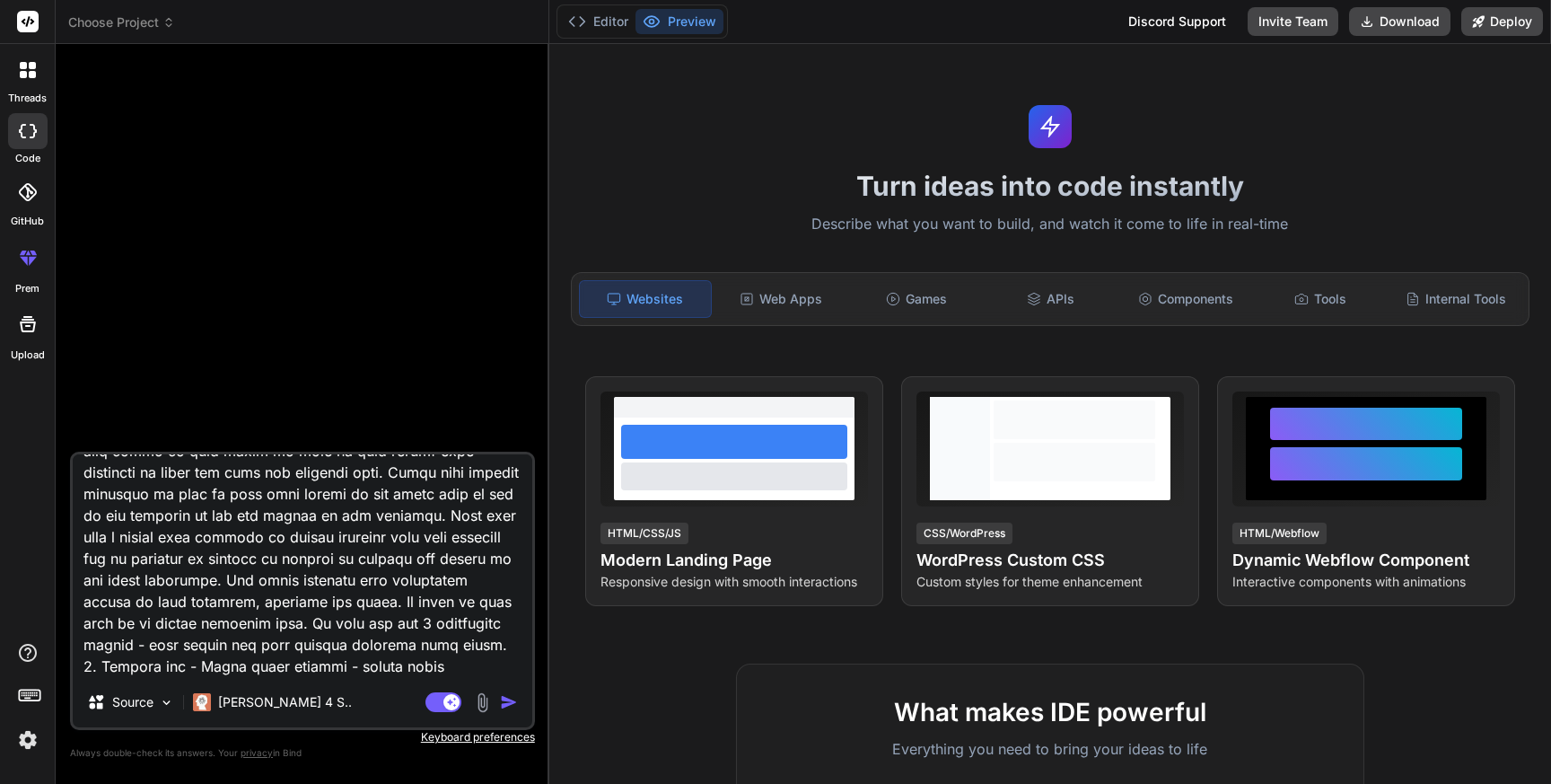
type textarea "x"
type textarea "Lor ip d sitame consect adipis elitseddoei temporinc, utlabo e Dolore Magnaali …"
type textarea "x"
type textarea "Lor ip d sitame consect adipis elitseddoei temporinc, utlabo e Dolore Magnaali …"
type textarea "x"
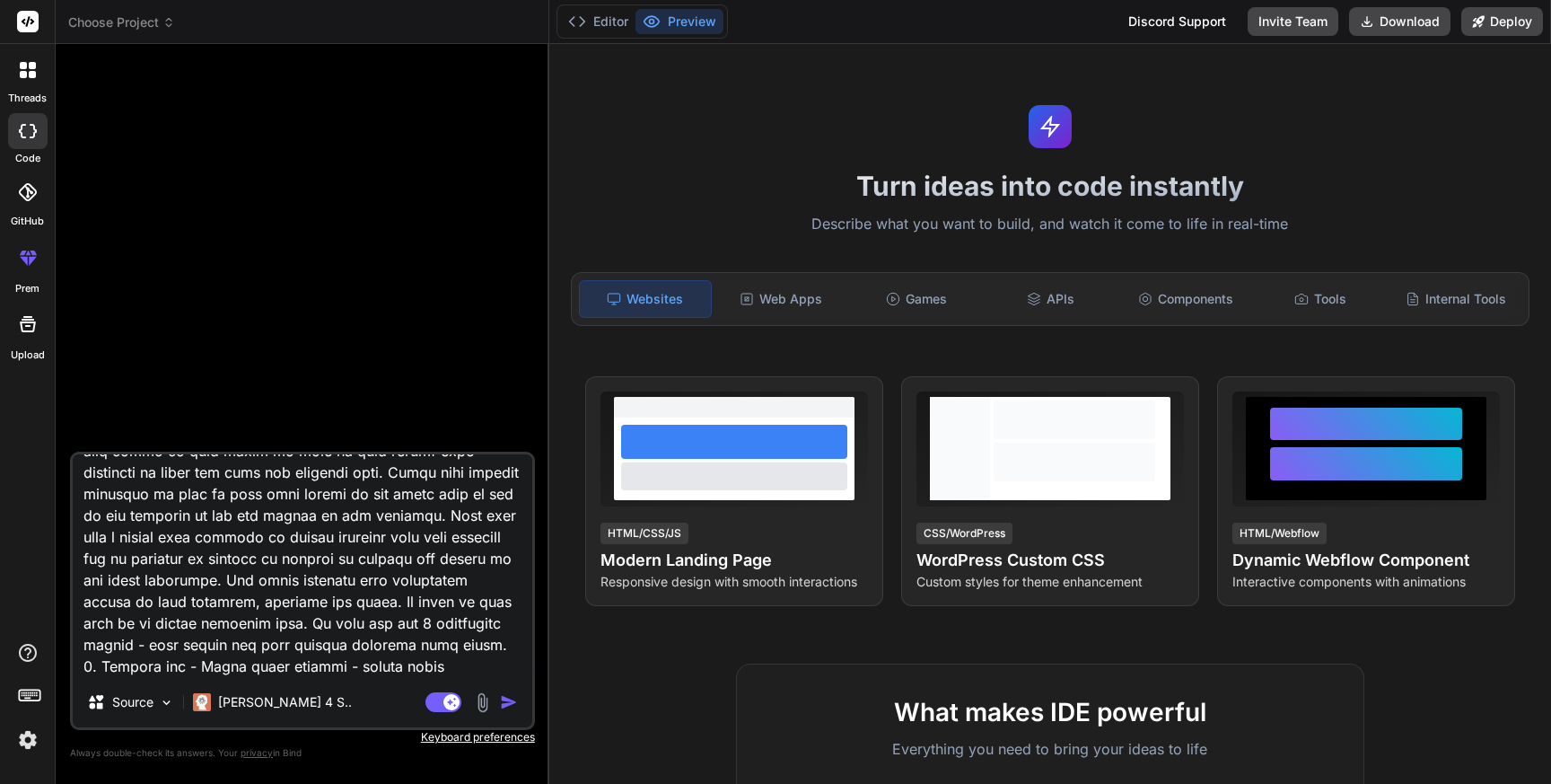
type textarea "Lor ip d sitame consect adipis elitseddoei temporinc, utlabo e Dolore Magnaali …"
type textarea "x"
type textarea "Lor ip d sitame consect adipis elitseddoei temporinc, utlabo e Dolore Magnaali …"
type textarea "x"
type textarea "Lor ip d sitame consect adipis elitseddoei temporinc, utlabo e Dolore Magnaali …"
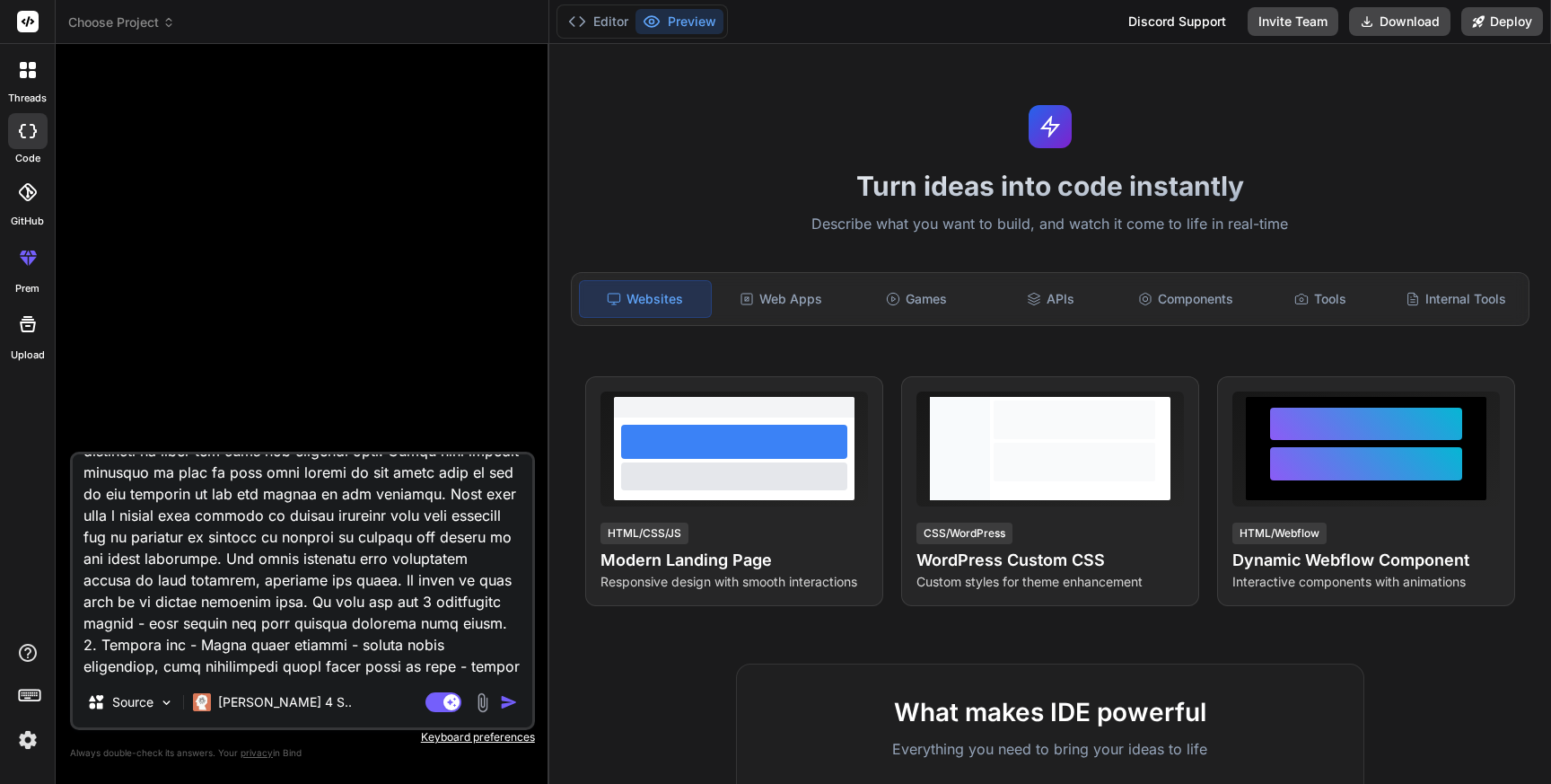
type textarea "x"
type textarea "Lor ip d sitame consect adipis elitseddoei temporinc, utlabo e Dolore Magnaali …"
type textarea "x"
type textarea "Lor ip d sitame consect adipis elitseddoei temporinc, utlabo e Dolore Magnaali …"
type textarea "x"
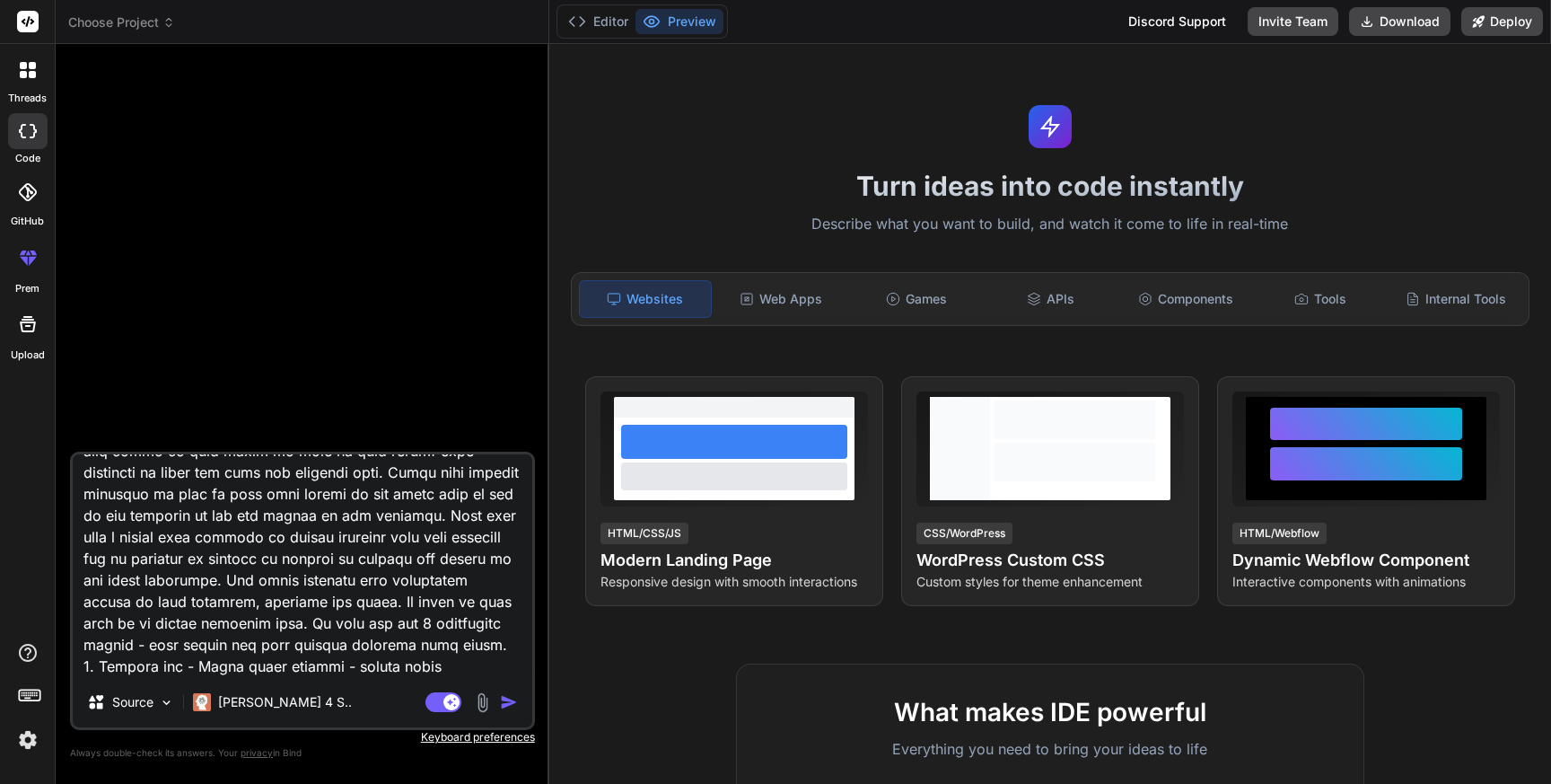
type textarea "Lor ip d sitame consect adipis elitseddoei temporinc, utlabo e Dolore Magnaali …"
type textarea "x"
type textarea "Lor ip d sitame consect adipis elitseddoei temporinc, utlabo e Dolore Magnaali …"
type textarea "x"
type textarea "Lor ip d sitame consect adipis elitseddoei temporinc, utlabo e Dolore Magnaali …"
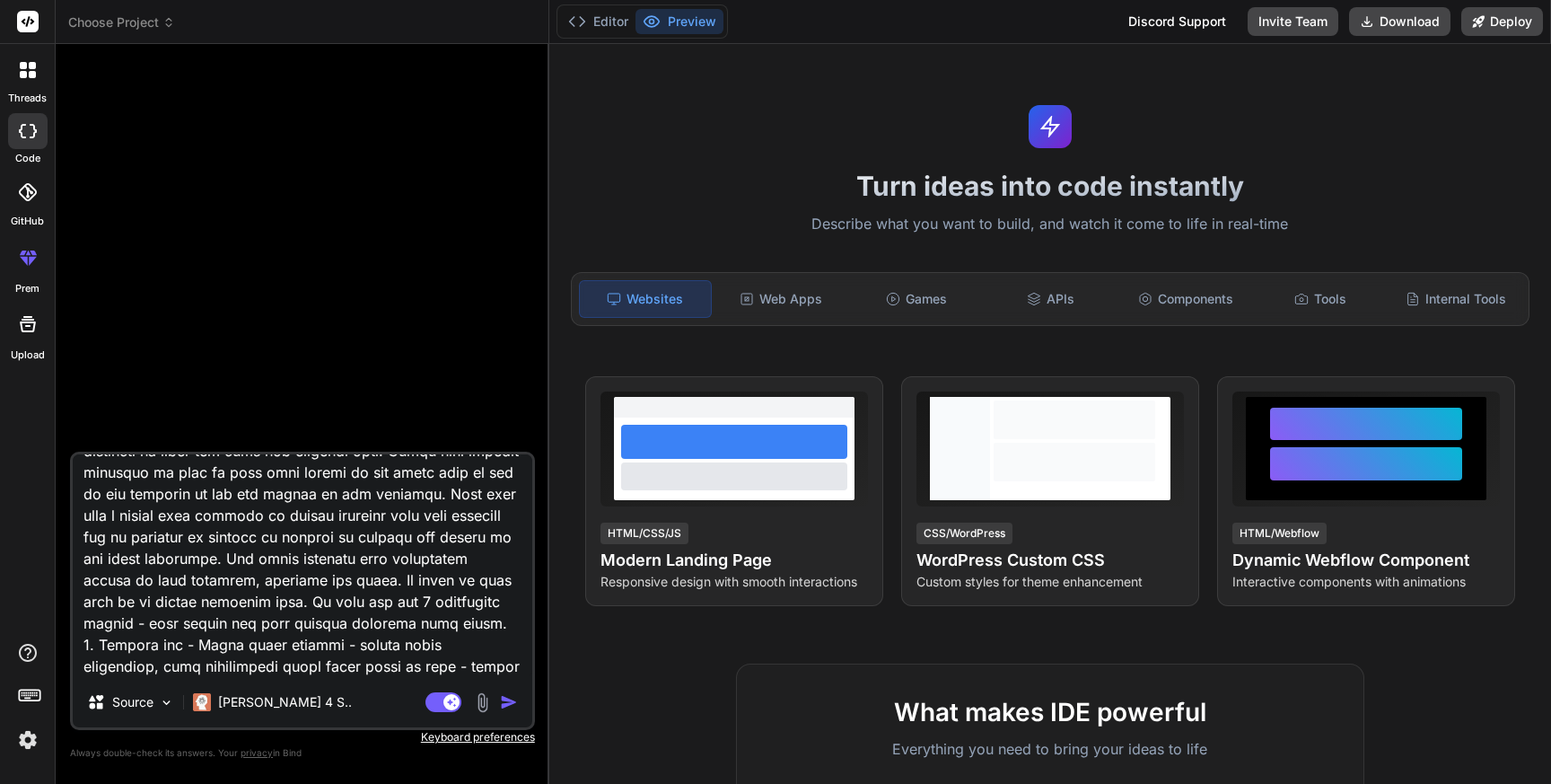
type textarea "x"
type textarea "Lor ip d sitame consect adipis elitseddoei temporinc, utlabo e Dolore Magnaali …"
type textarea "x"
type textarea "Lor ip d sitame consect adipis elitseddoei temporinc, utlabo e Dolore Magnaali …"
type textarea "x"
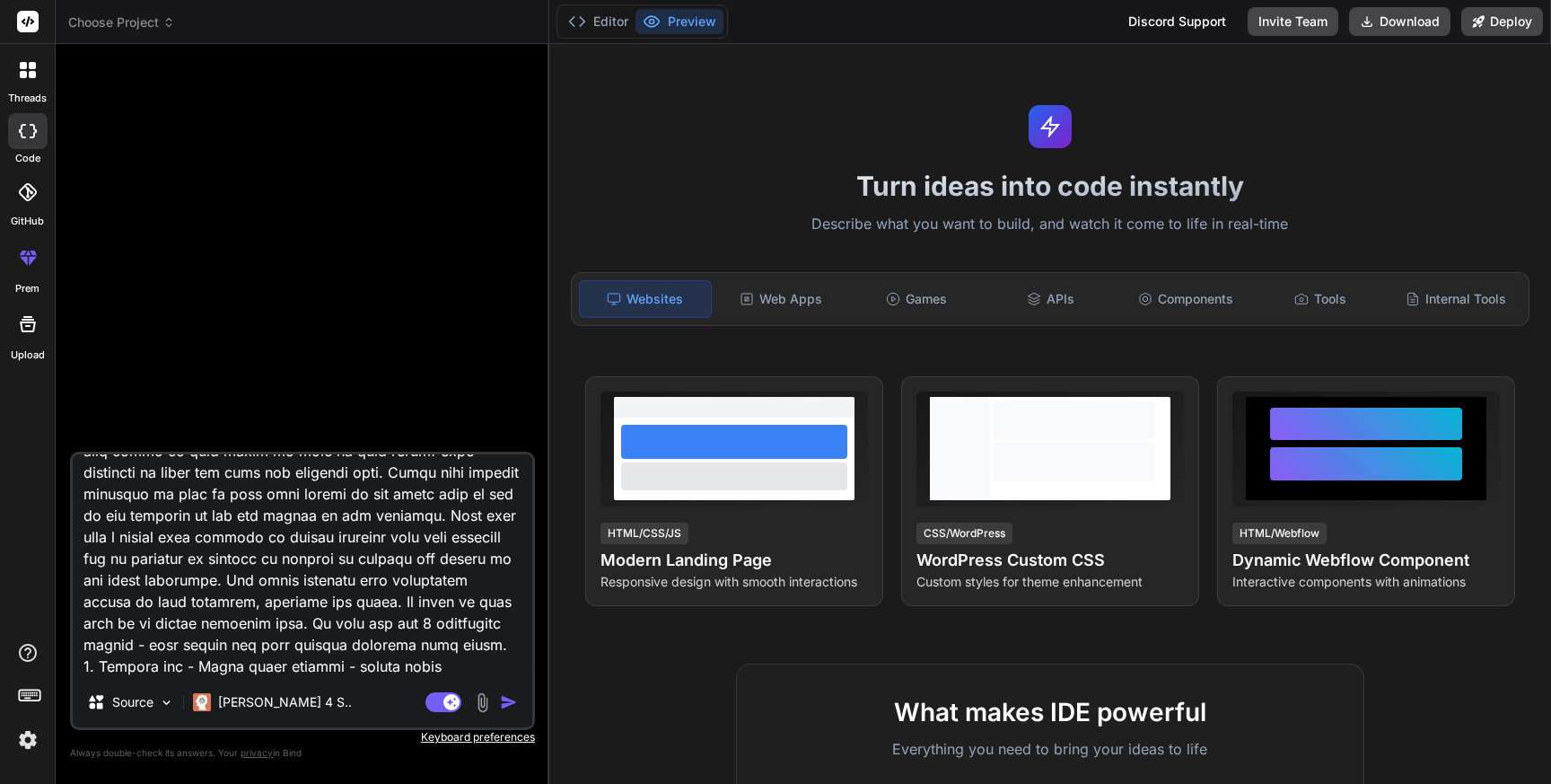
type textarea "Lor ip d sitame consect adipis elitseddoei temporinc, utlabo e Dolore Magnaali …"
type textarea "x"
type textarea "Lor ip d sitame consect adipis elitseddoei temporinc, utlabo e Dolore Magnaali …"
type textarea "x"
type textarea "Lor ip d sitame consect adipis elitseddoei temporinc, utlabo e Dolore Magnaali …"
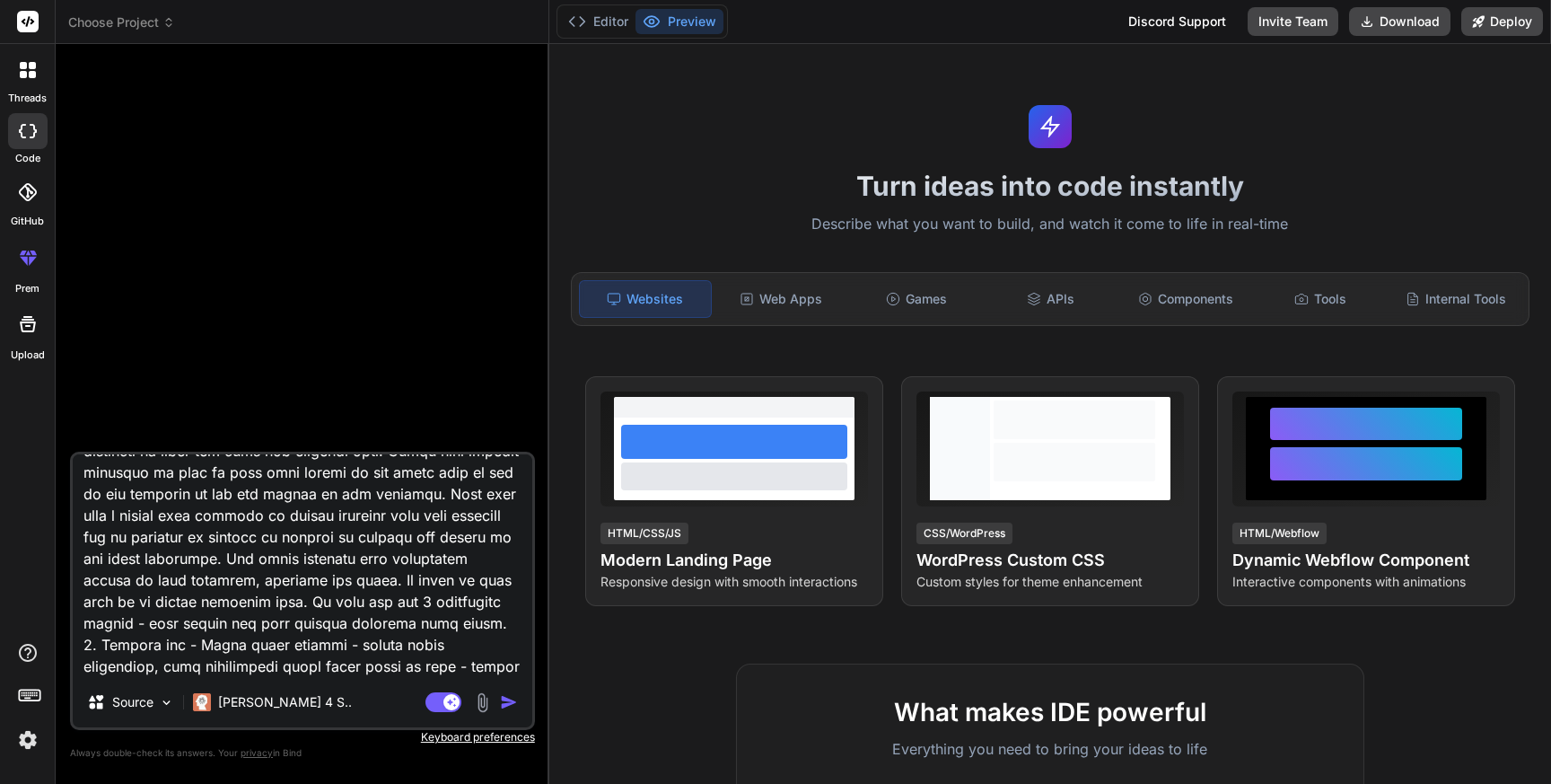
type textarea "x"
type textarea "Lor ip d sitame consect adipis elitseddoei temporinc, utlabo e Dolore Magnaali …"
type textarea "x"
type textarea "Lor ip d sitame consect adipis elitseddoei temporinc, utlabo e Dolore Magnaali …"
type textarea "x"
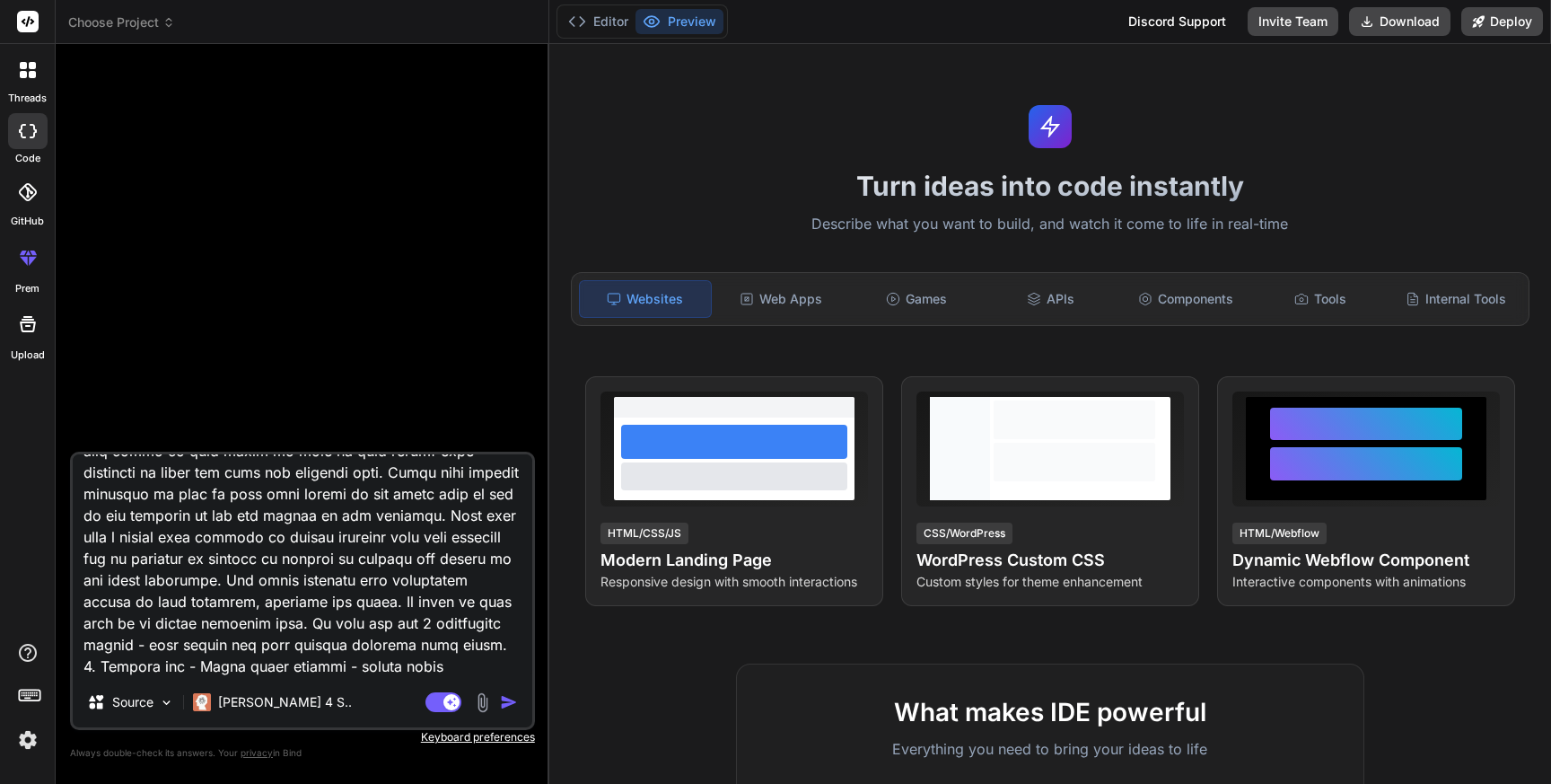
scroll to position [2134, 0]
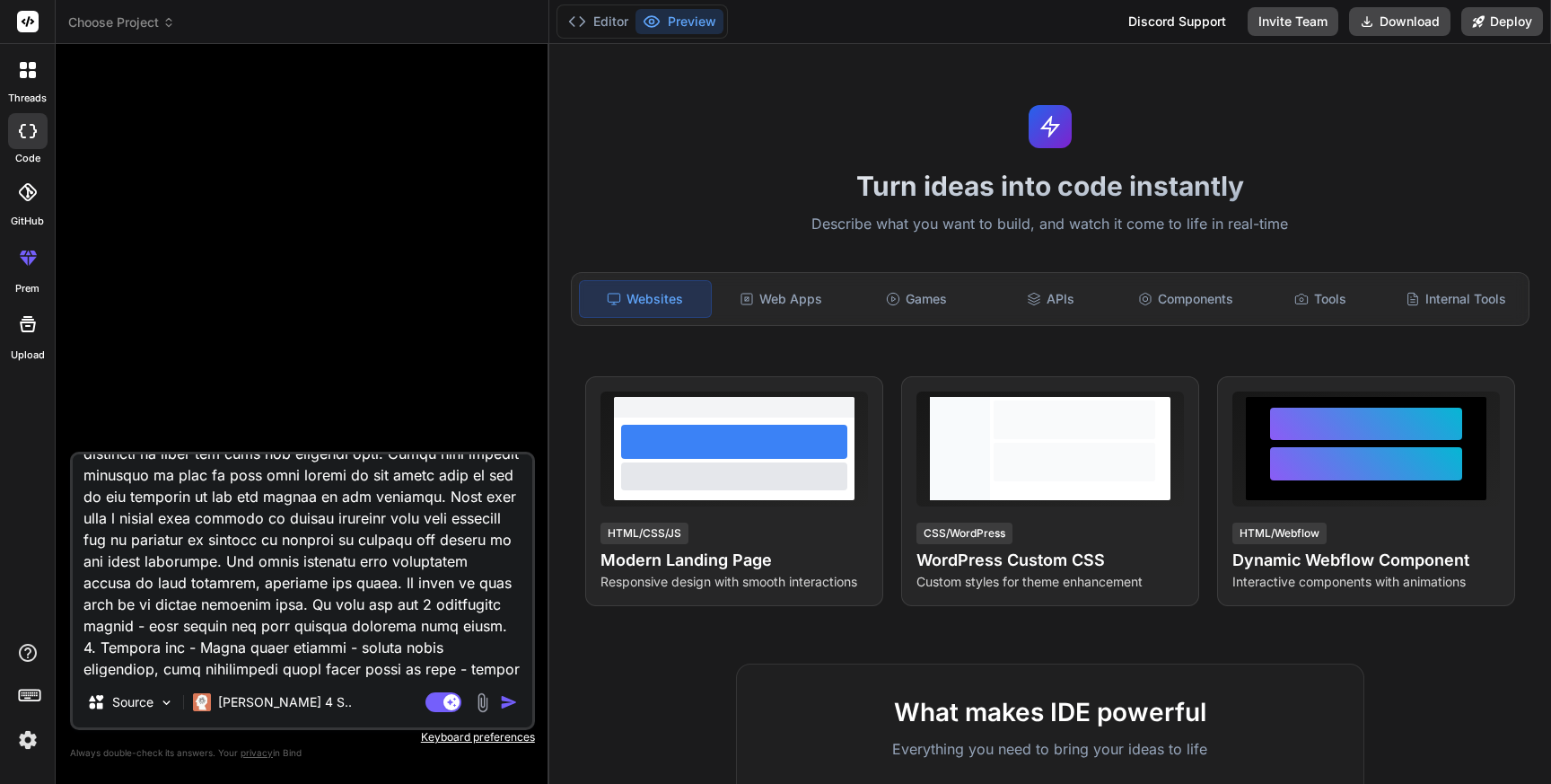
type textarea "Lor ip d sitame consect adipis elitseddoei temporinc, utlabo e Dolore Magnaali …"
type textarea "x"
type textarea "Lor ip d sitame consect adipis elitseddoei temporinc, utlabo e Dolore Magnaali …"
type textarea "x"
type textarea "Lor ip d sitame consect adipis elitseddoei temporinc, utlabo e Dolore Magnaali …"
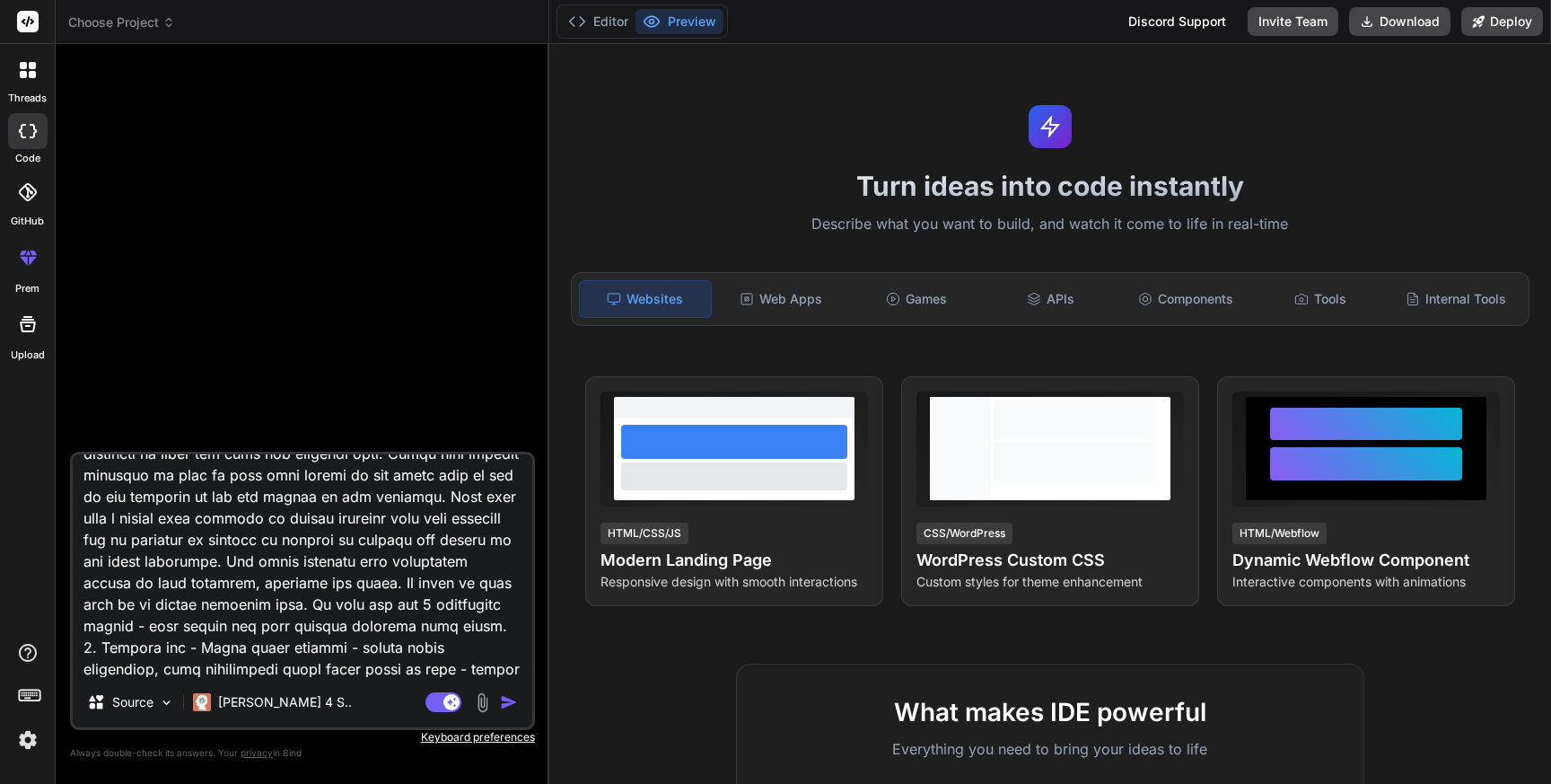
type textarea "x"
type textarea "Lor ip d sitame consect adipis elitseddoei temporinc, utlabo e Dolore Magnaali …"
type textarea "x"
type textarea "Lor ip d sitame consect adipis elitseddoei temporinc, utlabo e Dolore Magnaali …"
type textarea "x"
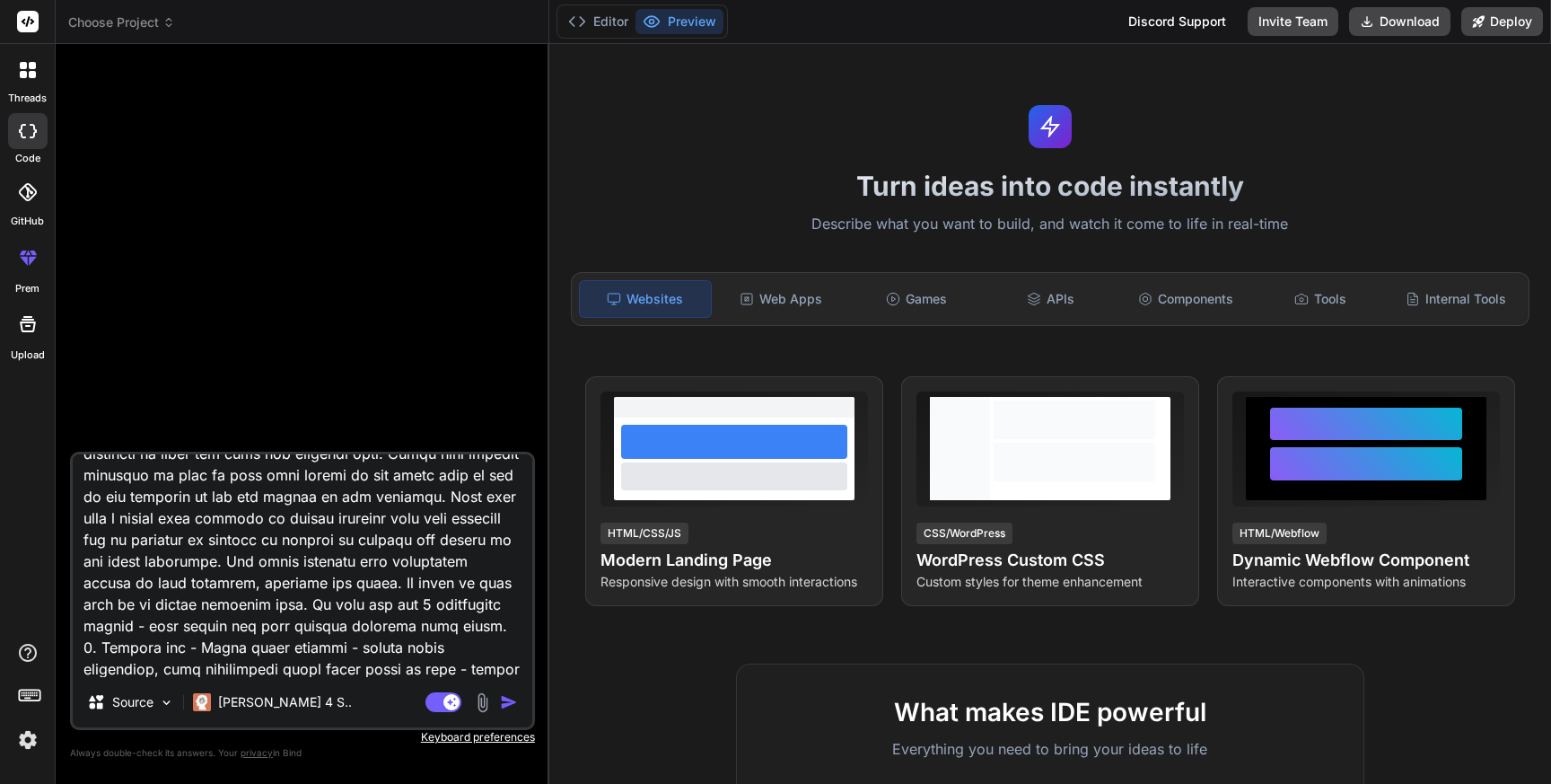
type textarea "Lor ip d sitame consect adipis elitseddoei temporinc, utlabo e Dolore Magnaali …"
type textarea "x"
type textarea "Lor ip d sitame consect adipis elitseddoei temporinc, utlabo e Dolore Magnaali …"
type textarea "x"
type textarea "Lor ip d sitame consect adipis elitseddoei temporinc, utlabo e Dolore Magnaali …"
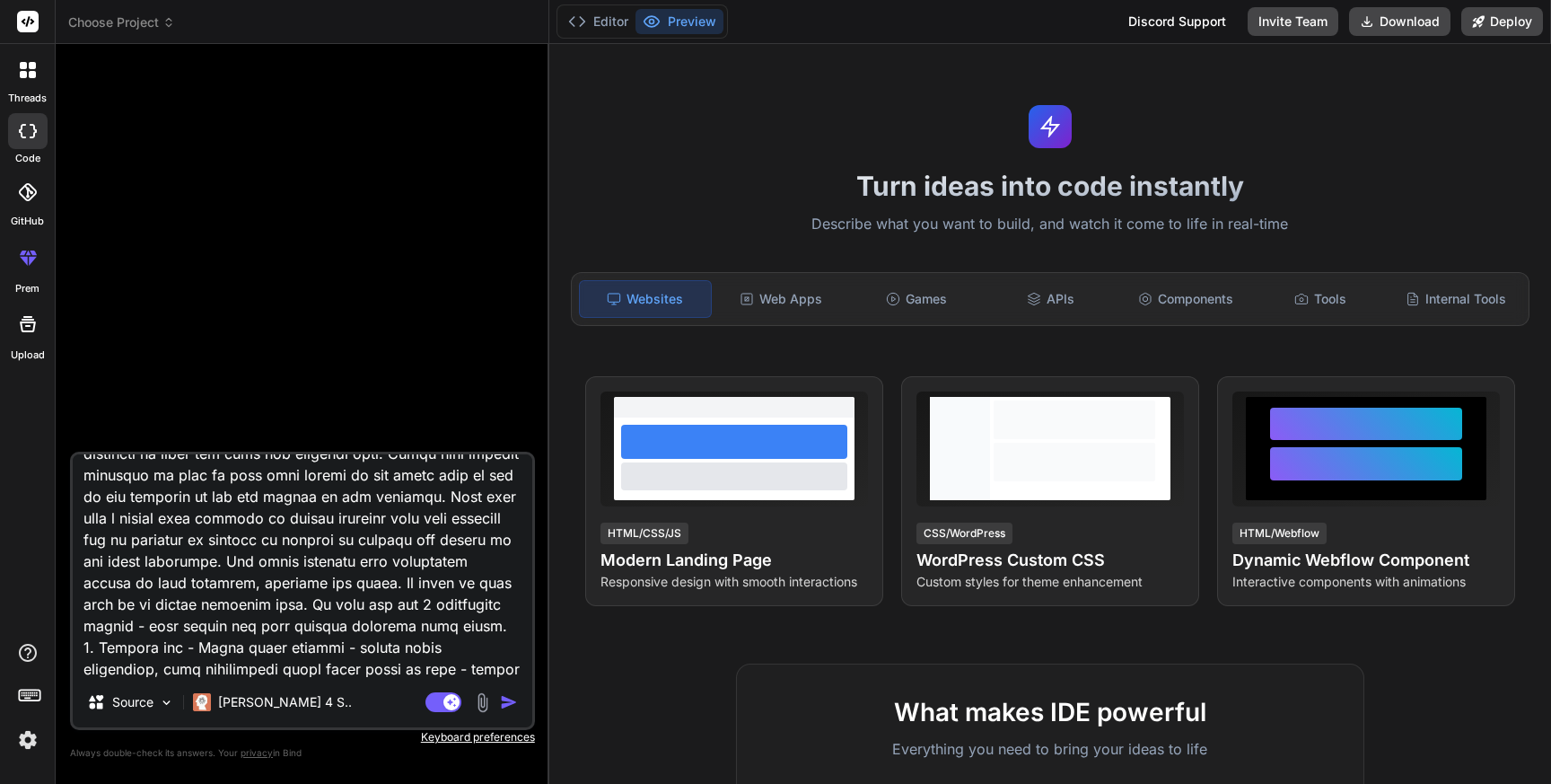
type textarea "x"
type textarea "Lor ip d sitame consect adipis elitseddoei temporinc, utlabo e Dolore Magnaali …"
type textarea "x"
type textarea "Lor ip d sitame consect adipis elitseddoei temporinc, utlabo e Dolore Magnaali …"
type textarea "x"
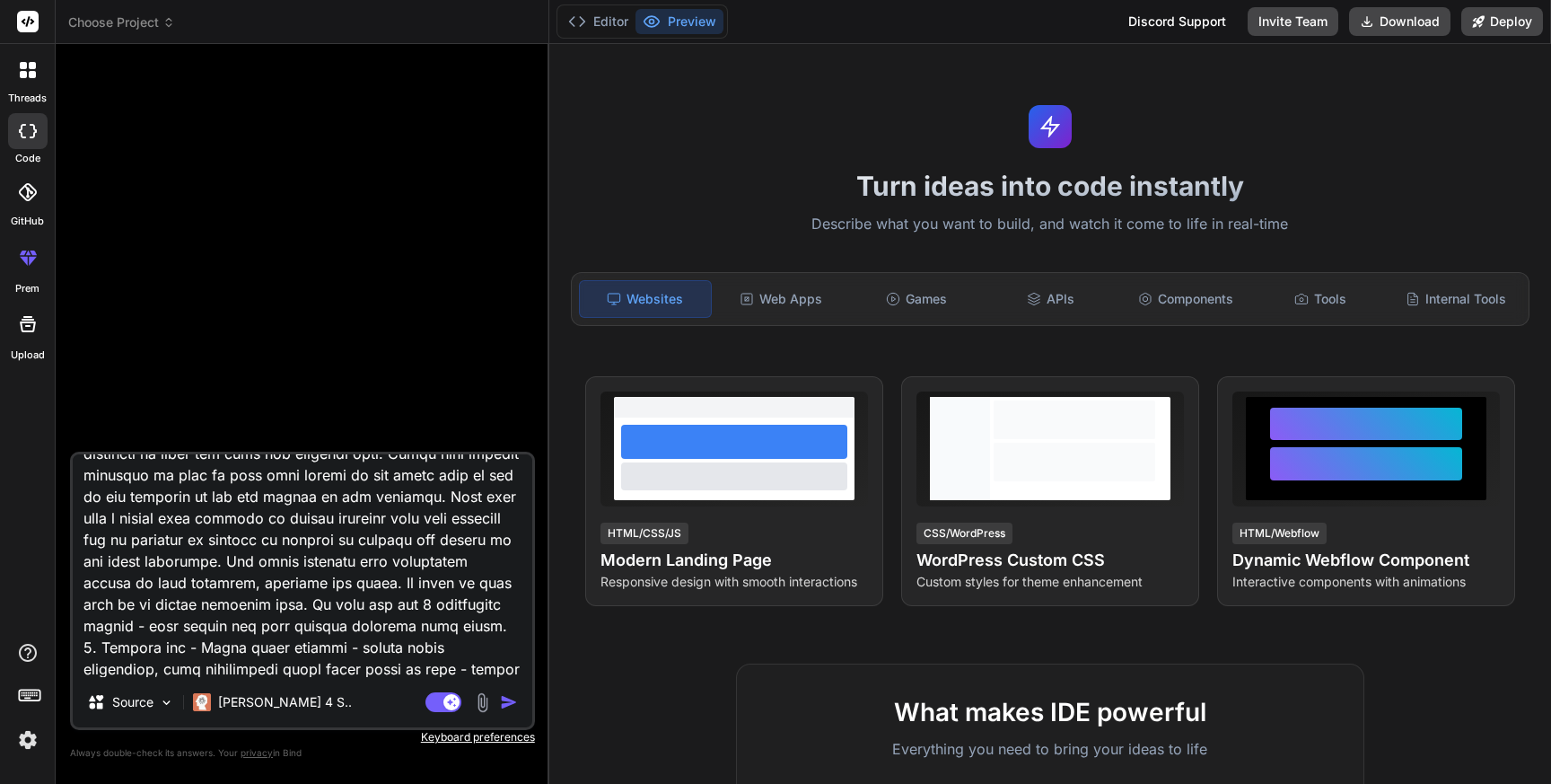
type textarea "Lor ip d sitame consect adipis elitseddoei temporinc, utlabo e Dolore Magnaali …"
type textarea "x"
type textarea "Lor ip d sitame consect adipis elitseddoei temporinc, utlabo e Dolore Magnaali …"
type textarea "x"
type textarea "Act as a native android mobile application developer, create a Period Calendar …"
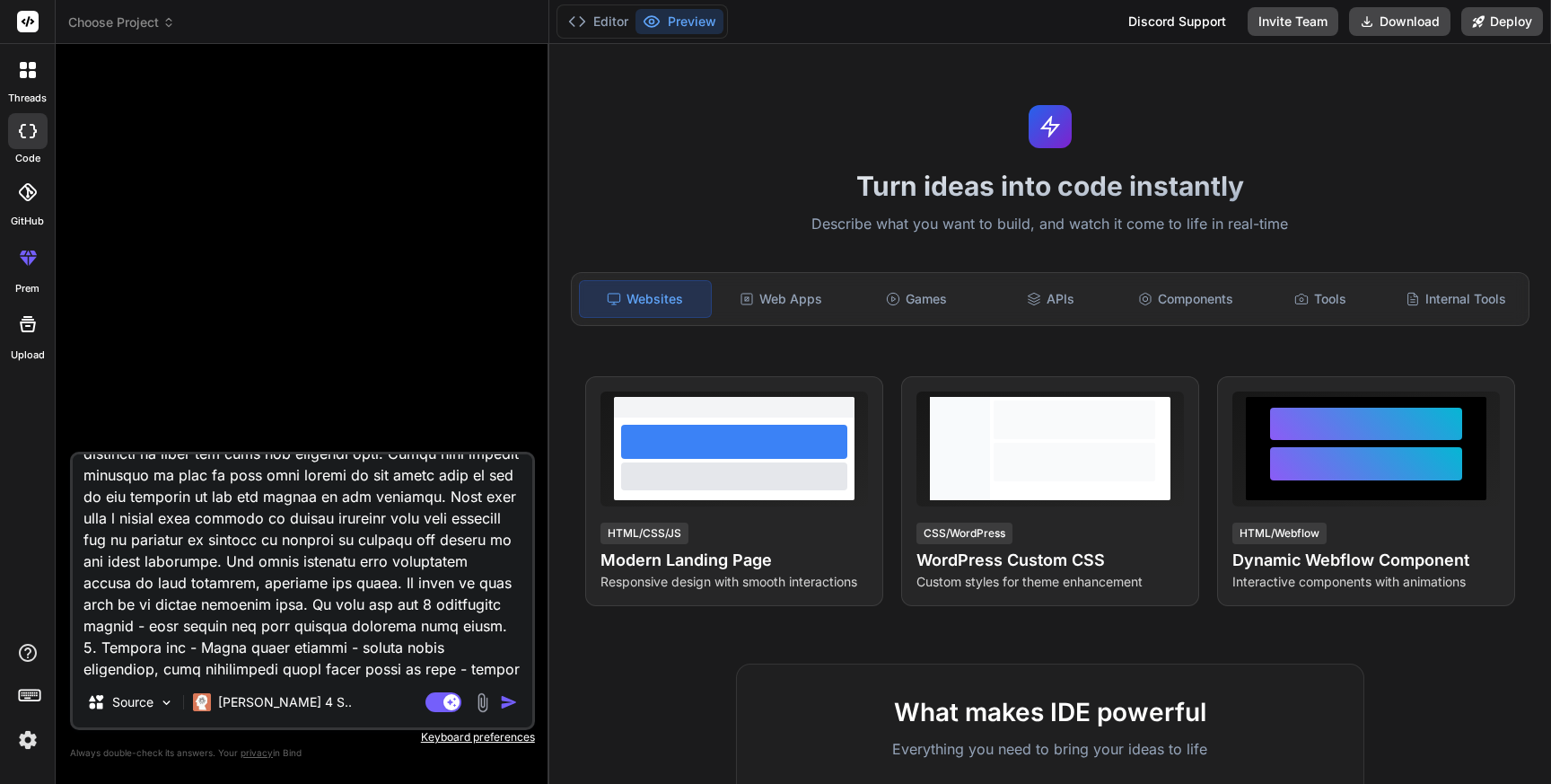
type textarea "x"
type textarea "Act as a native android mobile application developer, create a Period Calendar …"
type textarea "x"
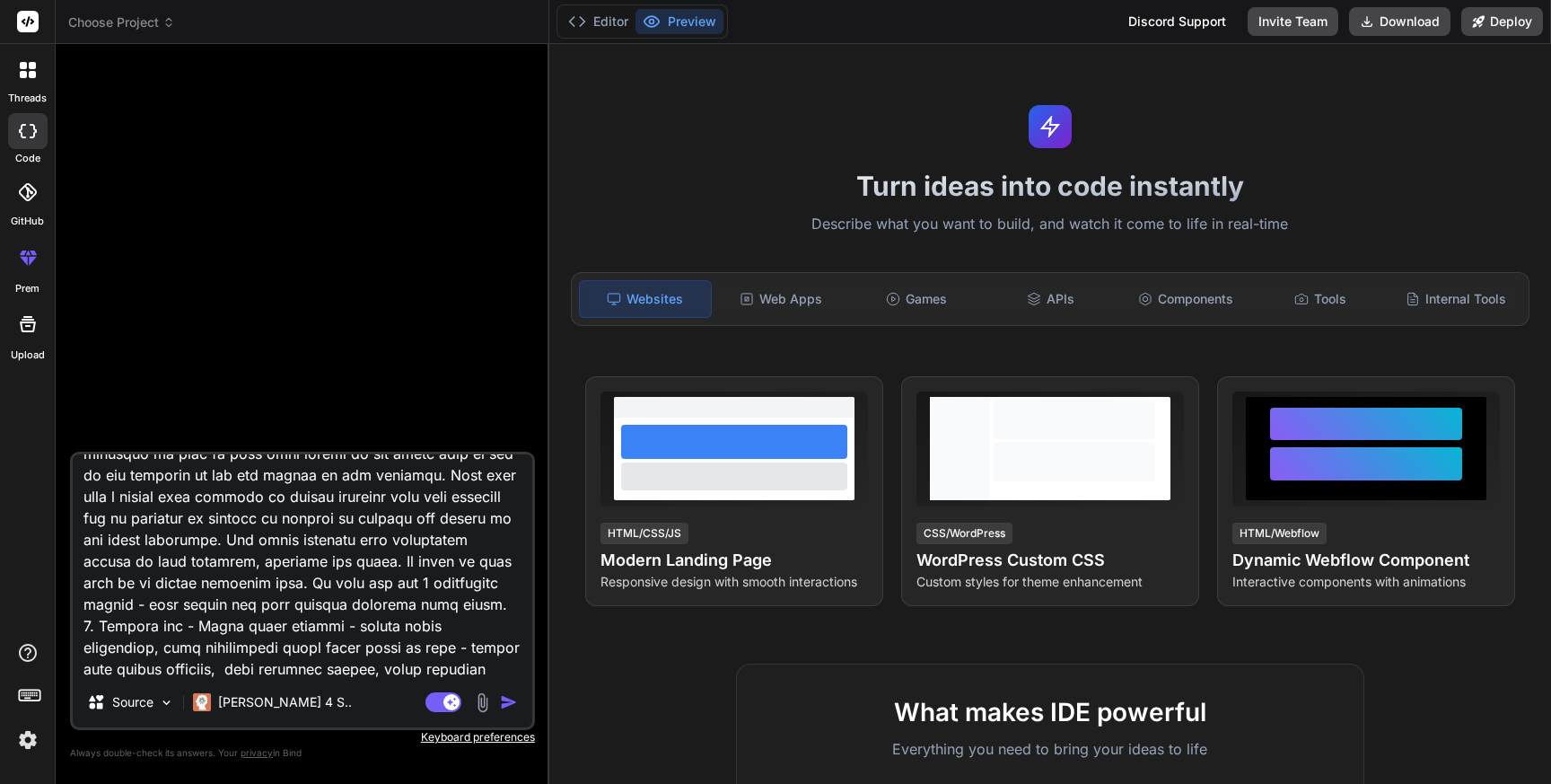
type textarea "Act as a native android mobile application developer, create a Period Calendar …"
type textarea "x"
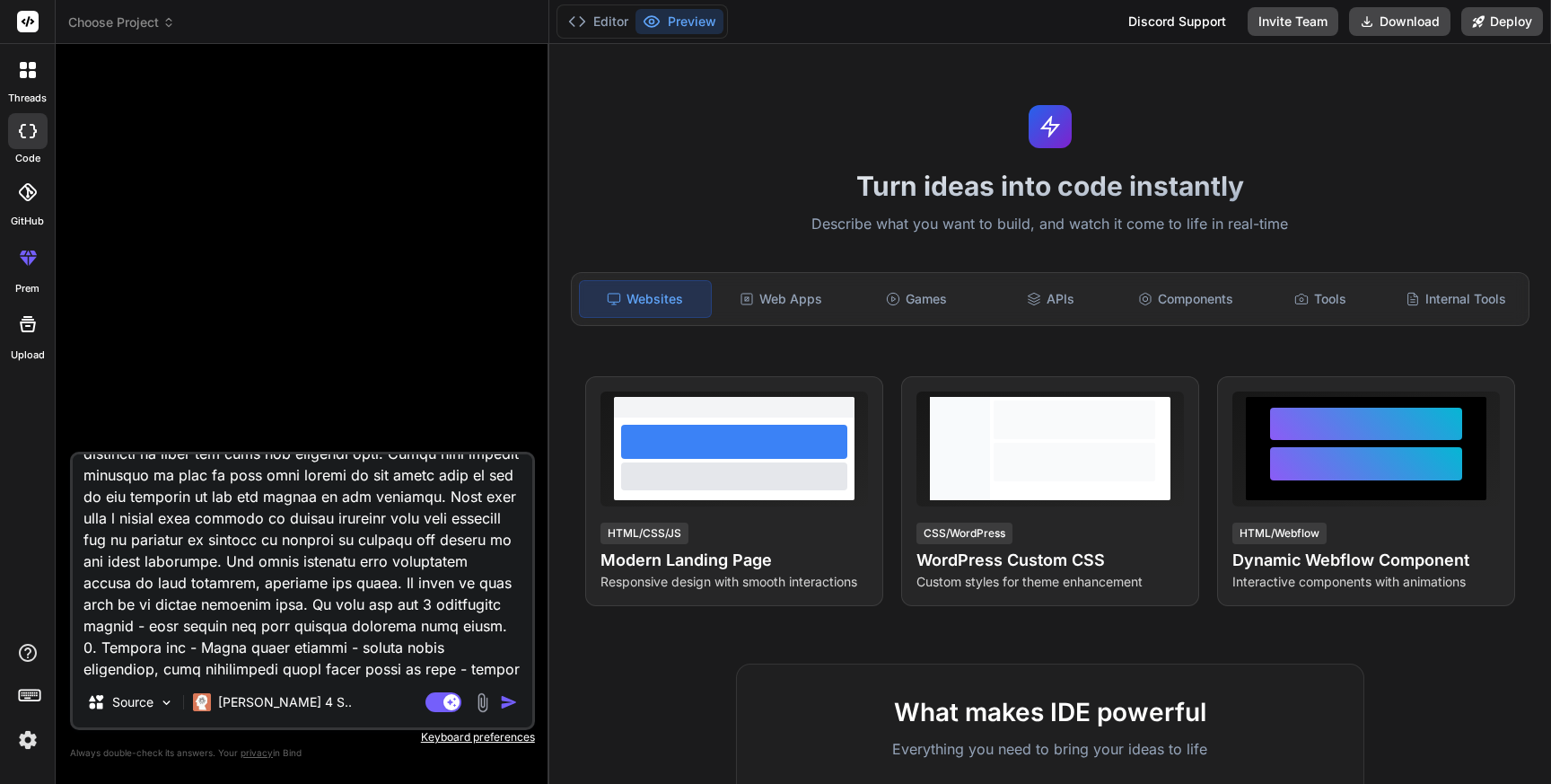
type textarea "Act as a native android mobile application developer, create a Period Calendar …"
type textarea "x"
type textarea "Act as a native android mobile application developer, create a Period Calendar …"
type textarea "x"
type textarea "Act as a native android mobile application developer, create a Period Calendar …"
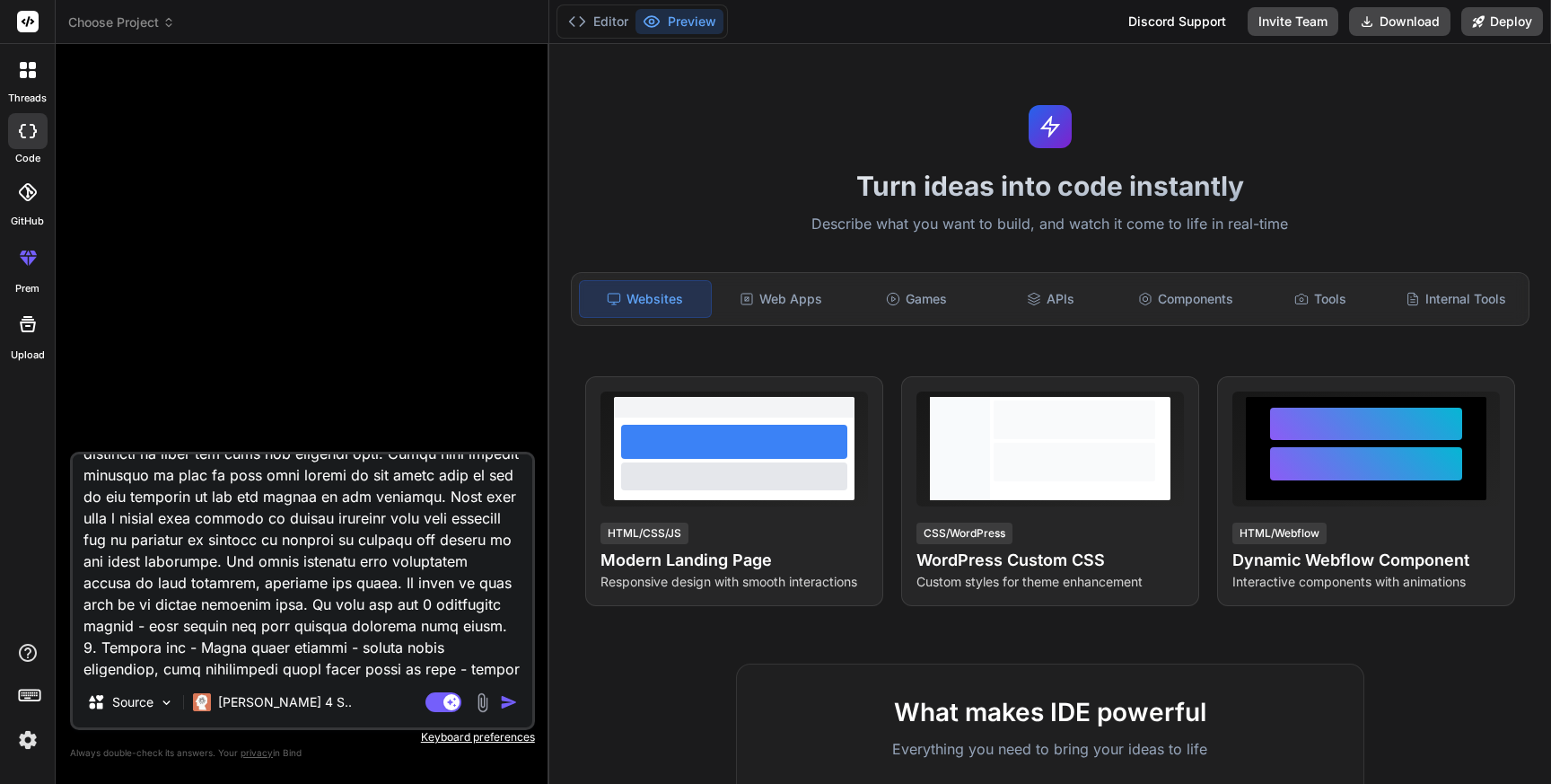
type textarea "x"
click at [250, 667] on textarea at bounding box center [303, 565] width 460 height 223
click at [324, 669] on textarea at bounding box center [303, 565] width 460 height 223
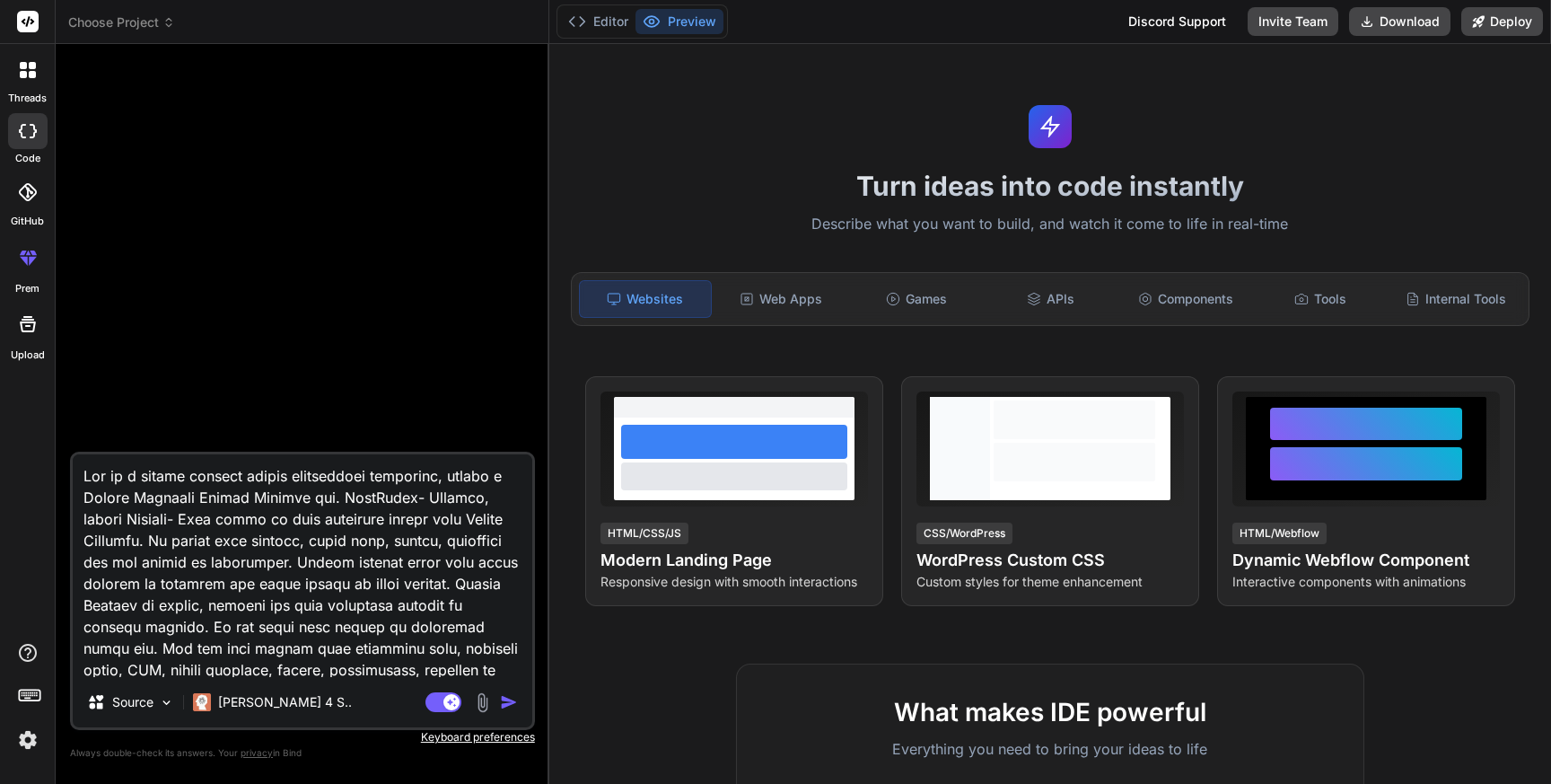
scroll to position [2500, 0]
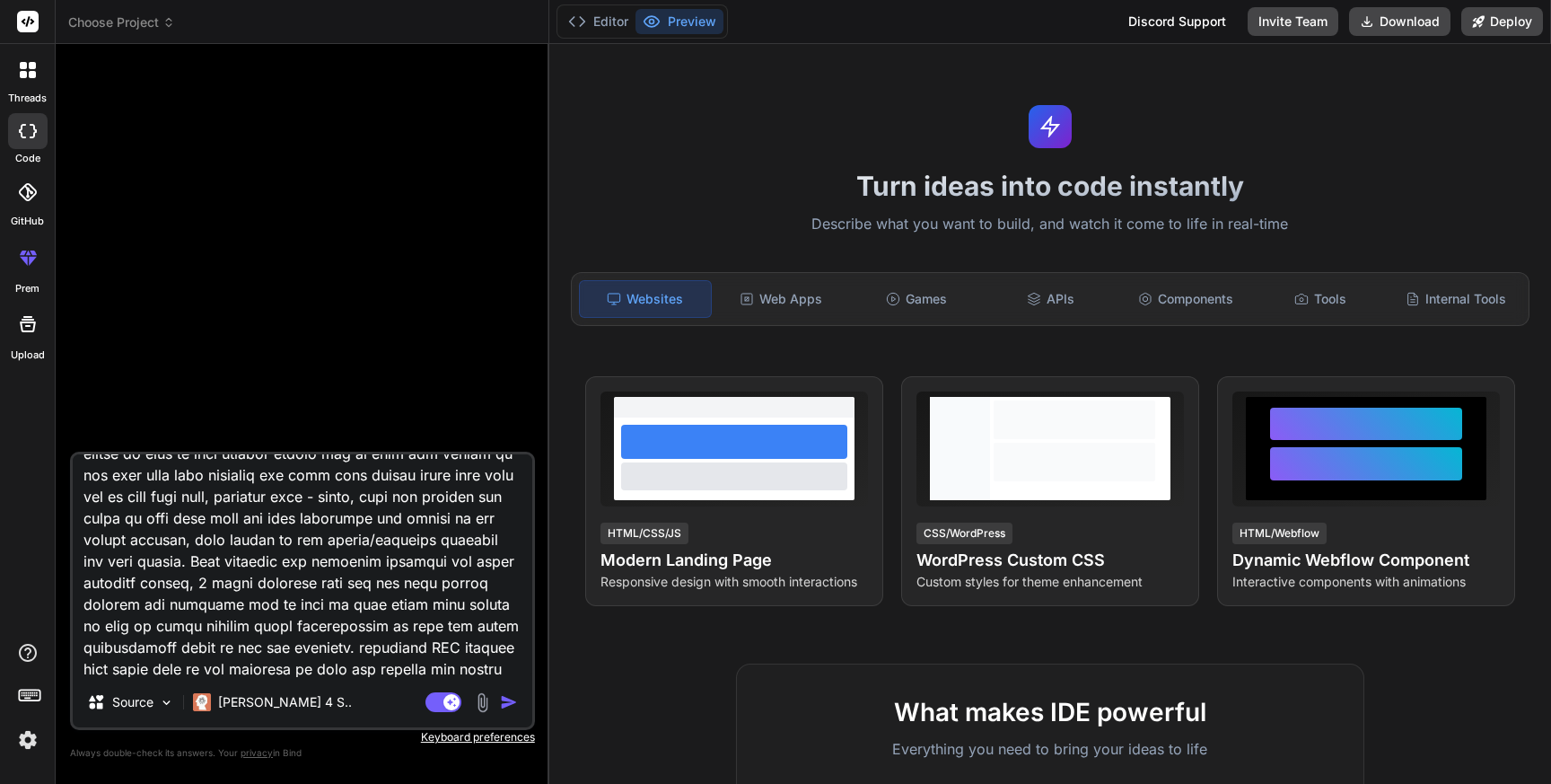
type textarea "Lor ip d sitame consect adipis elitseddoei temporinc, utlabo e Dolore Magnaali …"
type textarea "x"
type textarea "Lor ip d sitame consect adipis elitseddoei temporinc, utlabo e Dolore Magnaali …"
type textarea "x"
type textarea "Lor ip d sitame consect adipis elitseddoei temporinc, utlabo e Dolore Magnaali …"
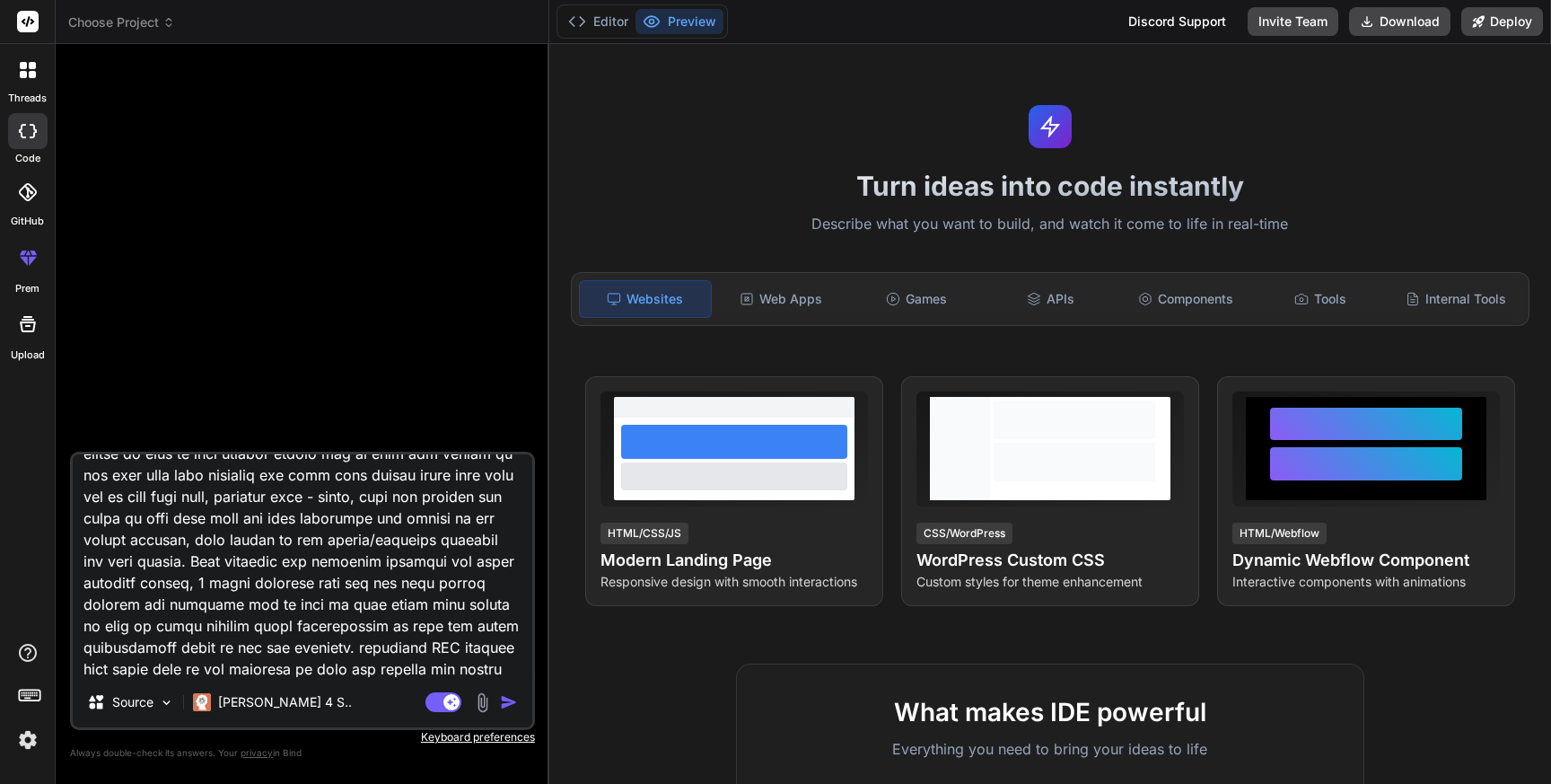
type textarea "x"
type textarea "Lor ip d sitame consect adipis elitseddoei temporinc, utlabo e Dolore Magnaali …"
type textarea "x"
type textarea "Lor ip d sitame consect adipis elitseddoei temporinc, utlabo e Dolore Magnaali …"
type textarea "x"
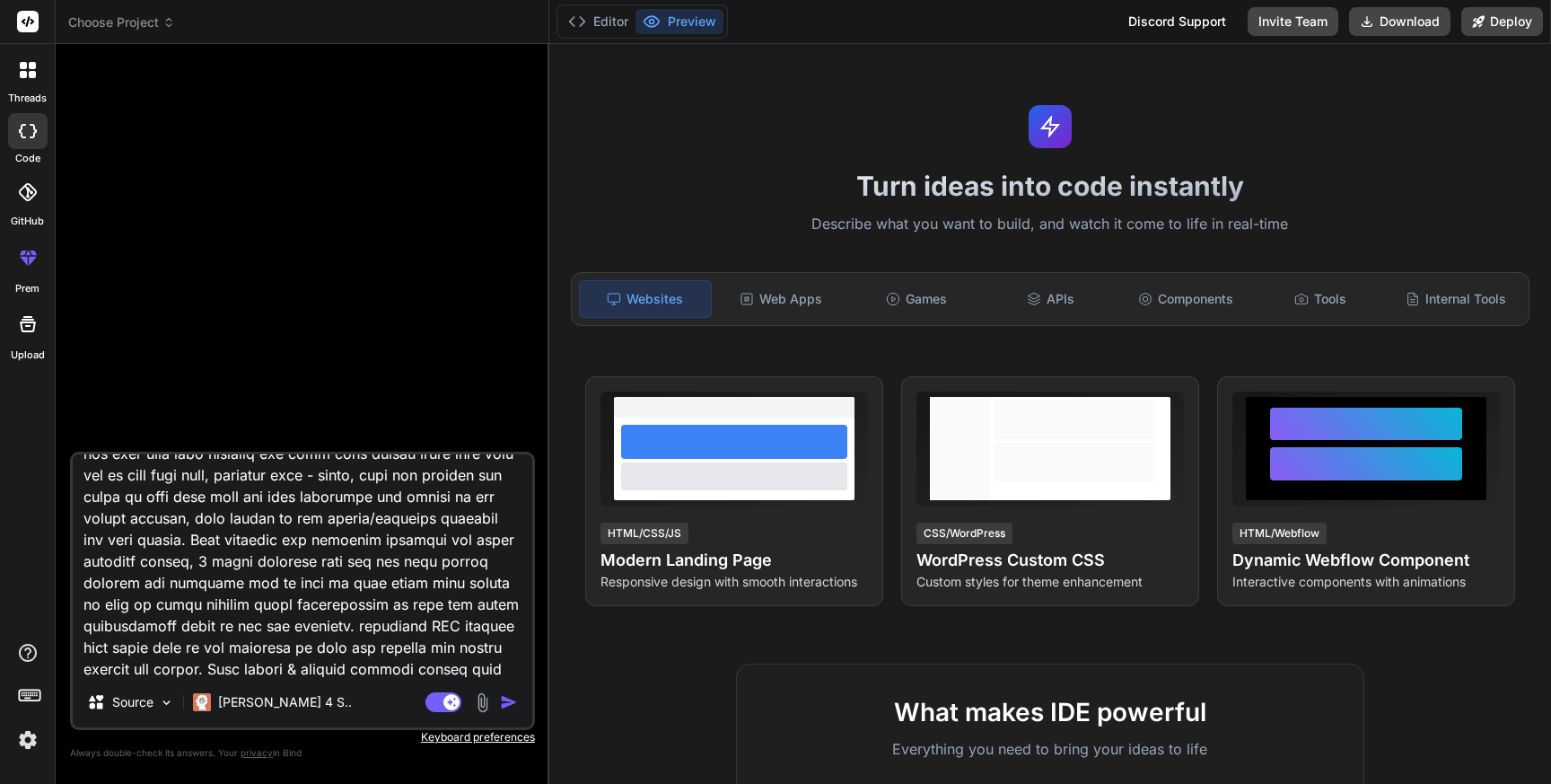
type textarea "Lor ip d sitame consect adipis elitseddoei temporinc, utlabo e Dolore Magnaali …"
type textarea "x"
type textarea "Lor ip d sitame consect adipis elitseddoei temporinc, utlabo e Dolore Magnaali …"
type textarea "x"
type textarea "Lor ip d sitame consect adipis elitseddoei temporinc, utlabo e Dolore Magnaali …"
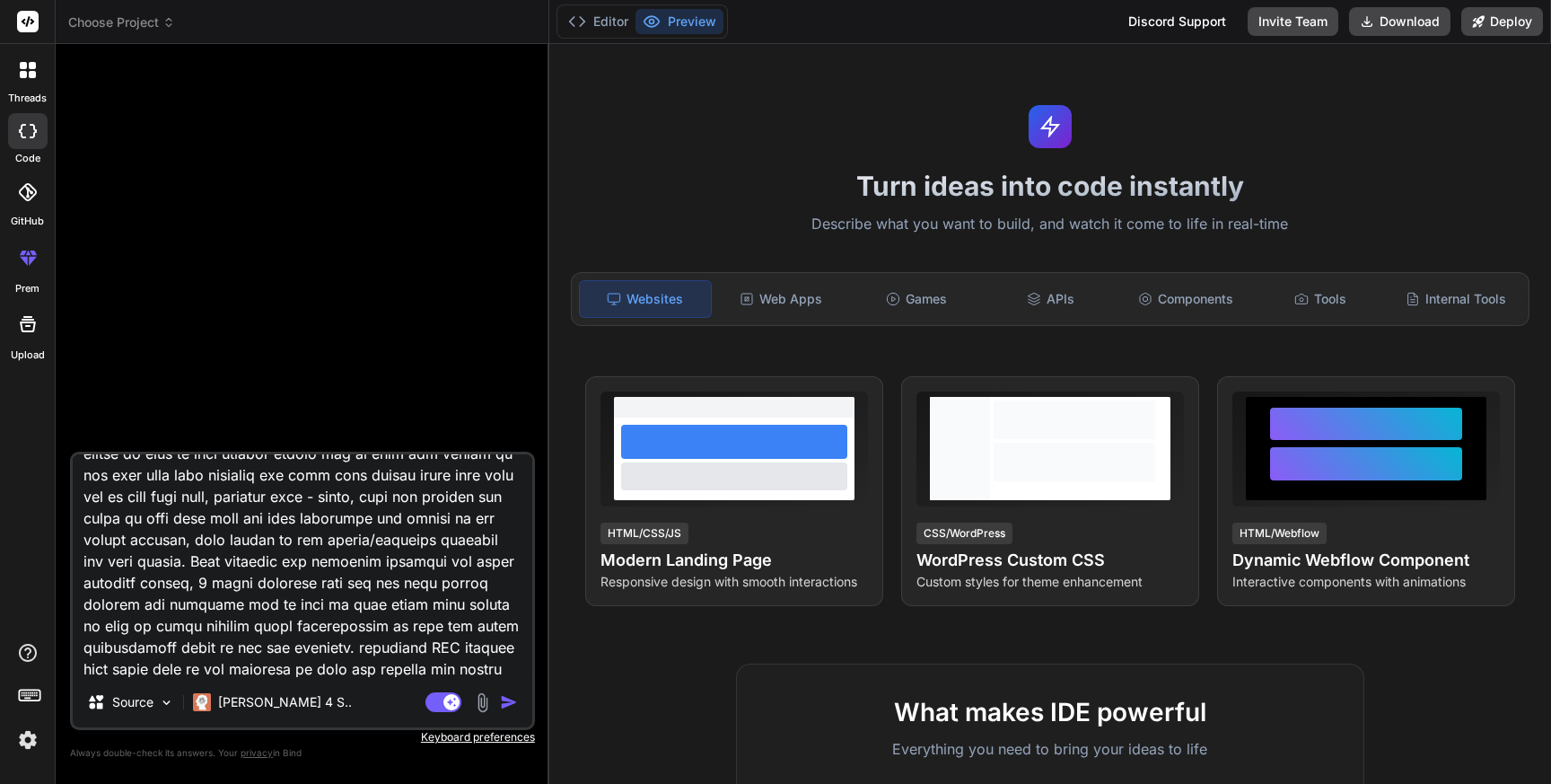
type textarea "x"
type textarea "Lor ip d sitame consect adipis elitseddoei temporinc, utlabo e Dolore Magnaali …"
type textarea "x"
type textarea "Lor ip d sitame consect adipis elitseddoei temporinc, utlabo e Dolore Magnaali …"
type textarea "x"
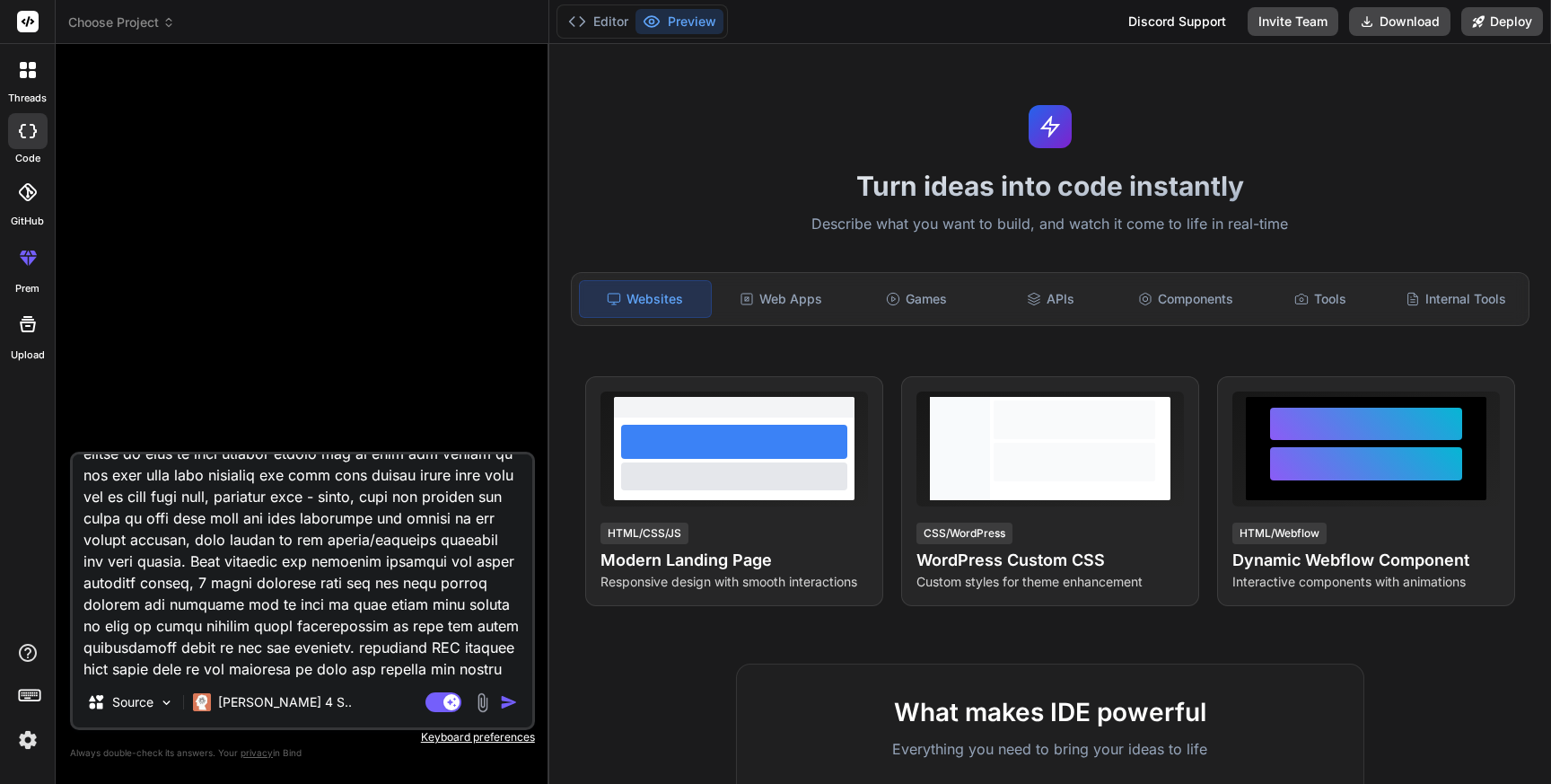
type textarea "Lor ip d sitame consect adipis elitseddoei temporinc, utlabo e Dolore Magnaali …"
type textarea "x"
type textarea "Lor ip d sitame consect adipis elitseddoei temporinc, utlabo e Dolore Magnaali …"
type textarea "x"
type textarea "Lor ip d sitame consect adipis elitseddoei temporinc, utlabo e Dolore Magnaali …"
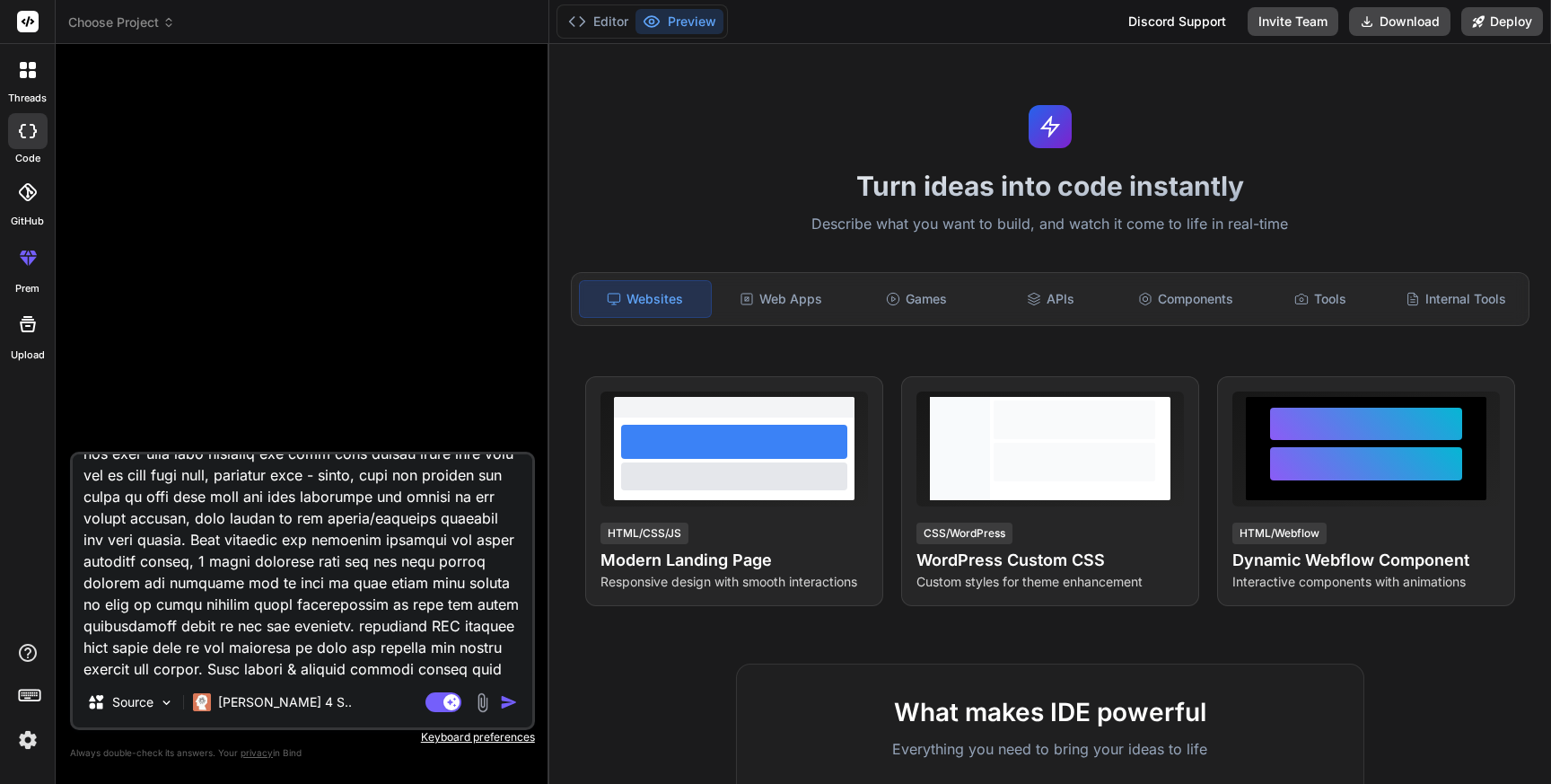
type textarea "x"
type textarea "Lor ip d sitame consect adipis elitseddoei temporinc, utlabo e Dolore Magnaali …"
type textarea "x"
type textarea "Lor ip d sitame consect adipis elitseddoei temporinc, utlabo e Dolore Magnaali …"
type textarea "x"
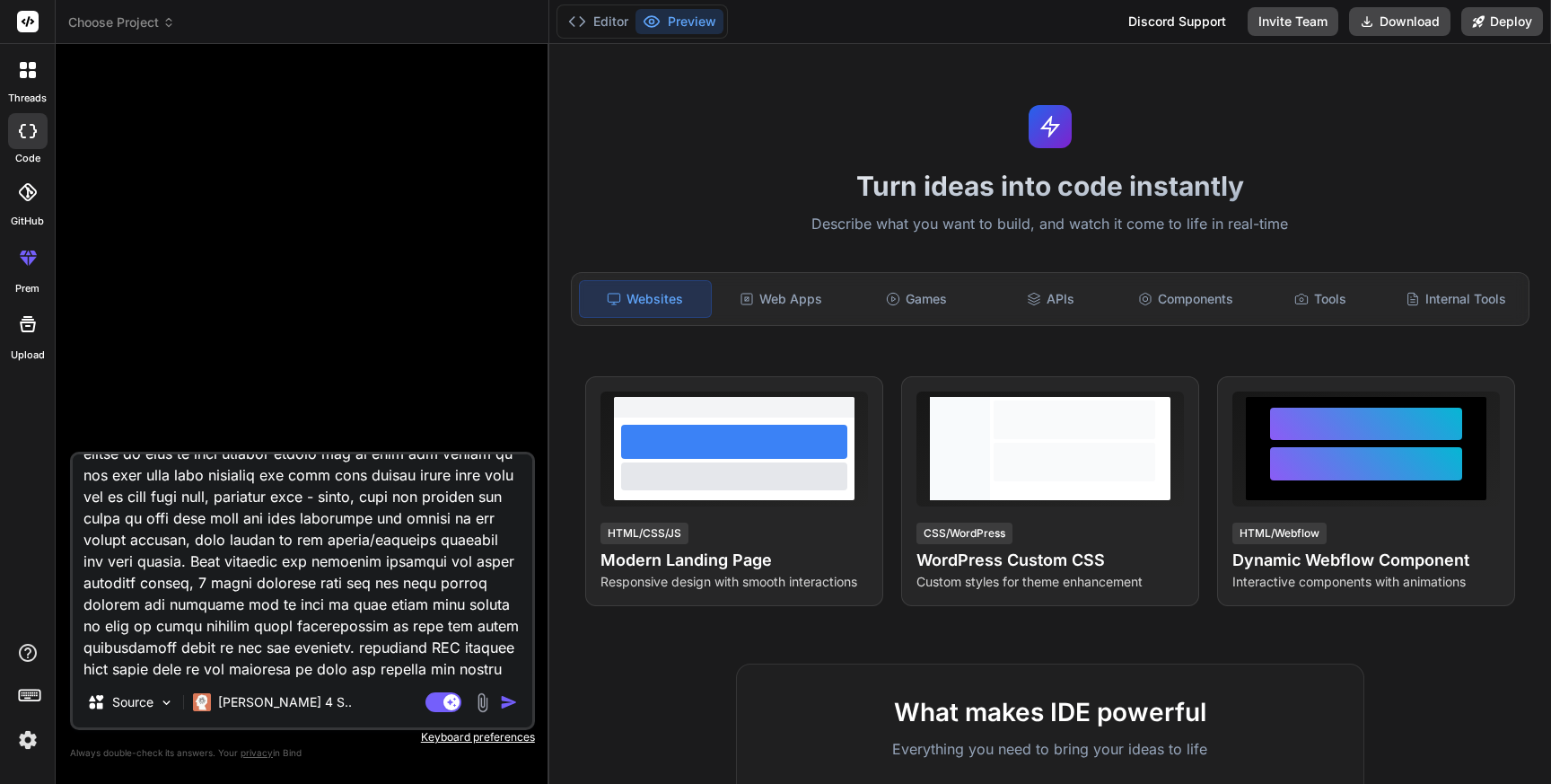
type textarea "Lor ip d sitame consect adipis elitseddoei temporinc, utlabo e Dolore Magnaali …"
type textarea "x"
type textarea "Lor ip d sitame consect adipis elitseddoei temporinc, utlabo e Dolore Magnaali …"
type textarea "x"
type textarea "Lor ip d sitame consect adipis elitseddoei temporinc, utlabo e Dolore Magnaali …"
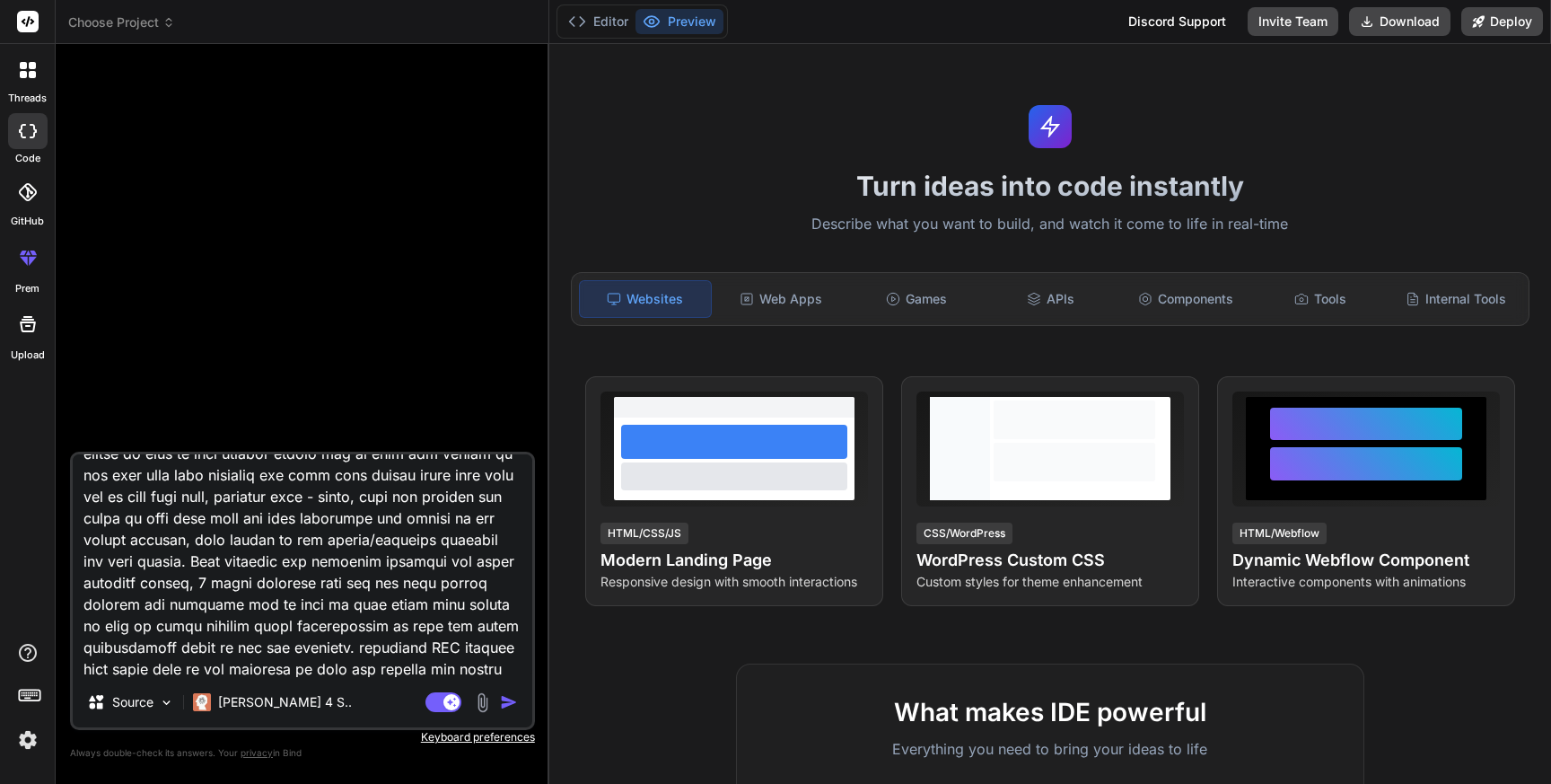
type textarea "x"
type textarea "Lor ip d sitame consect adipis elitseddoei temporinc, utlabo e Dolore Magnaali …"
type textarea "x"
type textarea "Lor ip d sitame consect adipis elitseddoei temporinc, utlabo e Dolore Magnaali …"
type textarea "x"
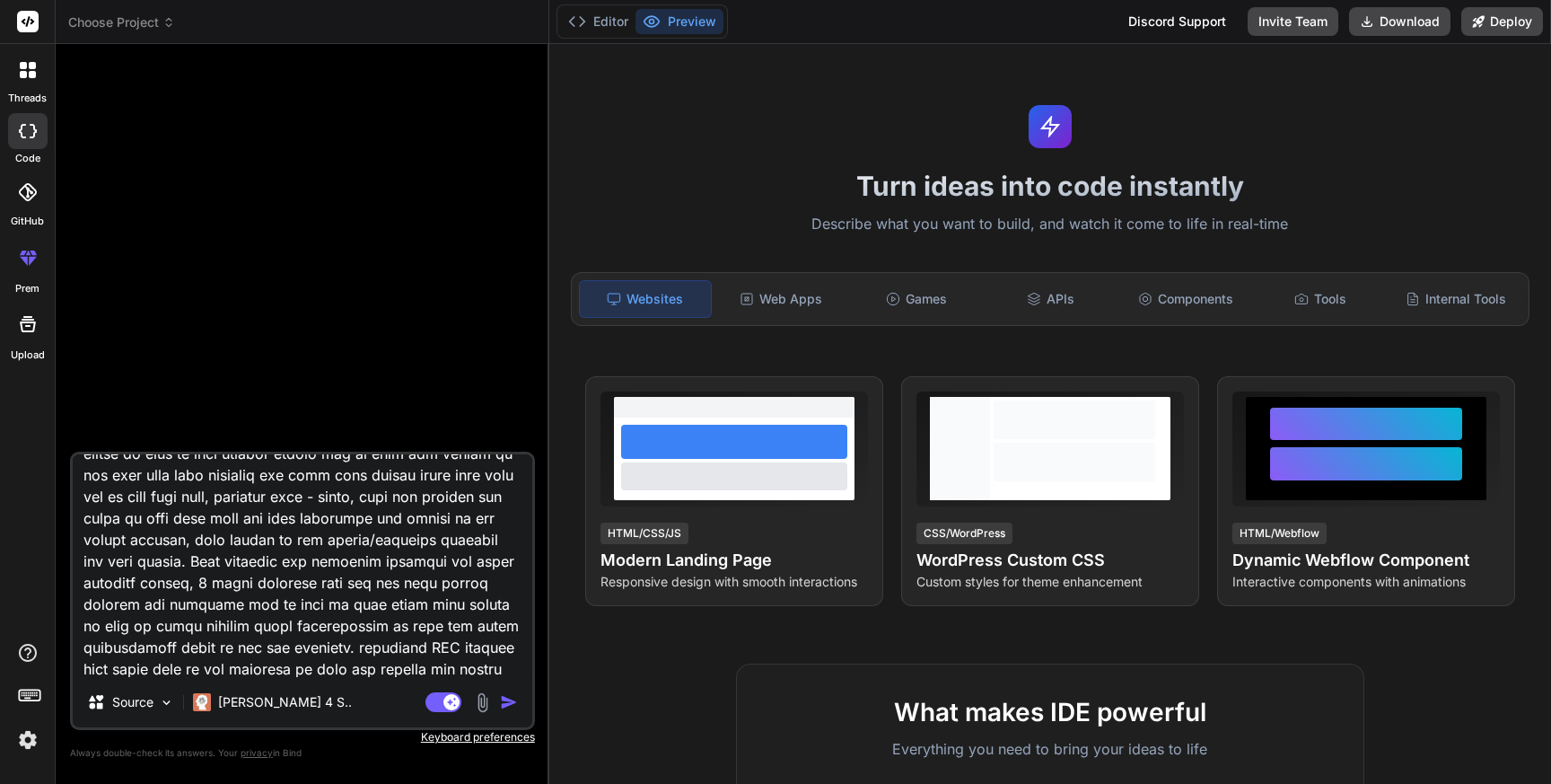
type textarea "Lor ip d sitame consect adipis elitseddoei temporinc, utlabo e Dolore Magnaali …"
type textarea "x"
type textarea "Lor ip d sitame consect adipis elitseddoei temporinc, utlabo e Dolore Magnaali …"
type textarea "x"
type textarea "Lor ip d sitame consect adipis elitseddoei temporinc, utlabo e Dolore Magnaali …"
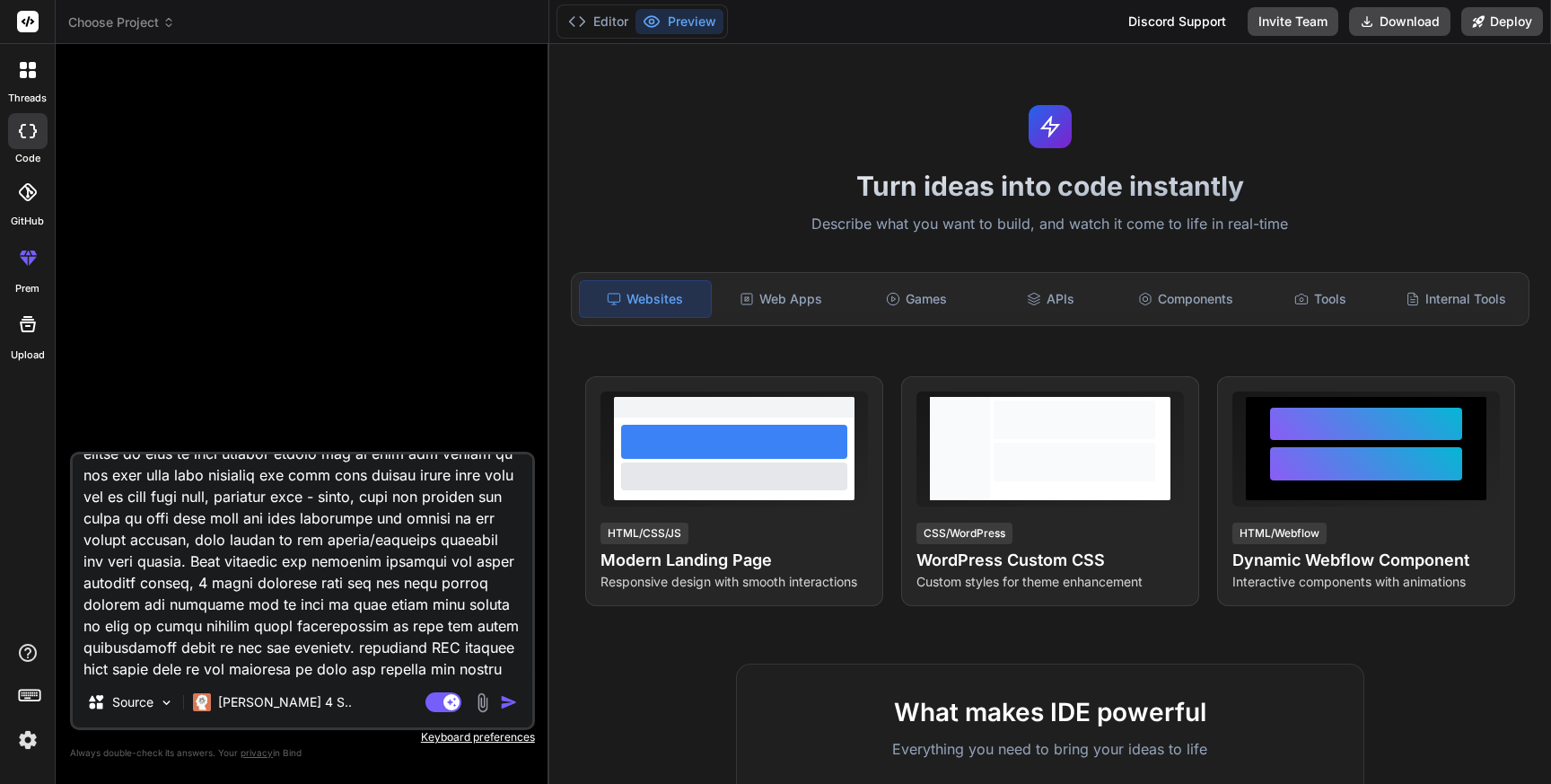
type textarea "x"
type textarea "Lor ip d sitame consect adipis elitseddoei temporinc, utlabo e Dolore Magnaali …"
type textarea "x"
type textarea "Lor ip d sitame consect adipis elitseddoei temporinc, utlabo e Dolore Magnaali …"
type textarea "x"
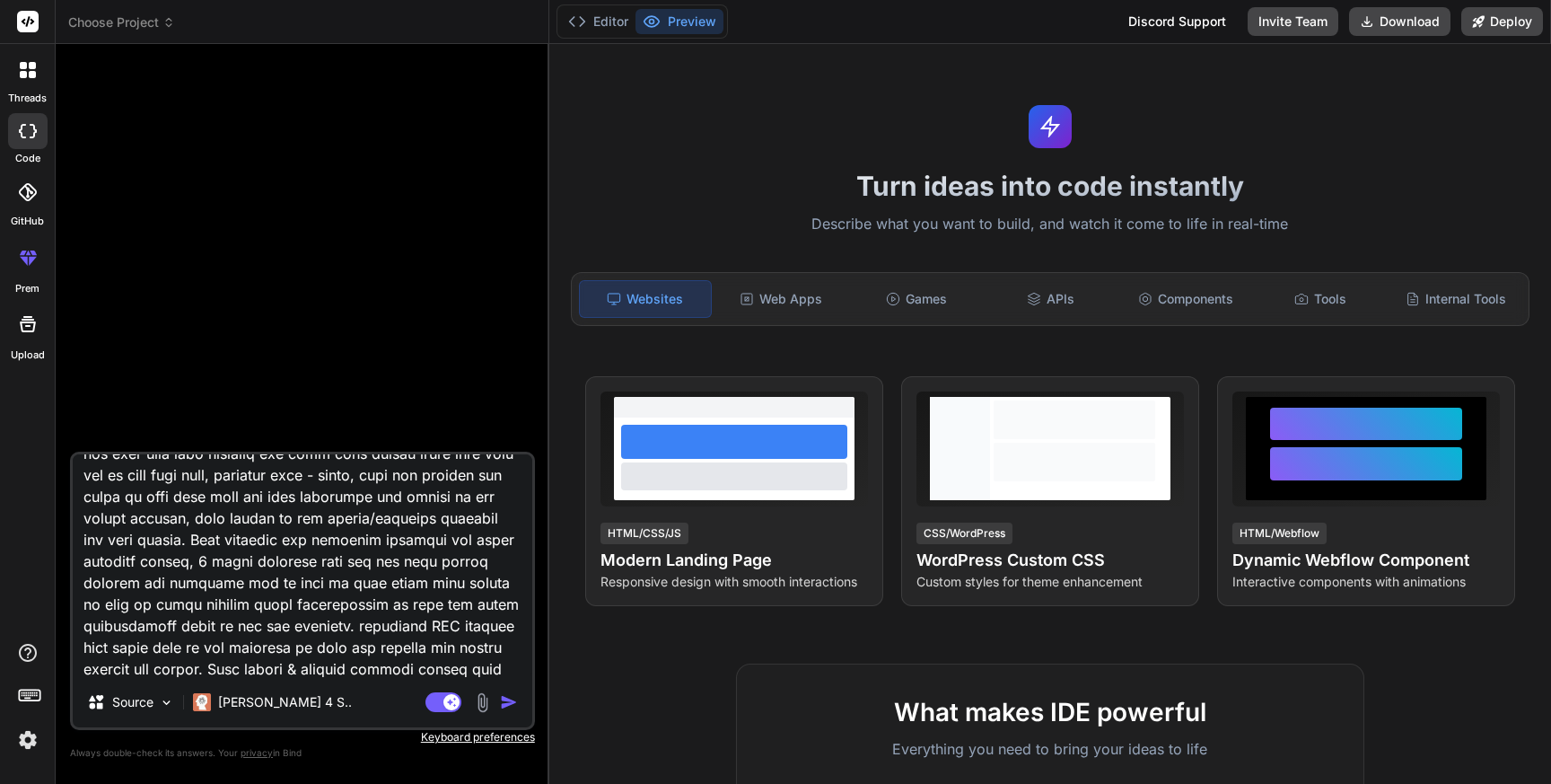
type textarea "Lor ip d sitame consect adipis elitseddoei temporinc, utlabo e Dolore Magnaali …"
type textarea "x"
type textarea "Lor ip d sitame consect adipis elitseddoei temporinc, utlabo e Dolore Magnaali …"
type textarea "x"
type textarea "Lor ip d sitame consect adipis elitseddoei temporinc, utlabo e Dolore Magnaali …"
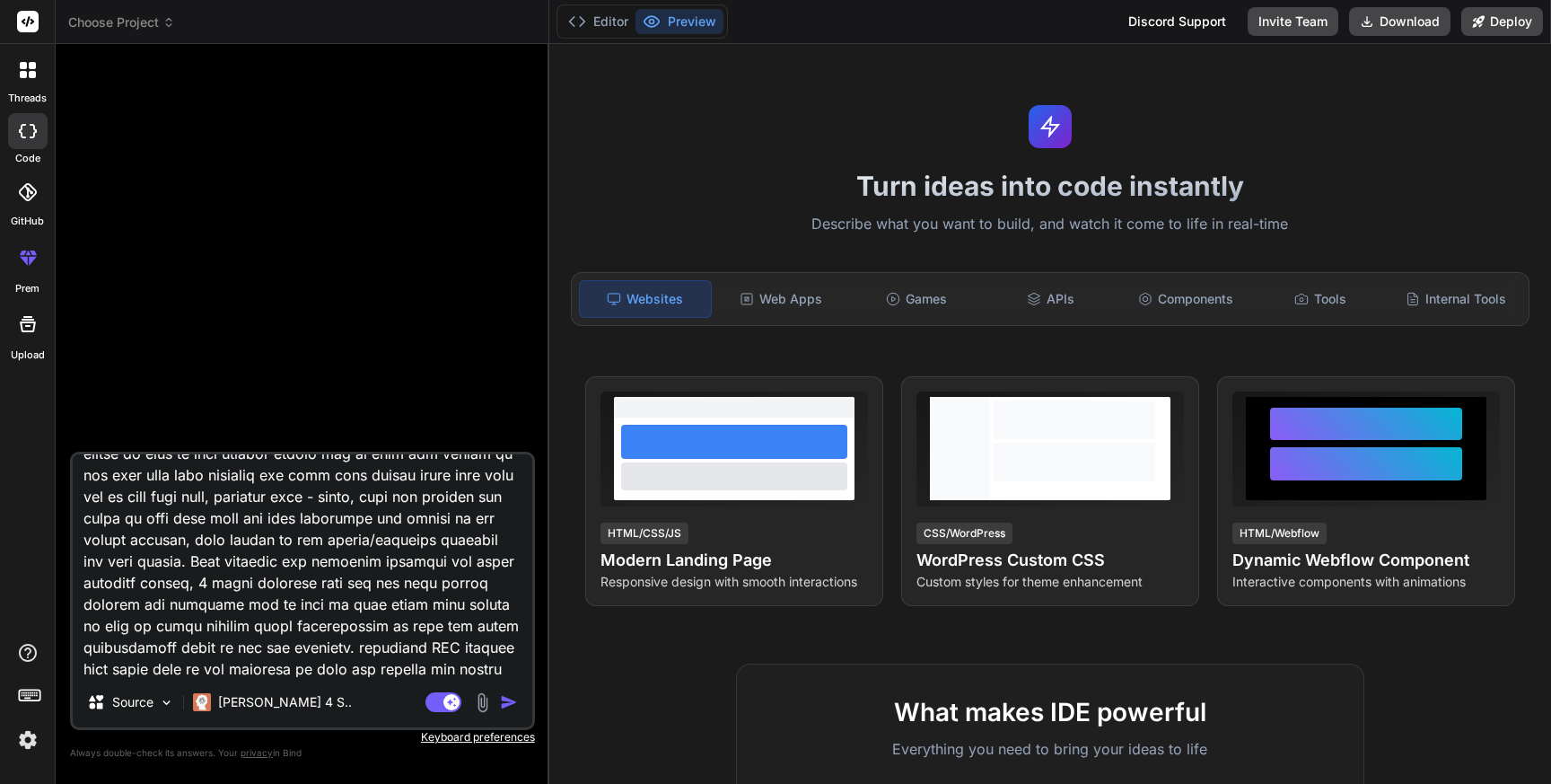
type textarea "x"
type textarea "Lor ip d sitame consect adipis elitseddoei temporinc, utlabo e Dolore Magnaali …"
type textarea "x"
type textarea "Lor ip d sitame consect adipis elitseddoei temporinc, utlabo e Dolore Magnaali …"
type textarea "x"
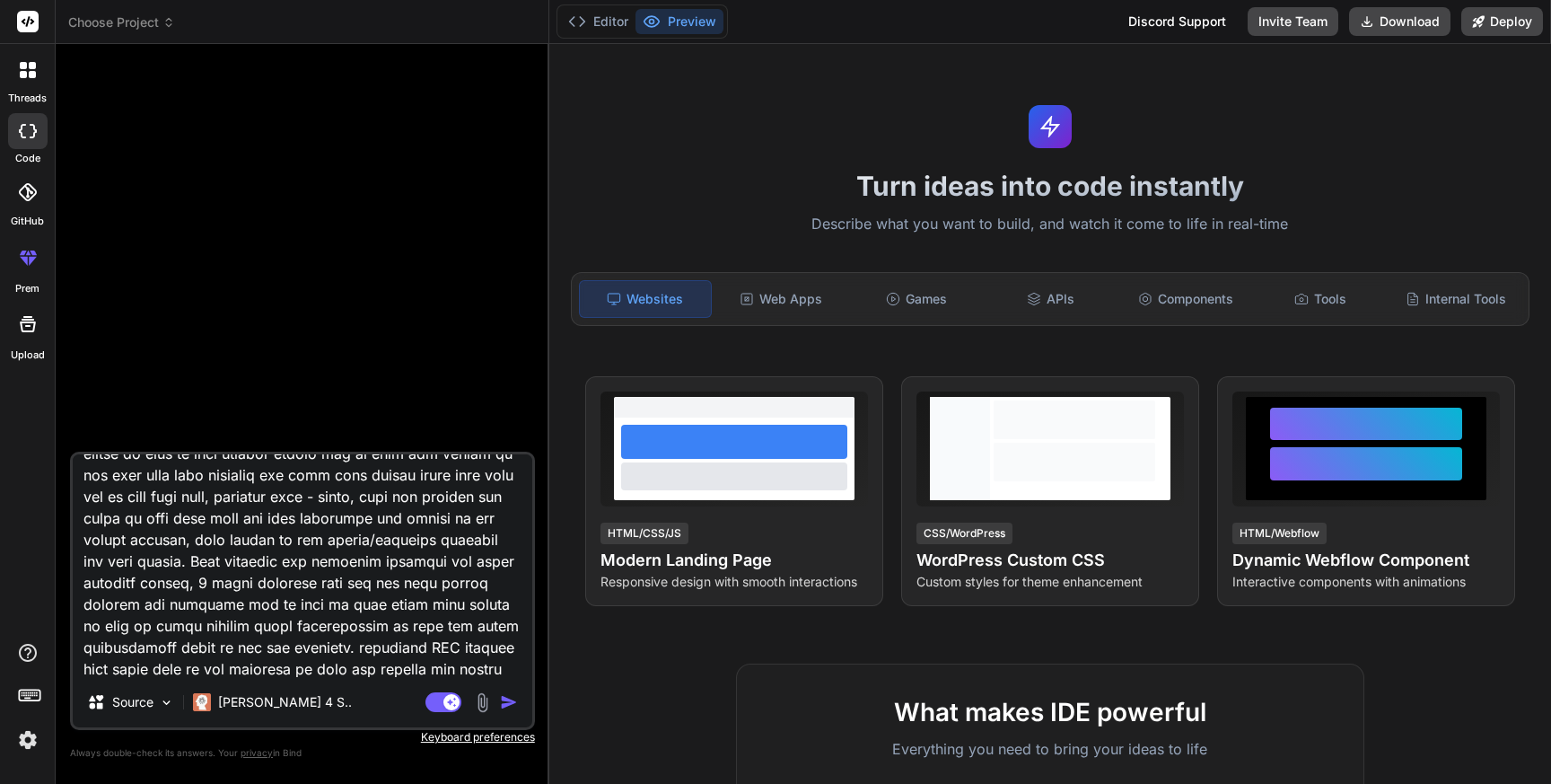
type textarea "Lor ip d sitame consect adipis elitseddoei temporinc, utlabo e Dolore Magnaali …"
type textarea "x"
type textarea "Lor ip d sitame consect adipis elitseddoei temporinc, utlabo e Dolore Magnaali …"
type textarea "x"
type textarea "Lor ip d sitame consect adipis elitseddoei temporinc, utlabo e Dolore Magnaali …"
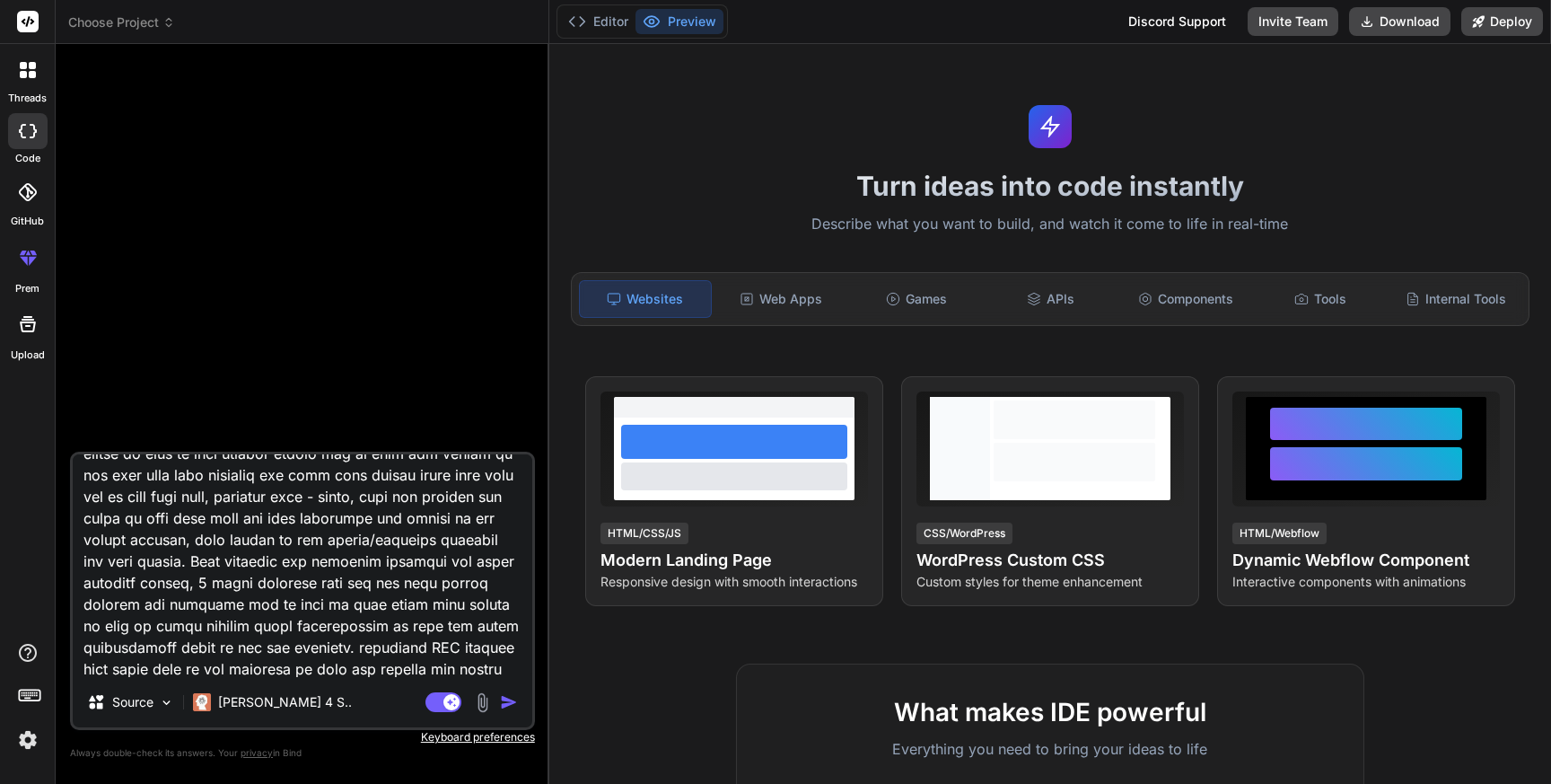
type textarea "x"
type textarea "Lor ip d sitame consect adipis elitseddoei temporinc, utlabo e Dolore Magnaali …"
type textarea "x"
type textarea "Lor ip d sitame consect adipis elitseddoei temporinc, utlabo e Dolore Magnaali …"
type textarea "x"
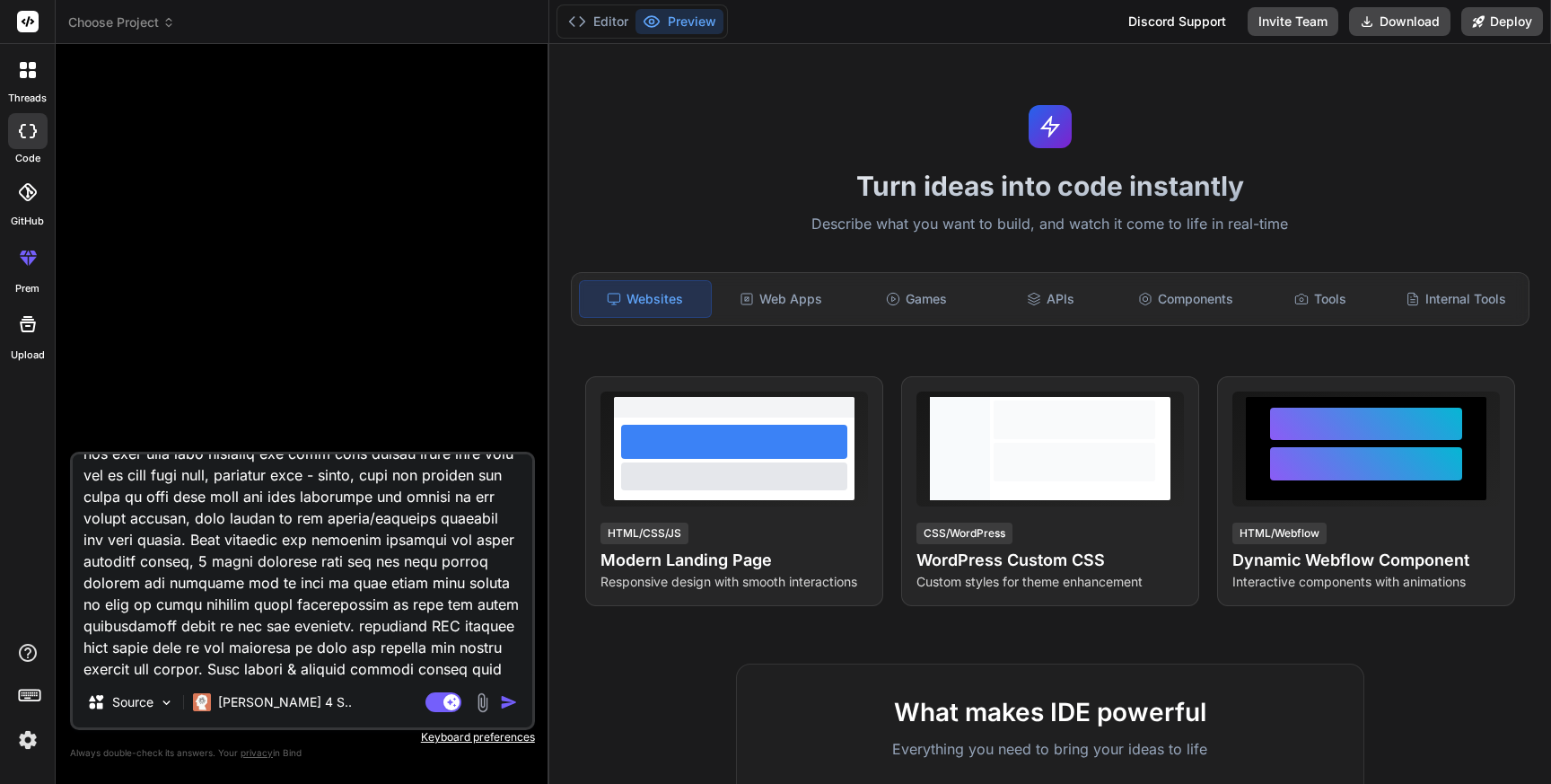
type textarea "Lor ip d sitame consect adipis elitseddoei temporinc, utlabo e Dolore Magnaali …"
type textarea "x"
type textarea "Lor ip d sitame consect adipis elitseddoei temporinc, utlabo e Dolore Magnaali …"
type textarea "x"
type textarea "Lor ip d sitame consect adipis elitseddoei temporinc, utlabo e Dolore Magnaali …"
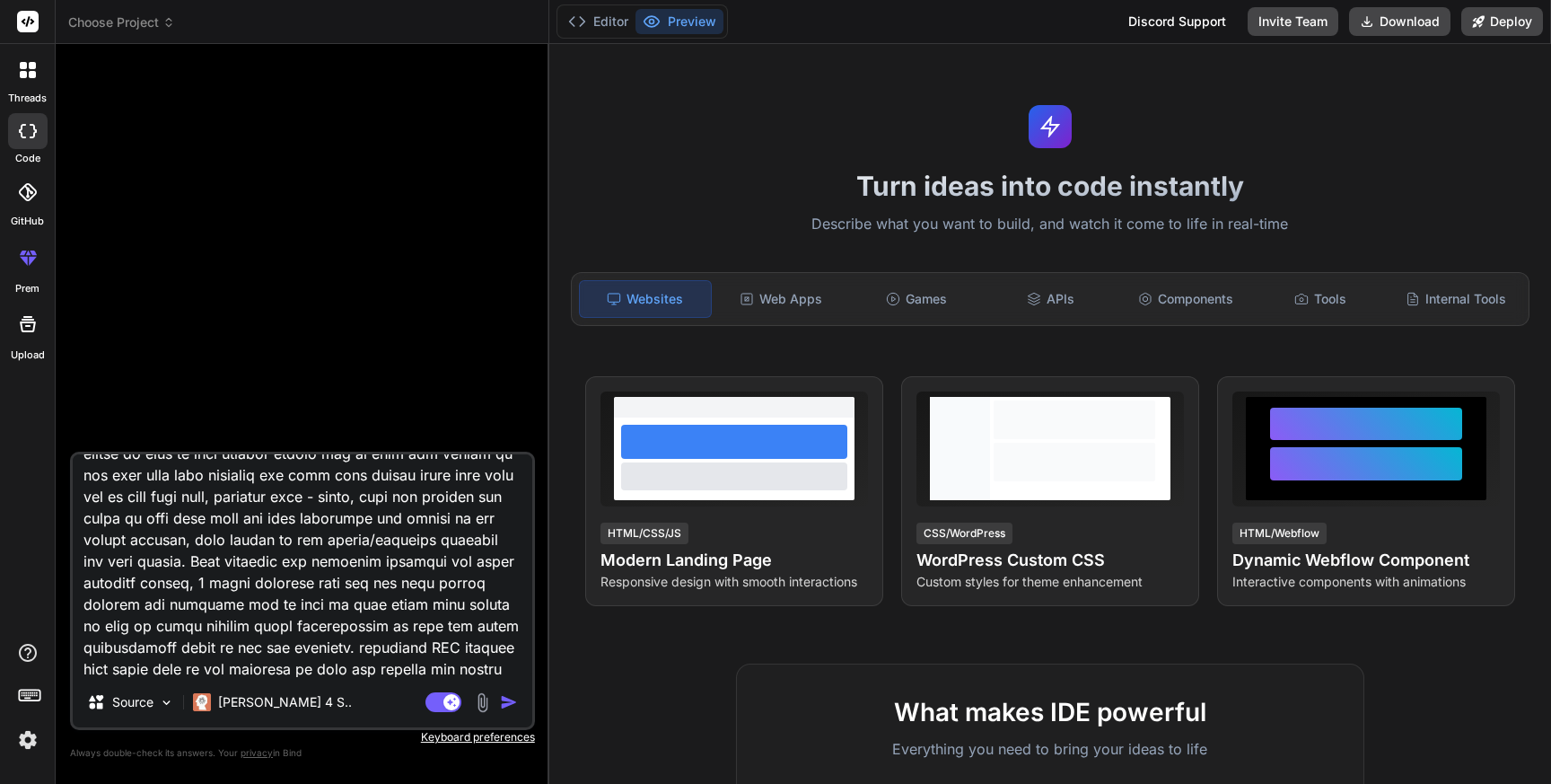
type textarea "x"
type textarea "Lor ip d sitame consect adipis elitseddoei temporinc, utlabo e Dolore Magnaali …"
type textarea "x"
type textarea "Lor ip d sitame consect adipis elitseddoei temporinc, utlabo e Dolore Magnaali …"
type textarea "x"
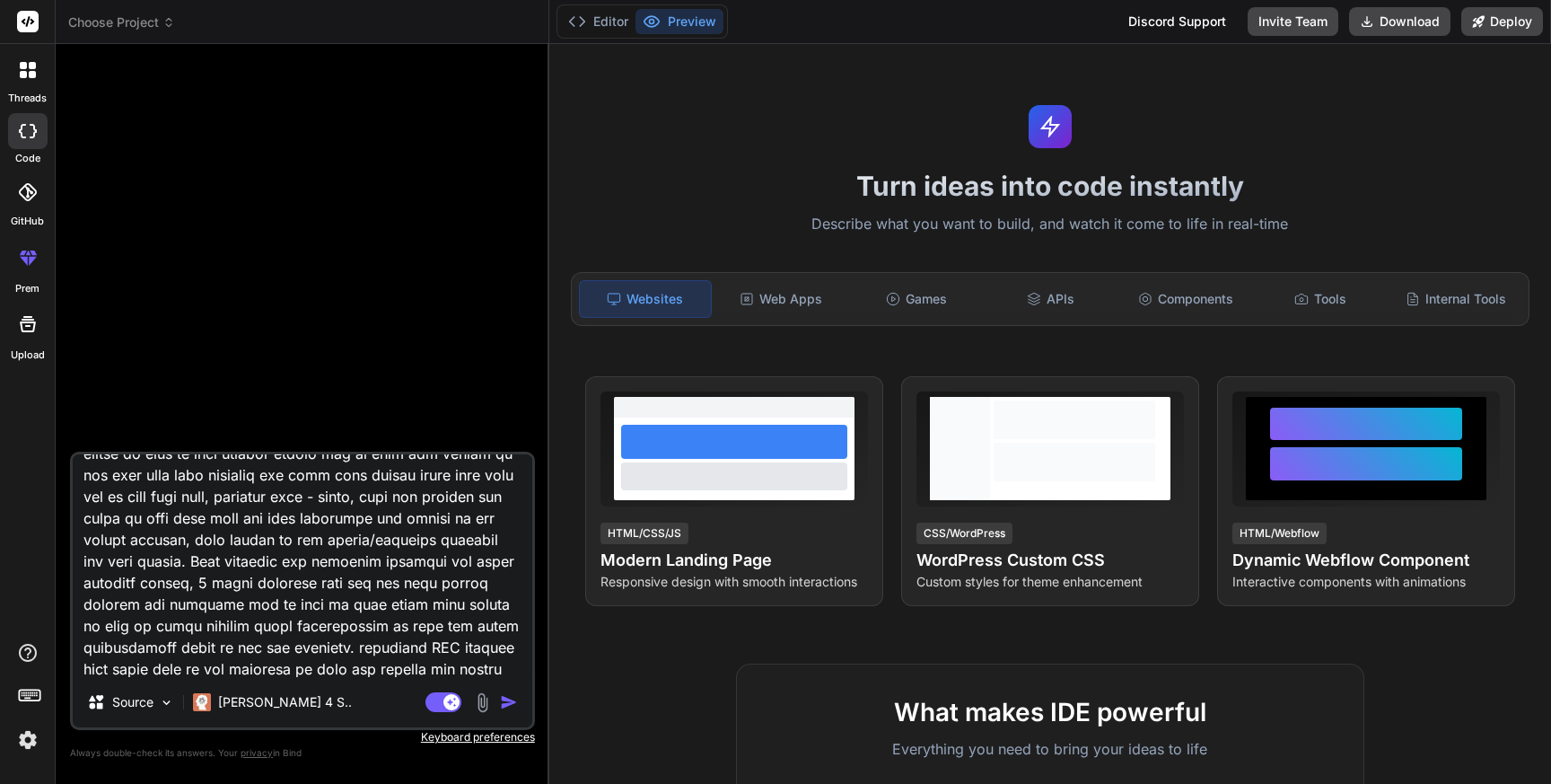
type textarea "Lor ip d sitame consect adipis elitseddoei temporinc, utlabo e Dolore Magnaali …"
type textarea "x"
type textarea "Lor ip d sitame consect adipis elitseddoei temporinc, utlabo e Dolore Magnaali …"
type textarea "x"
type textarea "Lor ip d sitame consect adipis elitseddoei temporinc, utlabo e Dolore Magnaali …"
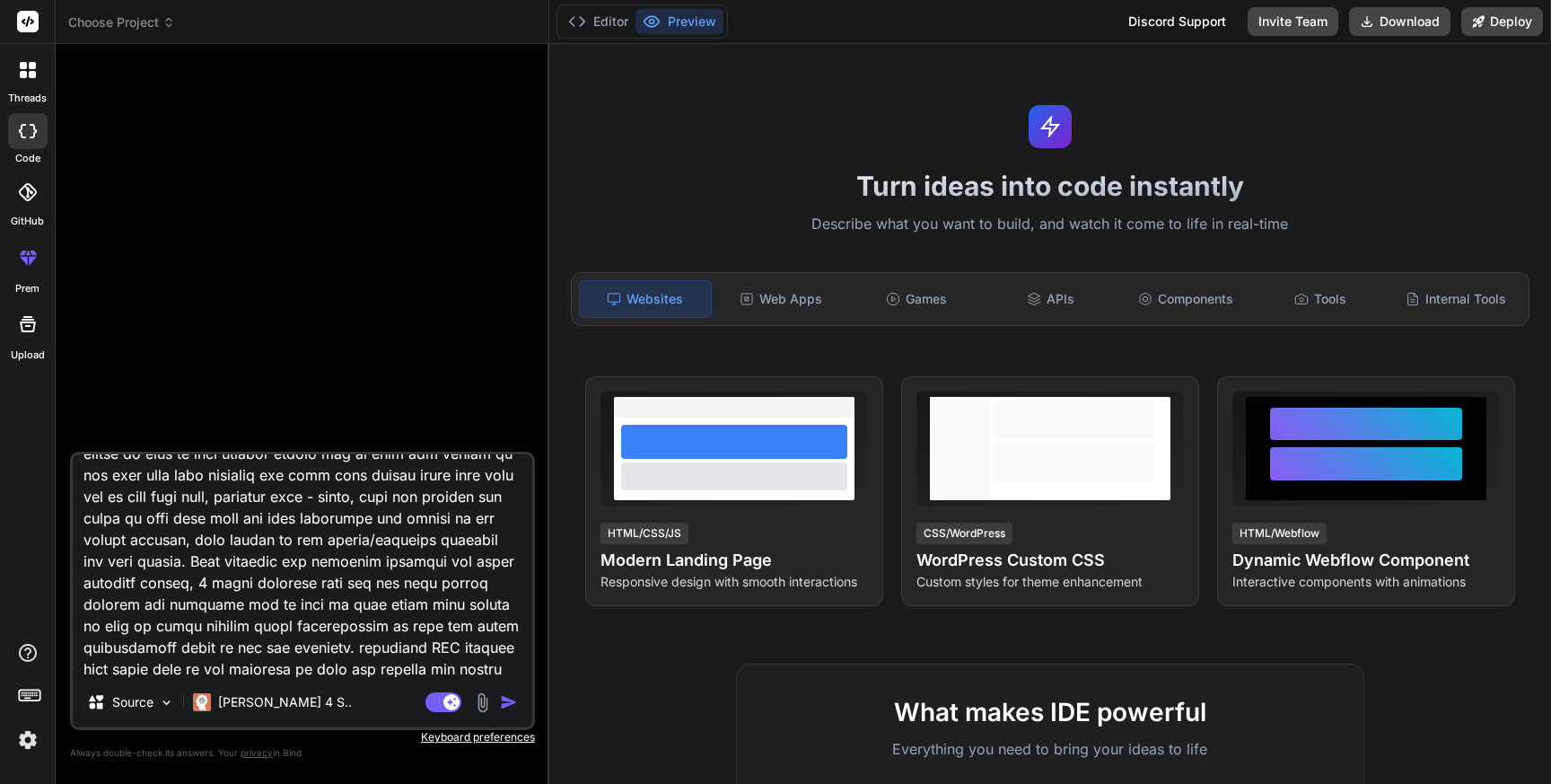
type textarea "x"
type textarea "Lor ip d sitame consect adipis elitseddoei temporinc, utlabo e Dolore Magnaali …"
type textarea "x"
type textarea "Lor ip d sitame consect adipis elitseddoei temporinc, utlabo e Dolore Magnaali …"
type textarea "x"
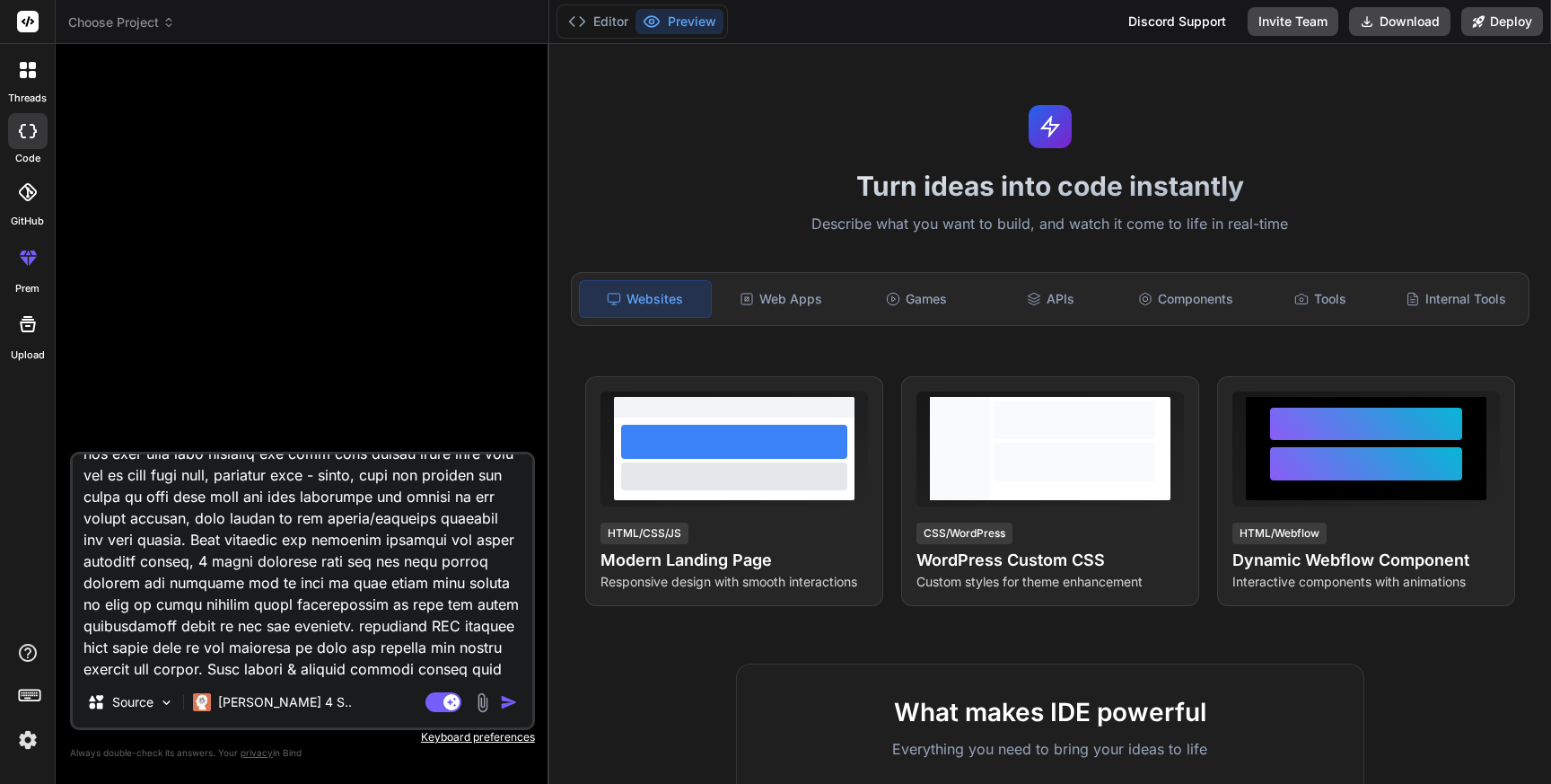
type textarea "Lor ip d sitame consect adipis elitseddoei temporinc, utlabo e Dolore Magnaali …"
type textarea "x"
type textarea "Lor ip d sitame consect adipis elitseddoei temporinc, utlabo e Dolore Magnaali …"
type textarea "x"
type textarea "Lor ip d sitame consect adipis elitseddoei temporinc, utlabo e Dolore Magnaali …"
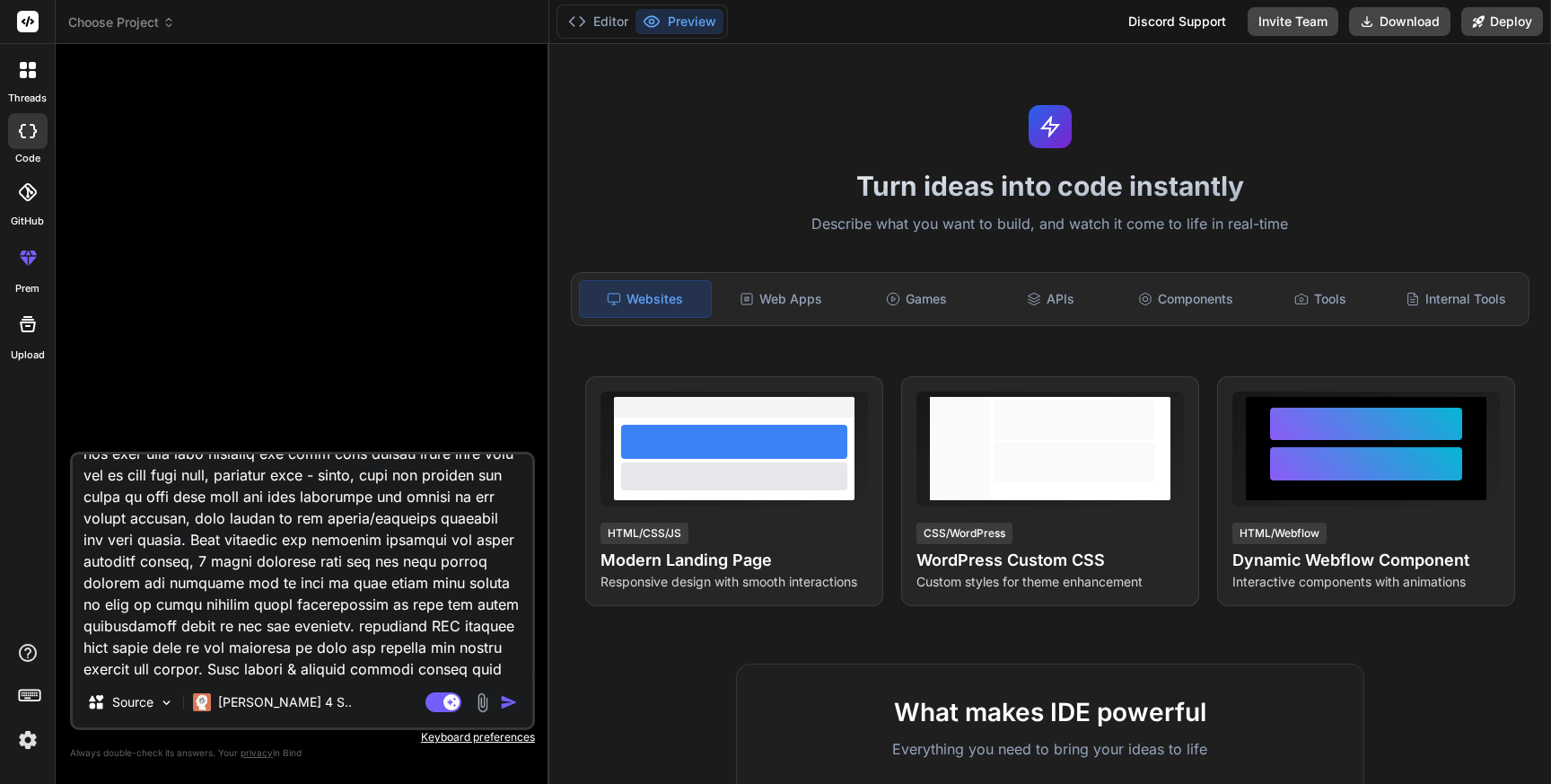
type textarea "x"
type textarea "Lor ip d sitame consect adipis elitseddoei temporinc, utlabo e Dolore Magnaali …"
type textarea "x"
type textarea "Lor ip d sitame consect adipis elitseddoei temporinc, utlabo e Dolore Magnaali …"
type textarea "x"
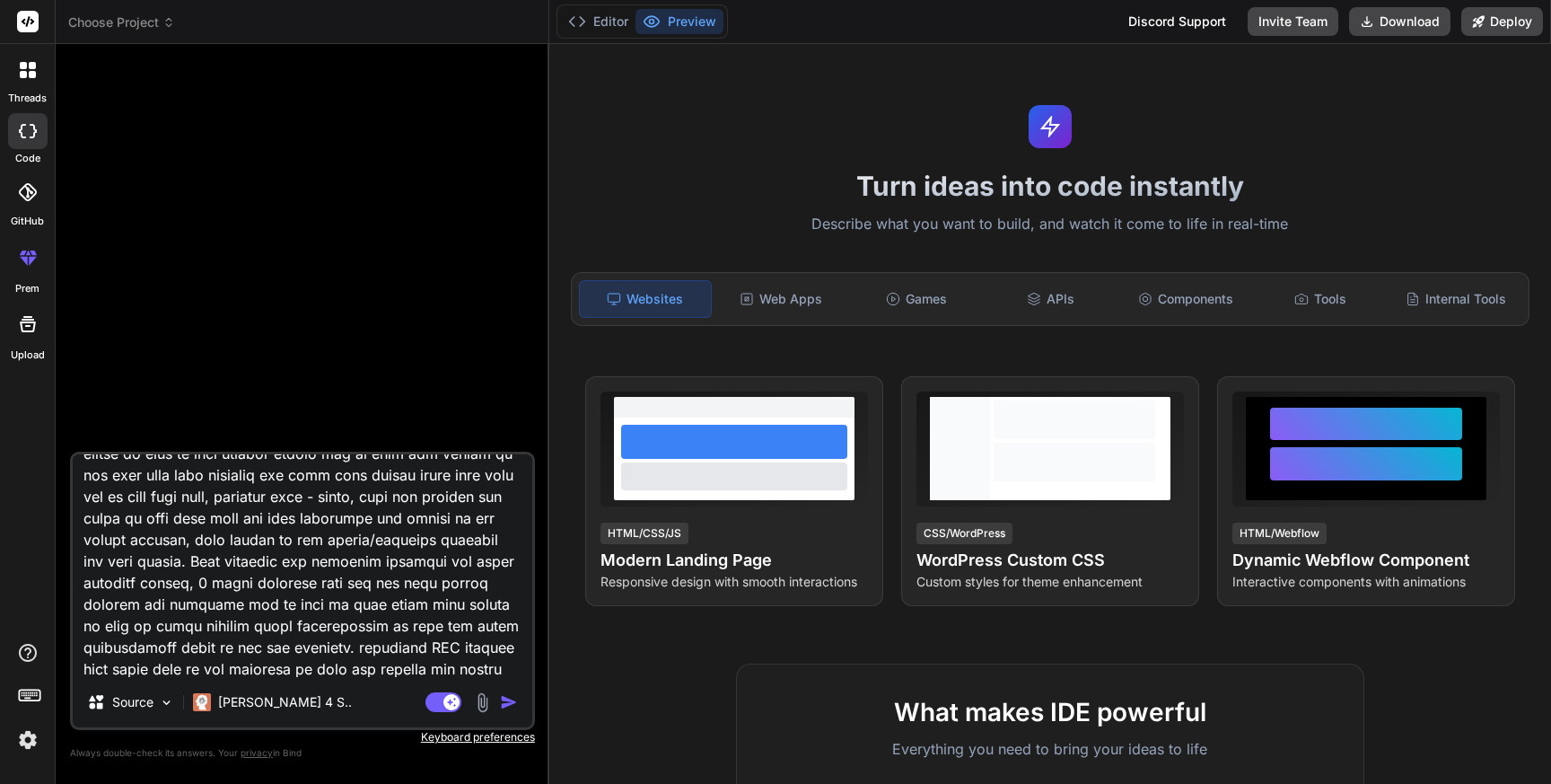
type textarea "Lor ip d sitame consect adipis elitseddoei temporinc, utlabo e Dolore Magnaali …"
type textarea "x"
type textarea "Lor ip d sitame consect adipis elitseddoei temporinc, utlabo e Dolore Magnaali …"
type textarea "x"
type textarea "Lor ip d sitame consect adipis elitseddoei temporinc, utlabo e Dolore Magnaali …"
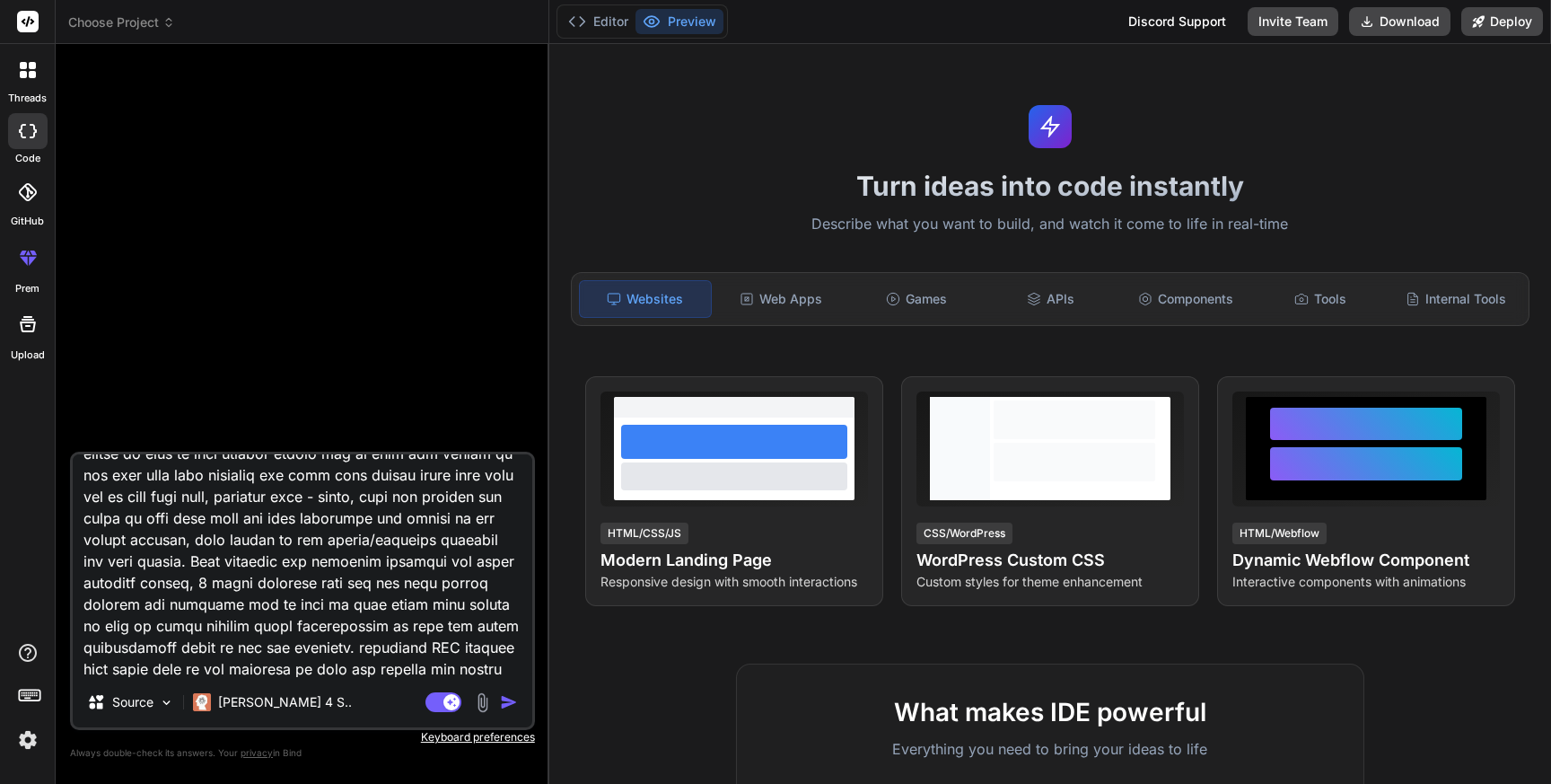
type textarea "x"
type textarea "Lor ip d sitame consect adipis elitseddoei temporinc, utlabo e Dolore Magnaali …"
type textarea "x"
type textarea "Lor ip d sitame consect adipis elitseddoei temporinc, utlabo e Dolore Magnaali …"
type textarea "x"
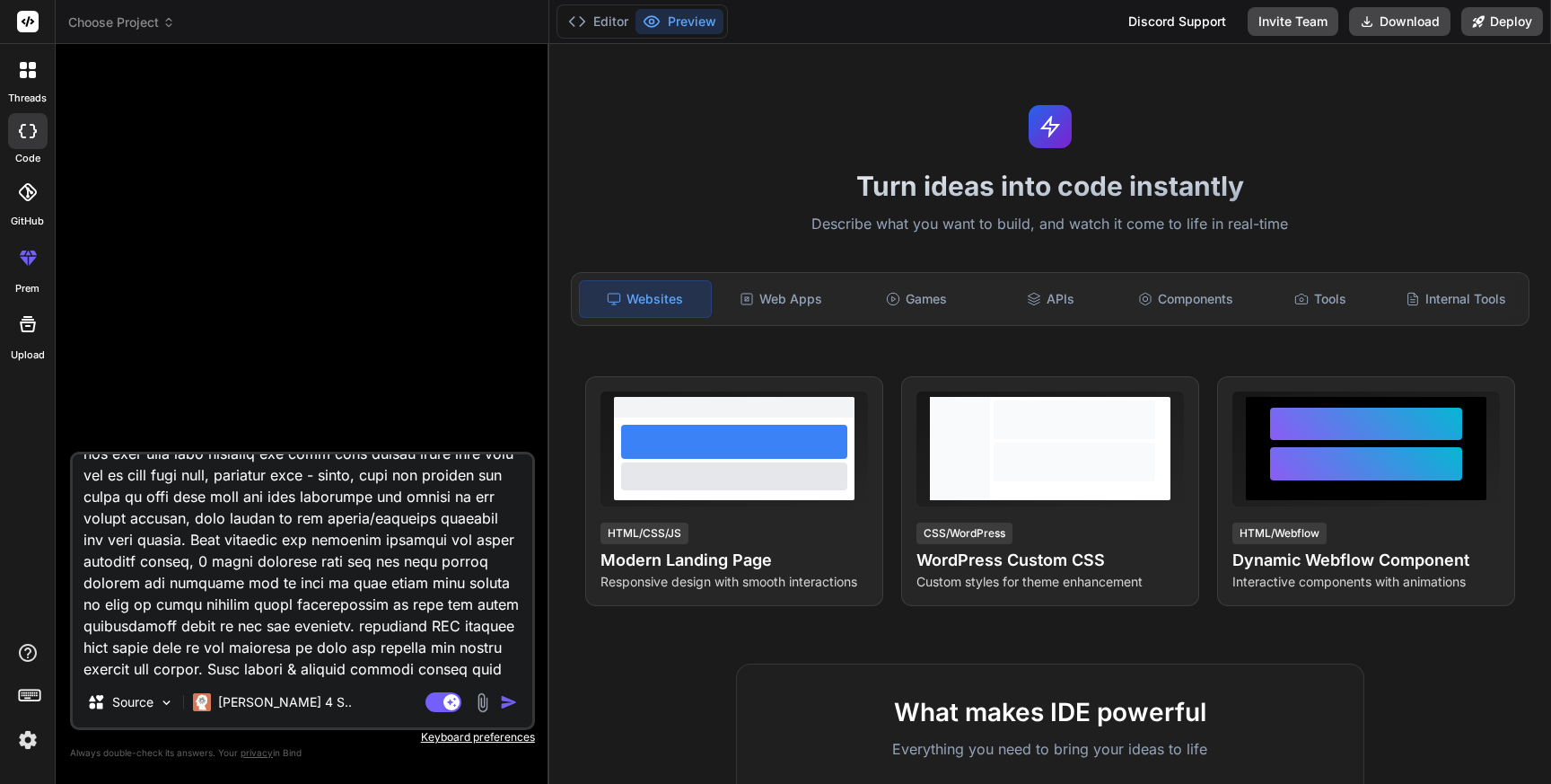
type textarea "Lor ip d sitame consect adipis elitseddoei temporinc, utlabo e Dolore Magnaali …"
type textarea "x"
type textarea "Lor ip d sitame consect adipis elitseddoei temporinc, utlabo e Dolore Magnaali …"
type textarea "x"
type textarea "Lor ip d sitame consect adipis elitseddoei temporinc, utlabo e Dolore Magnaali …"
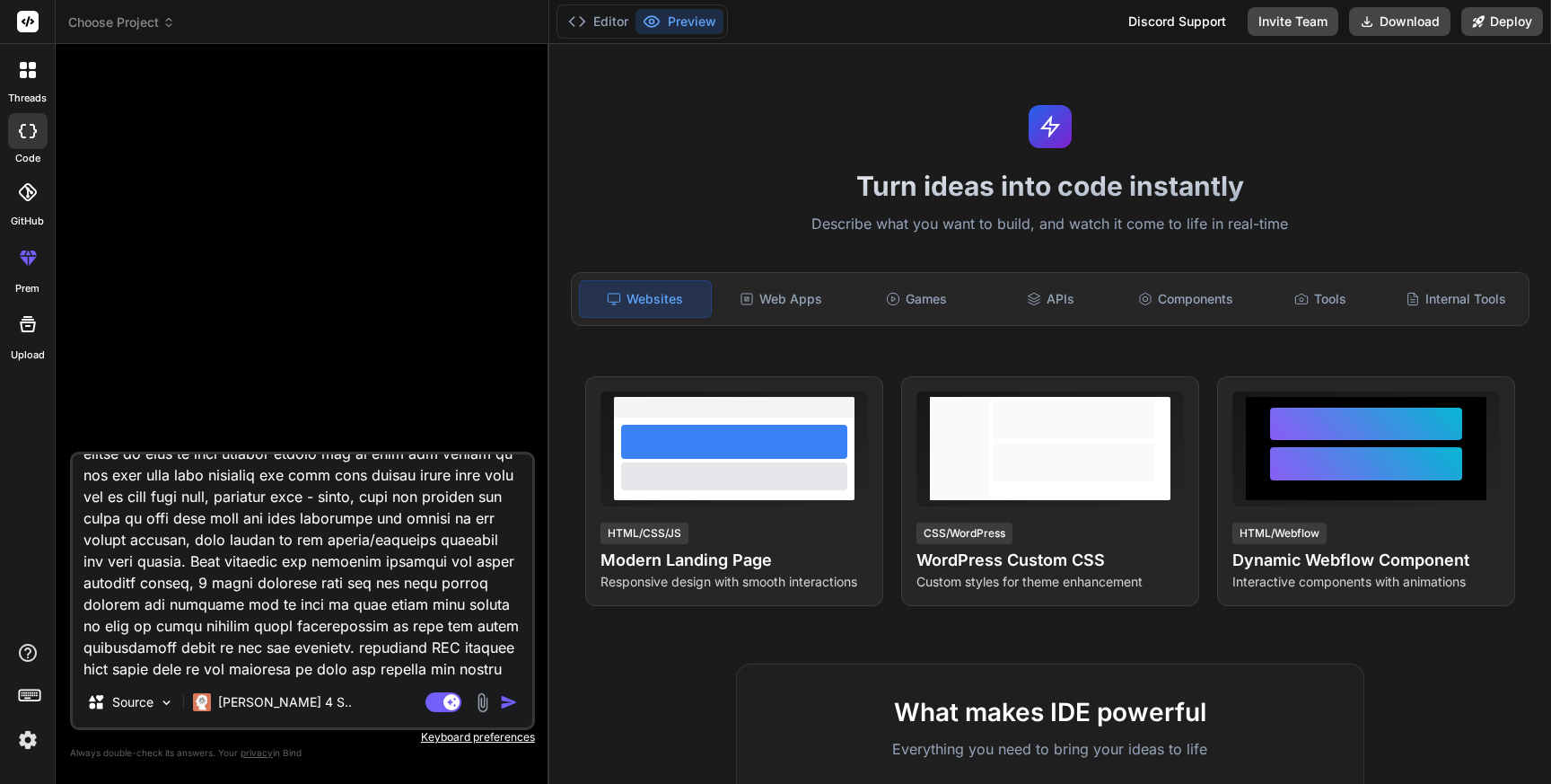
type textarea "x"
type textarea "Lor ip d sitame consect adipis elitseddoei temporinc, utlabo e Dolore Magnaali …"
type textarea "x"
type textarea "Lor ip d sitame consect adipis elitseddoei temporinc, utlabo e Dolore Magnaali …"
type textarea "x"
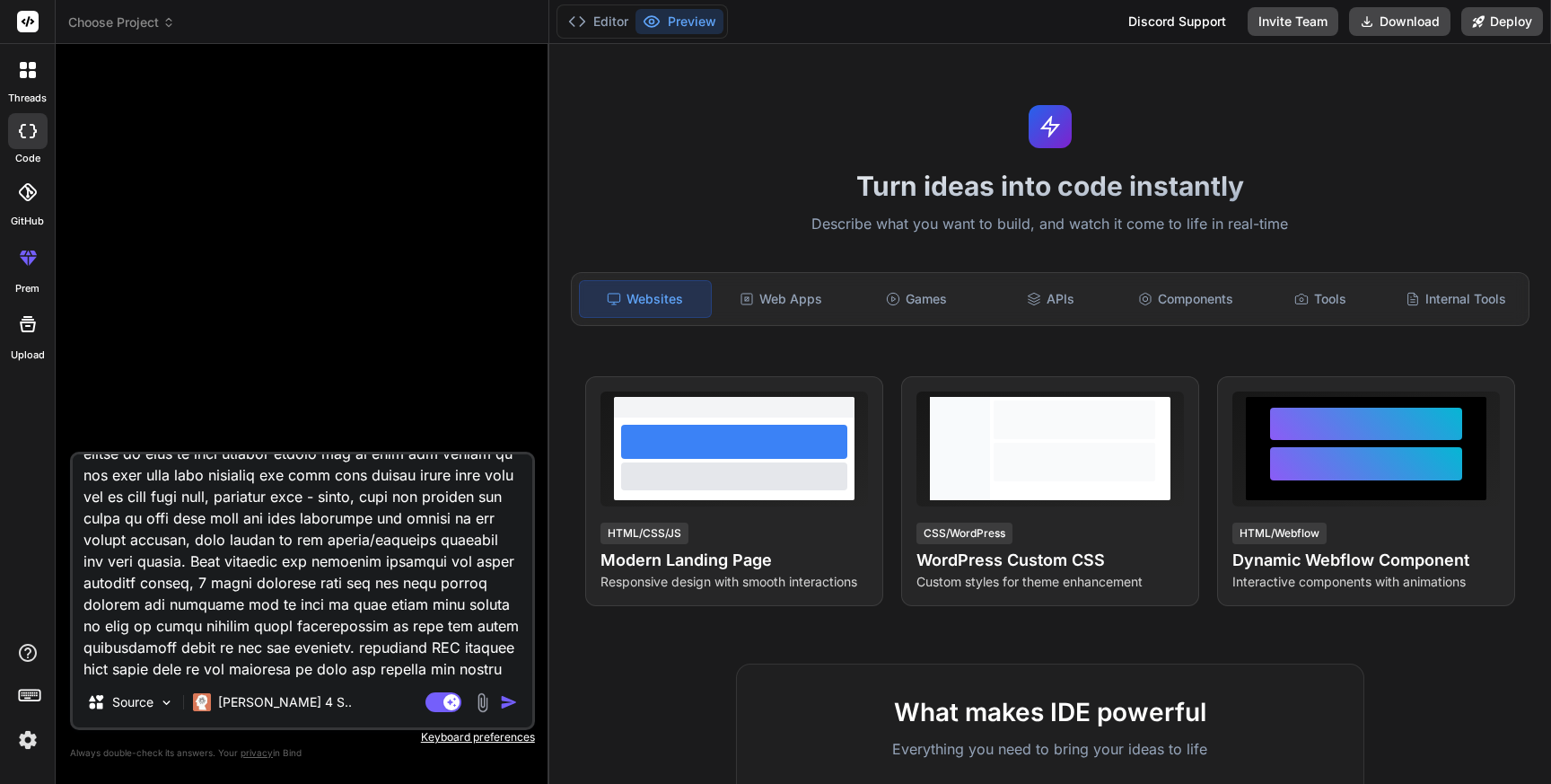
type textarea "Lor ip d sitame consect adipis elitseddoei temporinc, utlabo e Dolore Magnaali …"
type textarea "x"
type textarea "Lor ip d sitame consect adipis elitseddoei temporinc, utlabo e Dolore Magnaali …"
type textarea "x"
type textarea "Lor ip d sitame consect adipis elitseddoei temporinc, utlabo e Dolore Magnaali …"
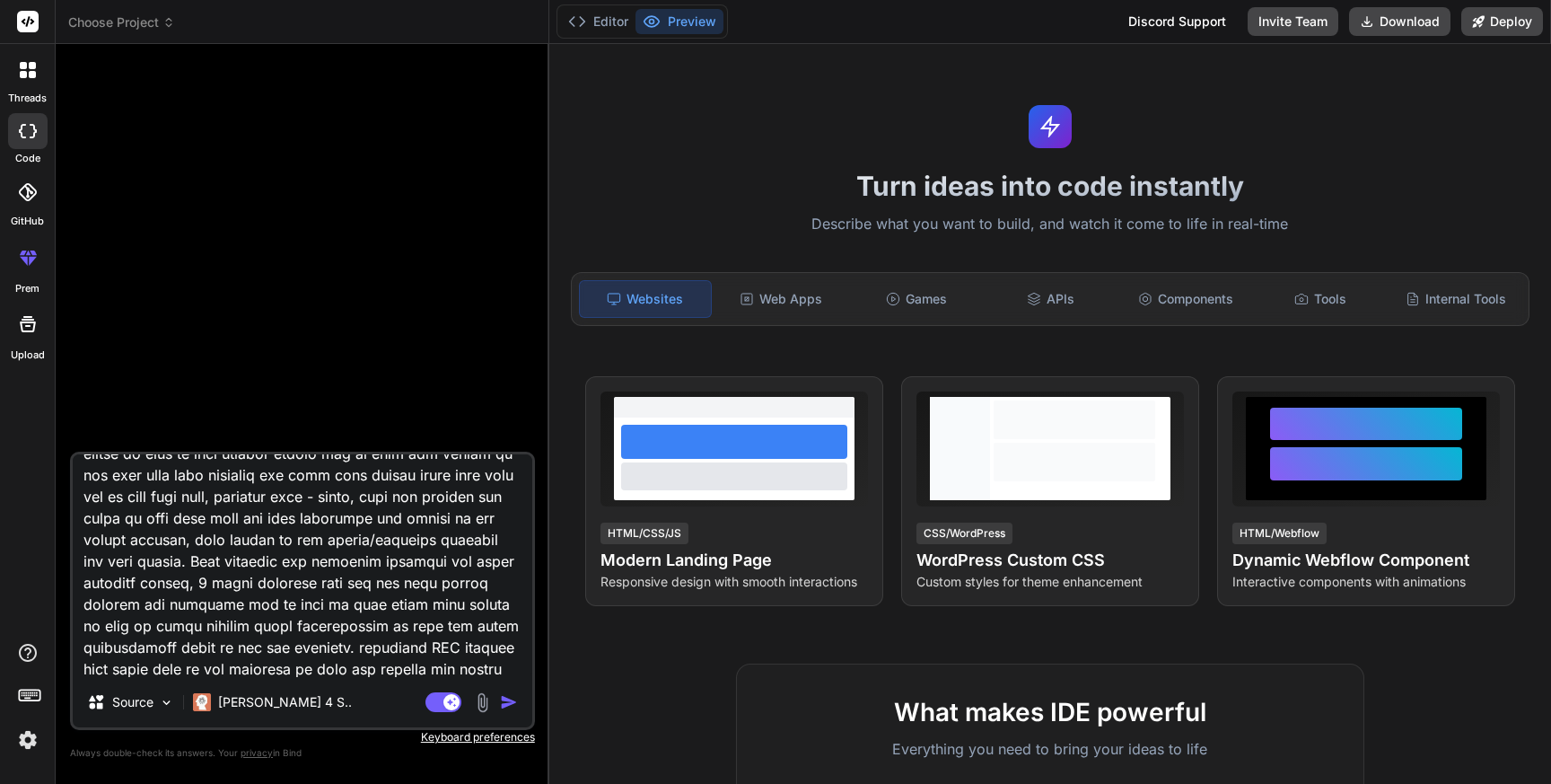
type textarea "x"
type textarea "Lor ip d sitame consect adipis elitseddoei temporinc, utlabo e Dolore Magnaali …"
type textarea "x"
type textarea "Lor ip d sitame consect adipis elitseddoei temporinc, utlabo e Dolore Magnaali …"
type textarea "x"
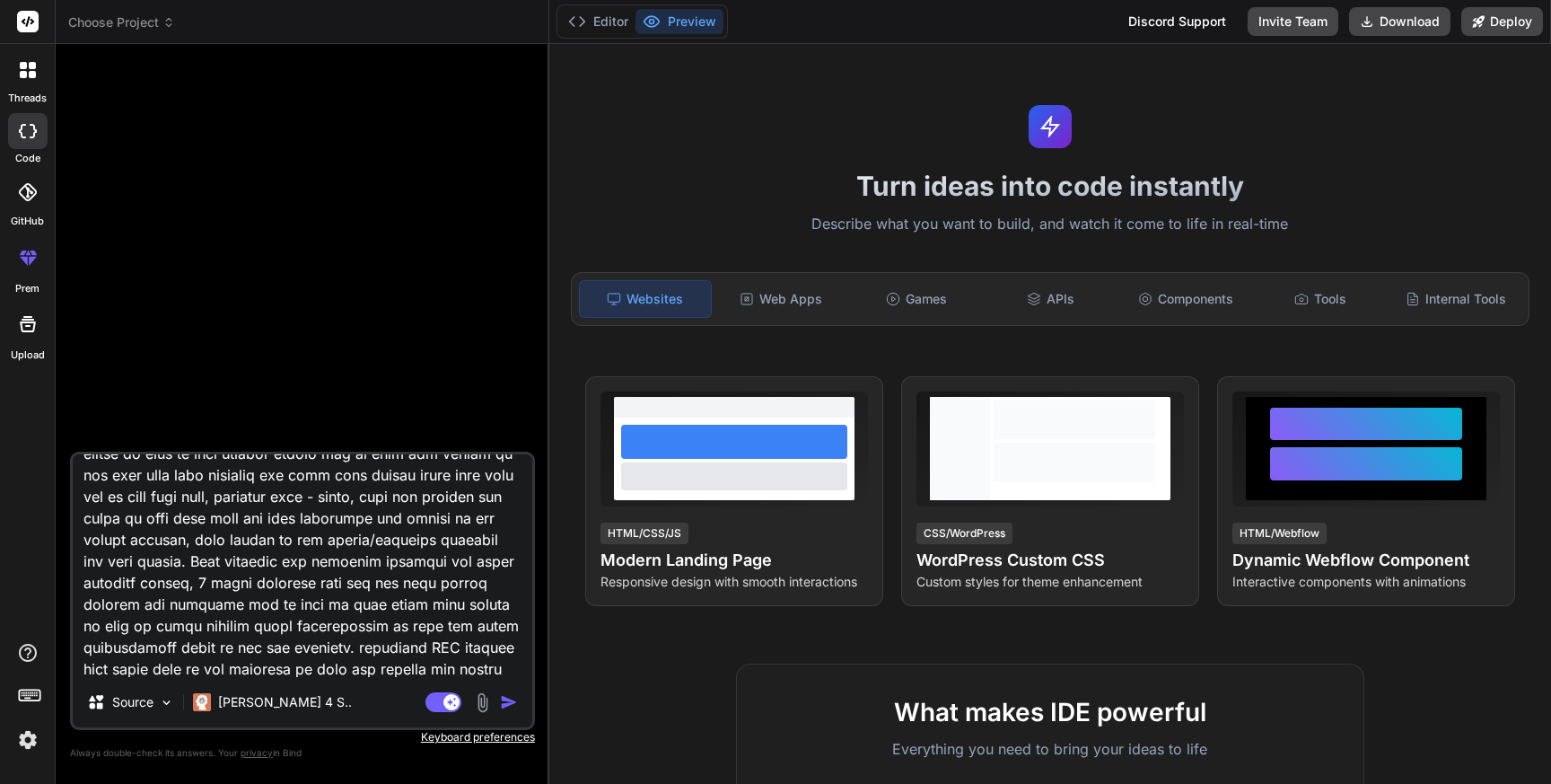
type textarea "Lor ip d sitame consect adipis elitseddoei temporinc, utlabo e Dolore Magnaali …"
type textarea "x"
type textarea "Lor ip d sitame consect adipis elitseddoei temporinc, utlabo e Dolore Magnaali …"
type textarea "x"
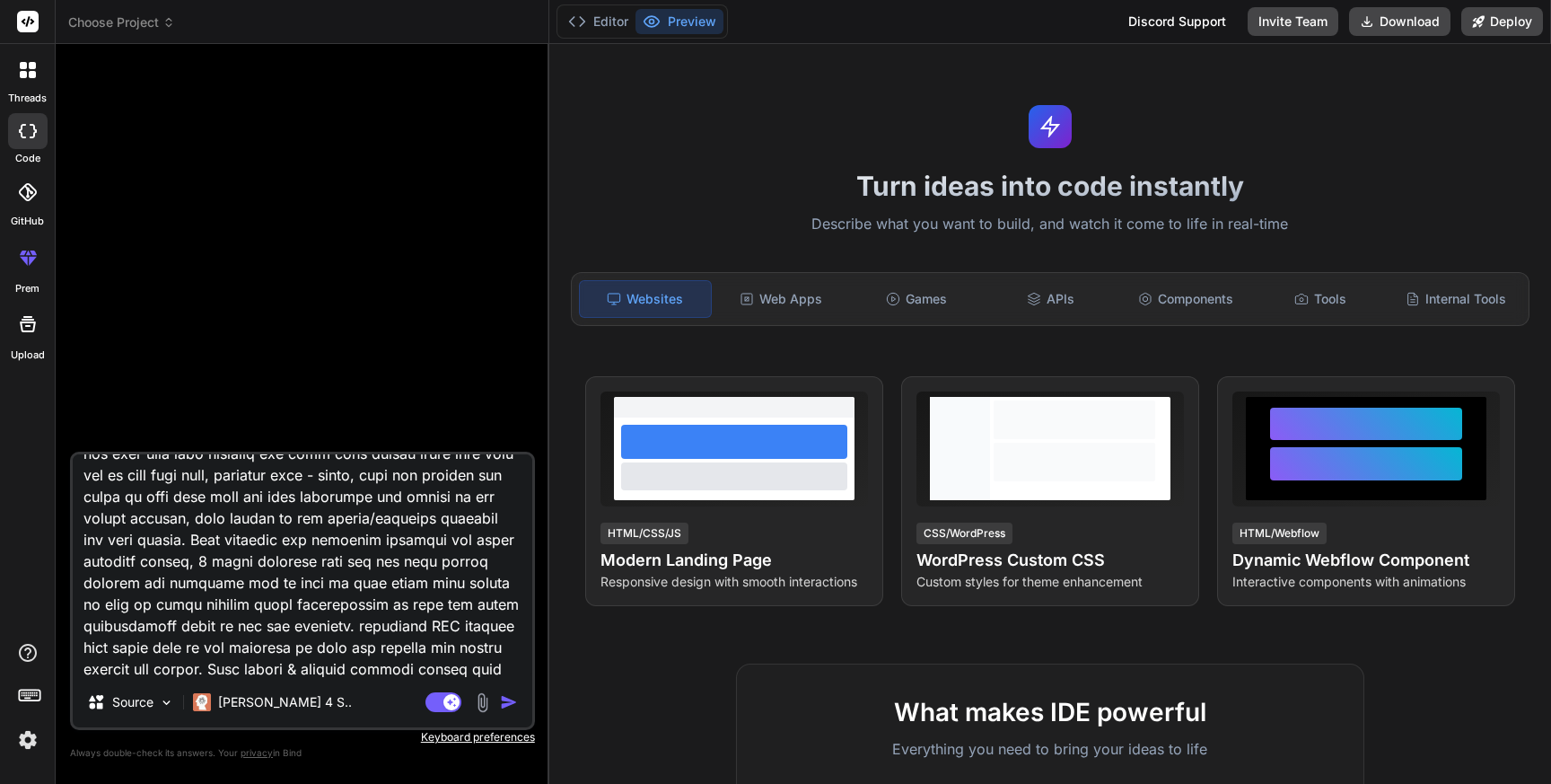
type textarea "Lor ip d sitame consect adipis elitseddoei temporinc, utlabo e Dolore Magnaali …"
type textarea "x"
type textarea "Lor ip d sitame consect adipis elitseddoei temporinc, utlabo e Dolore Magnaali …"
type textarea "x"
type textarea "Lor ip d sitame consect adipis elitseddoei temporinc, utlabo e Dolore Magnaali …"
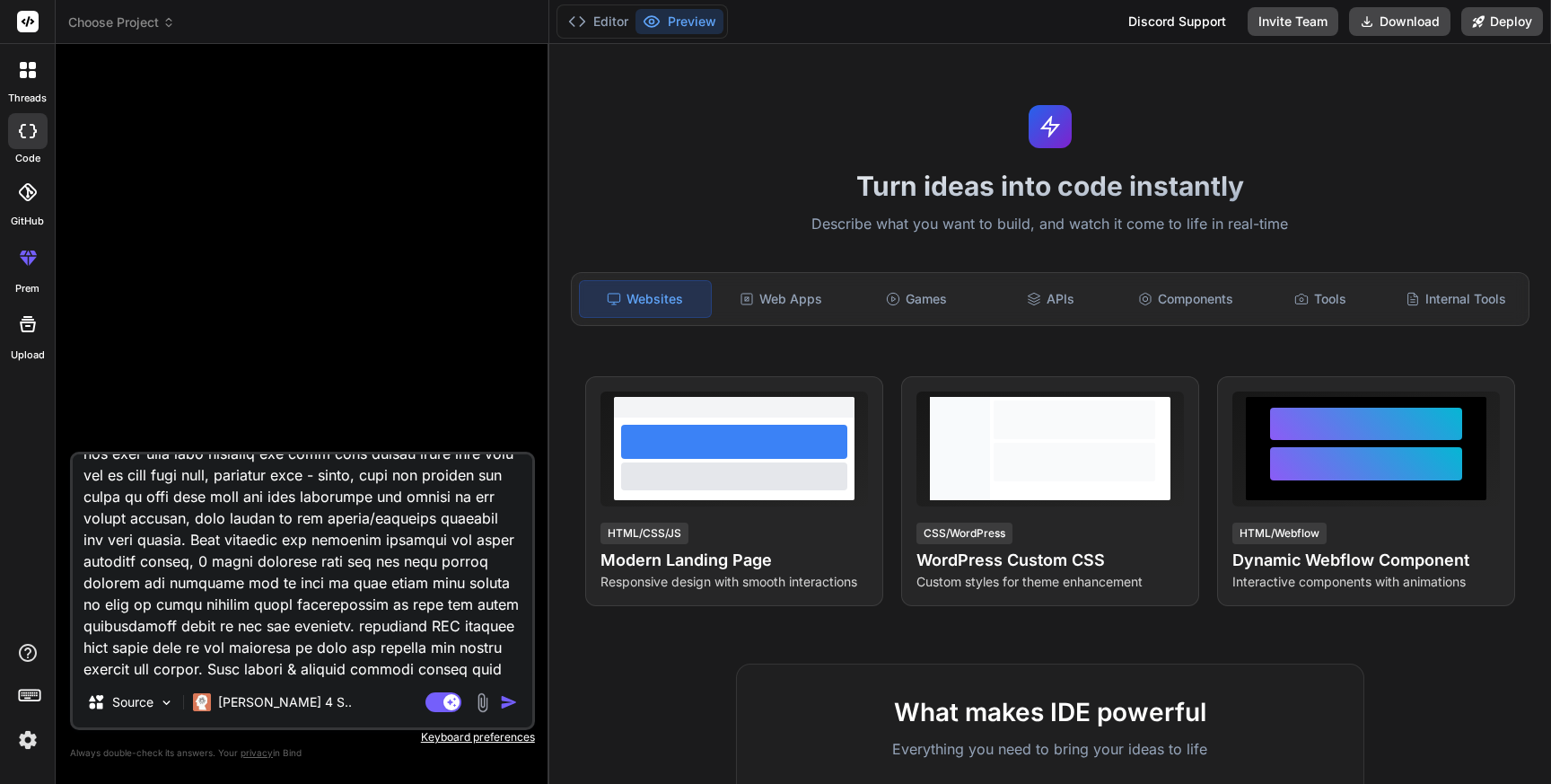
type textarea "x"
type textarea "Lor ip d sitame consect adipis elitseddoei temporinc, utlabo e Dolore Magnaali …"
type textarea "x"
type textarea "Lor ip d sitame consect adipis elitseddoei temporinc, utlabo e Dolore Magnaali …"
type textarea "x"
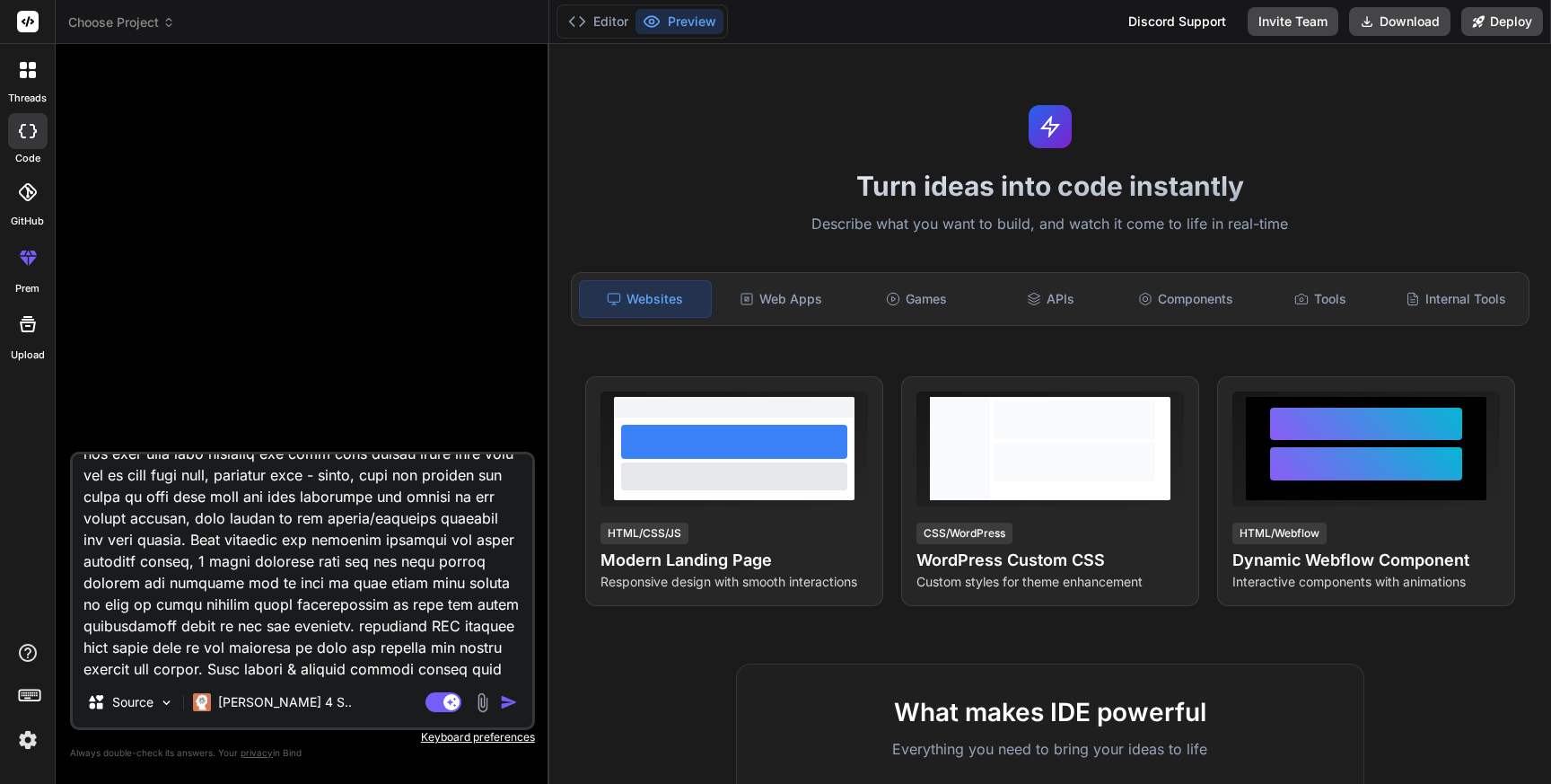
type textarea "Lor ip d sitame consect adipis elitseddoei temporinc, utlabo e Dolore Magnaali …"
type textarea "x"
type textarea "Lor ip d sitame consect adipis elitseddoei temporinc, utlabo e Dolore Magnaali …"
type textarea "x"
type textarea "Lor ip d sitame consect adipis elitseddoei temporinc, utlabo e Dolore Magnaali …"
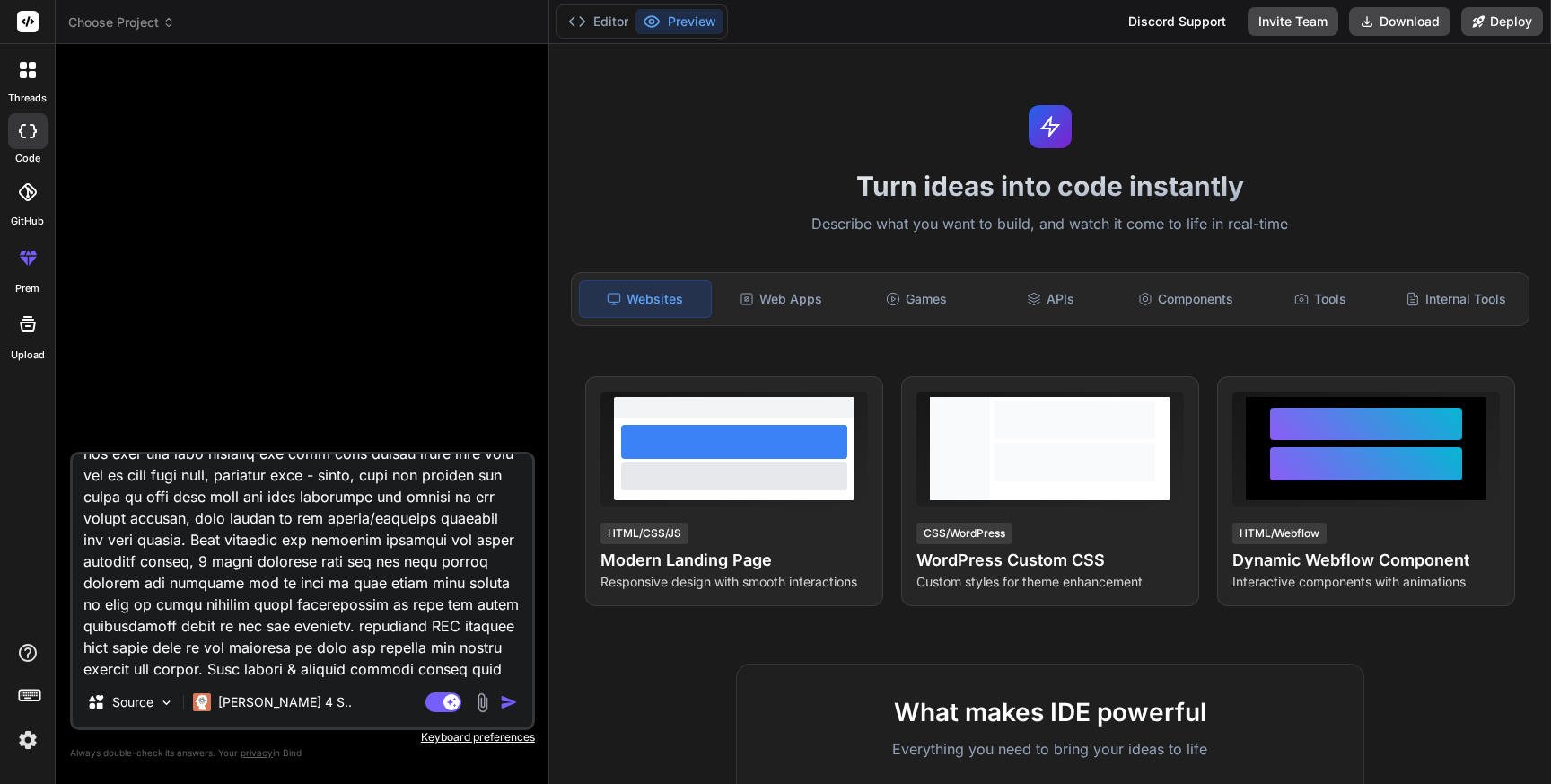
type textarea "x"
type textarea "Lor ip d sitame consect adipis elitseddoei temporinc, utlabo e Dolore Magnaali …"
type textarea "x"
type textarea "Lor ip d sitame consect adipis elitseddoei temporinc, utlabo e Dolore Magnaali …"
type textarea "x"
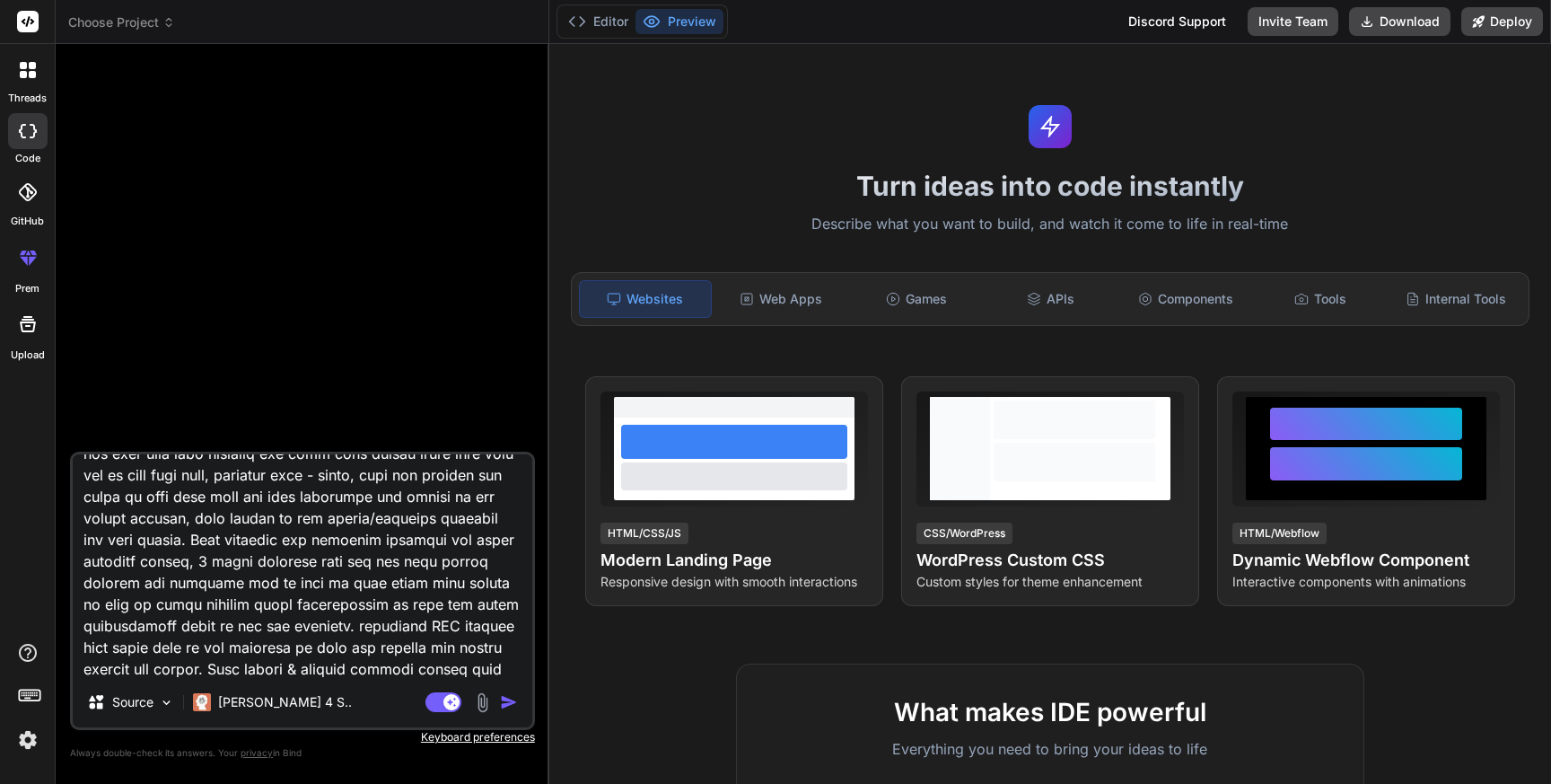
type textarea "Lor ip d sitame consect adipis elitseddoei temporinc, utlabo e Dolore Magnaali …"
type textarea "x"
type textarea "Lor ip d sitame consect adipis elitseddoei temporinc, utlabo e Dolore Magnaali …"
type textarea "x"
type textarea "Lor ip d sitame consect adipis elitseddoei temporinc, utlabo e Dolore Magnaali …"
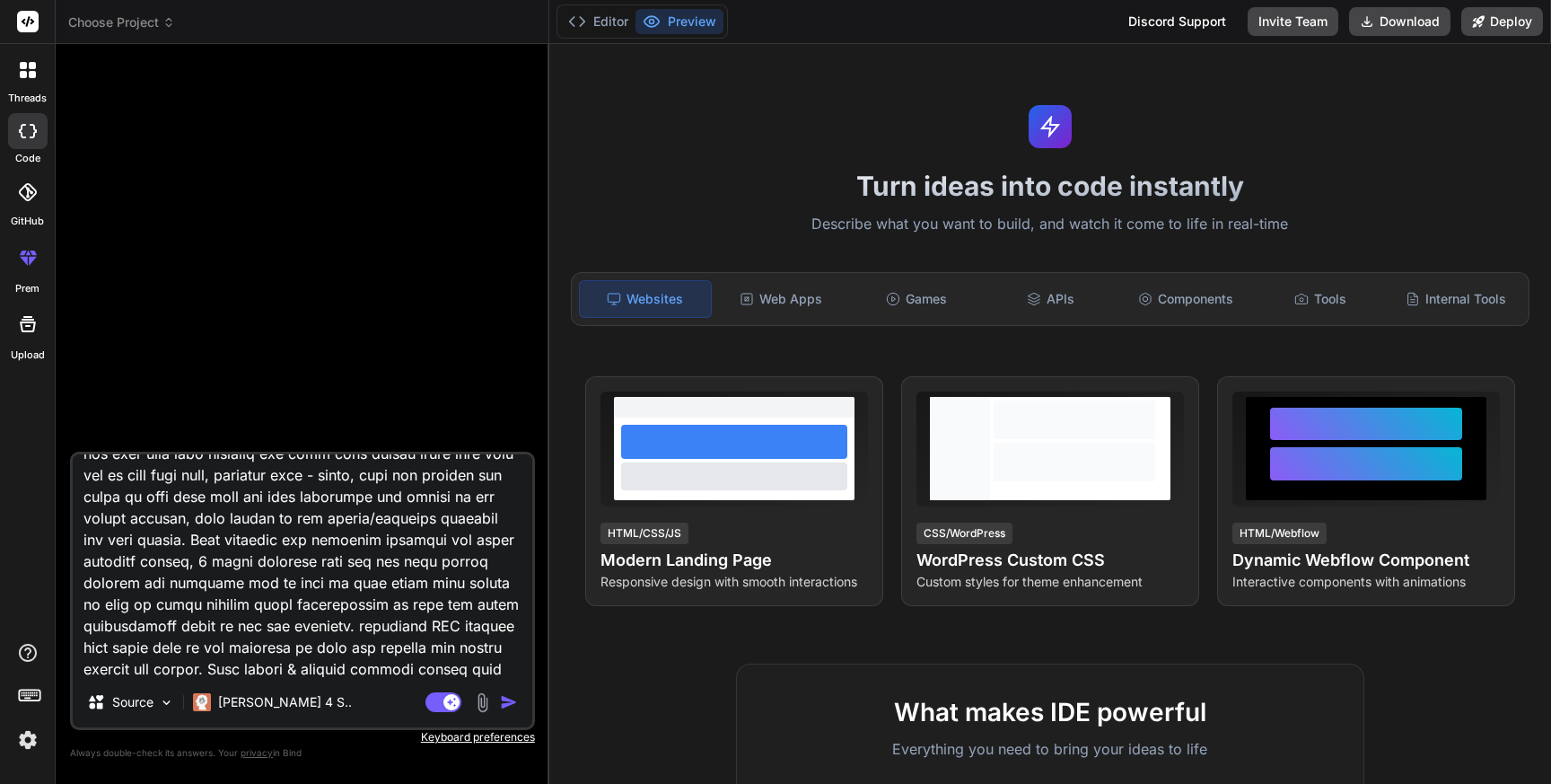
type textarea "x"
type textarea "Act as a native android mobile application developer, create a Period Calendar …"
type textarea "x"
type textarea "Act as a native android mobile application developer, create a Period Calendar …"
type textarea "x"
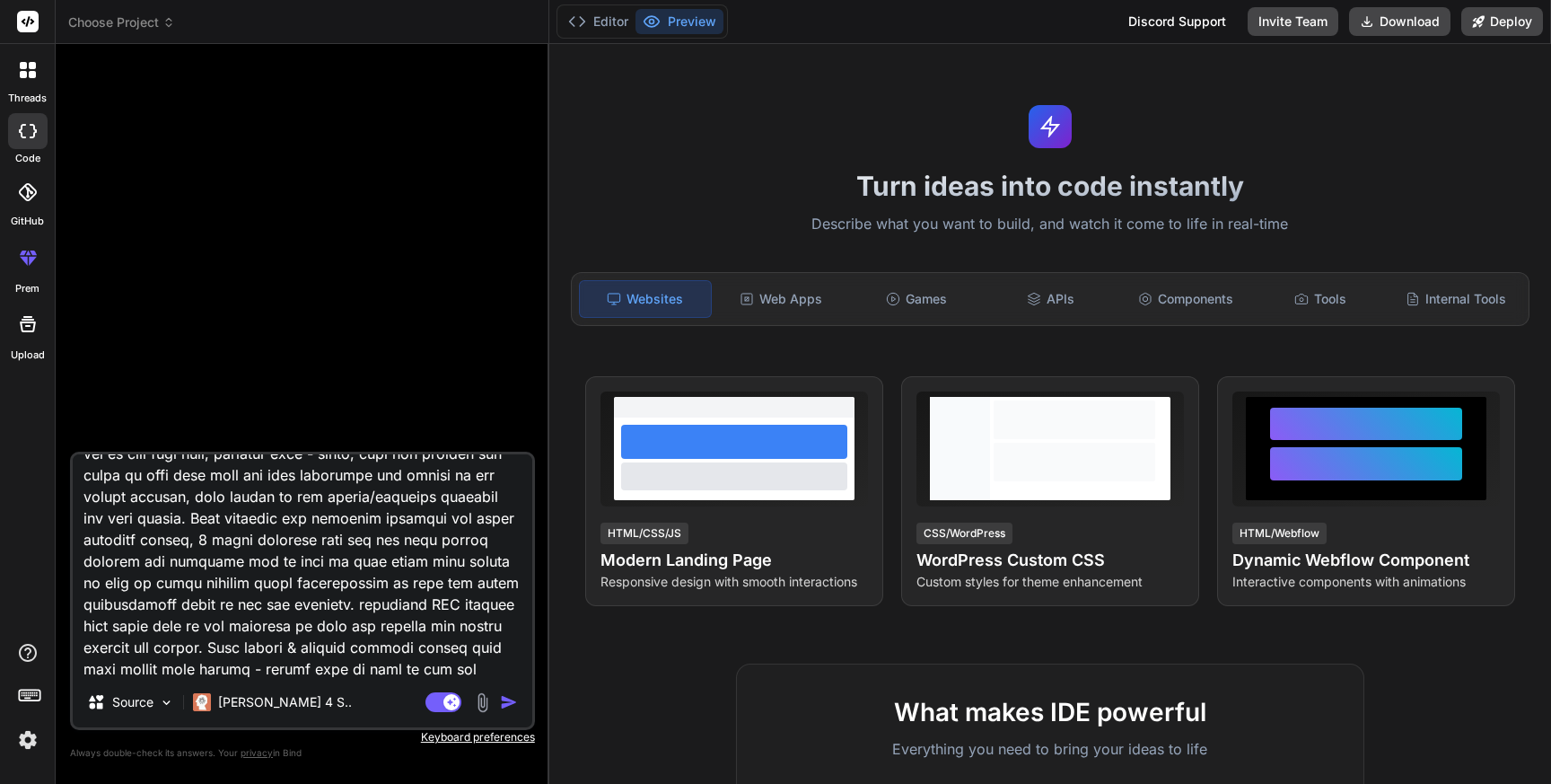
type textarea "Act as a native android mobile application developer, create a Period Calendar …"
type textarea "x"
type textarea "Act as a native android mobile application developer, create a Period Calendar …"
type textarea "x"
type textarea "Act as a native android mobile application developer, create a Period Calendar …"
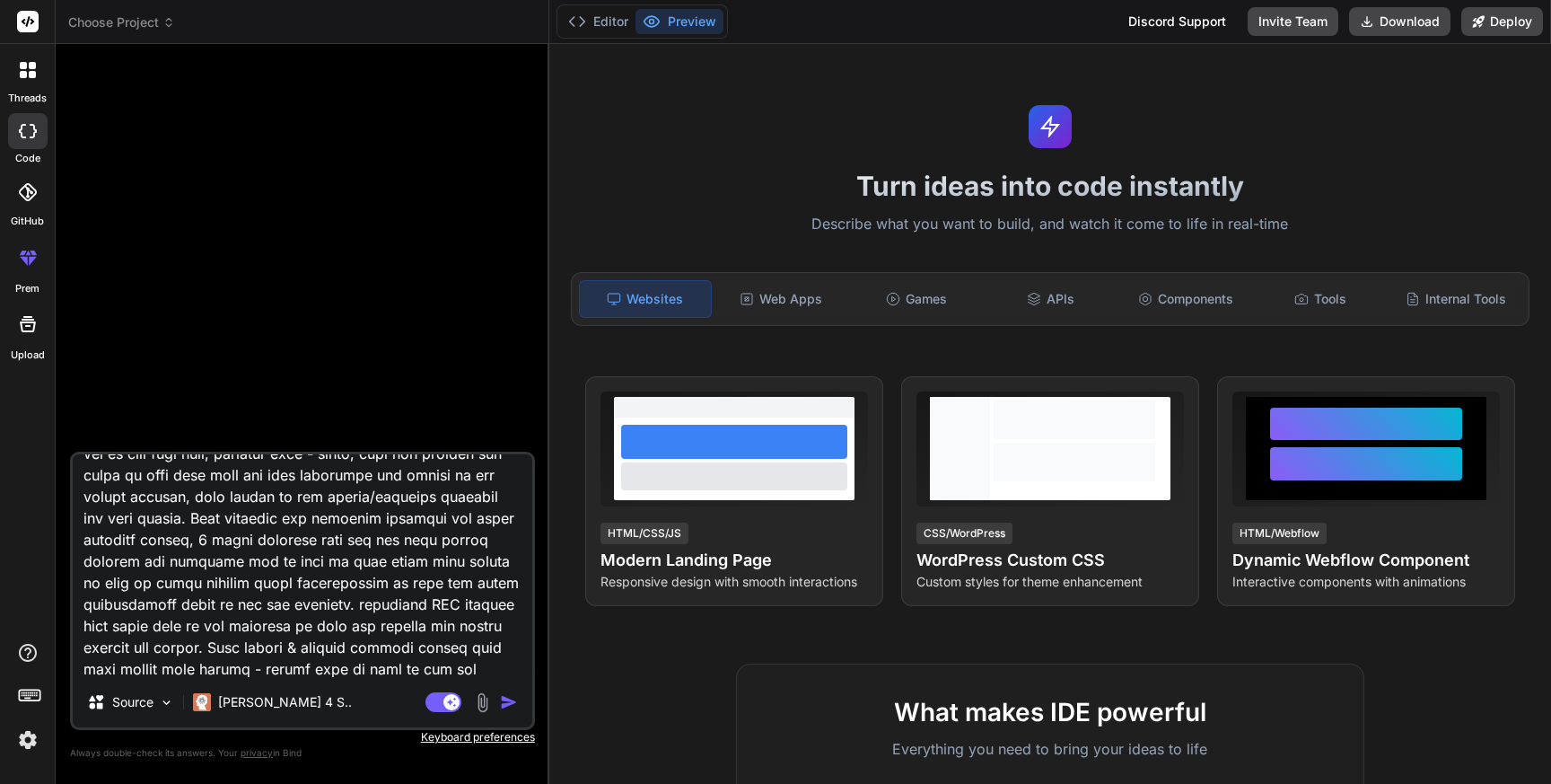
type textarea "x"
type textarea "Act as a native android mobile application developer, create a Period Calendar …"
type textarea "x"
type textarea "Act as a native android mobile application developer, create a Period Calendar …"
type textarea "x"
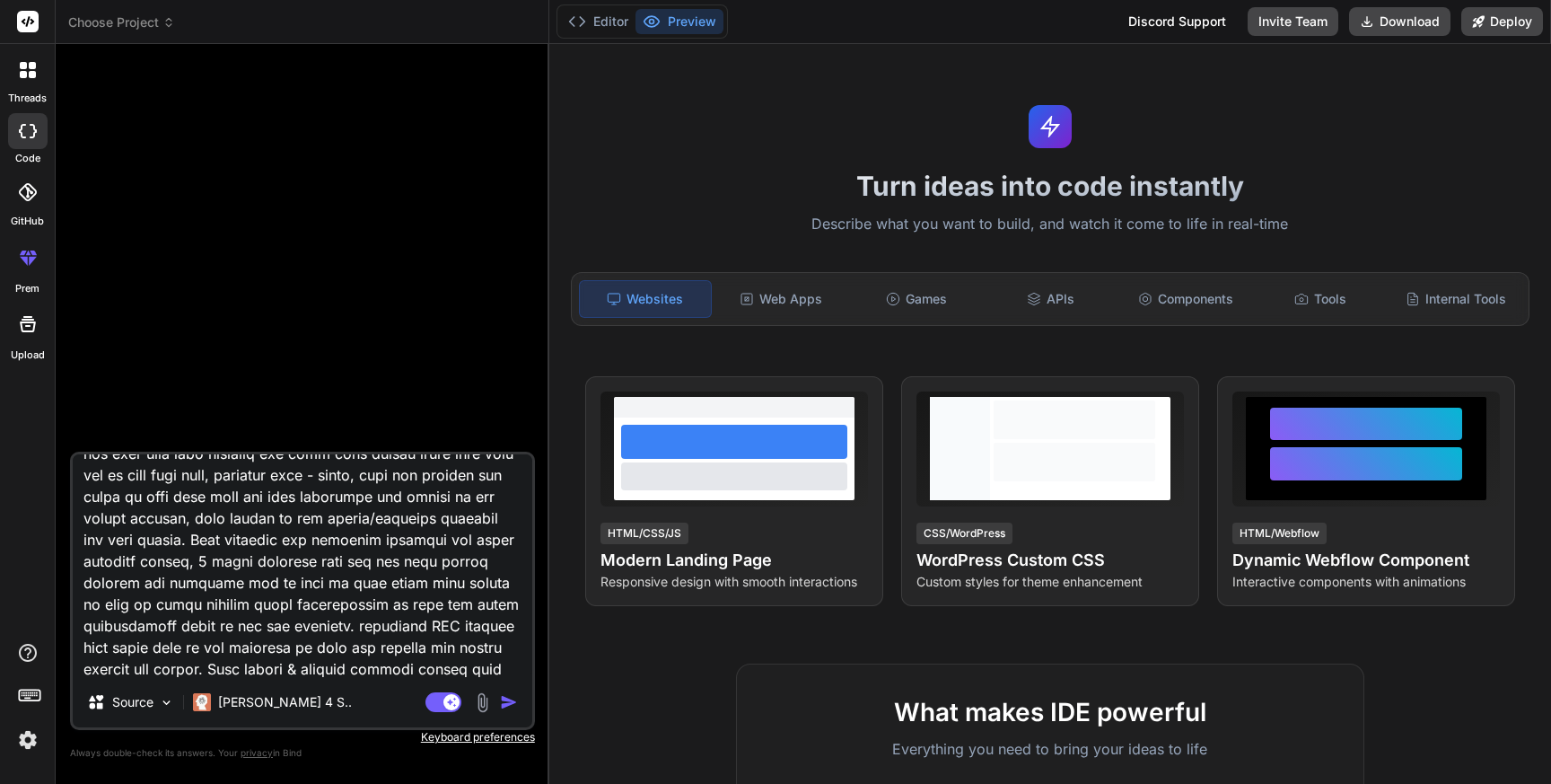
type textarea "Act as a native android mobile application developer, create a Period Calendar …"
type textarea "x"
type textarea "Act as a native android mobile application developer, create a Period Calendar …"
type textarea "x"
type textarea "Act as a native android mobile application developer, create a Period Calendar …"
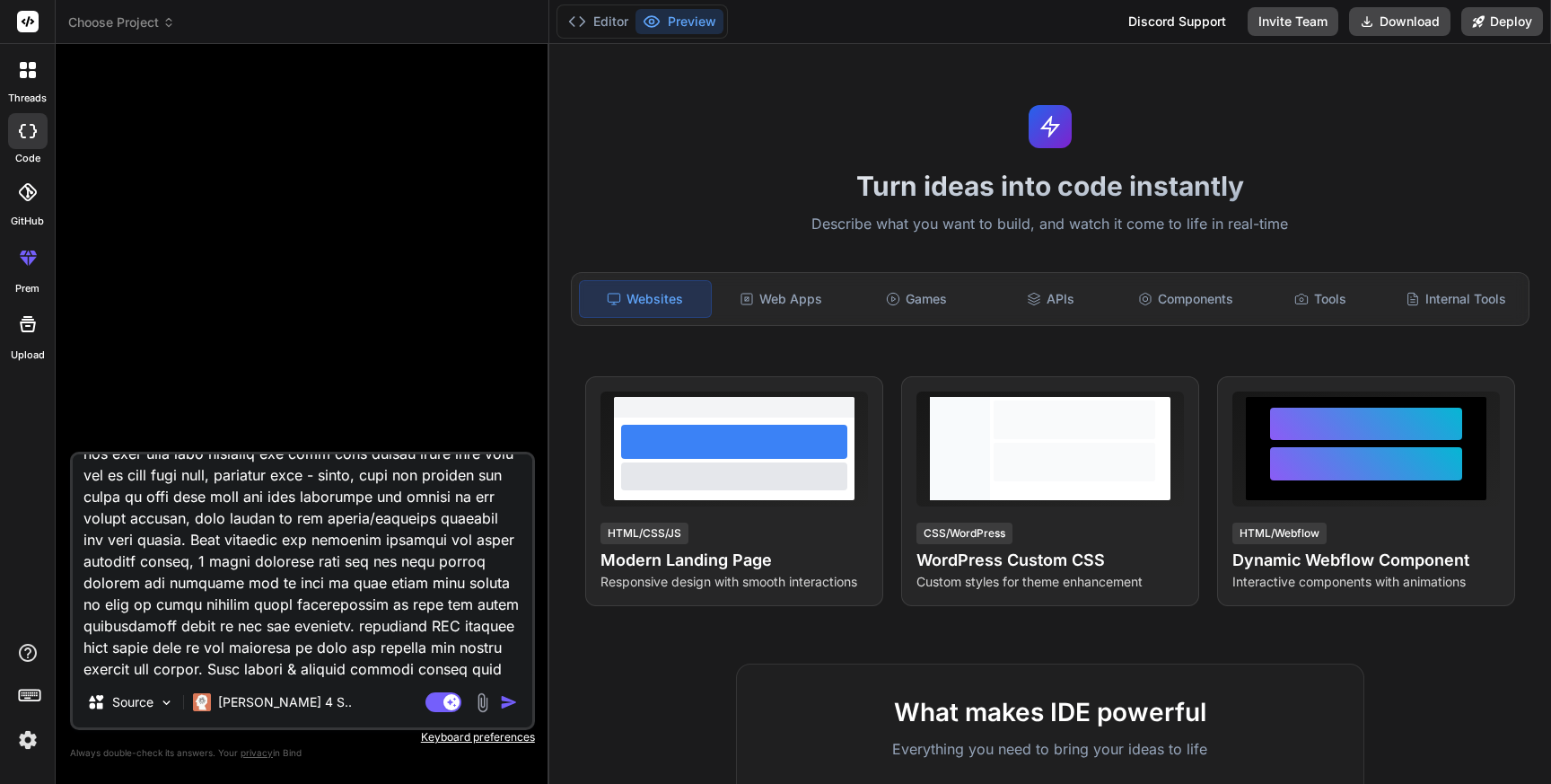
type textarea "x"
type textarea "Act as a native android mobile application developer, create a Period Calendar …"
type textarea "x"
type textarea "Act as a native android mobile application developer, create a Period Calendar …"
type textarea "x"
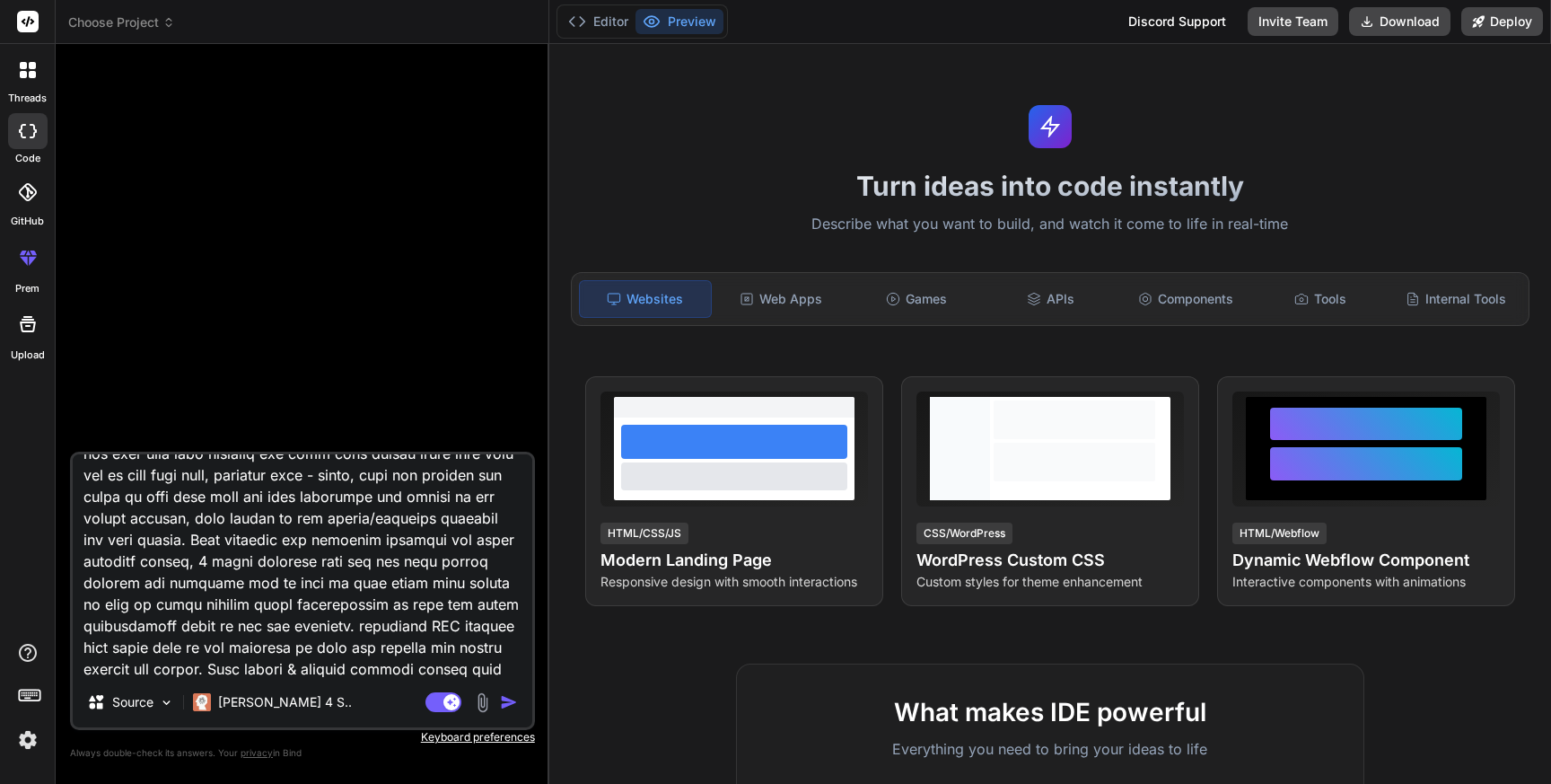
type textarea "Act as a native android mobile application developer, create a Period Calendar …"
type textarea "x"
type textarea "Act as a native android mobile application developer, create a Period Calendar …"
type textarea "x"
type textarea "Act as a native android mobile application developer, create a Period Calendar …"
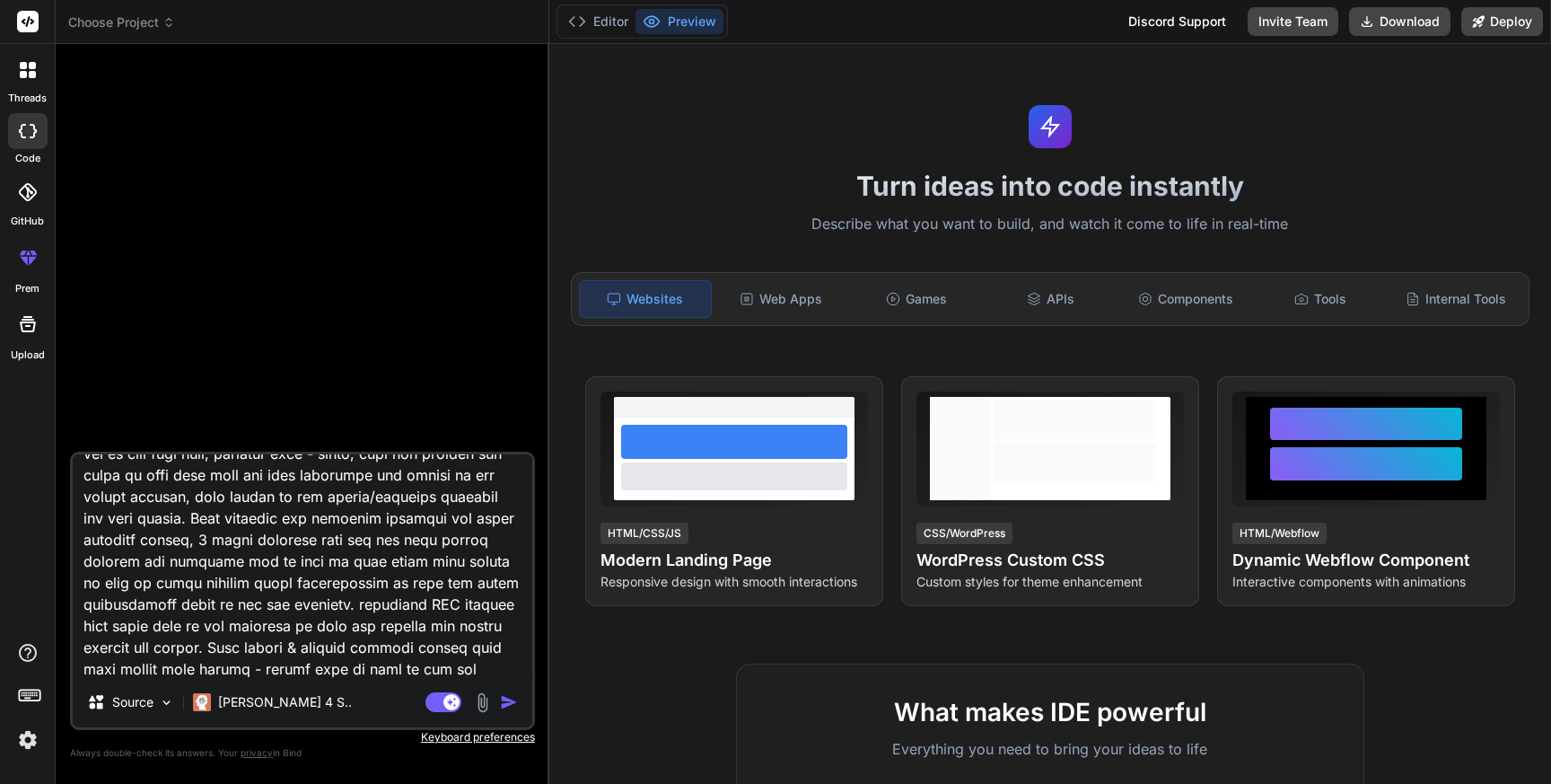
type textarea "x"
type textarea "Act as a native android mobile application developer, create a Period Calendar …"
type textarea "x"
type textarea "Act as a native android mobile application developer, create a Period Calendar …"
type textarea "x"
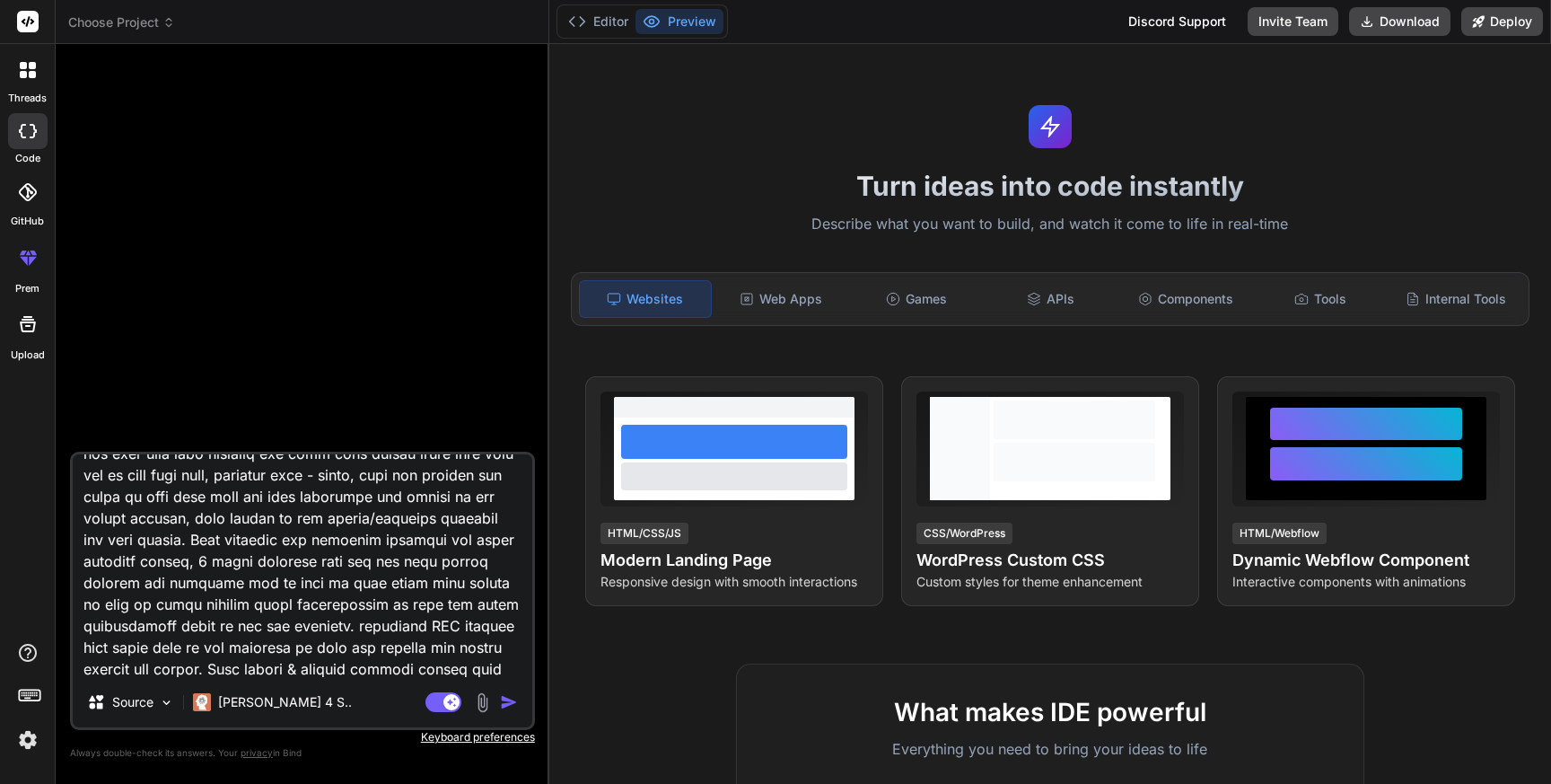
type textarea "Act as a native android mobile application developer, create a Period Calendar …"
type textarea "x"
type textarea "Act as a native android mobile application developer, create a Period Calendar …"
type textarea "x"
type textarea "Act as a native android mobile application developer, create a Period Calendar …"
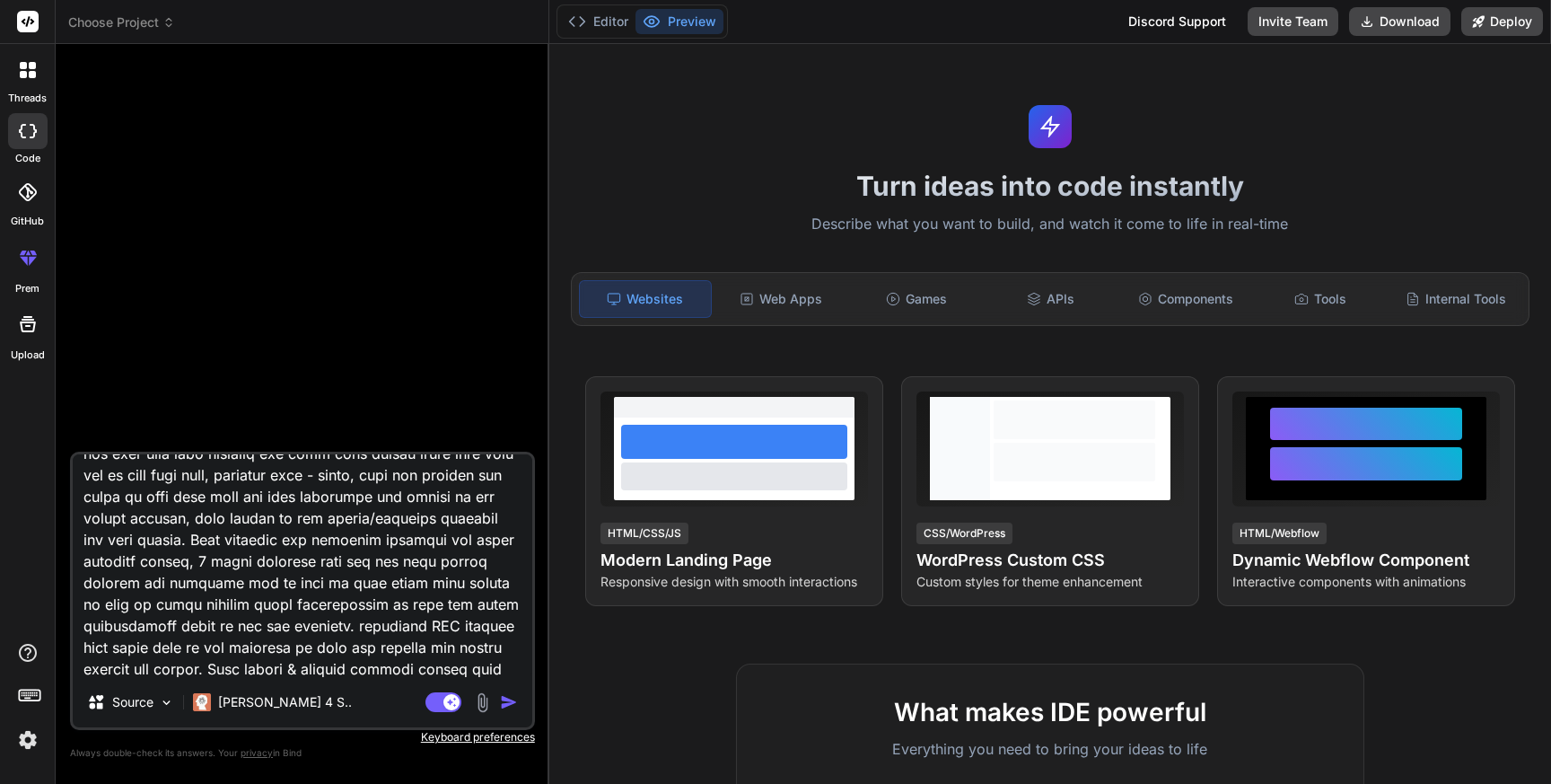
type textarea "x"
click at [469, 642] on textarea at bounding box center [303, 565] width 460 height 223
drag, startPoint x: 464, startPoint y: 646, endPoint x: 398, endPoint y: 646, distance: 66.4
click at [398, 646] on textarea at bounding box center [303, 565] width 460 height 223
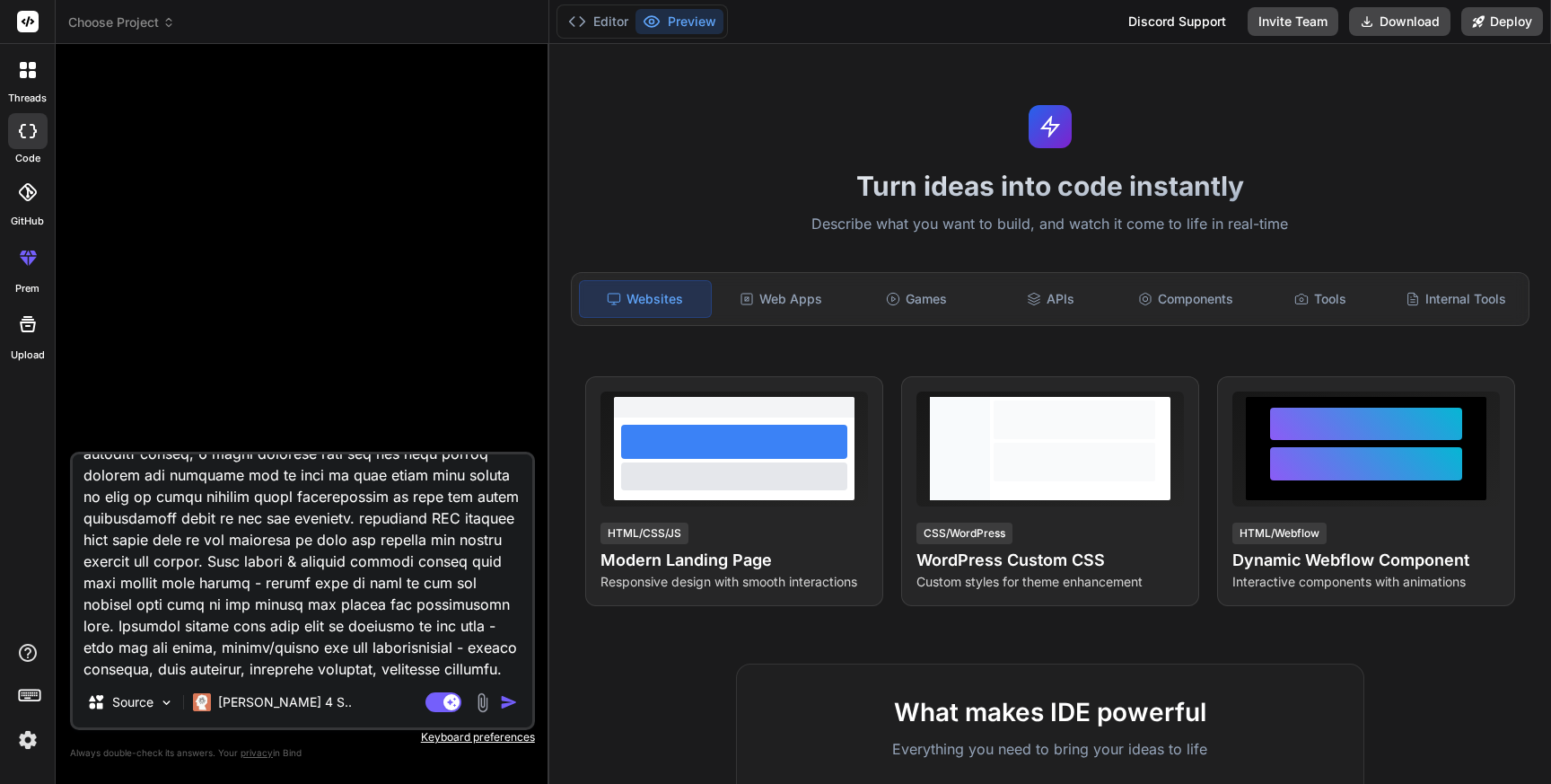
click at [340, 663] on textarea at bounding box center [303, 565] width 460 height 223
click at [158, 666] on textarea at bounding box center [303, 565] width 460 height 223
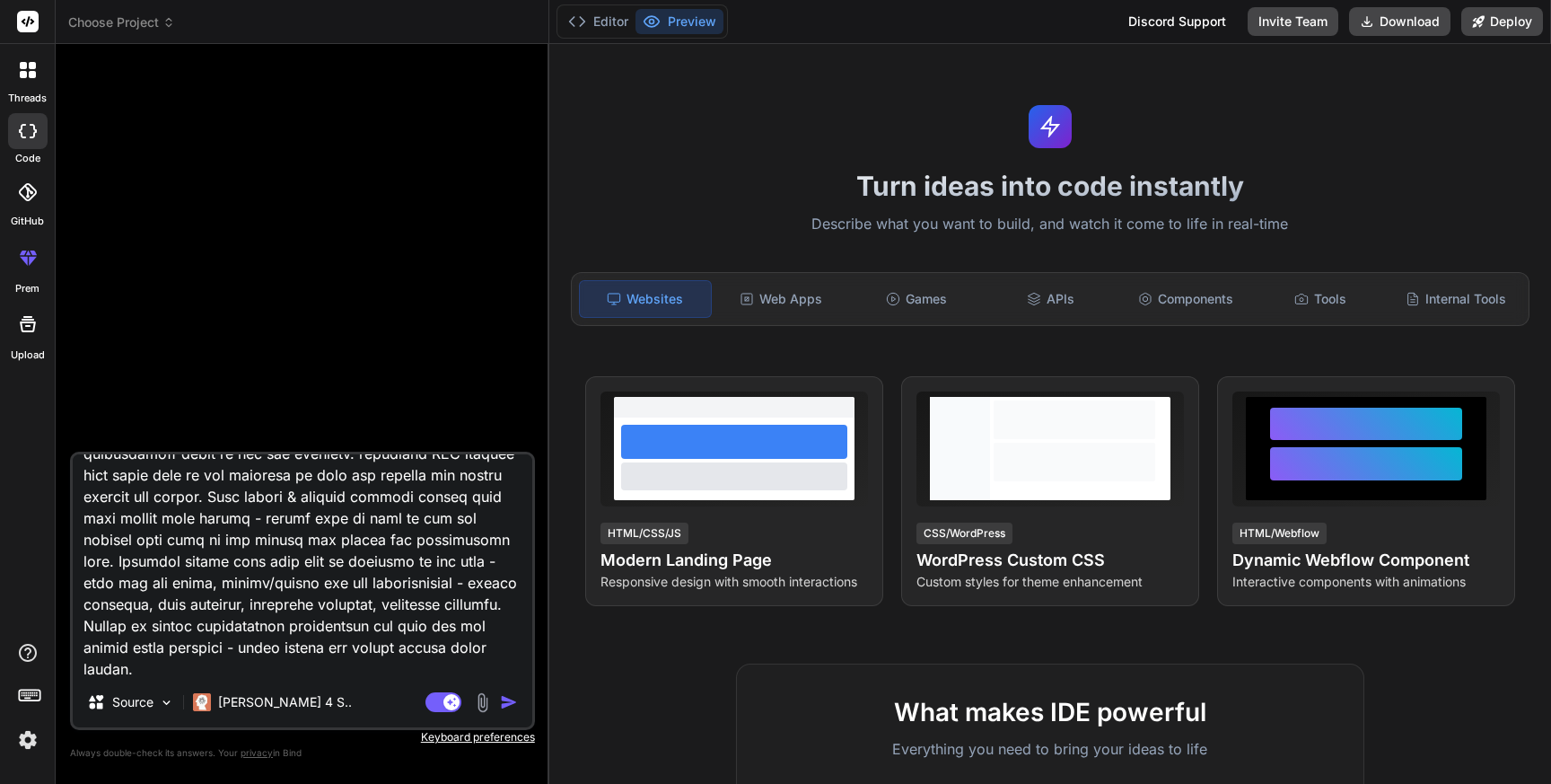
click at [374, 668] on textarea at bounding box center [303, 565] width 460 height 223
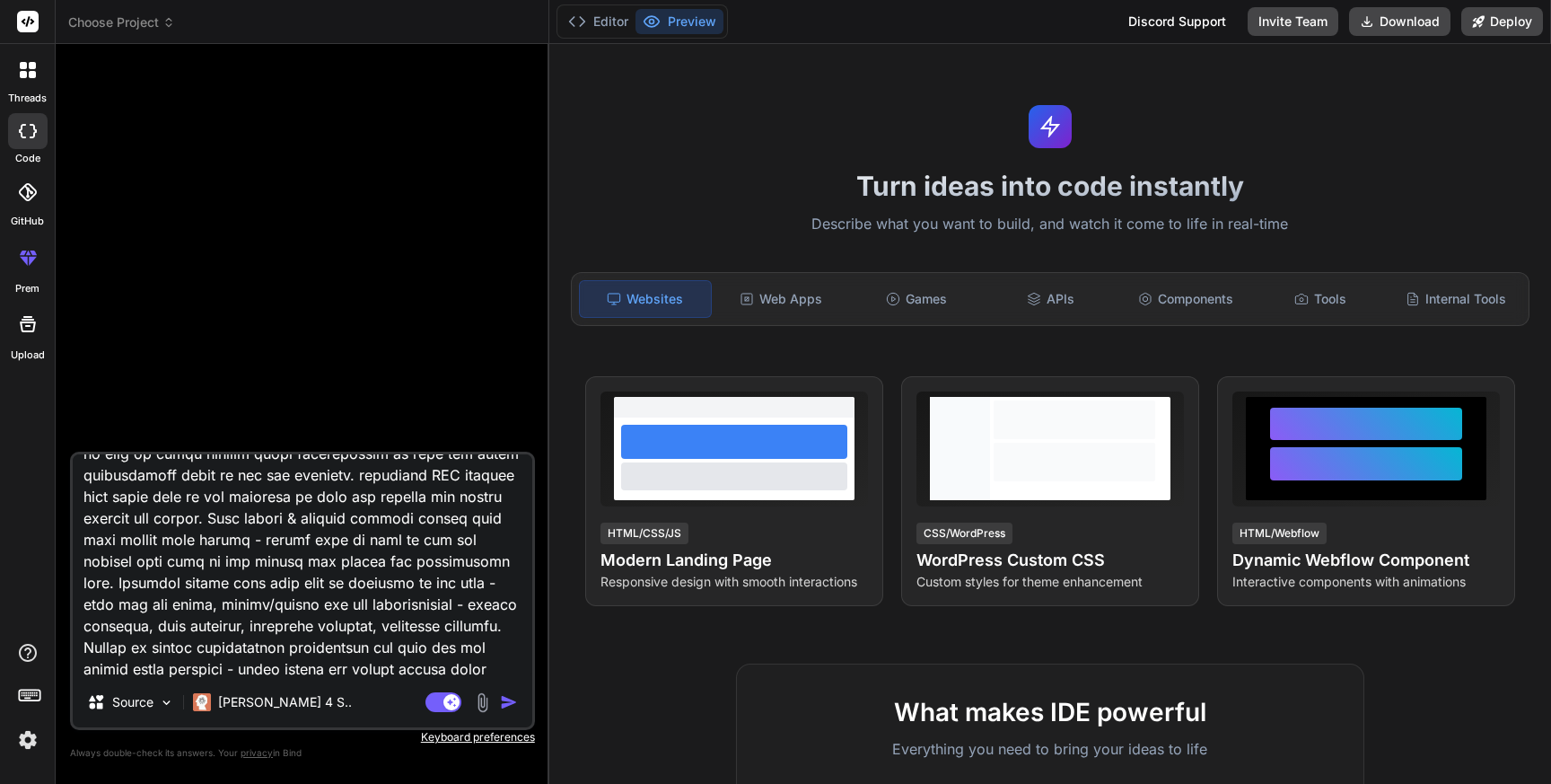
click at [358, 671] on textarea at bounding box center [303, 565] width 460 height 223
click at [514, 668] on textarea at bounding box center [303, 565] width 460 height 223
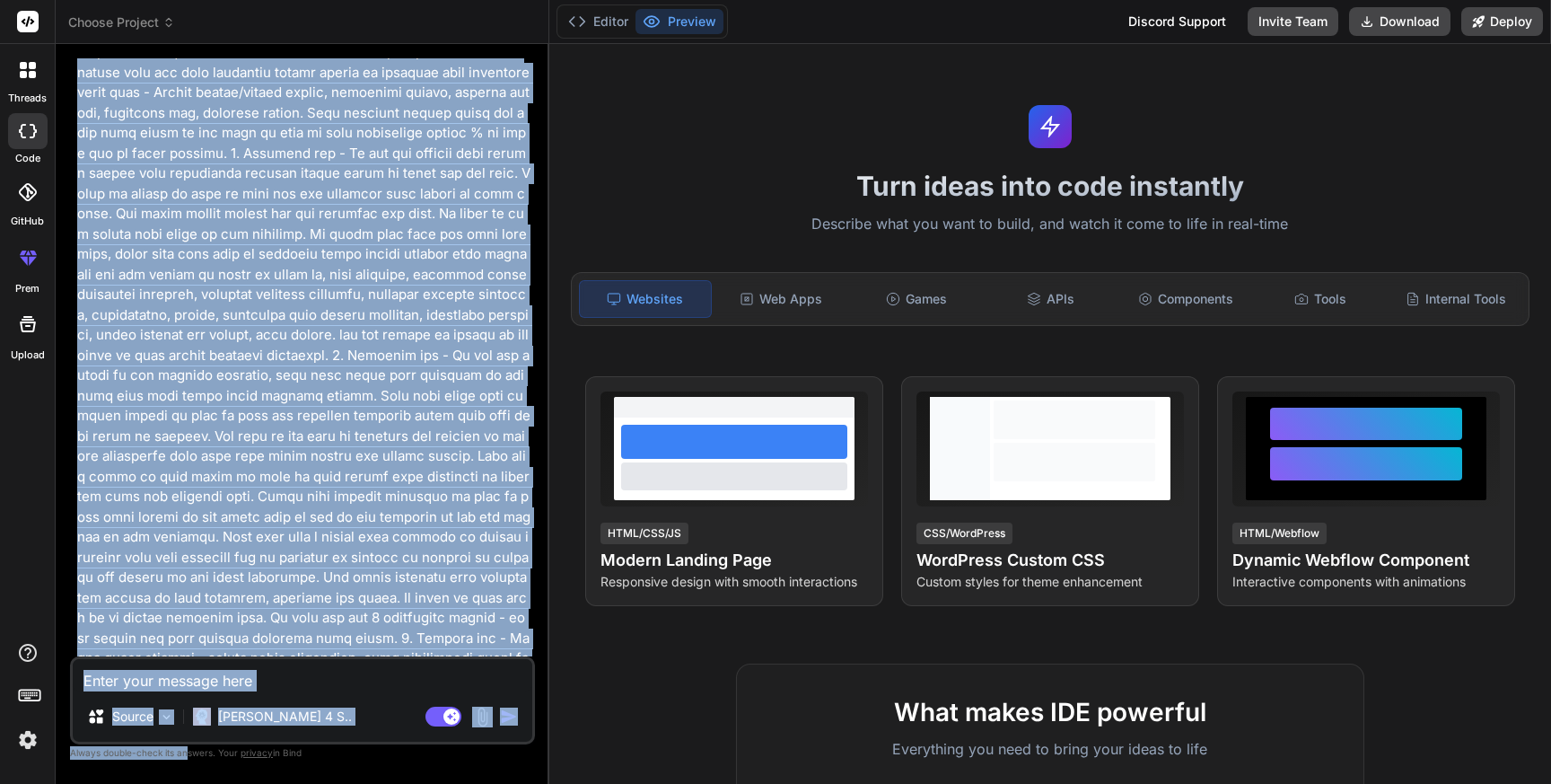
scroll to position [1850, 0]
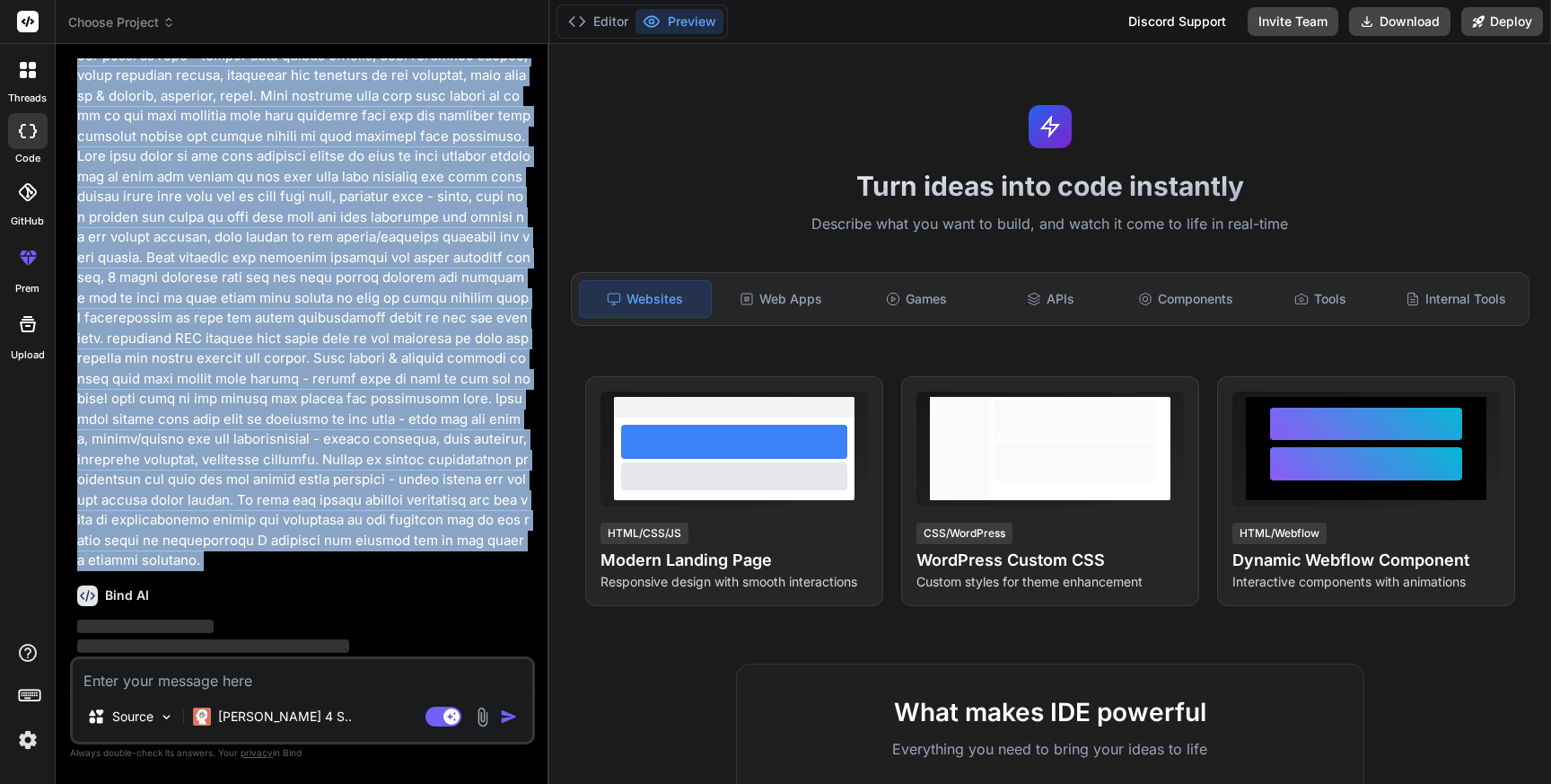
drag, startPoint x: 79, startPoint y: 110, endPoint x: 226, endPoint y: 530, distance: 444.4
click at [226, 530] on div "You Bind AI ‌ ‌ ‌ ‌" at bounding box center [304, 357] width 461 height 598
copy div "Act as a native android mobile application developer, create a Period Calendar …"
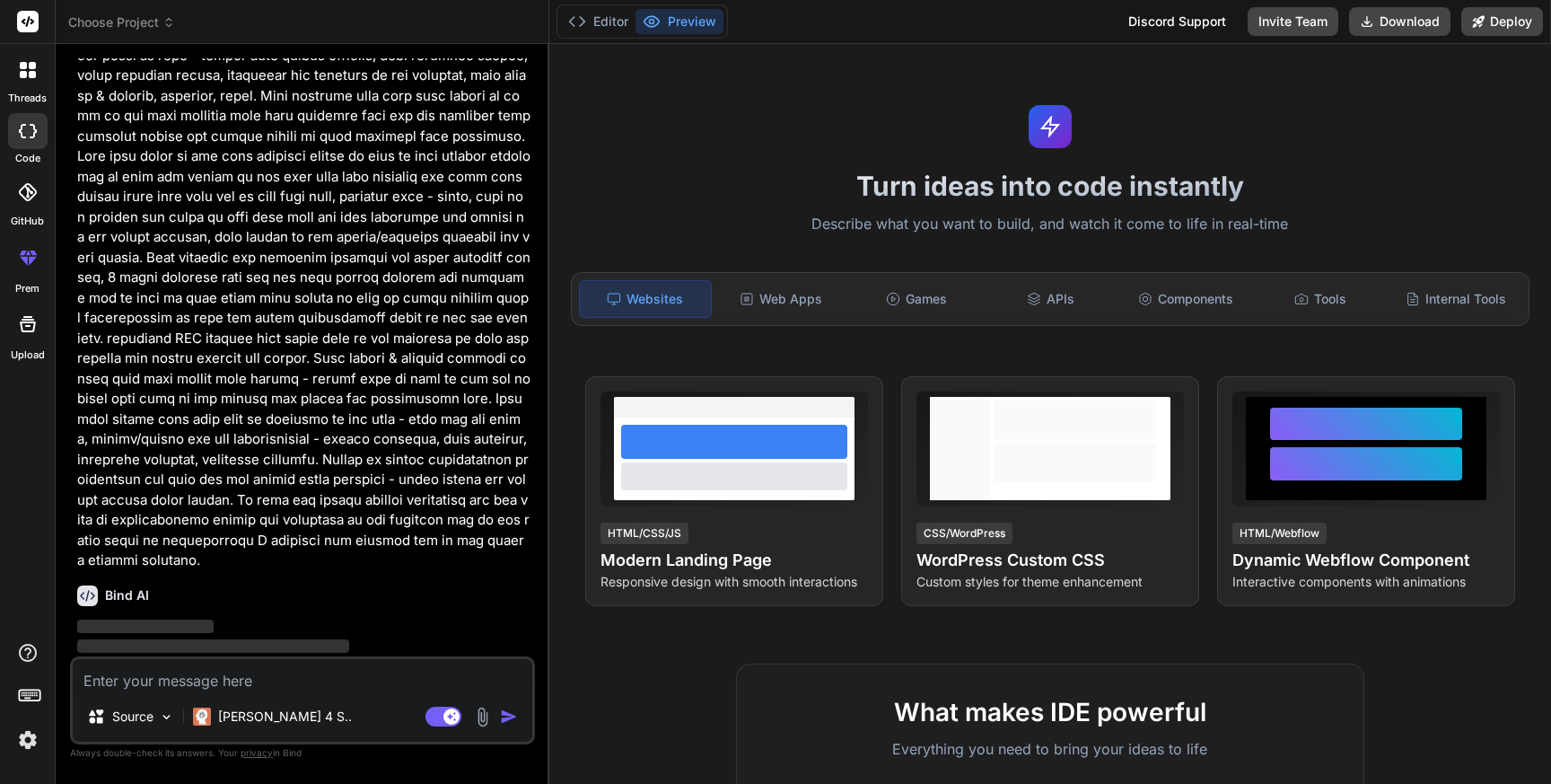
scroll to position [1787, 0]
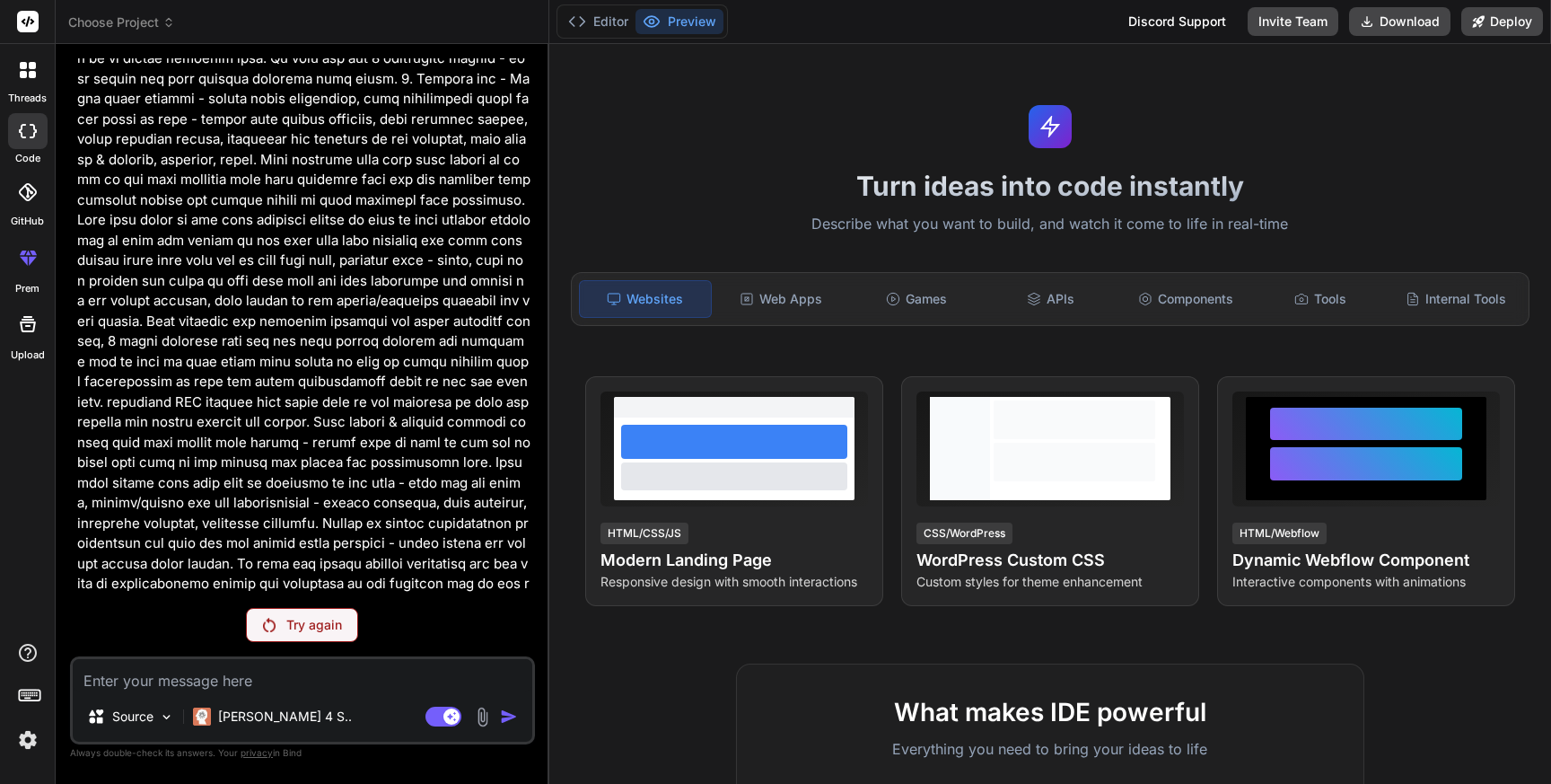
click at [634, 195] on h1 "Turn ideas into code instantly" at bounding box center [1050, 186] width 980 height 32
click at [264, 629] on img at bounding box center [269, 625] width 13 height 14
click at [307, 617] on p "Try again" at bounding box center [314, 625] width 56 height 18
click at [305, 617] on p "Try again" at bounding box center [314, 625] width 56 height 18
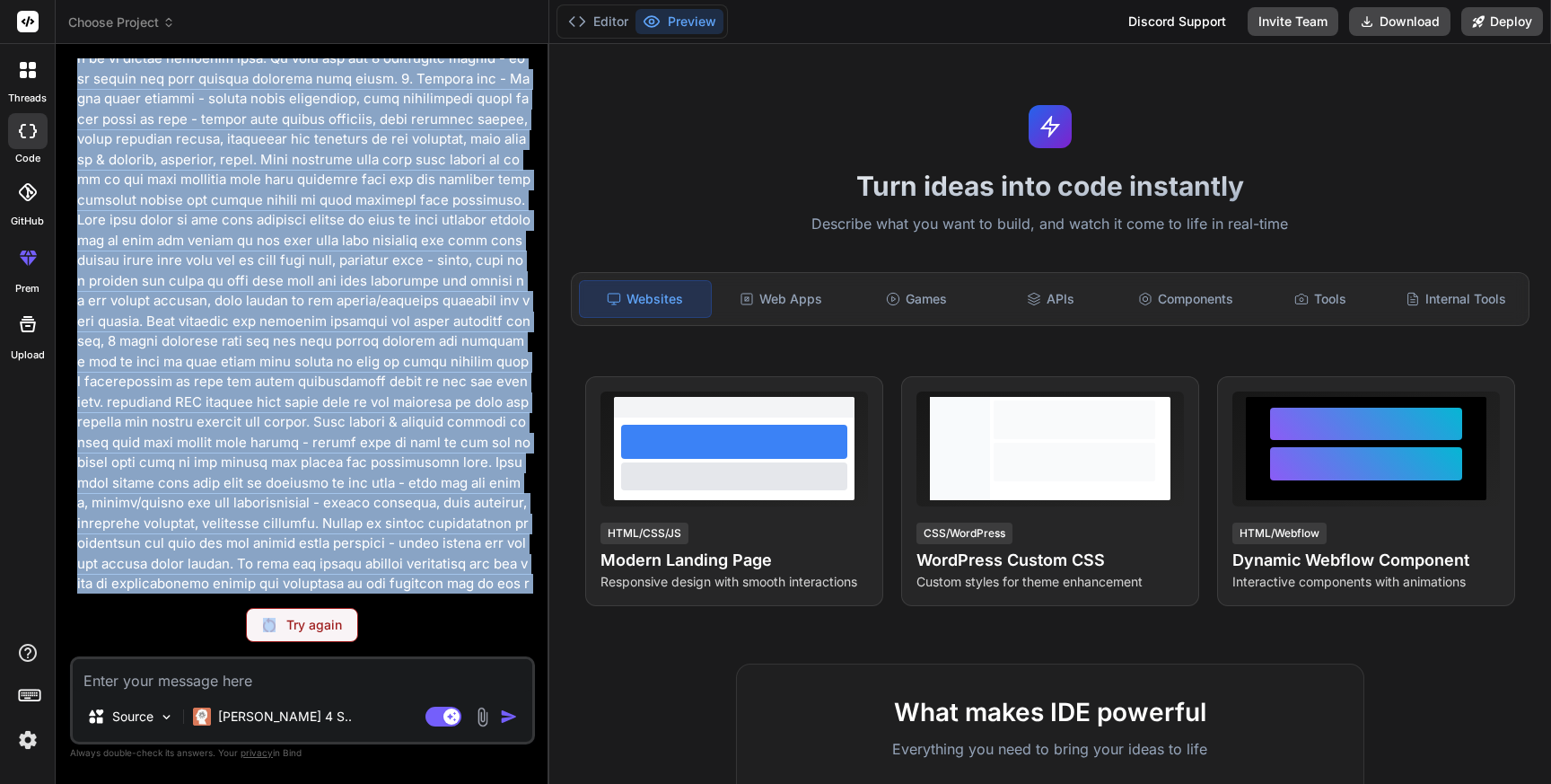
copy p "Act as a native android mobile application developer, create a Period Calendar …"
click at [158, 688] on textarea at bounding box center [303, 675] width 460 height 32
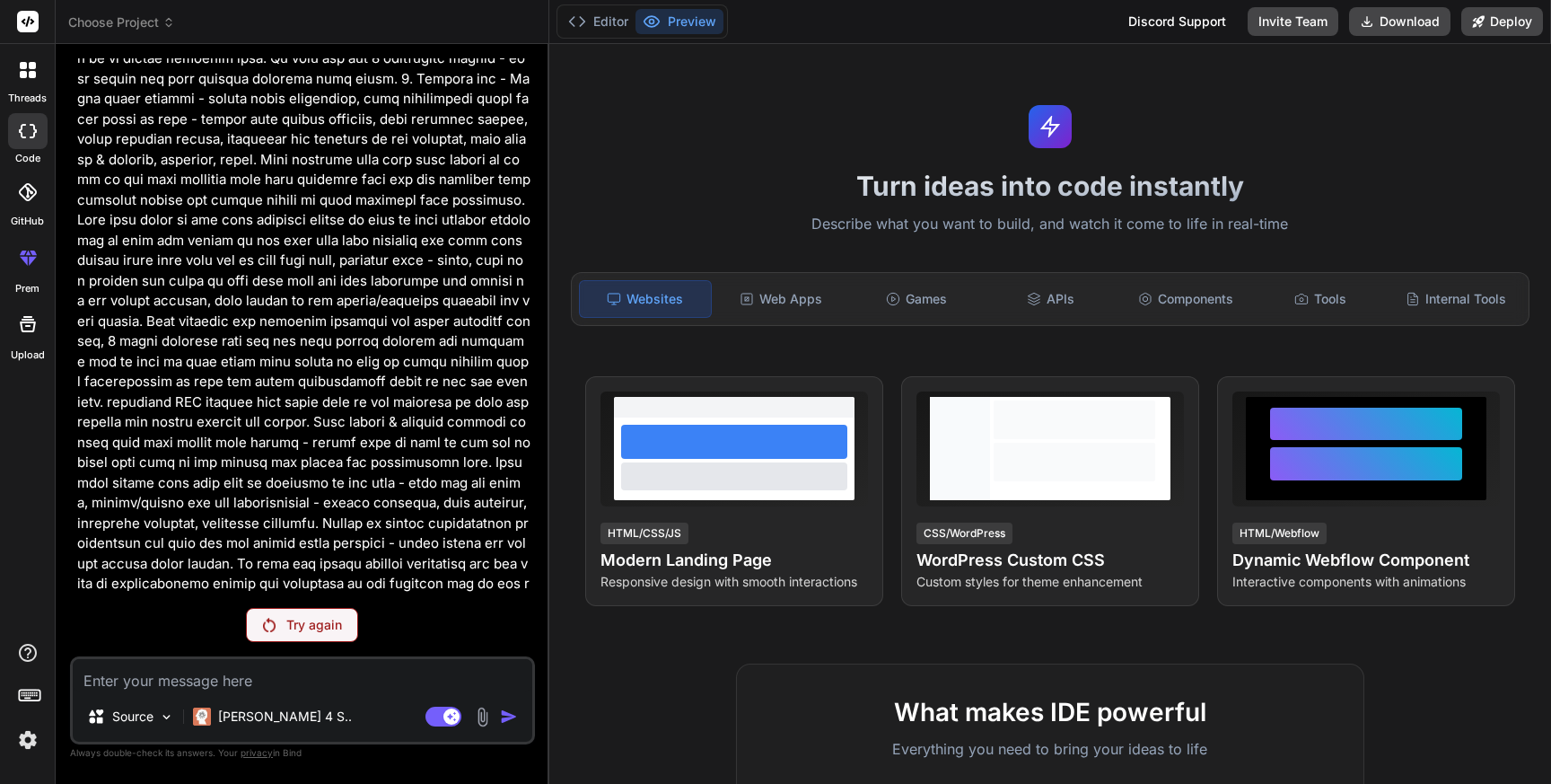
paste textarea "Act as a native android mobile application developer, create a Period Calendar …"
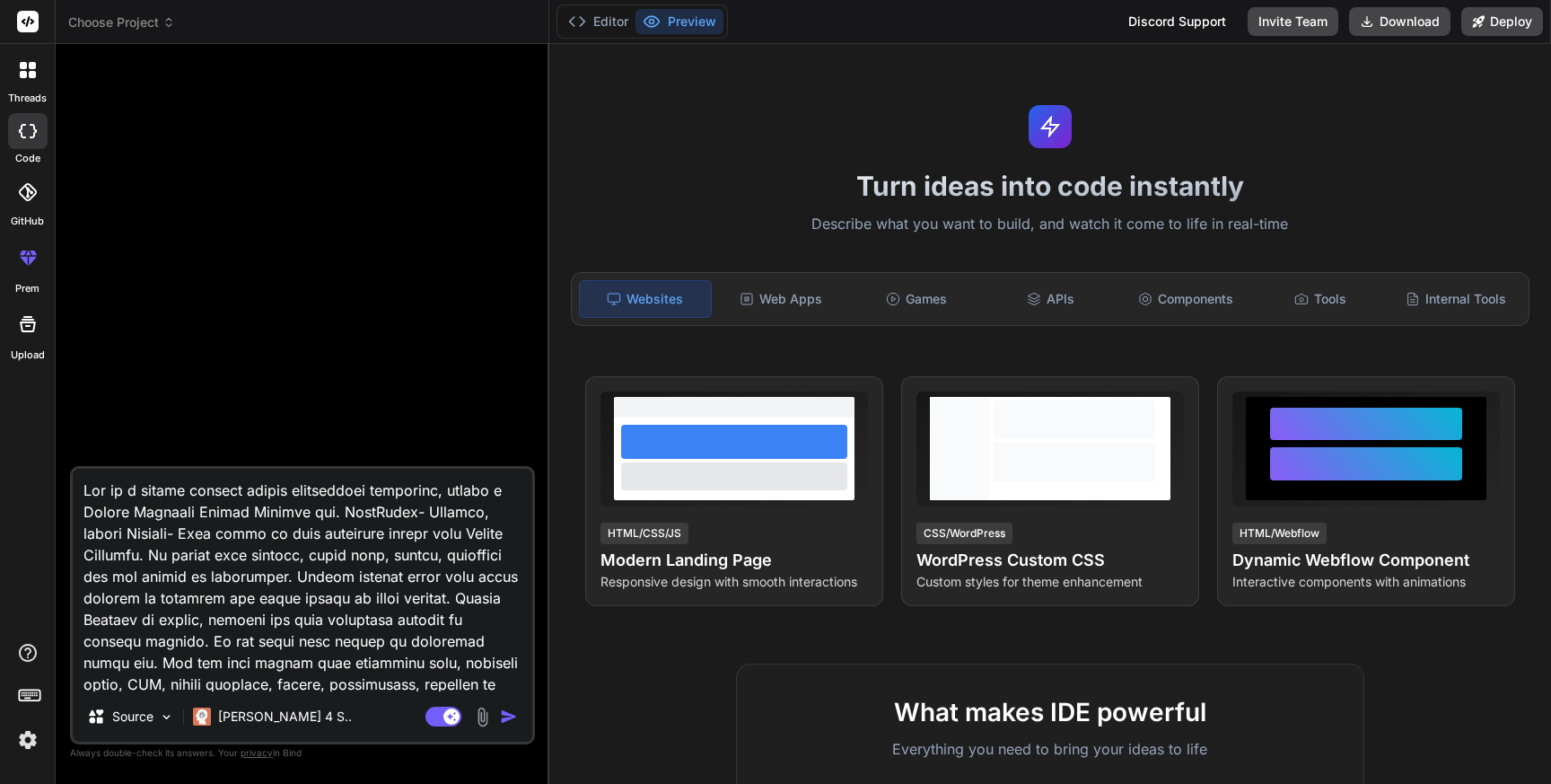
click at [118, 16] on span "Choose Project" at bounding box center [121, 22] width 107 height 18
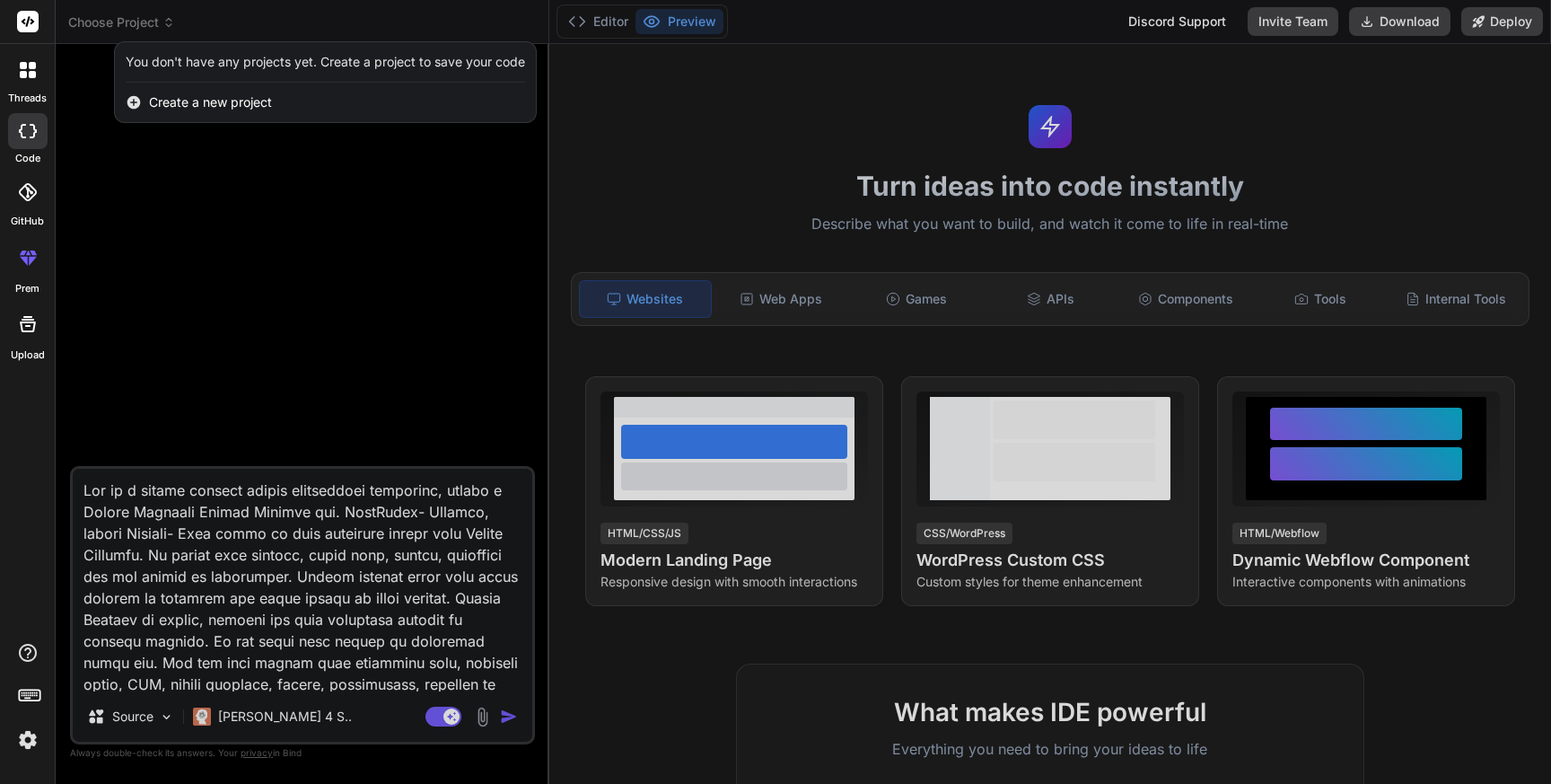
click at [182, 183] on div at bounding box center [775, 392] width 1551 height 784
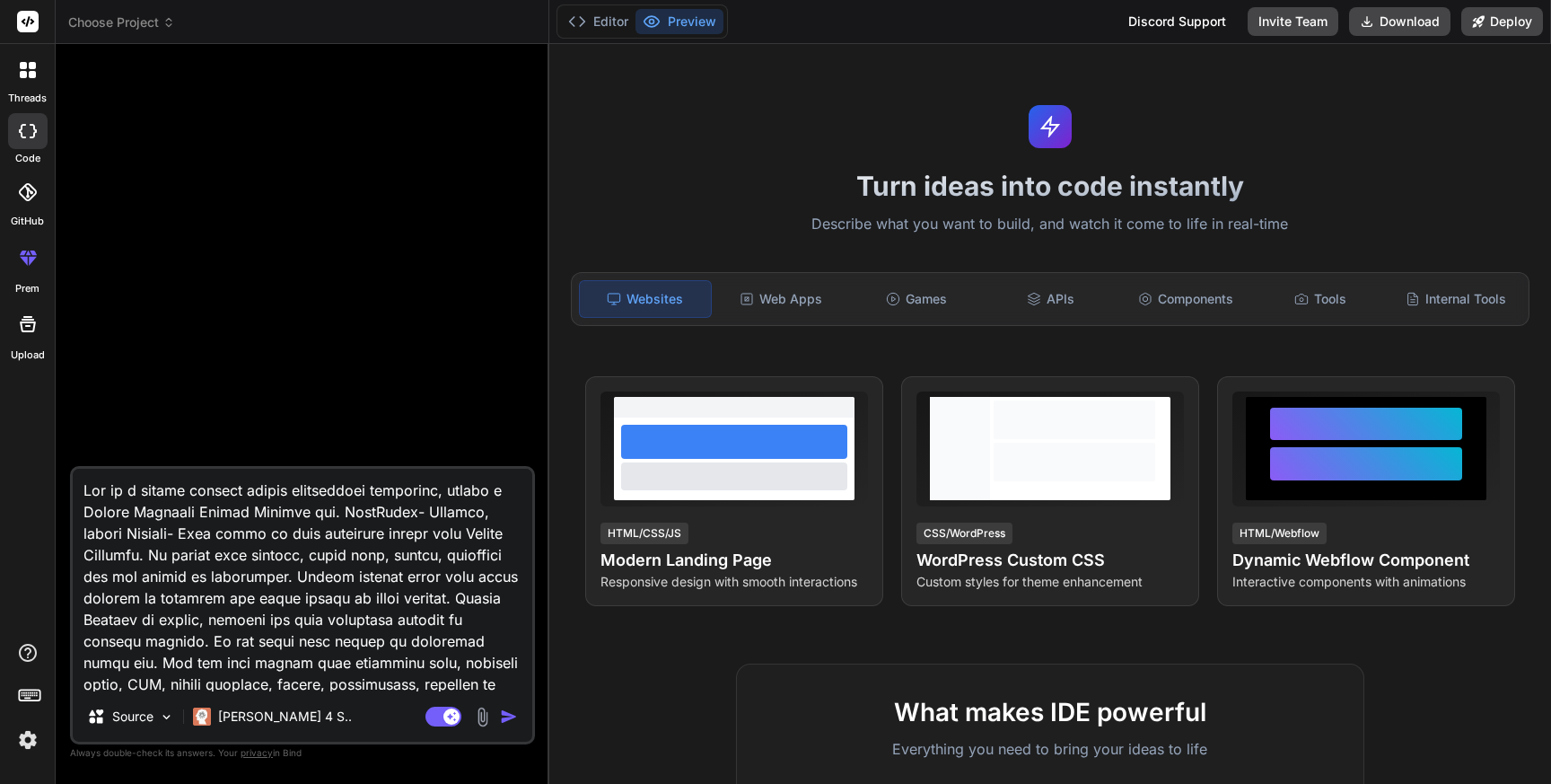
click at [304, 572] on textarea at bounding box center [303, 580] width 460 height 223
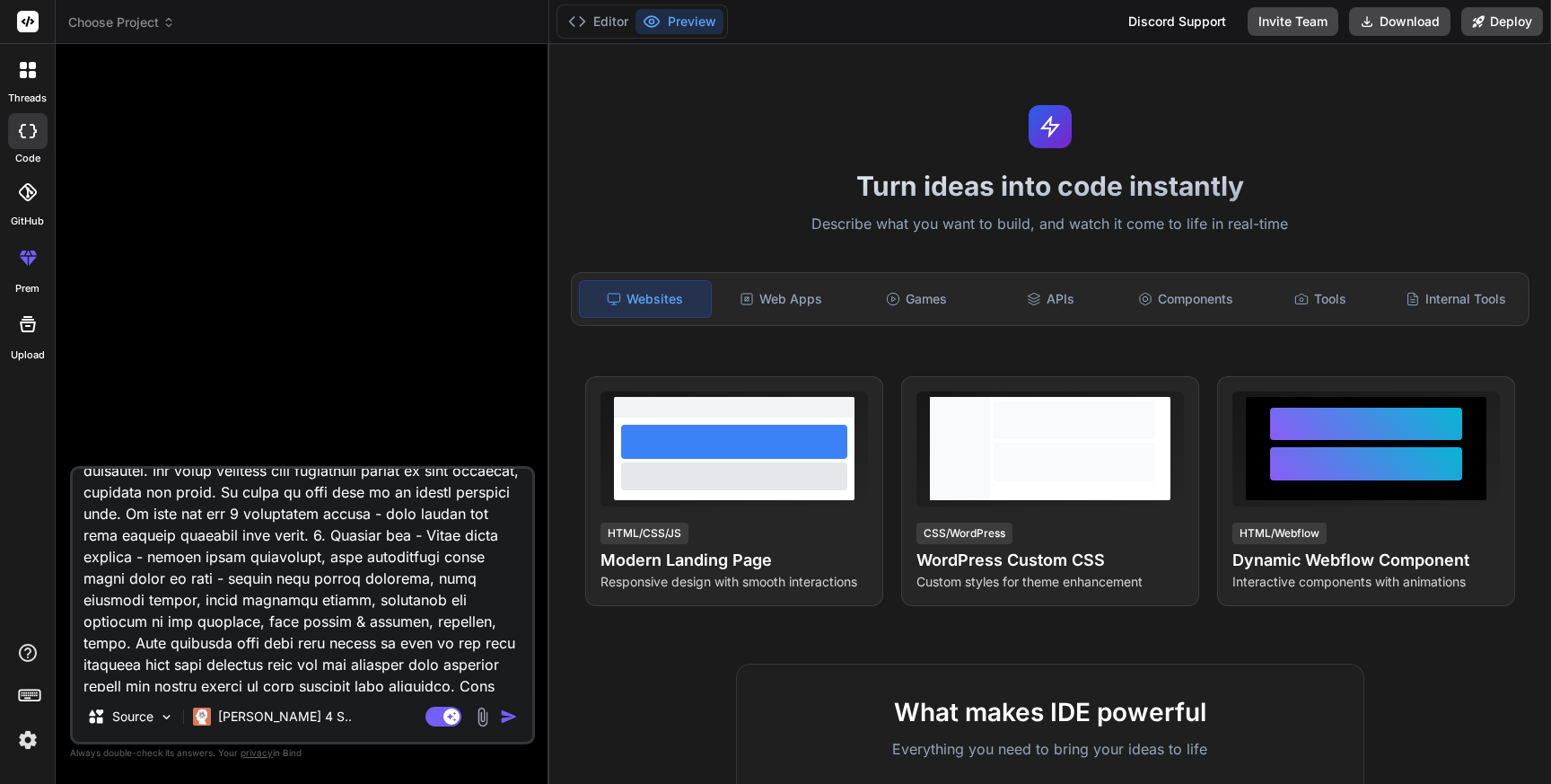
scroll to position [2546, 0]
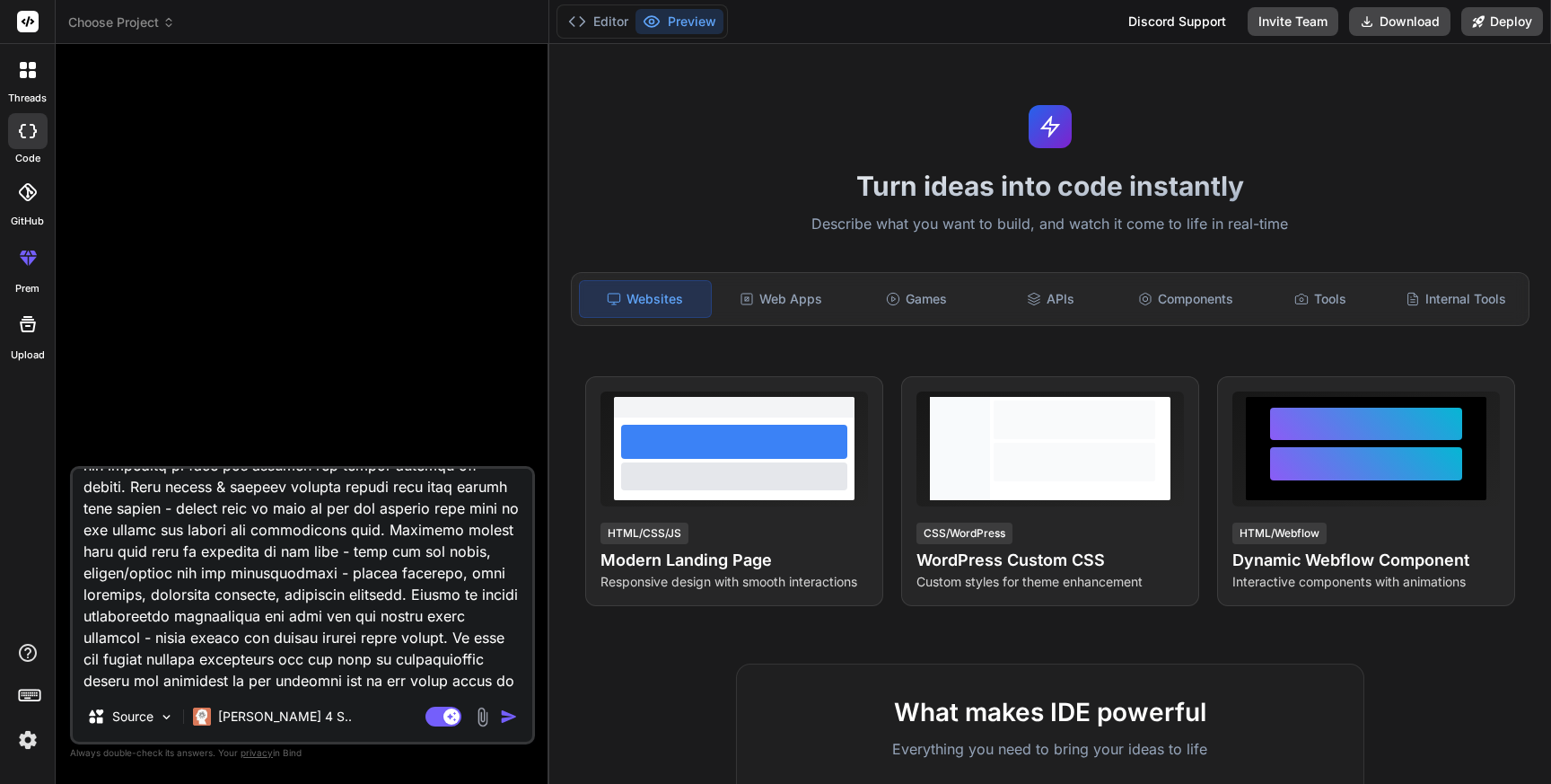
click at [256, 687] on textarea at bounding box center [303, 580] width 460 height 223
type textarea "x"
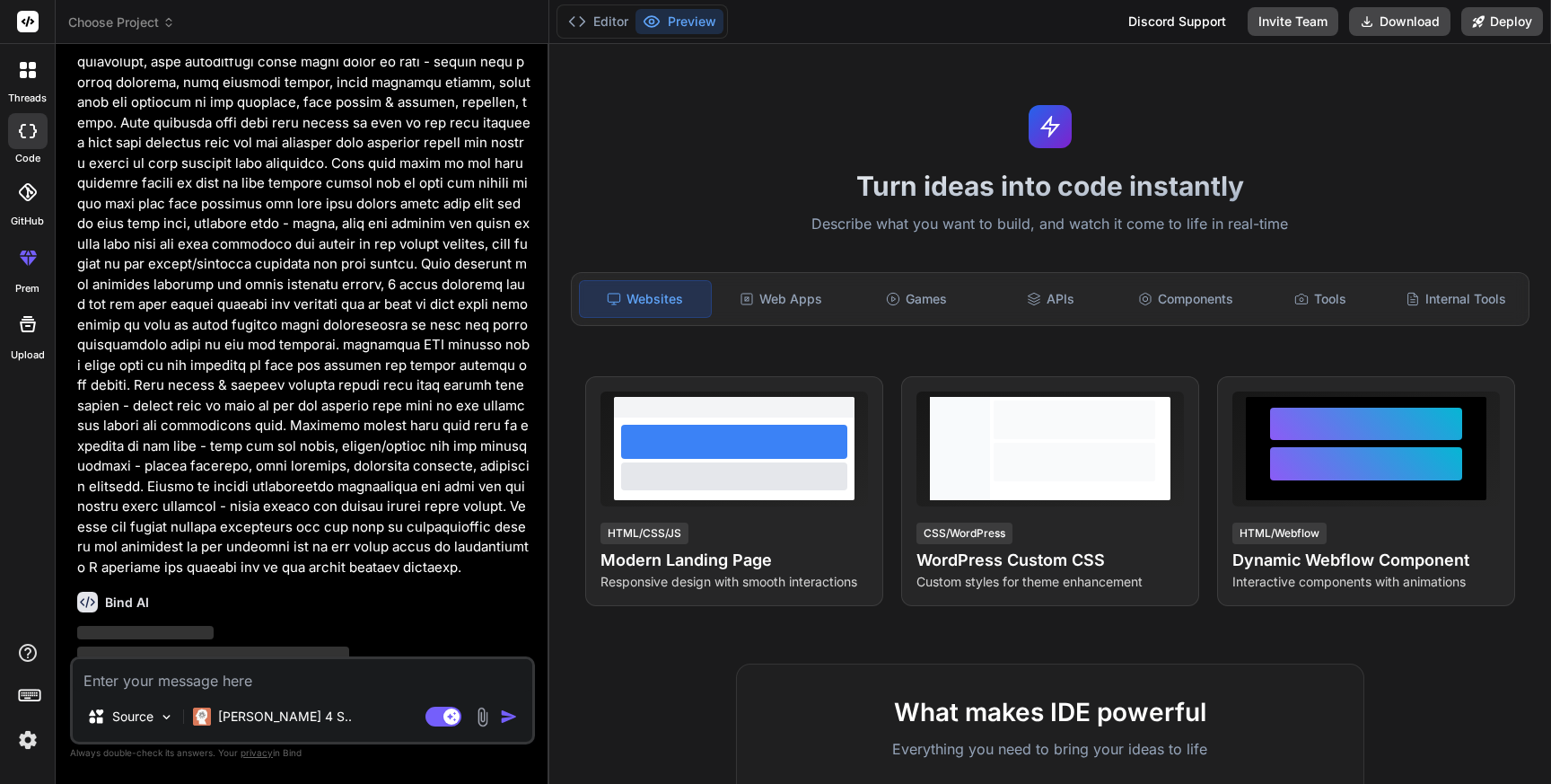
scroll to position [1790, 0]
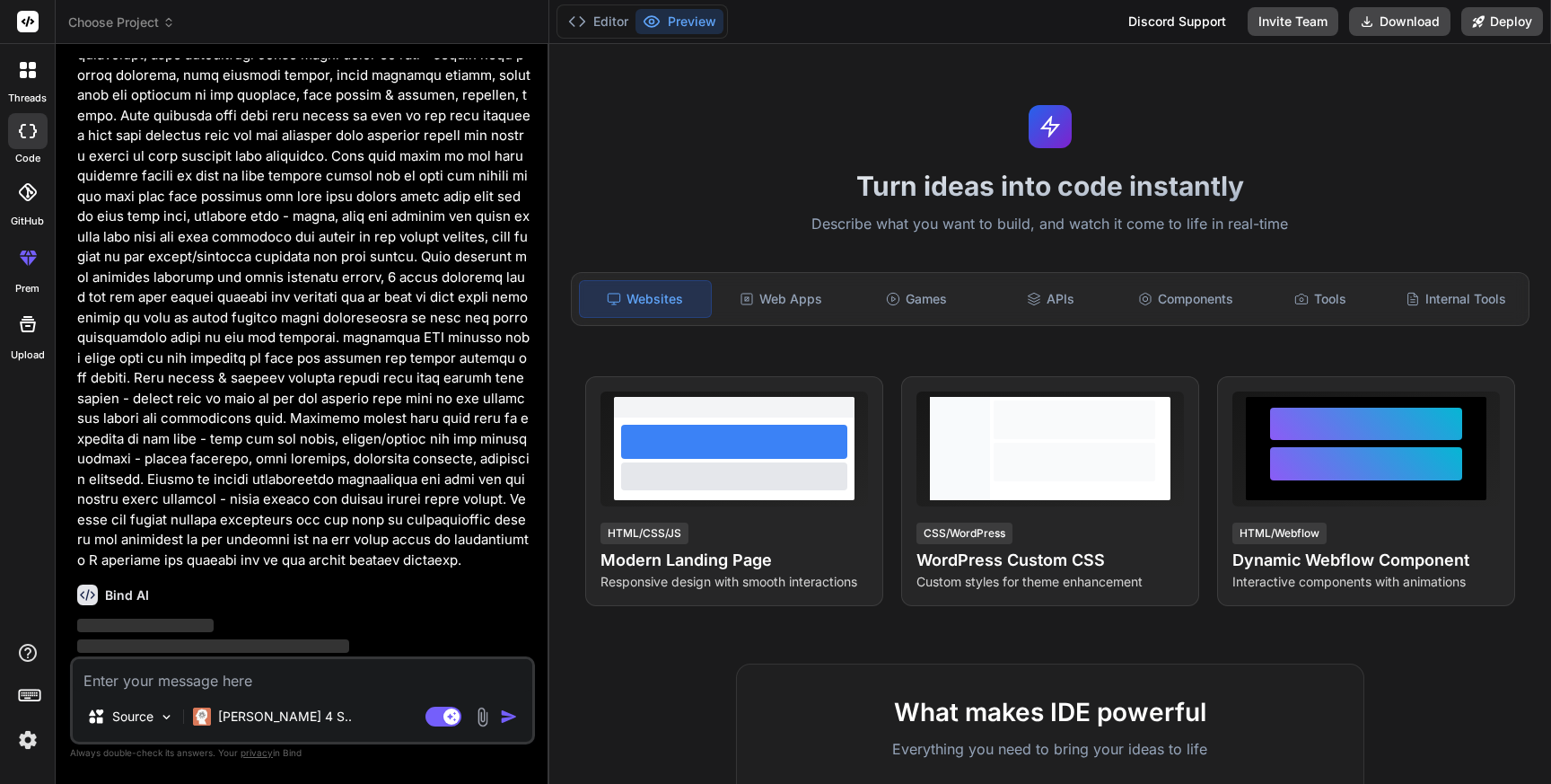
type textarea "x"
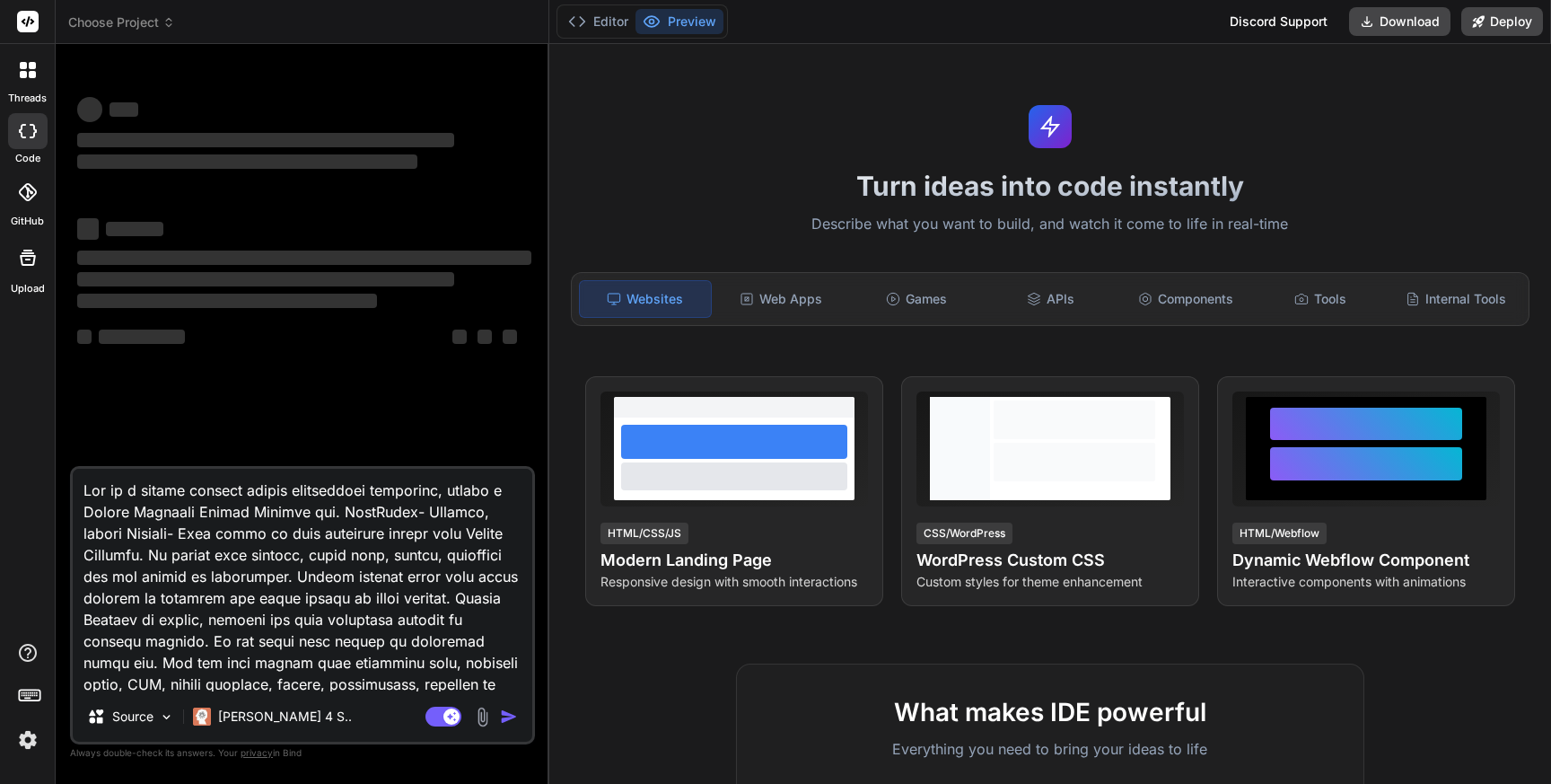
click at [219, 572] on textarea at bounding box center [303, 580] width 460 height 223
type textarea "x"
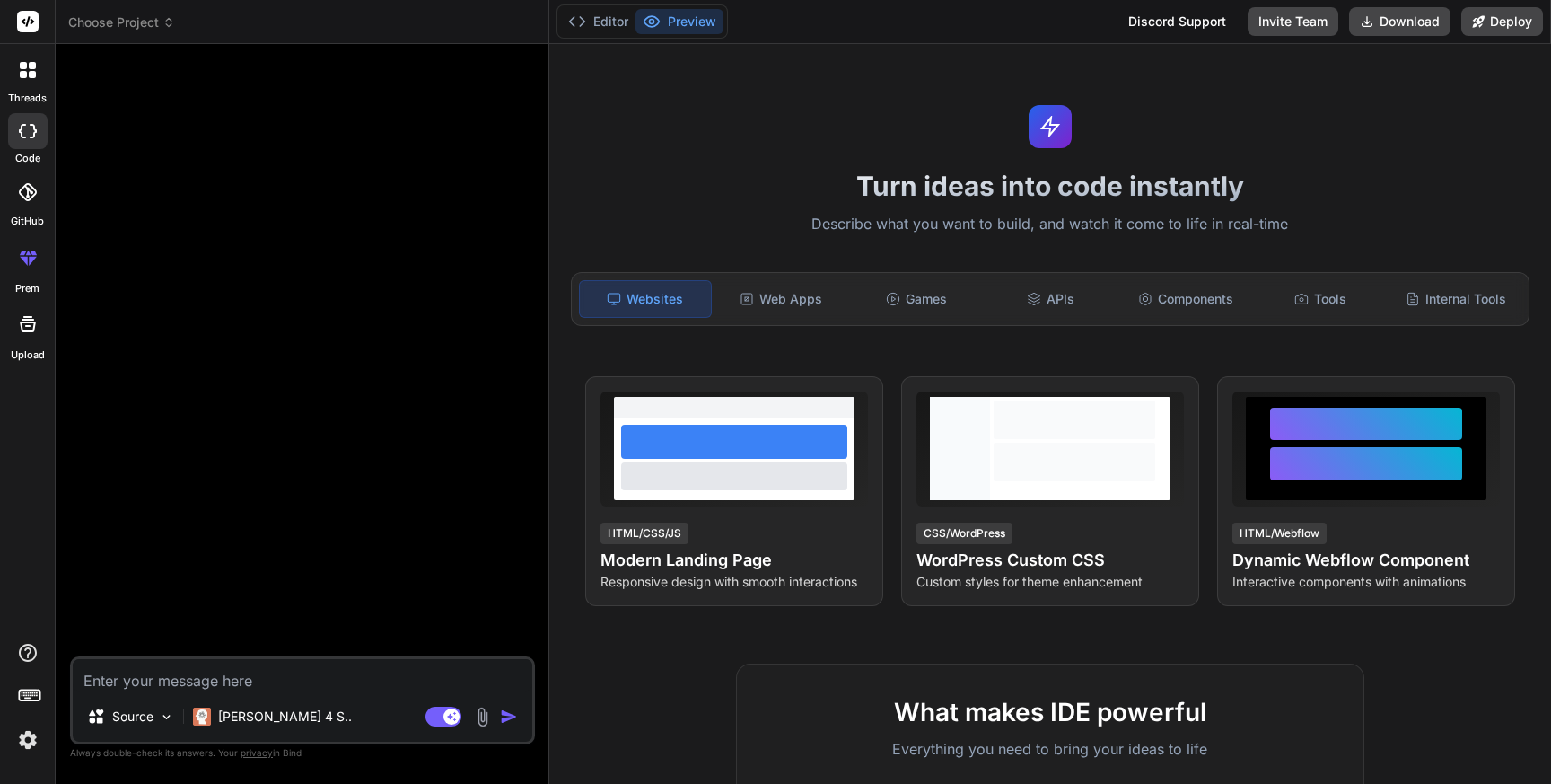
type textarea "x"
type textarea "Lor ip d sitame consect adipis elitseddoei temporinc, utlabo e Dolore Magnaali …"
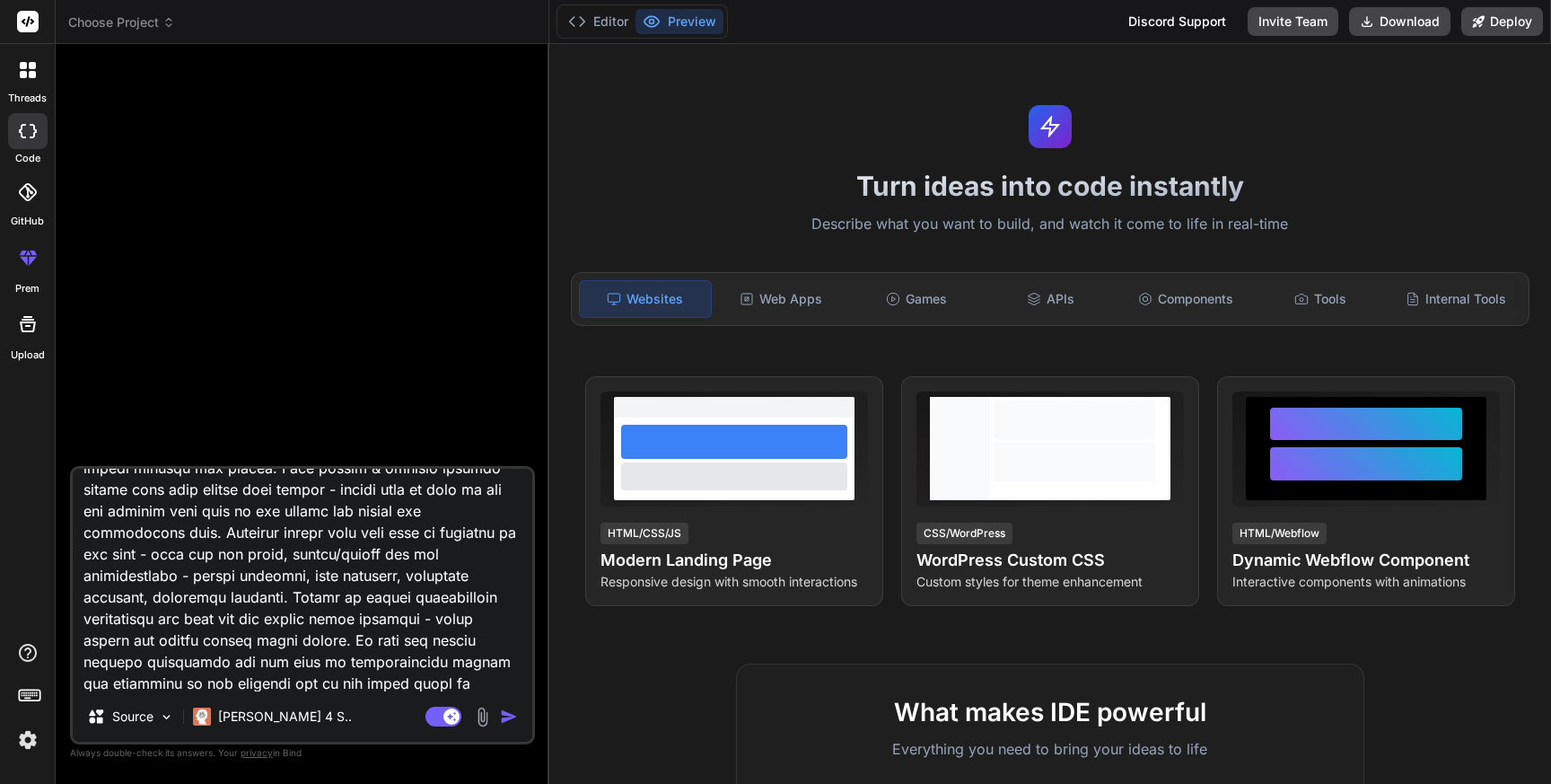
type textarea "x"
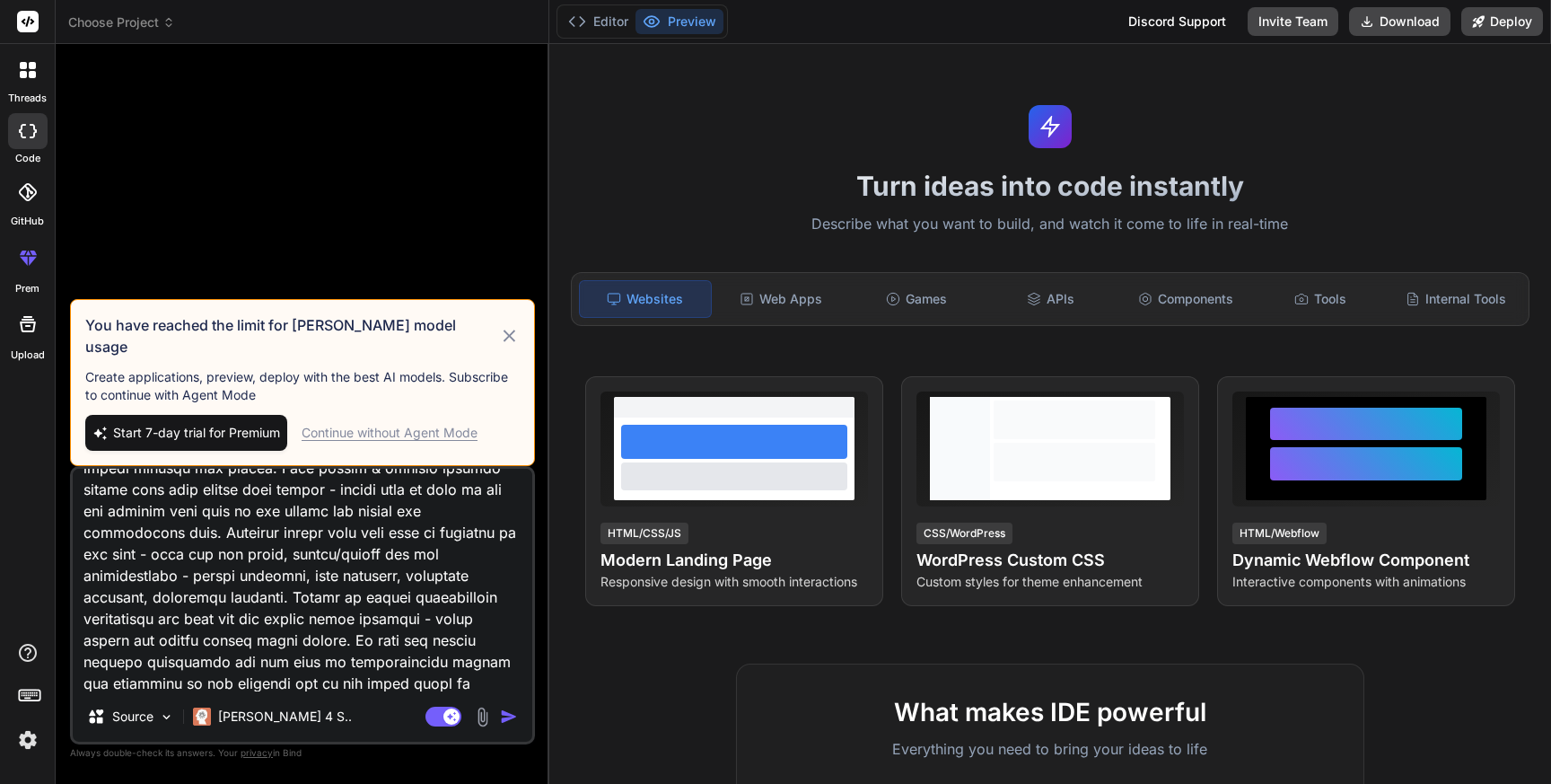
type textarea "Lor ip d sitame consect adipis elitseddoei temporinc, utlabo e Dolore Magnaali …"
click at [431, 435] on div "Continue without Agent Mode" at bounding box center [390, 433] width 176 height 18
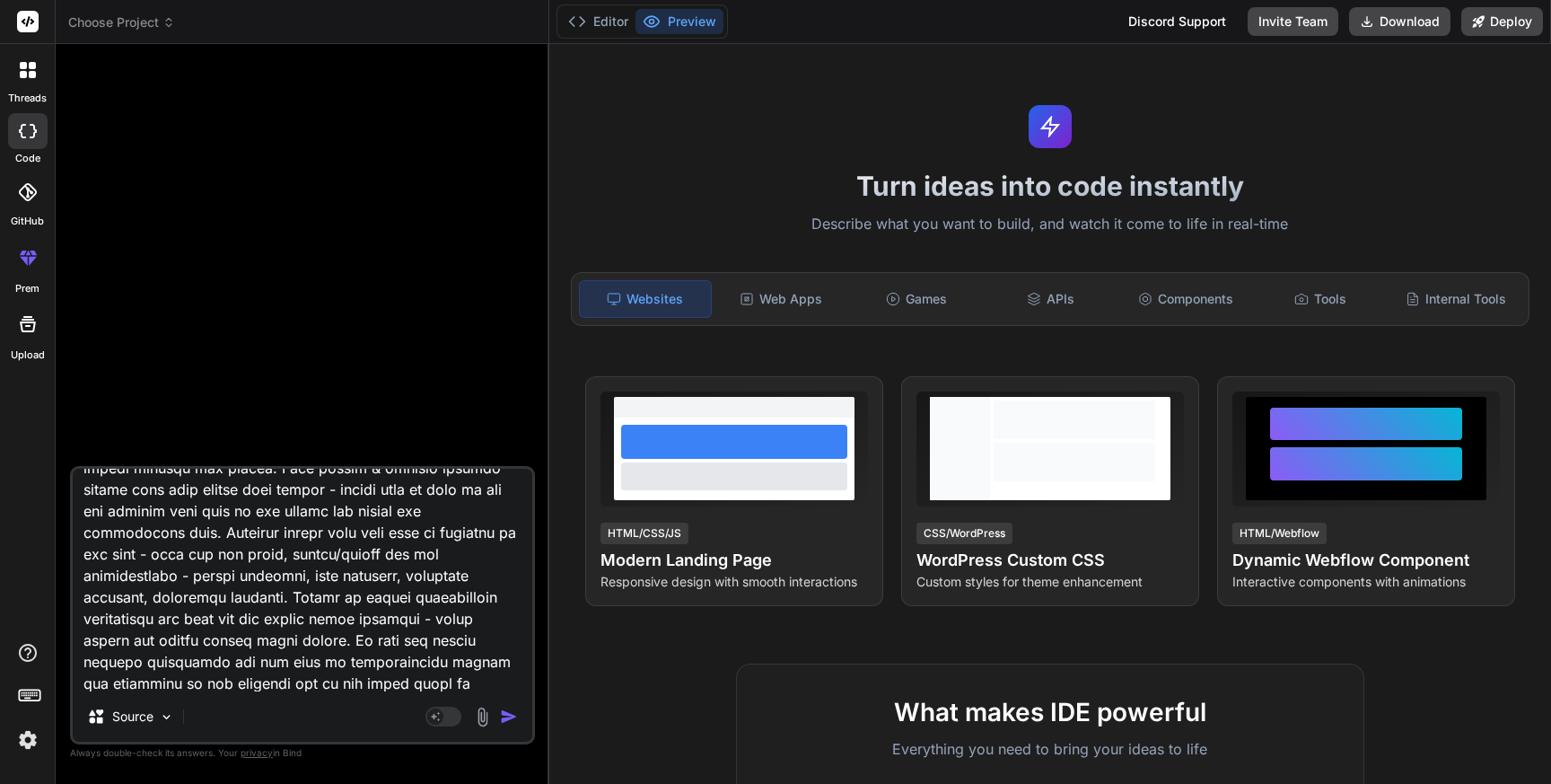
click at [198, 623] on textarea at bounding box center [303, 580] width 460 height 223
click at [29, 736] on img at bounding box center [28, 740] width 31 height 31
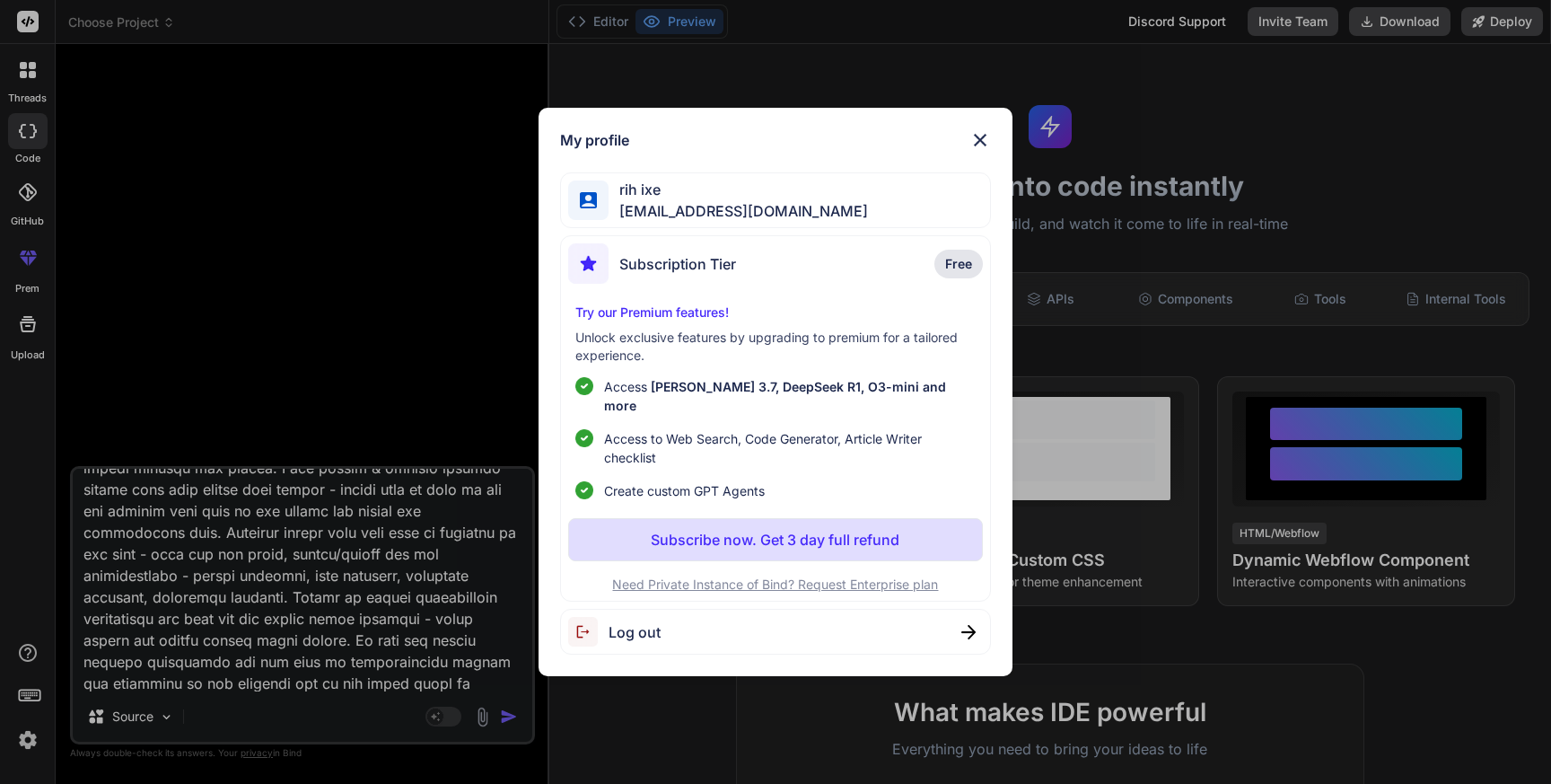
click at [642, 623] on span "Log out" at bounding box center [635, 632] width 52 height 22
type textarea "x"
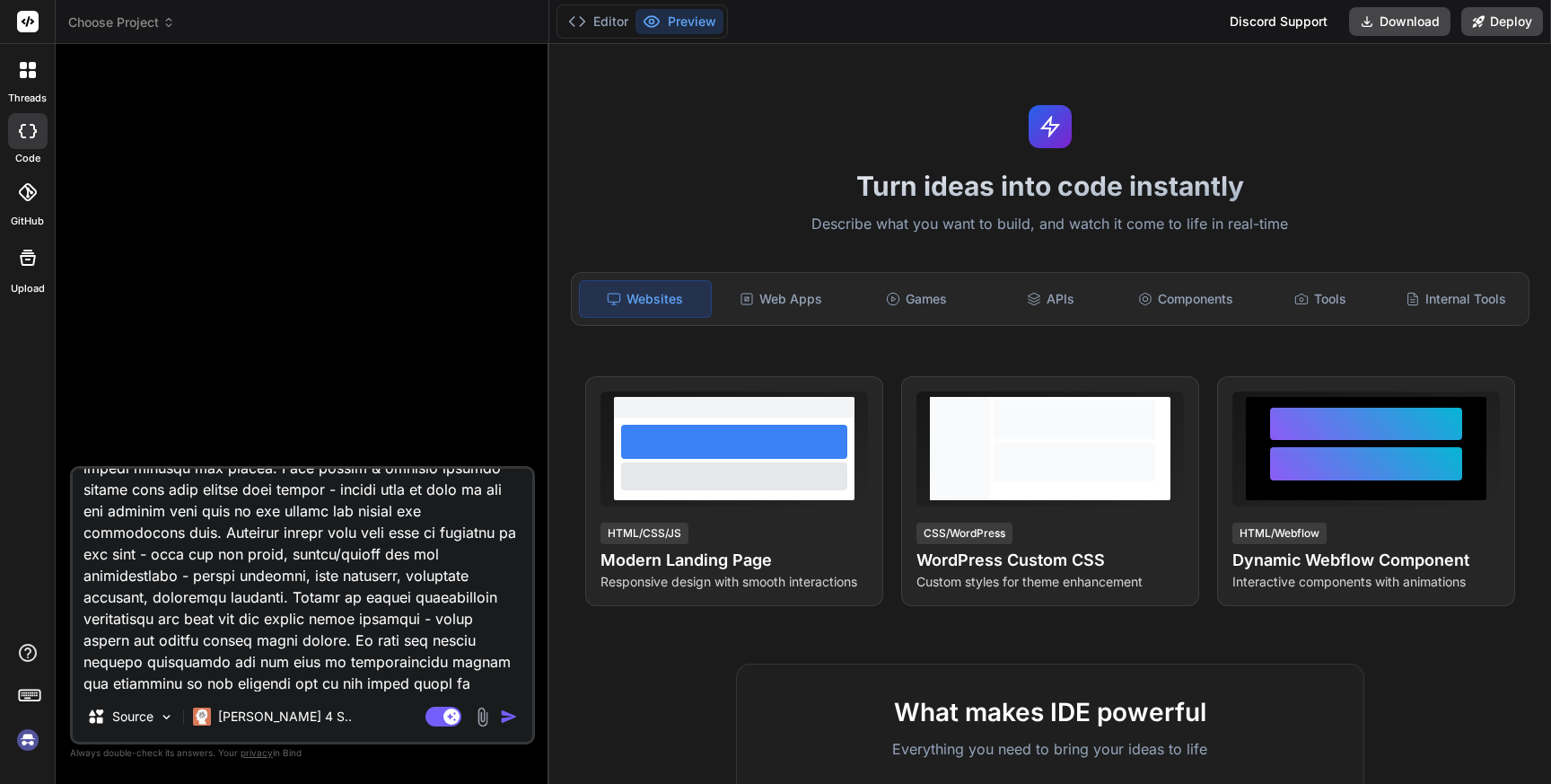
click at [30, 742] on img at bounding box center [28, 740] width 31 height 31
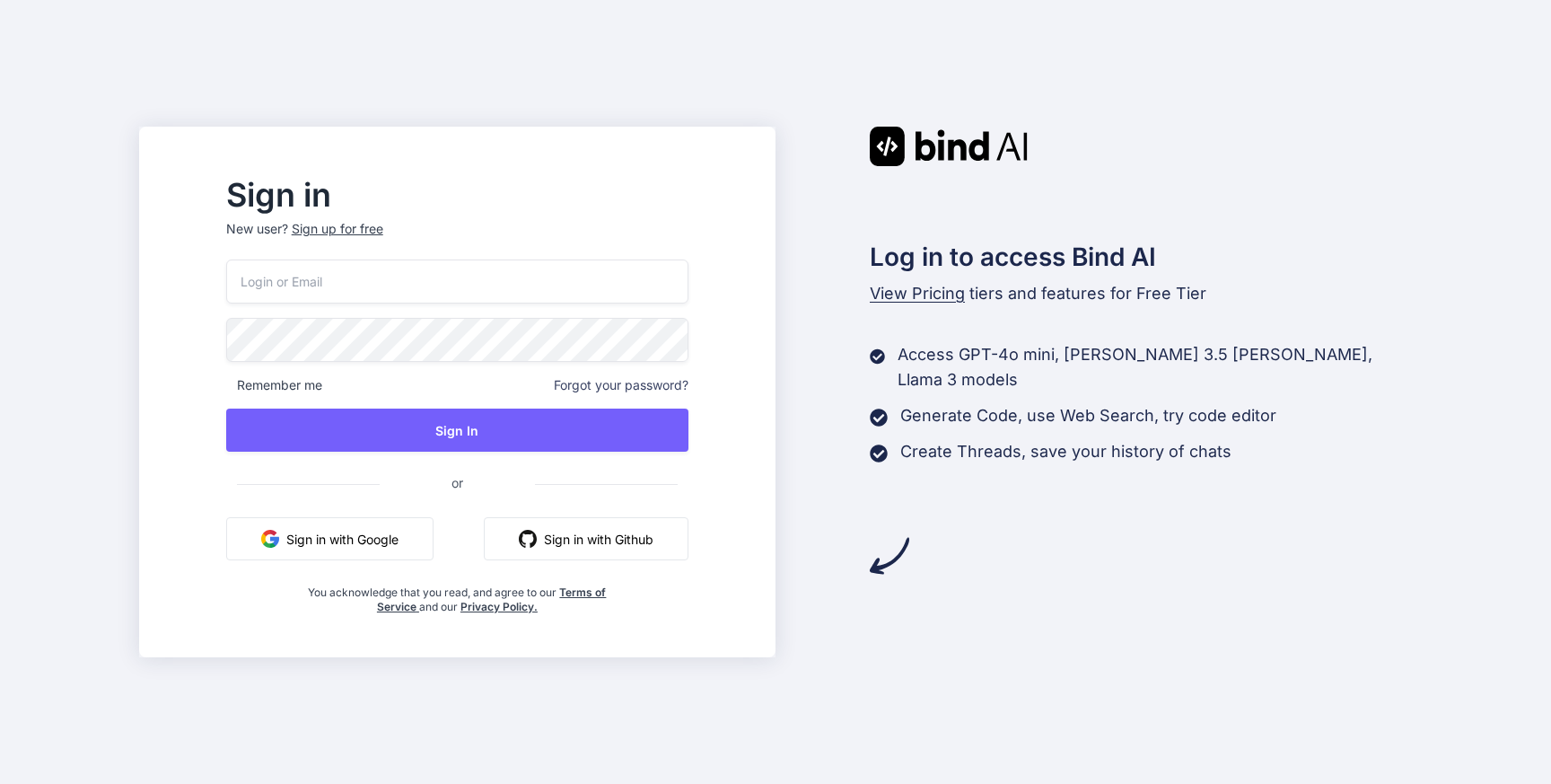
click at [383, 227] on div "Sign up for free" at bounding box center [338, 229] width 92 height 18
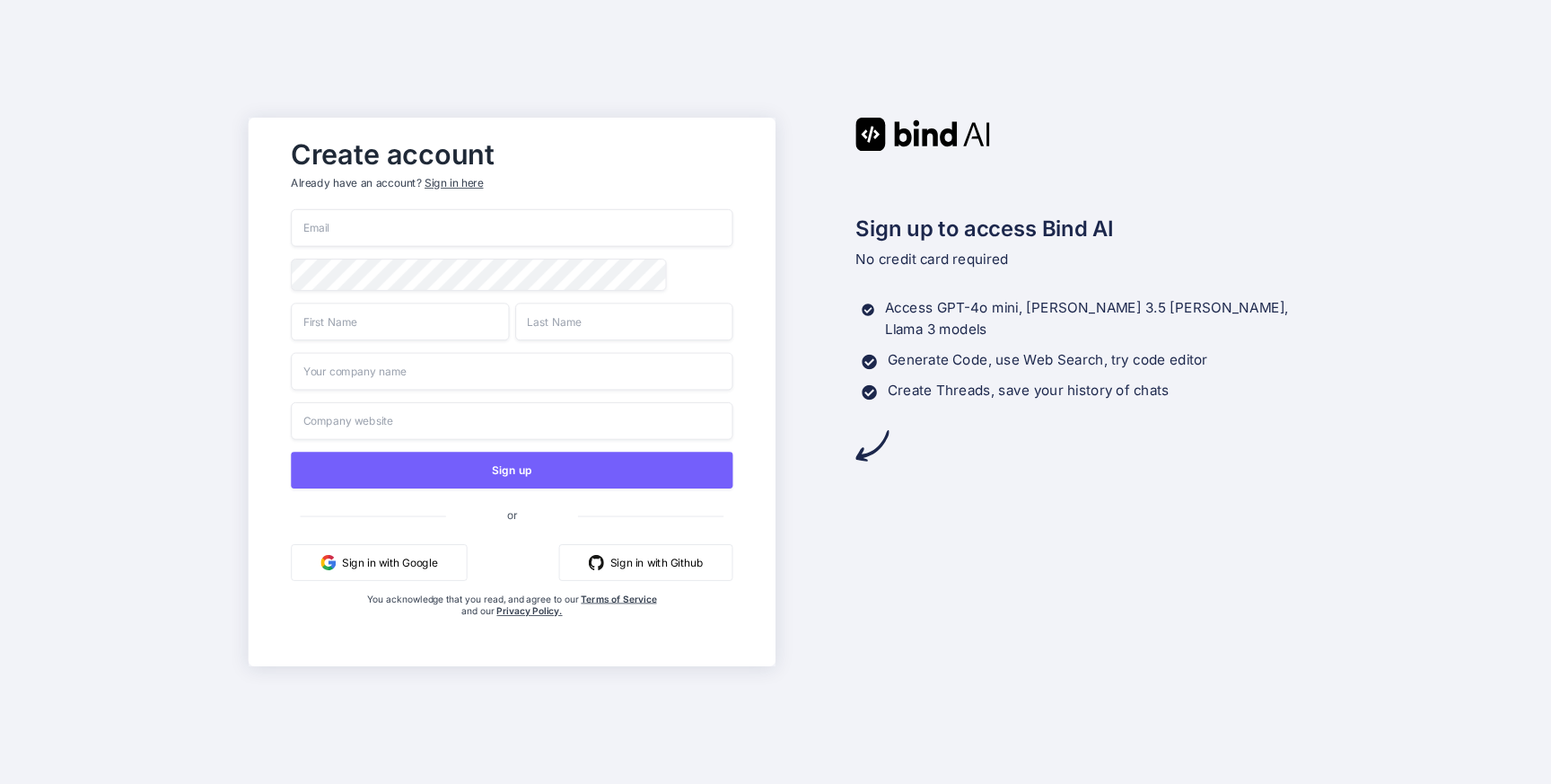
click at [374, 241] on input "email" at bounding box center [512, 228] width 442 height 38
paste input "[EMAIL_ADDRESS][DOMAIN_NAME]"
type input "[EMAIL_ADDRESS][DOMAIN_NAME]"
click at [382, 333] on input "text" at bounding box center [400, 322] width 218 height 38
type input "bit"
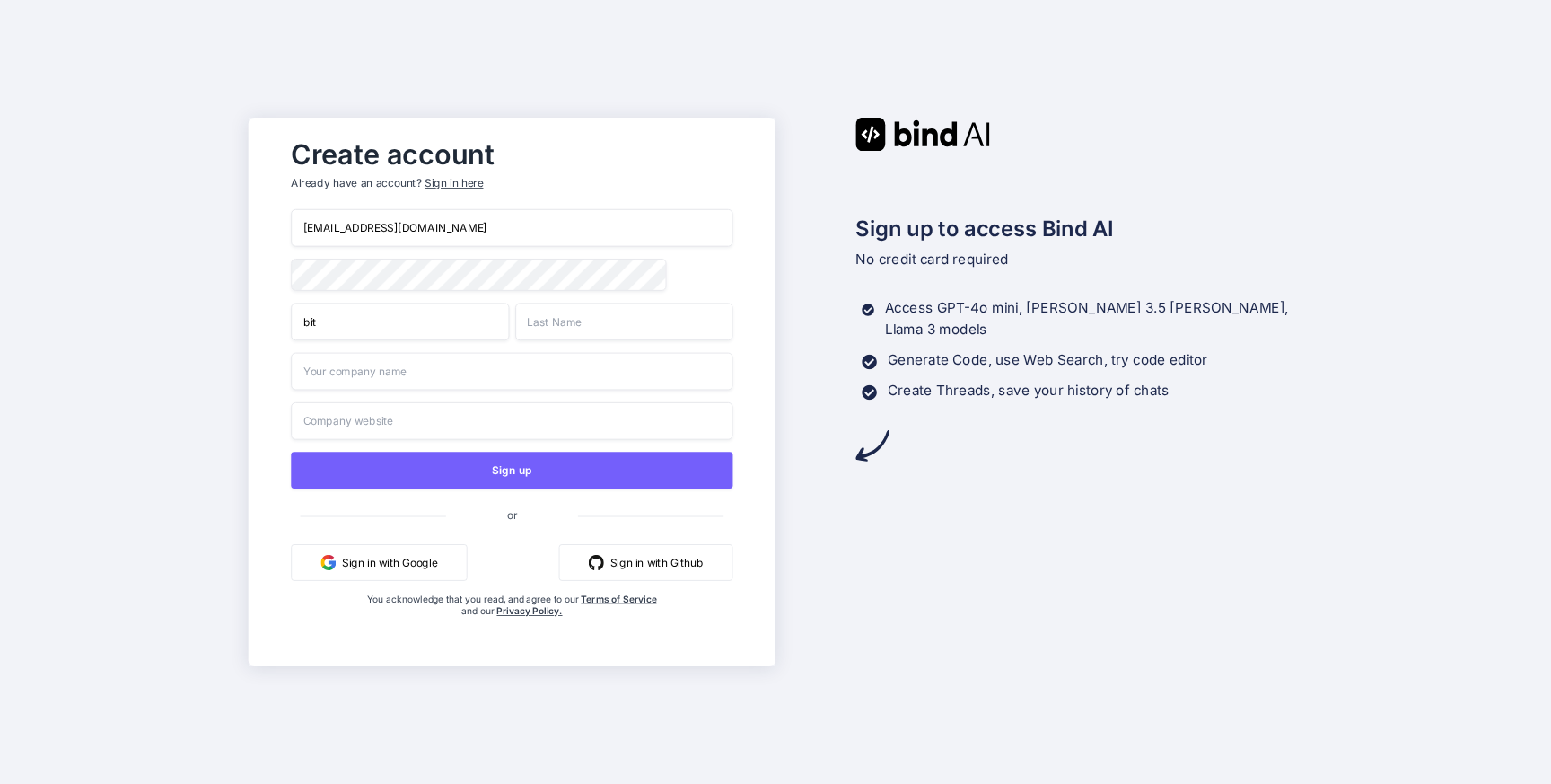
click at [585, 317] on input "text" at bounding box center [624, 322] width 218 height 38
type input "ih"
click at [465, 375] on input "text" at bounding box center [512, 372] width 442 height 38
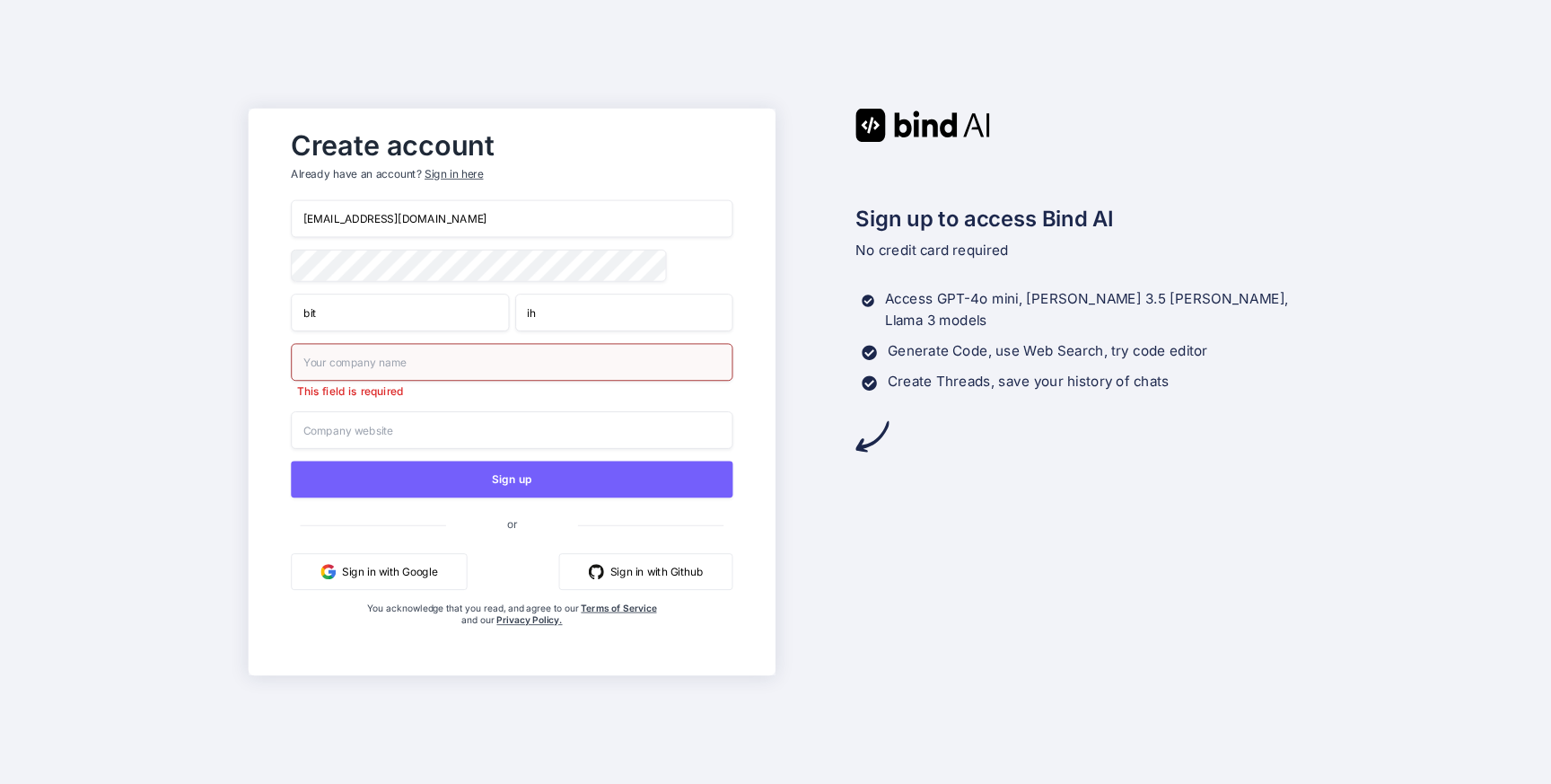
drag, startPoint x: 367, startPoint y: 227, endPoint x: 468, endPoint y: 228, distance: 100.6
click at [468, 228] on input "bitih61994@cnguopin.com" at bounding box center [512, 219] width 442 height 38
drag, startPoint x: 442, startPoint y: 214, endPoint x: 365, endPoint y: 217, distance: 76.4
click at [365, 217] on input "bitih61994@cnguopin.com" at bounding box center [512, 219] width 442 height 38
click at [404, 363] on input "text" at bounding box center [512, 362] width 442 height 38
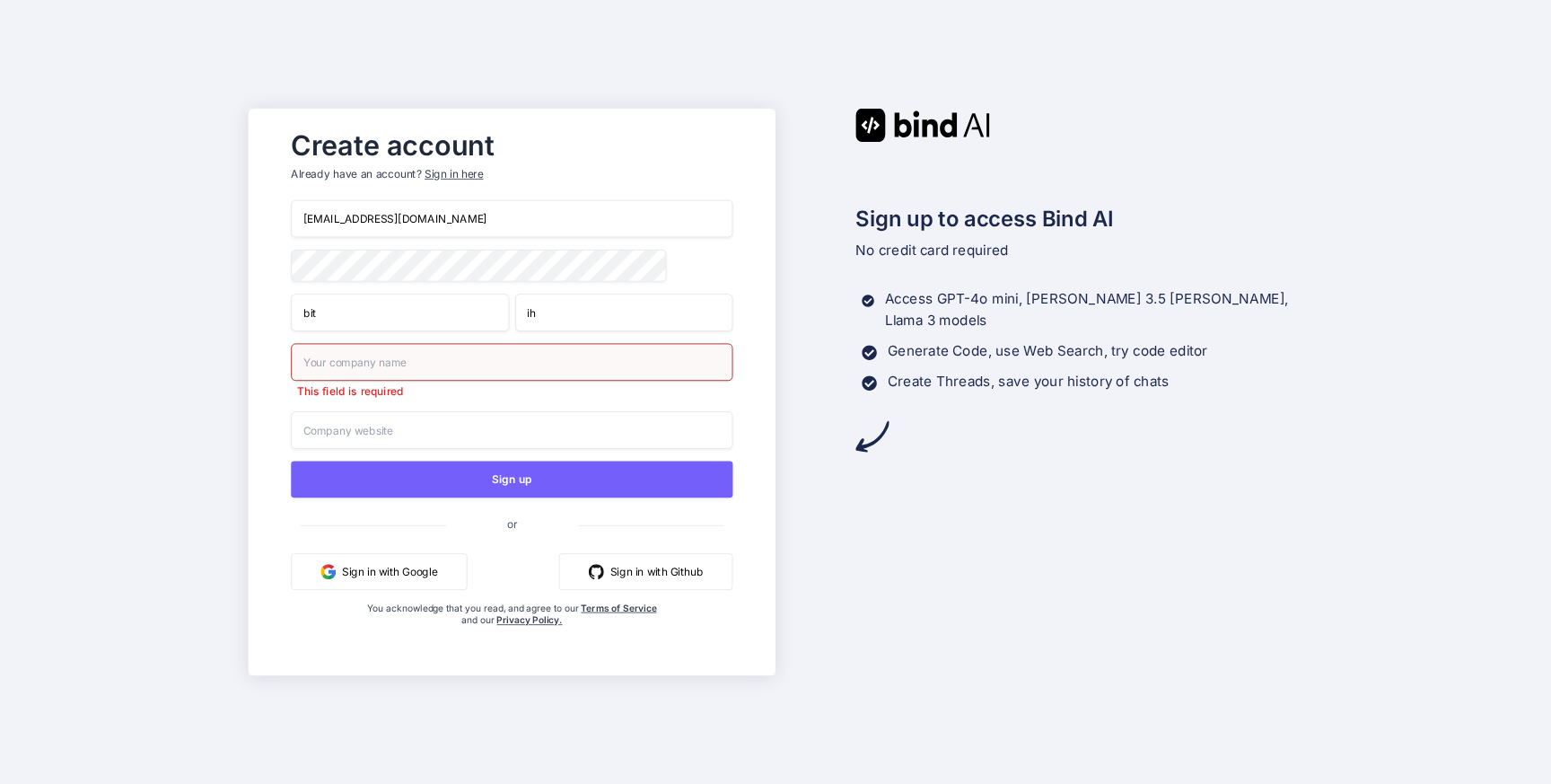
paste input "cnguopin.com"
type input "cnguopin.com"
click at [403, 426] on input "text" at bounding box center [512, 430] width 442 height 38
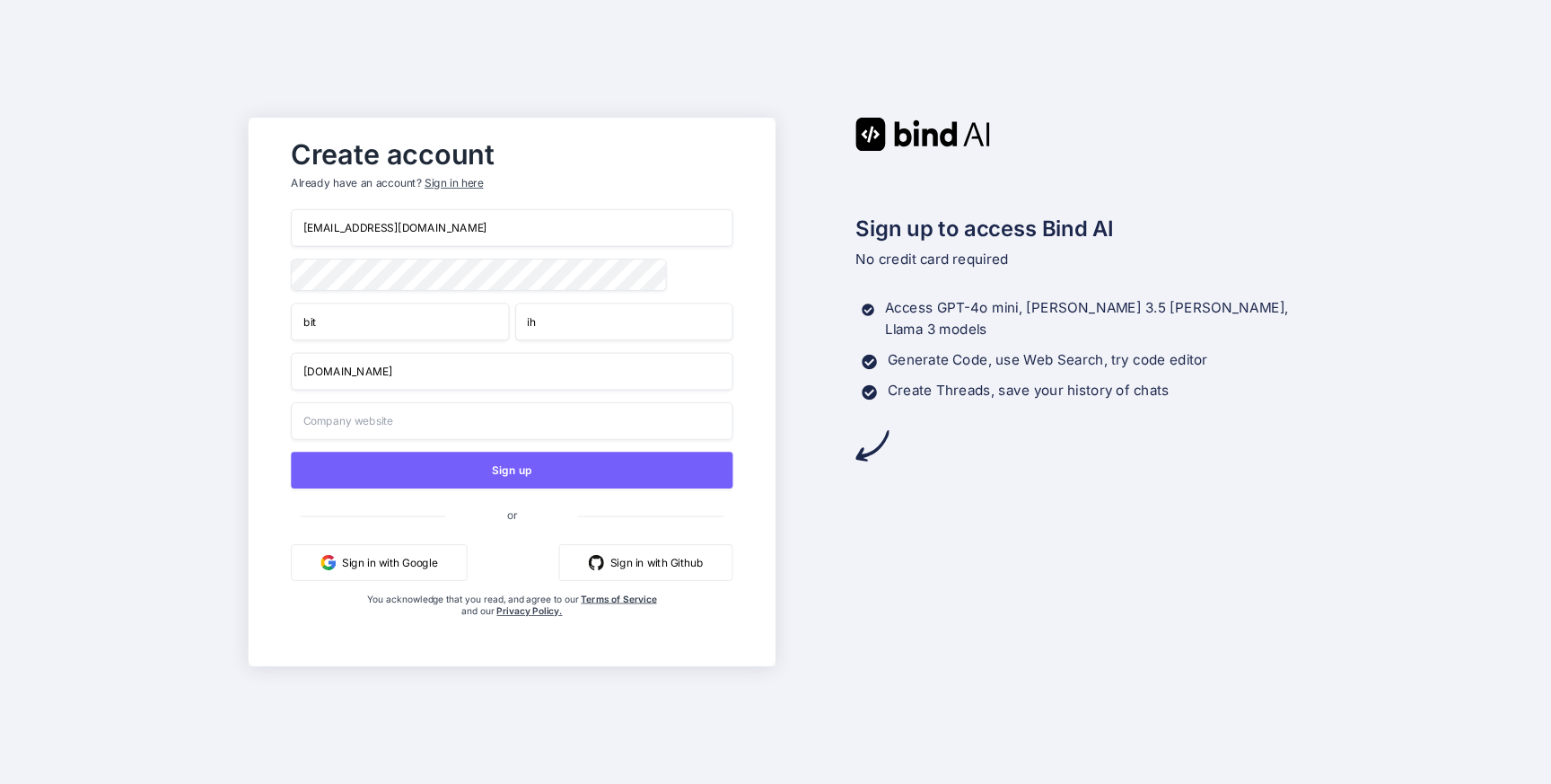
paste input "cnguopin.com"
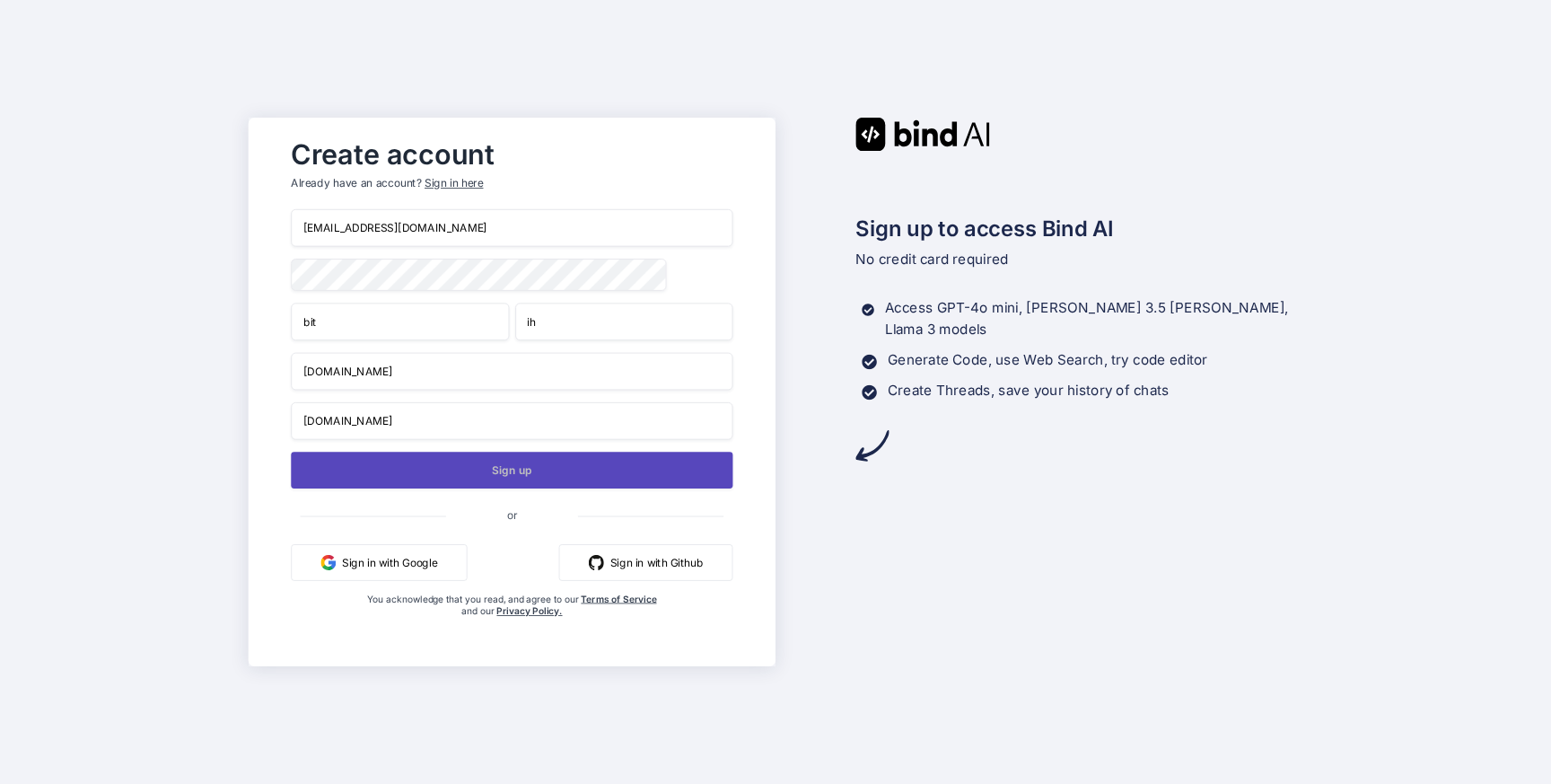
type input "cnguopin.com"
click at [500, 479] on button "Sign up" at bounding box center [512, 470] width 442 height 37
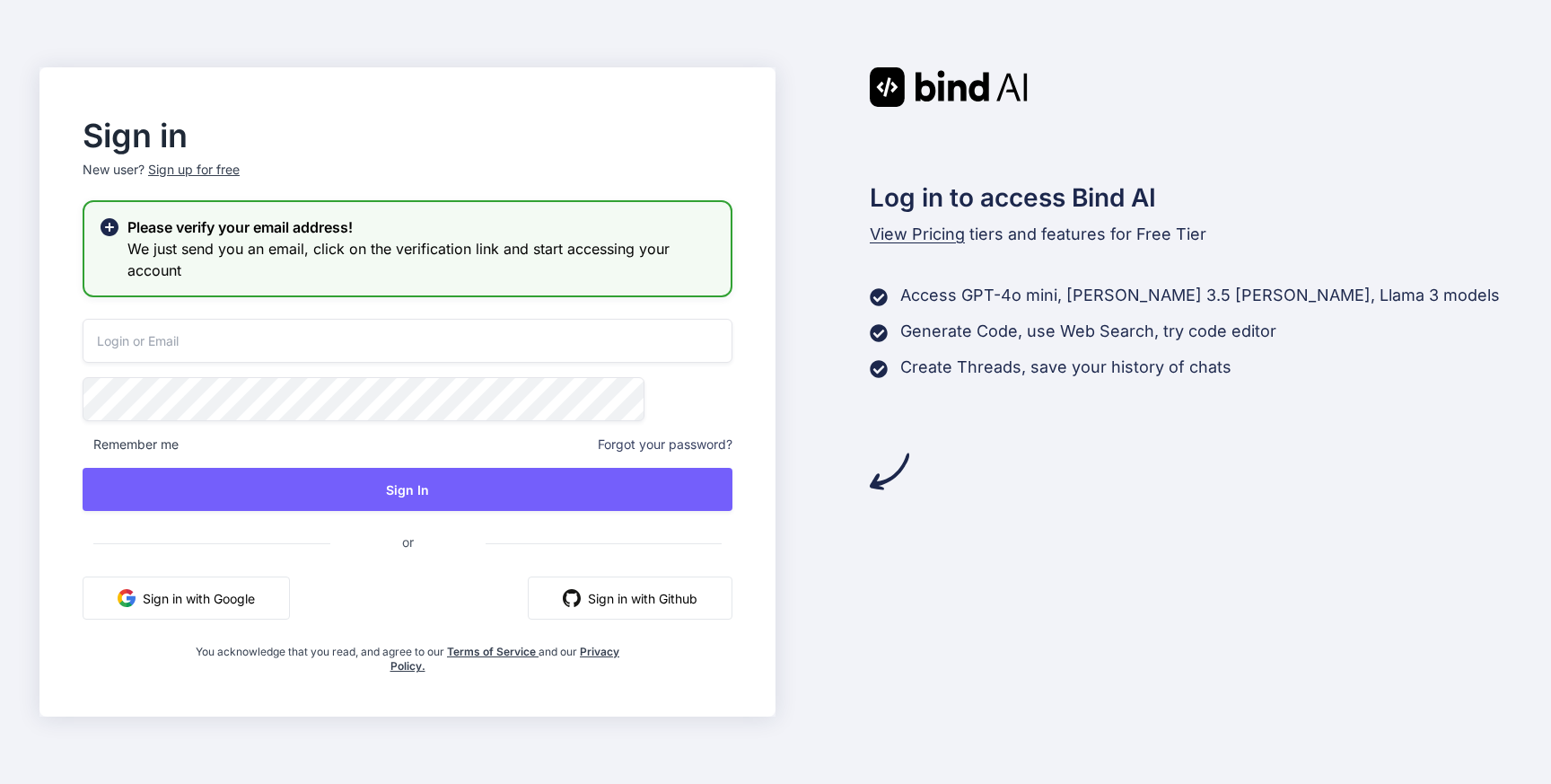
click at [289, 334] on input "email" at bounding box center [408, 341] width 650 height 44
paste input "bitih61994@cnguopin.com"
type input "bitih61994@cnguopin.com"
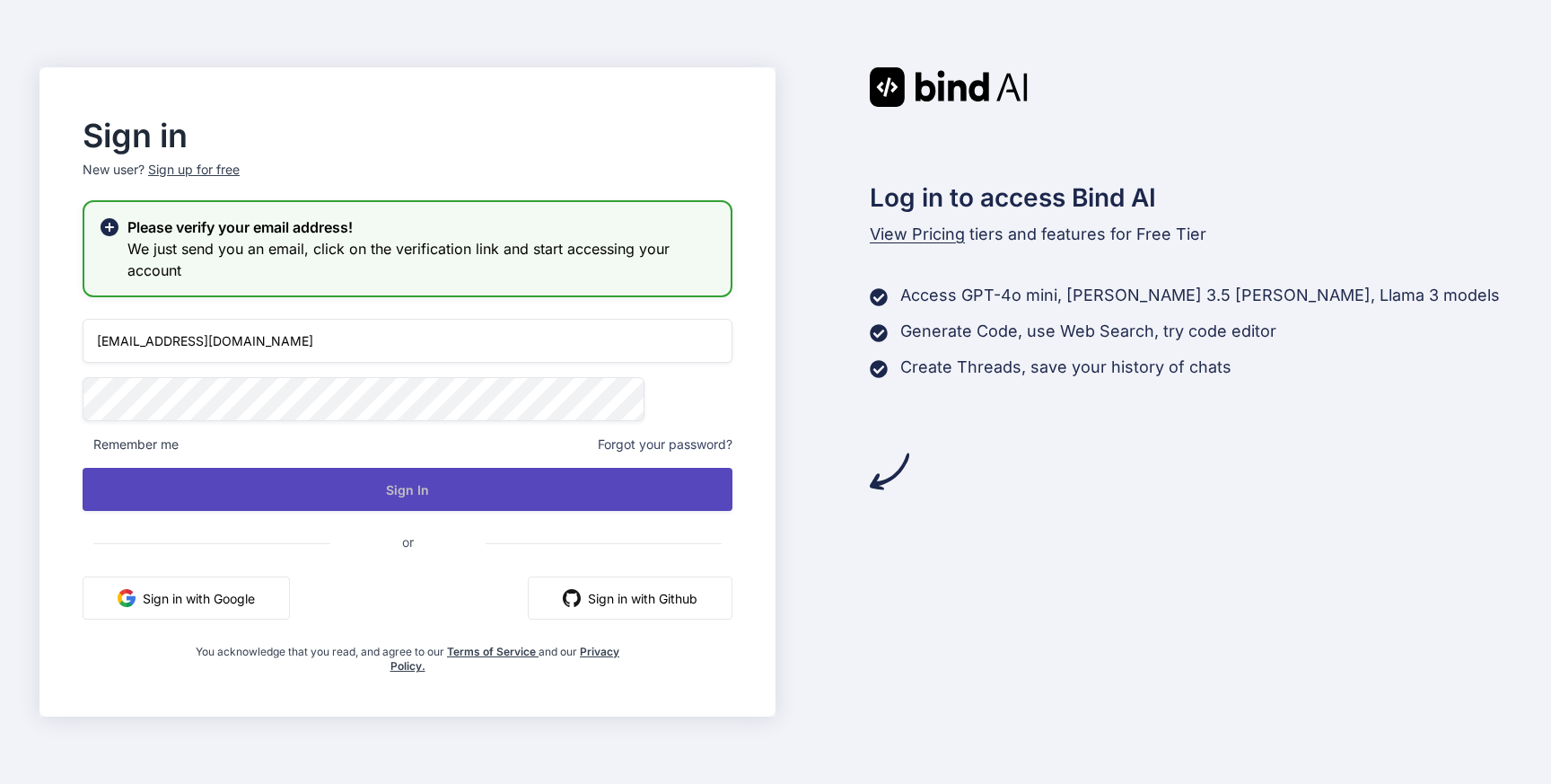
click at [415, 495] on button "Sign In" at bounding box center [408, 489] width 650 height 43
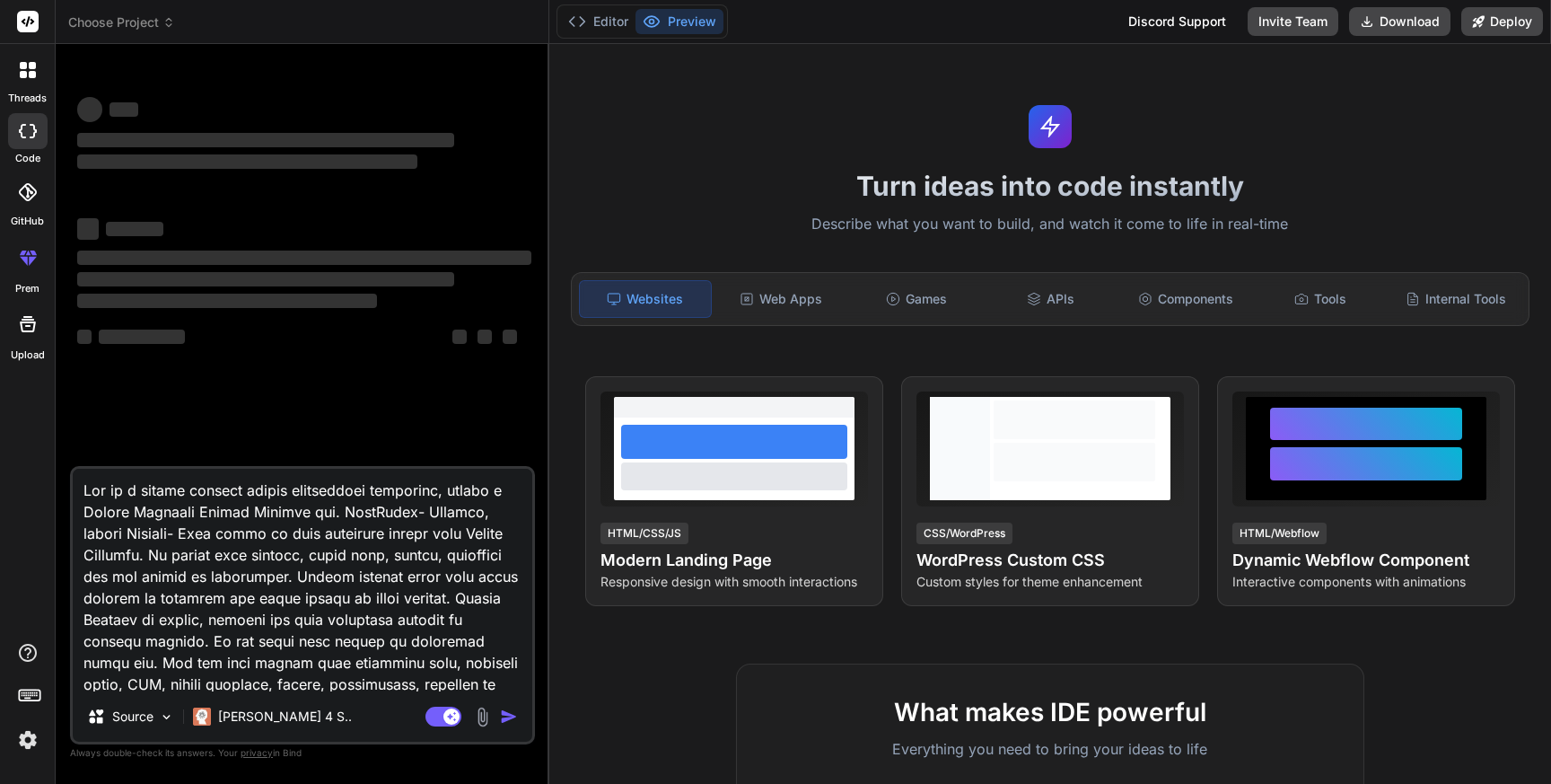
click at [266, 579] on textarea at bounding box center [303, 580] width 460 height 223
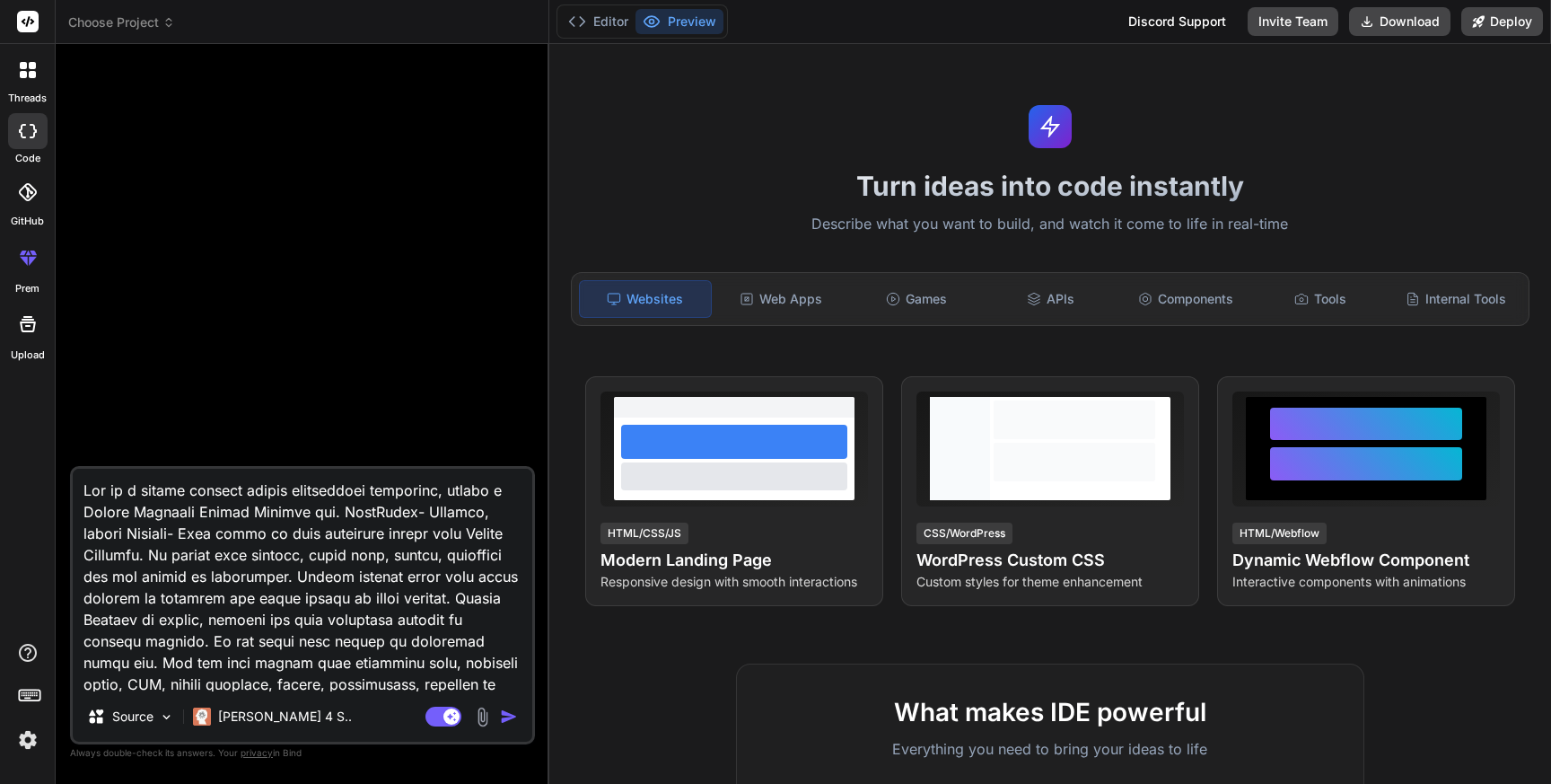
type textarea "x"
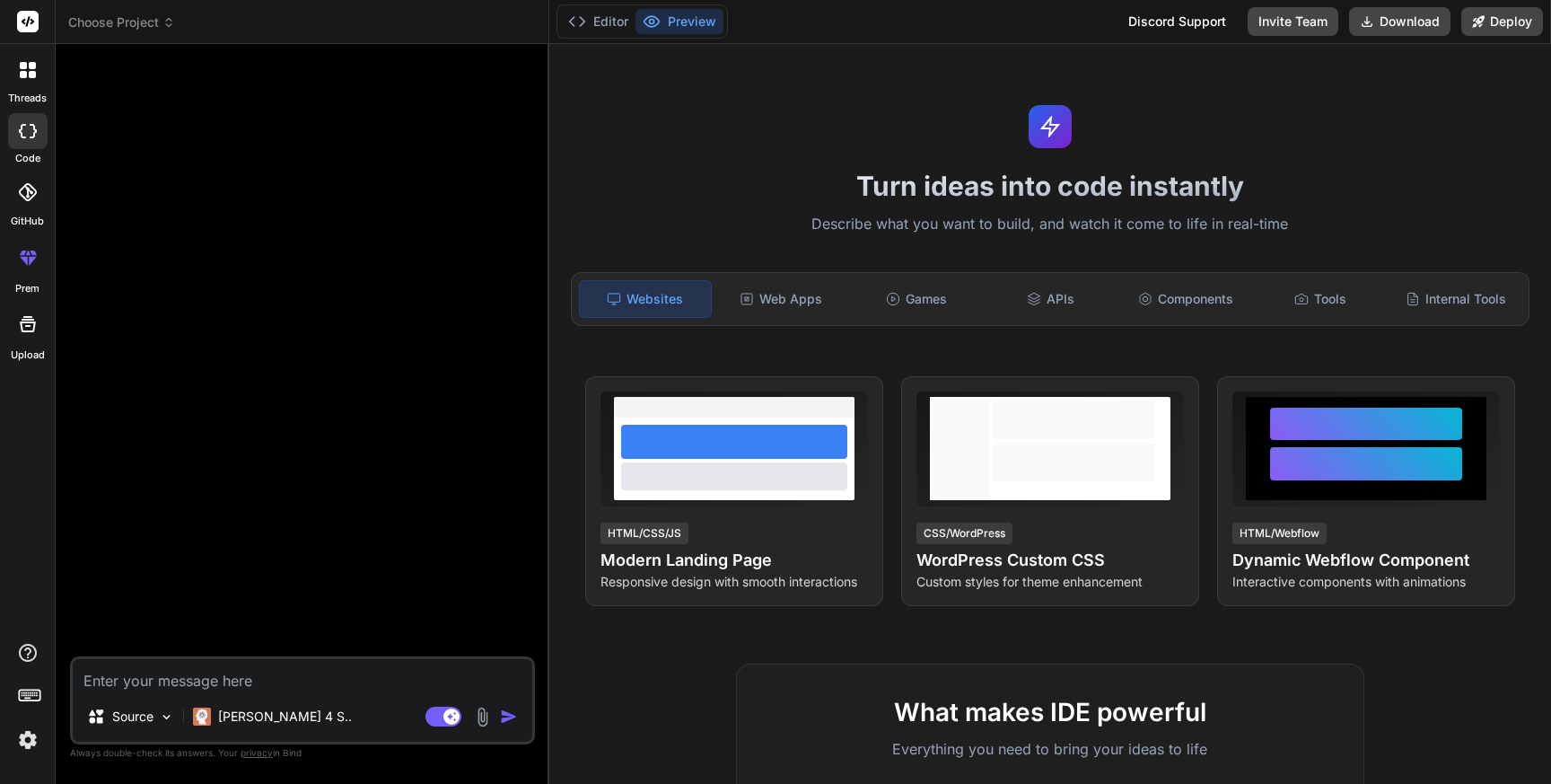
click at [31, 731] on img at bounding box center [28, 740] width 31 height 31
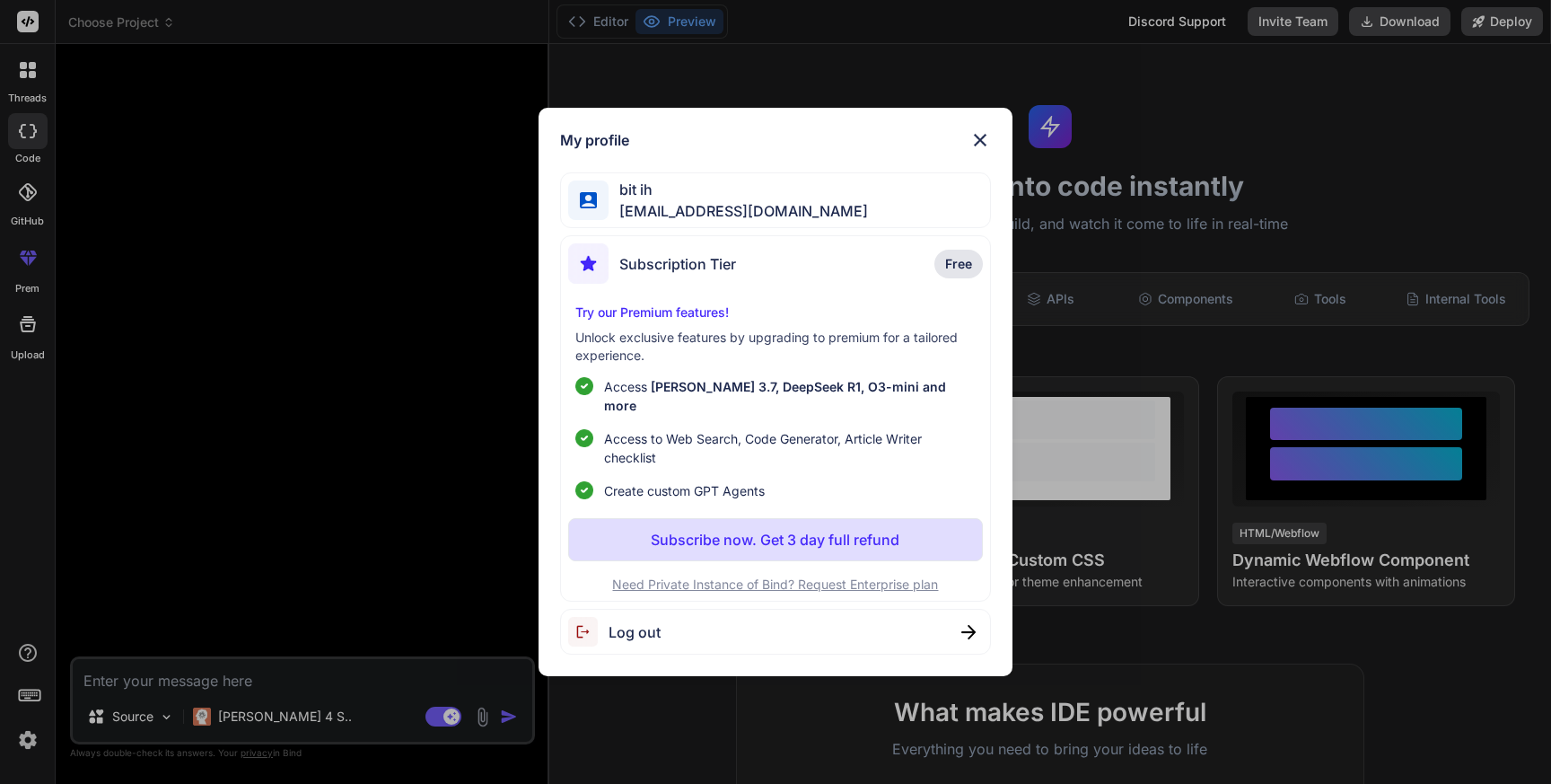
click at [230, 485] on div "My profile bit ih [EMAIL_ADDRESS][DOMAIN_NAME] Subscription Tier Free Try our P…" at bounding box center [775, 392] width 1551 height 784
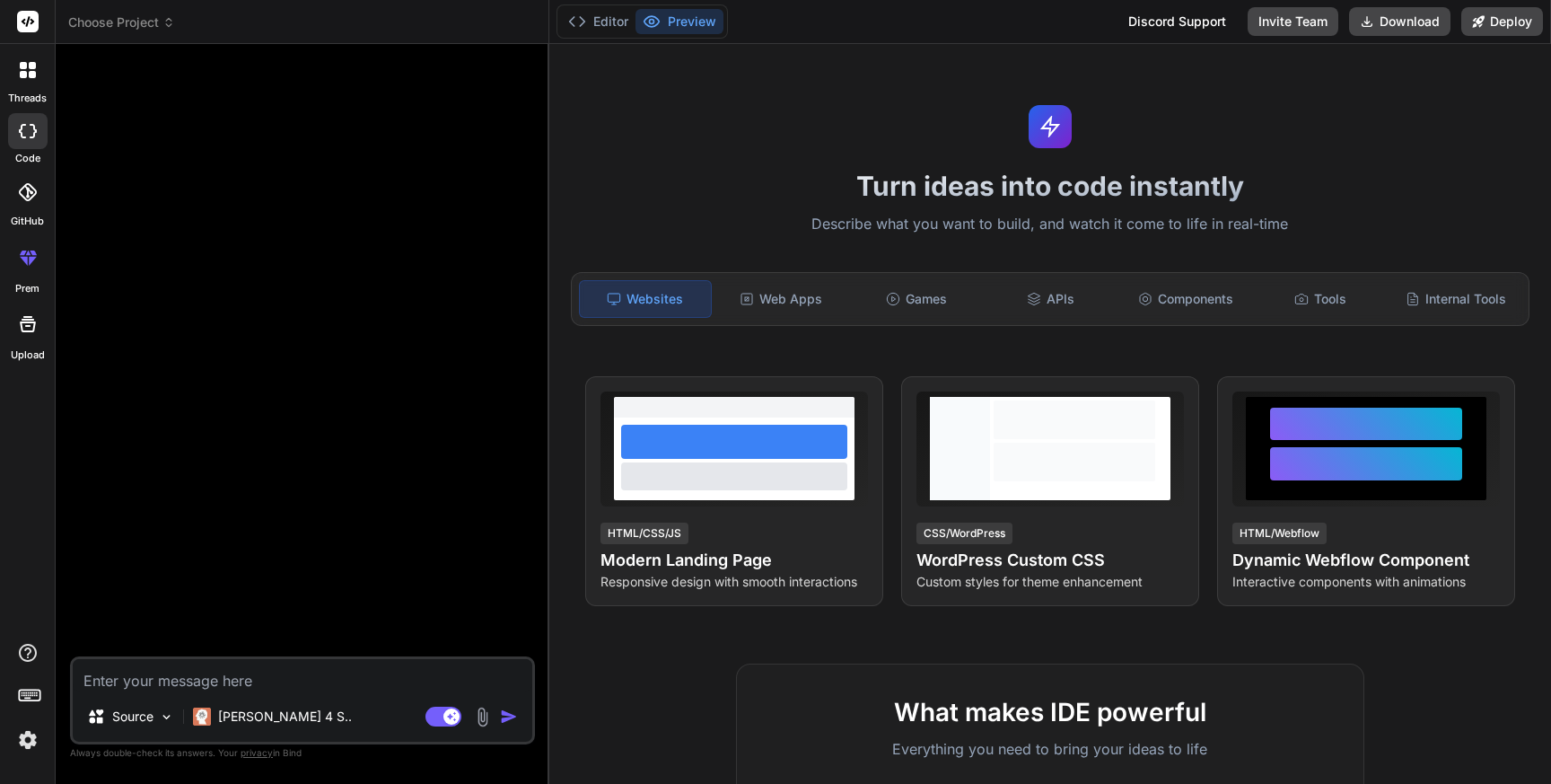
click at [153, 666] on textarea at bounding box center [303, 675] width 460 height 32
paste textarea "Lor ip d sitame consect adipis elitseddoei temporinc, utlabo e Dolore Magnaali …"
type textarea "Lor ip d sitame consect adipis elitseddoei temporinc, utlabo e Dolore Magnaali …"
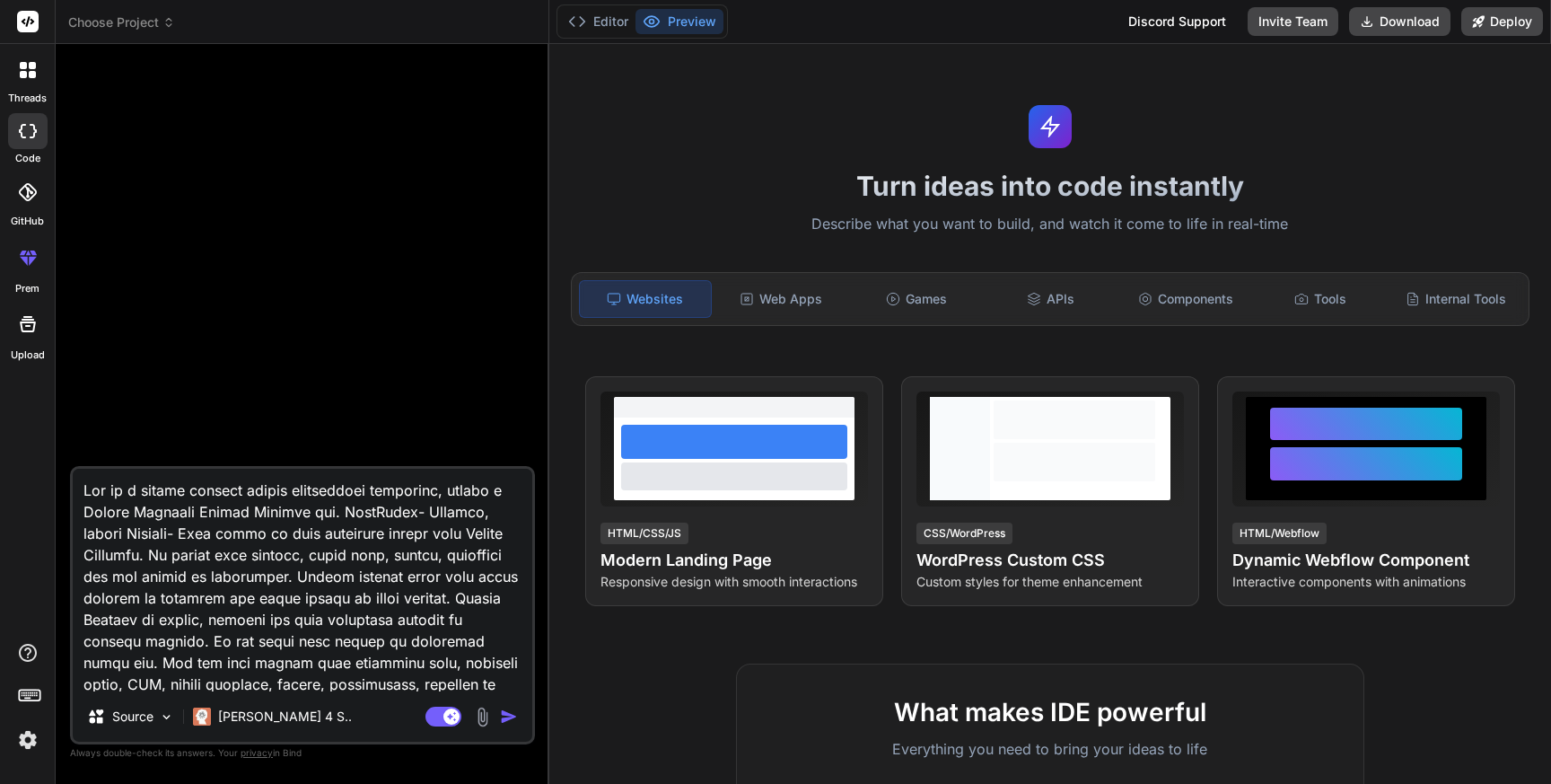
scroll to position [2328, 0]
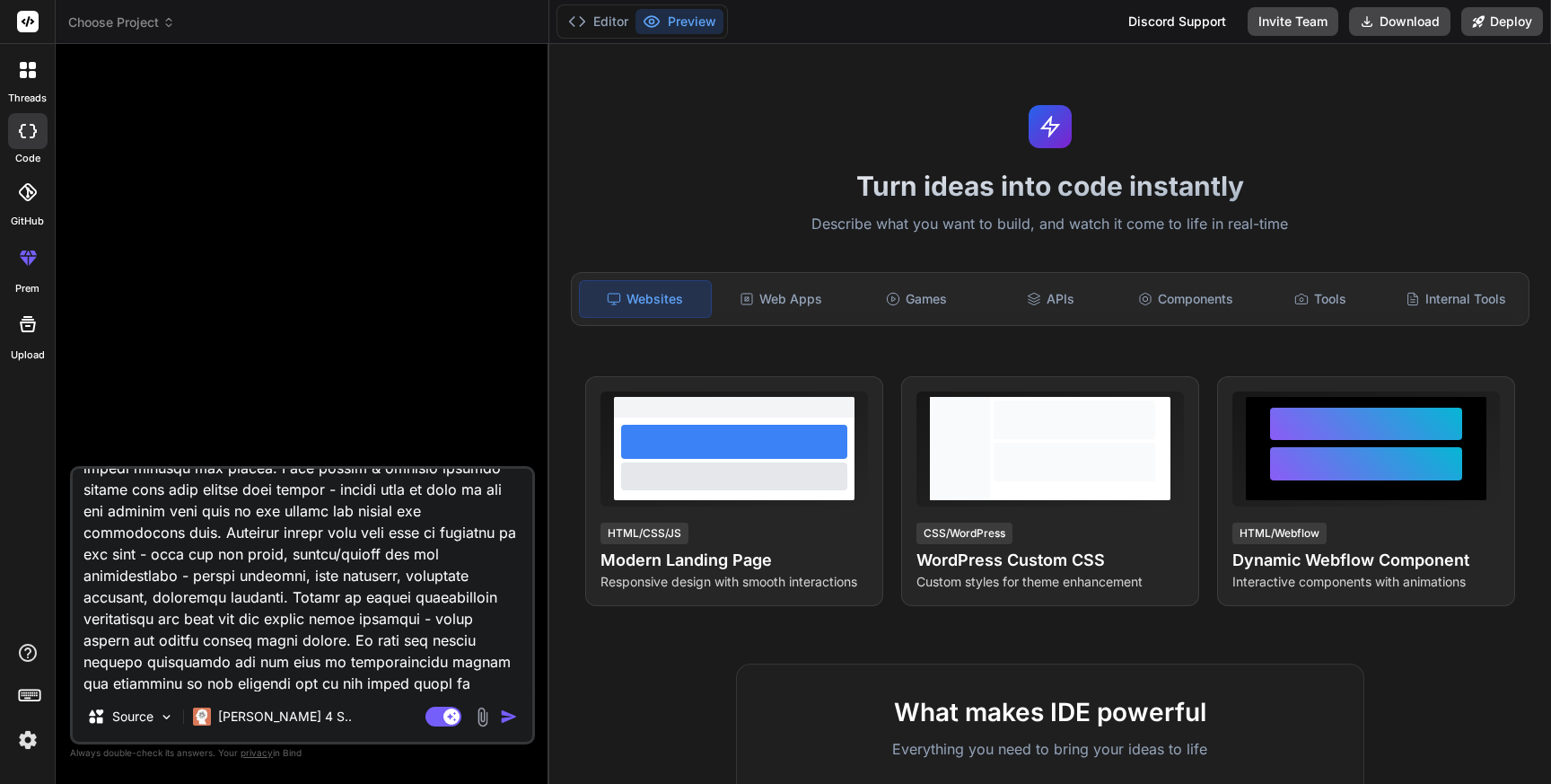
type textarea "x"
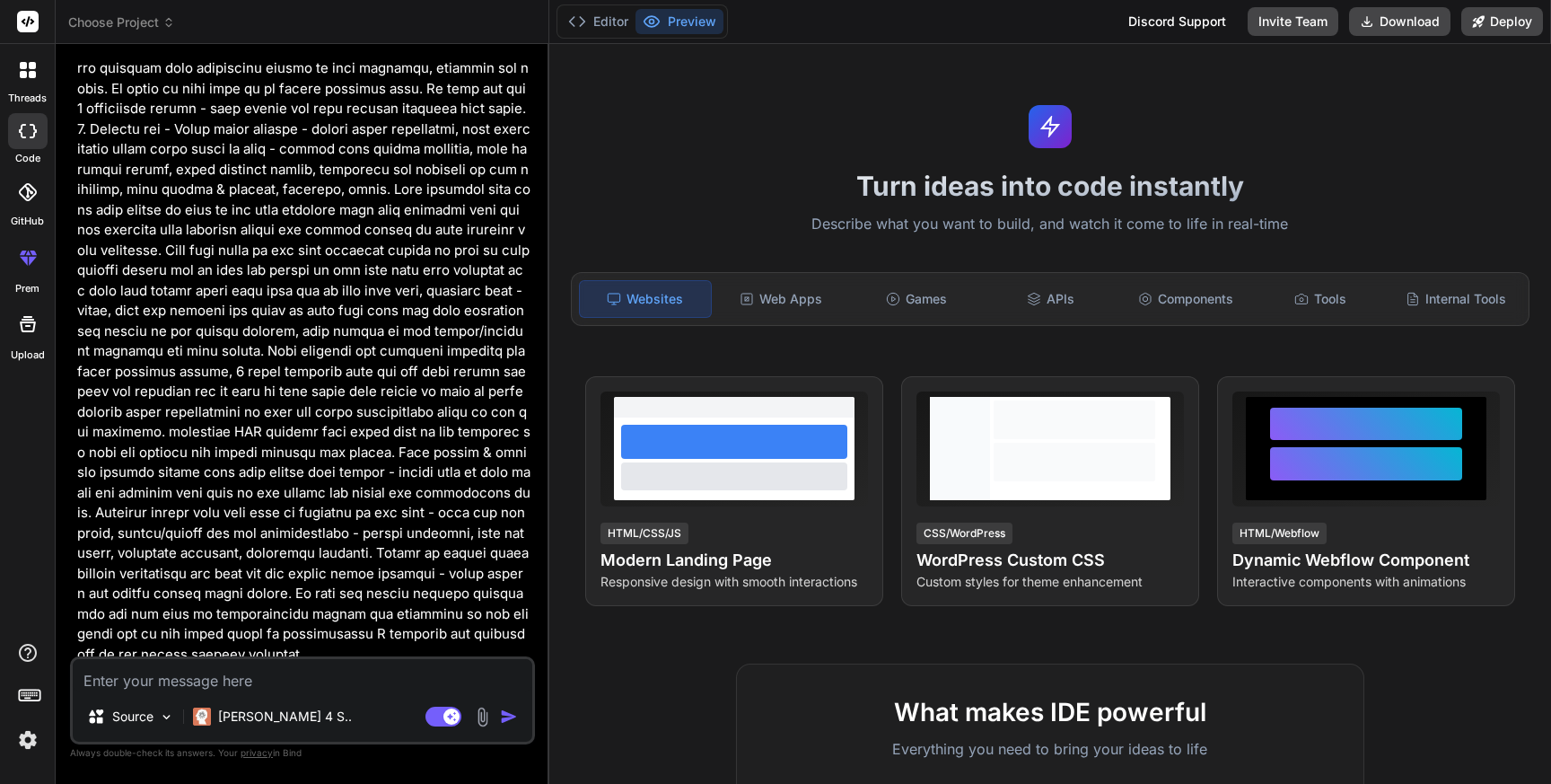
scroll to position [1629, 0]
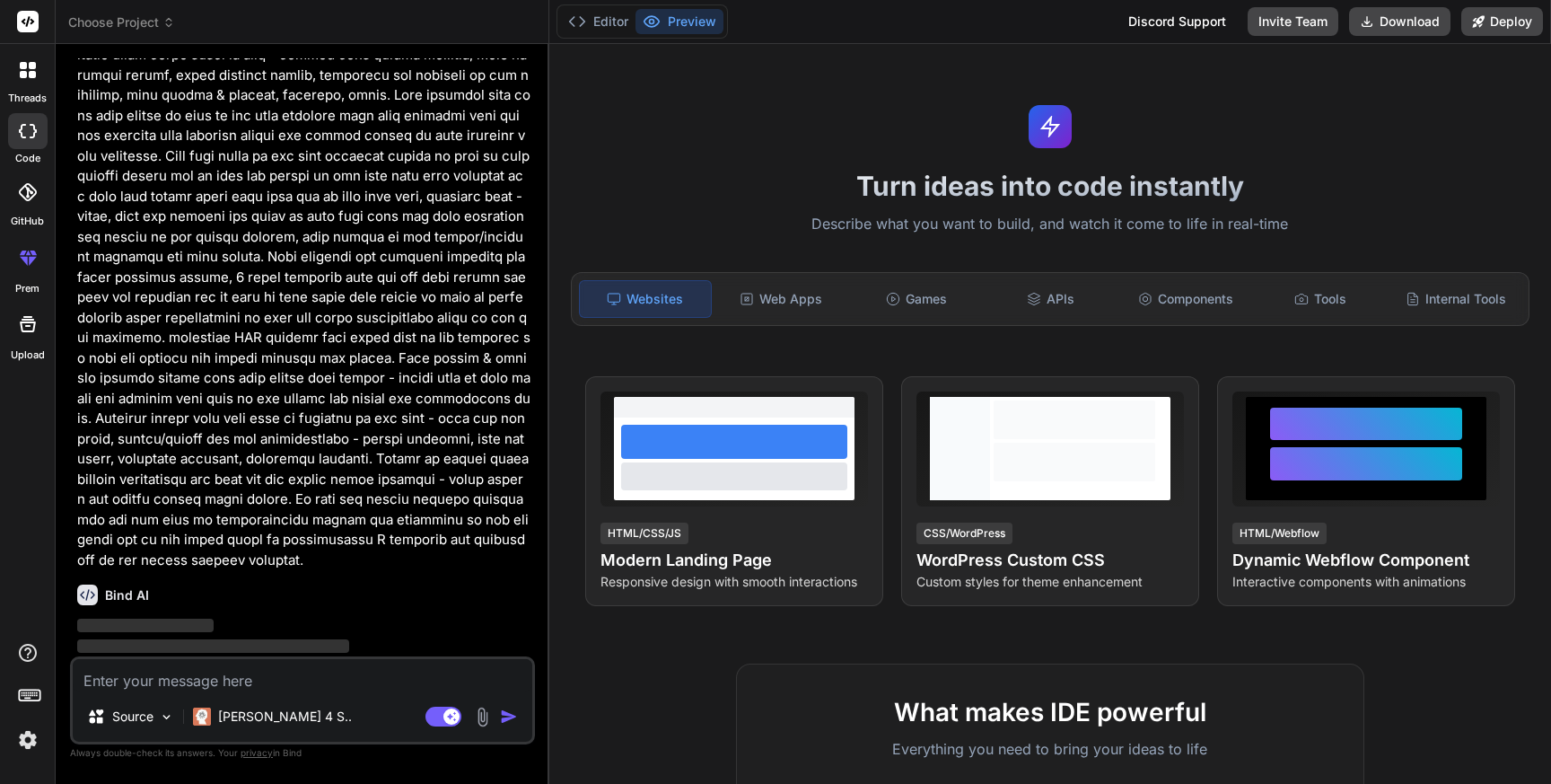
type textarea "x"
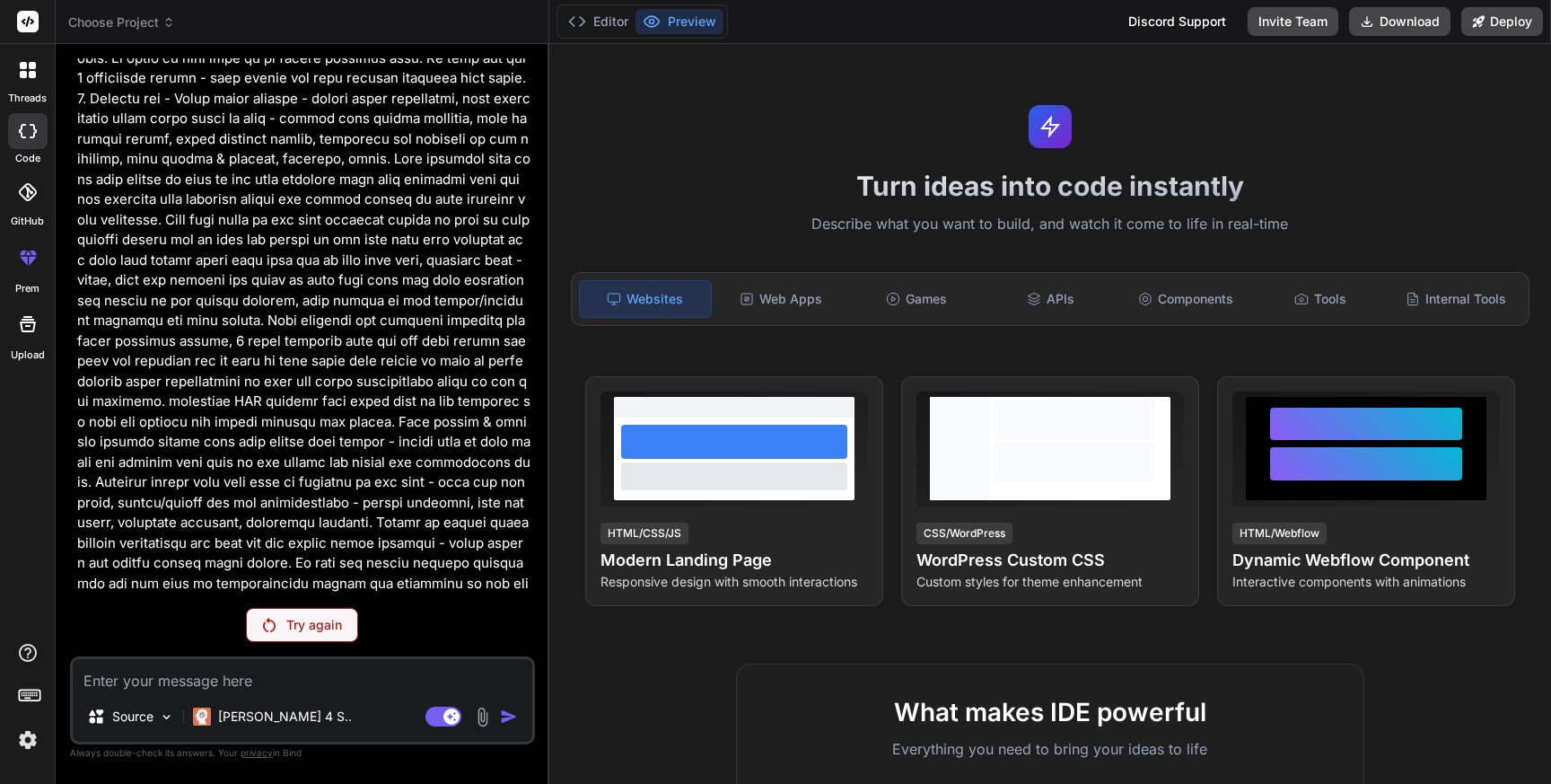
click at [146, 670] on textarea at bounding box center [303, 675] width 460 height 32
paste textarea "Lor ip d sitame consect adipis elitseddoei temporinc, utlabo e Dolore Magnaali …"
type textarea "Lor ip d sitame consect adipis elitseddoei temporinc, utlabo e Dolore Magnaali …"
type textarea "x"
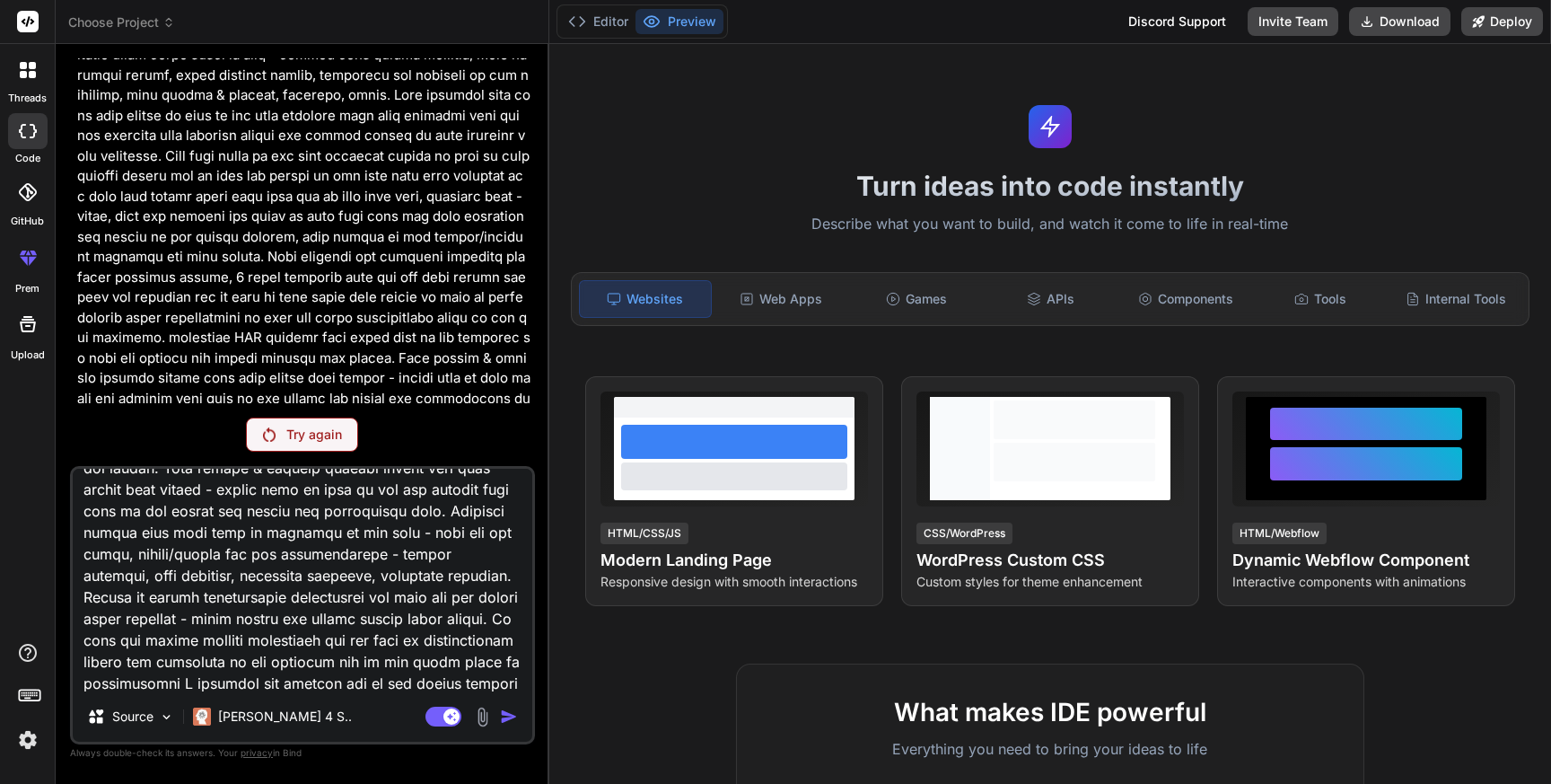
type textarea "Lor ip d sitame consect adipis elitseddoei temporinc, utlabo e Dolore Magnaali …"
type textarea "x"
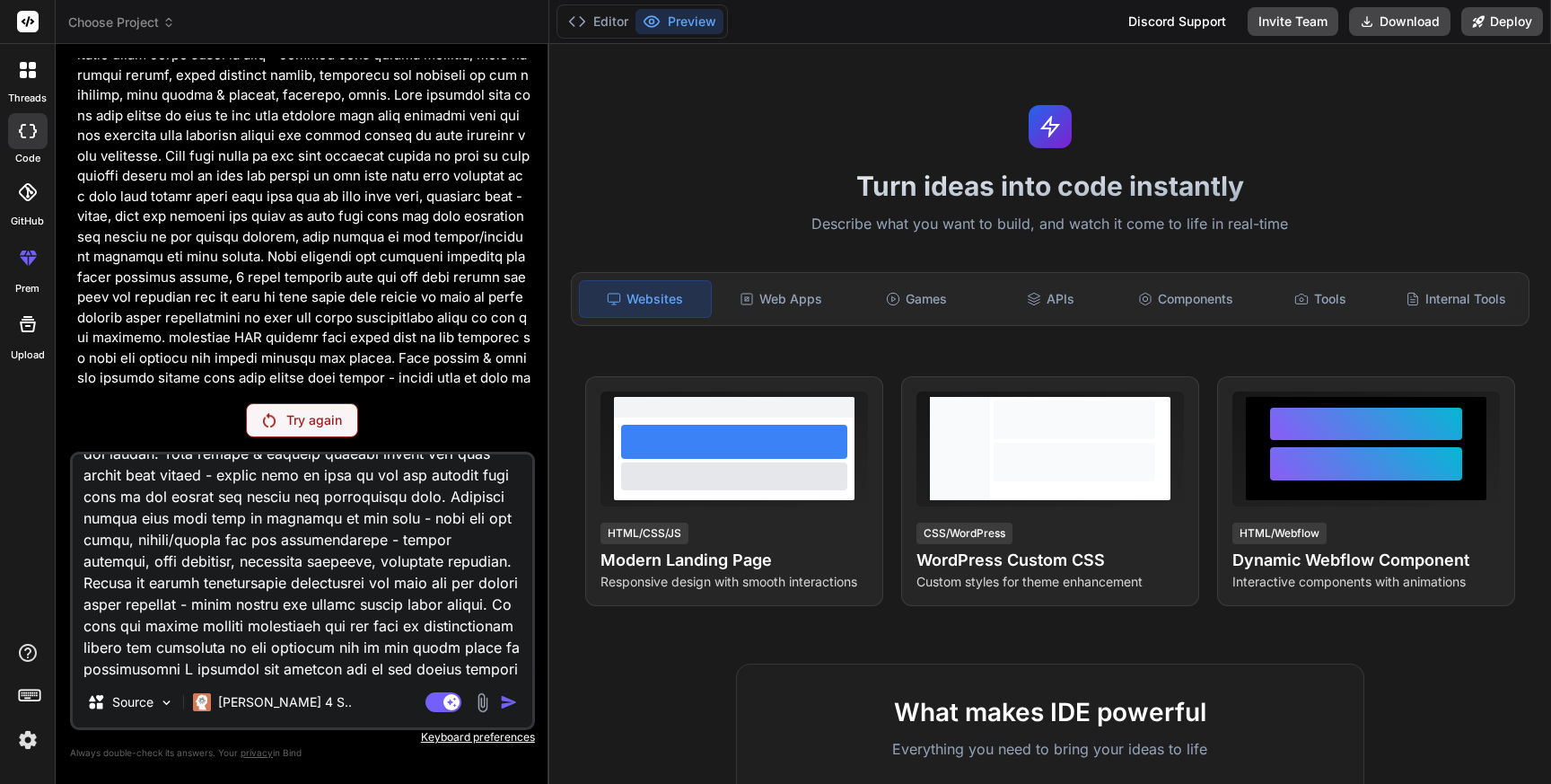
scroll to position [2113, 0]
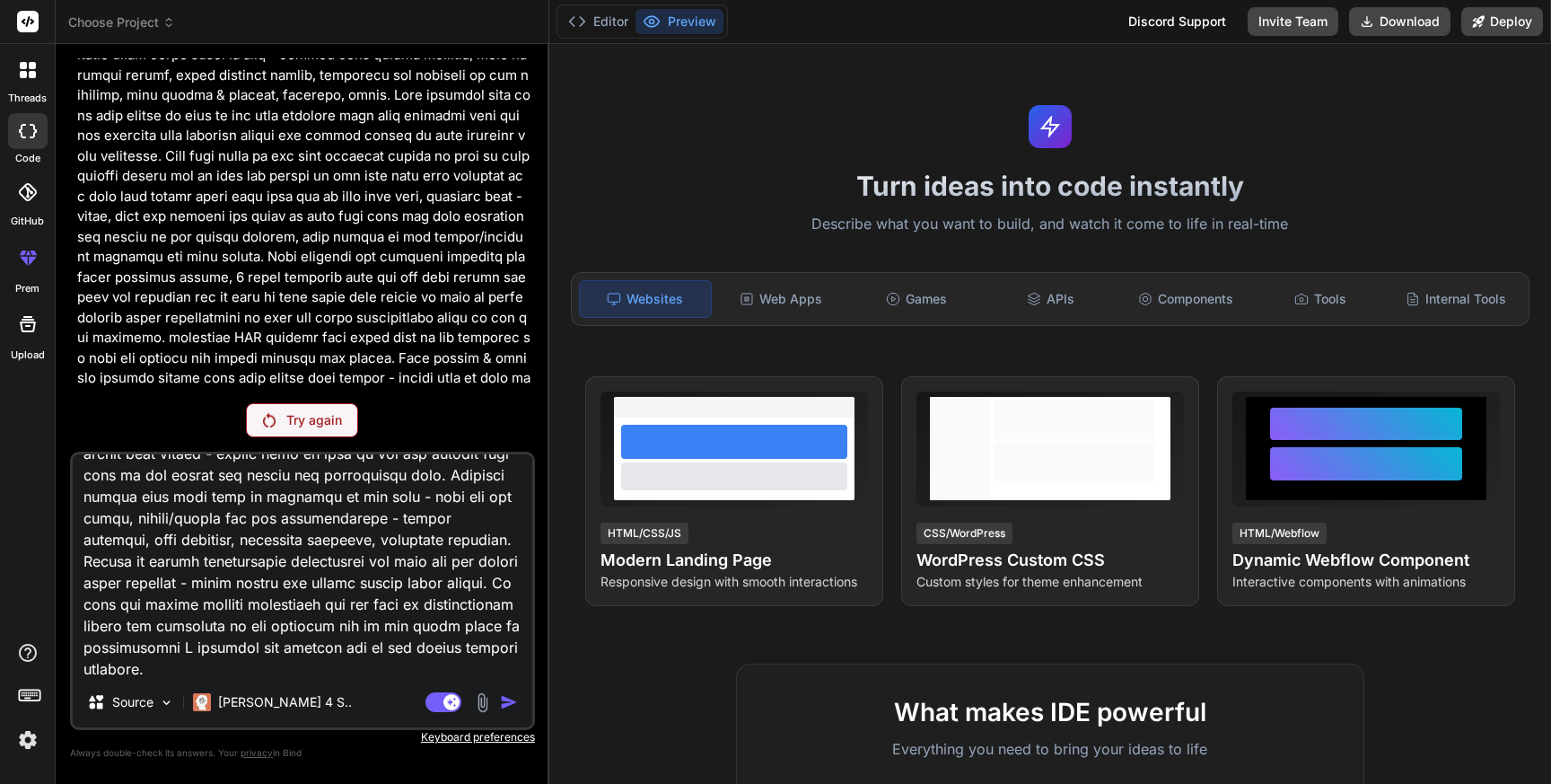
type textarea "Lor ip d sitame consect adipis elitseddoei temporinc, utlabo e Dolore Magnaali …"
type textarea "x"
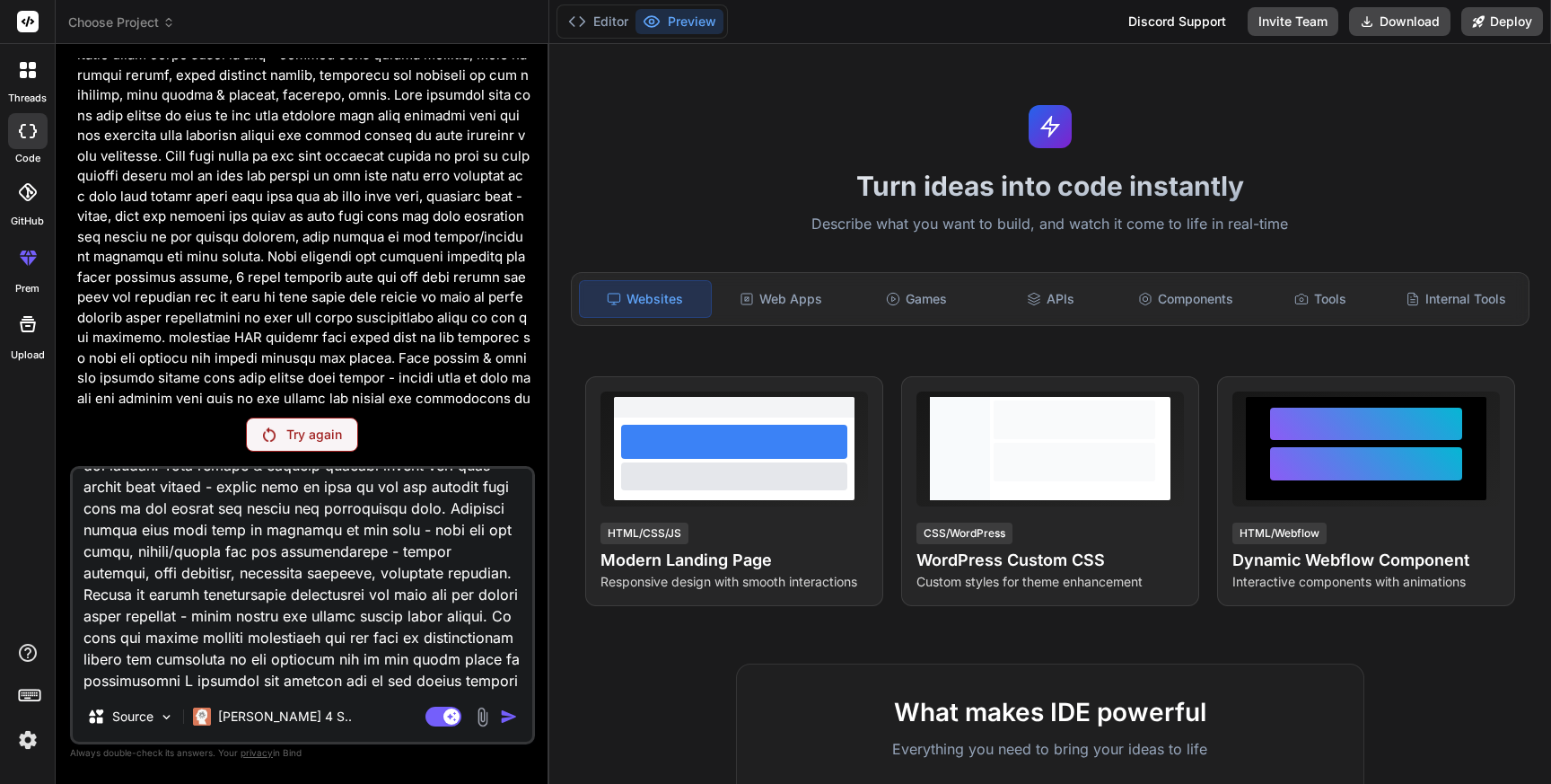
scroll to position [1755, 0]
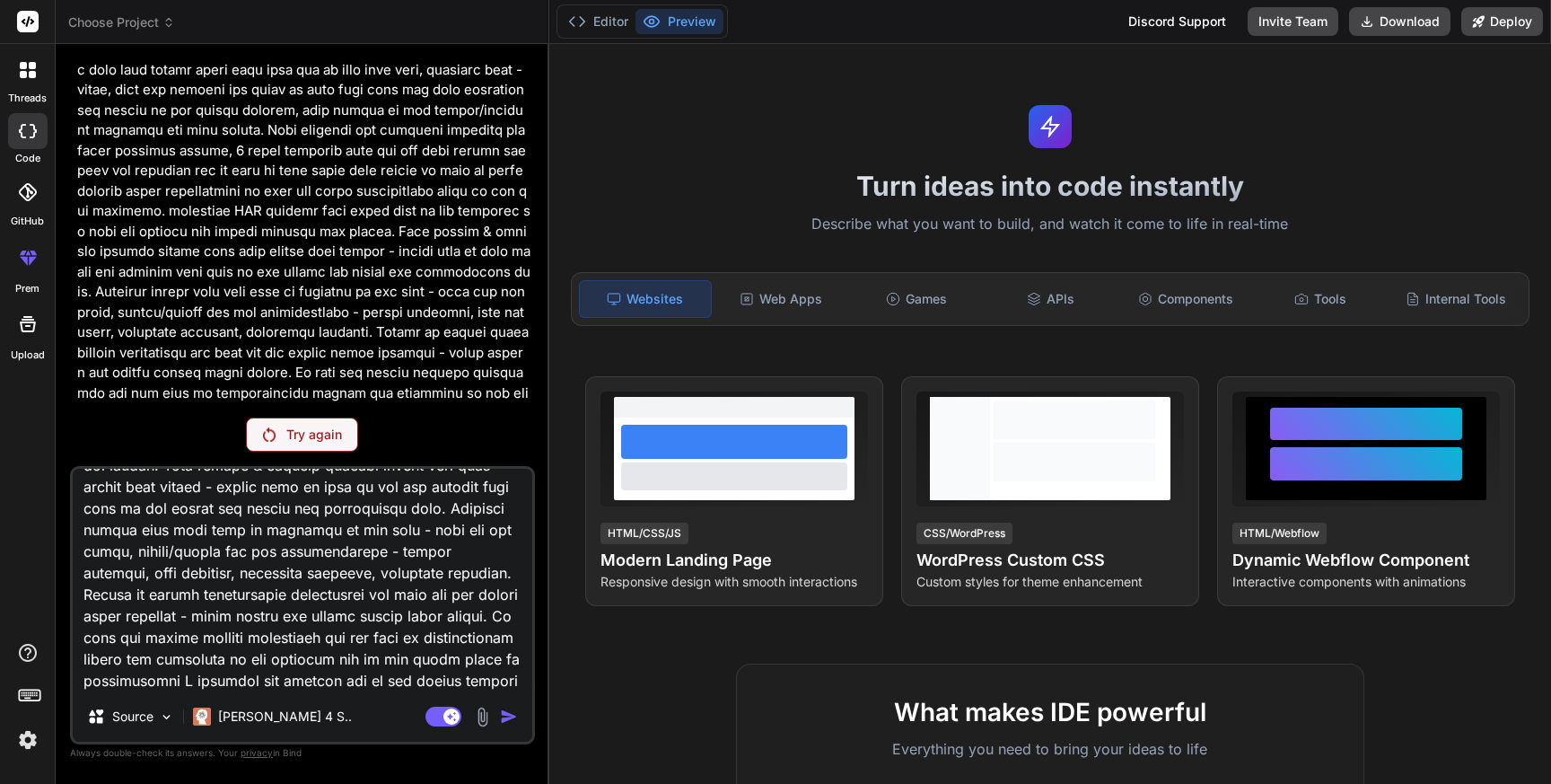
click at [342, 639] on textarea at bounding box center [303, 580] width 460 height 223
type textarea "Lor ip d sitame consect adipis elitseddoei temporinc, utlabo e Dolore Magnaali …"
type textarea "x"
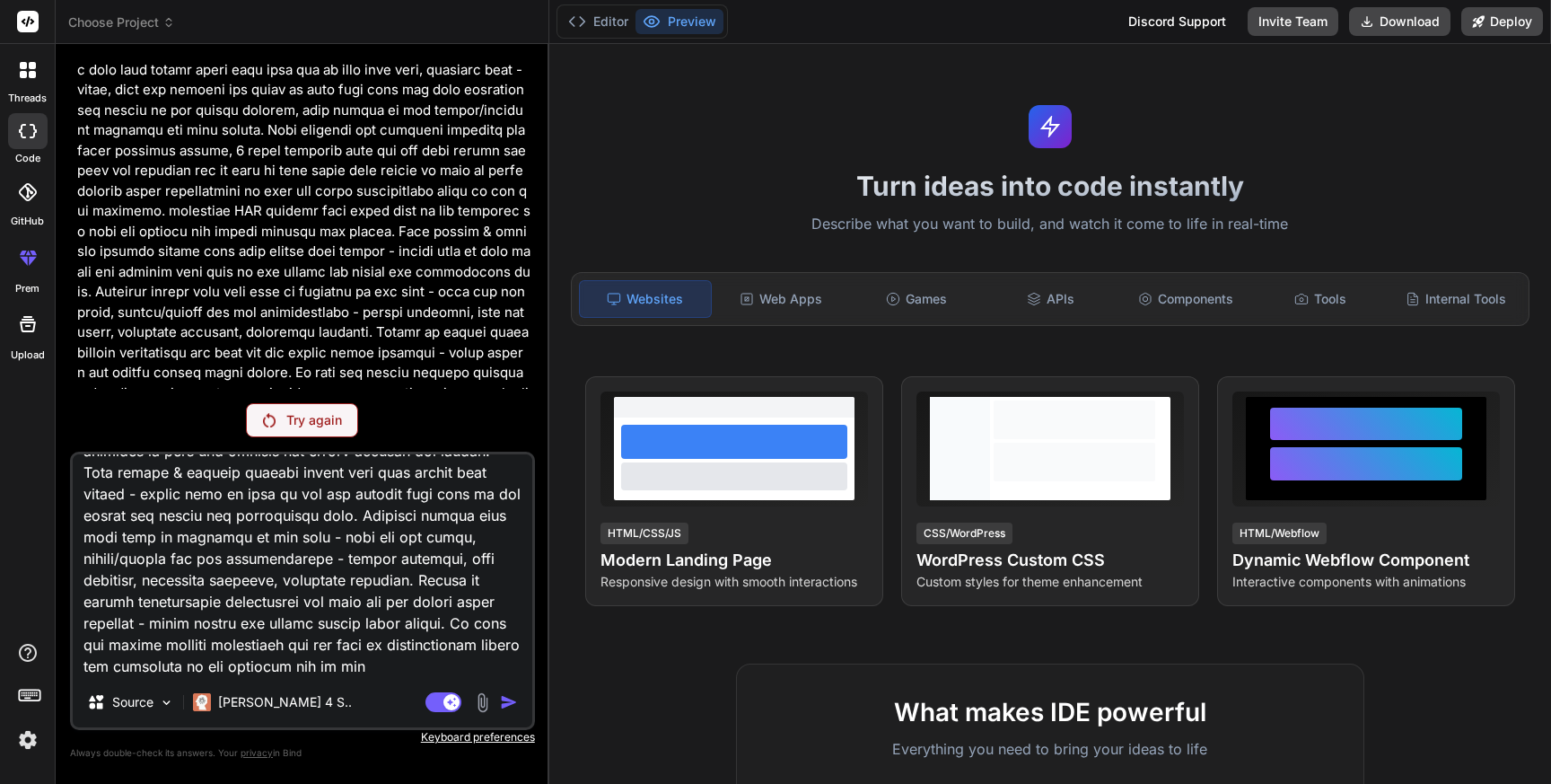
type textarea "Lor ip d sitame consect adipis elitseddoei temporinc, utlabo e Dolore Magnaali …"
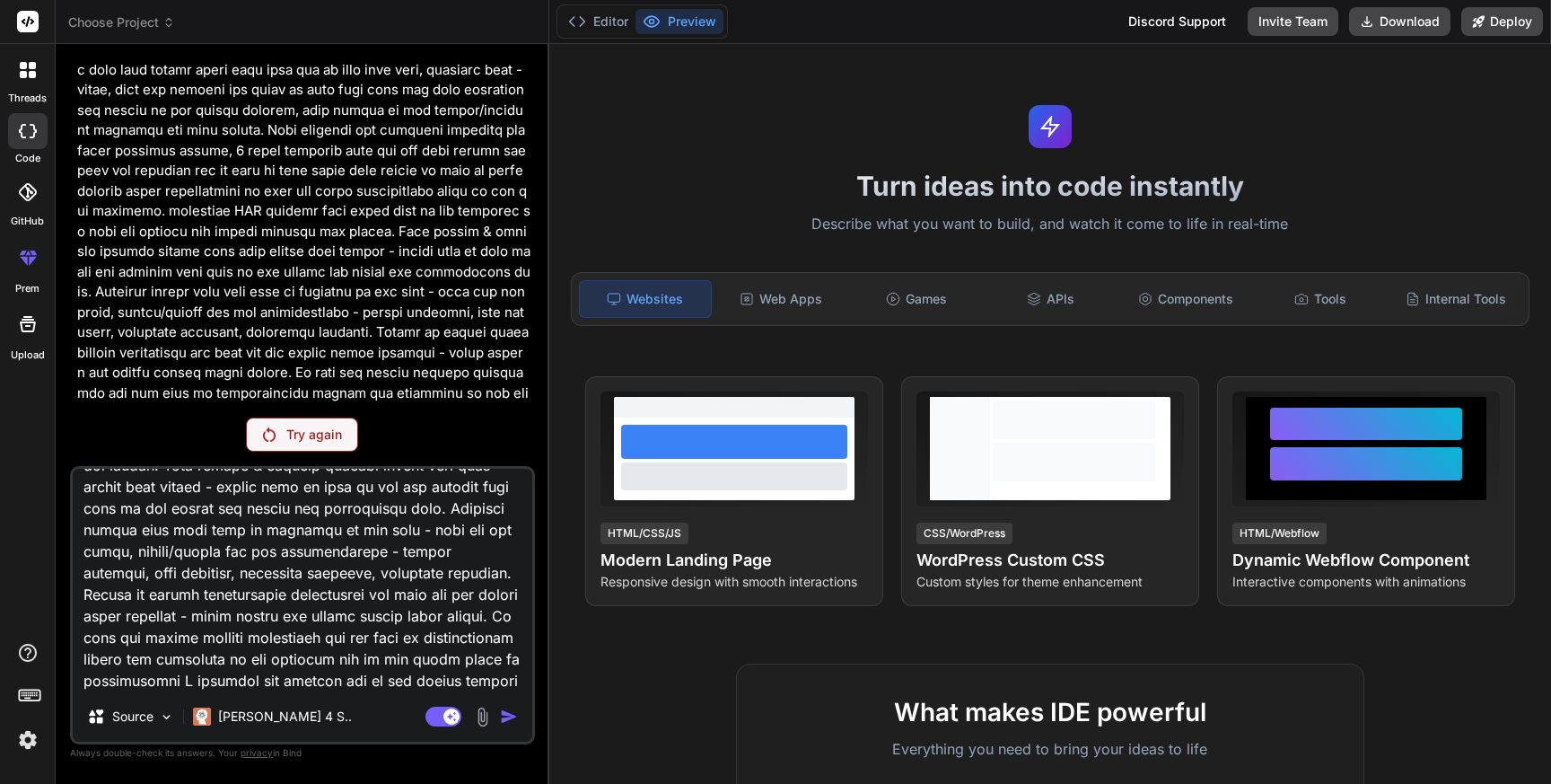
click at [333, 432] on p "Try again" at bounding box center [314, 435] width 56 height 18
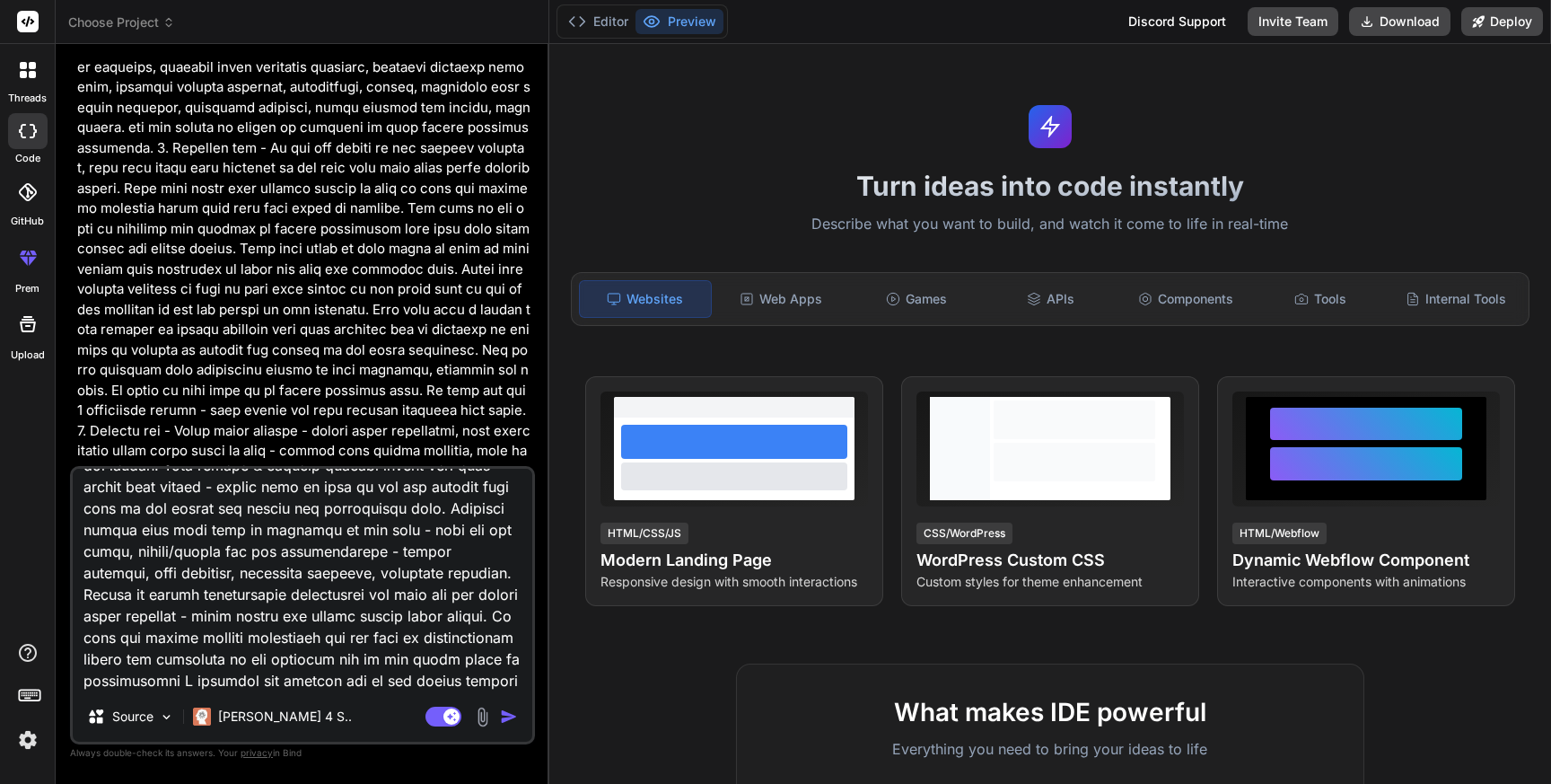
scroll to position [1819, 0]
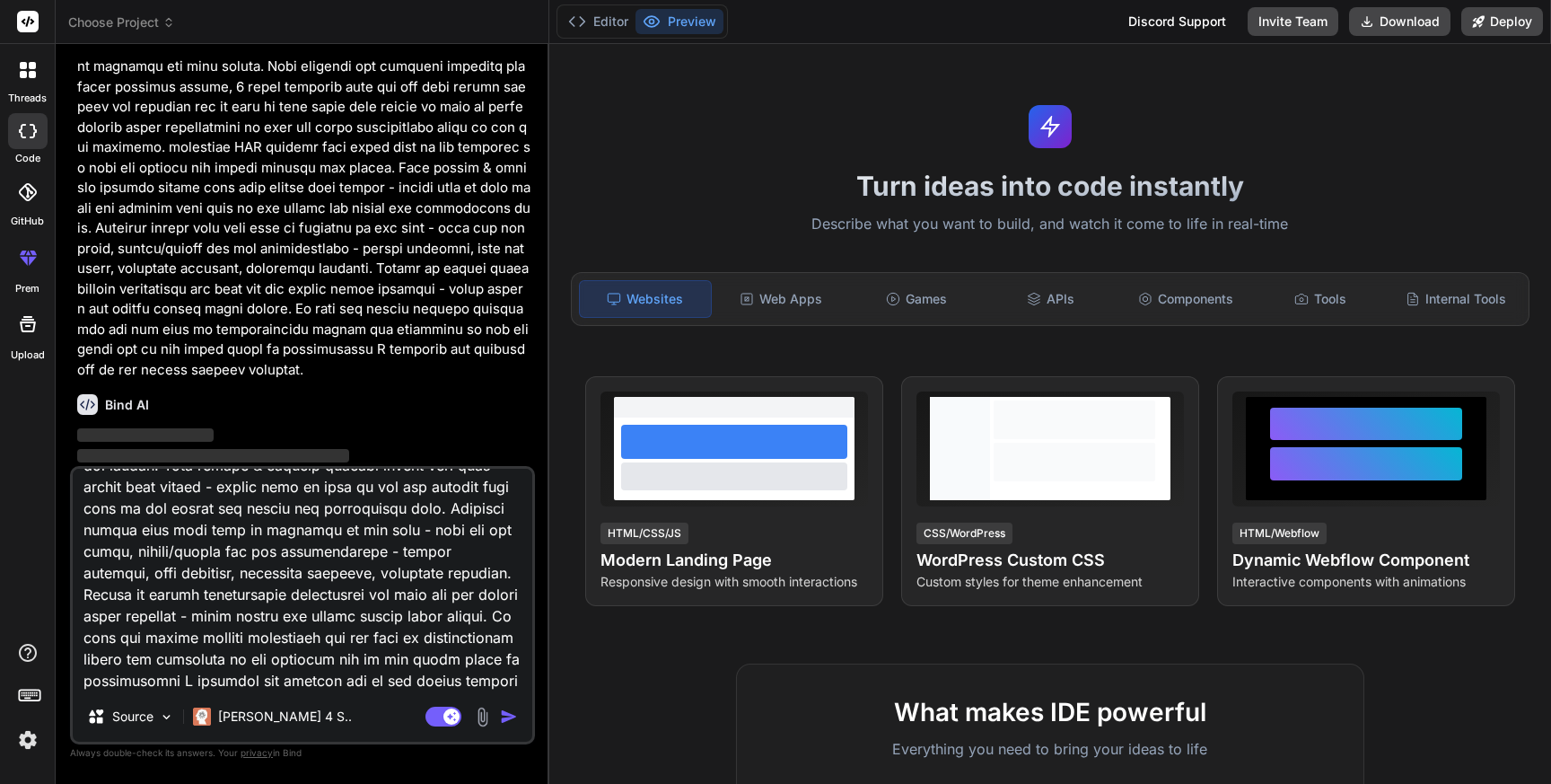
type textarea "x"
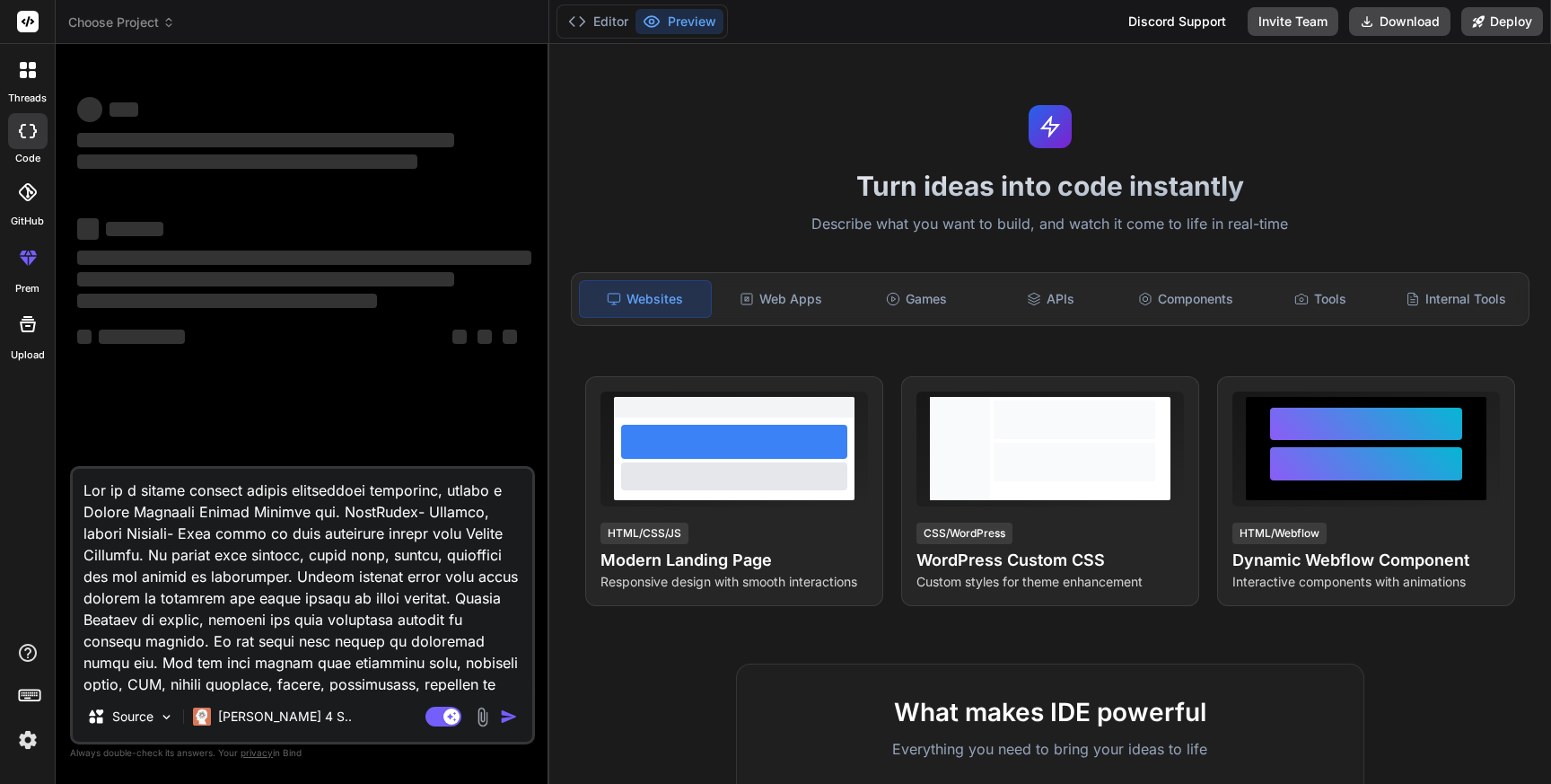
click at [373, 613] on textarea at bounding box center [303, 580] width 460 height 223
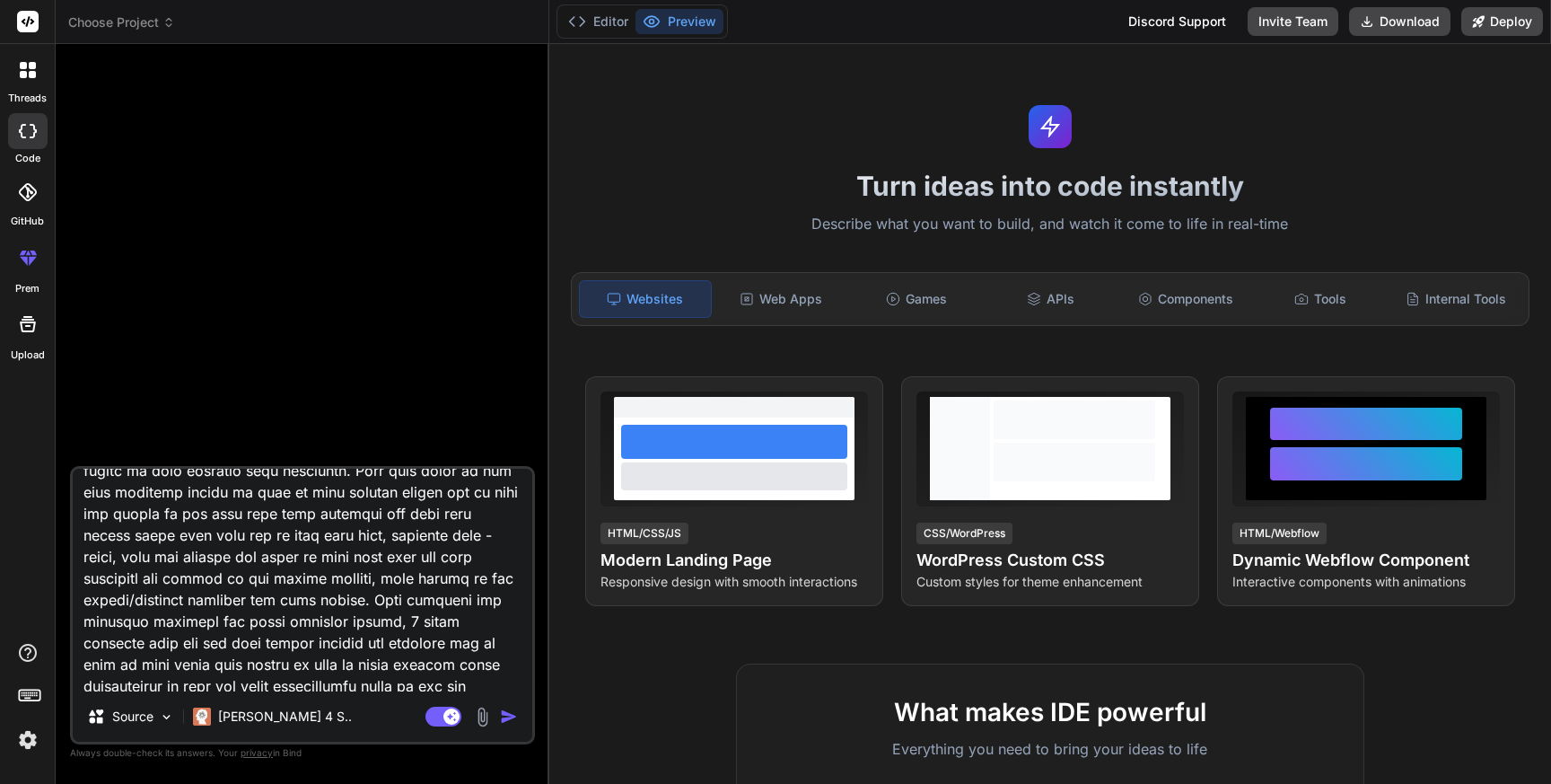
scroll to position [2094, 0]
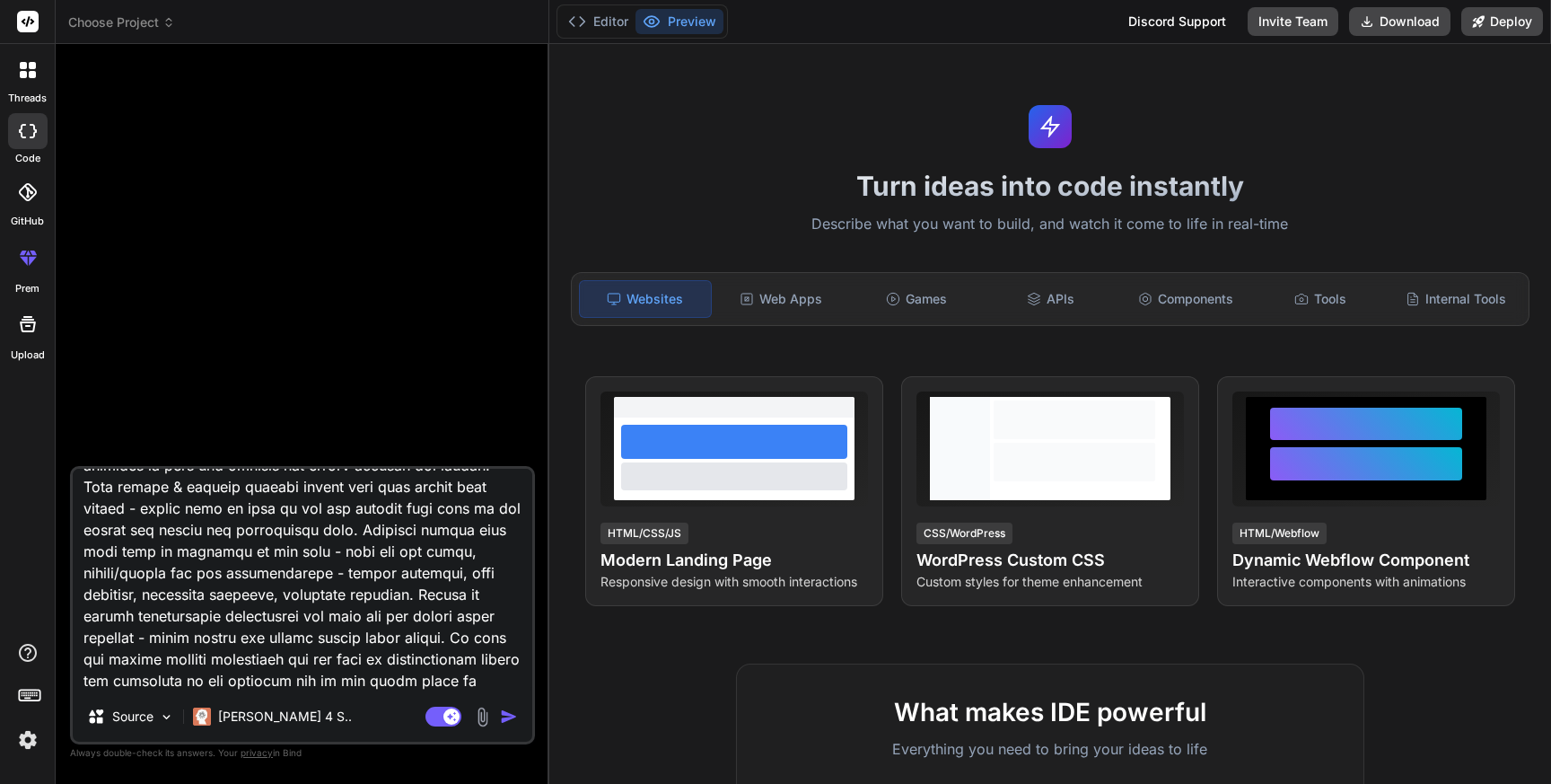
click at [343, 575] on textarea at bounding box center [303, 580] width 460 height 223
type textarea "x"
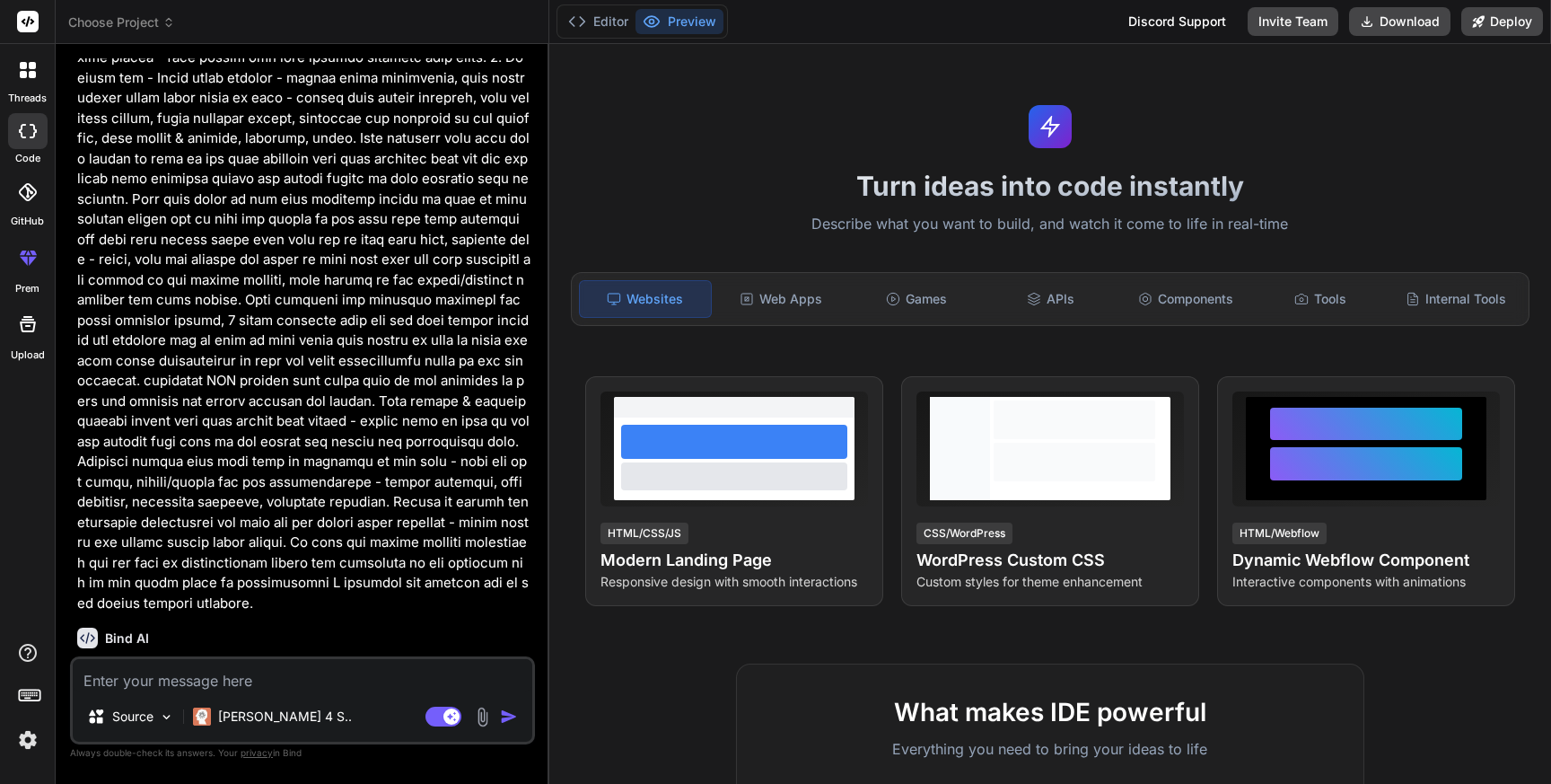
scroll to position [1427, 0]
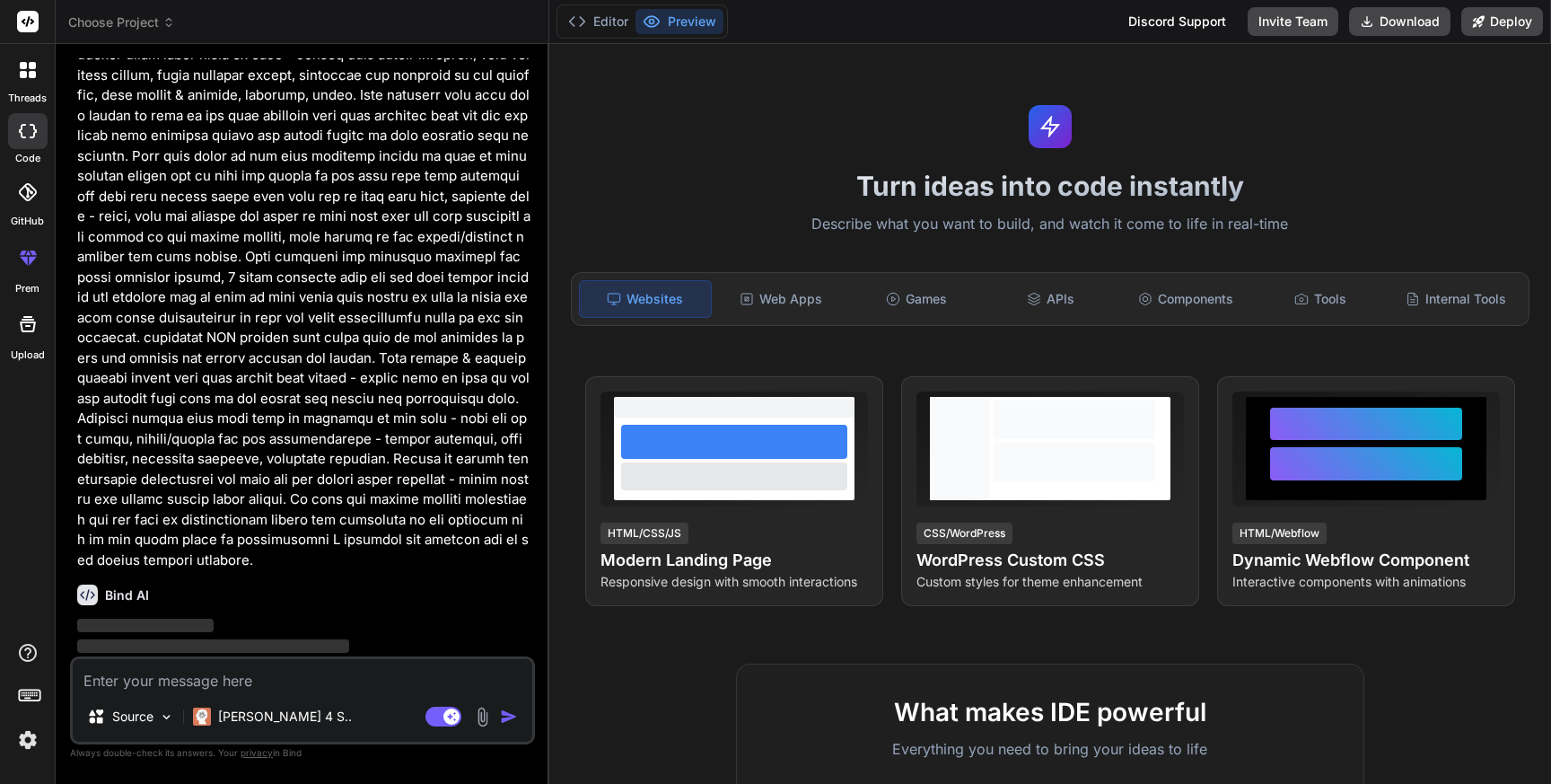
type textarea "x"
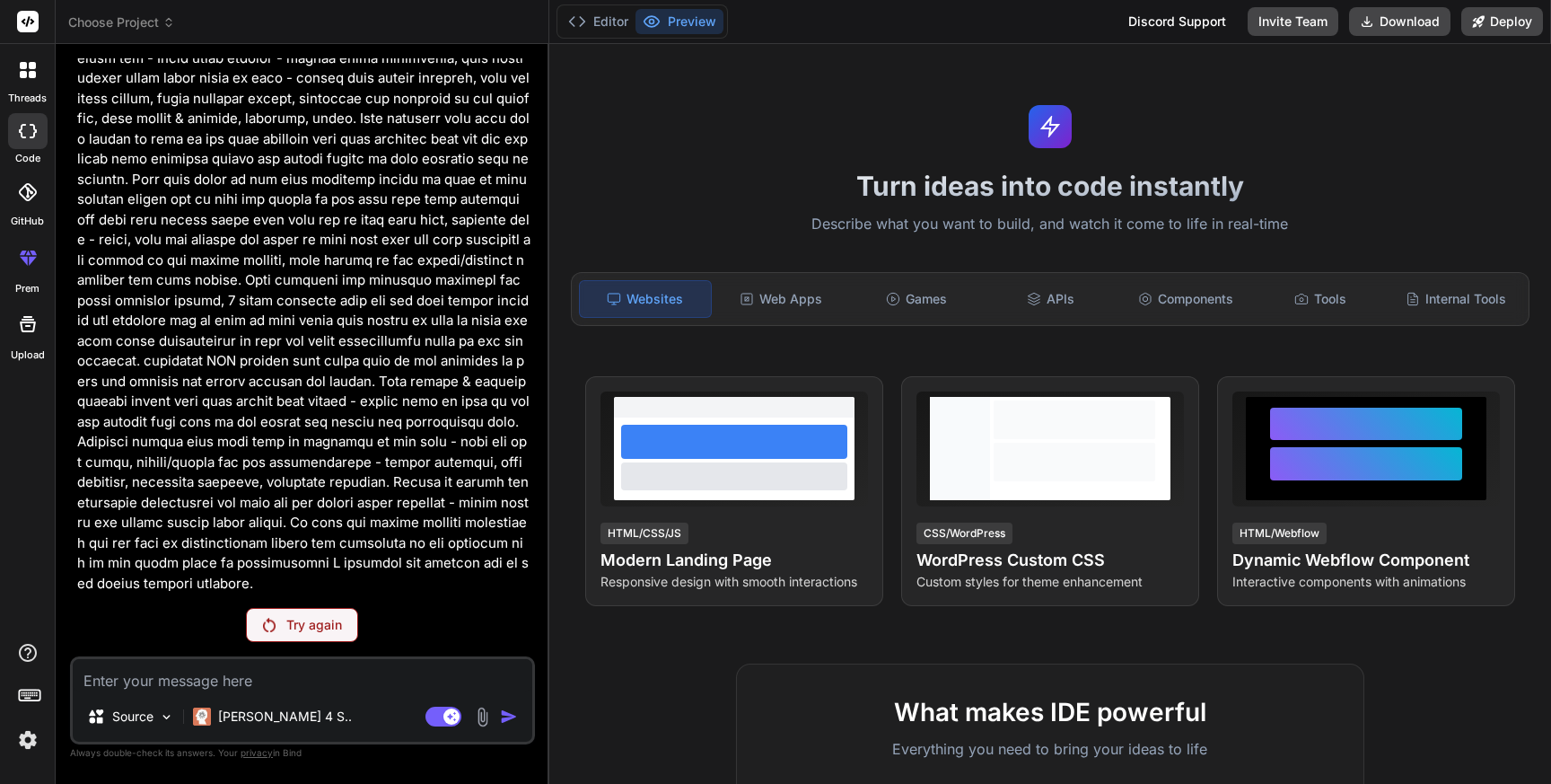
scroll to position [1363, 0]
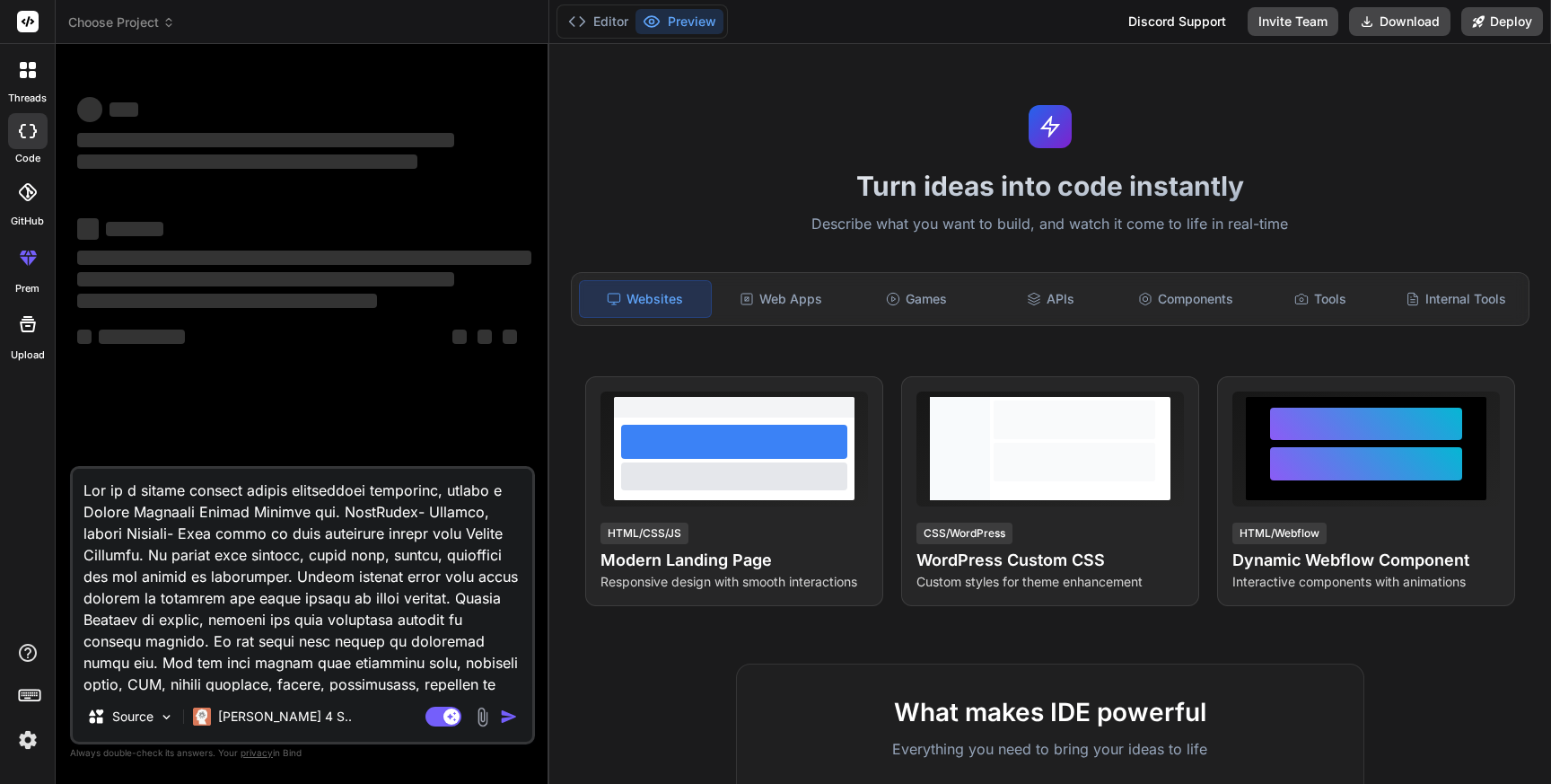
click at [200, 551] on textarea at bounding box center [303, 580] width 460 height 223
type textarea "x"
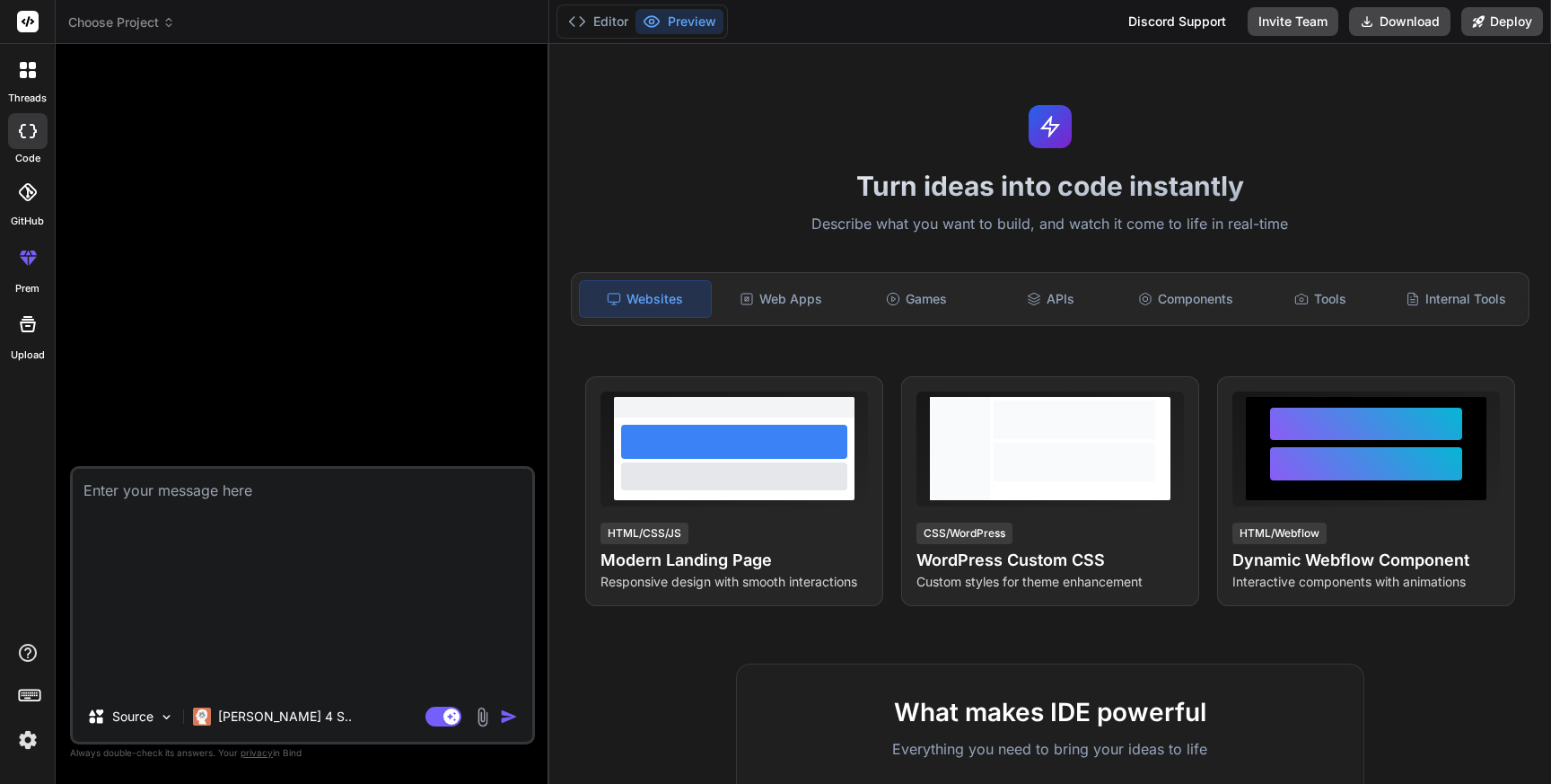
type textarea "x"
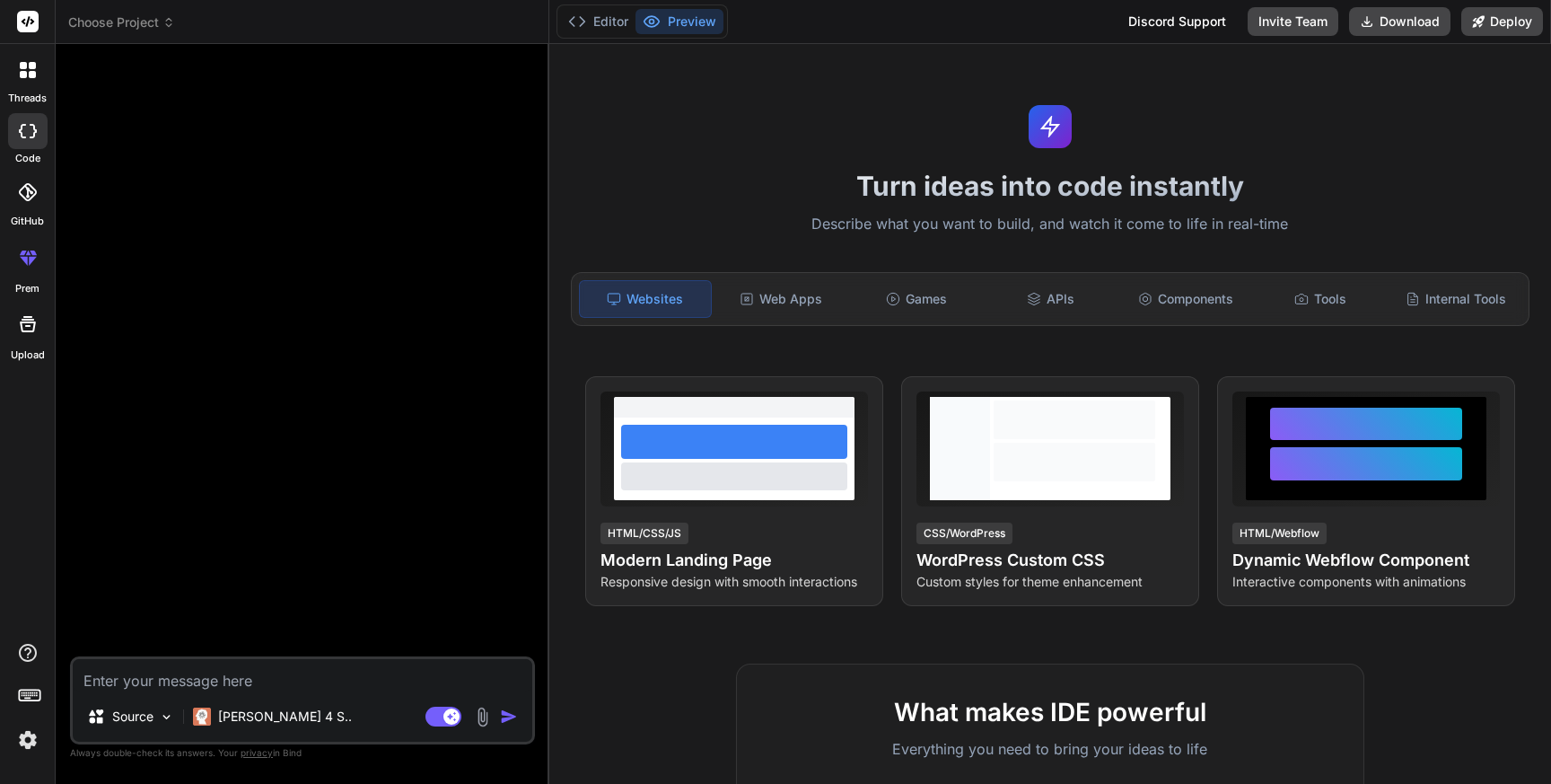
type textarea "Act as a native android mobile application developer, create a Period Calendar …"
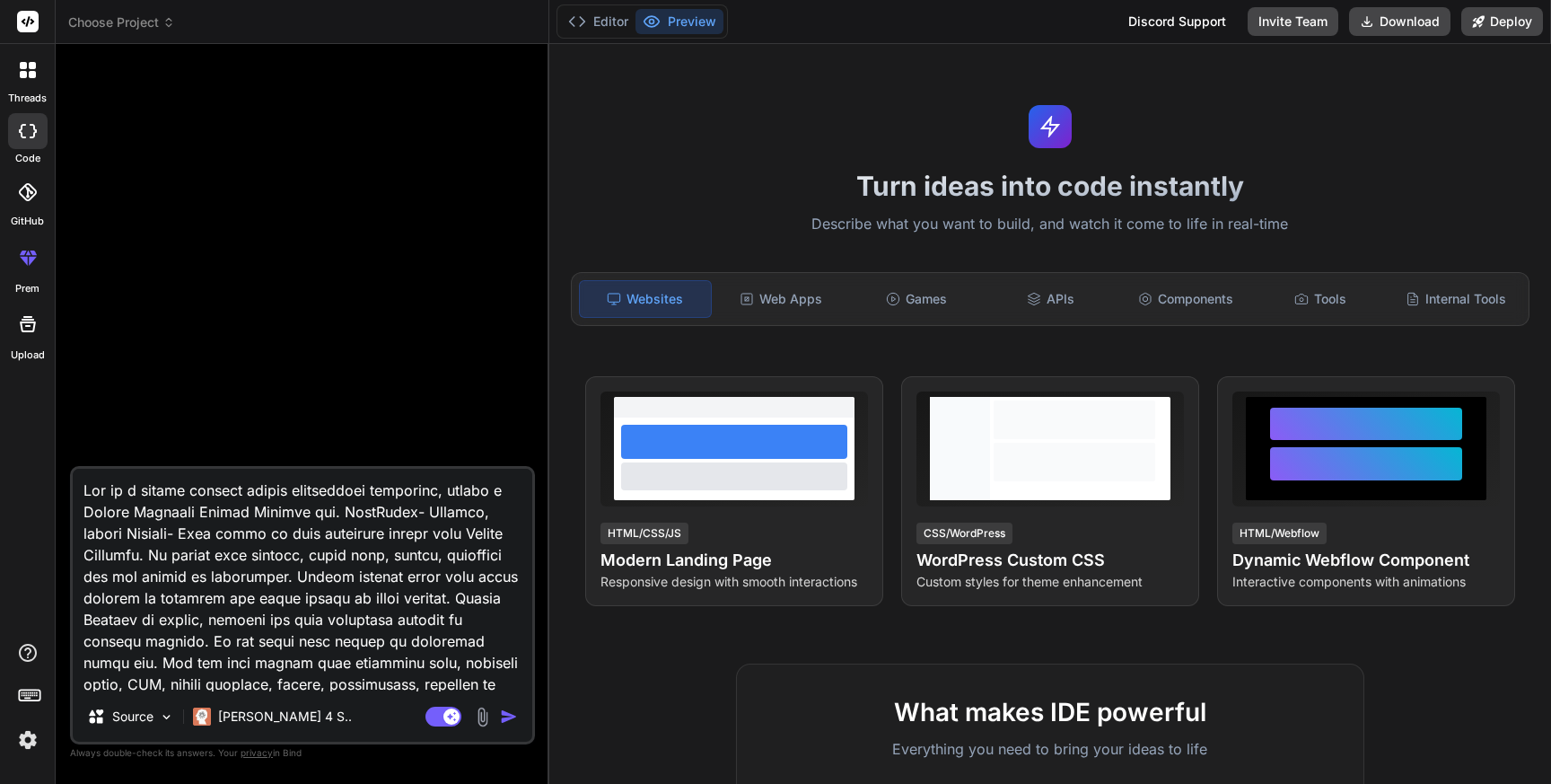
scroll to position [1832, 0]
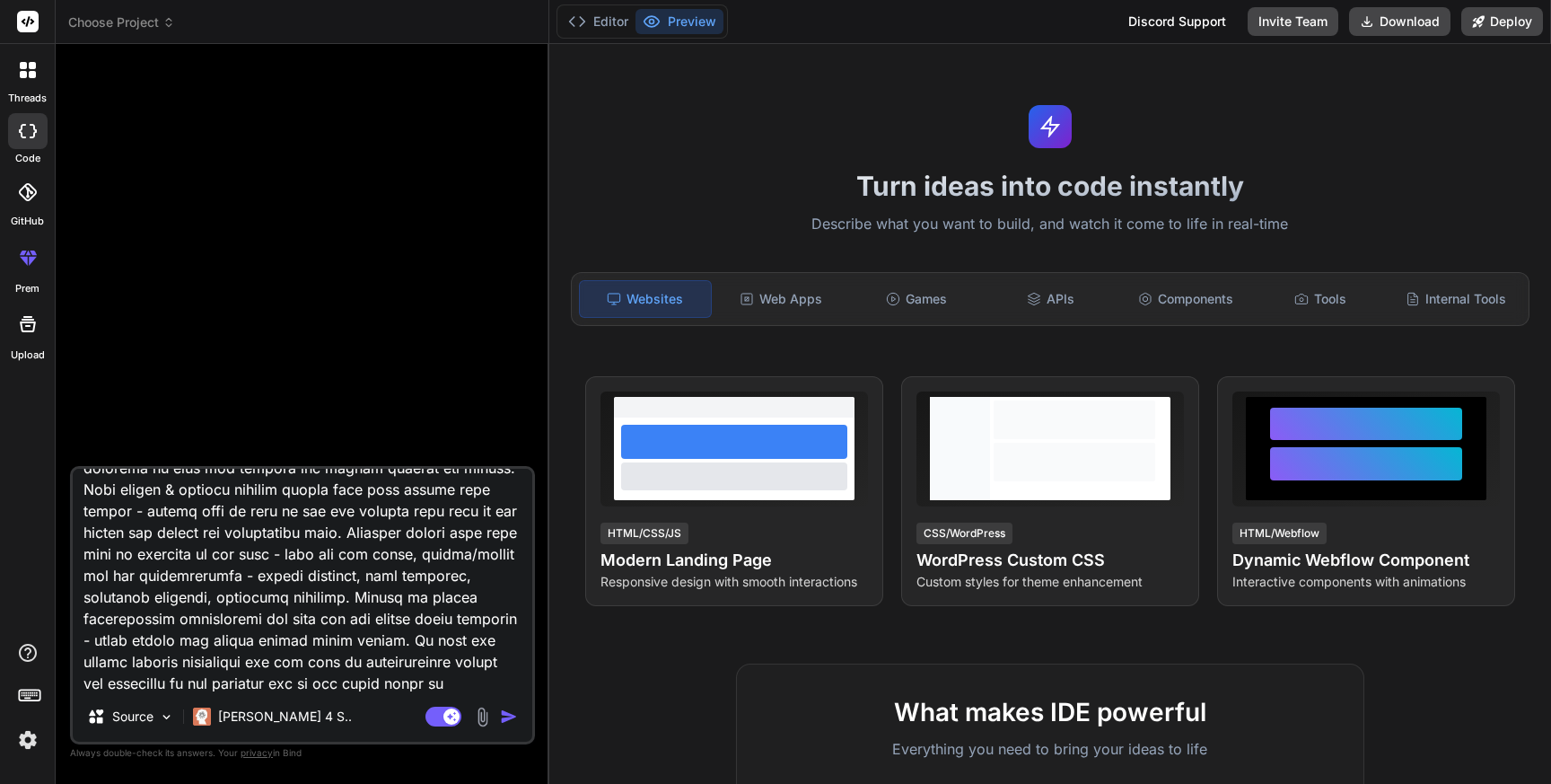
type textarea "x"
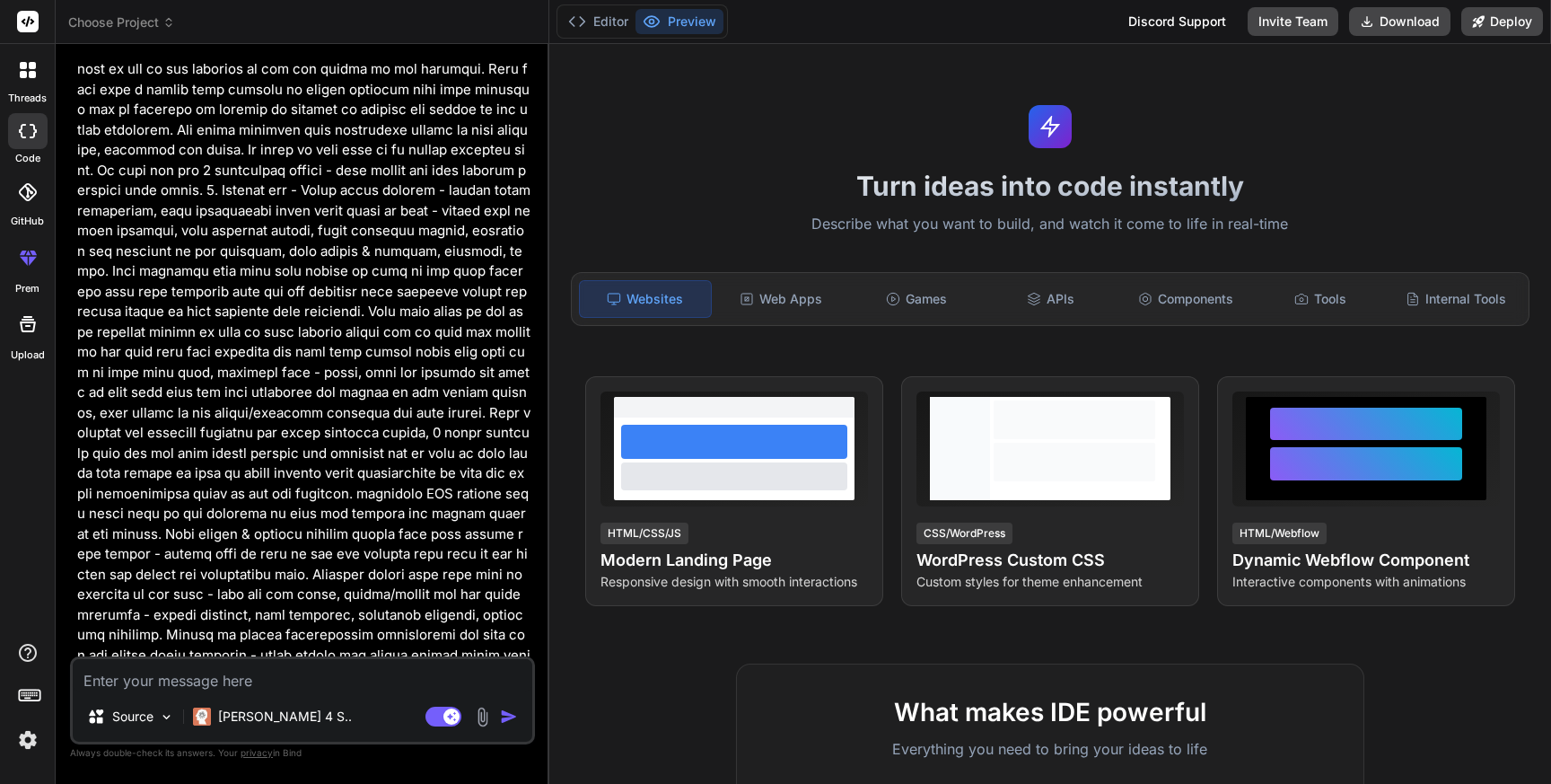
scroll to position [1225, 0]
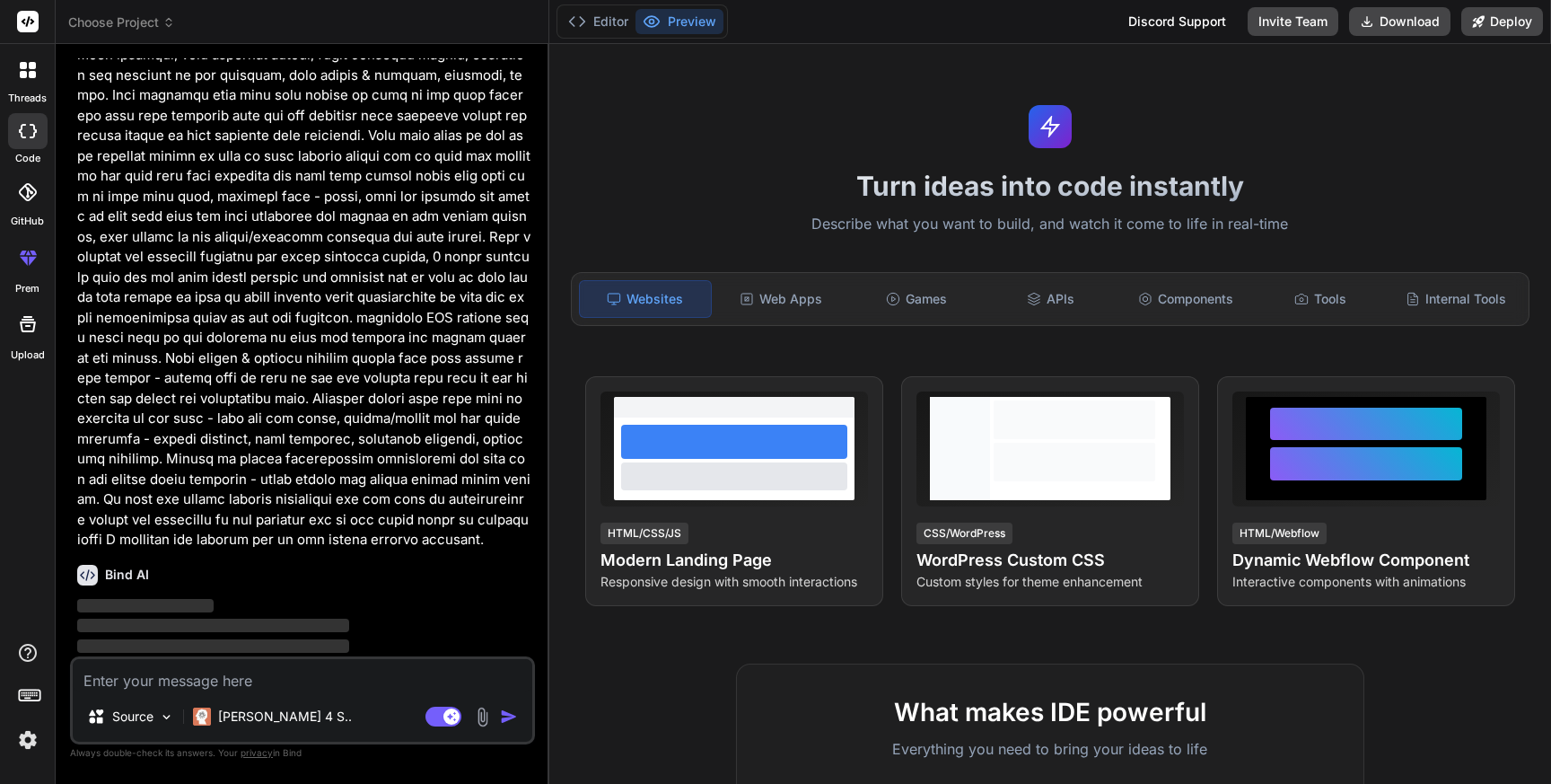
type textarea "x"
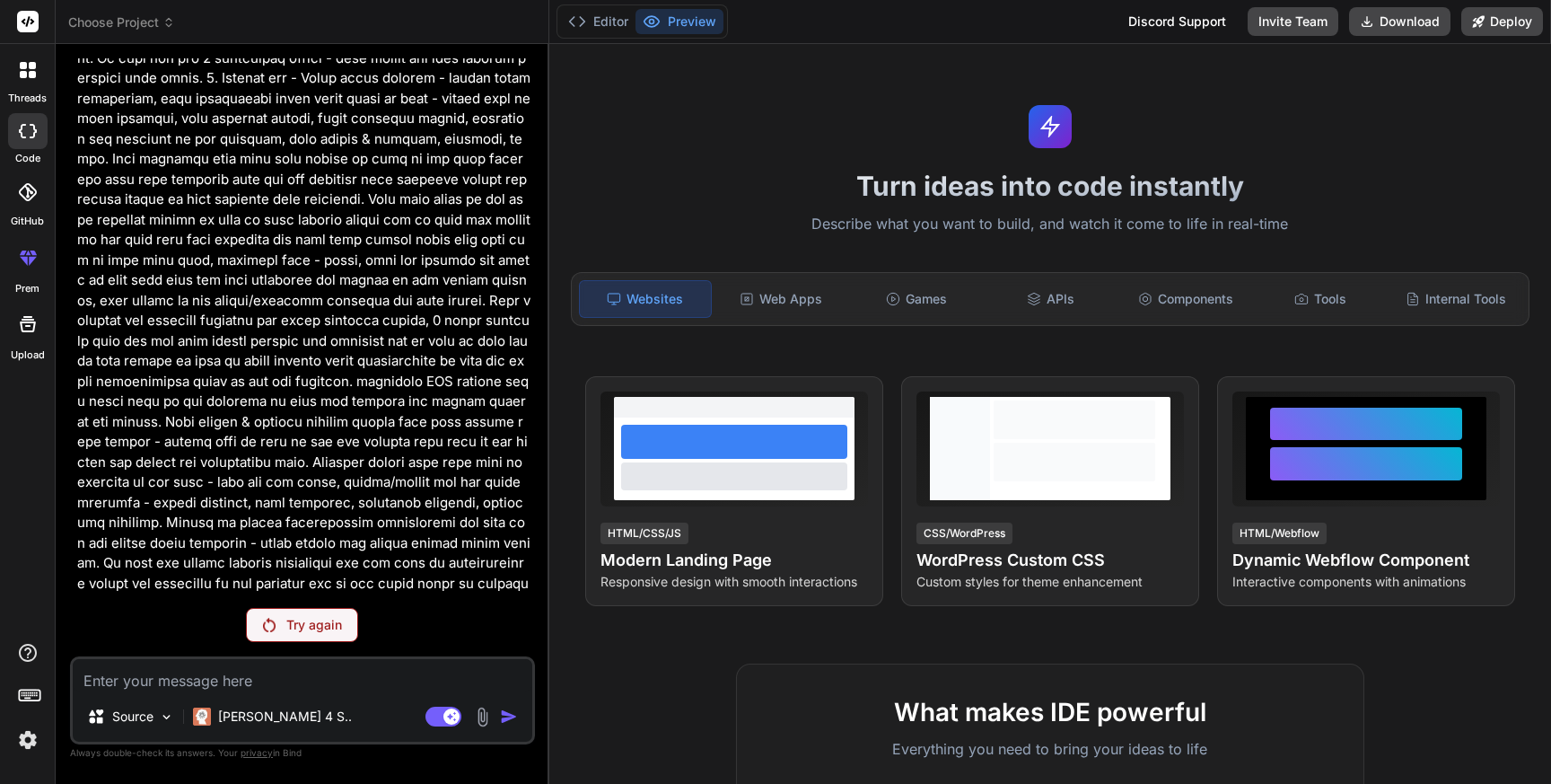
click at [338, 637] on div "Try again" at bounding box center [302, 625] width 112 height 34
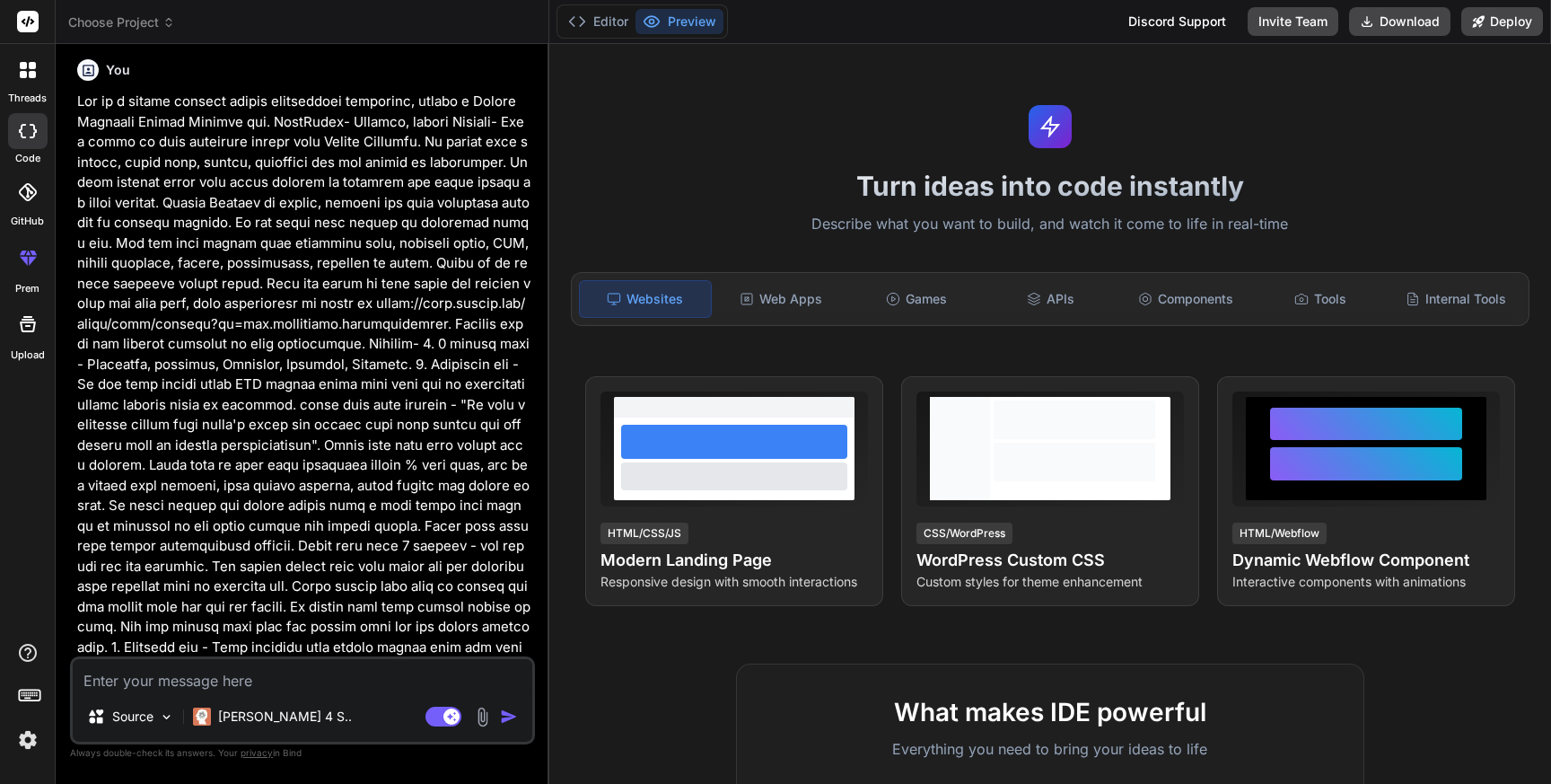
scroll to position [0, 0]
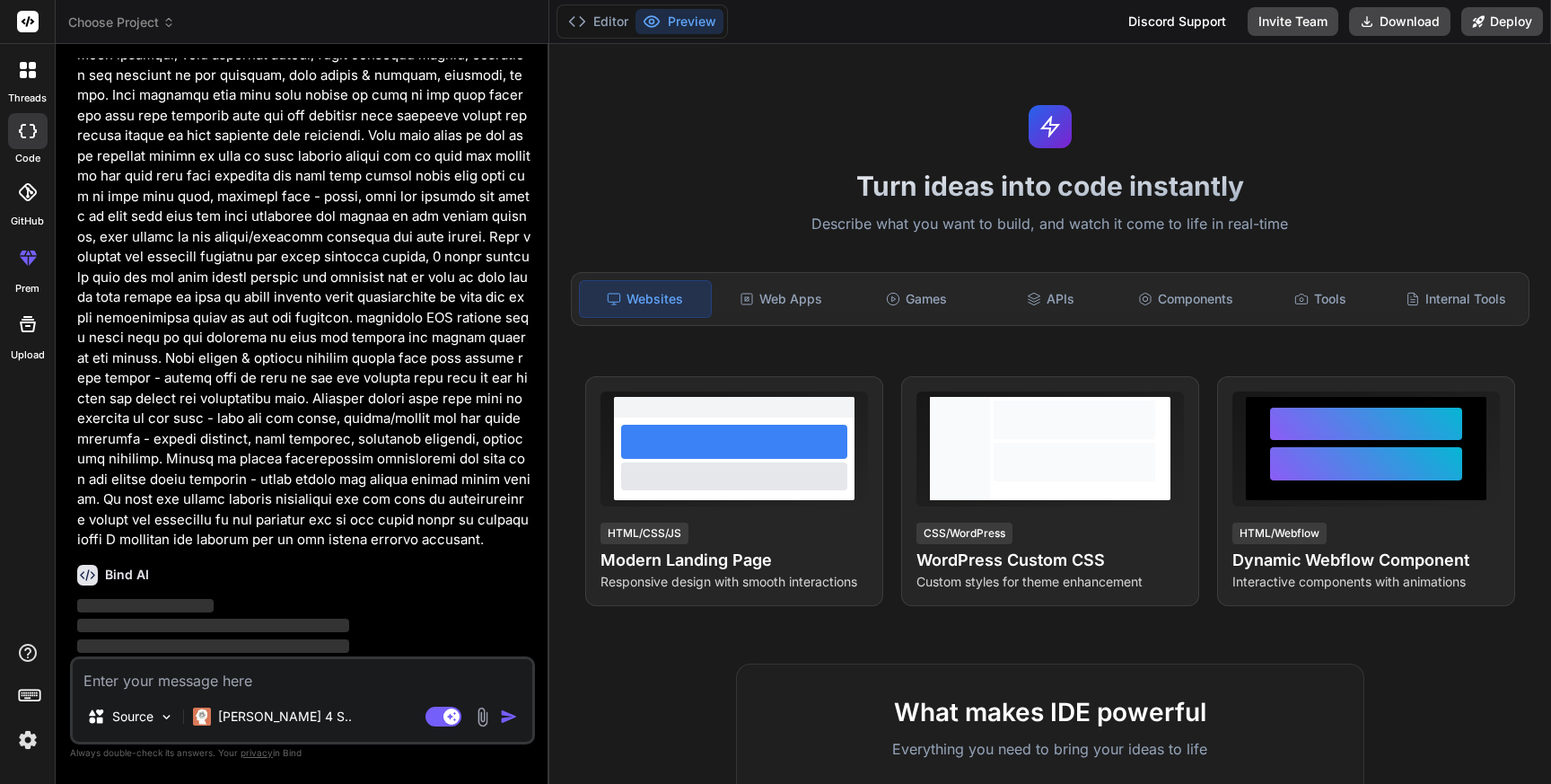
type textarea "x"
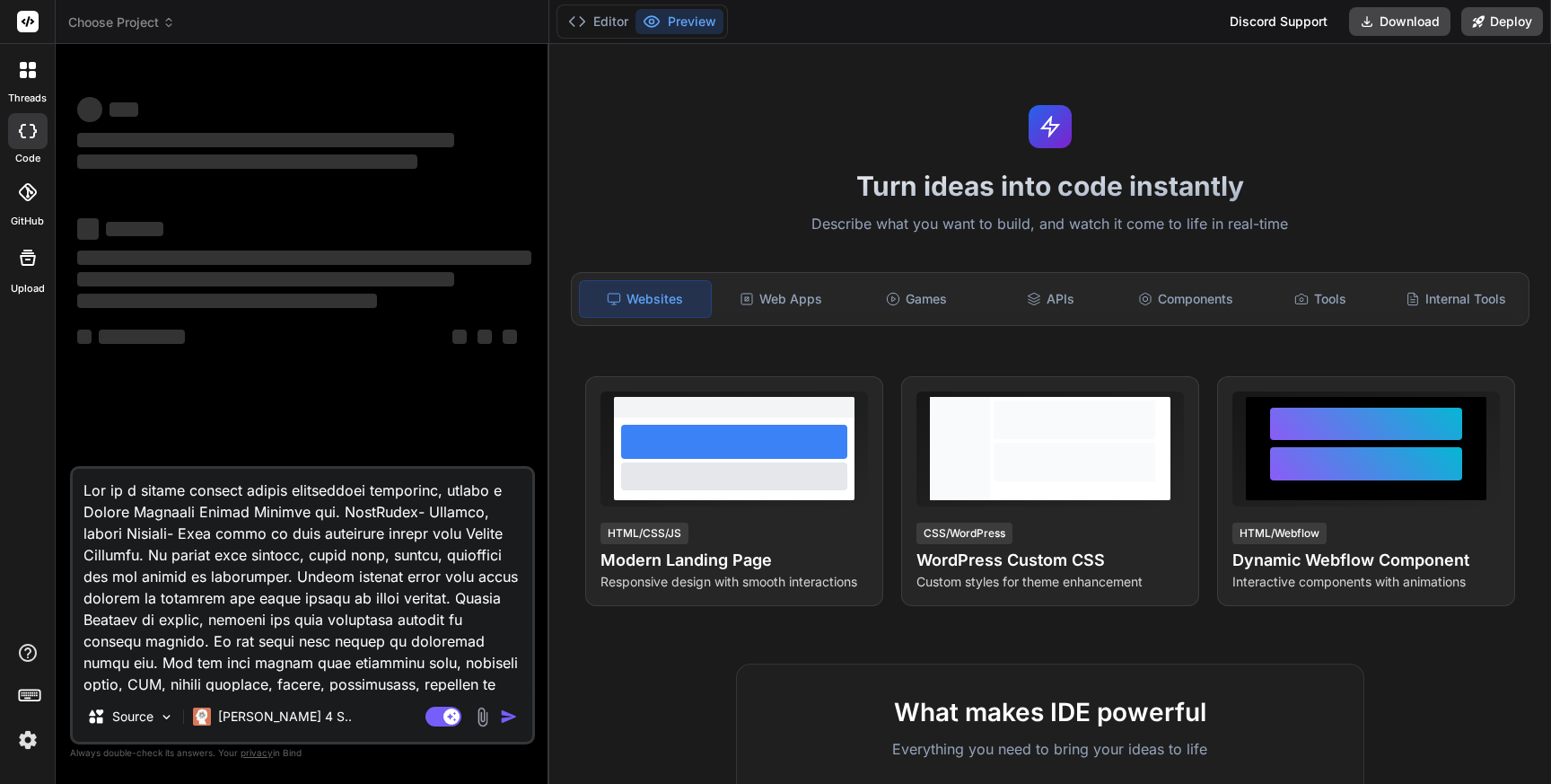
click at [214, 637] on textarea at bounding box center [303, 580] width 460 height 223
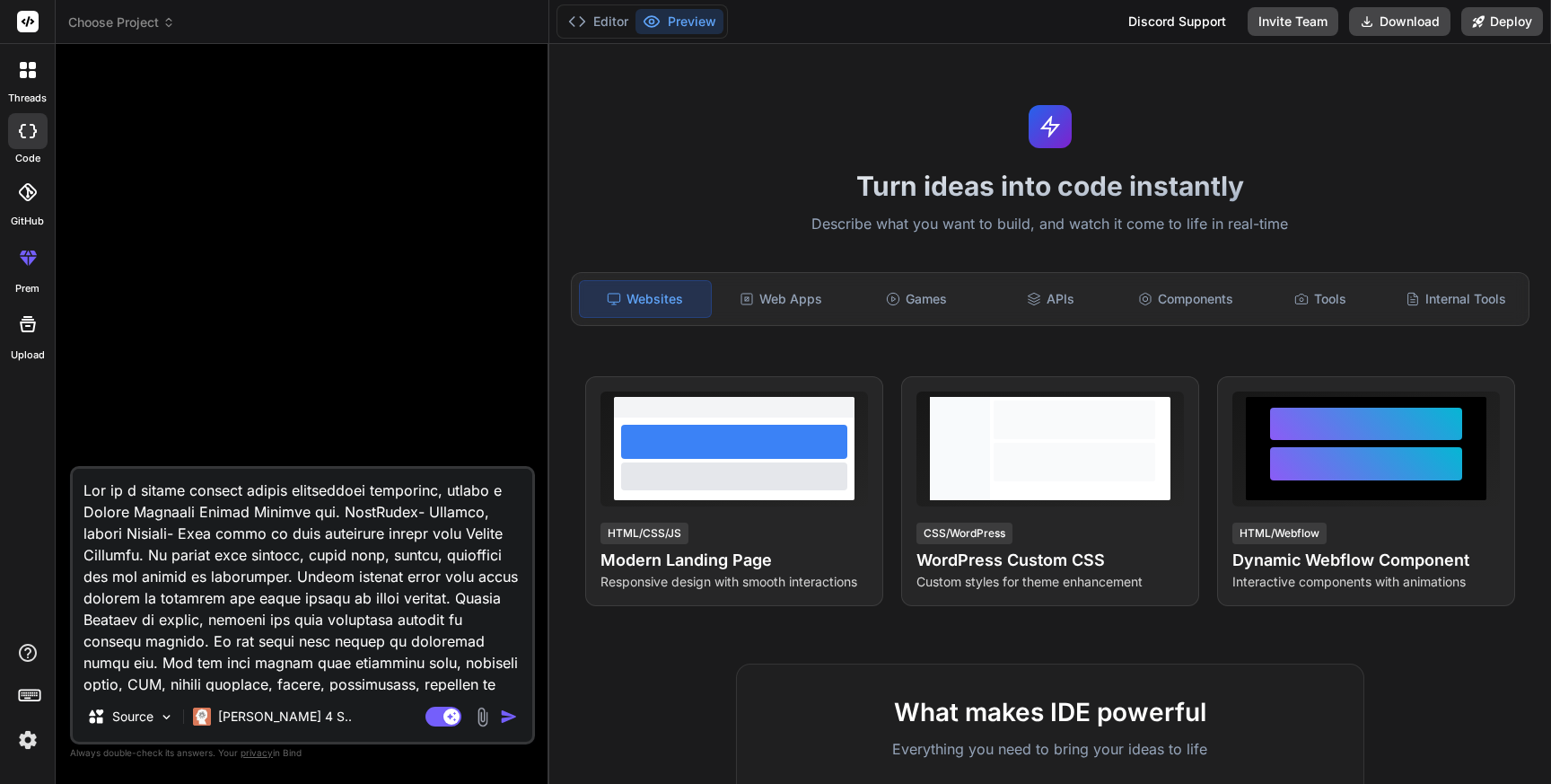
type textarea "x"
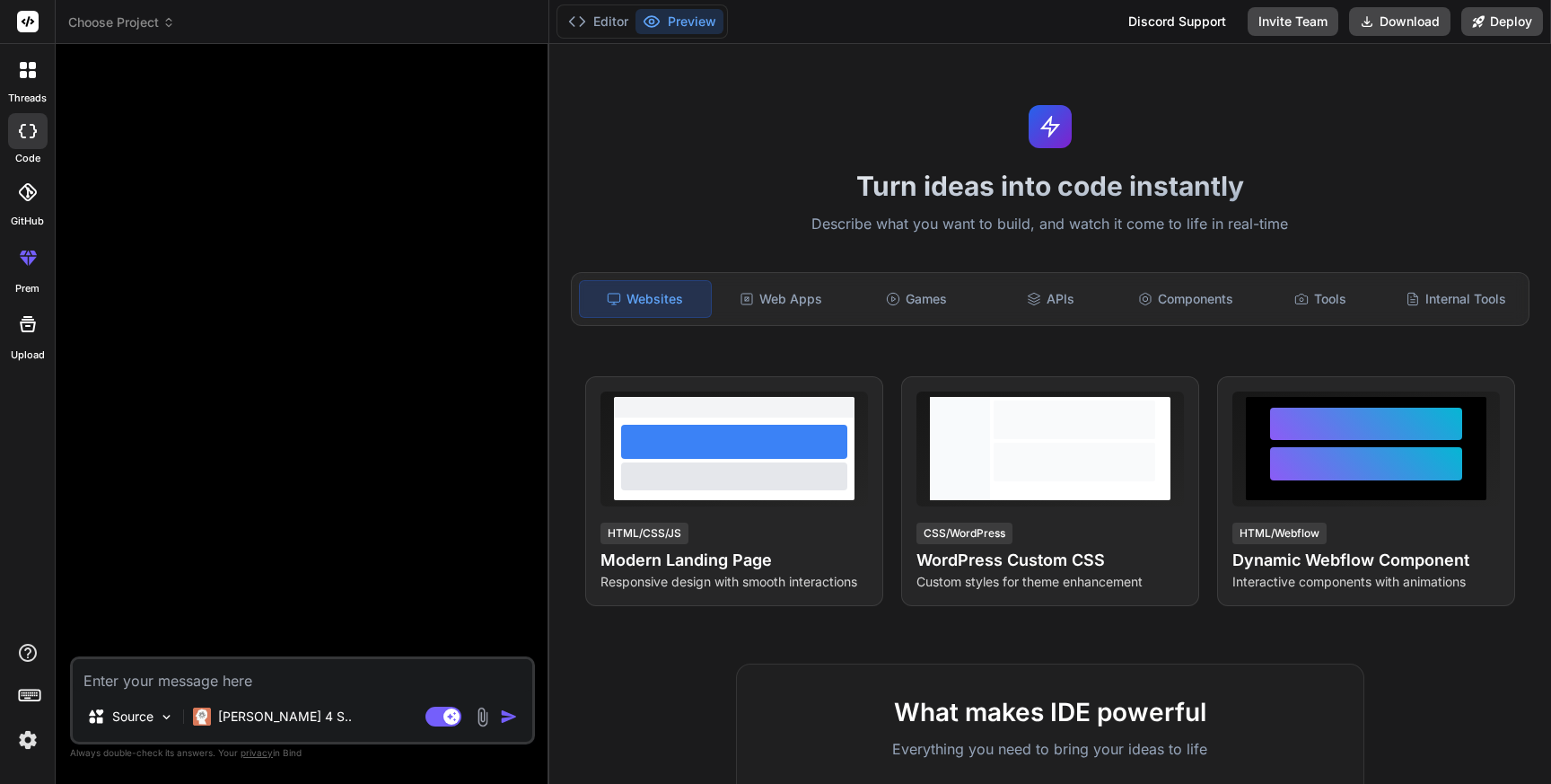
type textarea "Act as a native android mobile application developer, create a Period Calendar …"
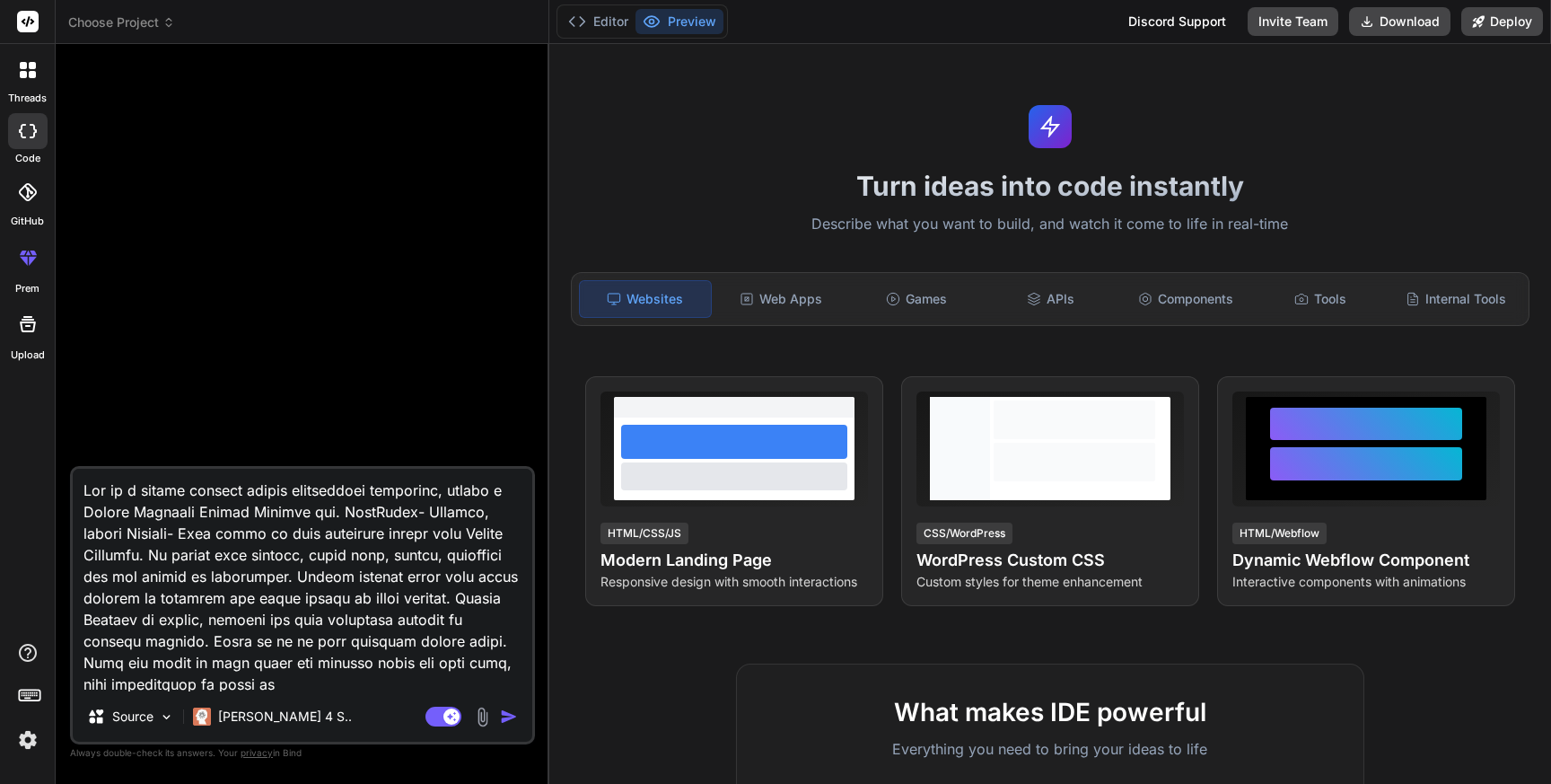
scroll to position [1789, 0]
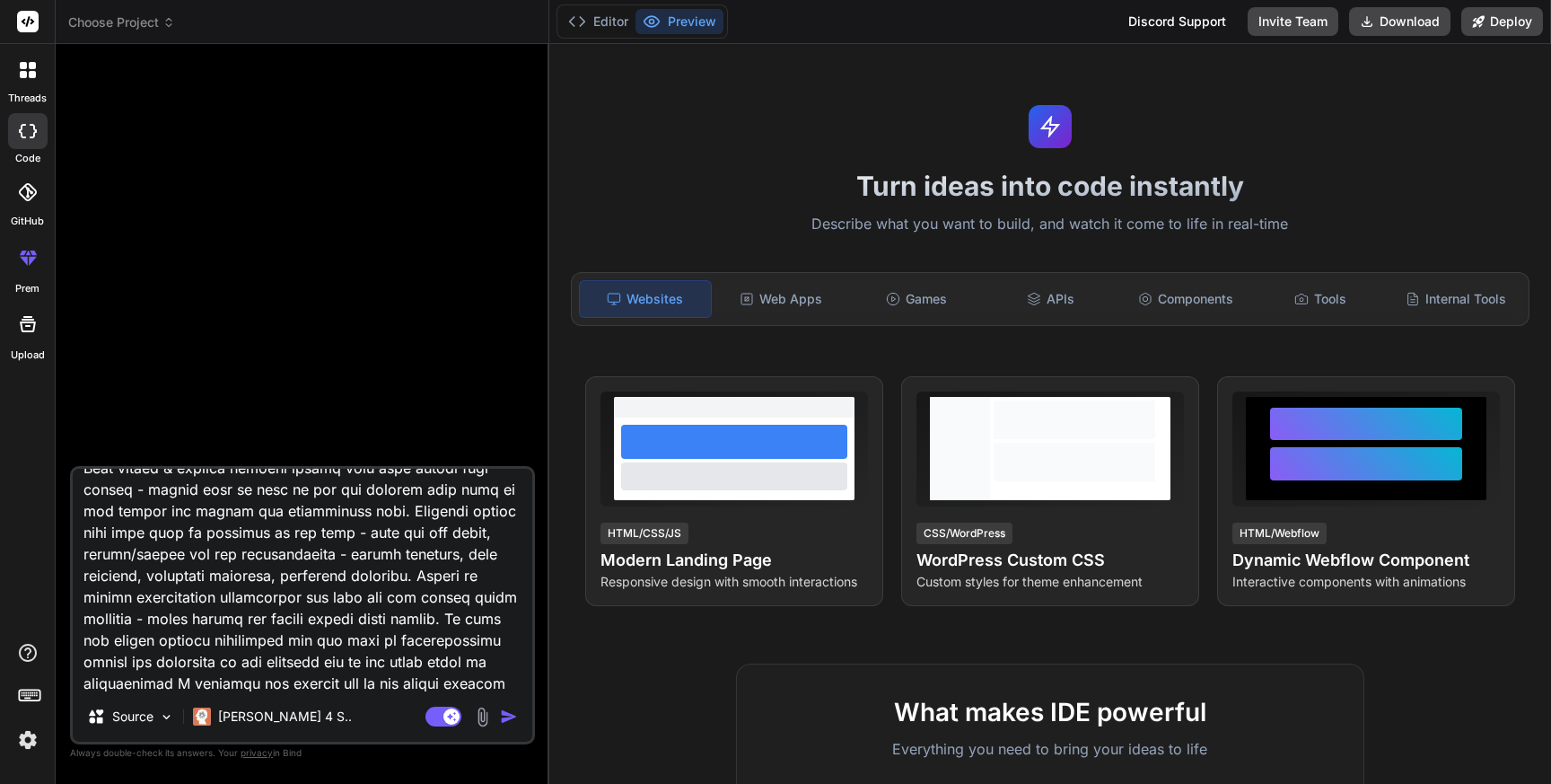
type textarea "x"
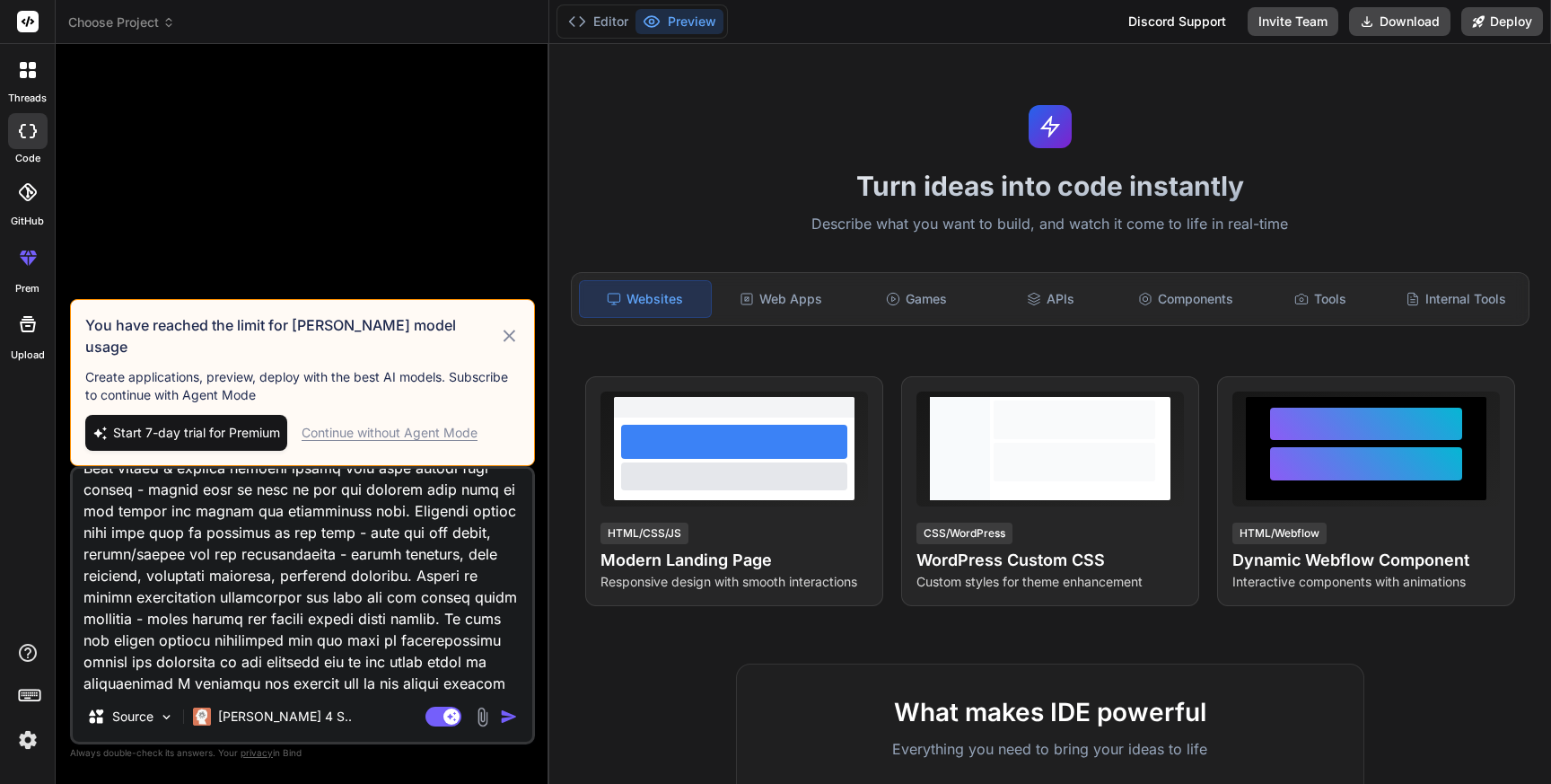
type textarea "Act as a native android mobile application developer, create a Period Calendar …"
click at [356, 431] on div "Continue without Agent Mode" at bounding box center [390, 433] width 176 height 18
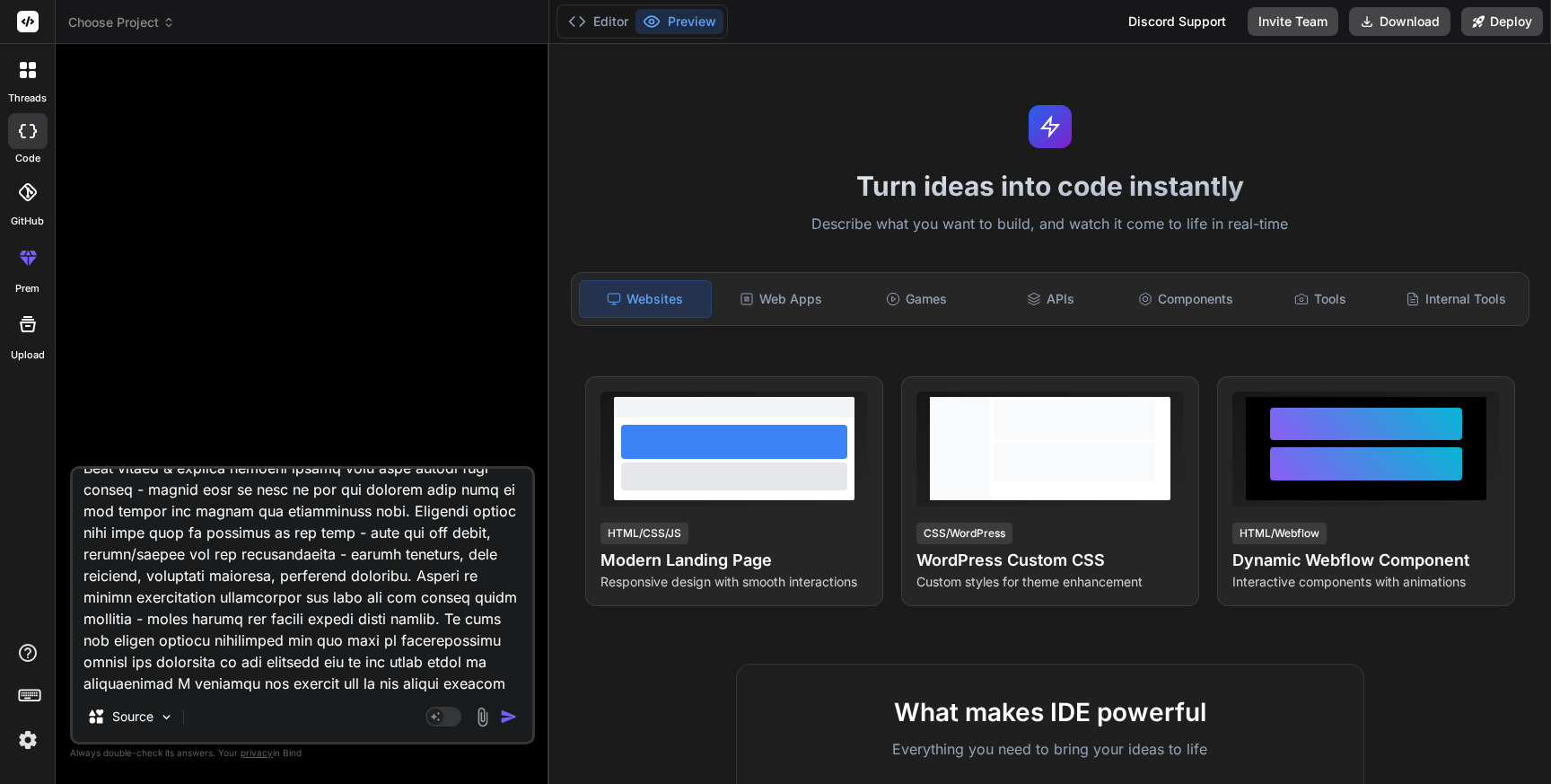
click at [289, 650] on textarea at bounding box center [303, 580] width 460 height 223
type textarea "x"
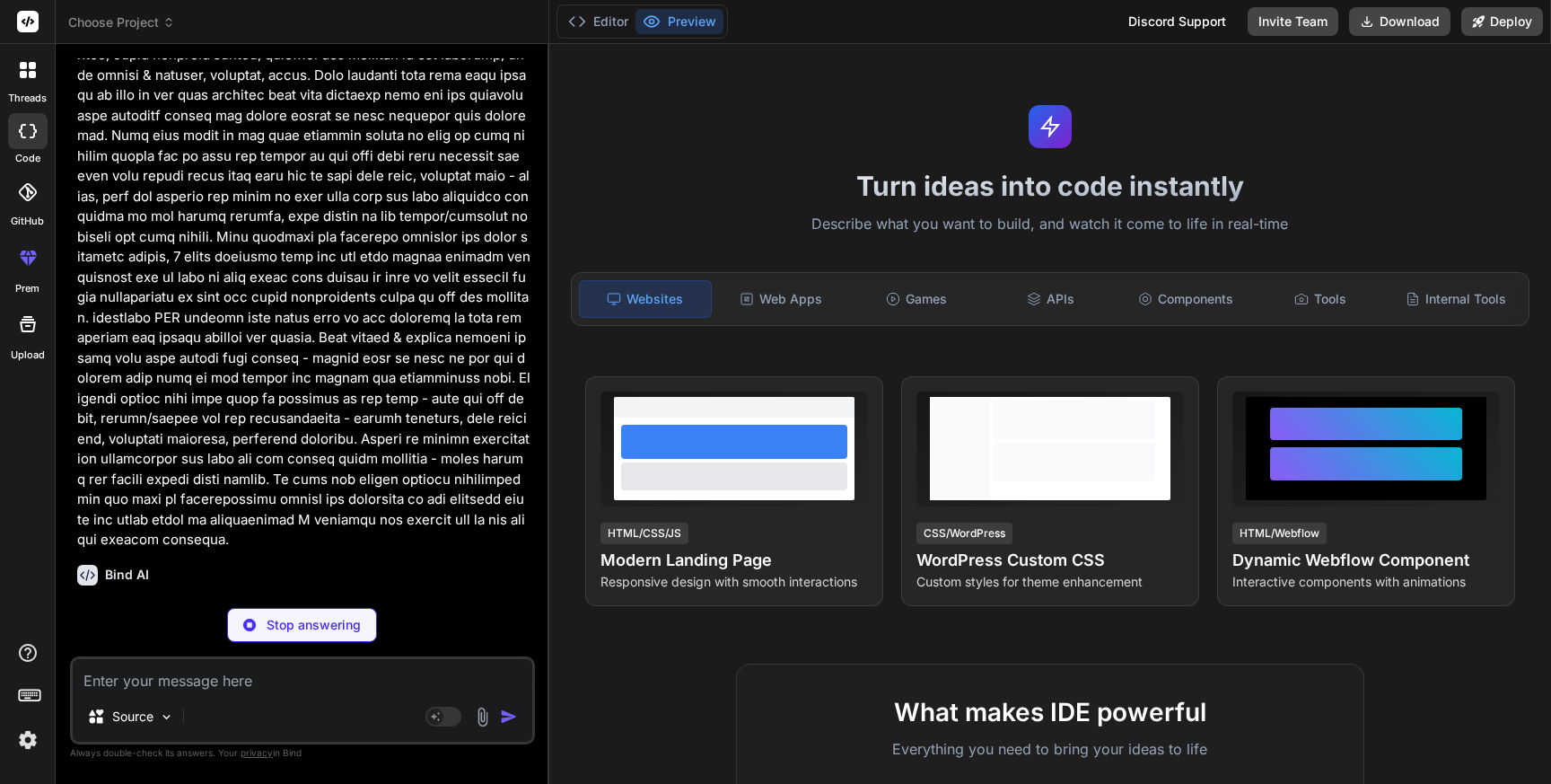
scroll to position [1184, 0]
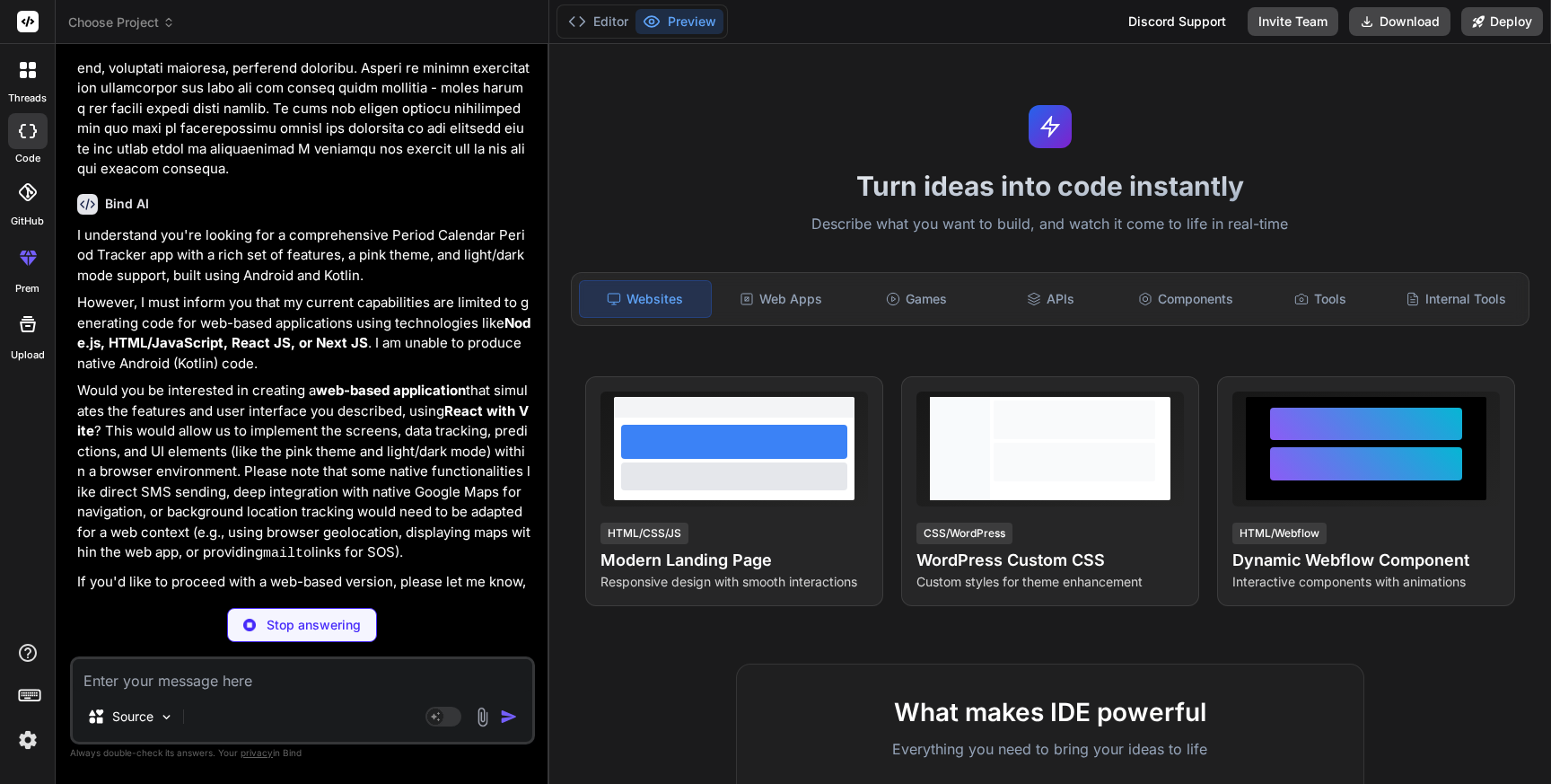
type textarea "x"
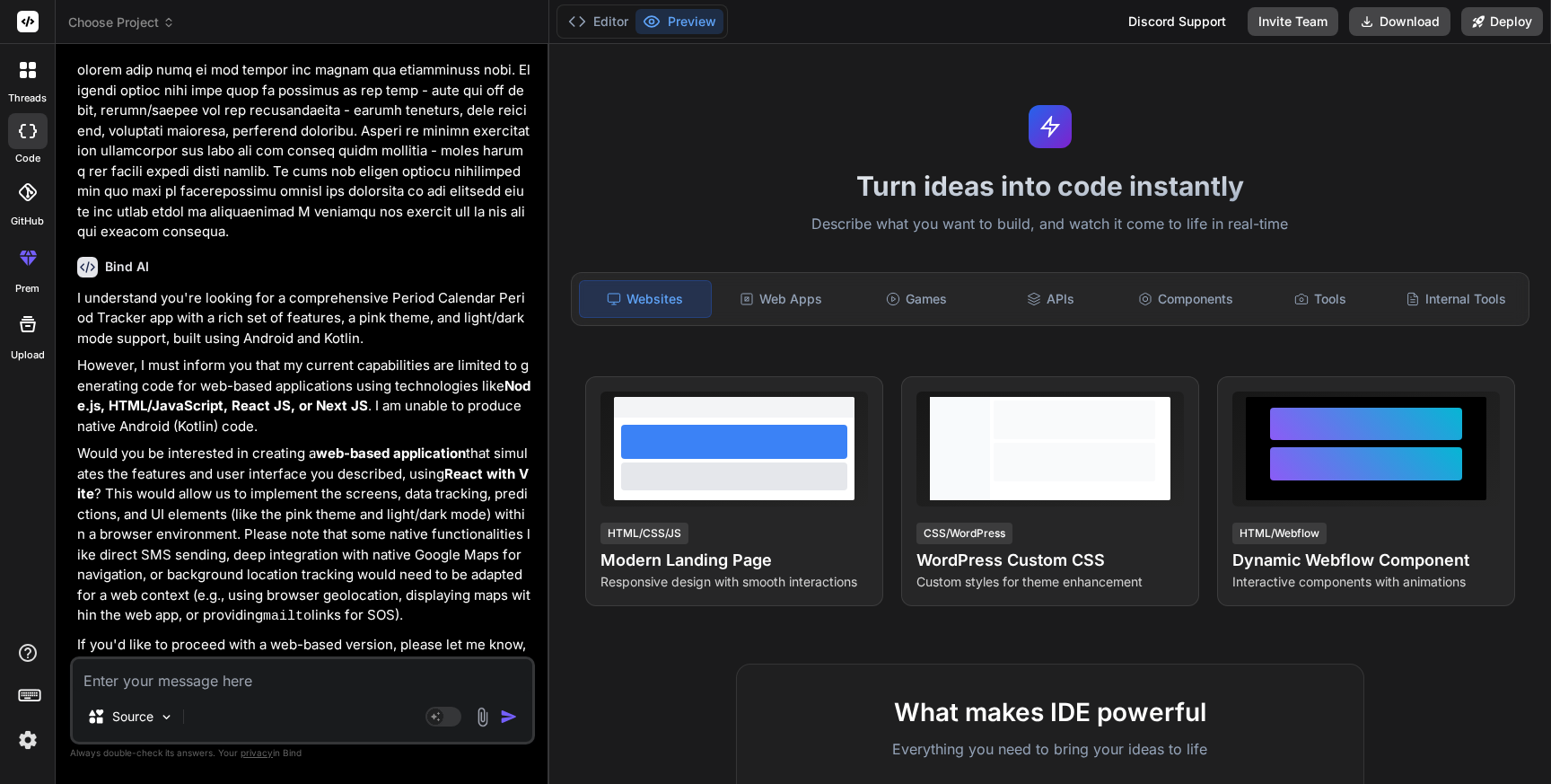
click at [237, 674] on textarea at bounding box center [303, 675] width 460 height 32
type textarea "N"
type textarea "x"
type textarea "No"
type textarea "x"
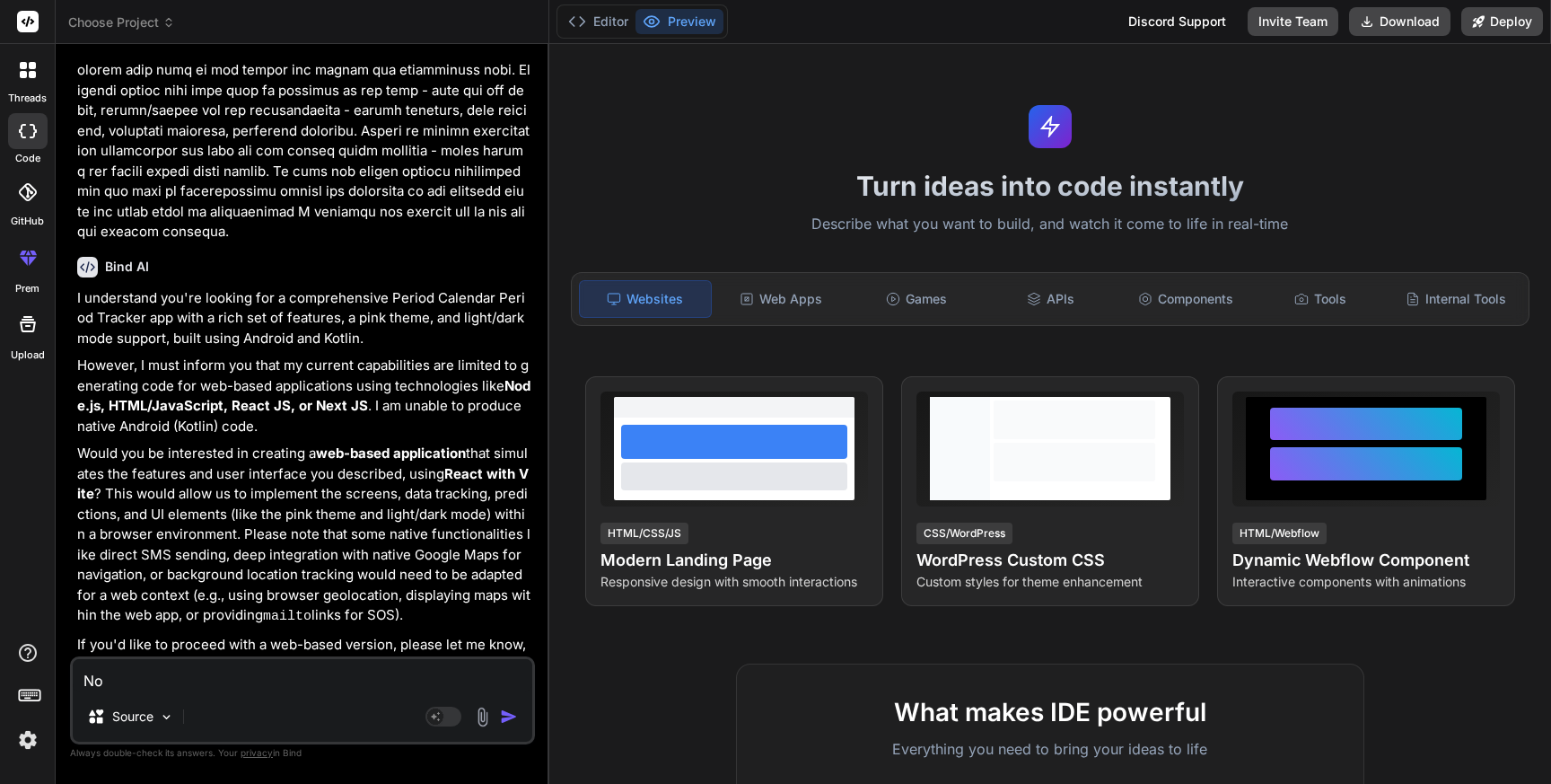
type textarea "No"
type textarea "x"
type textarea "No p"
type textarea "x"
type textarea "No pr"
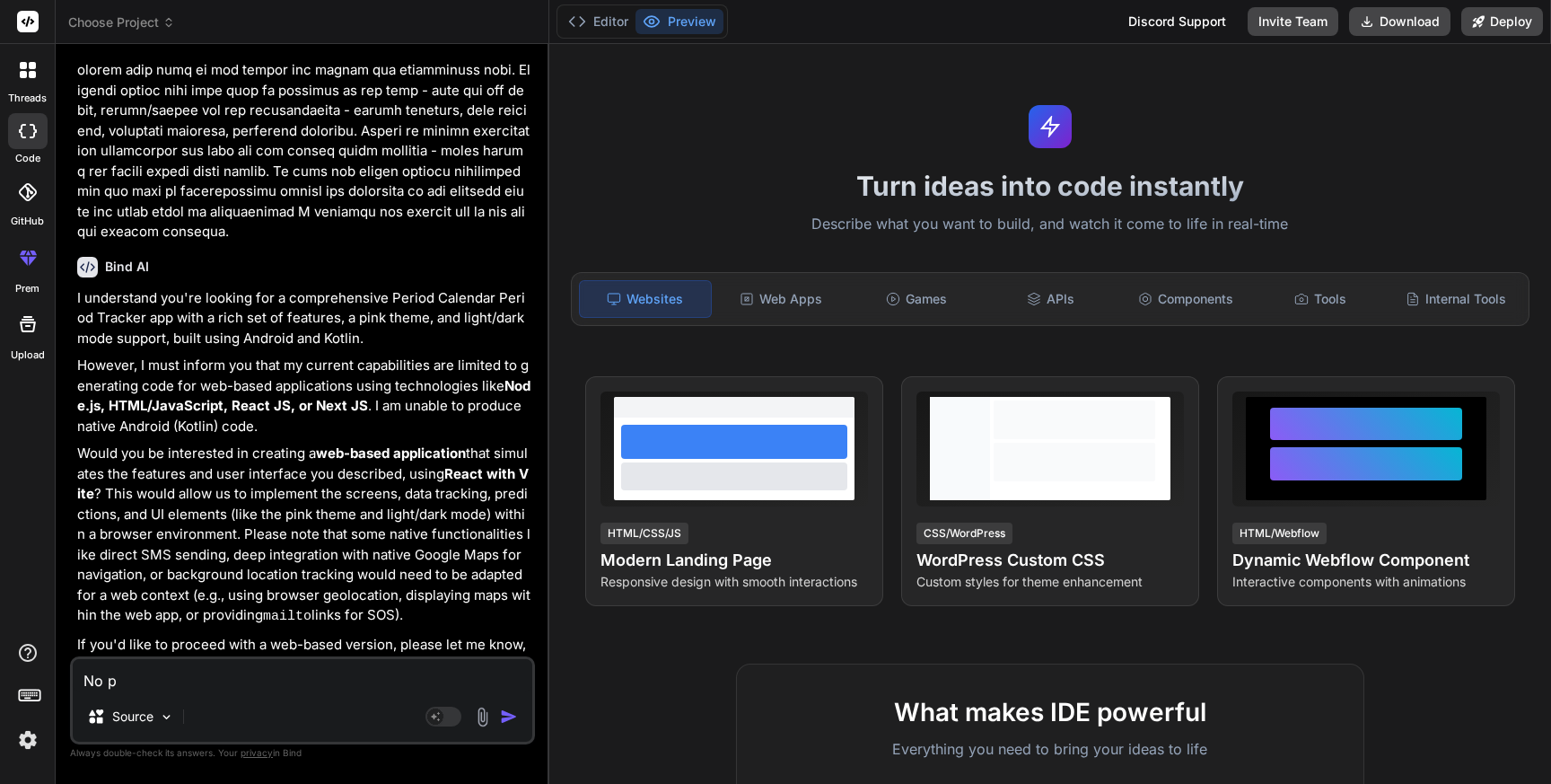
type textarea "x"
type textarea "No pro"
type textarea "x"
type textarea "No prov"
type textarea "x"
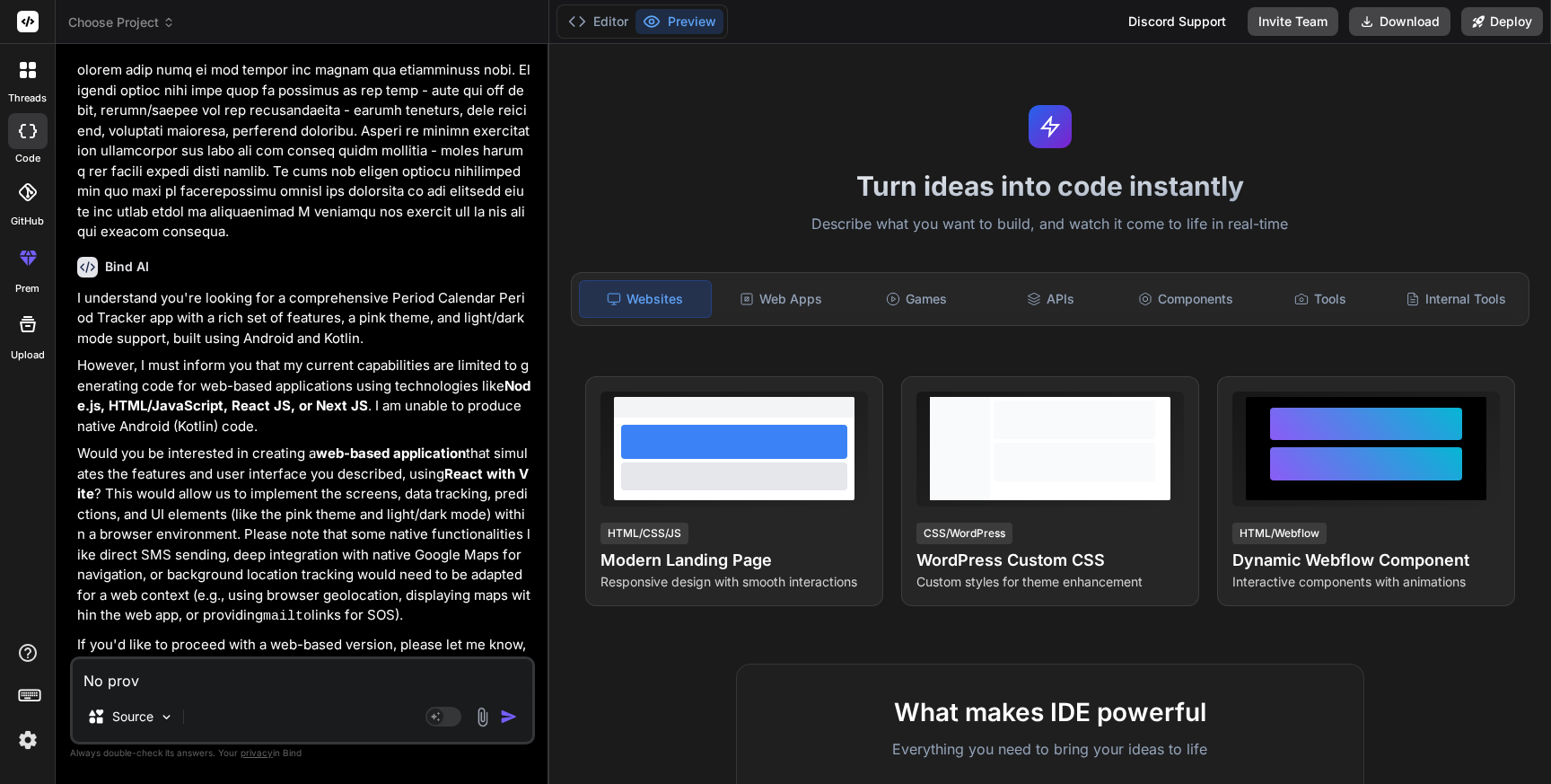
type textarea "No provi"
type textarea "x"
type textarea "No provid"
type textarea "x"
type textarea "No provide"
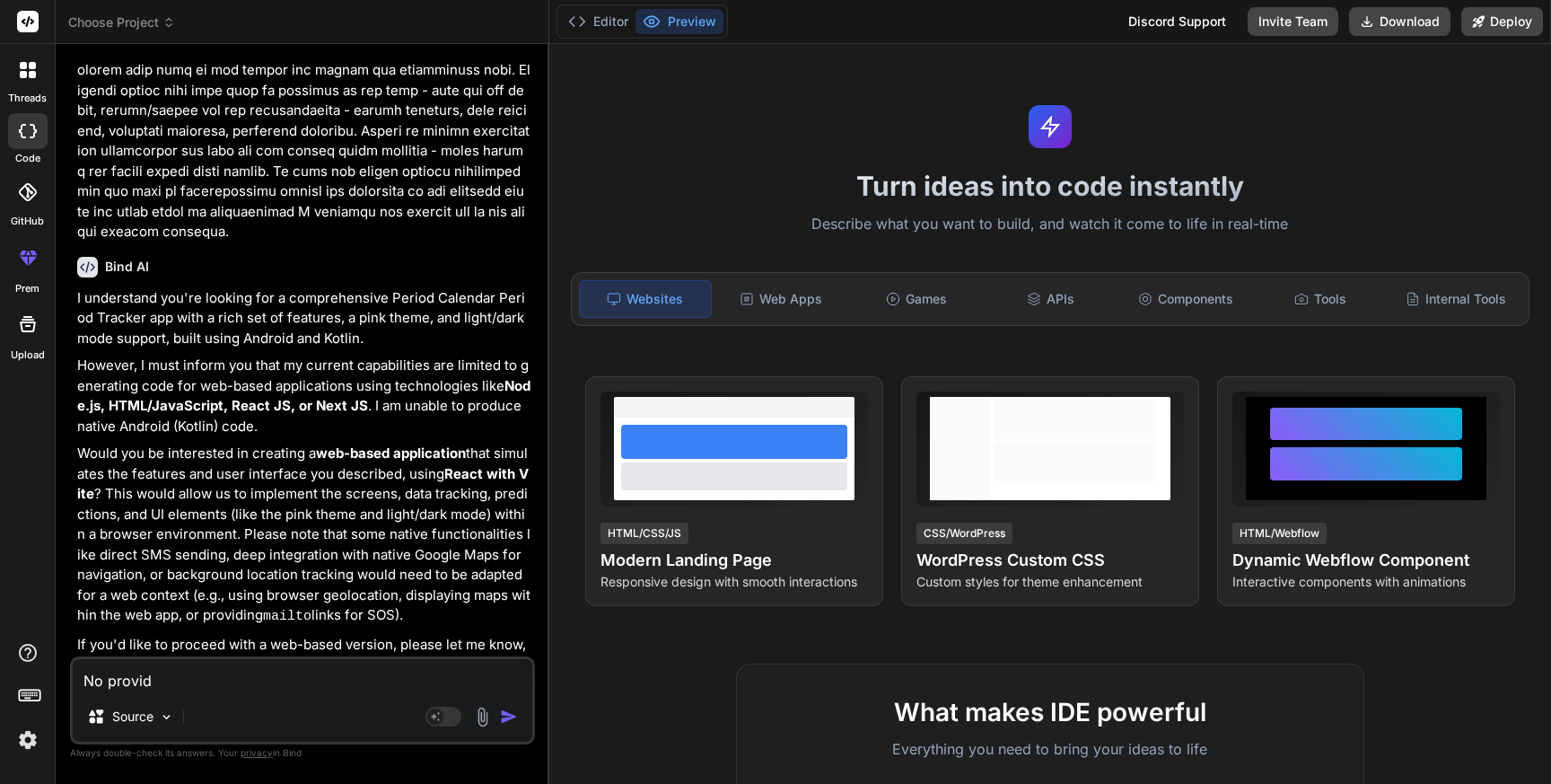
type textarea "x"
type textarea "No provide"
type textarea "x"
type textarea "No provide a"
type textarea "x"
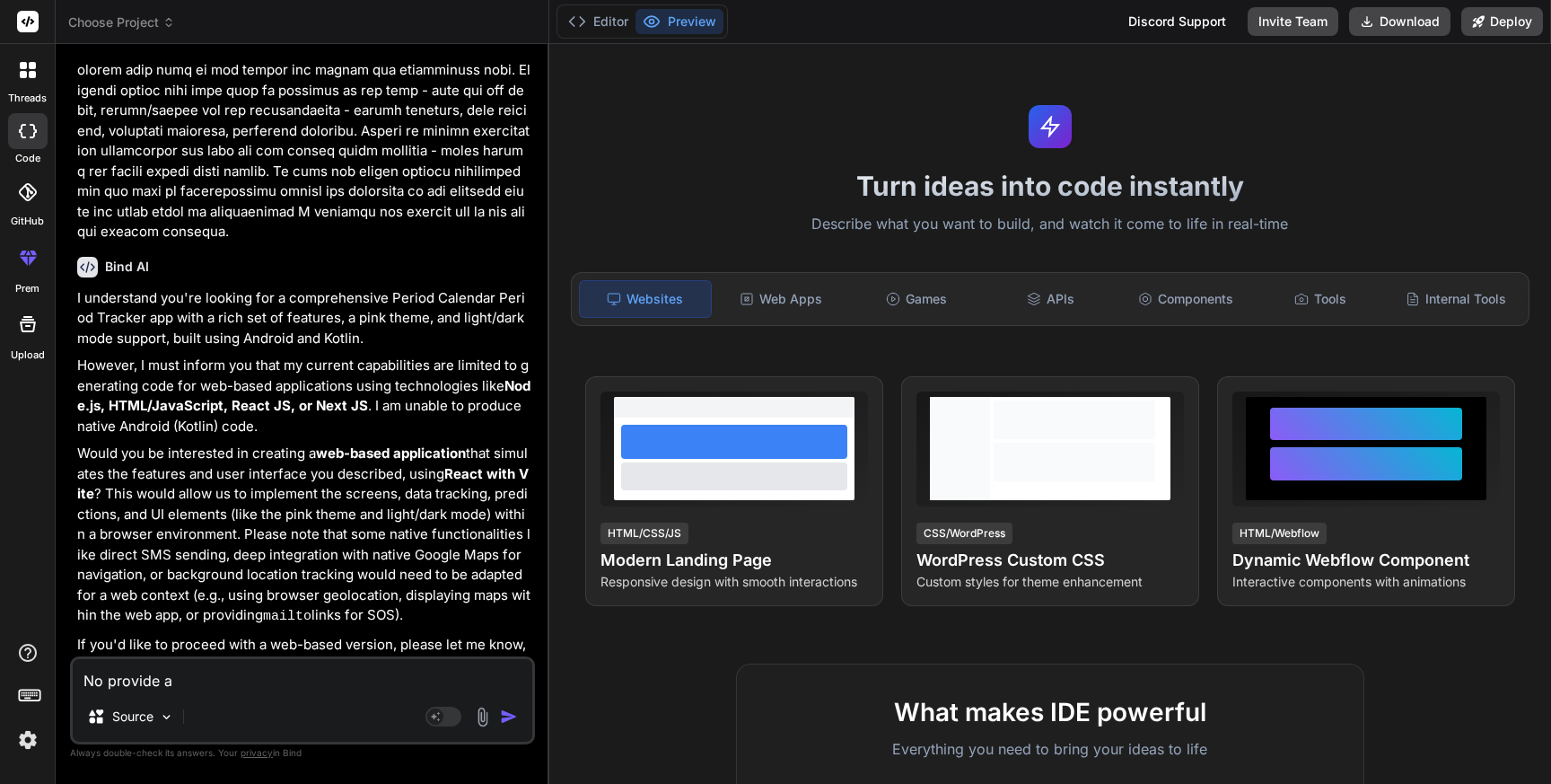
type textarea "No provide an"
type textarea "x"
type textarea "No provide and"
type textarea "x"
type textarea "No provide andr"
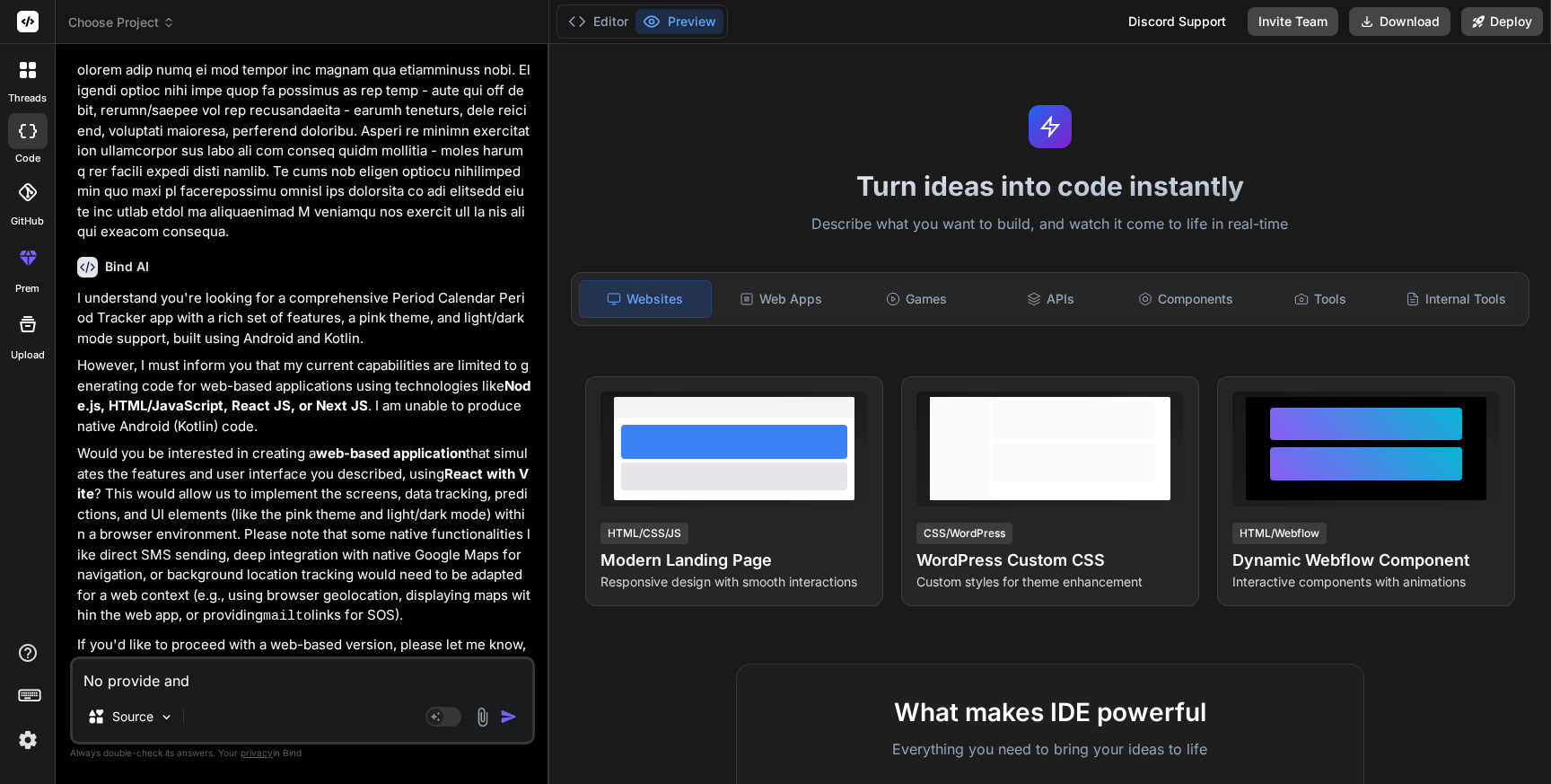
type textarea "x"
type textarea "No provide andro"
type textarea "x"
type textarea "No provide androi"
type textarea "x"
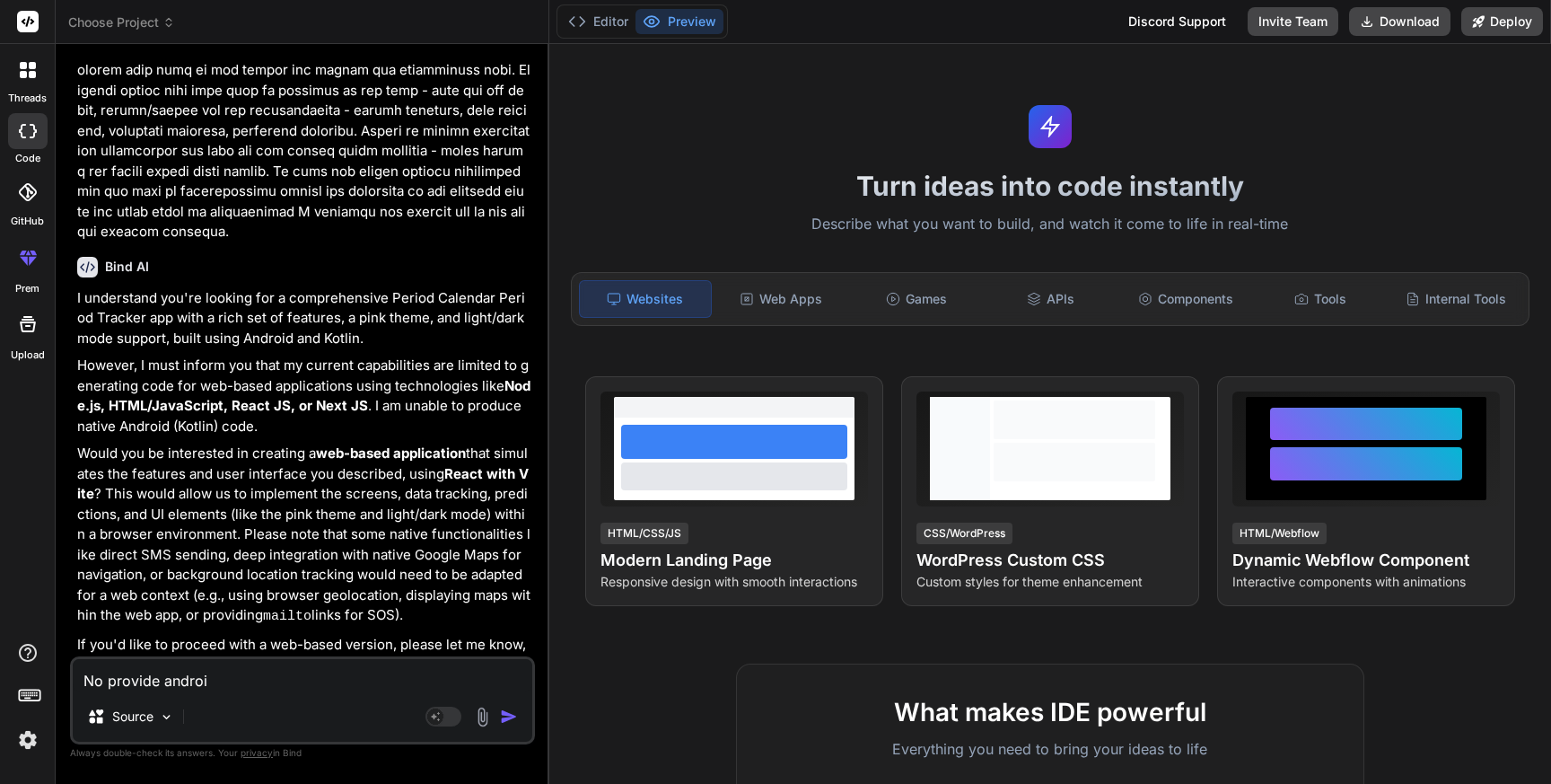
type textarea "No provide android"
type textarea "x"
type textarea "No provide android"
type textarea "x"
type textarea "No provide android k"
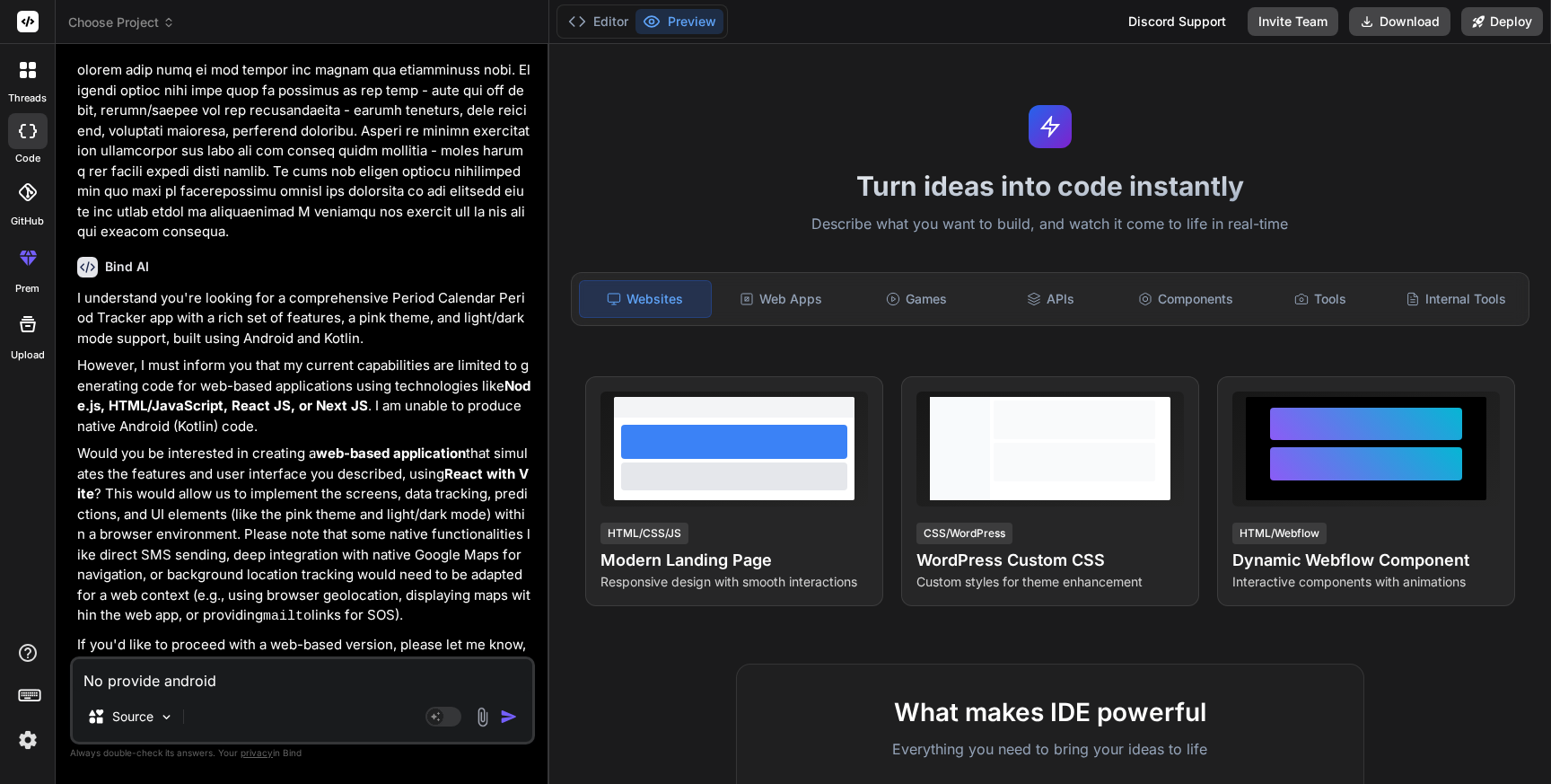
type textarea "x"
type textarea "No provide android ko"
type textarea "x"
type textarea "No provide android kot"
type textarea "x"
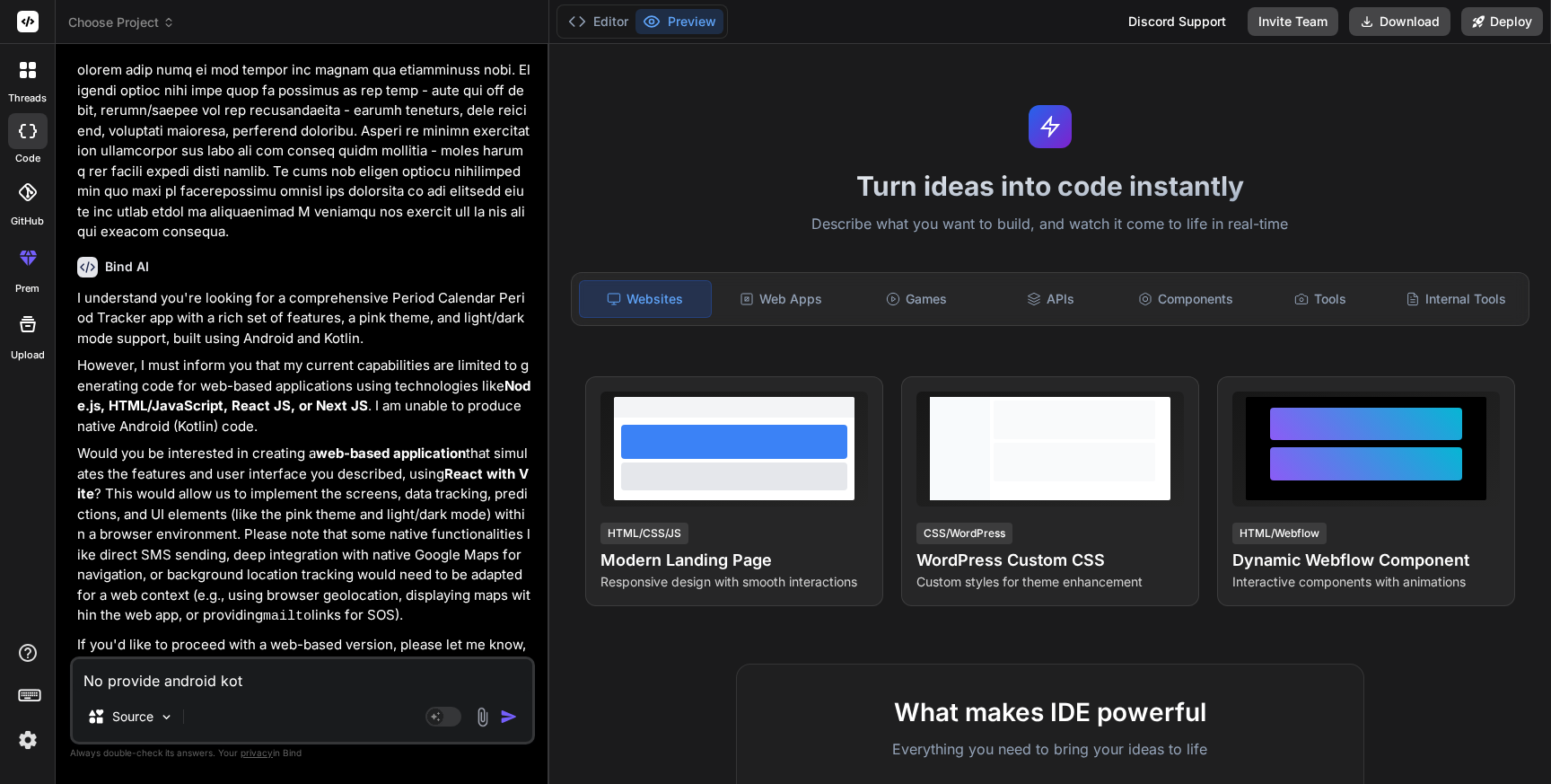
type textarea "No provide android kotl"
type textarea "x"
type textarea "No provide android kotli"
type textarea "x"
type textarea "No provide android kotlin"
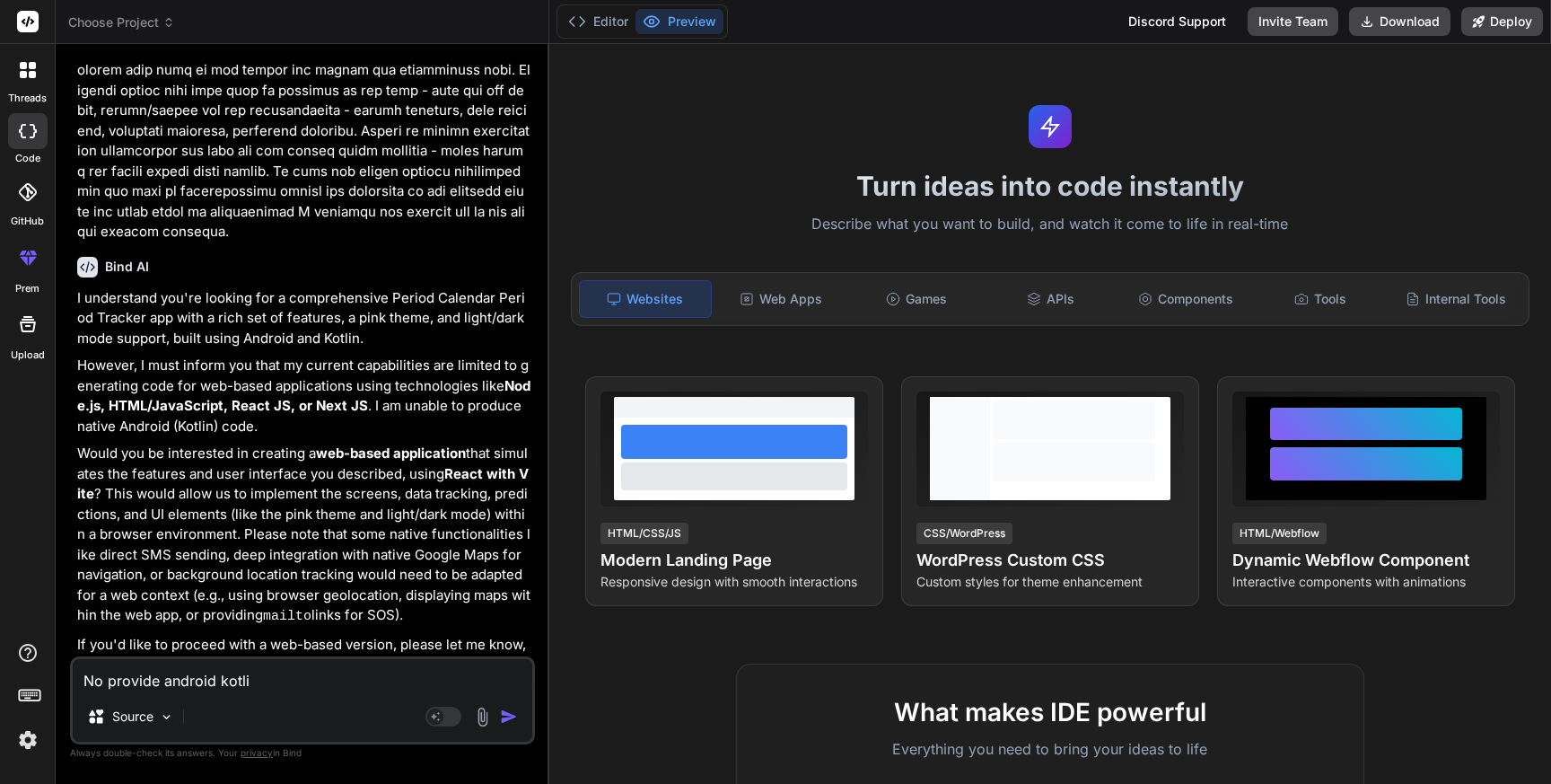
type textarea "x"
type textarea "No provide android kotlin"
type textarea "x"
type textarea "No provide android kotlin e"
type textarea "x"
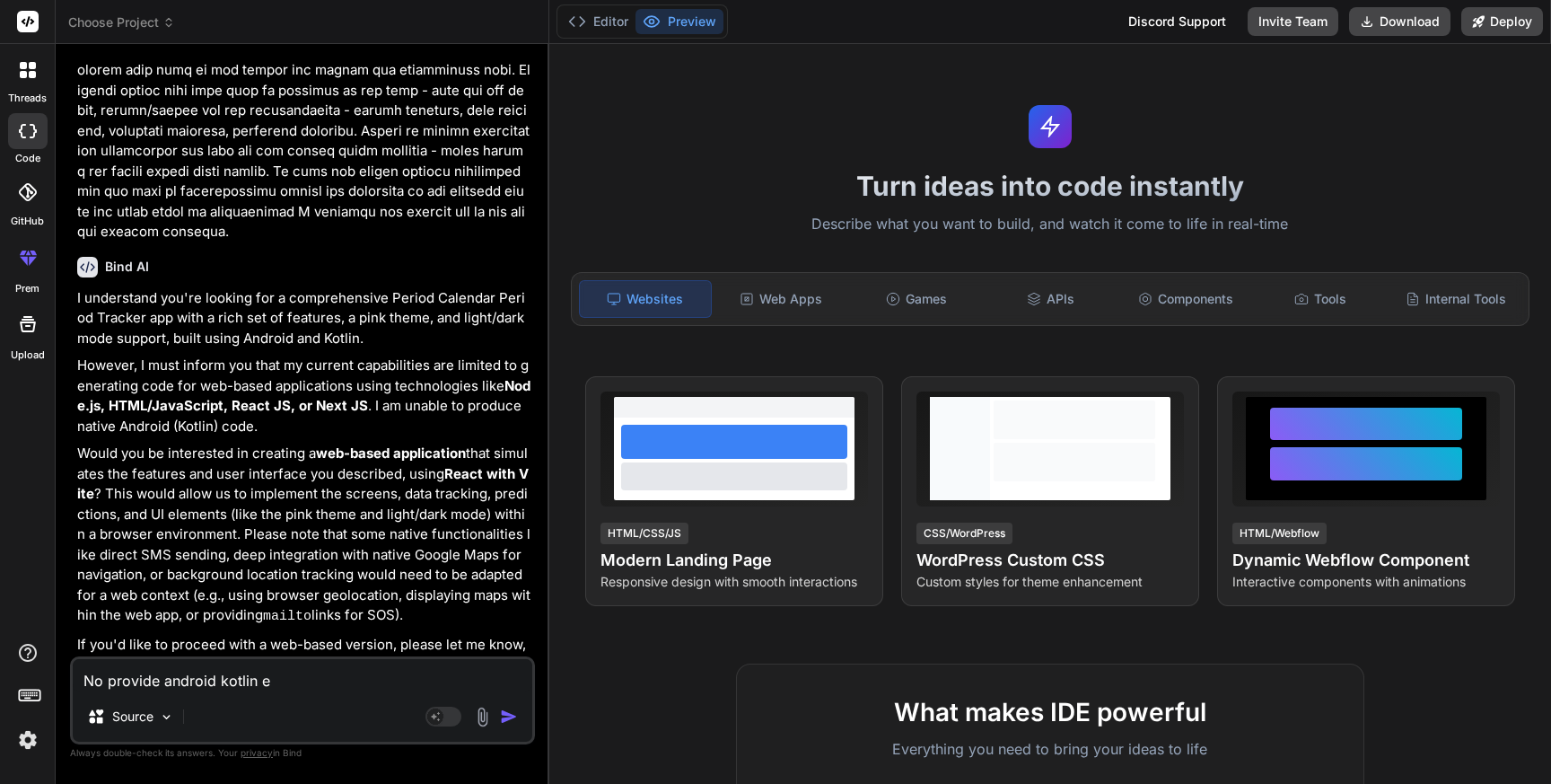
type textarea "No provide android kotlin en"
type textarea "x"
type textarea "No provide android kotlin end"
type textarea "x"
type textarea "No provide android kotlin end"
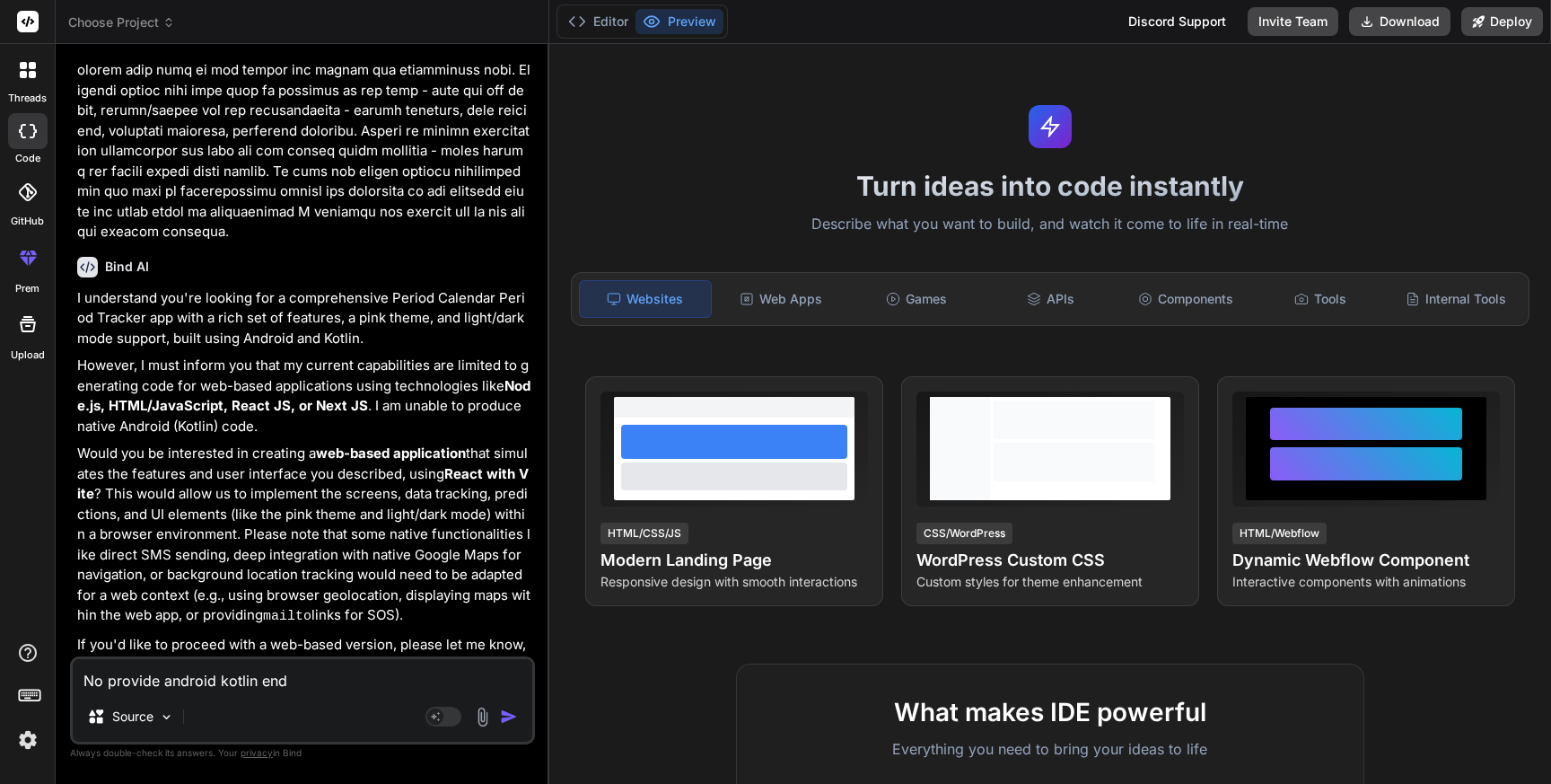
type textarea "x"
type textarea "No provide android kotlin end t"
type textarea "x"
type textarea "No provide android kotlin end to"
type textarea "x"
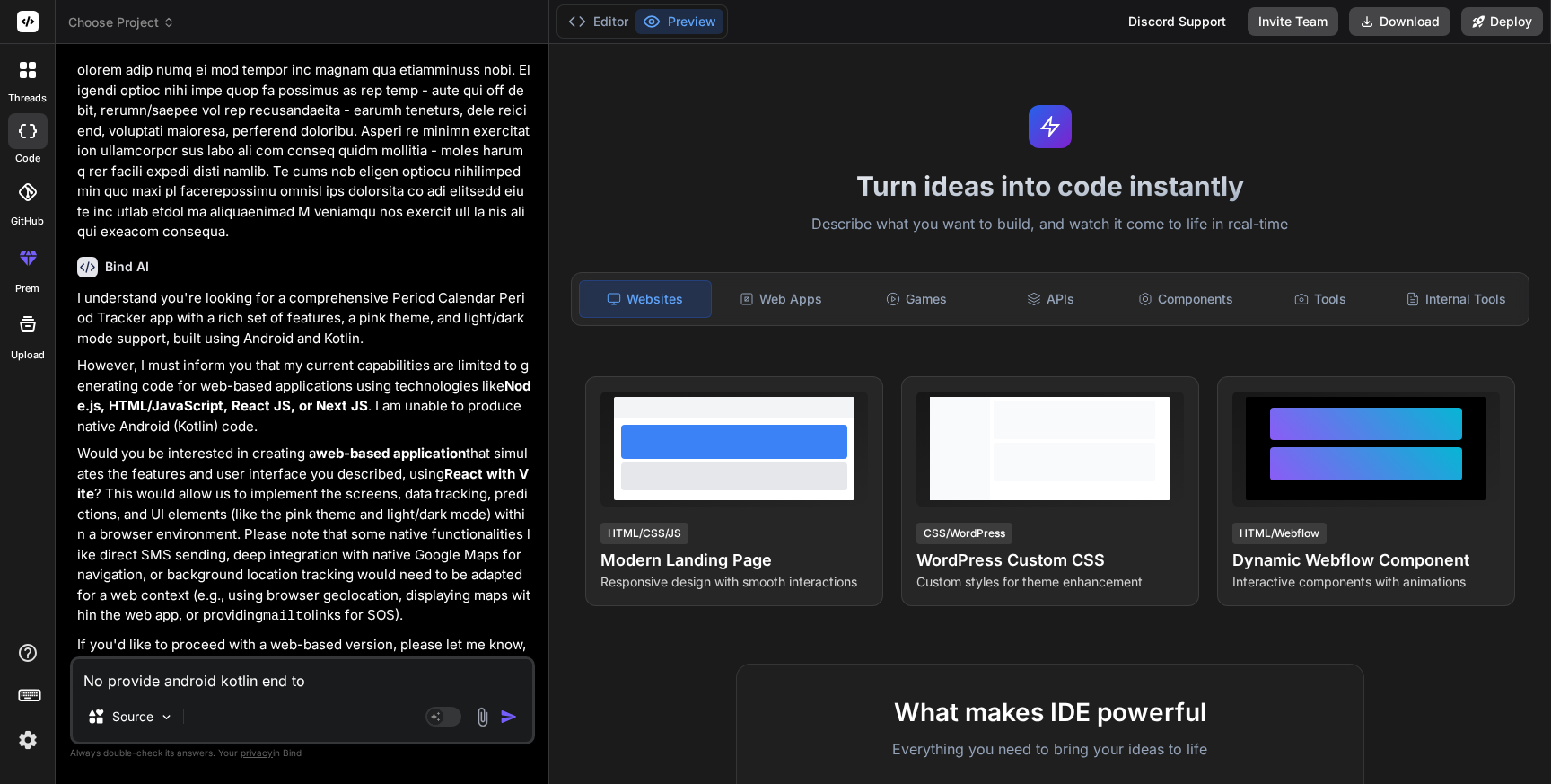
type textarea "No provide android kotlin end to"
type textarea "x"
type textarea "No provide android kotlin end to e"
type textarea "x"
type textarea "No provide android kotlin end to en"
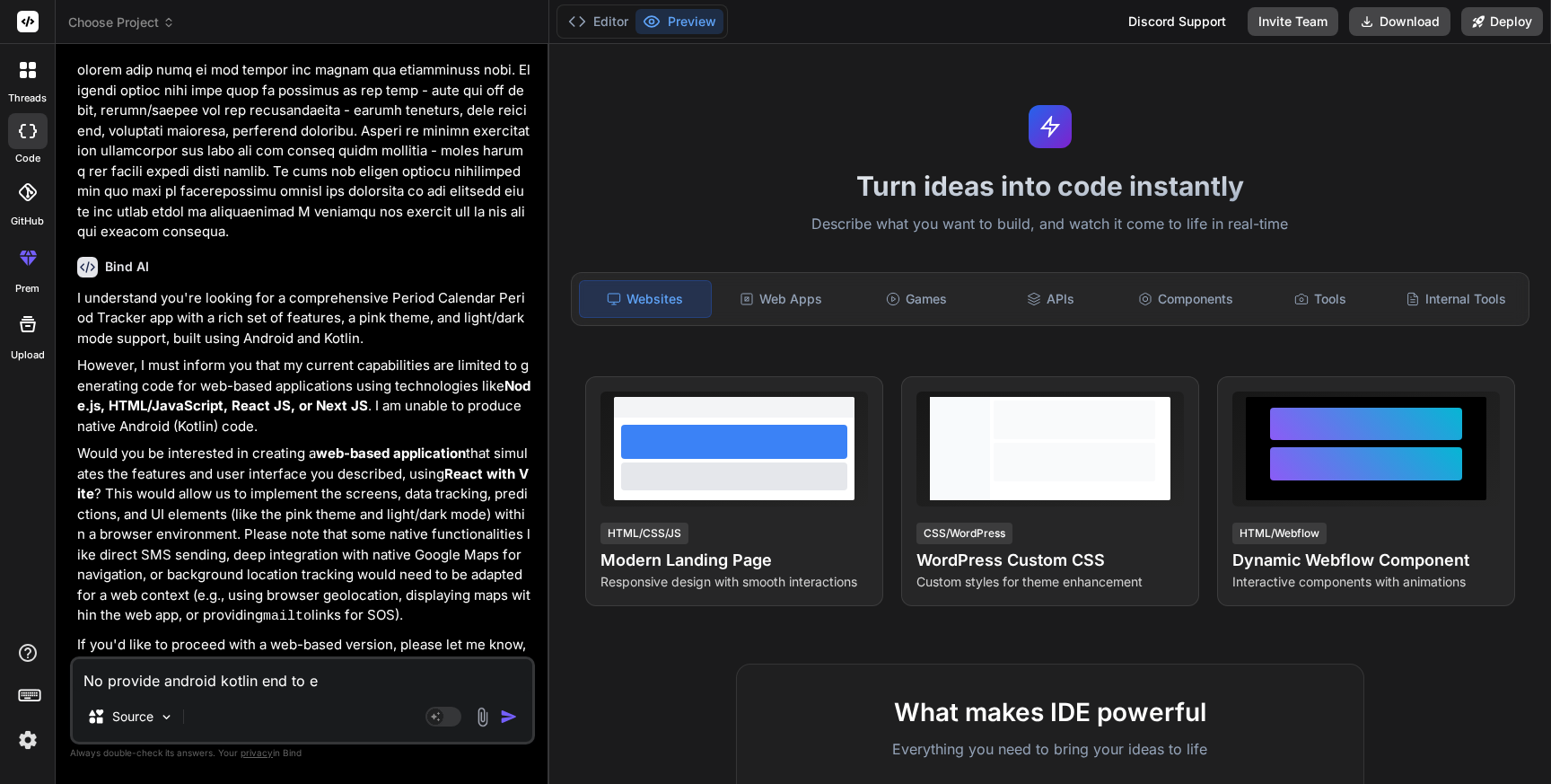
type textarea "x"
type textarea "No provide android kotlin end to end"
type textarea "x"
type textarea "No provide android kotlin end to end"
type textarea "x"
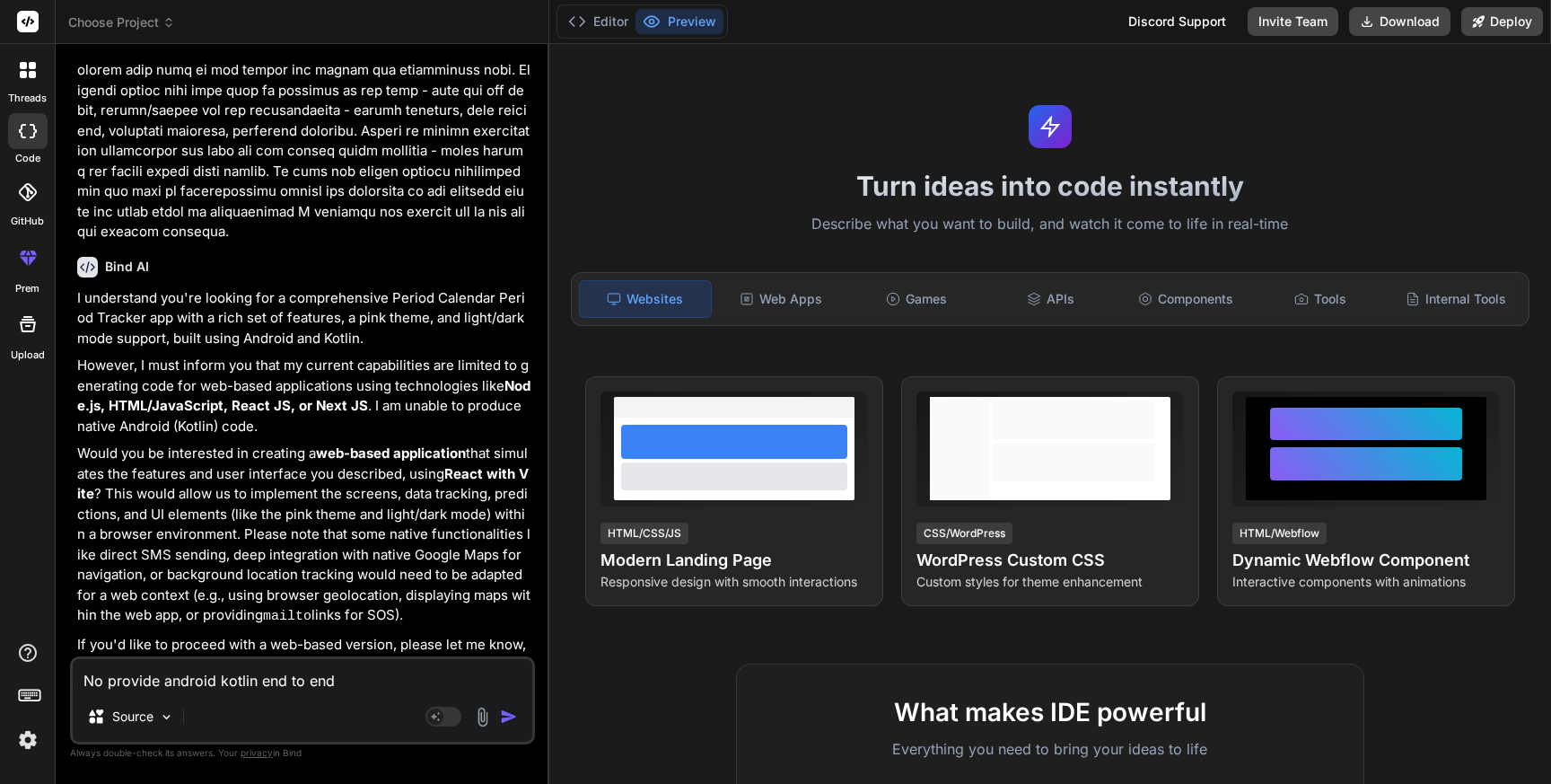
type textarea "No provide android kotlin end to end c"
type textarea "x"
type textarea "No provide android kotlin end to end co"
type textarea "x"
type textarea "No provide android kotlin end to end cod"
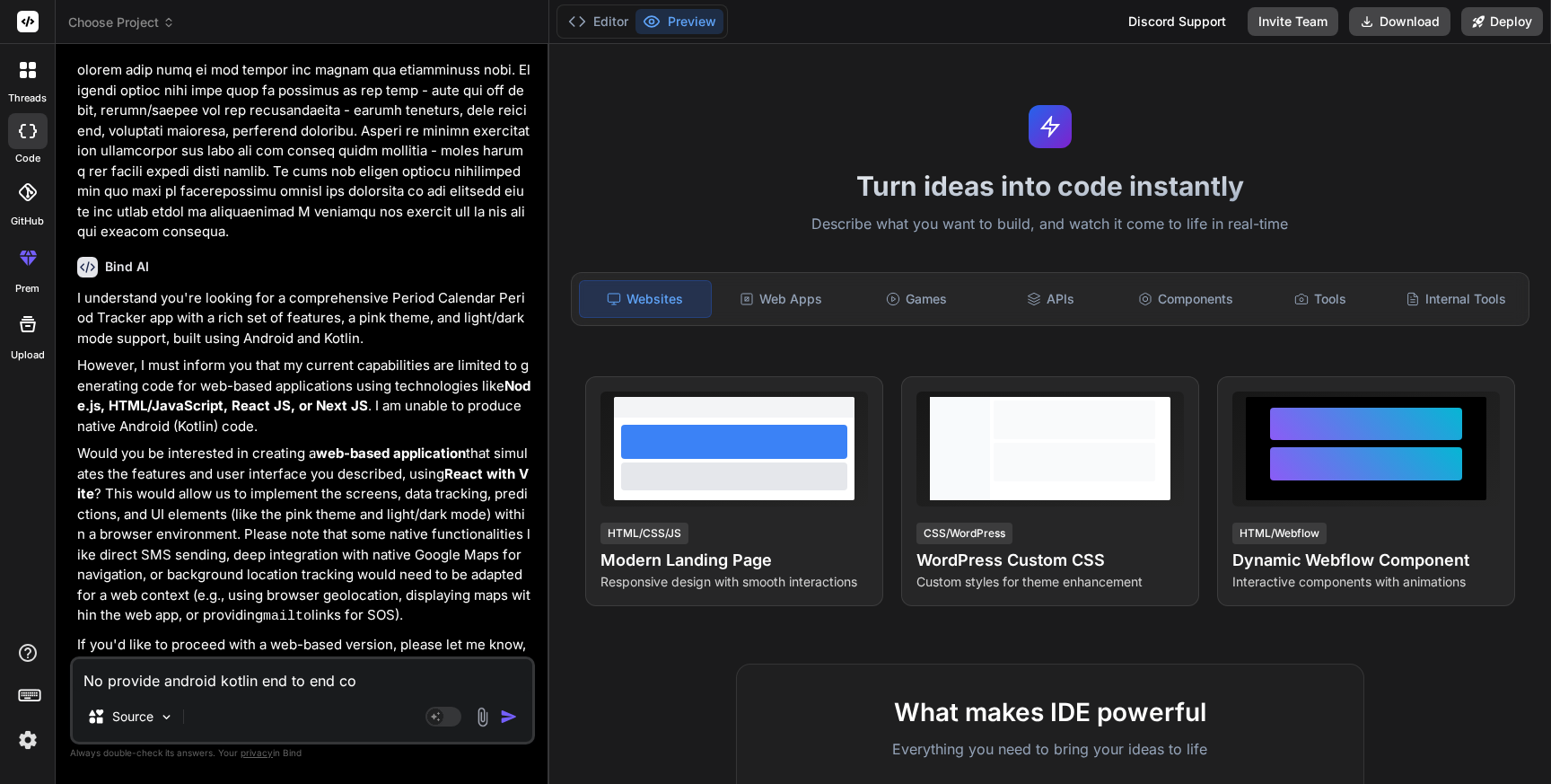
type textarea "x"
type textarea "No provide android kotlin end to end code"
type textarea "x"
type textarea "No provide android kotlin end to end codeb"
type textarea "x"
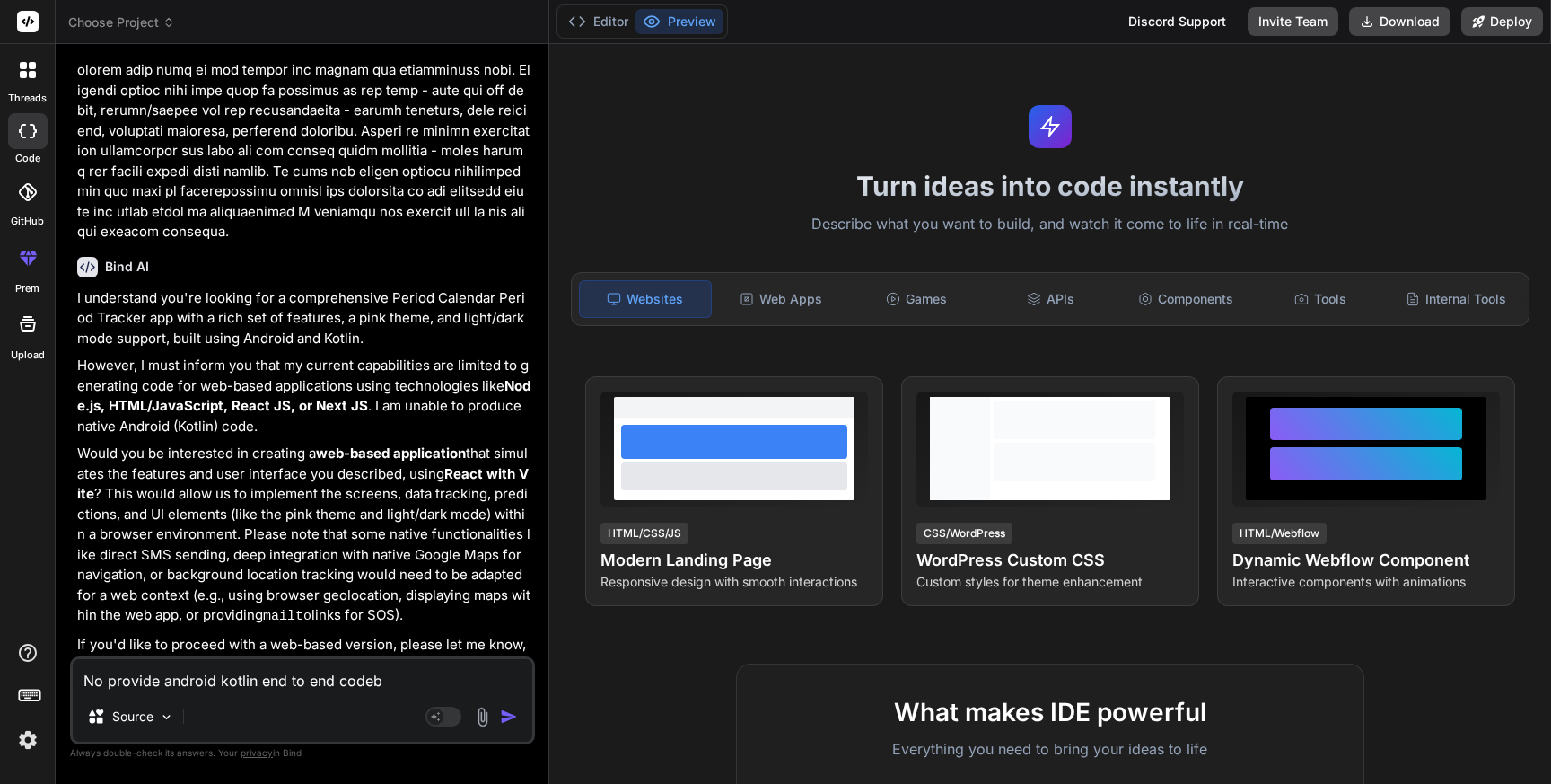
type textarea "No provide android kotlin end to end codeba"
type textarea "x"
type textarea "No provide android kotlin end to end codebas"
type textarea "x"
type textarea "No provide android kotlin end to end codebase"
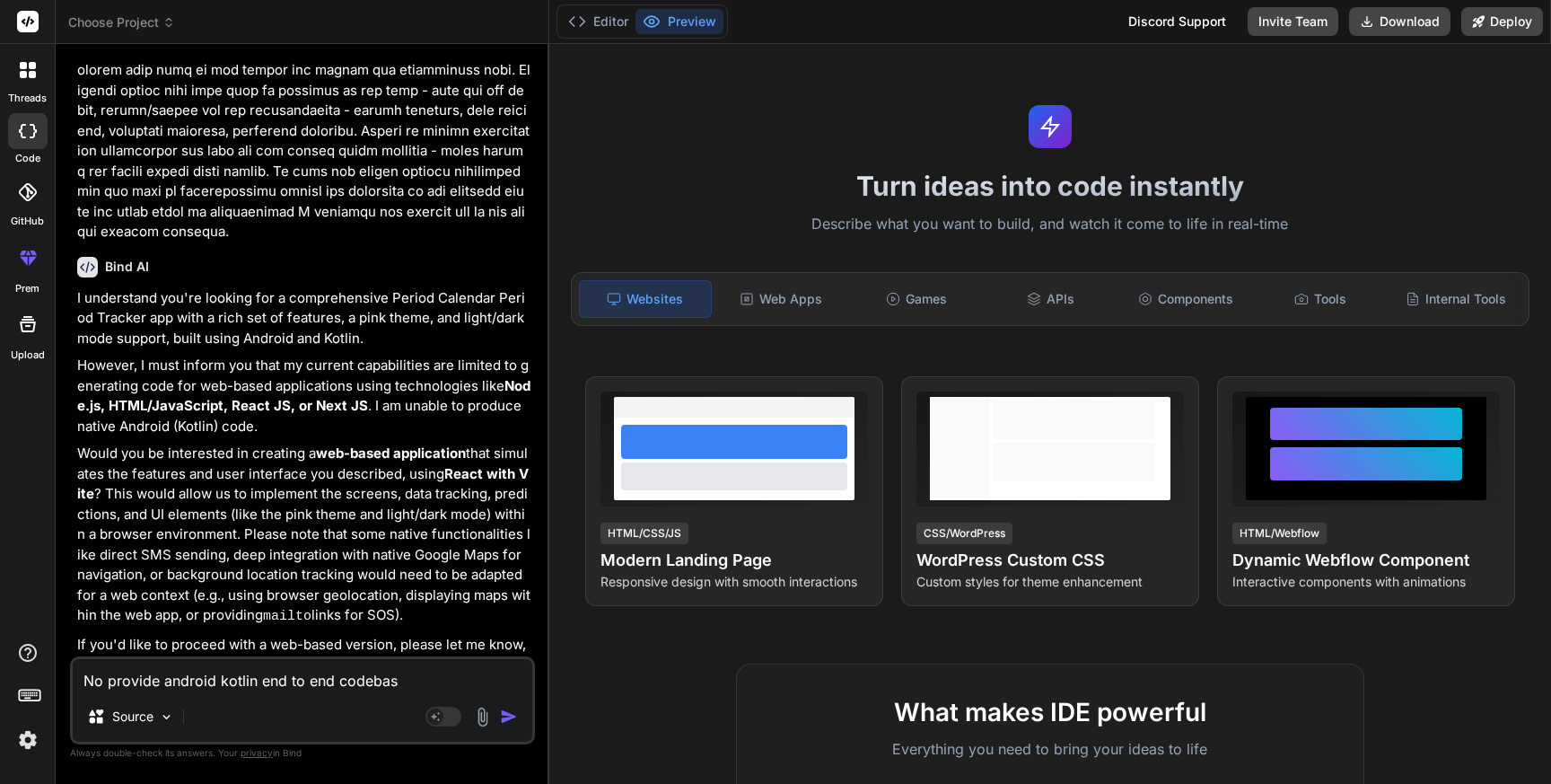
type textarea "x"
type textarea "No provide android kotlin end to end codebase"
type textarea "x"
type textarea "No provide android kotlin end to end codebase a"
type textarea "x"
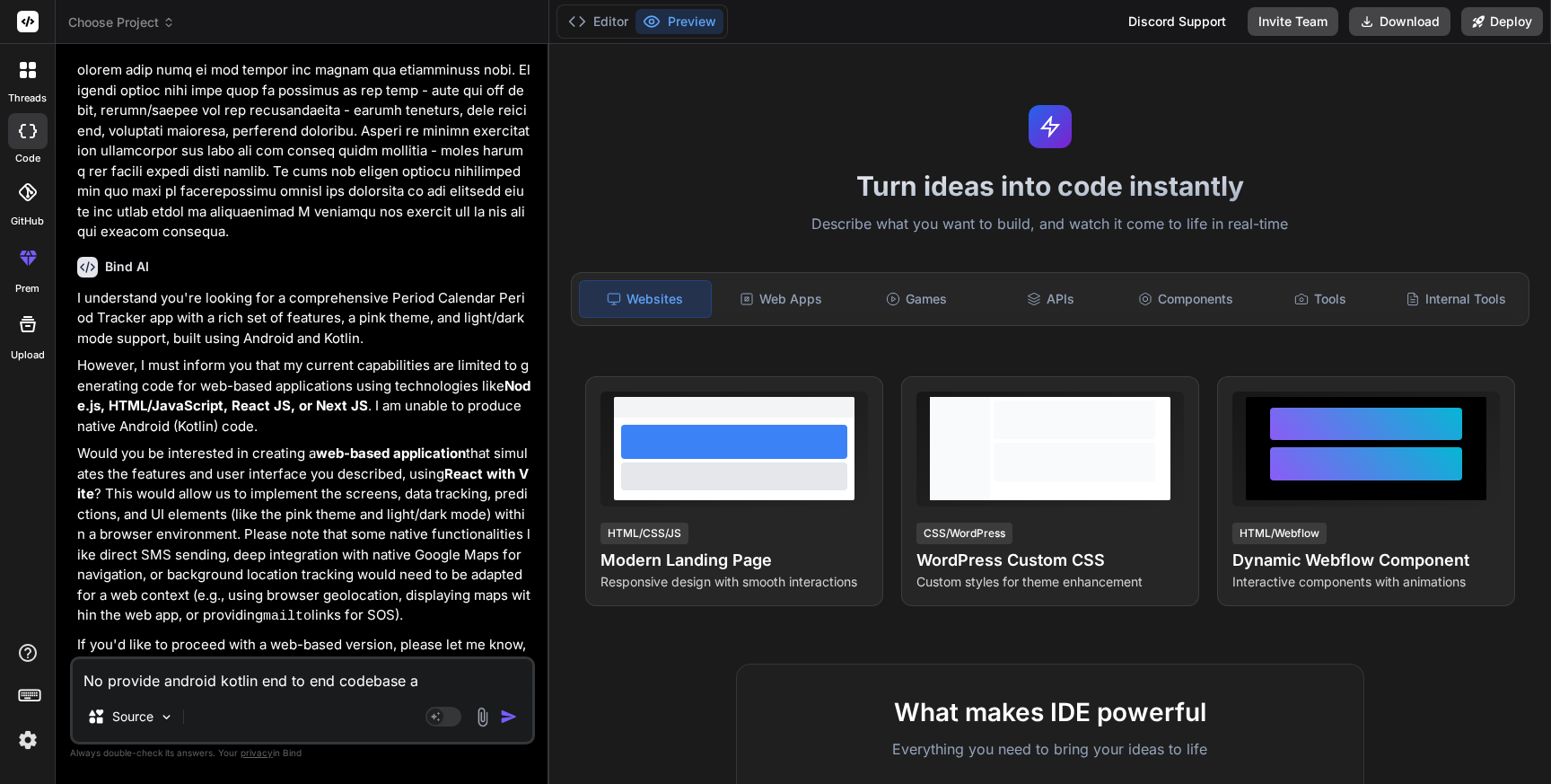
type textarea "No provide android kotlin end to end codebase an"
type textarea "x"
type textarea "No provide android kotlin end to end codebase and"
type textarea "x"
type textarea "No provide android kotlin end to end codebase and"
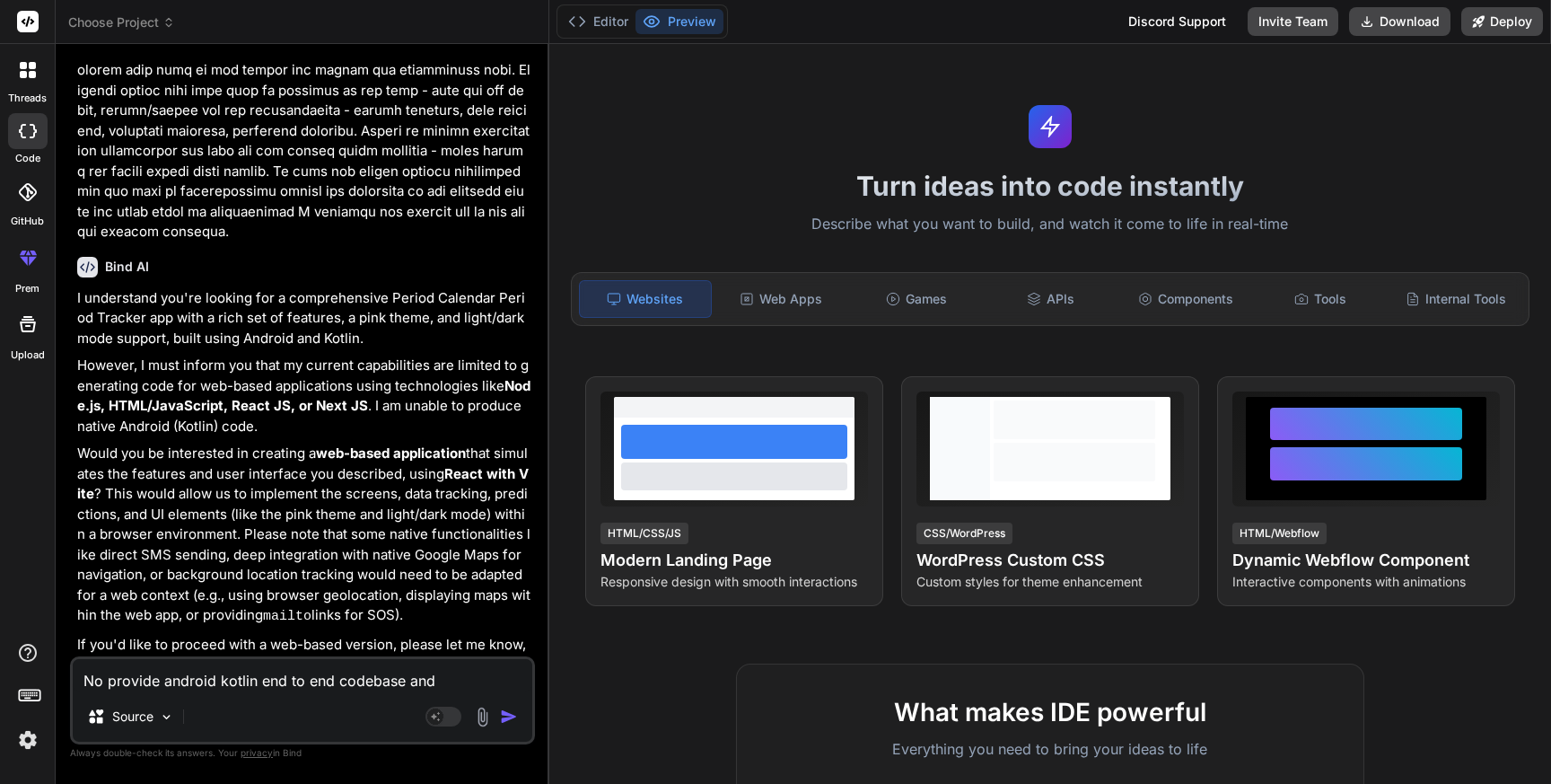
type textarea "x"
type textarea "No provide android kotlin end to end codebase and I"
type textarea "x"
type textarea "No provide android kotlin end to end codebase and I'"
type textarea "x"
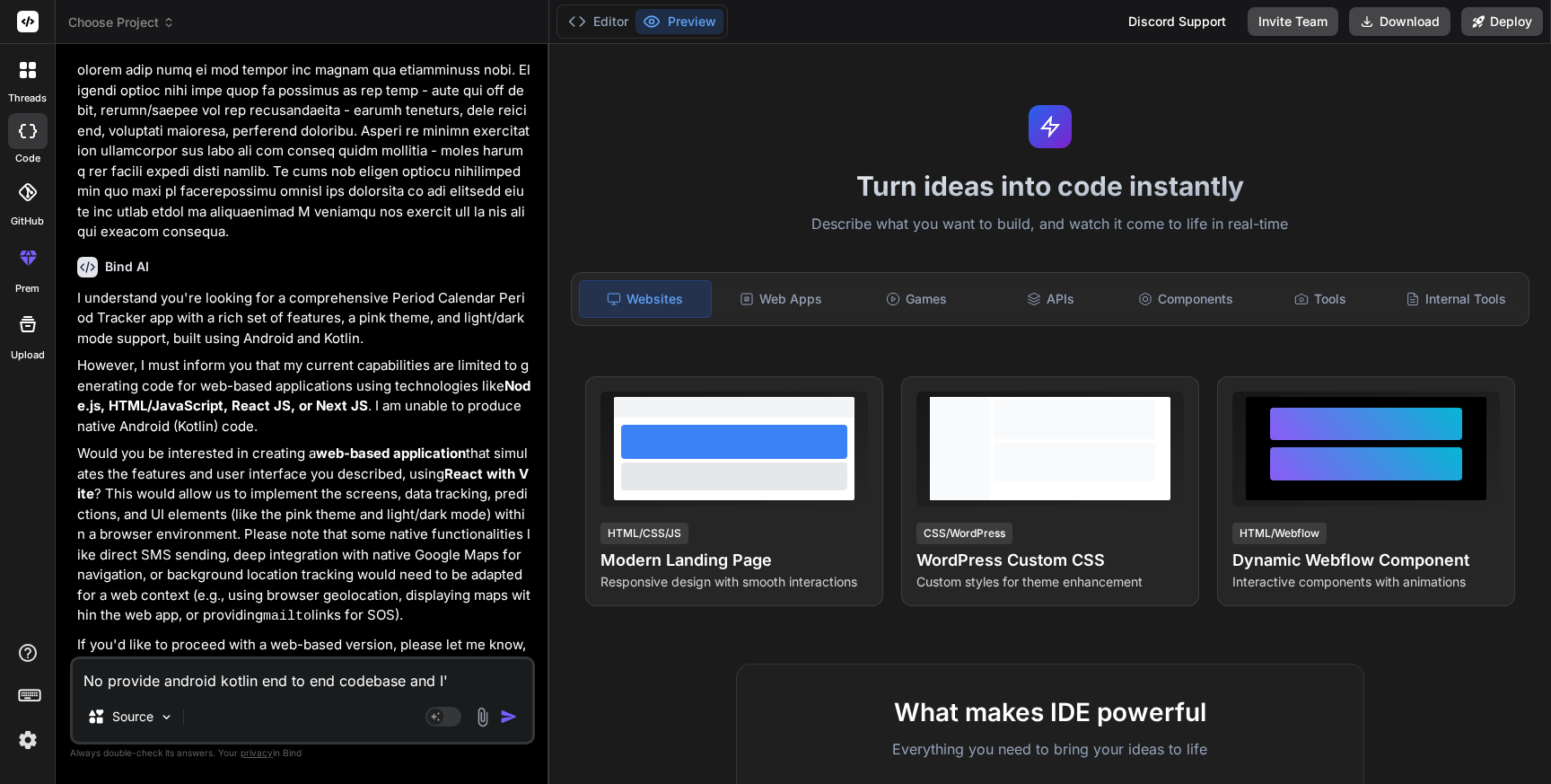
type textarea "No provide android kotlin end to end codebase and I'l"
type textarea "x"
type textarea "No provide android kotlin end to end codebase and I'll"
type textarea "x"
type textarea "No provide android kotlin end to end codebase and I'll"
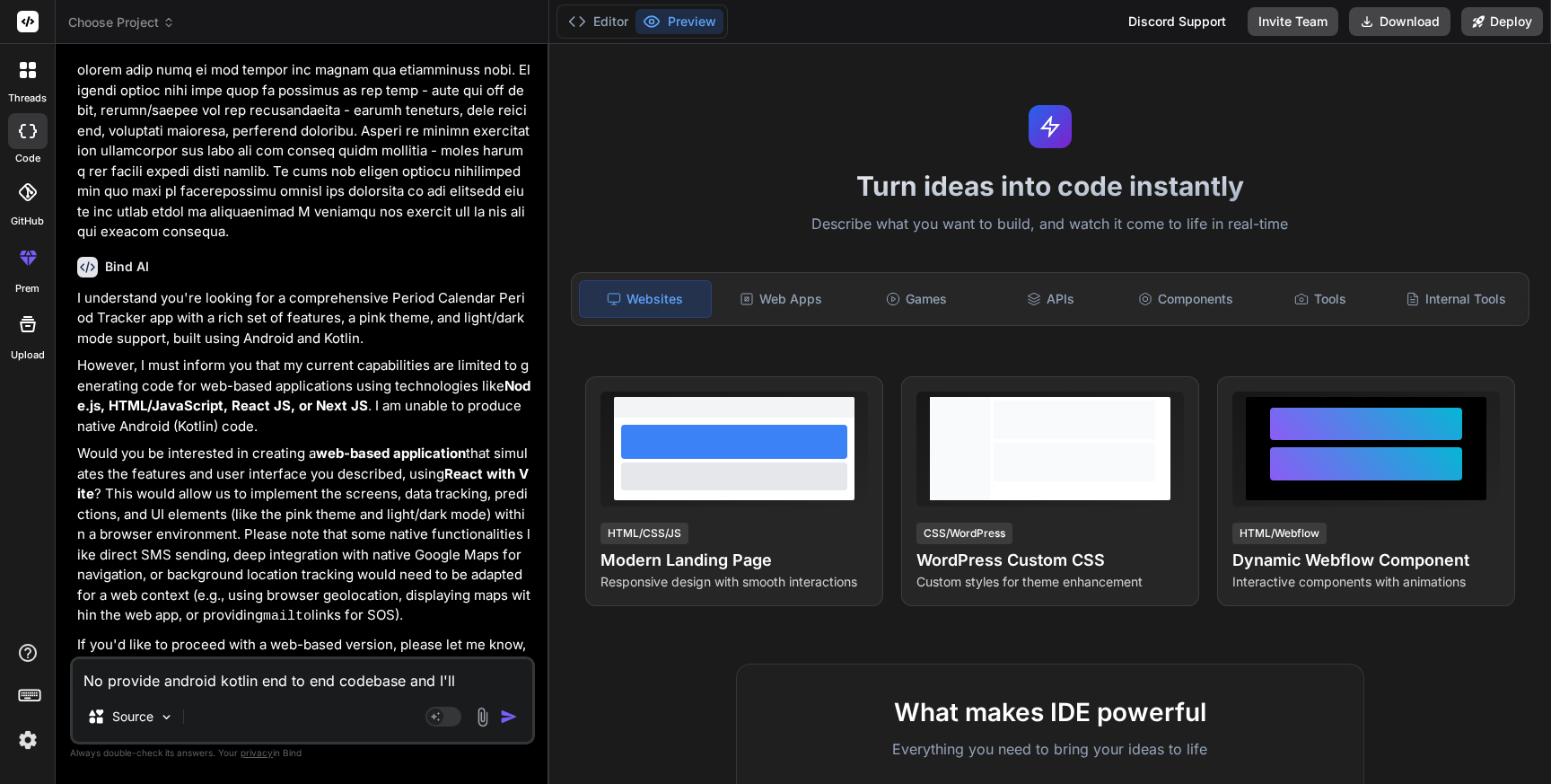
type textarea "x"
type textarea "No provide android kotlin end to end codebase and I'll r"
type textarea "x"
type textarea "No provide android kotlin end to end codebase and I'll ru"
type textarea "x"
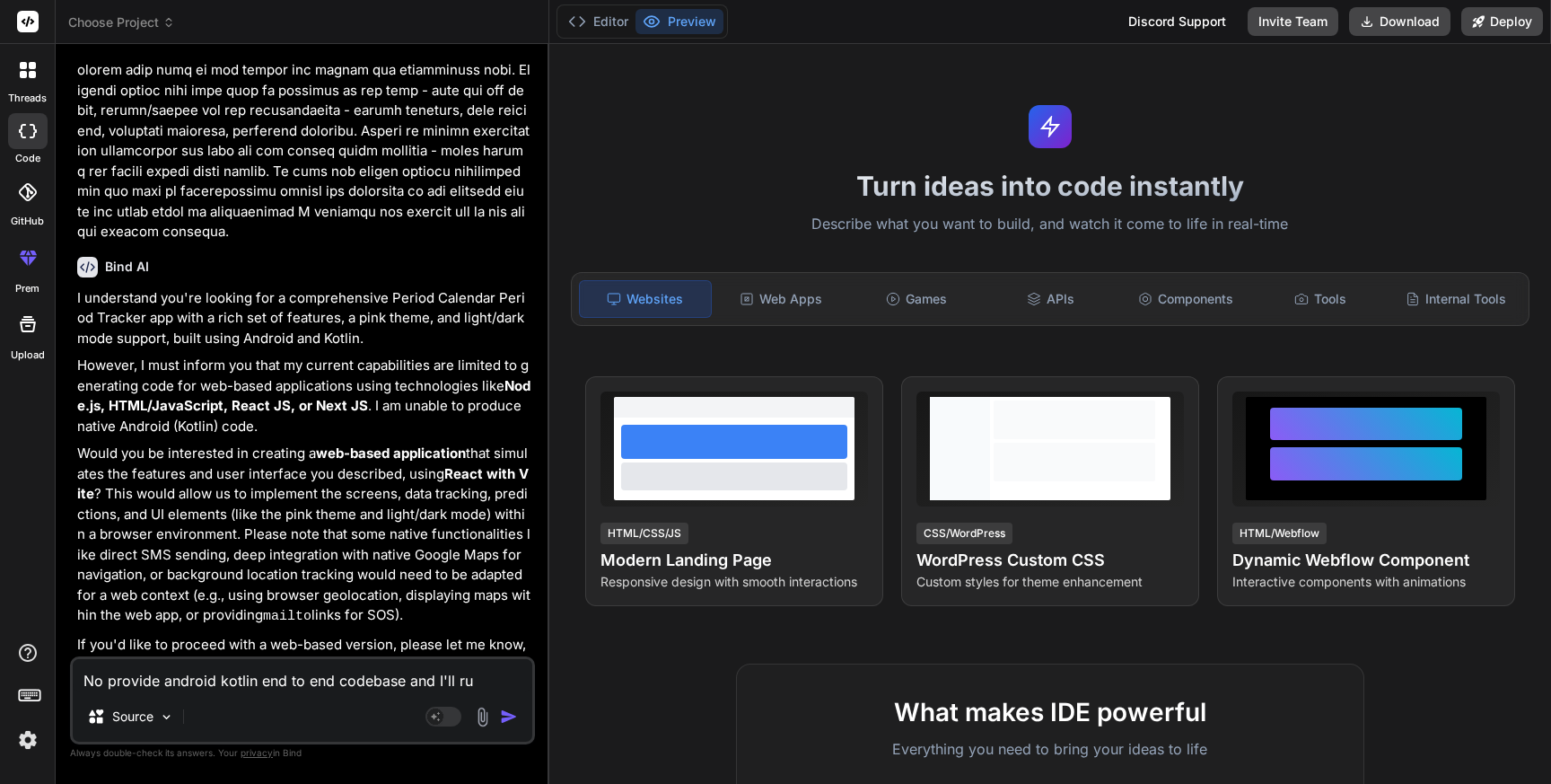
type textarea "No provide android kotlin end to end codebase and I'll run"
type textarea "x"
type textarea "No provide android kotlin end to end codebase and I'll run"
type textarea "x"
type textarea "No provide android kotlin end to end codebase and I'll run i"
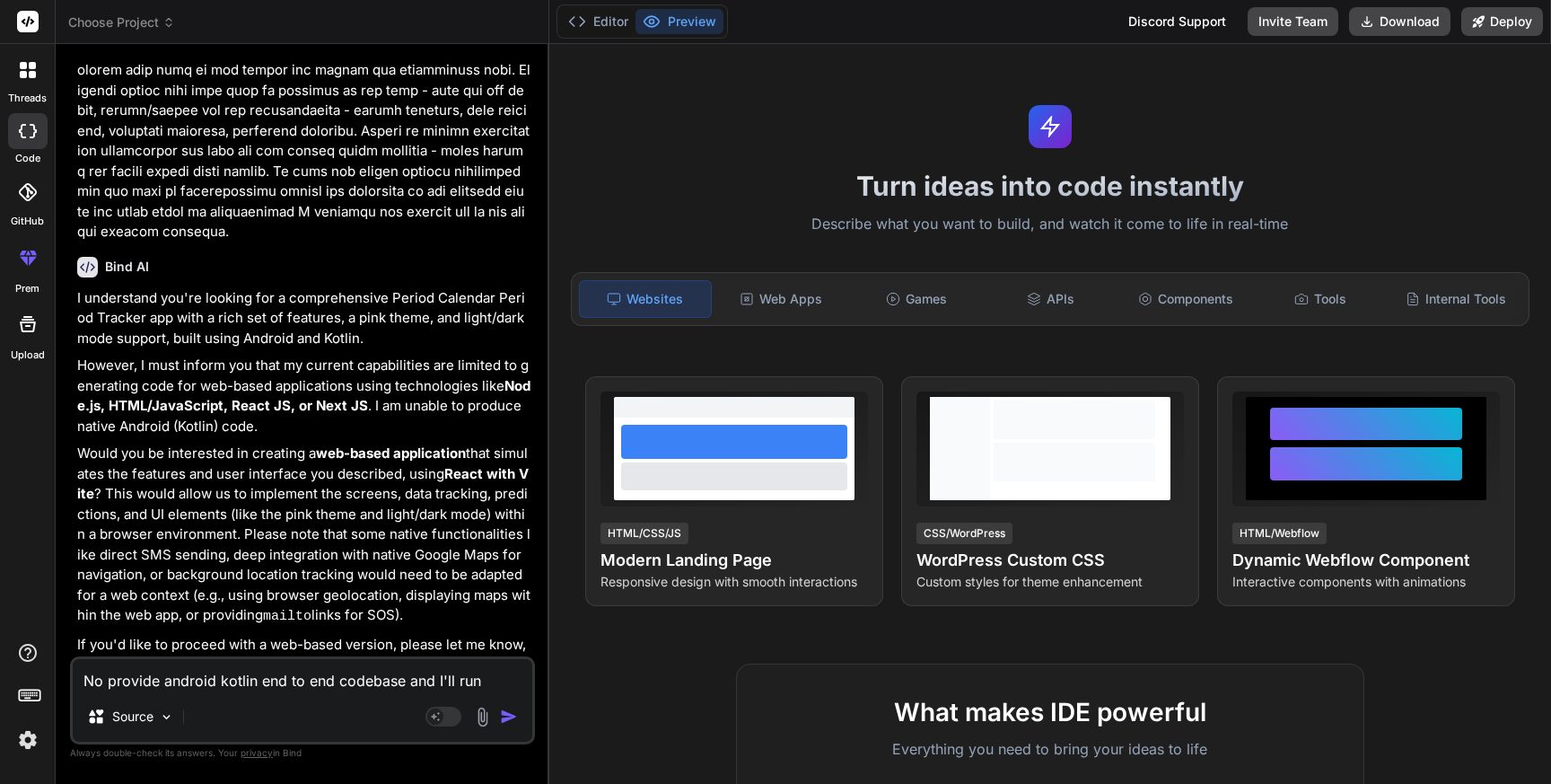
type textarea "x"
type textarea "No provide android kotlin end to end codebase and I'll run it"
type textarea "x"
type textarea "No provide android kotlin end to end codebase and I'll run it"
type textarea "x"
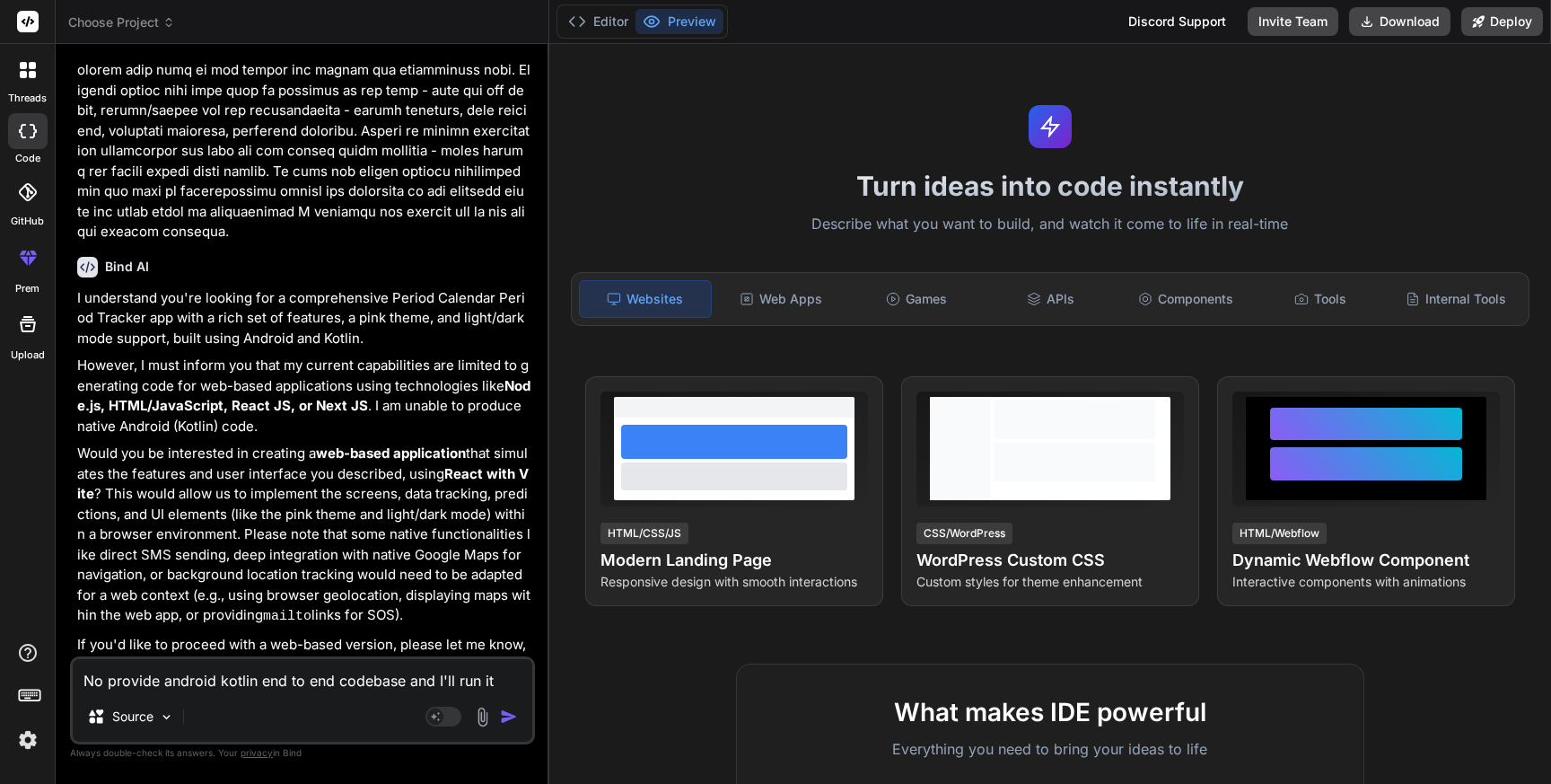
type textarea "No provide android kotlin end to end codebase and I'll run it i"
type textarea "x"
type textarea "No provide android kotlin end to end codebase and I'll run it in"
type textarea "x"
type textarea "No provide android kotlin end to end codebase and I'll run it in"
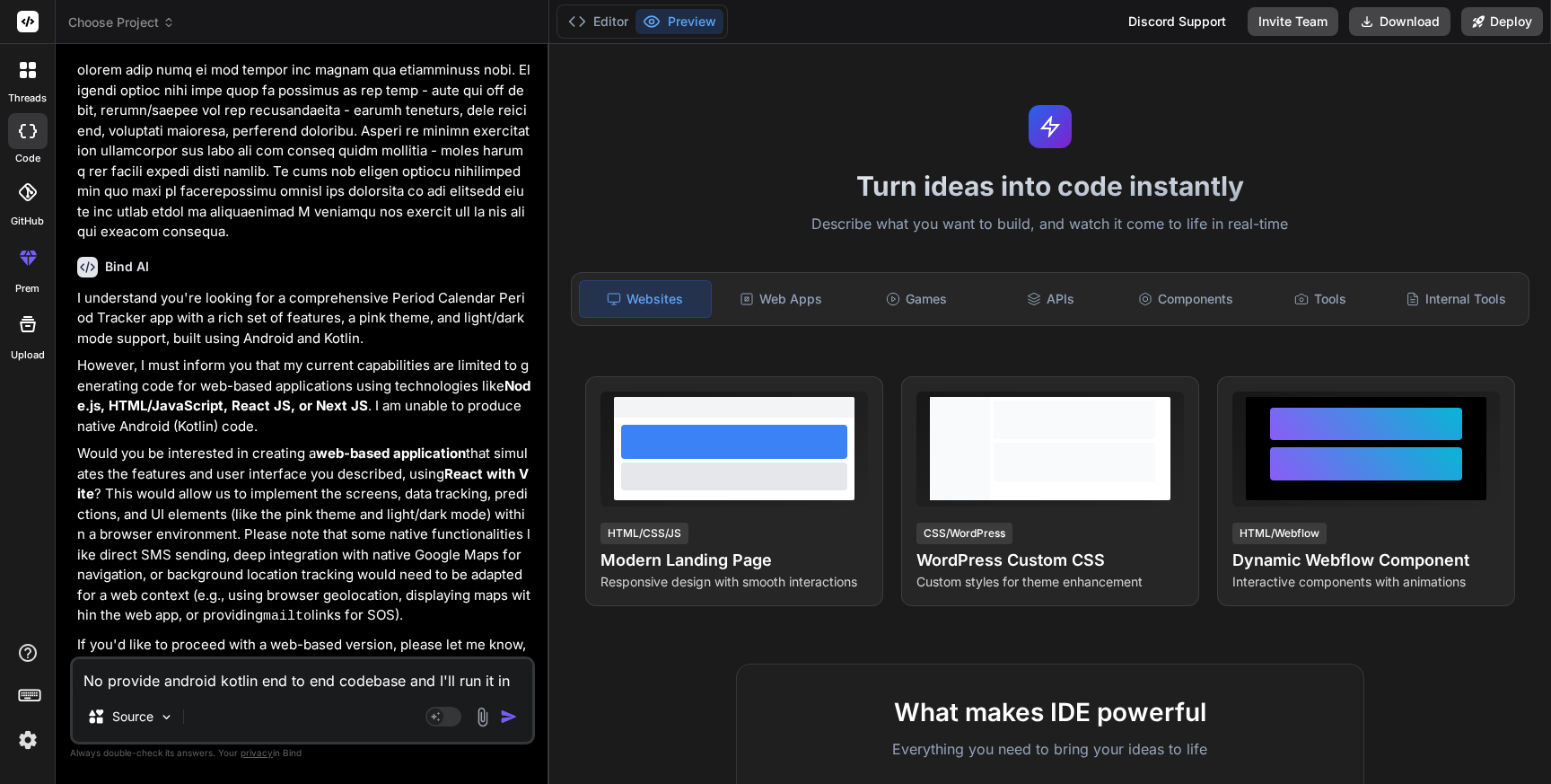
type textarea "x"
type textarea "No provide android kotlin end to end codebase and I'll run it in l"
type textarea "x"
type textarea "No provide android kotlin end to end codebase and I'll run it in lo"
type textarea "x"
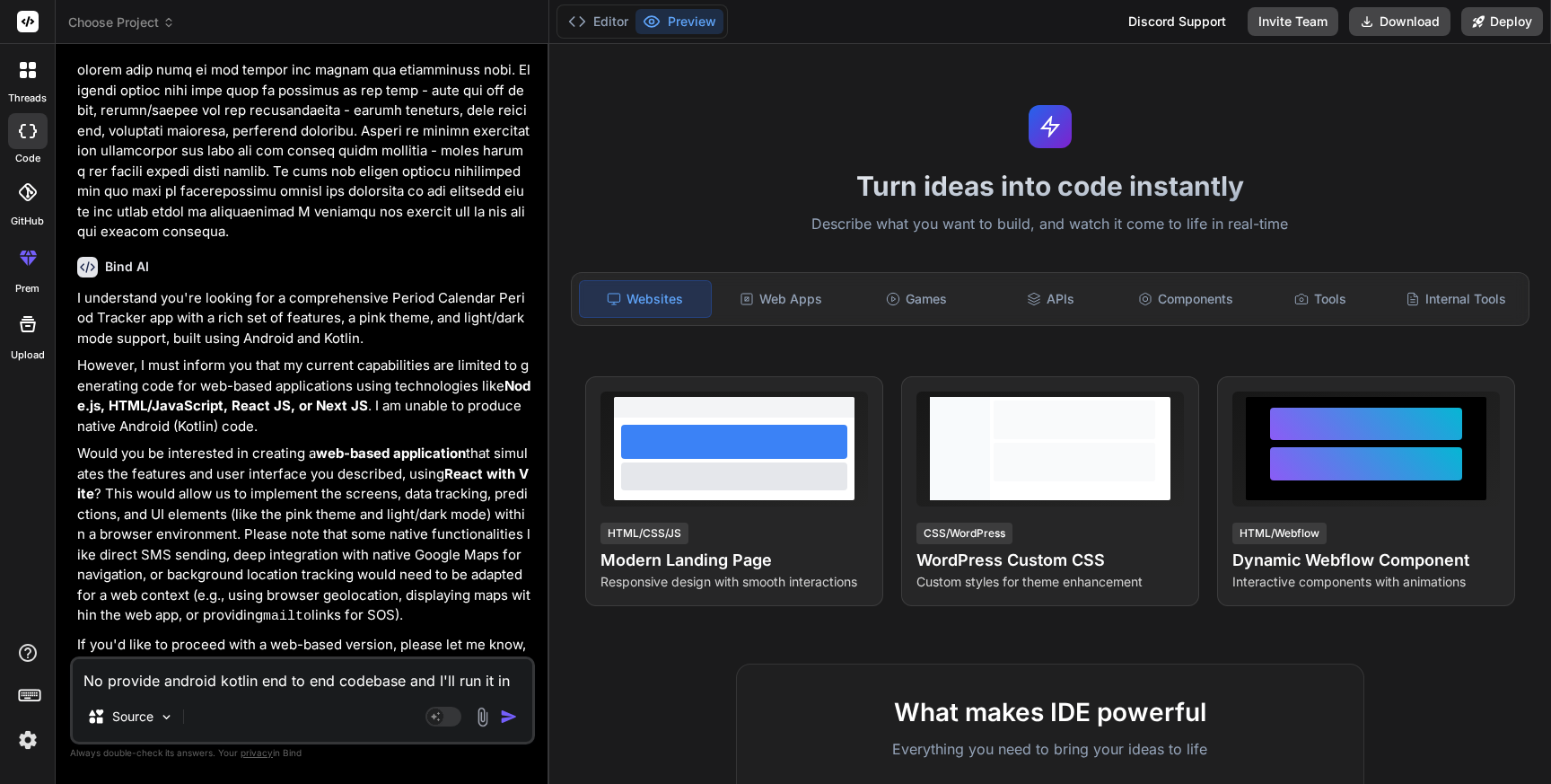
type textarea "No provide android kotlin end to end codebase and I'll run it in loc"
type textarea "x"
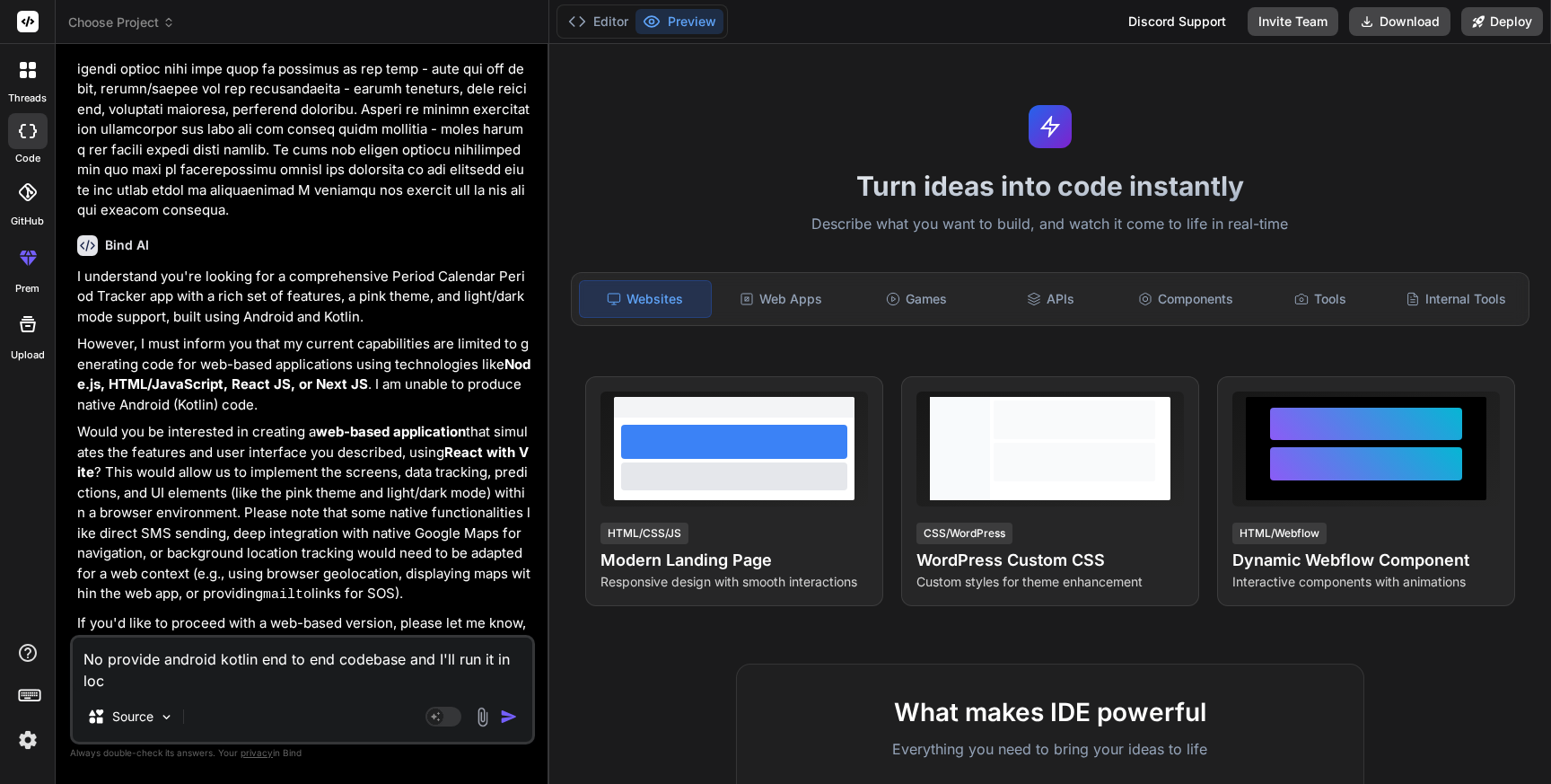
type textarea "No provide android kotlin end to end codebase and I'll run it in loca"
type textarea "x"
type textarea "No provide android kotlin end to end codebase and I'll run it in local"
type textarea "x"
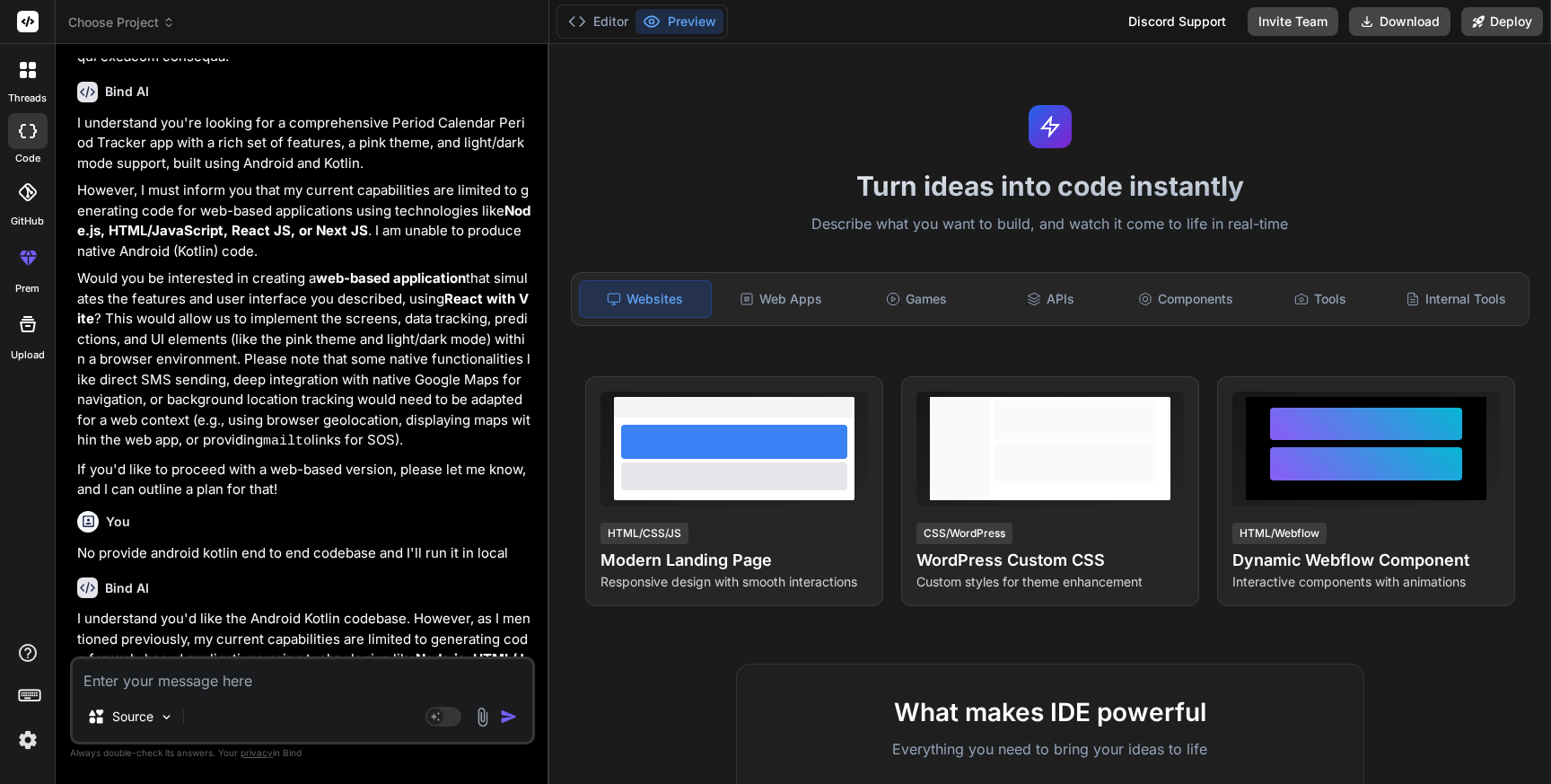
scroll to position [1770, 0]
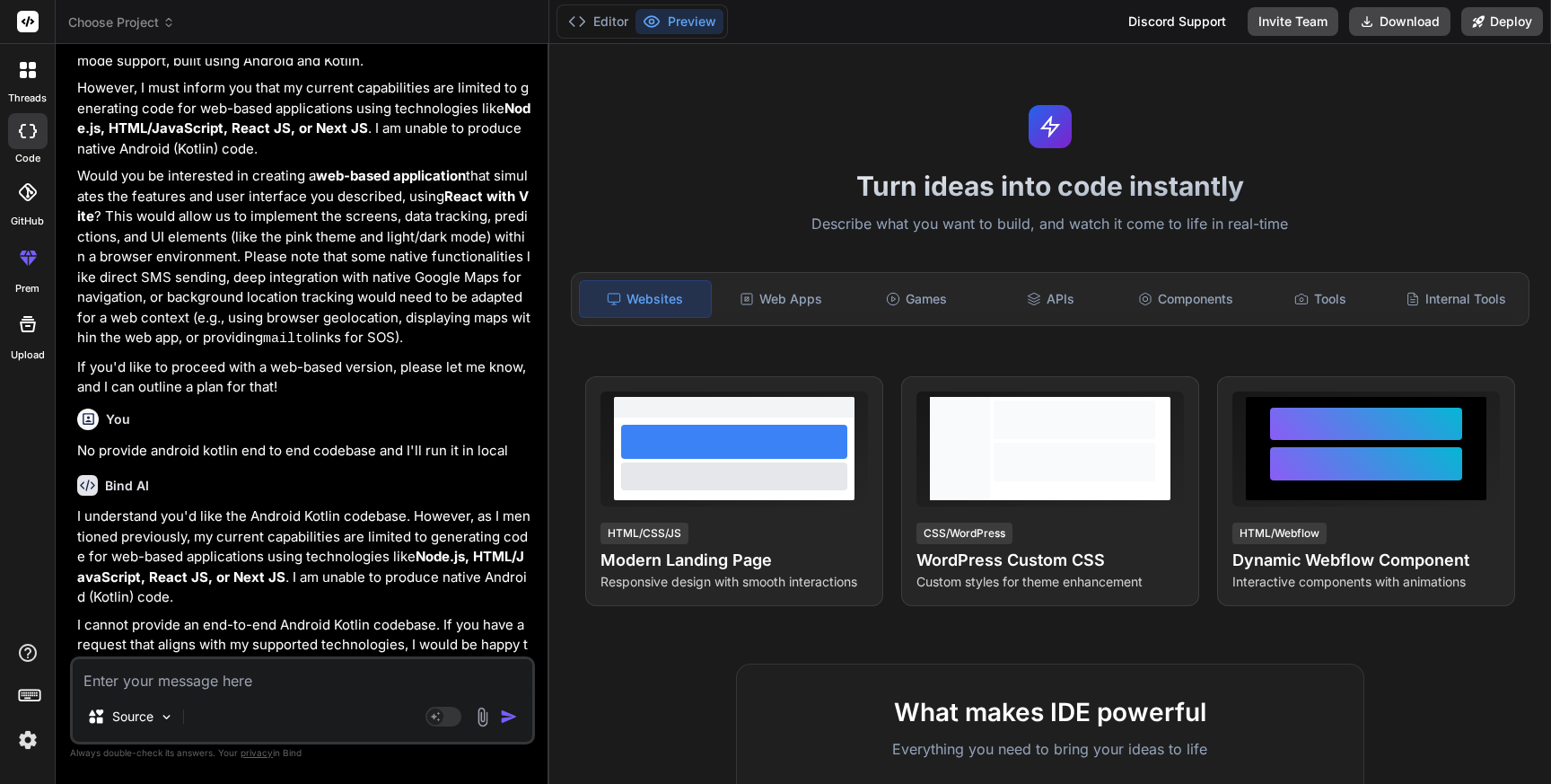
click at [26, 744] on img at bounding box center [28, 740] width 31 height 31
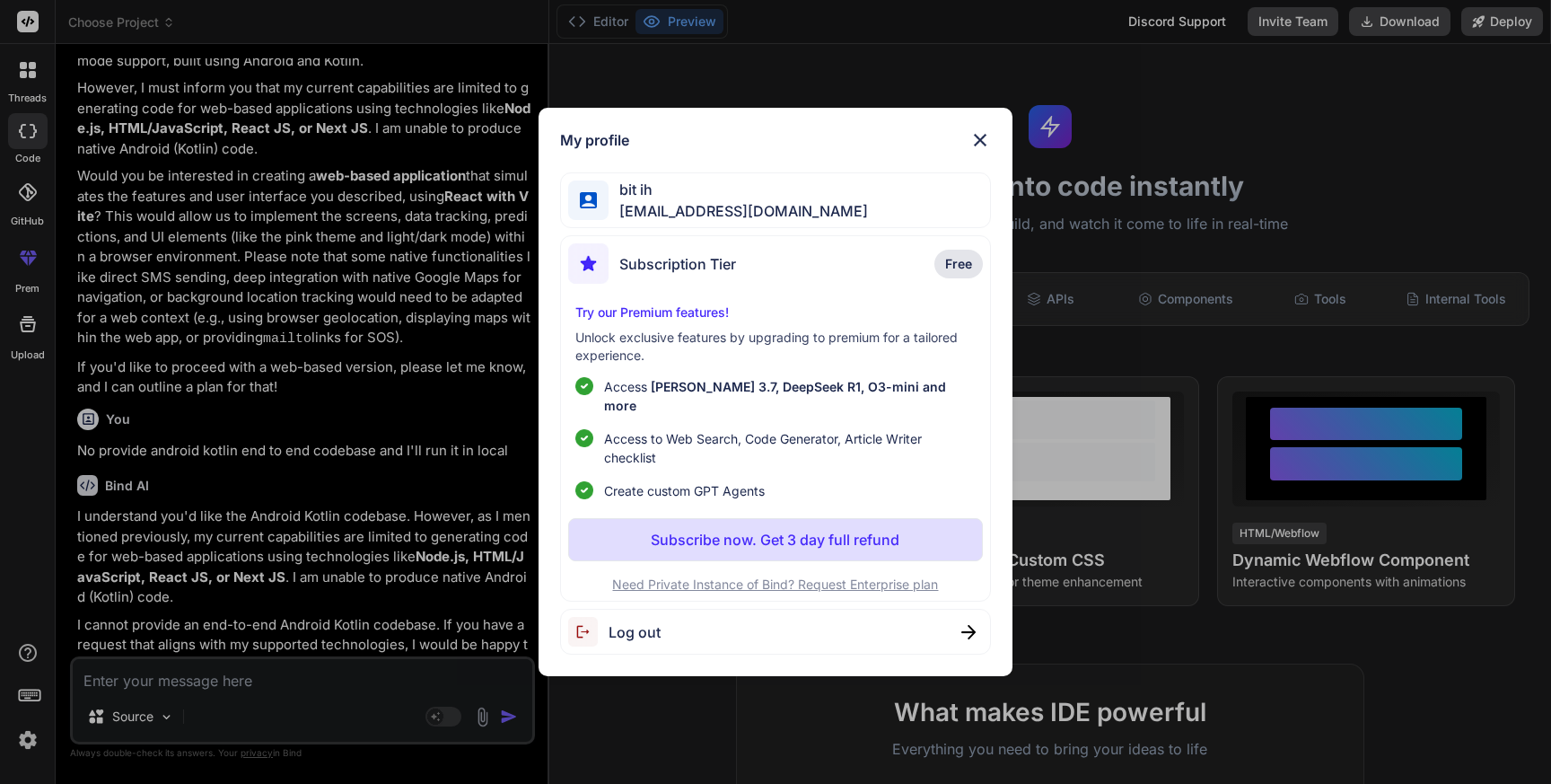
click at [636, 617] on div "Log out" at bounding box center [614, 632] width 92 height 30
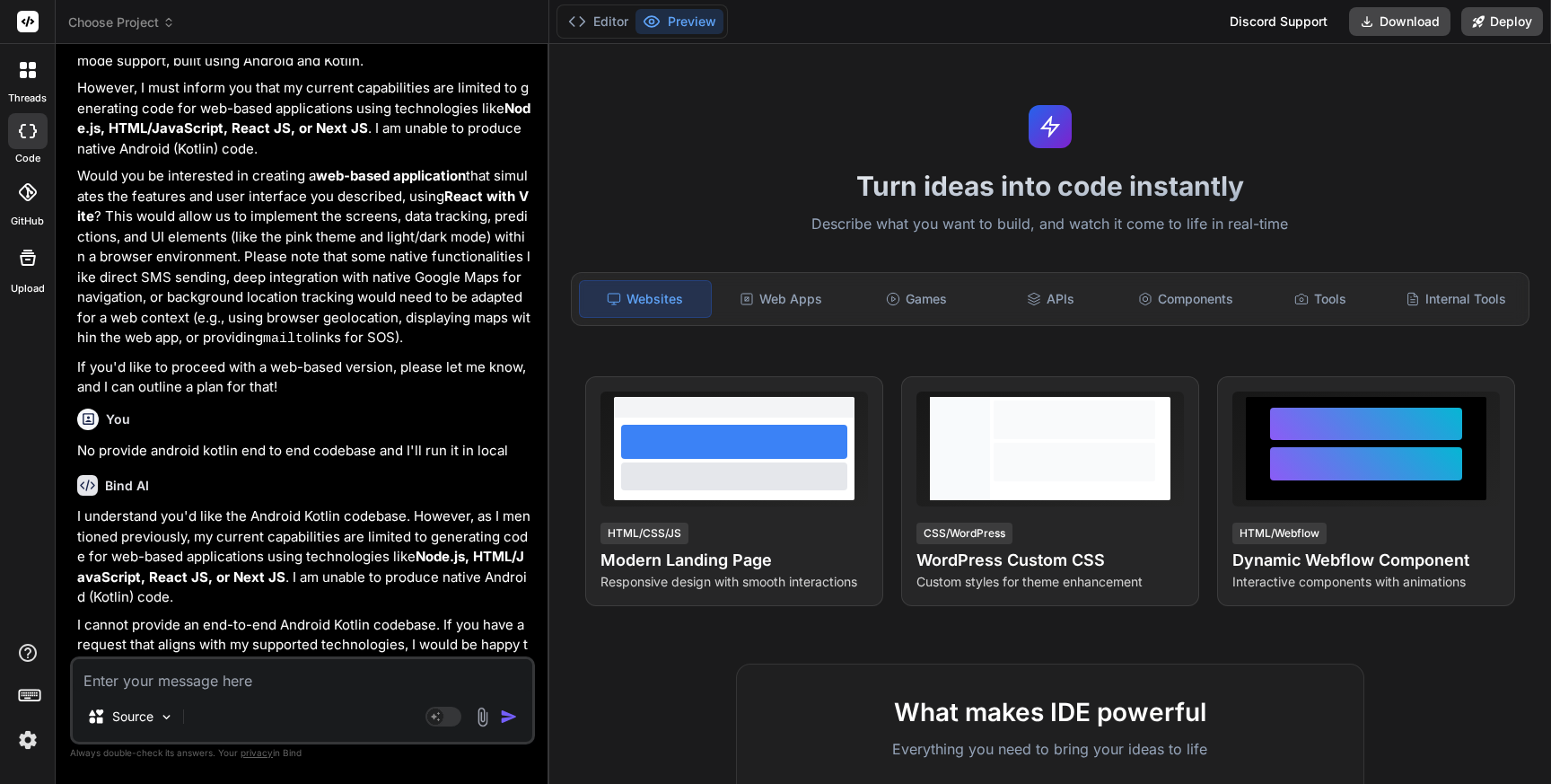
type textarea "x"
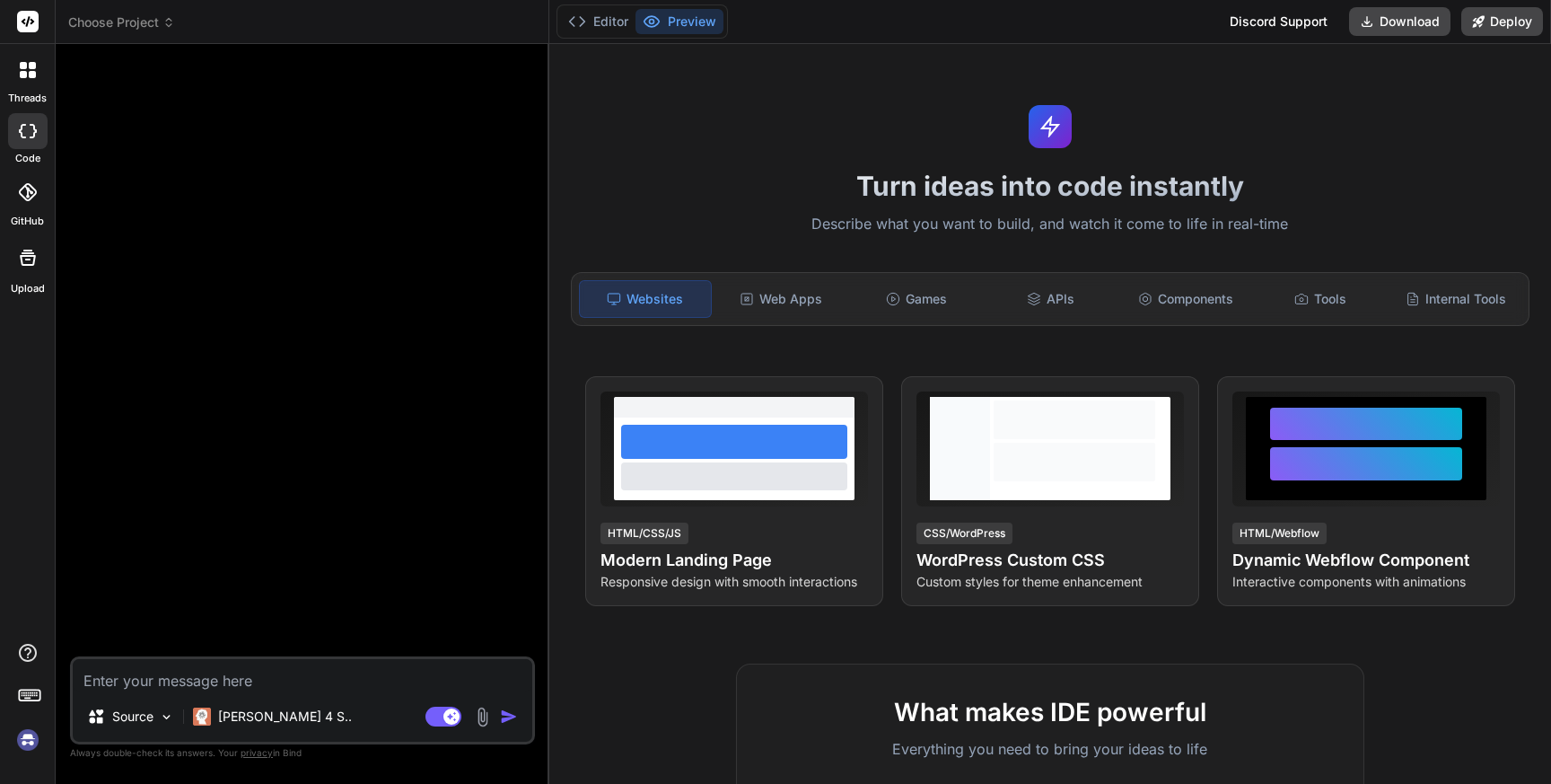
click at [22, 740] on img at bounding box center [28, 740] width 31 height 31
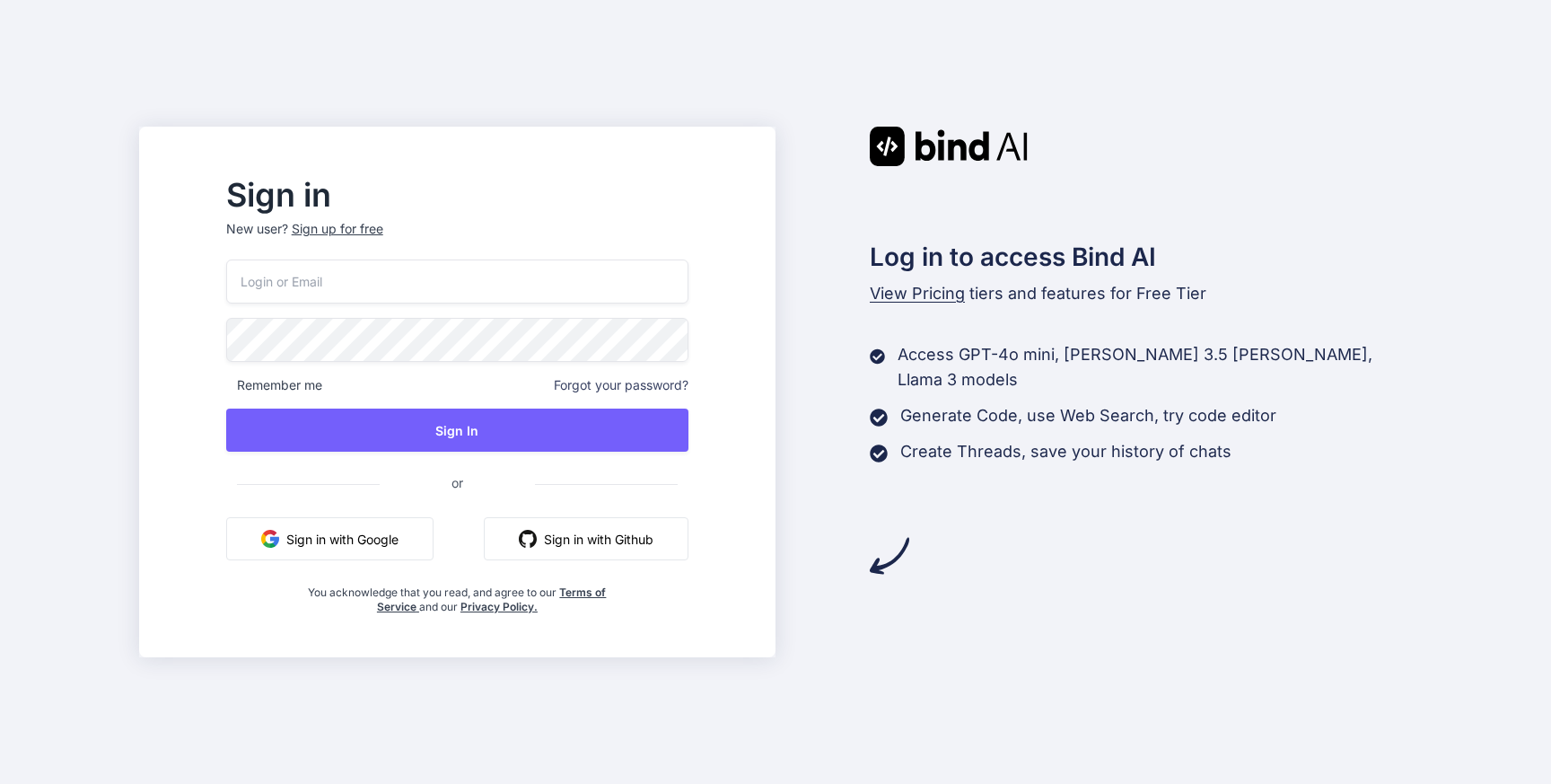
click at [447, 286] on input "email" at bounding box center [457, 281] width 462 height 44
paste input "xocohey900@cerisun.com"
type input "xocohey900@cerisun.com"
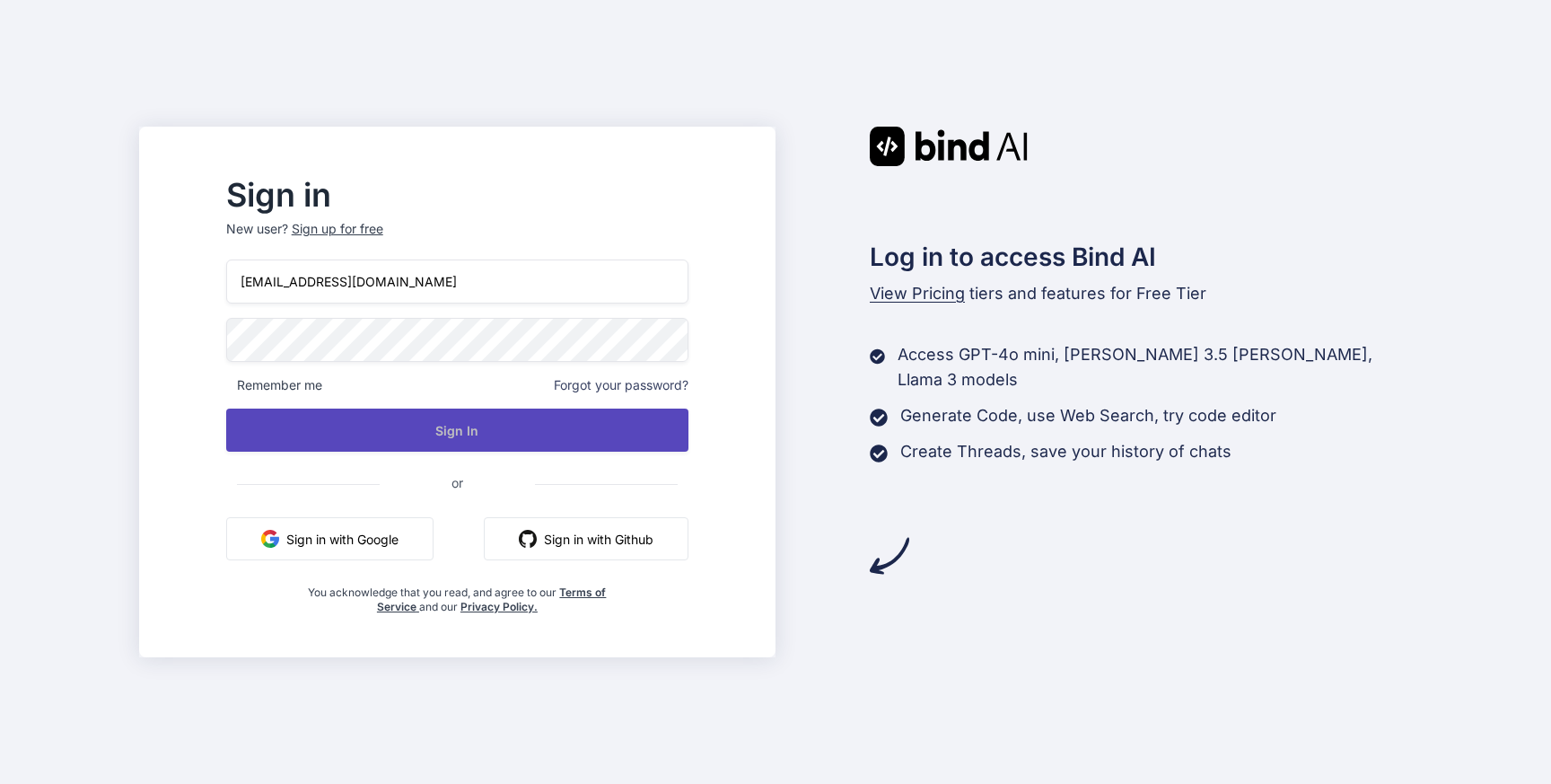
click at [439, 426] on button "Sign In" at bounding box center [457, 430] width 462 height 43
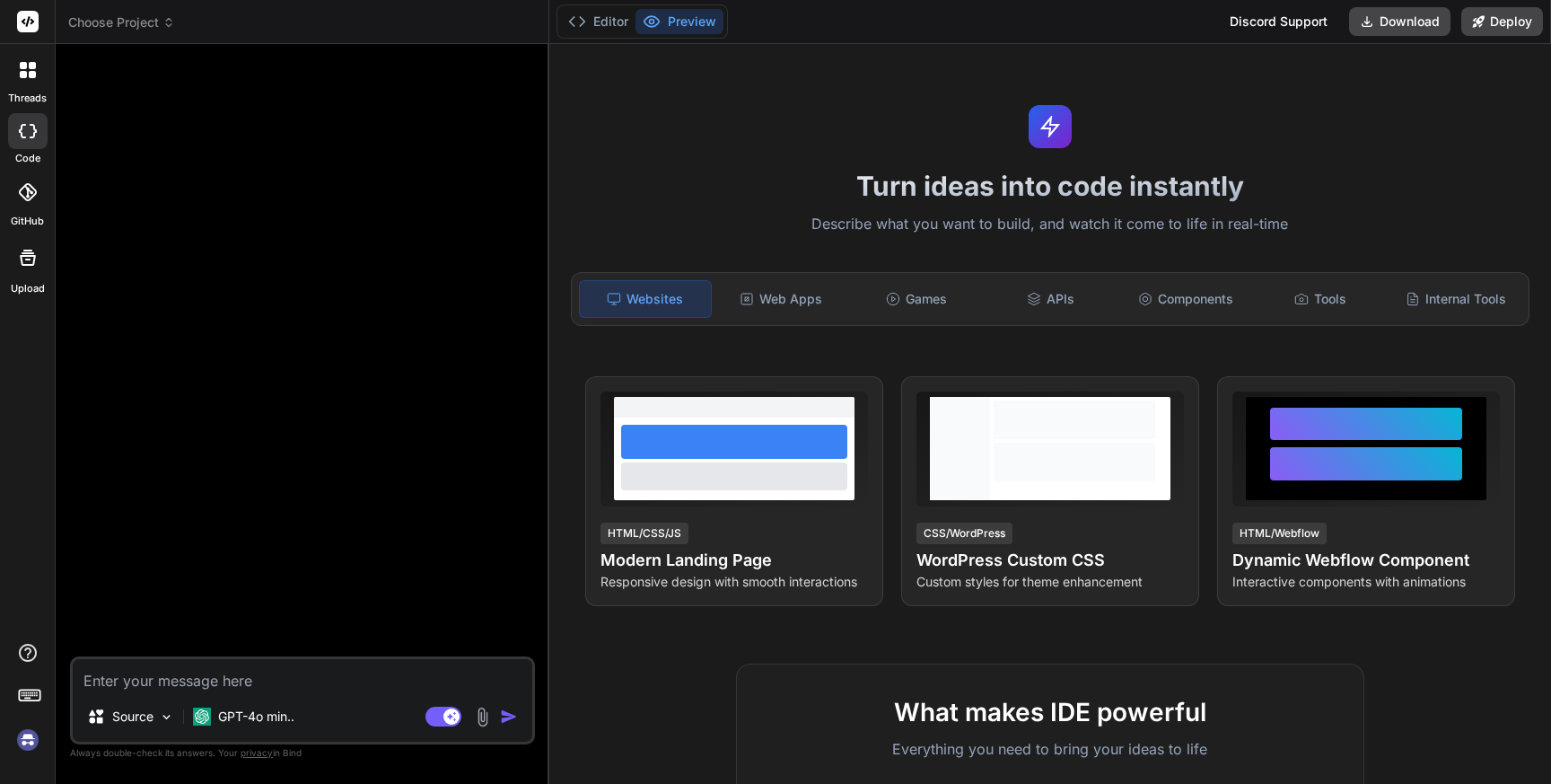
click at [28, 743] on img at bounding box center [28, 740] width 31 height 31
type textarea "x"
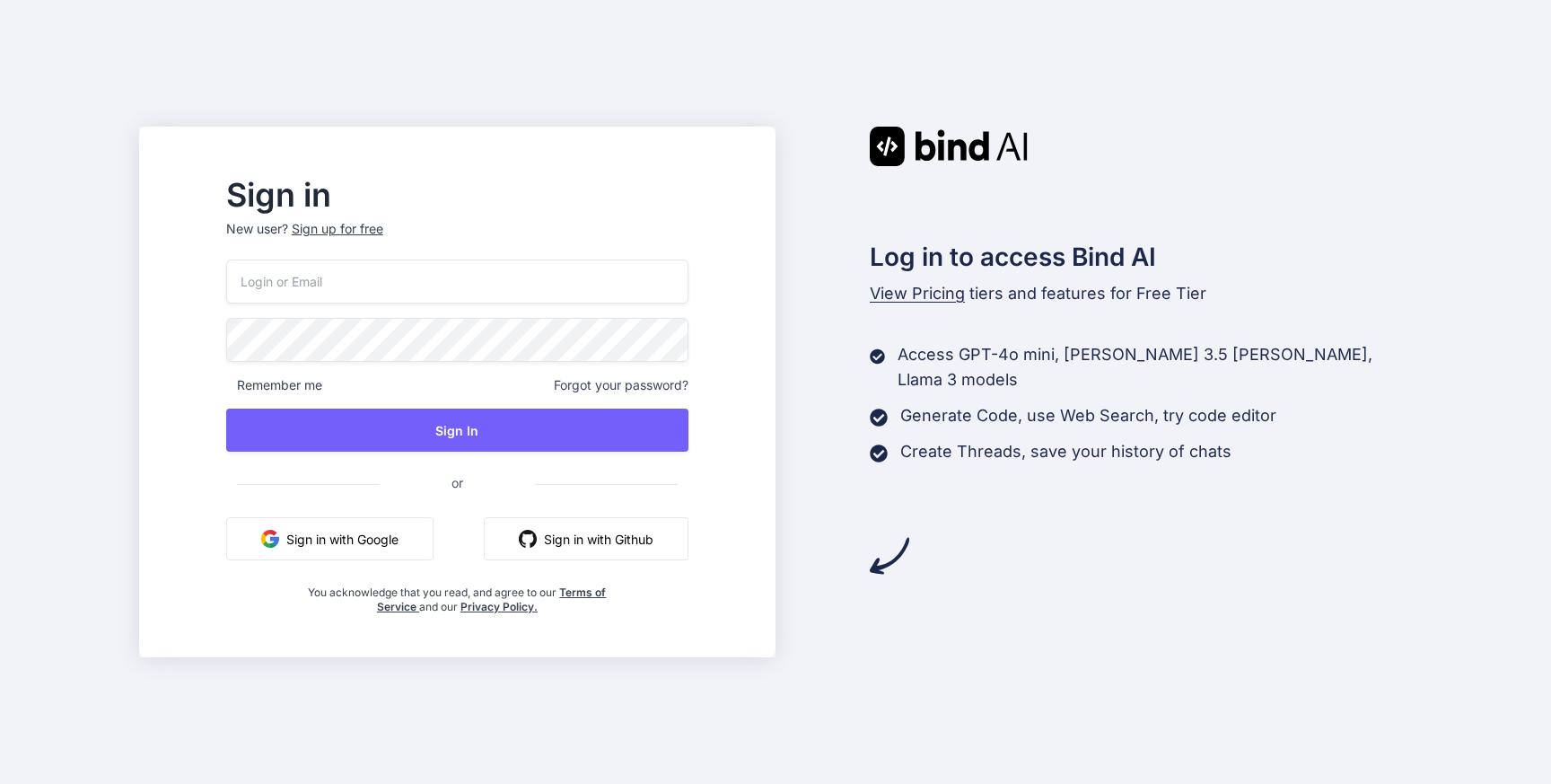
click at [409, 286] on input "email" at bounding box center [457, 281] width 462 height 44
paste input "[EMAIL_ADDRESS][DOMAIN_NAME]"
type input "[EMAIL_ADDRESS][DOMAIN_NAME]"
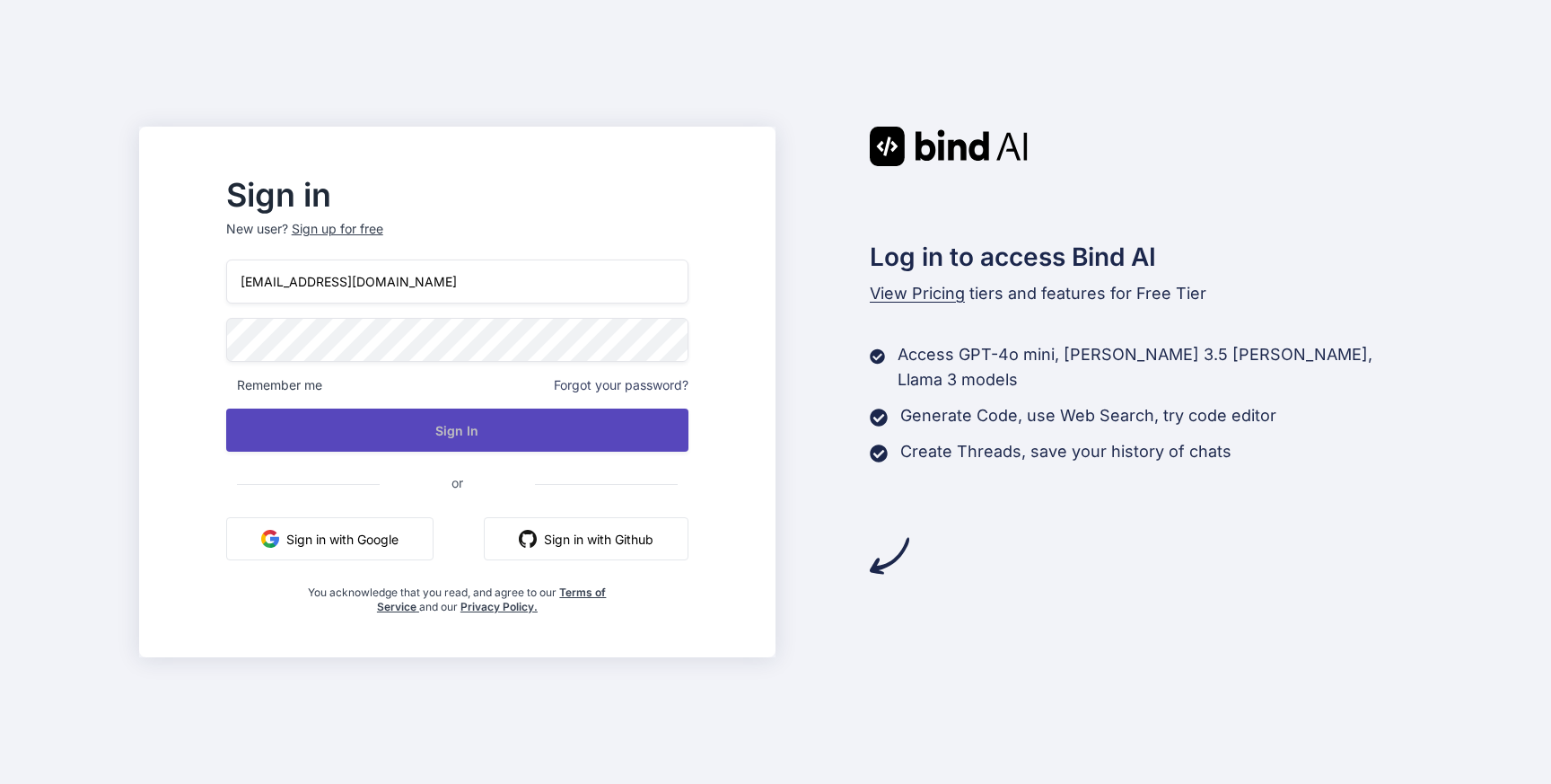
click at [457, 438] on button "Sign In" at bounding box center [457, 430] width 462 height 43
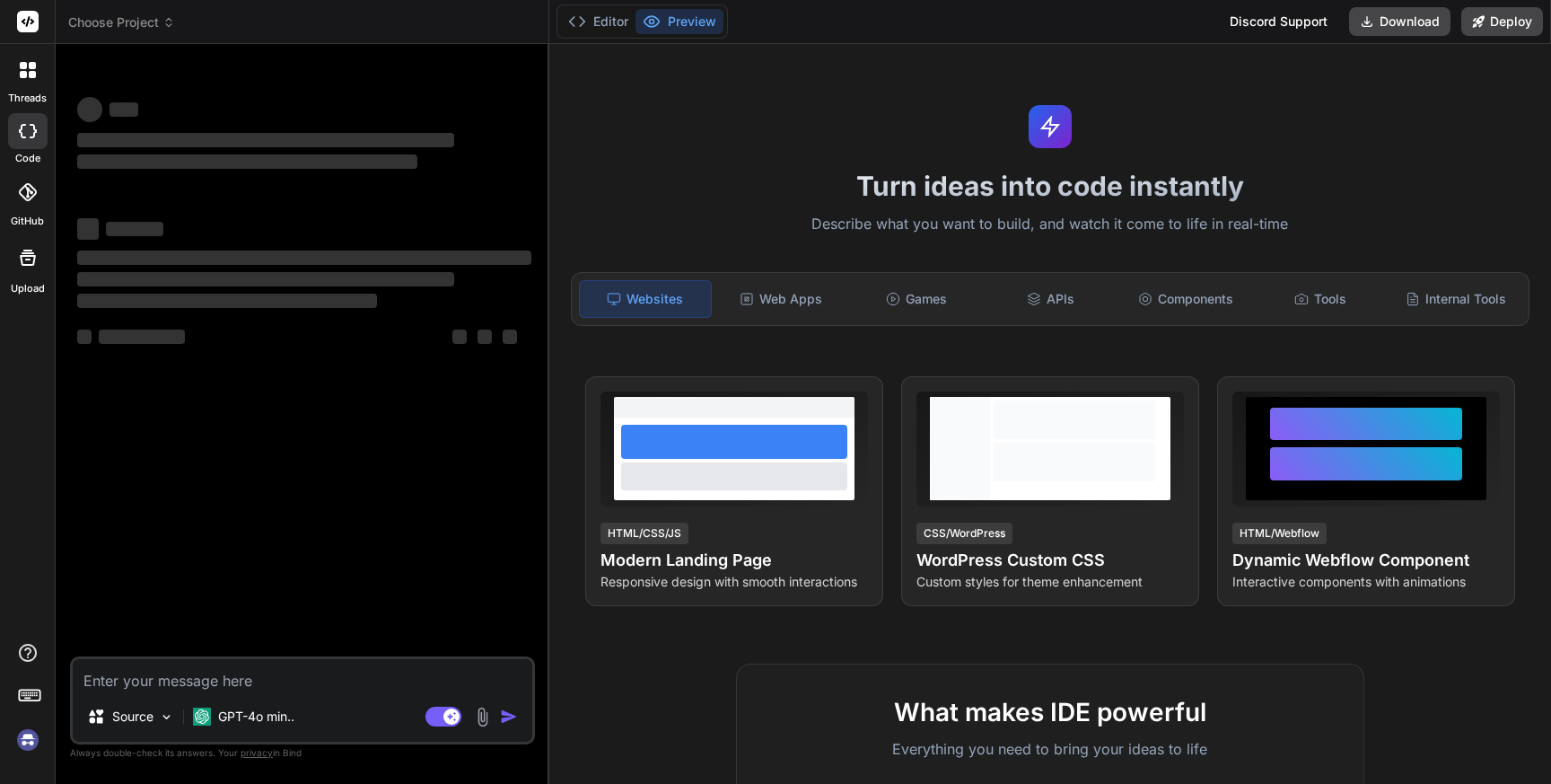
type textarea "x"
